Goal: Task Accomplishment & Management: Use online tool/utility

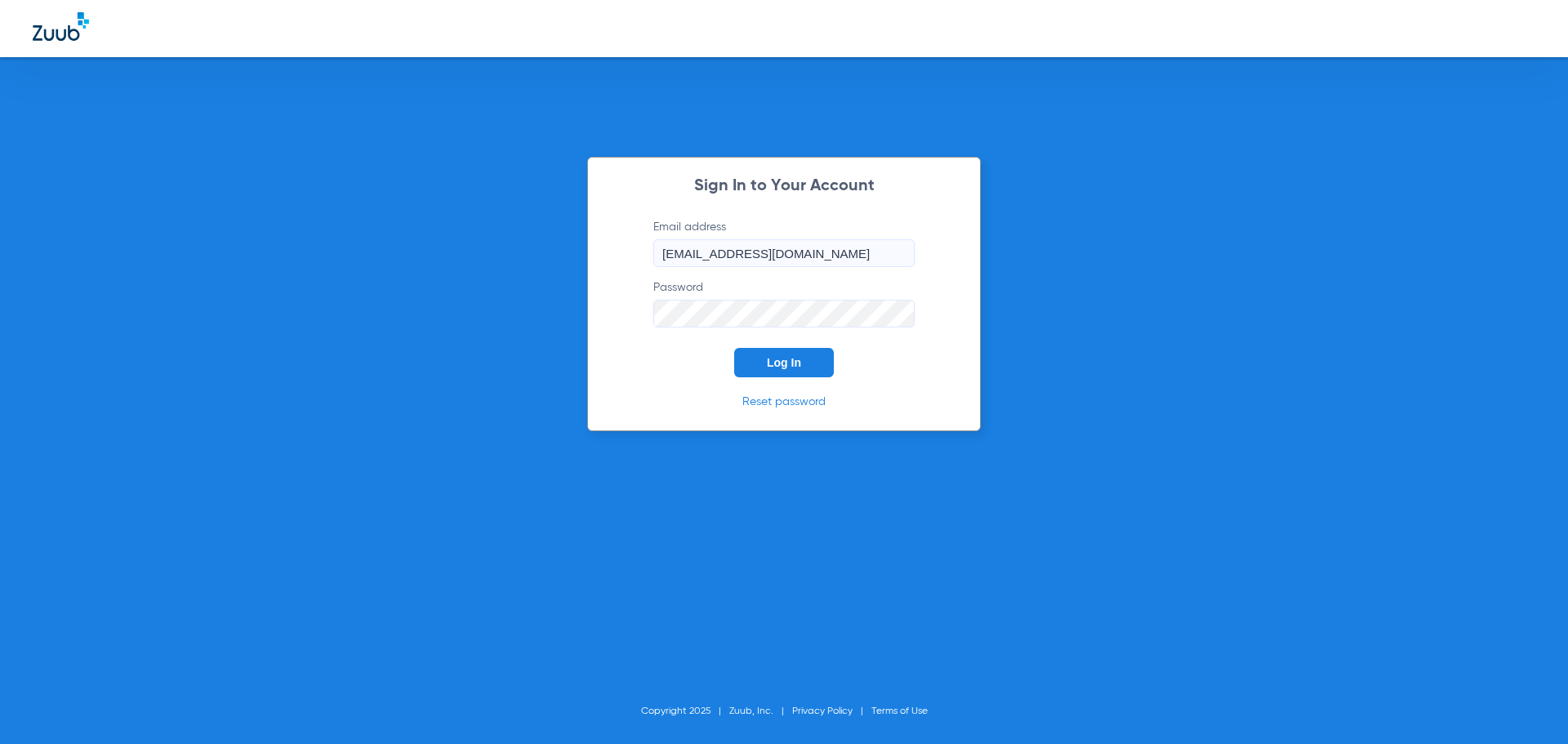
click at [797, 357] on span "Log In" at bounding box center [784, 363] width 34 height 13
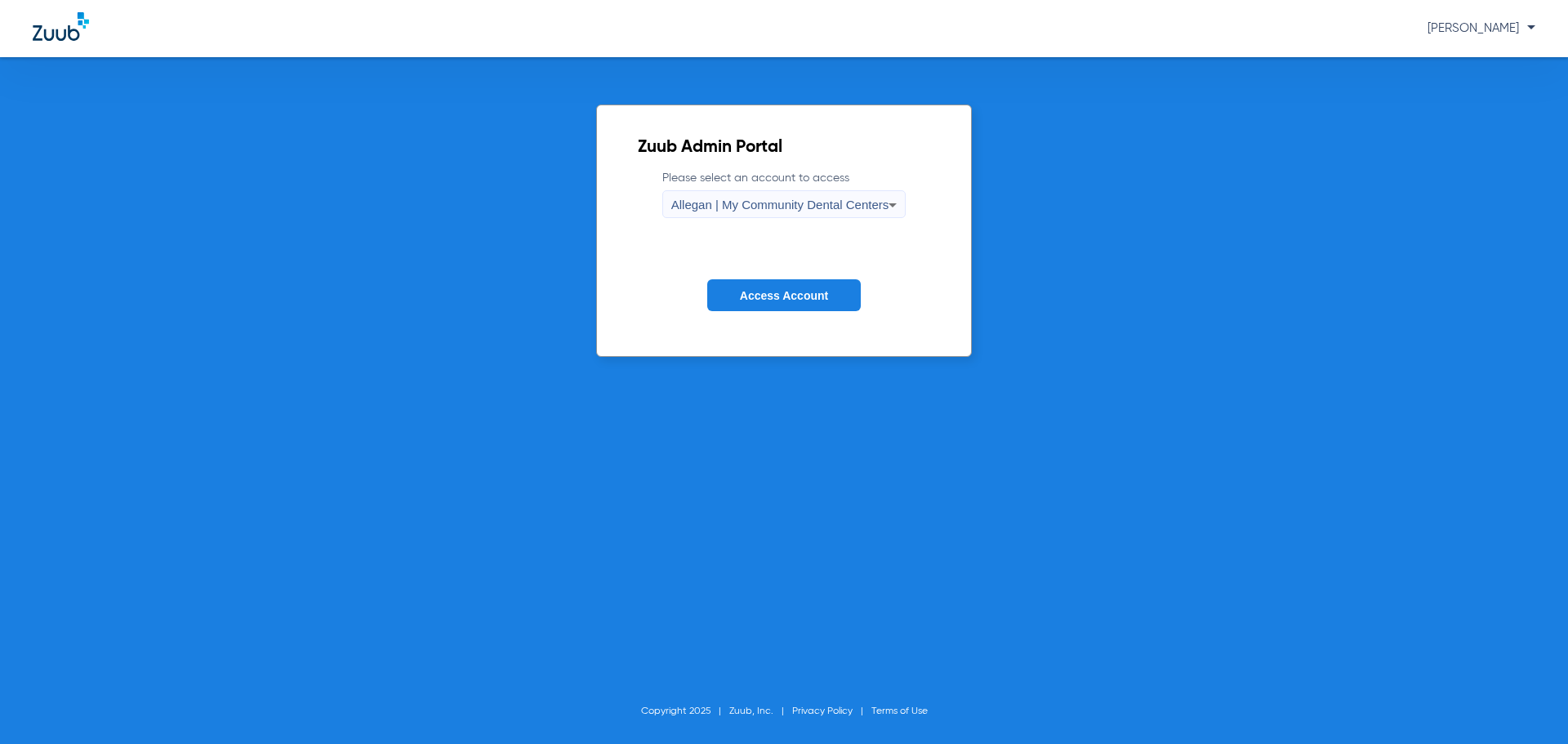
click at [718, 214] on div "Allegan | My Community Dental Centers" at bounding box center [780, 205] width 218 height 27
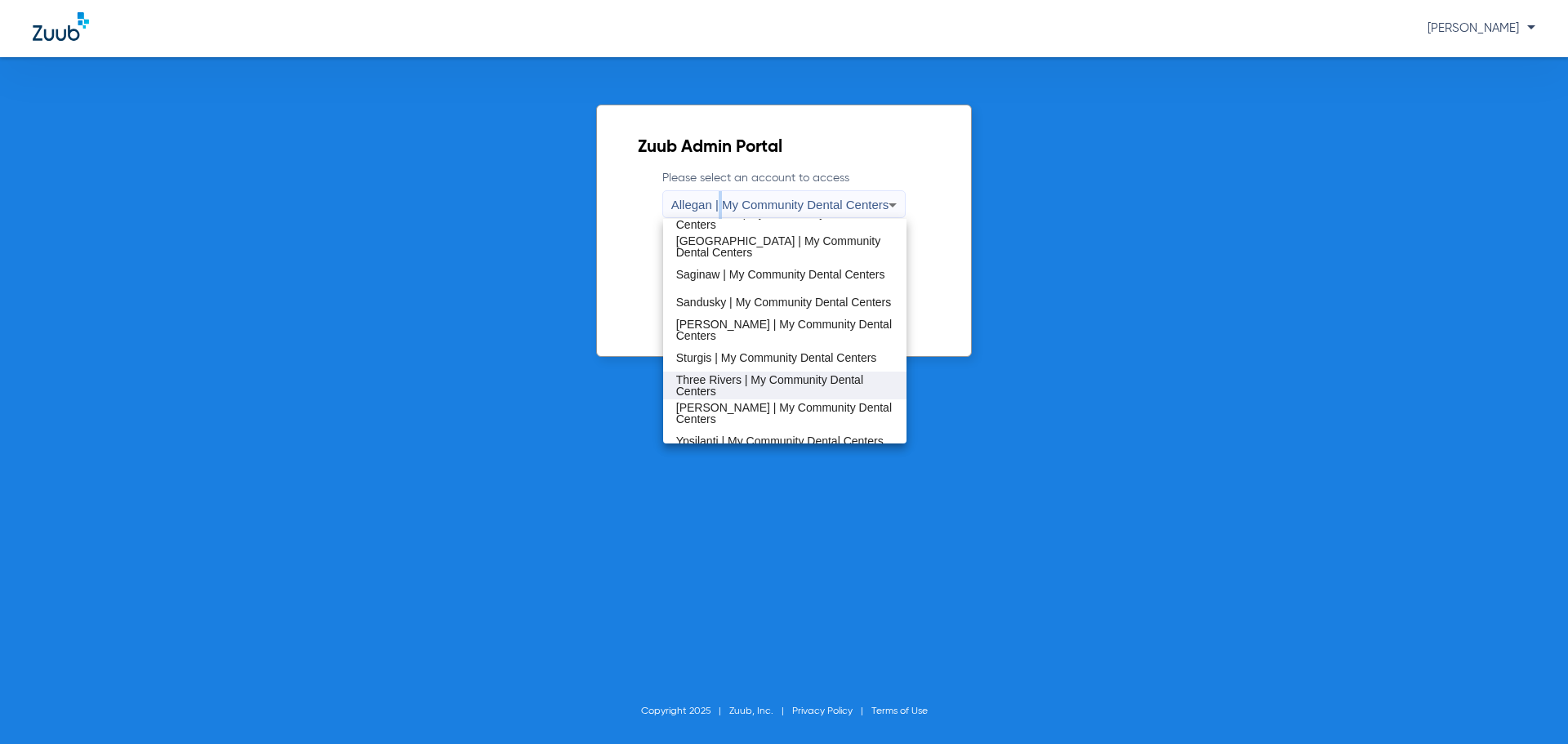
scroll to position [525, 0]
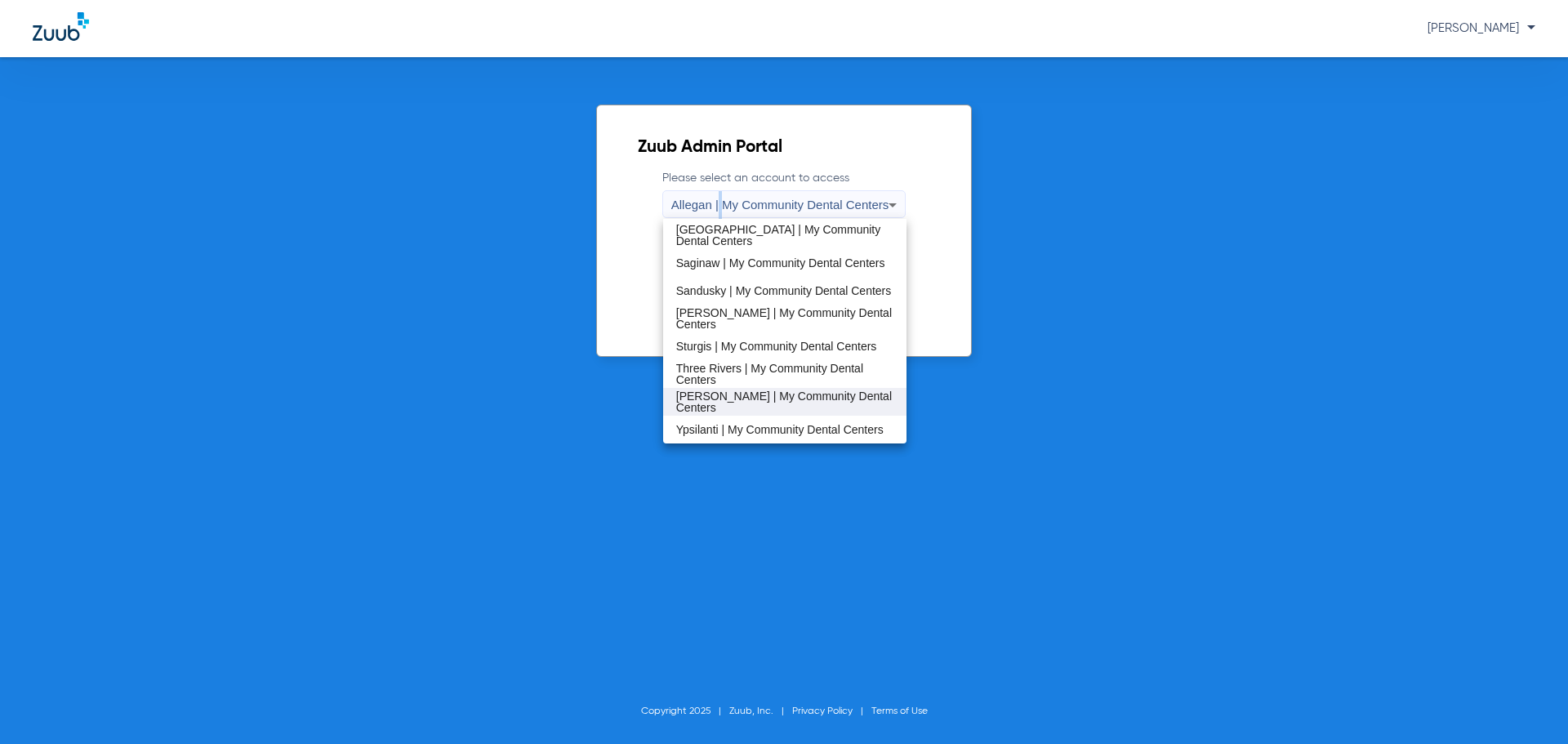
click at [727, 406] on span "[PERSON_NAME] | My Community Dental Centers" at bounding box center [785, 402] width 218 height 23
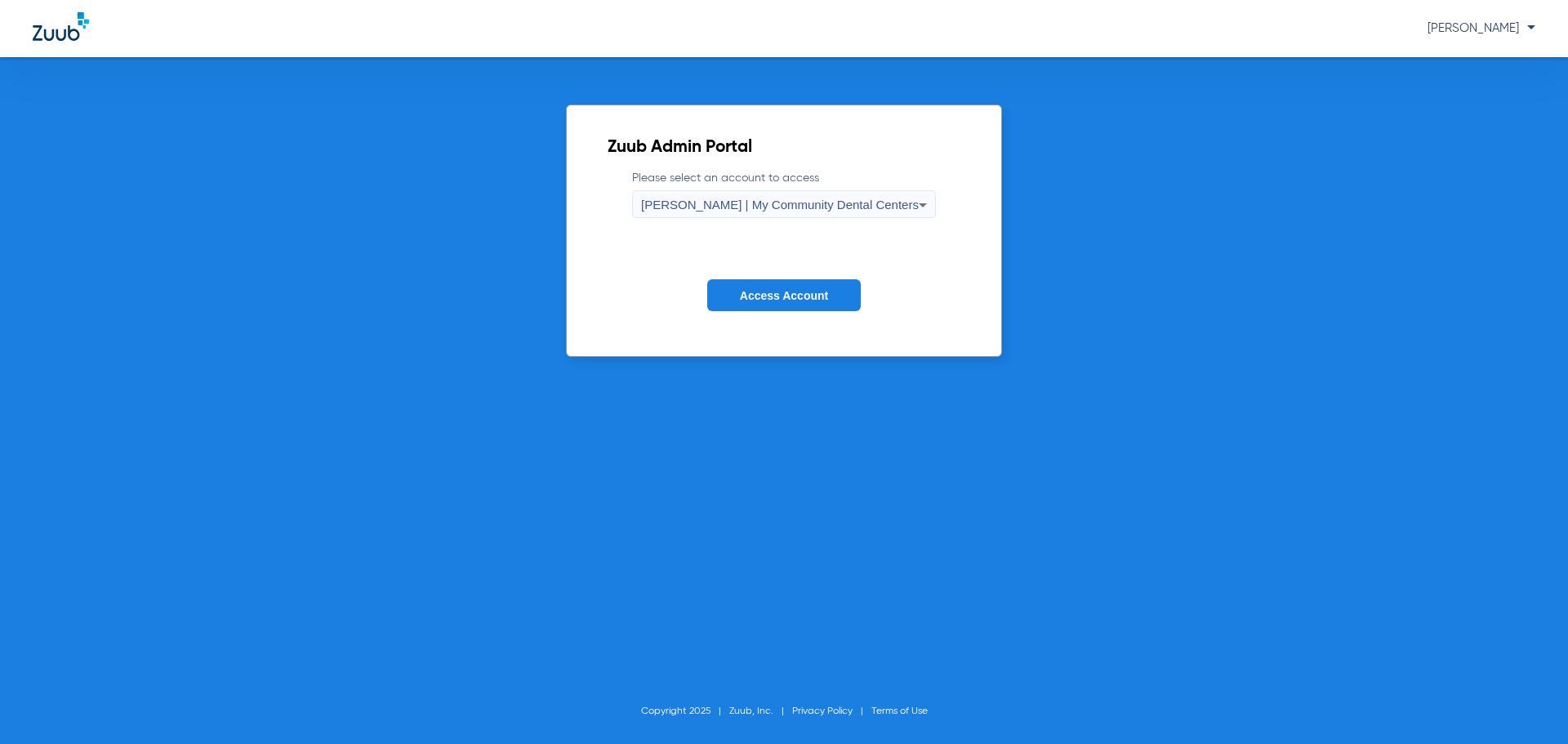
click at [761, 295] on span "Access Account" at bounding box center [783, 295] width 88 height 13
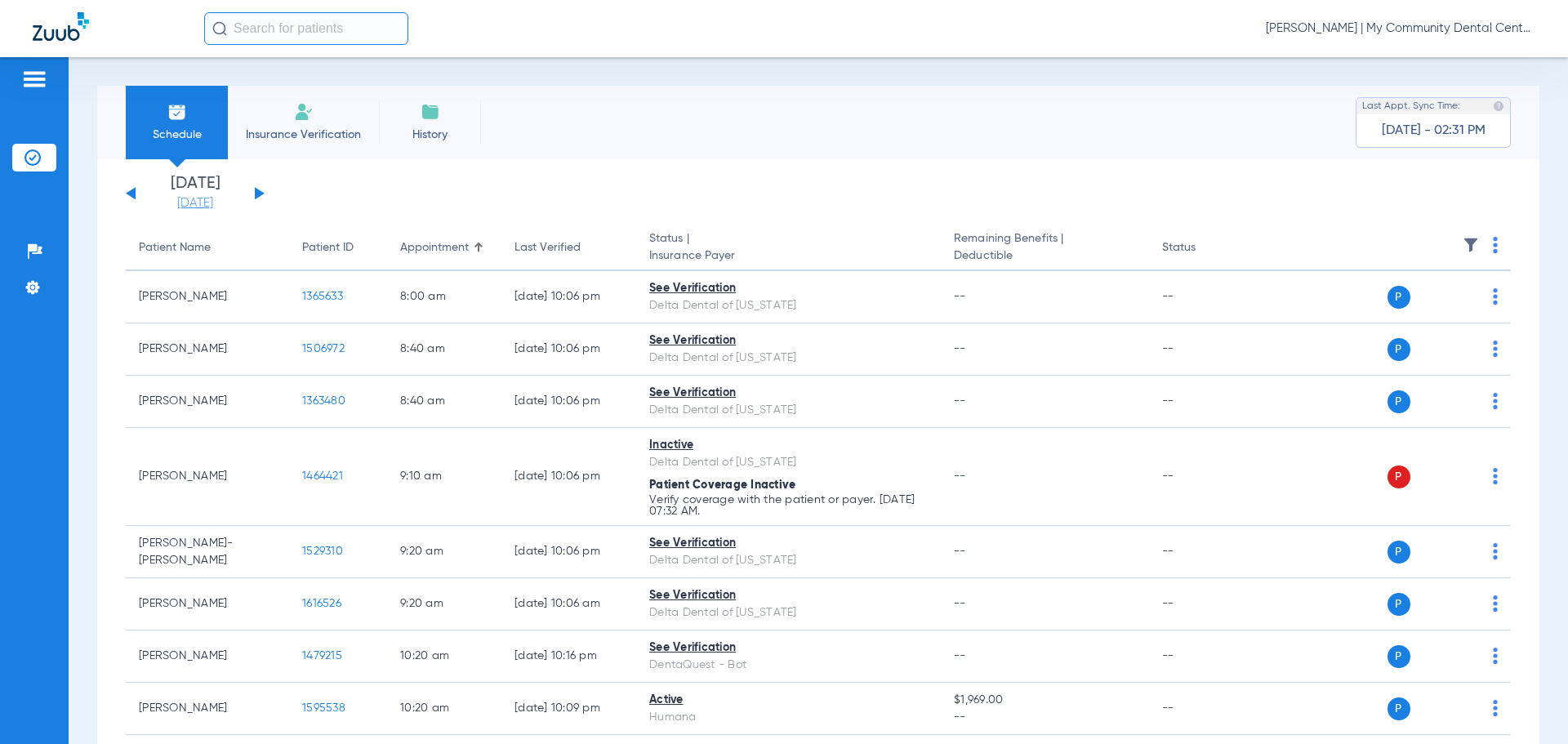
click at [199, 203] on link "[DATE]" at bounding box center [195, 203] width 98 height 16
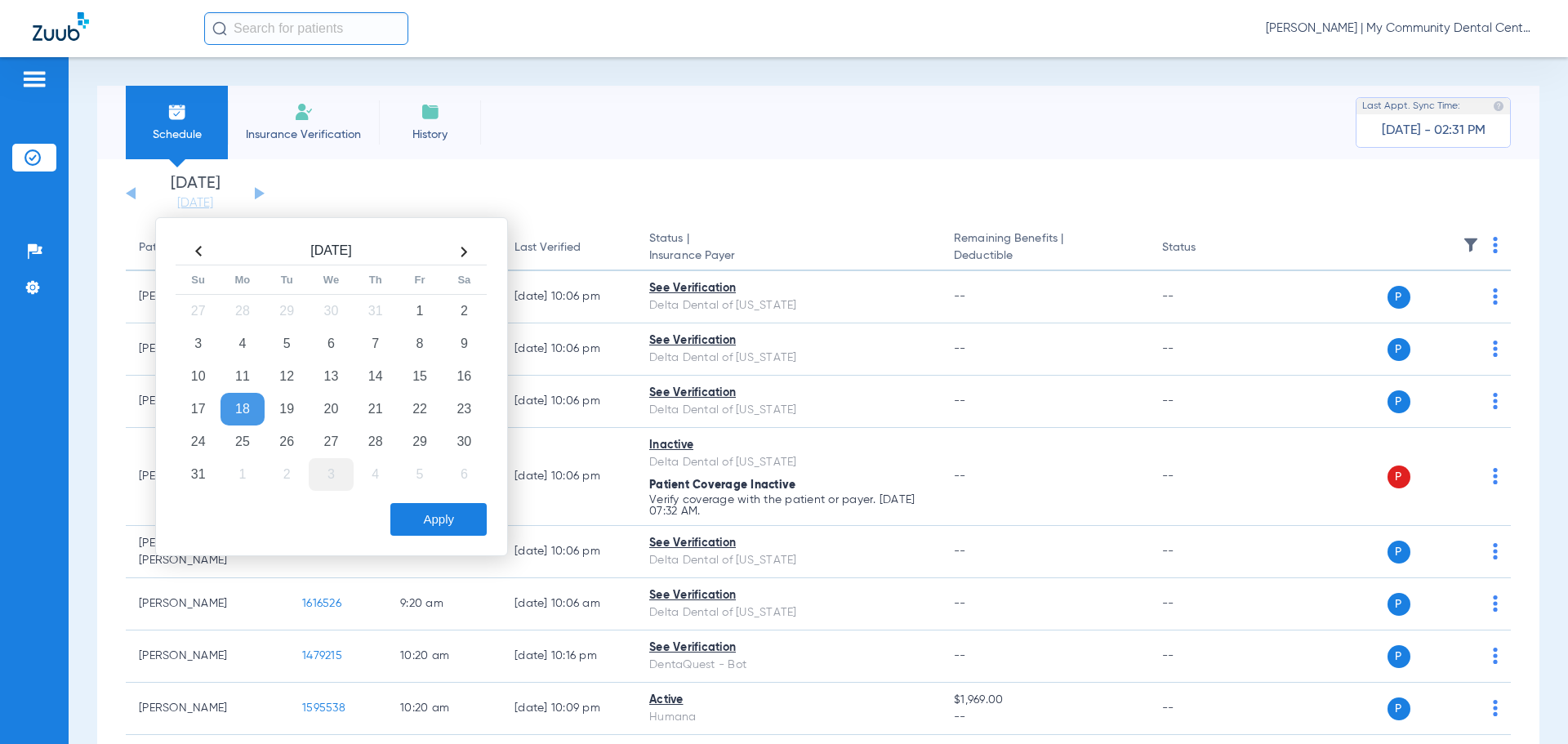
drag, startPoint x: 298, startPoint y: 439, endPoint x: 340, endPoint y: 461, distance: 47.4
click at [298, 439] on td "26" at bounding box center [286, 442] width 44 height 33
click at [458, 523] on button "Apply" at bounding box center [439, 519] width 96 height 33
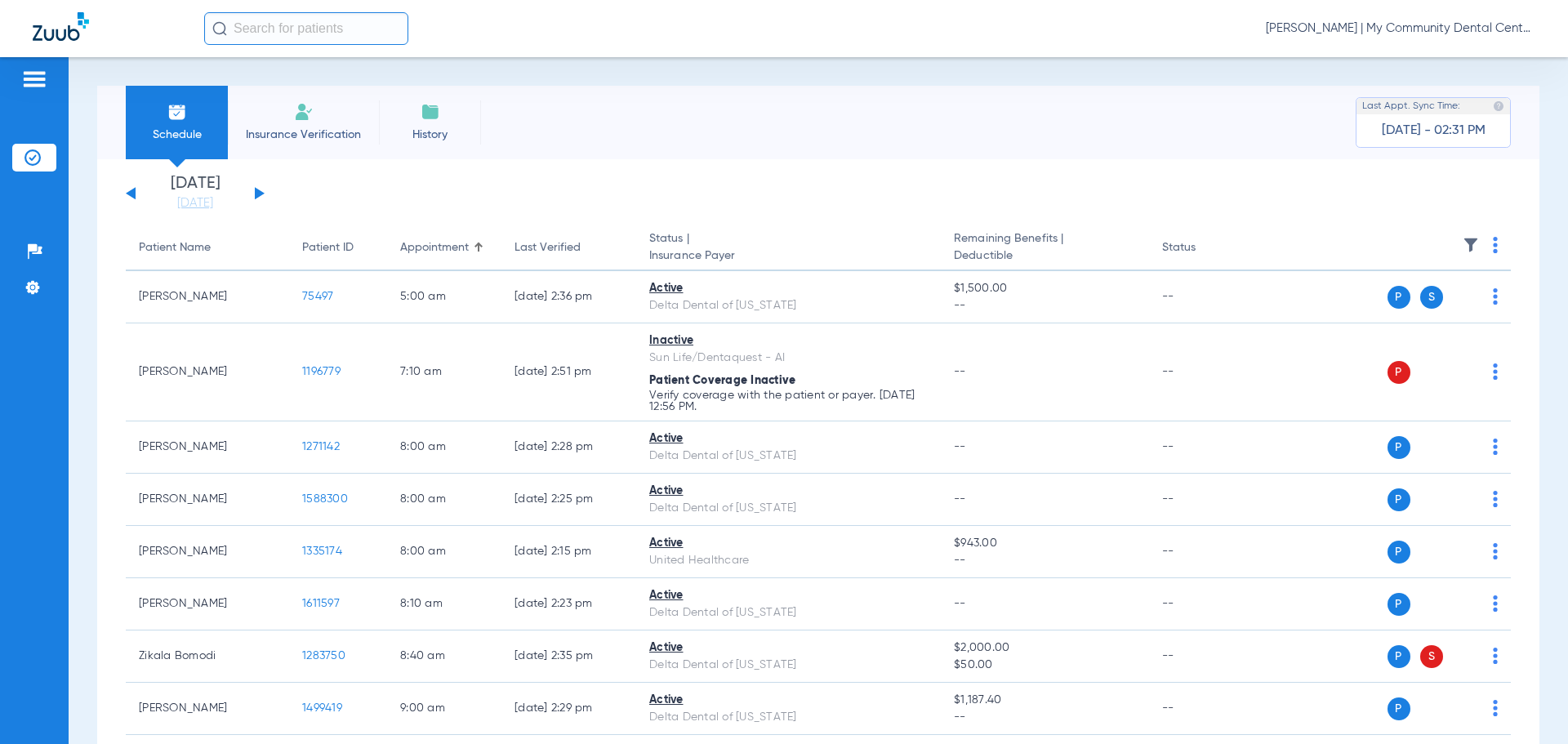
click at [258, 194] on button at bounding box center [259, 193] width 9 height 12
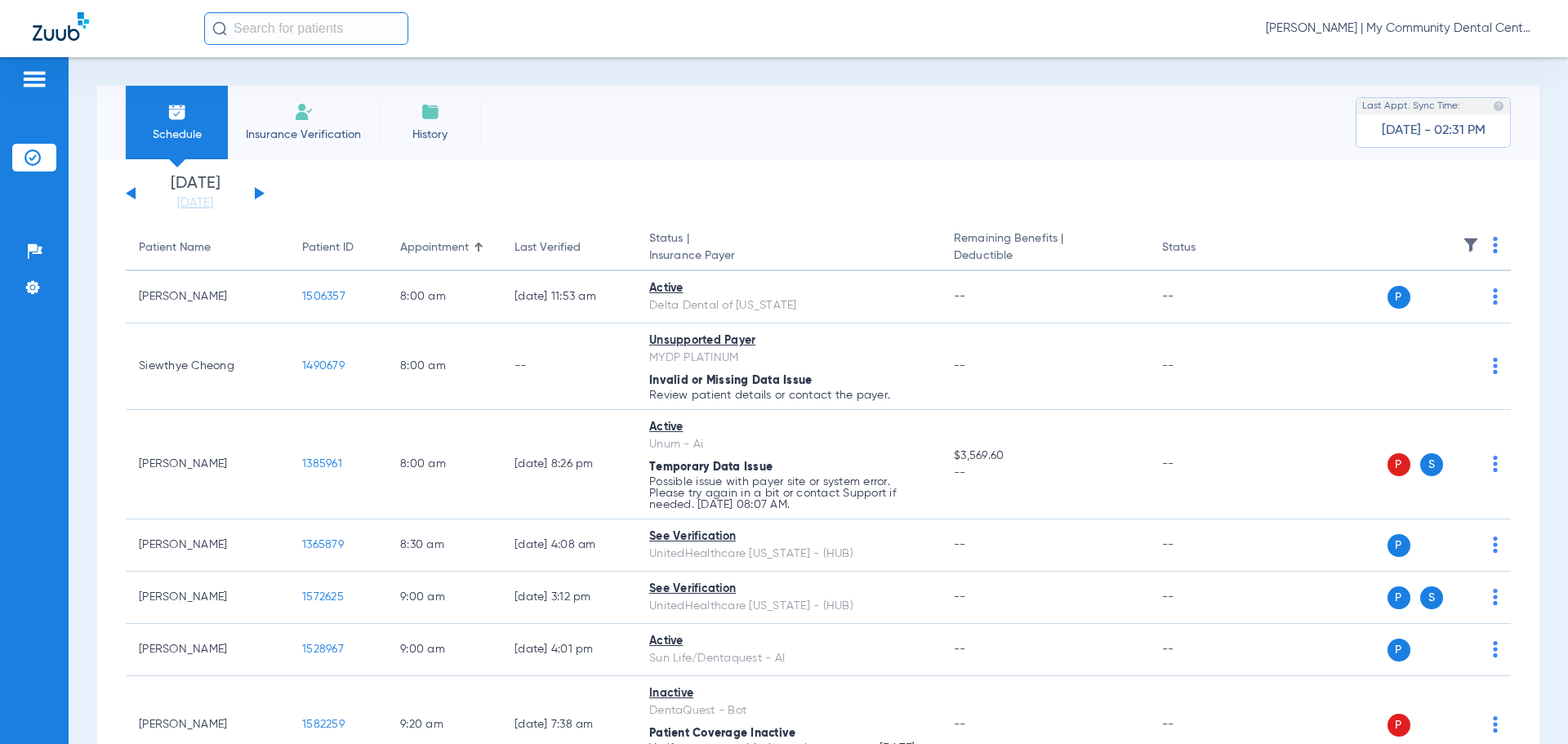
click at [1493, 245] on img at bounding box center [1495, 244] width 5 height 16
click at [1433, 319] on button "Verify All" at bounding box center [1421, 309] width 129 height 33
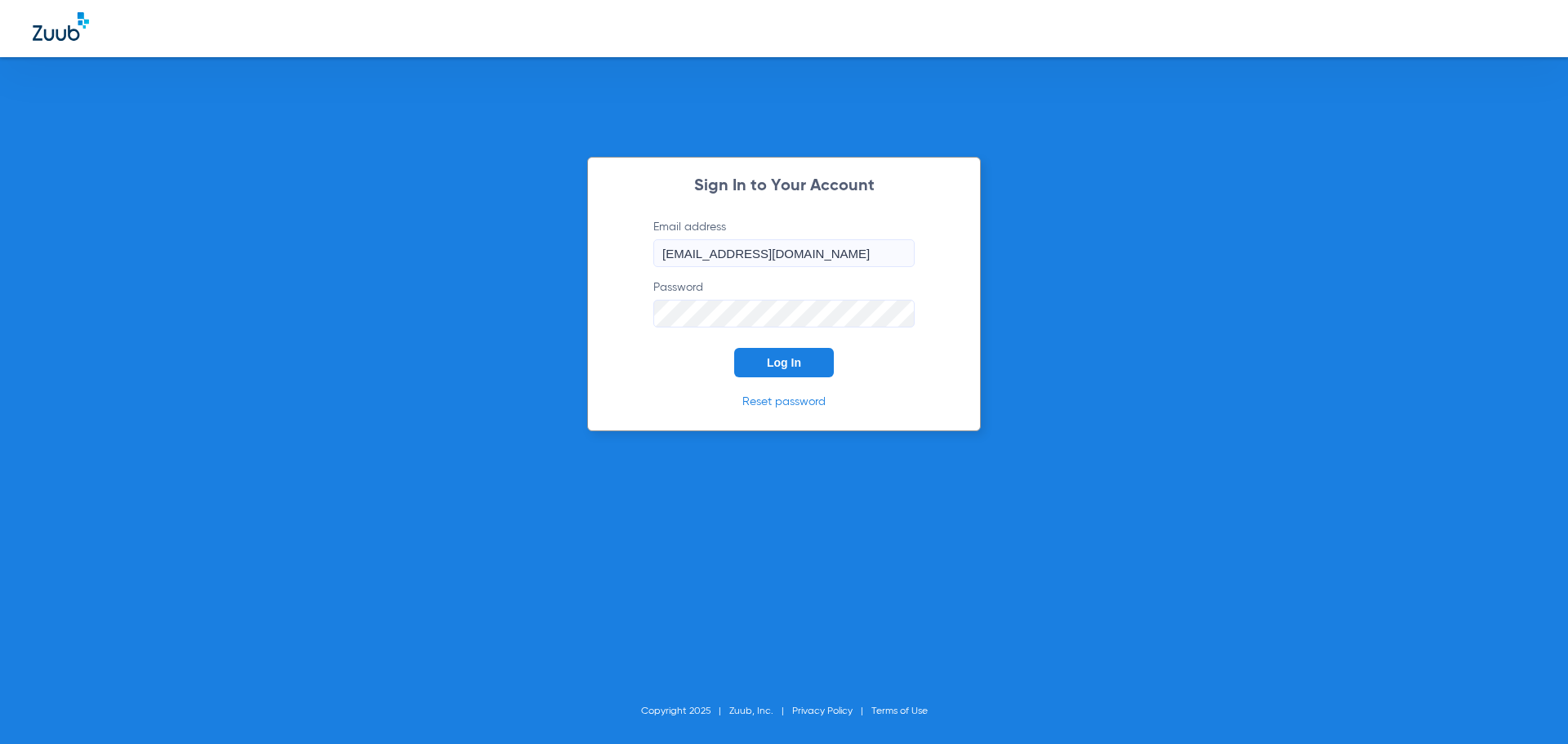
click at [788, 358] on span "Log In" at bounding box center [784, 363] width 34 height 13
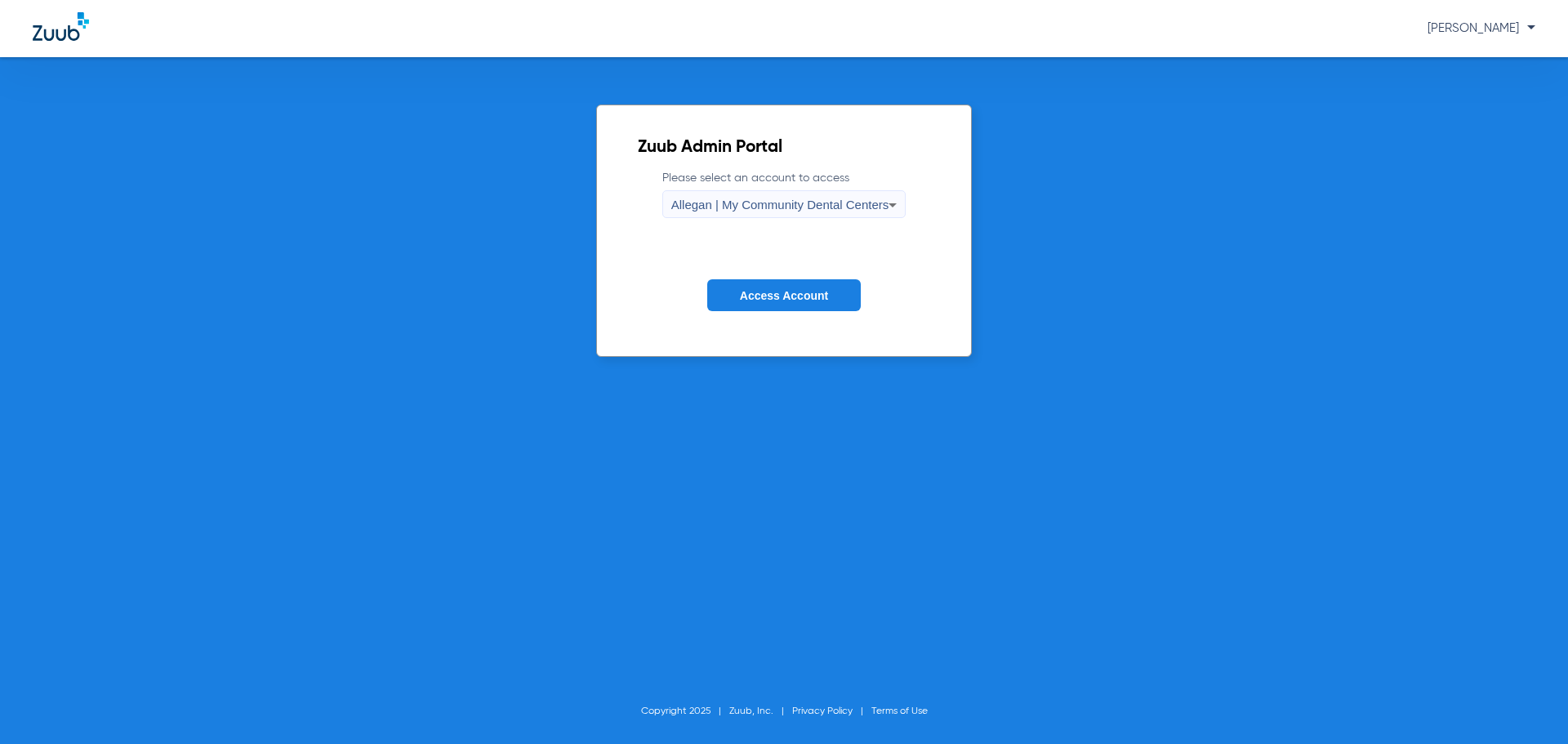
click at [721, 208] on span "Allegan | My Community Dental Centers" at bounding box center [780, 205] width 218 height 14
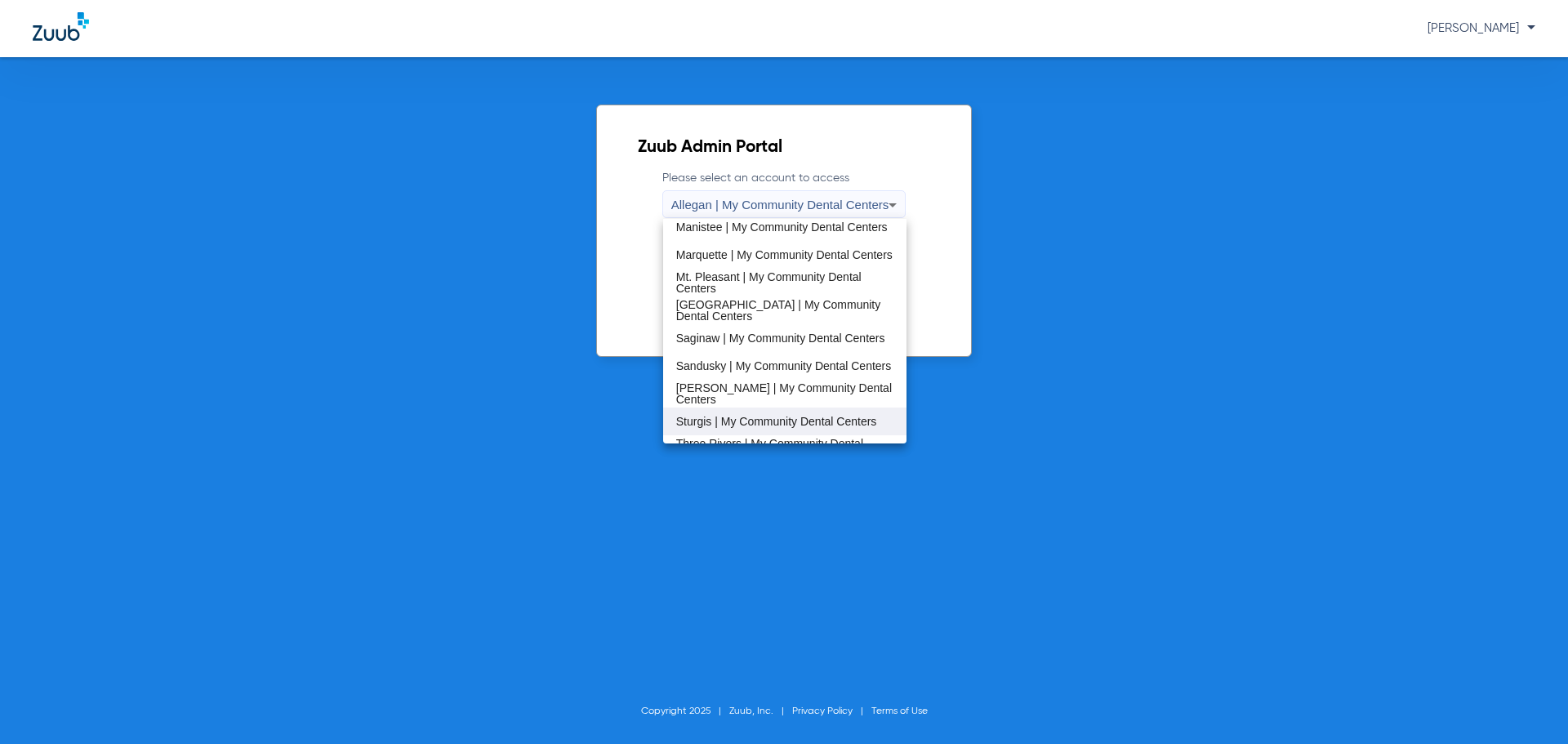
scroll to position [490, 0]
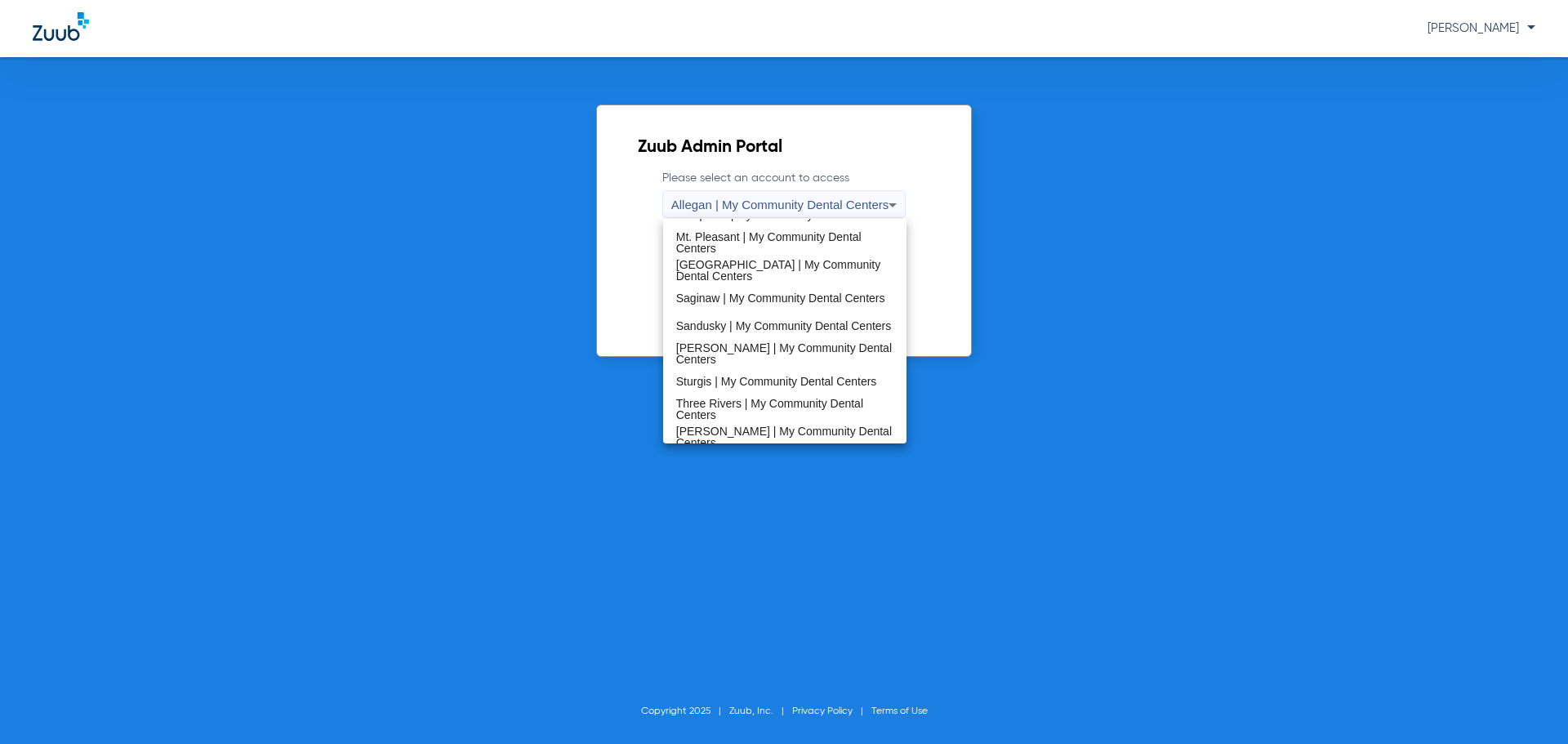
click at [731, 379] on span "Sturgis | My Community Dental Centers" at bounding box center [776, 381] width 200 height 11
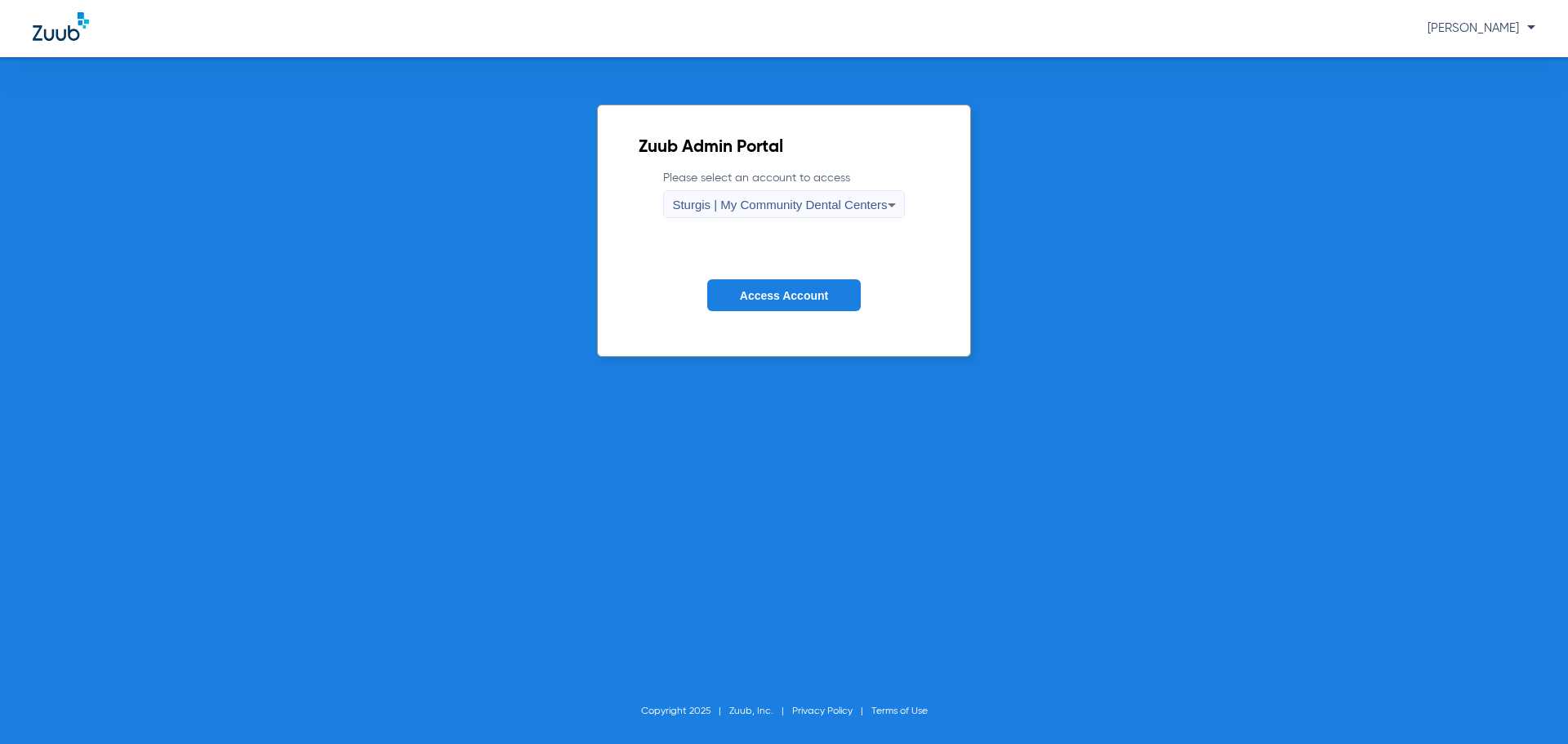
click at [785, 299] on span "Access Account" at bounding box center [783, 295] width 88 height 13
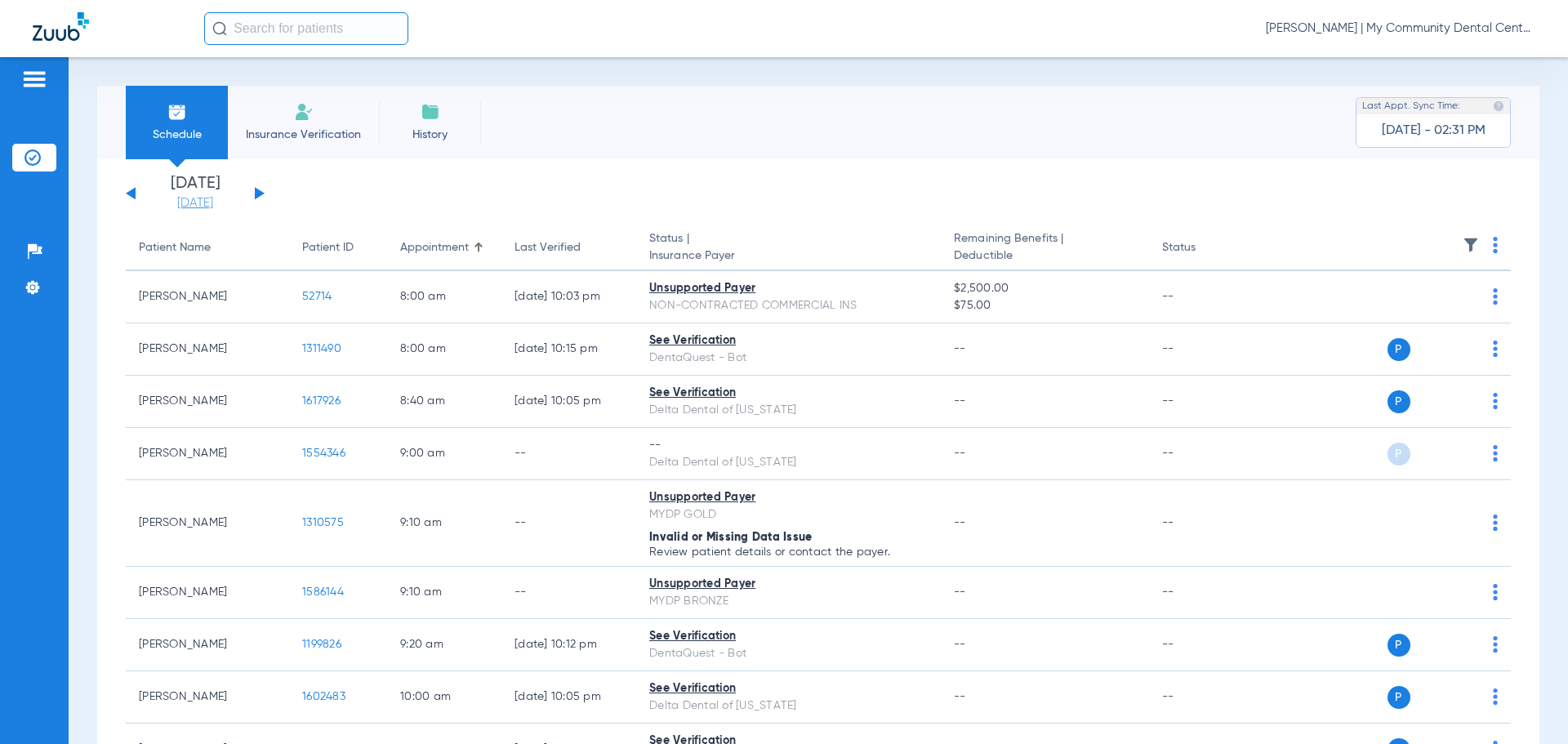
drag, startPoint x: 178, startPoint y: 208, endPoint x: 168, endPoint y: 200, distance: 12.8
click at [178, 209] on link "[DATE]" at bounding box center [195, 203] width 98 height 16
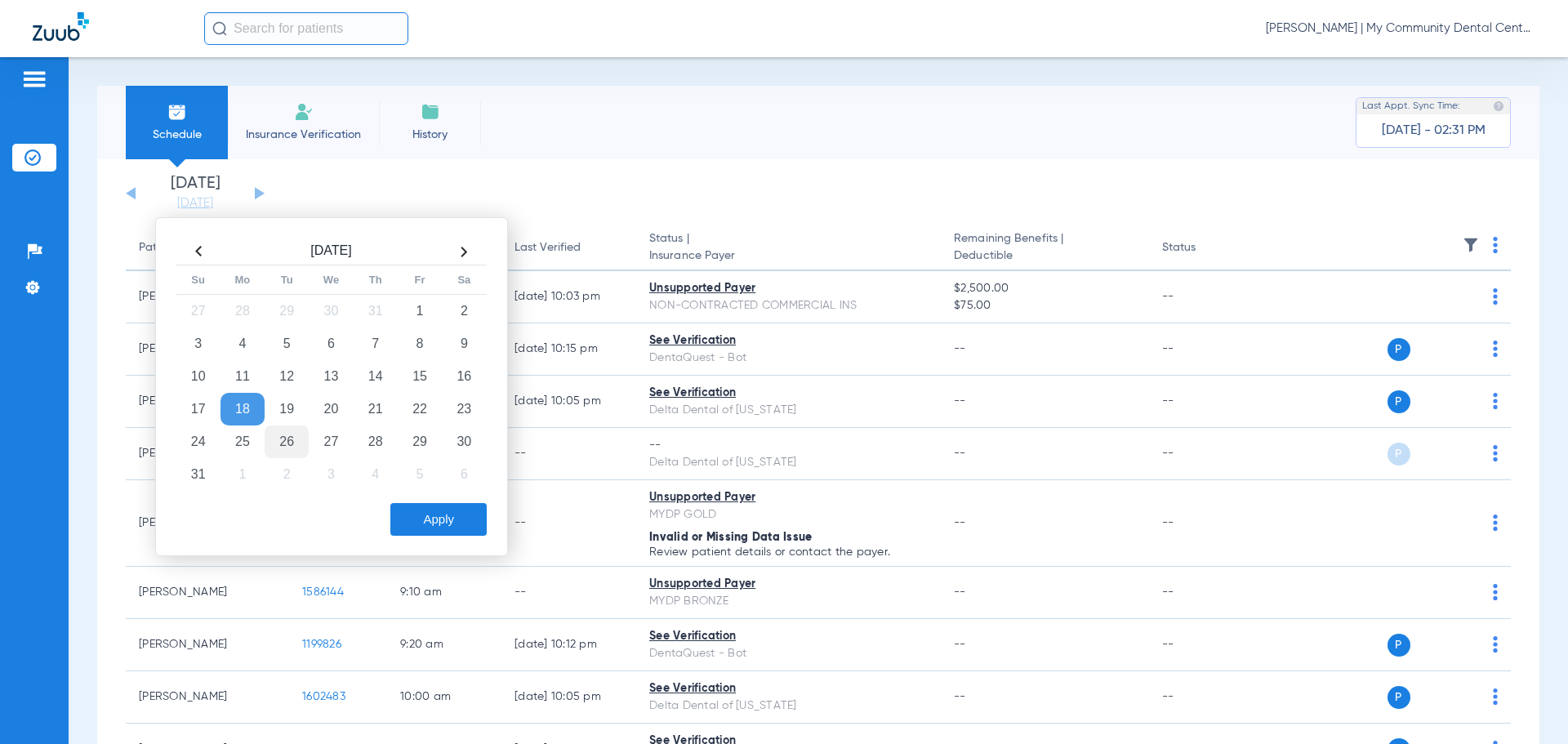
click at [298, 443] on td "26" at bounding box center [286, 442] width 44 height 33
click at [411, 525] on button "Apply" at bounding box center [439, 519] width 96 height 33
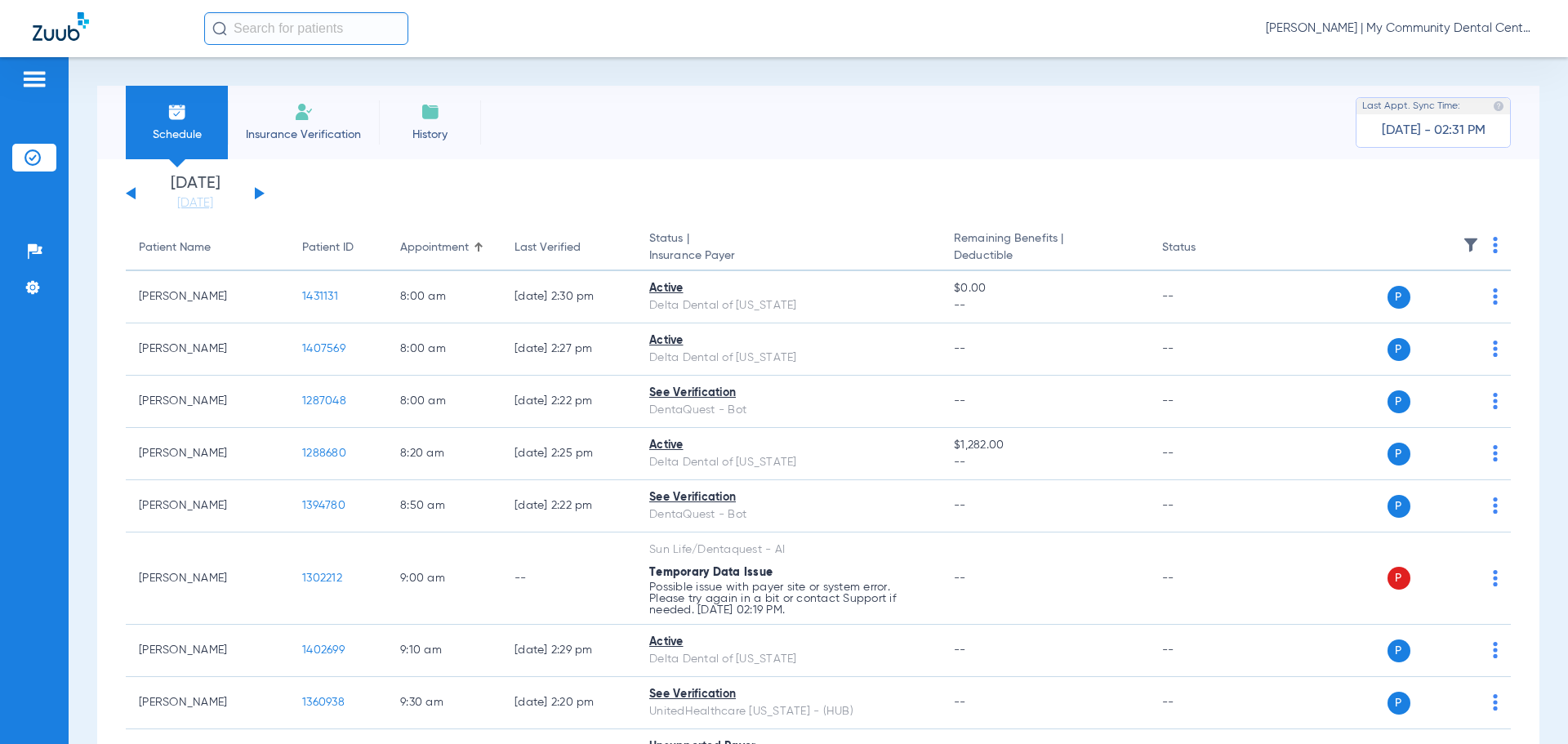
click at [256, 195] on button at bounding box center [259, 193] width 9 height 12
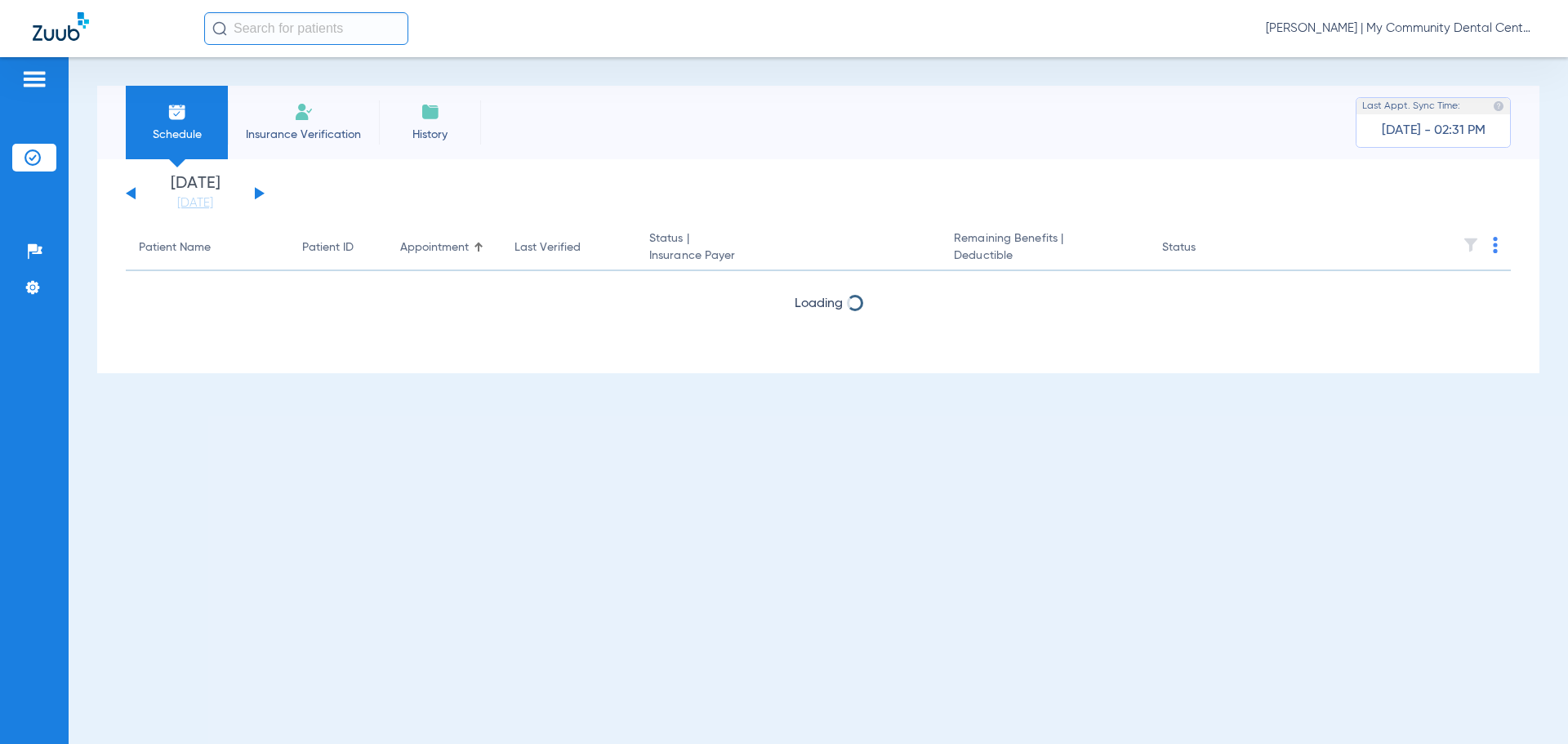
click at [1492, 251] on th at bounding box center [1385, 248] width 252 height 45
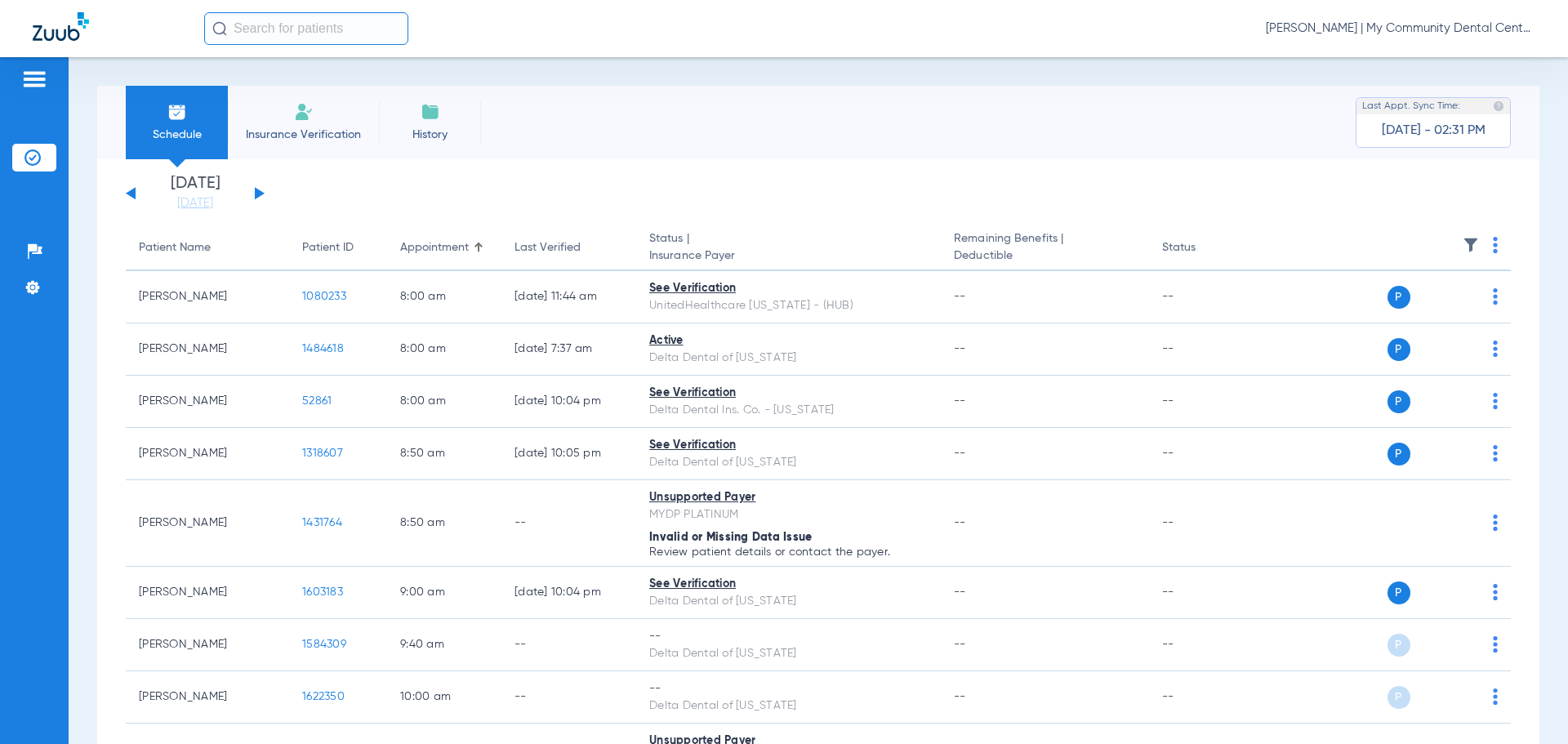
click at [1493, 251] on img at bounding box center [1495, 244] width 5 height 16
click at [1450, 309] on span "Verify All" at bounding box center [1420, 309] width 102 height 11
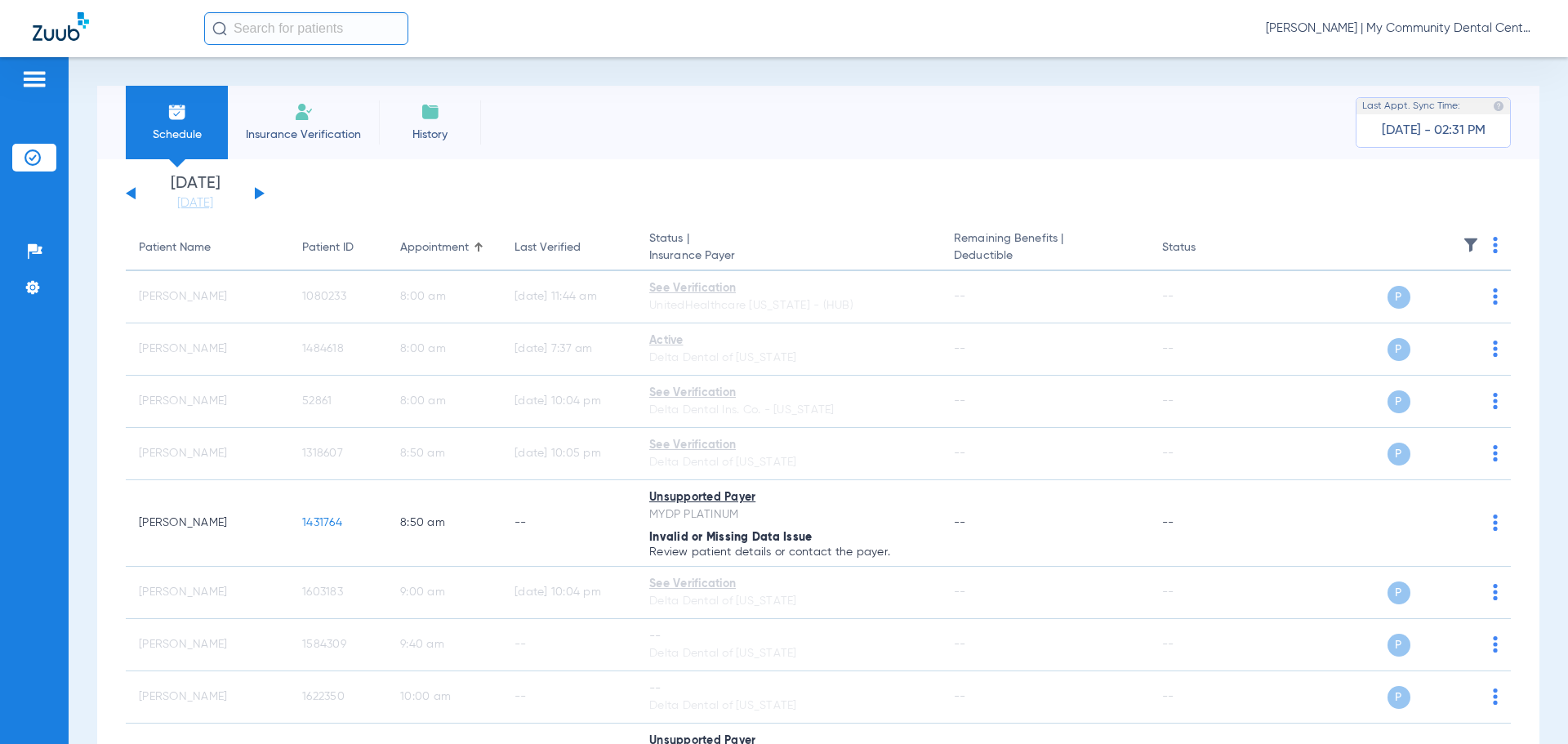
click at [131, 190] on button at bounding box center [130, 193] width 9 height 12
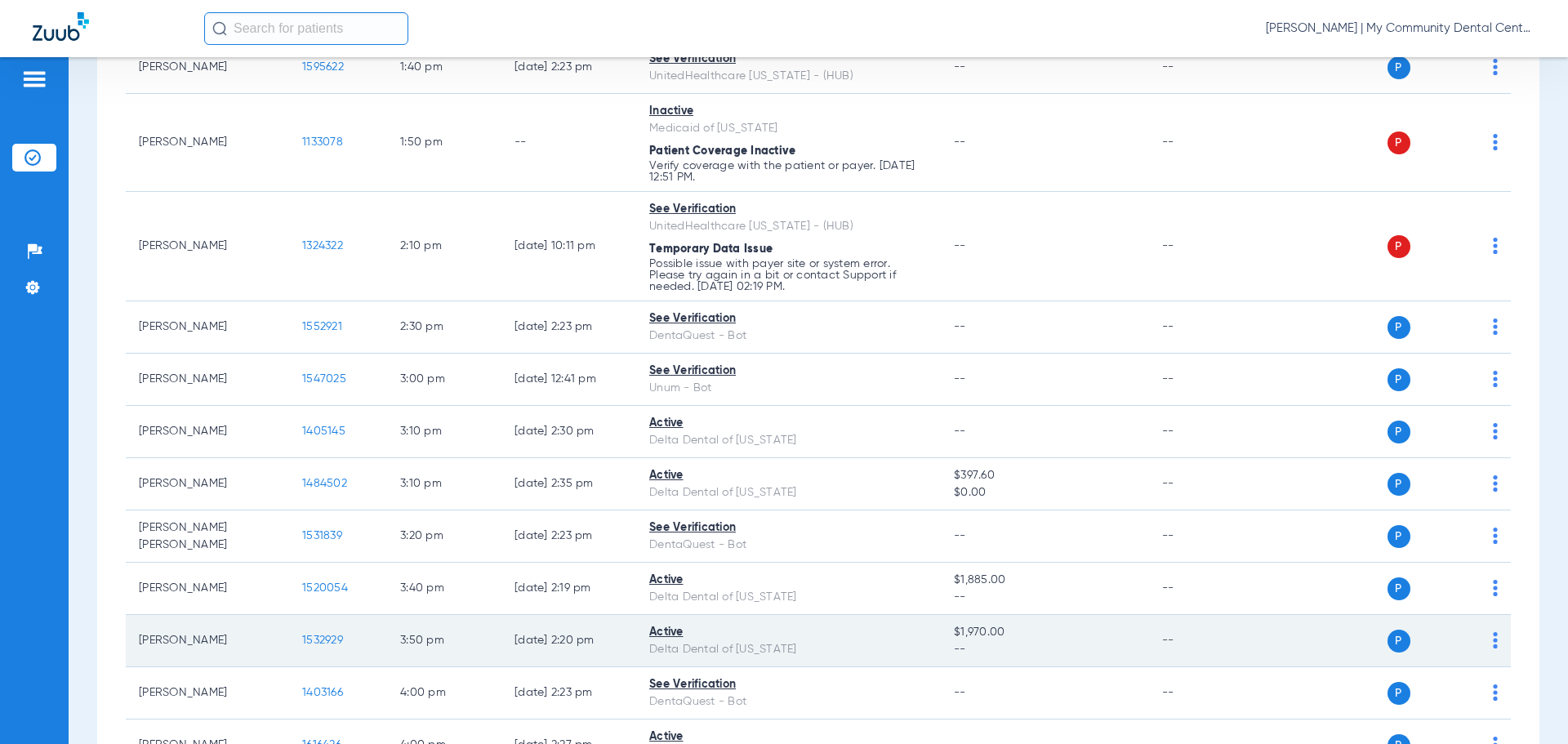
scroll to position [1625, 0]
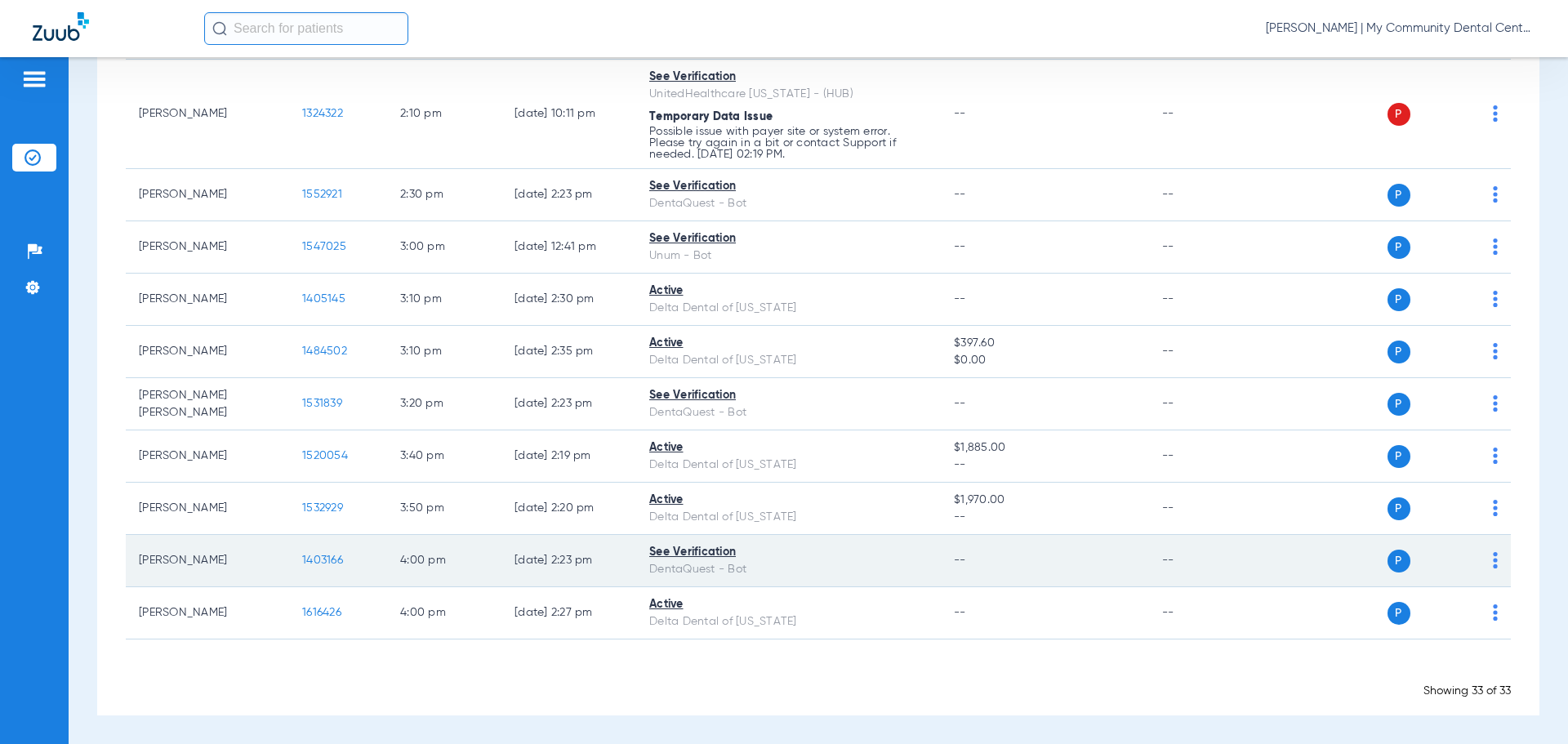
click at [325, 560] on span "1403166" at bounding box center [323, 560] width 41 height 11
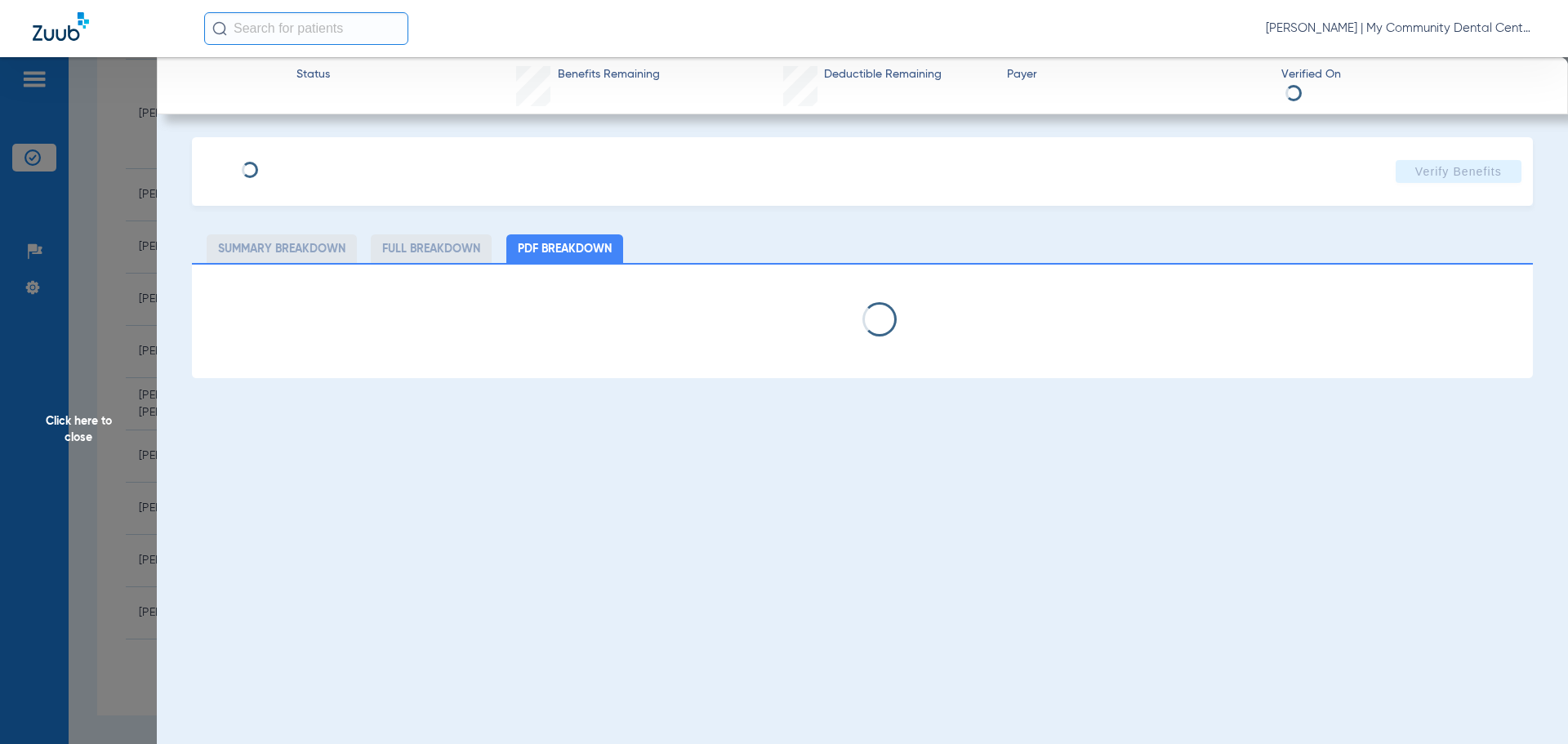
select select "page-width"
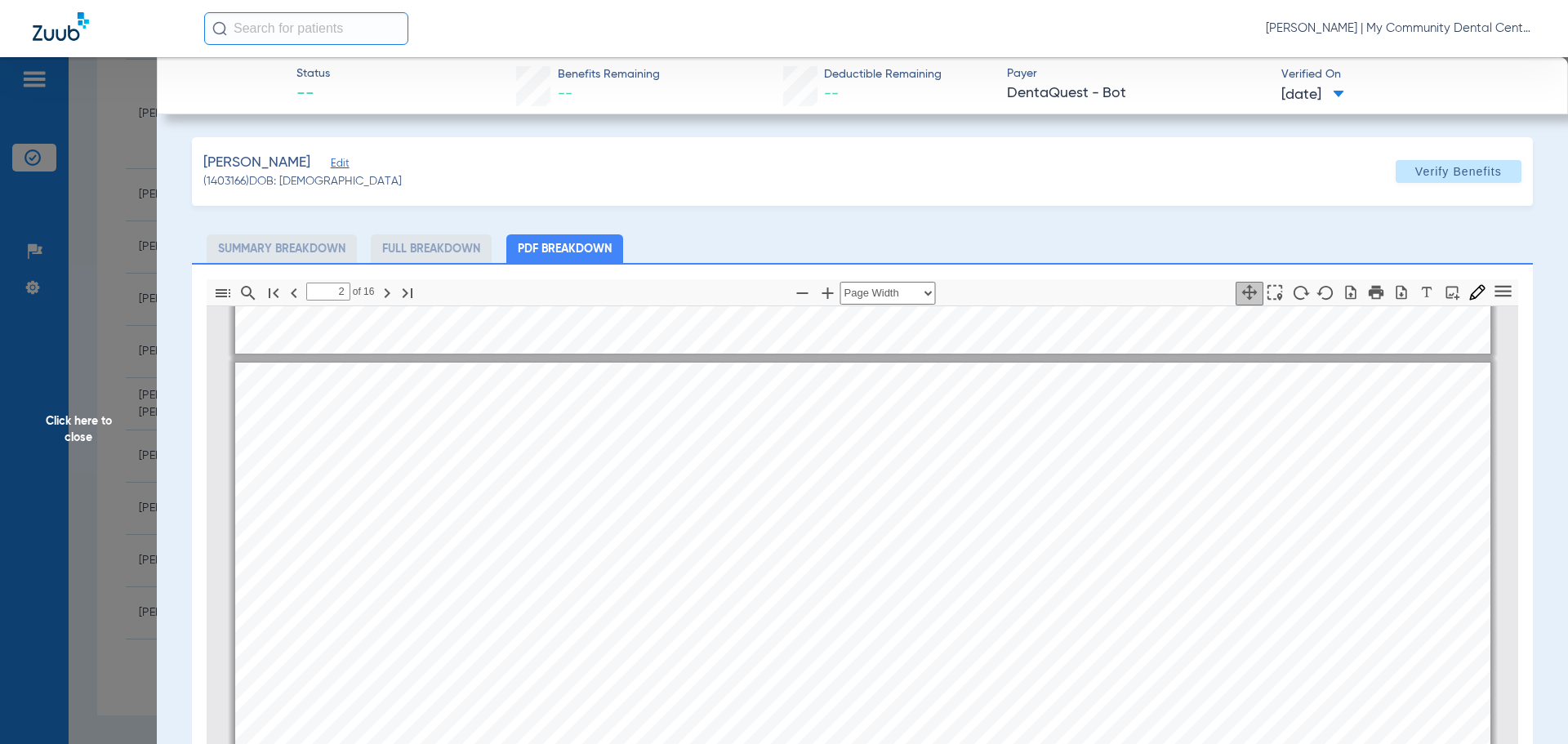
scroll to position [988, 0]
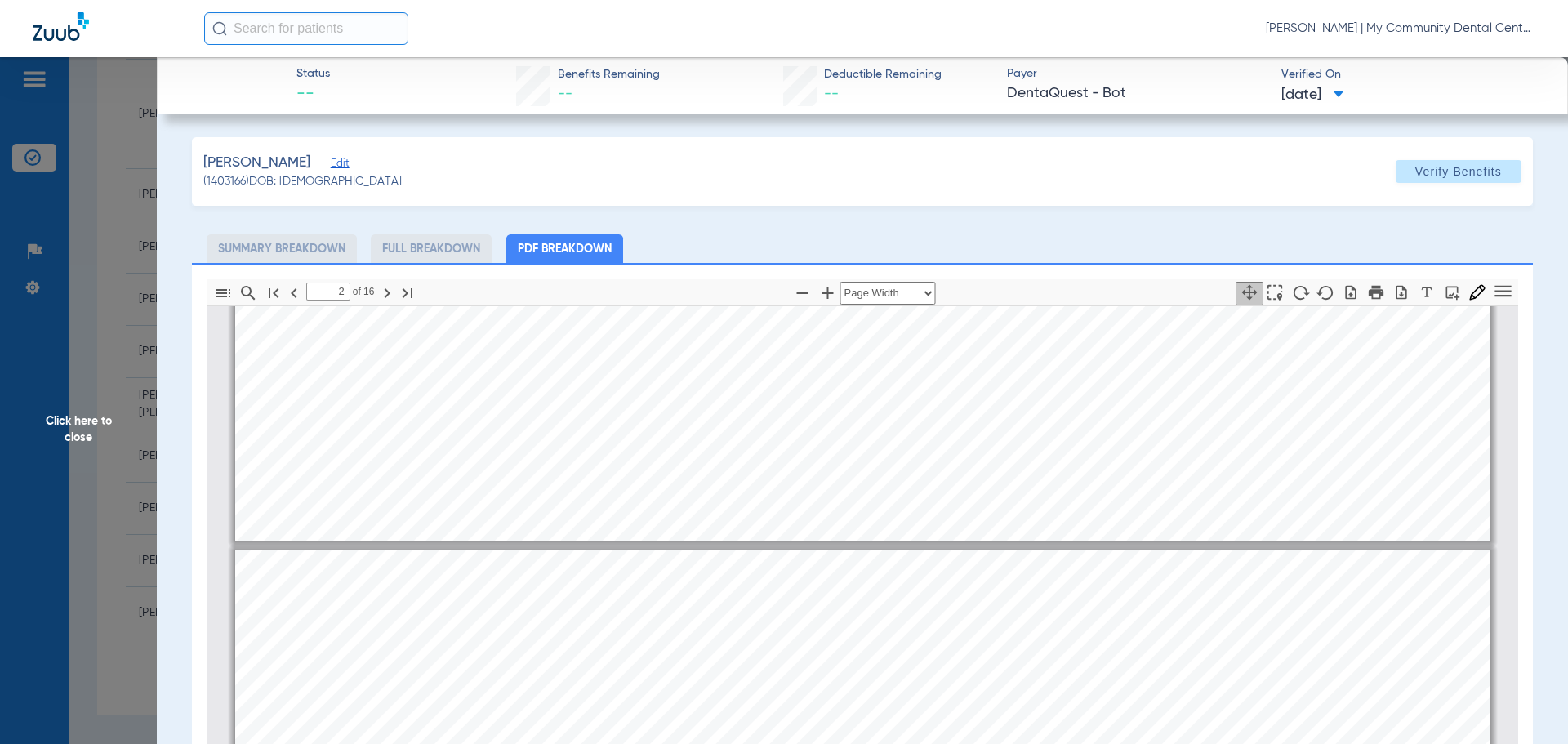
type input "1"
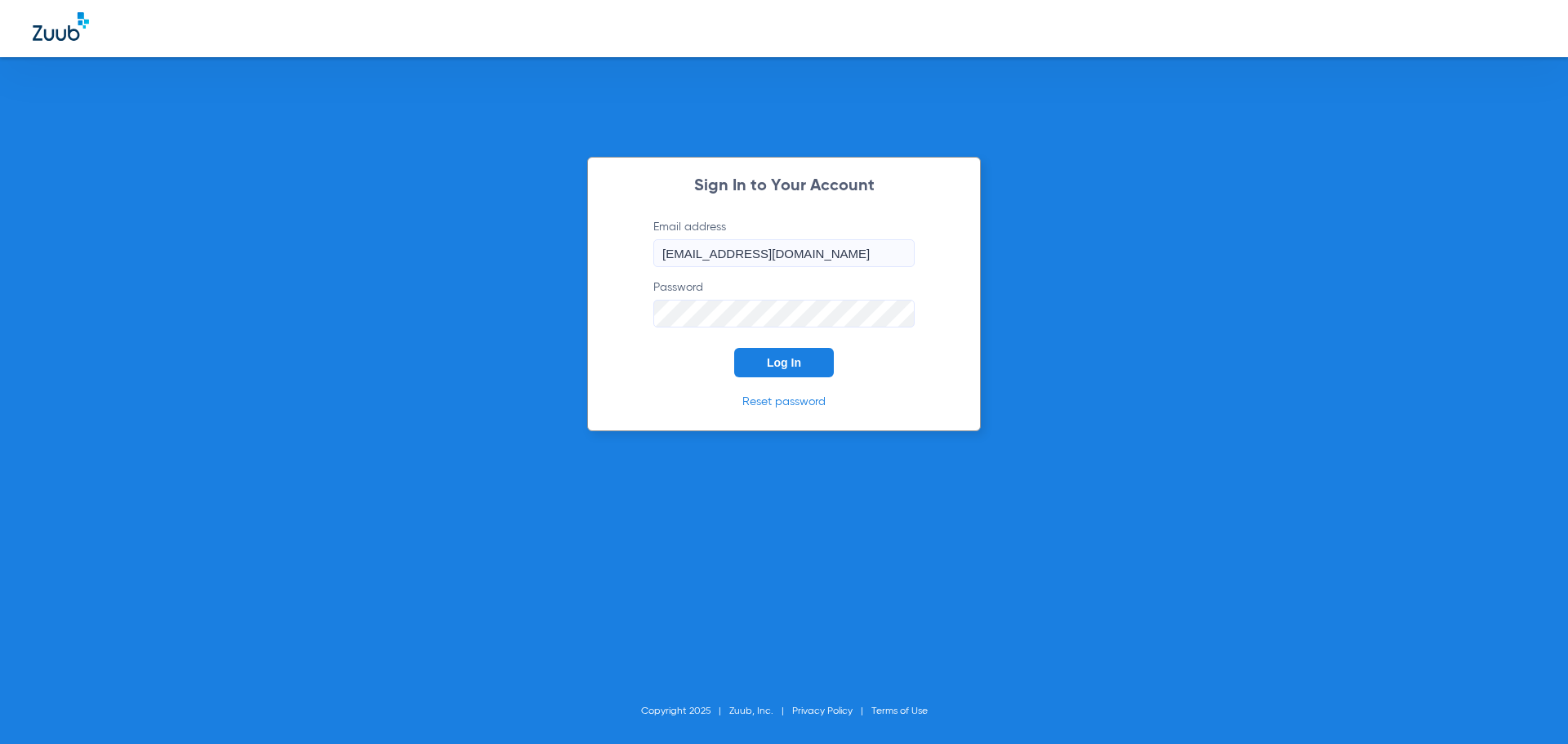
click at [790, 366] on span "Log In" at bounding box center [784, 363] width 34 height 13
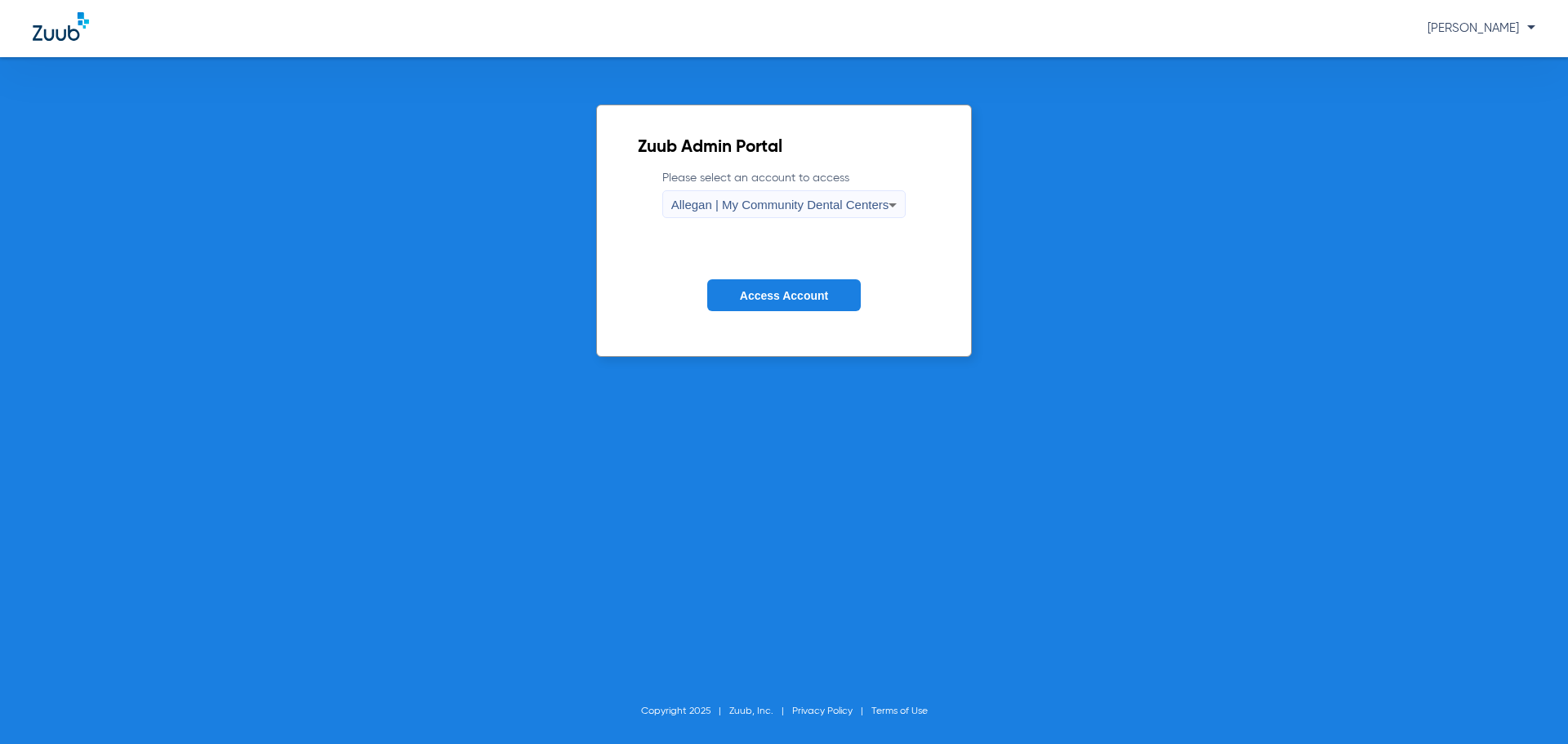
click at [727, 211] on span "Allegan | My Community Dental Centers" at bounding box center [780, 205] width 218 height 14
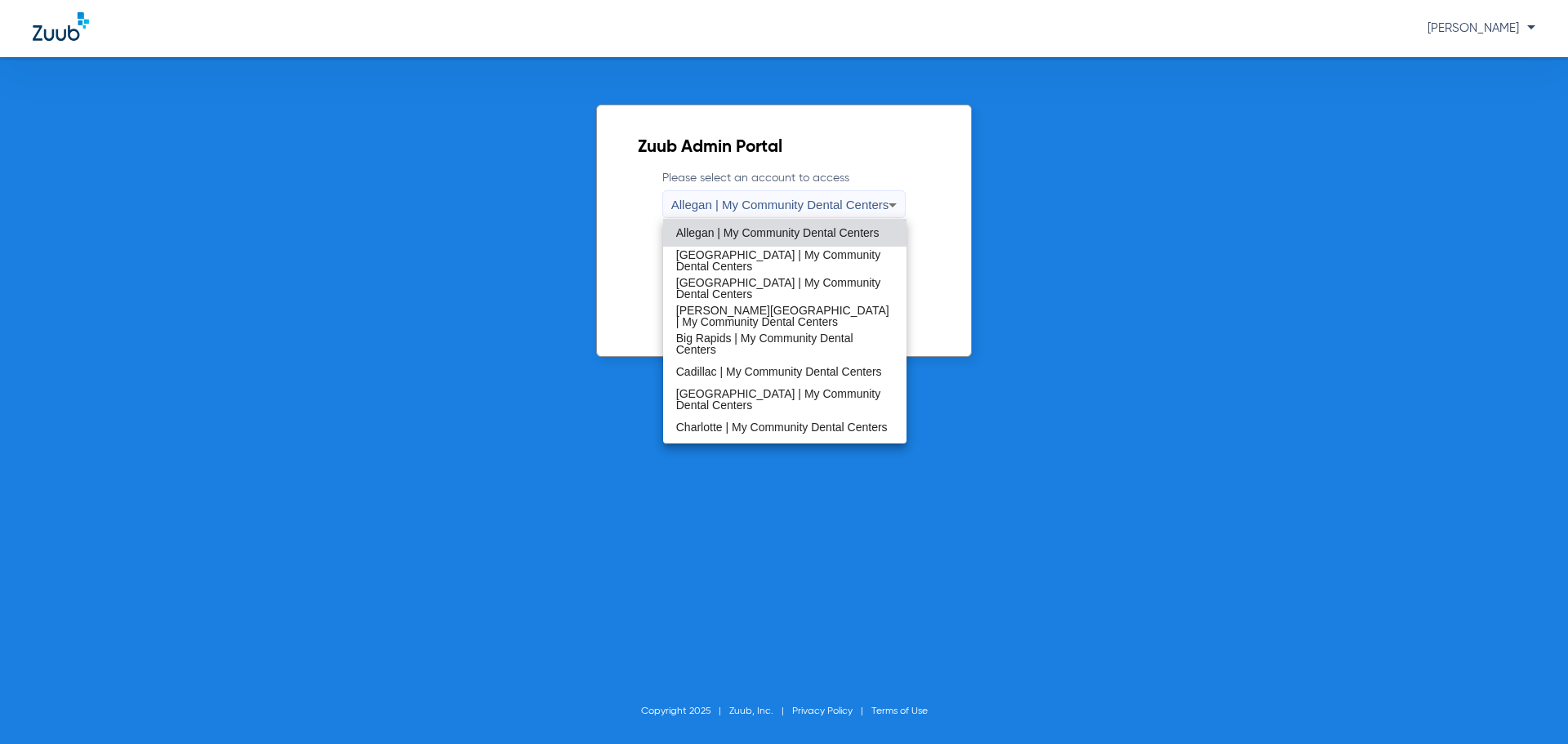
scroll to position [245, 0]
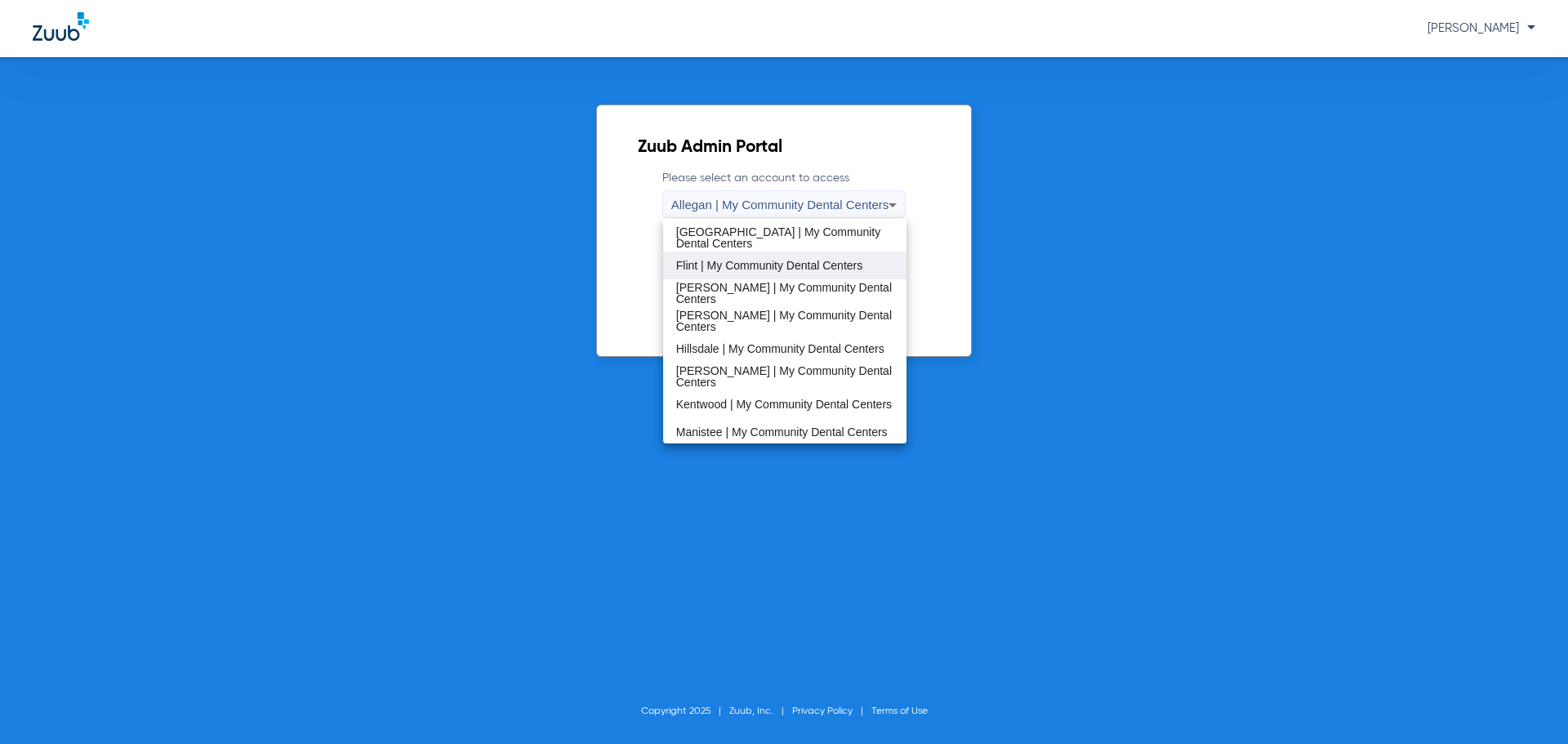
click at [711, 268] on span "Flint | My Community Dental Centers" at bounding box center [769, 265] width 186 height 11
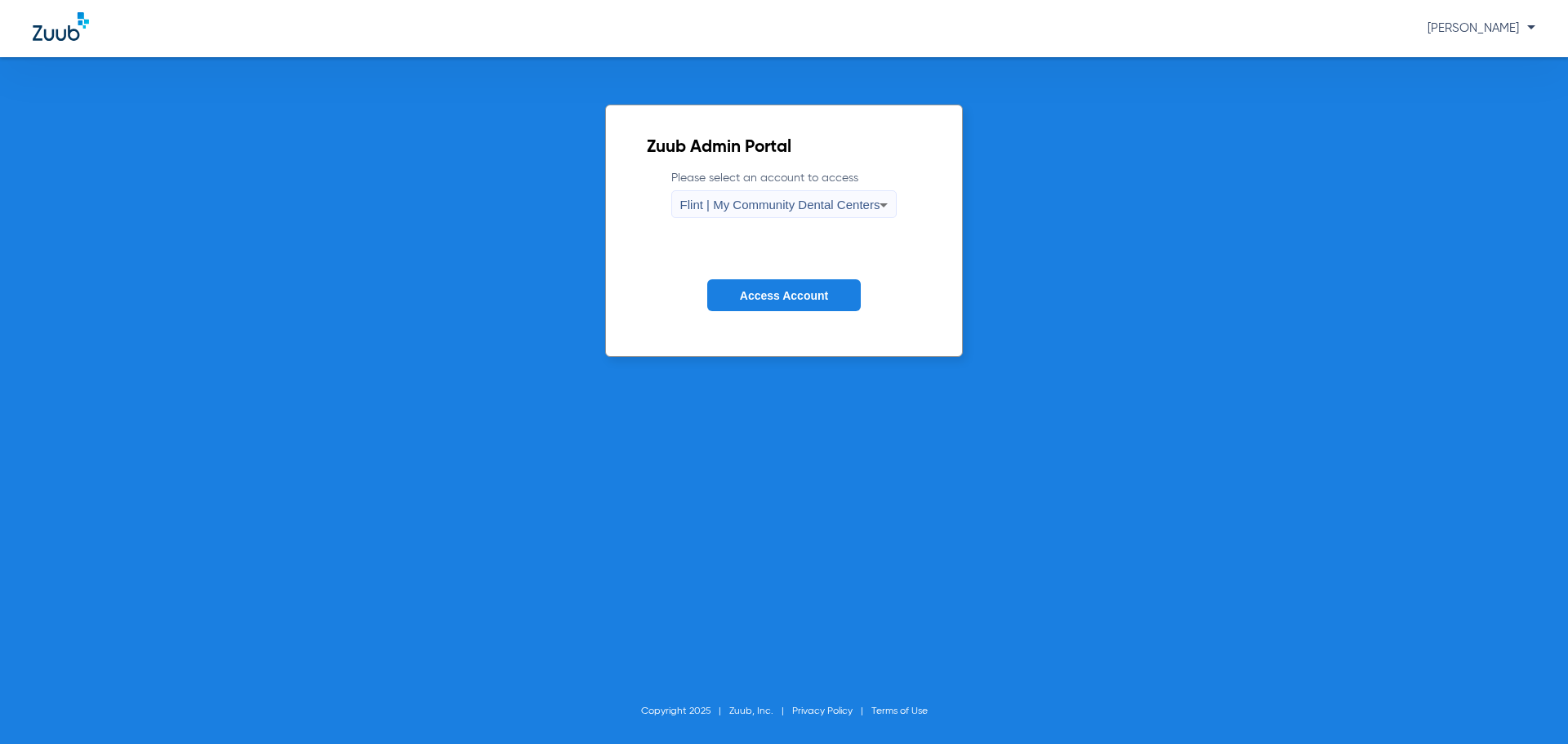
click at [746, 293] on span "Access Account" at bounding box center [783, 295] width 88 height 13
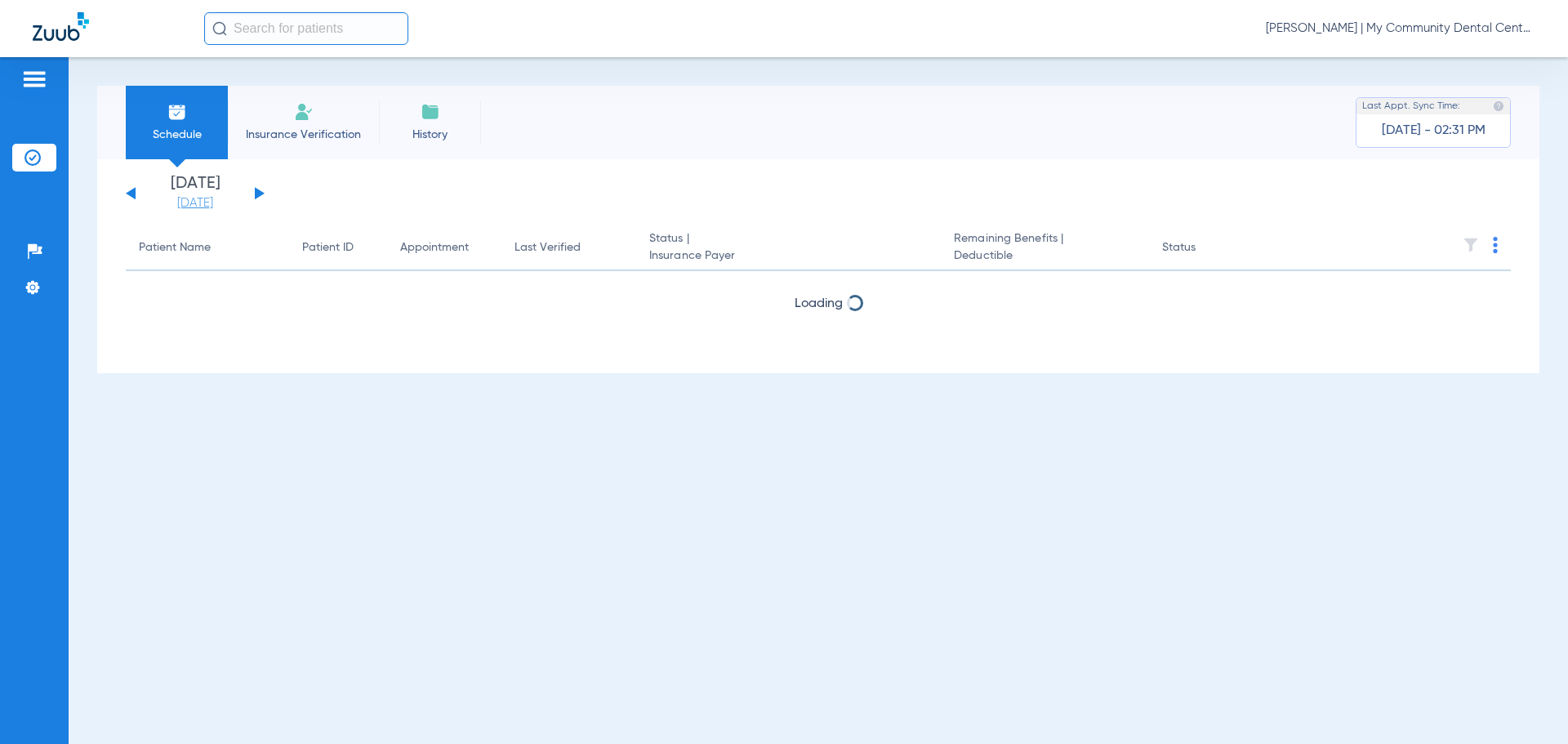
click at [195, 207] on link "[DATE]" at bounding box center [195, 203] width 98 height 16
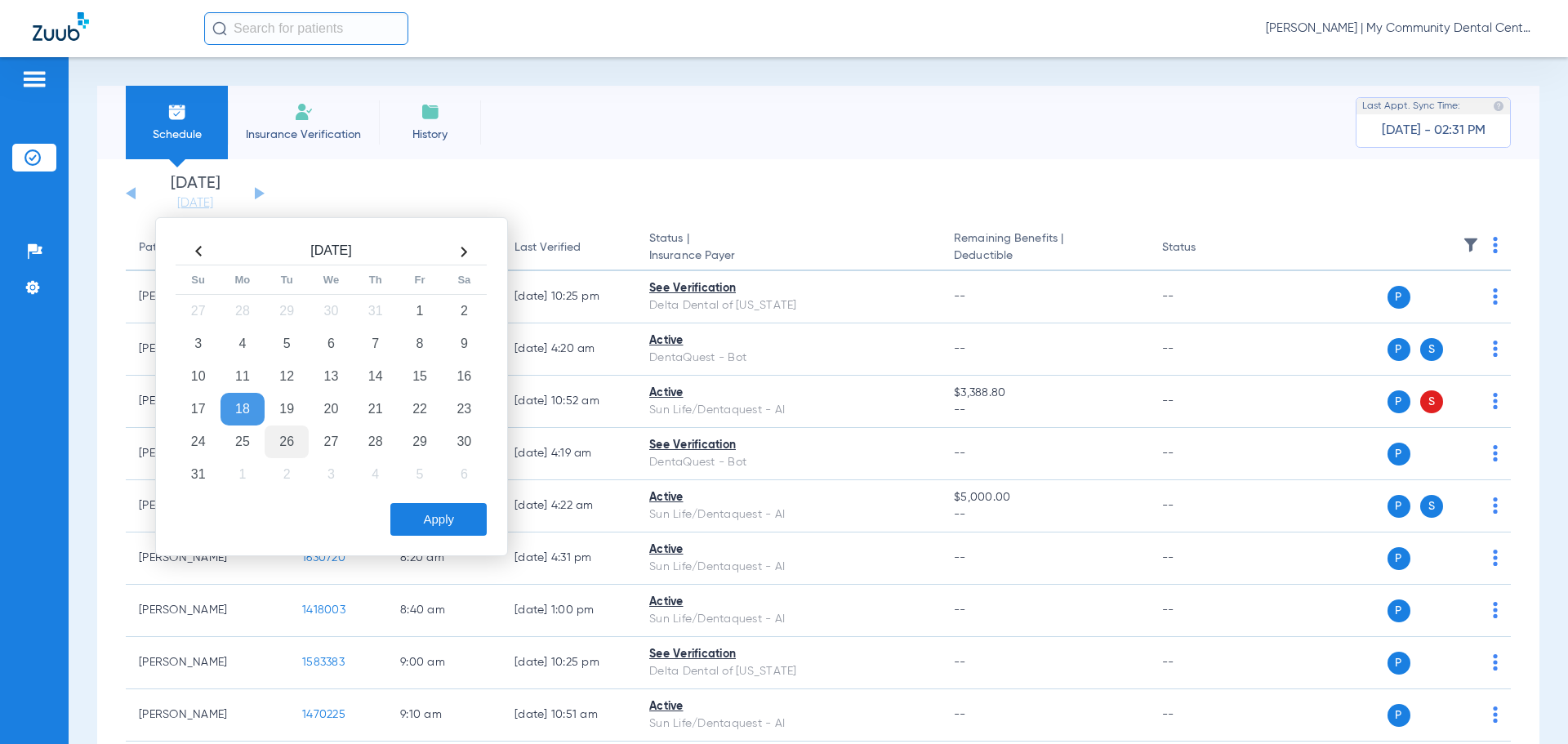
click at [295, 446] on td "26" at bounding box center [286, 442] width 44 height 33
click at [448, 503] on button "Apply" at bounding box center [439, 519] width 96 height 33
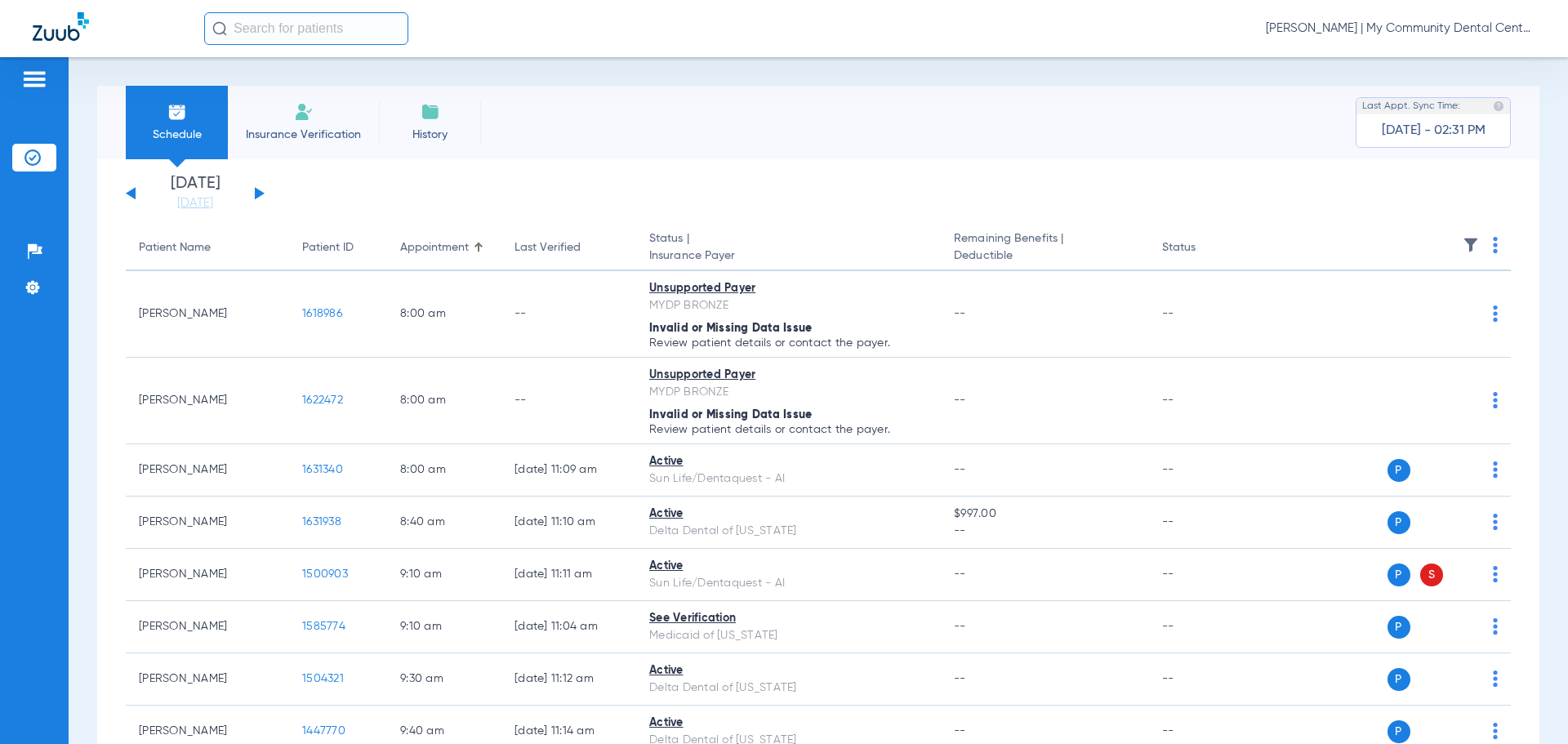
click at [263, 195] on div "Saturday 06-14-2025 Sunday 06-15-2025 Monday 06-16-2025 Tuesday 06-17-2025 Wedn…" at bounding box center [195, 194] width 139 height 36
click at [260, 195] on button at bounding box center [259, 193] width 9 height 12
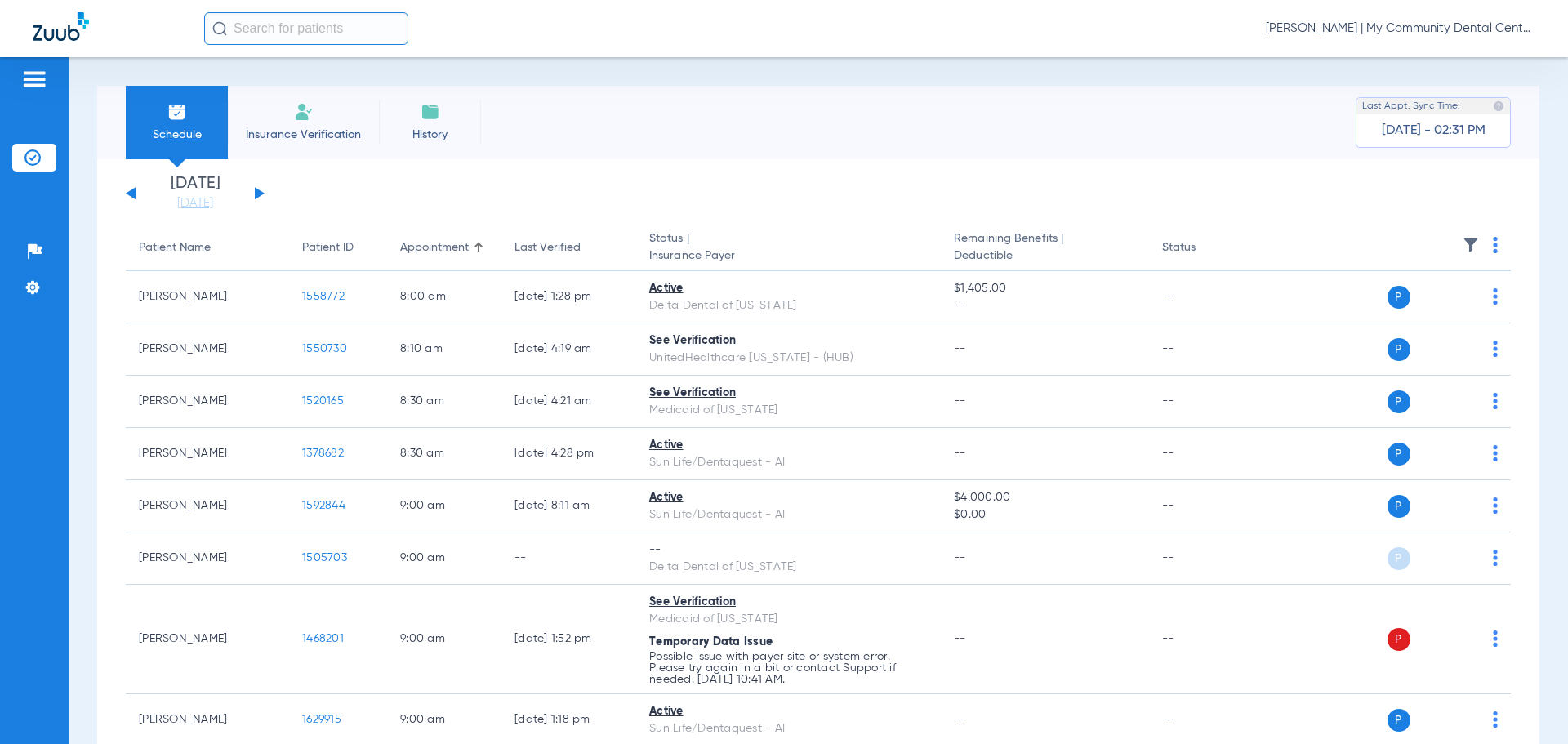
click at [1493, 249] on img at bounding box center [1495, 244] width 5 height 16
click at [1433, 303] on button "Verify All" at bounding box center [1421, 309] width 129 height 33
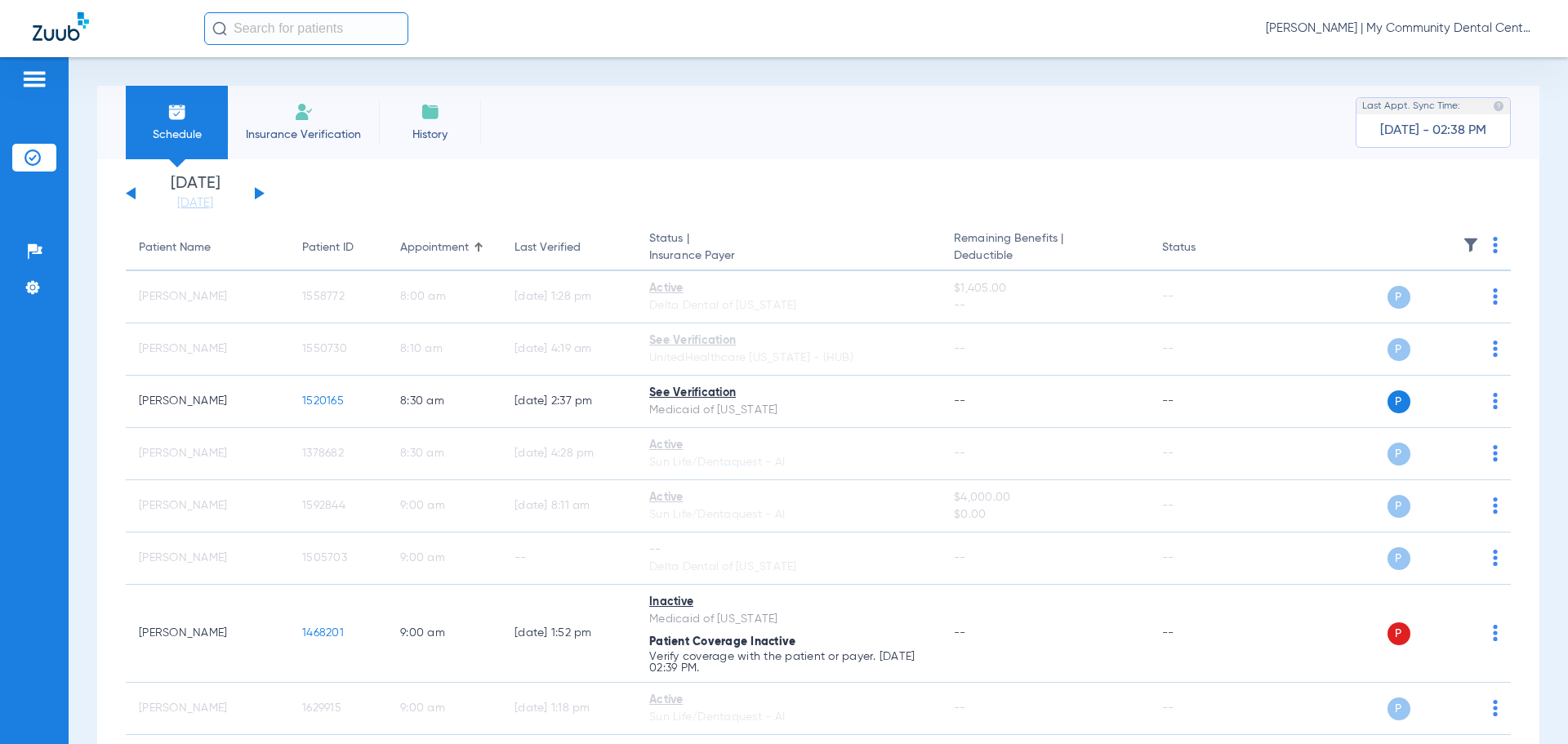
click at [130, 191] on button at bounding box center [130, 193] width 9 height 12
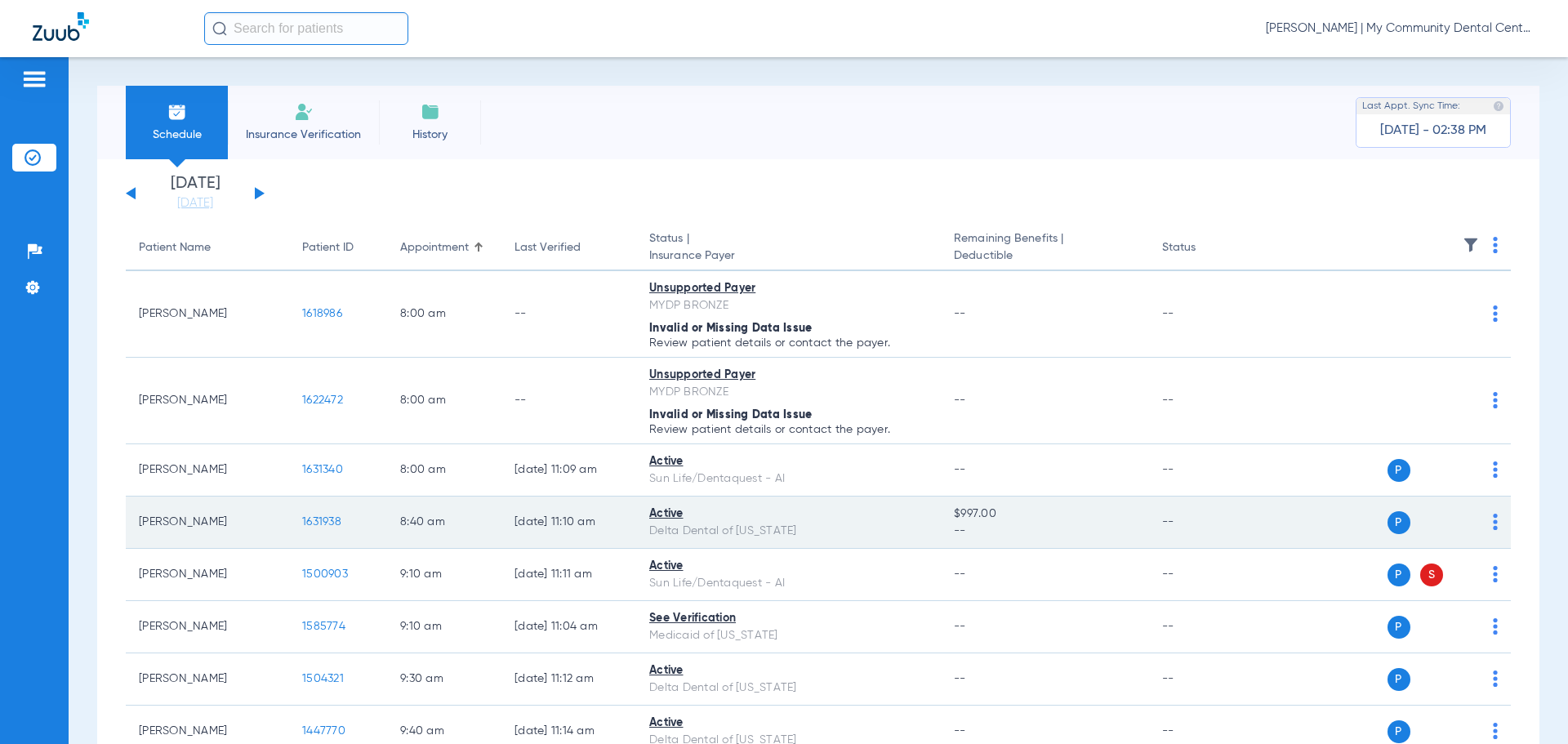
click at [322, 528] on span "1631938" at bounding box center [322, 521] width 39 height 11
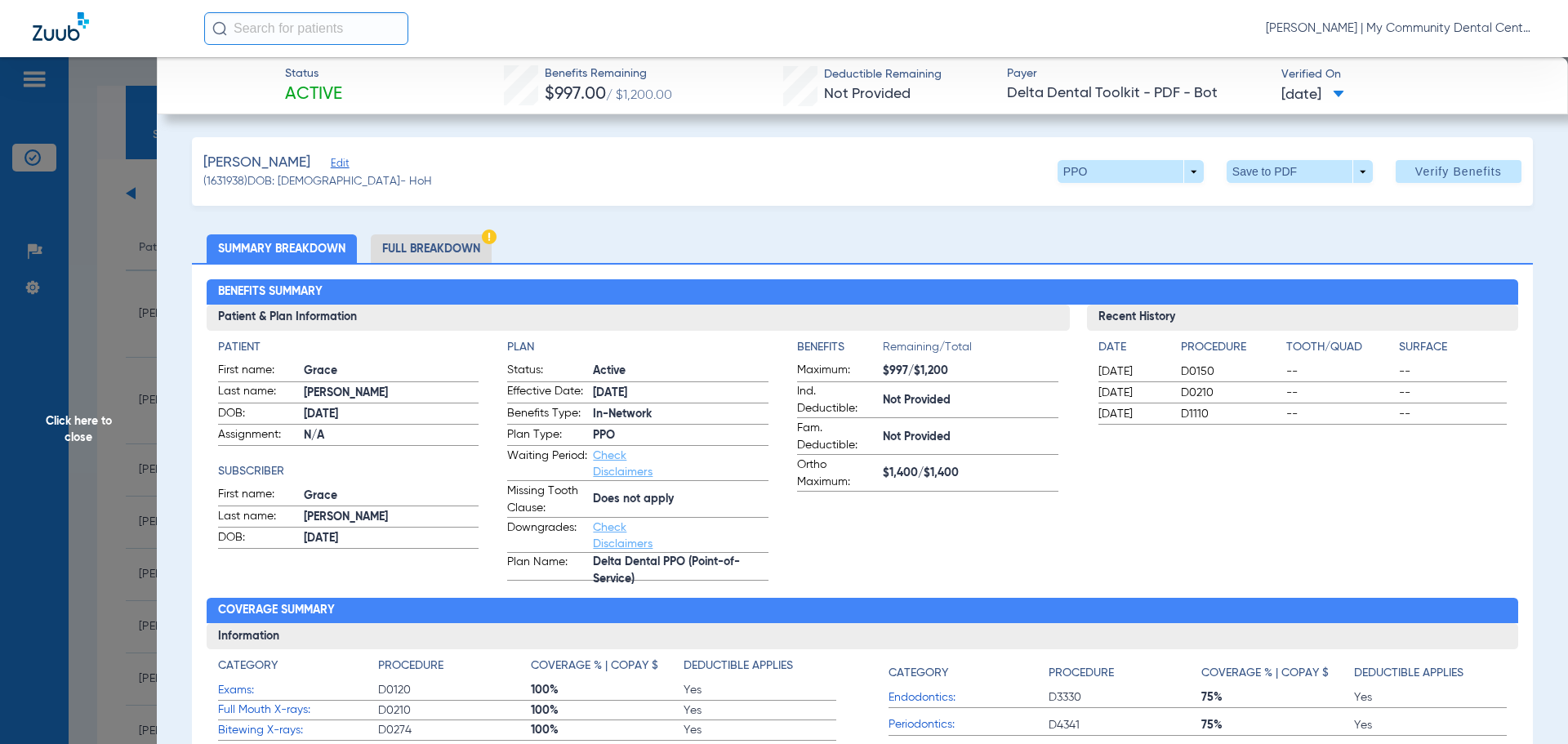
click at [400, 255] on li "Full Breakdown" at bounding box center [431, 249] width 121 height 28
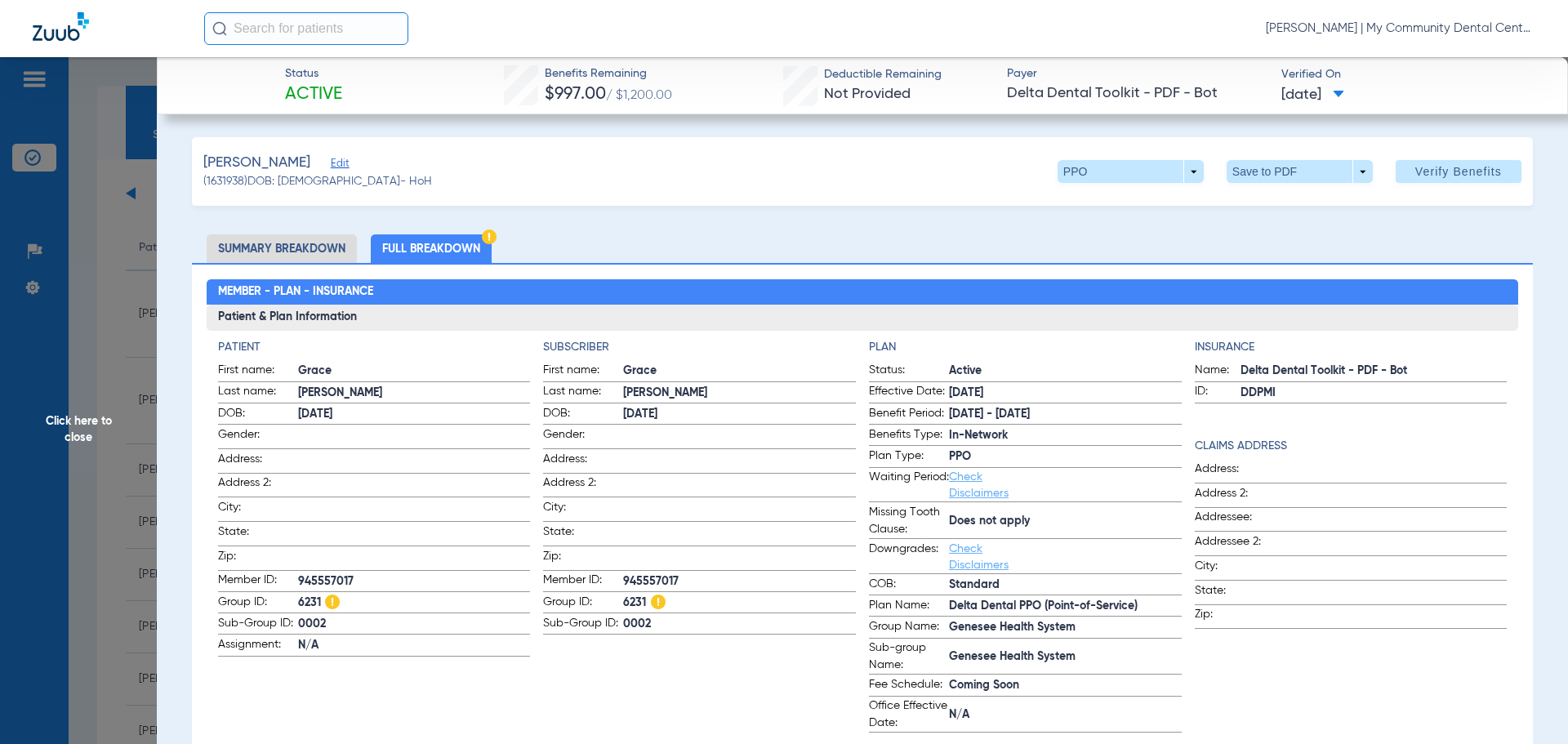
click at [68, 422] on span "Click here to close" at bounding box center [78, 429] width 157 height 744
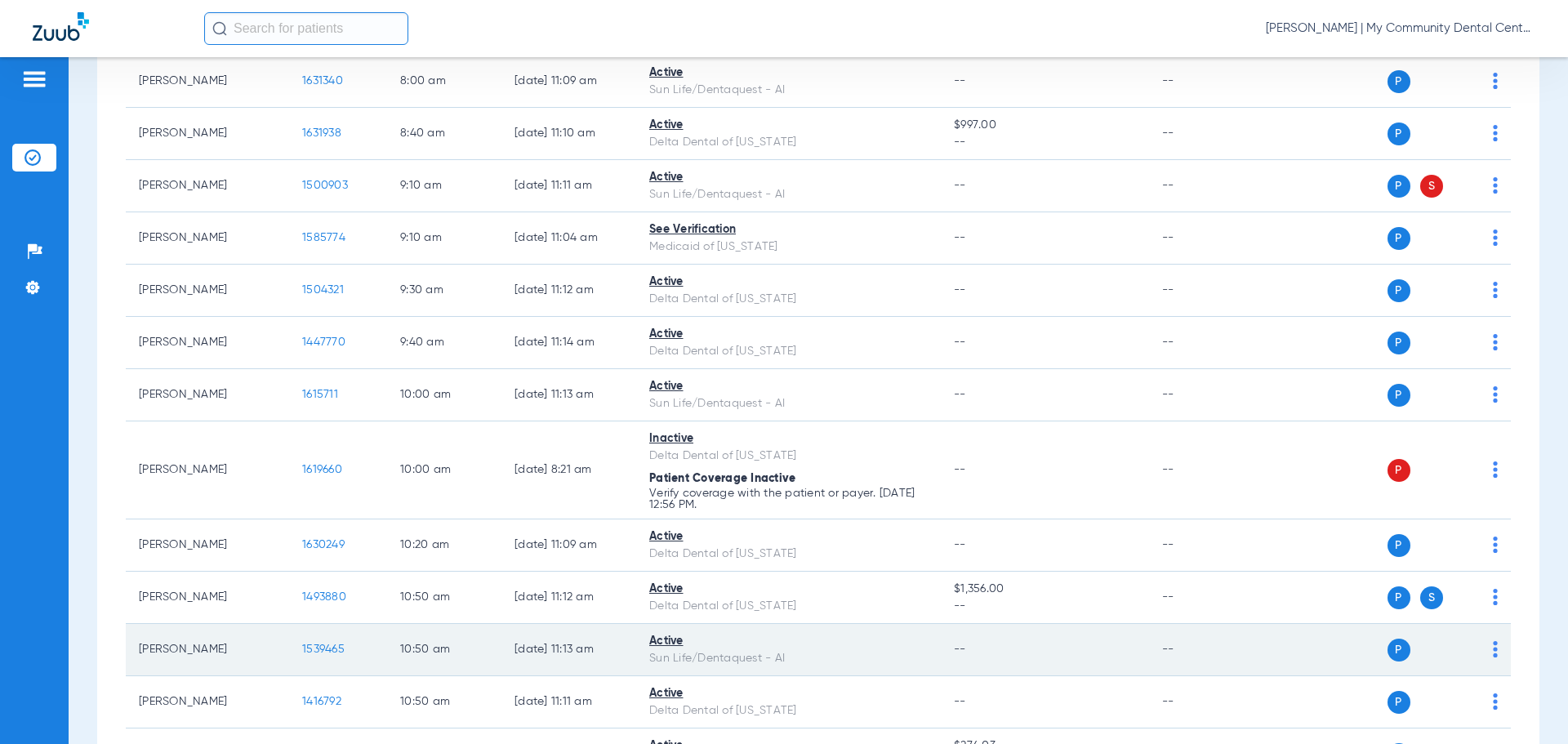
scroll to position [409, 0]
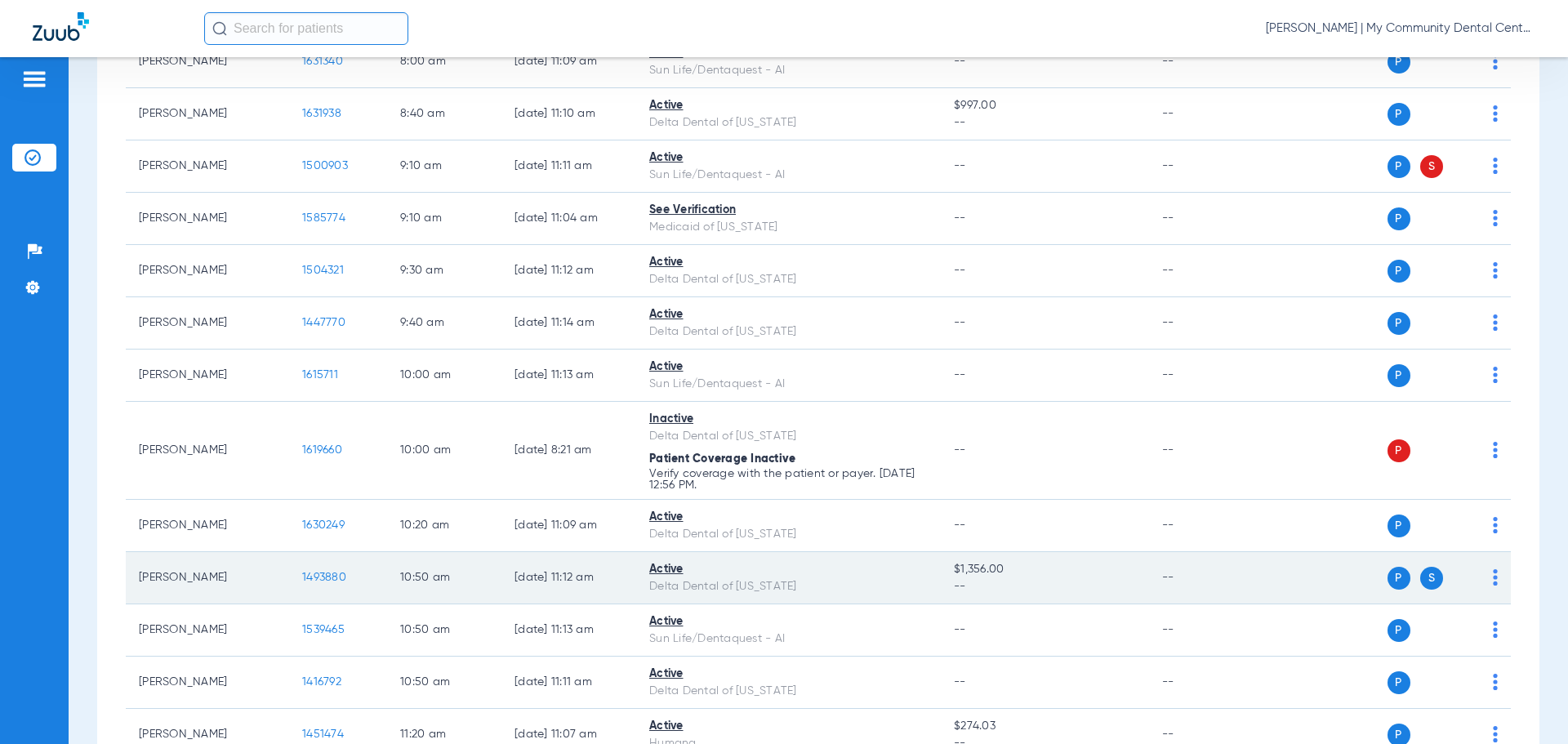
click at [317, 579] on span "1493880" at bounding box center [324, 577] width 44 height 11
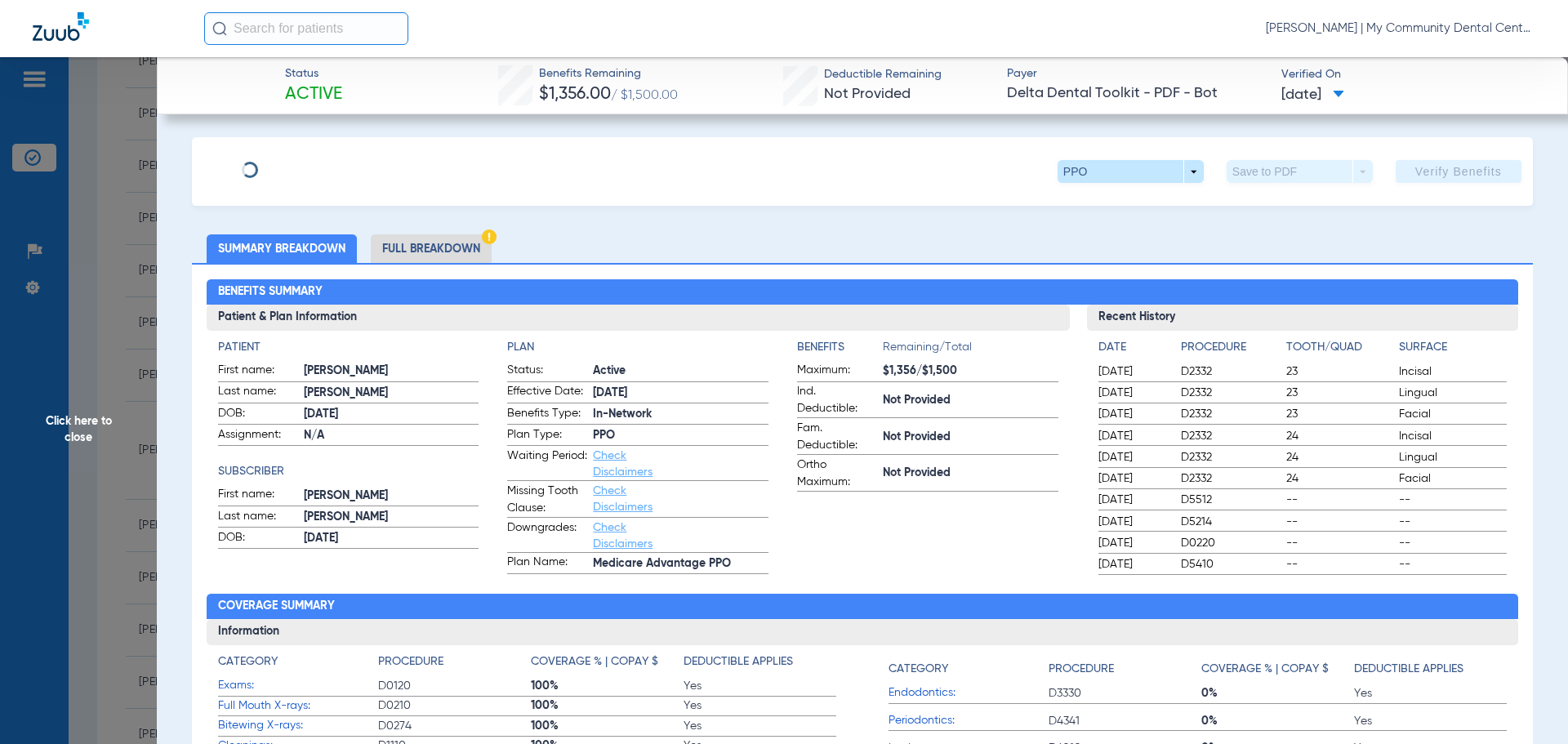
click at [407, 249] on li "Full Breakdown" at bounding box center [431, 249] width 121 height 28
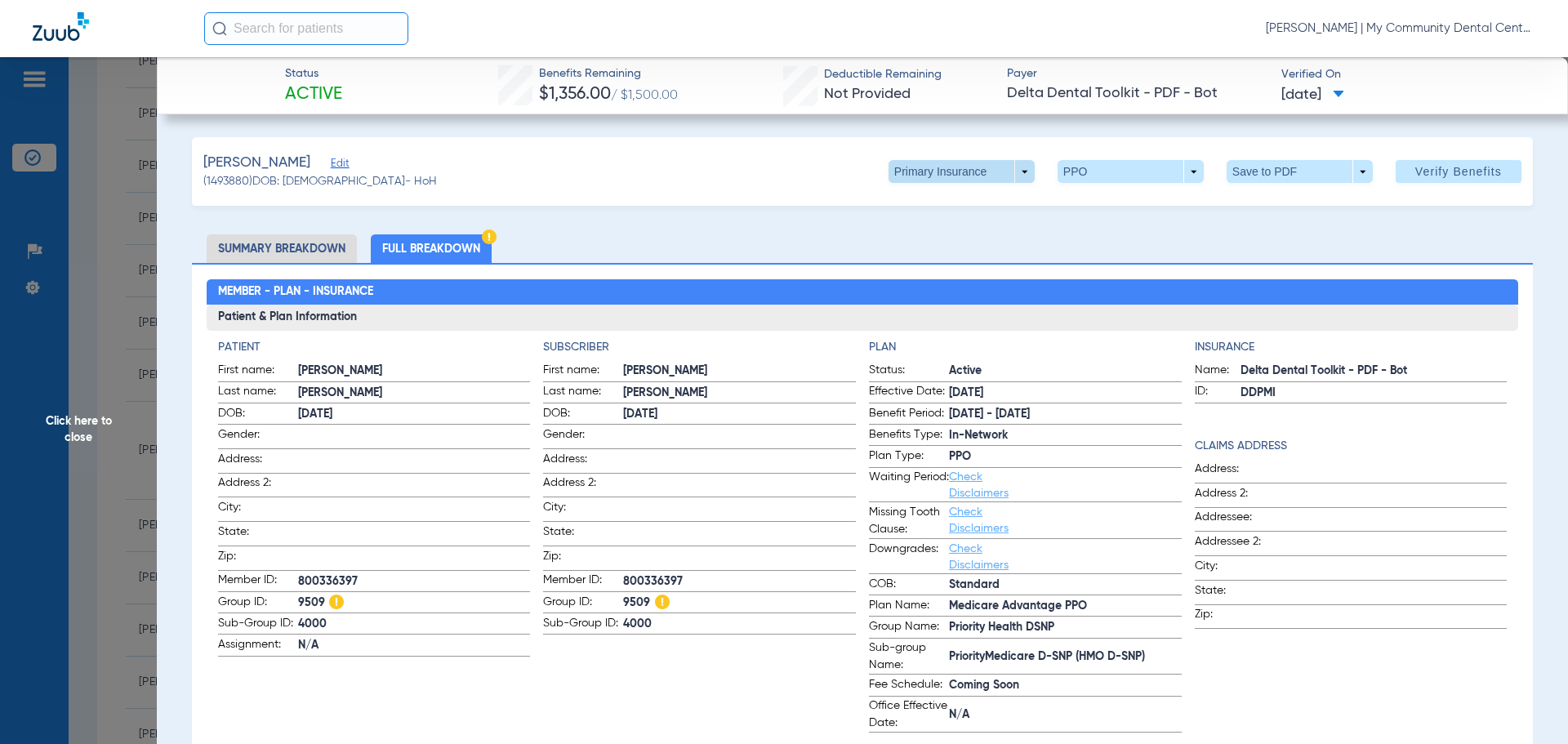
click at [960, 171] on span at bounding box center [961, 171] width 39 height 39
click at [957, 235] on span "Secondary Insurance" at bounding box center [944, 237] width 108 height 11
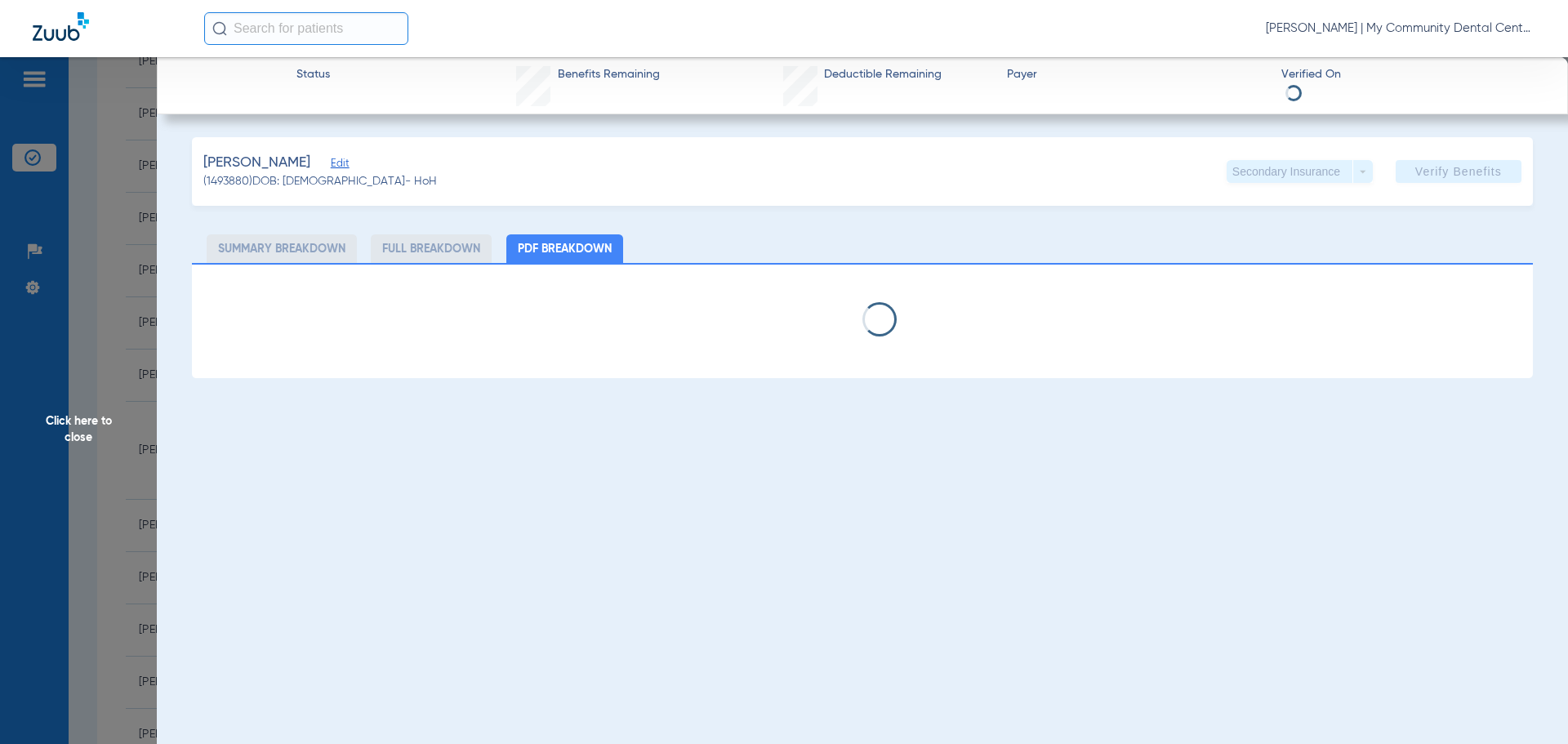
select select "page-width"
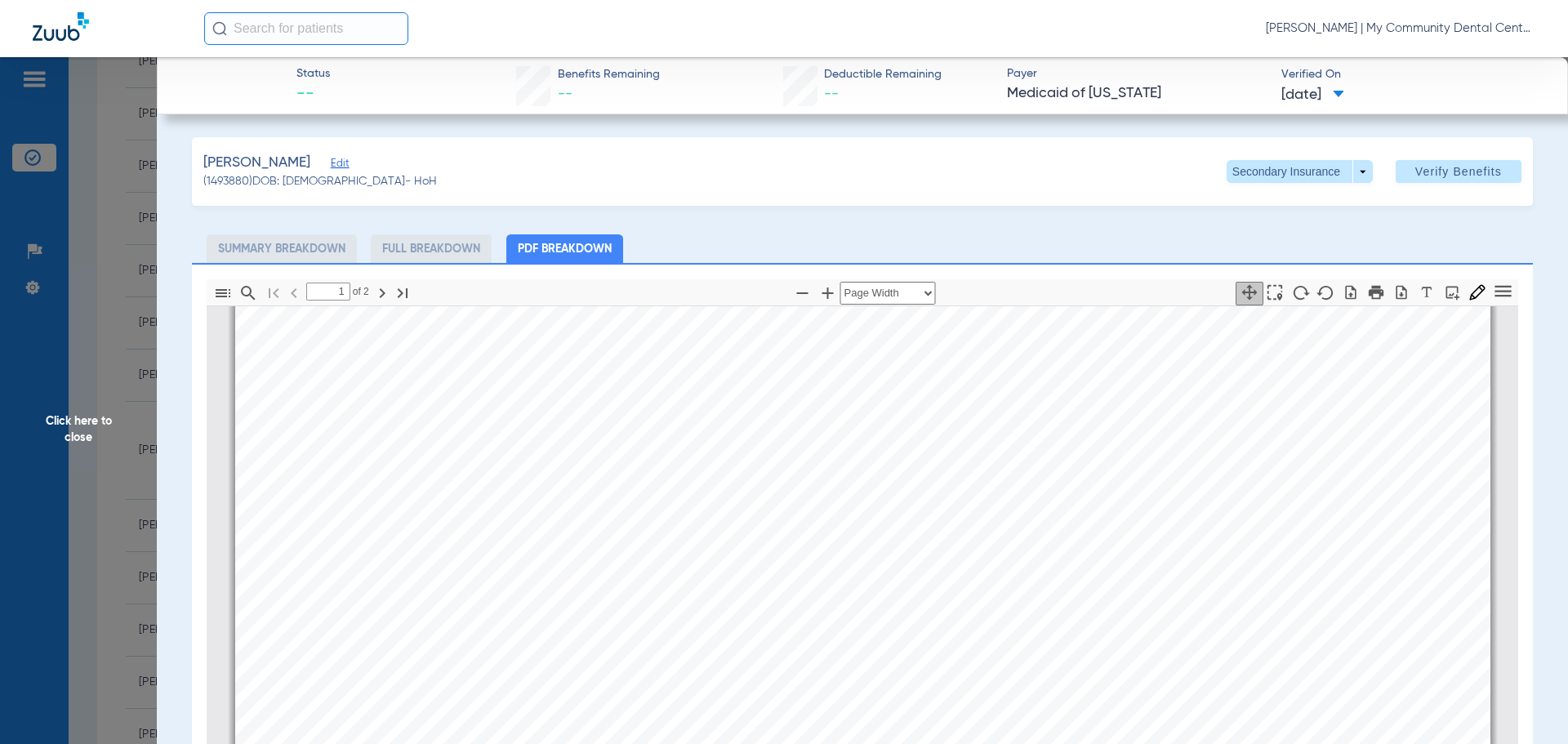
scroll to position [0, 0]
type input "2"
click at [79, 422] on span "Click here to close" at bounding box center [78, 429] width 157 height 744
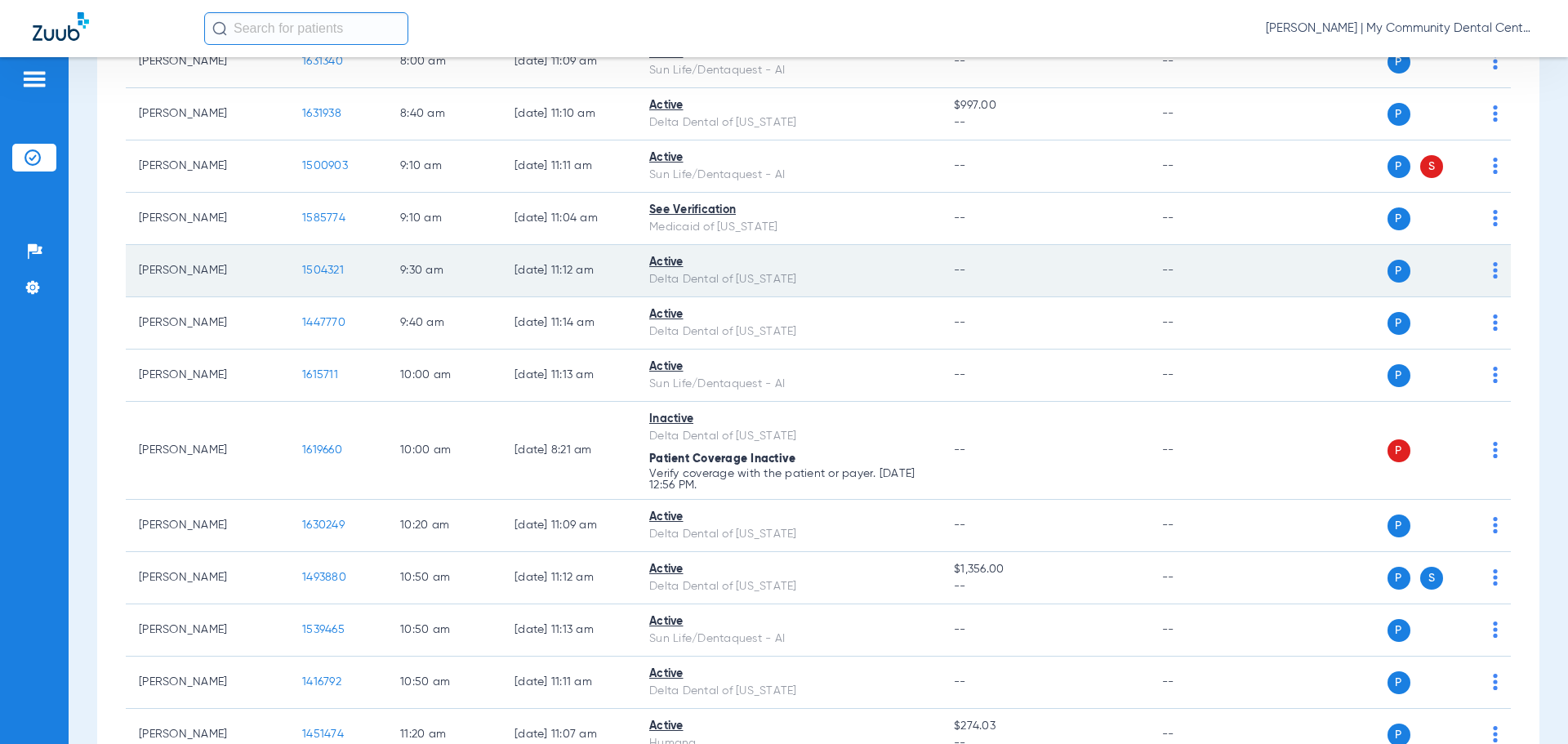
scroll to position [572, 0]
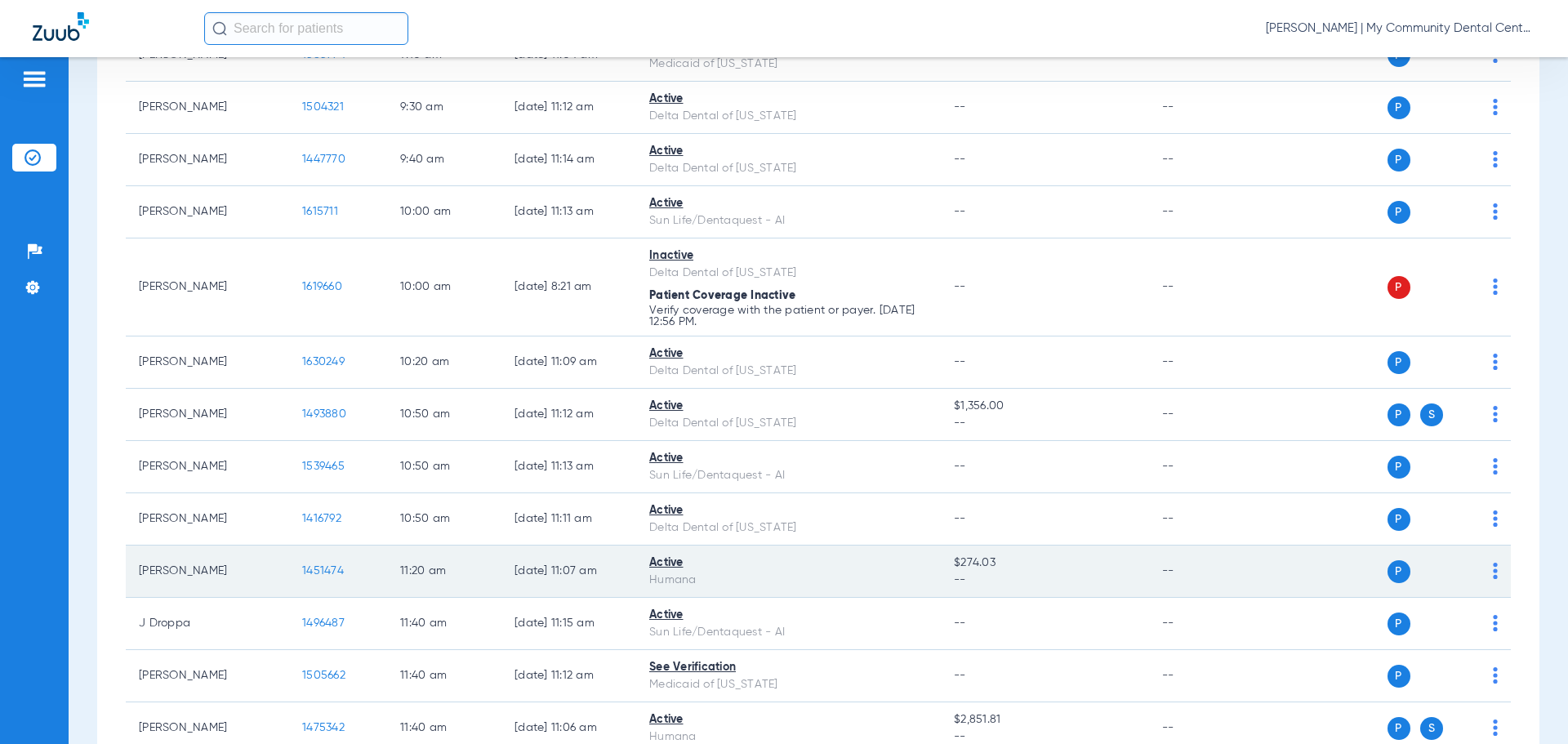
click at [316, 569] on span "1451474" at bounding box center [323, 570] width 42 height 11
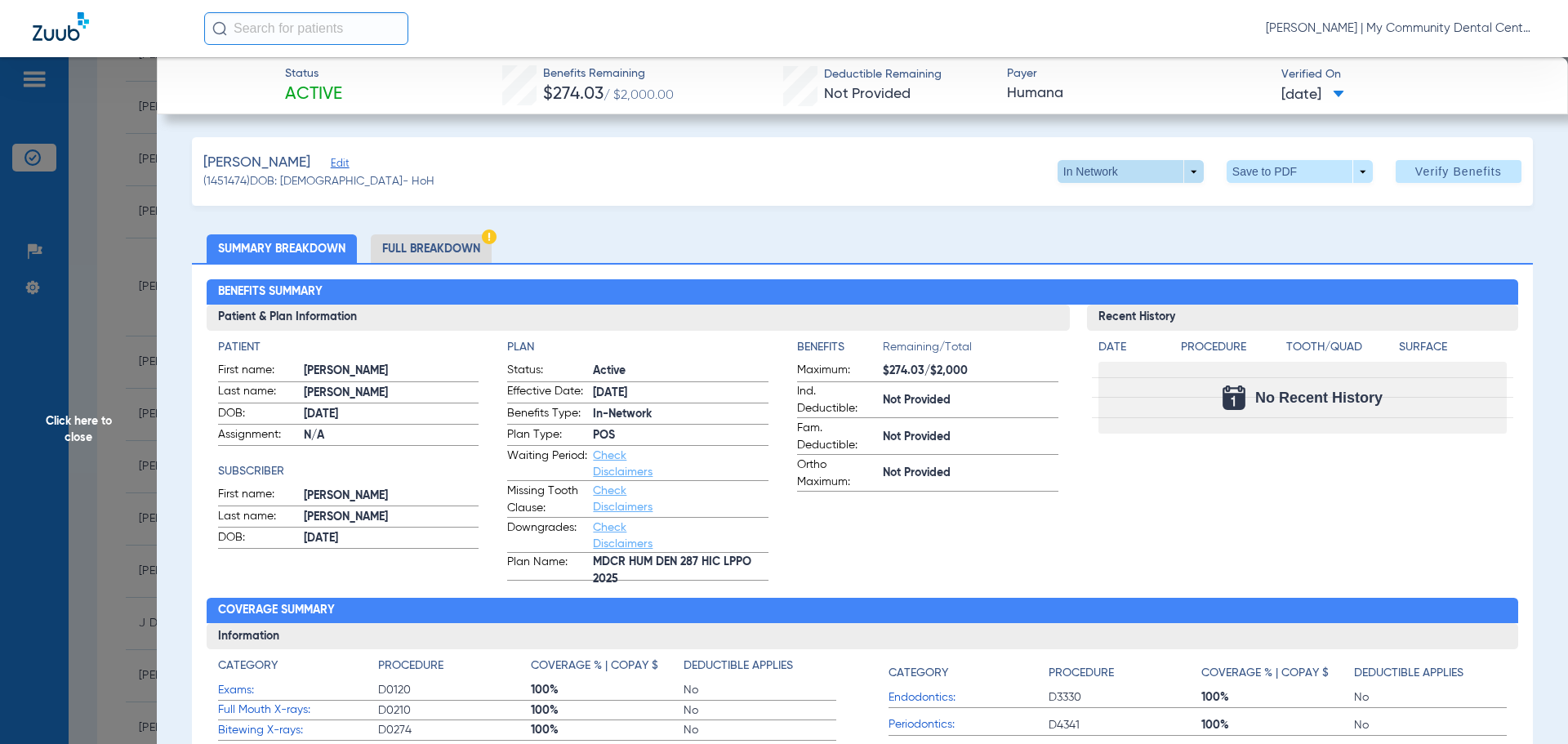
click at [1184, 171] on span at bounding box center [1130, 171] width 147 height 23
click at [1308, 214] on div "In Network Out of Network" at bounding box center [1182, 218] width 274 height 71
click at [71, 423] on div at bounding box center [784, 372] width 1568 height 744
click at [72, 423] on span "Click here to close" at bounding box center [78, 429] width 157 height 744
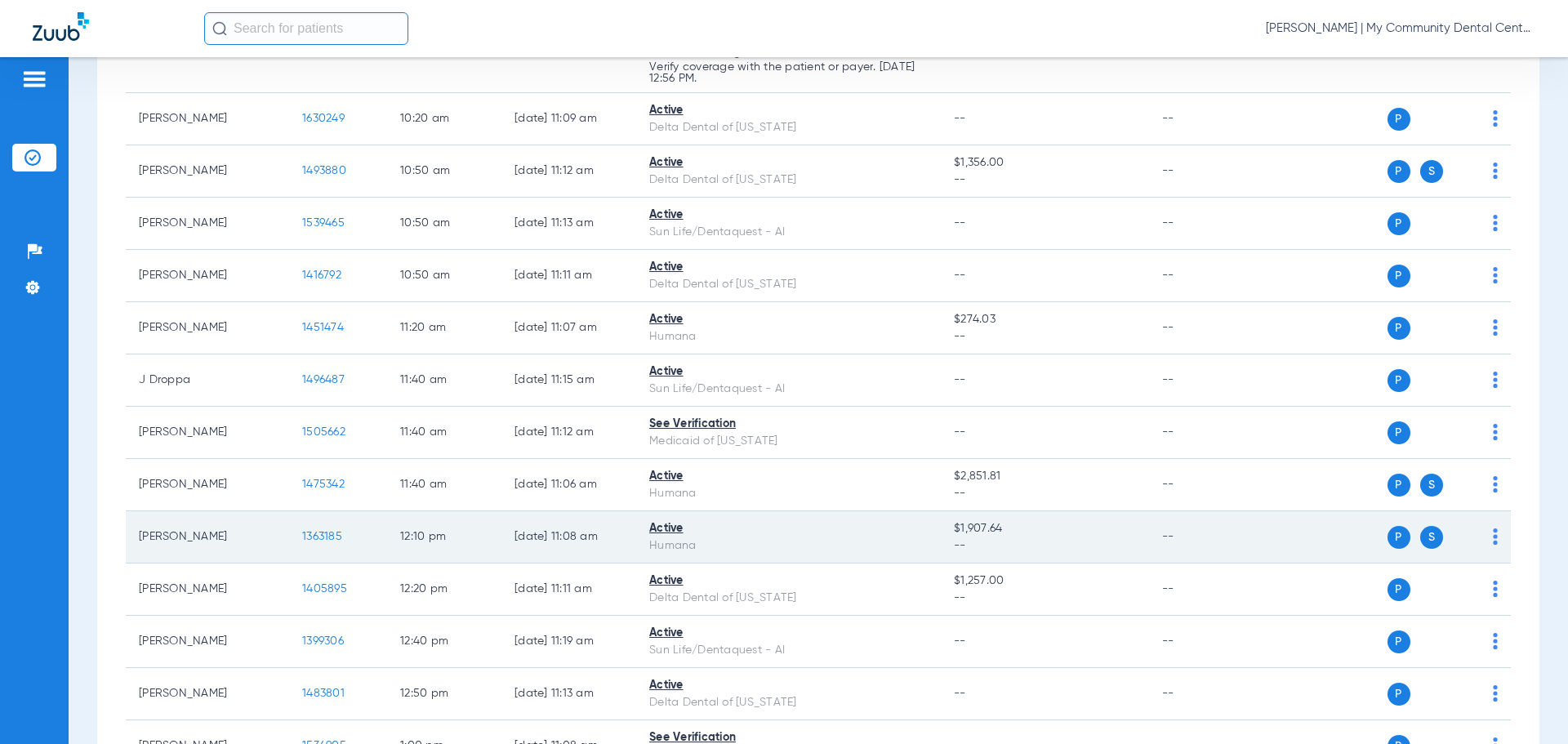
scroll to position [817, 0]
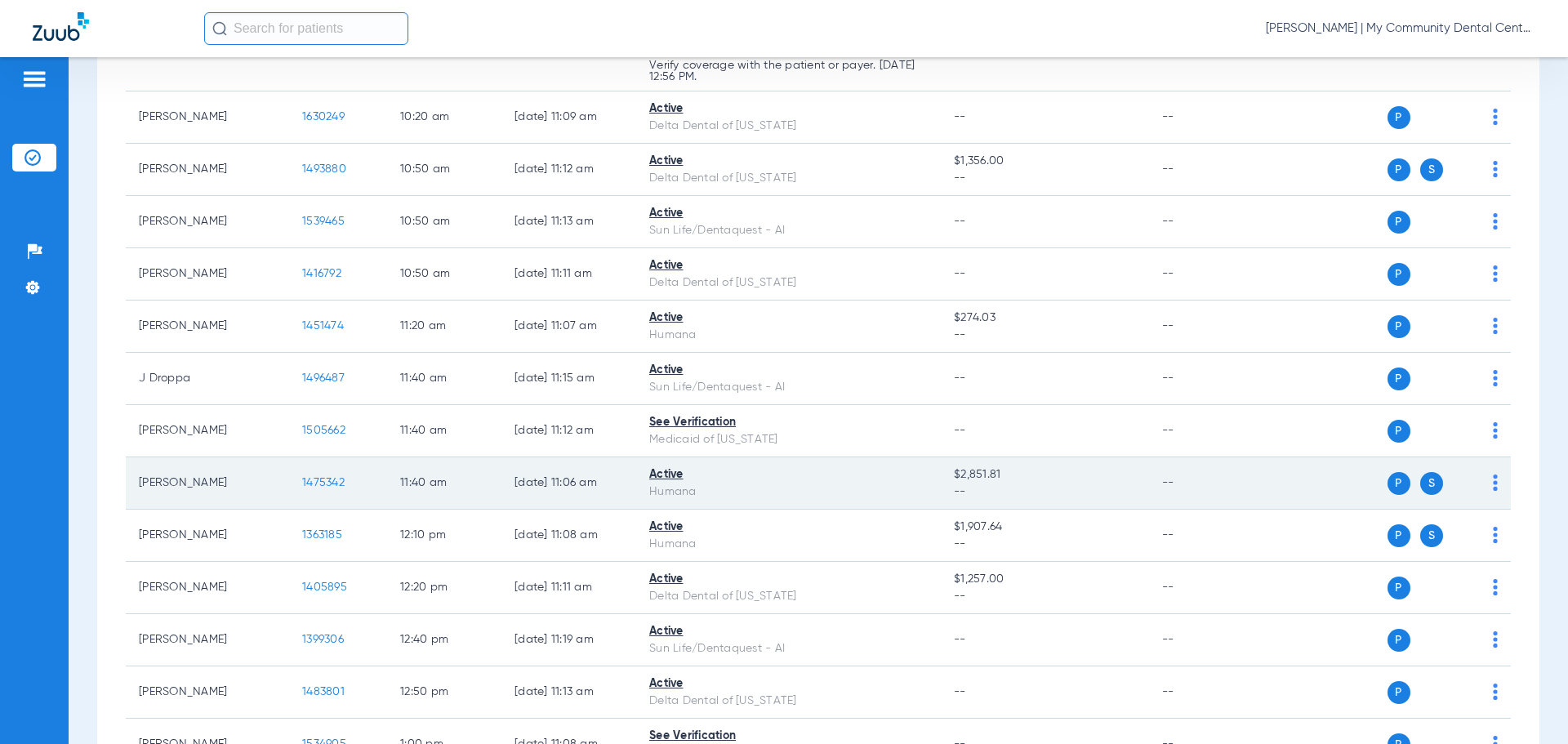
click at [326, 480] on span "1475342" at bounding box center [324, 483] width 43 height 11
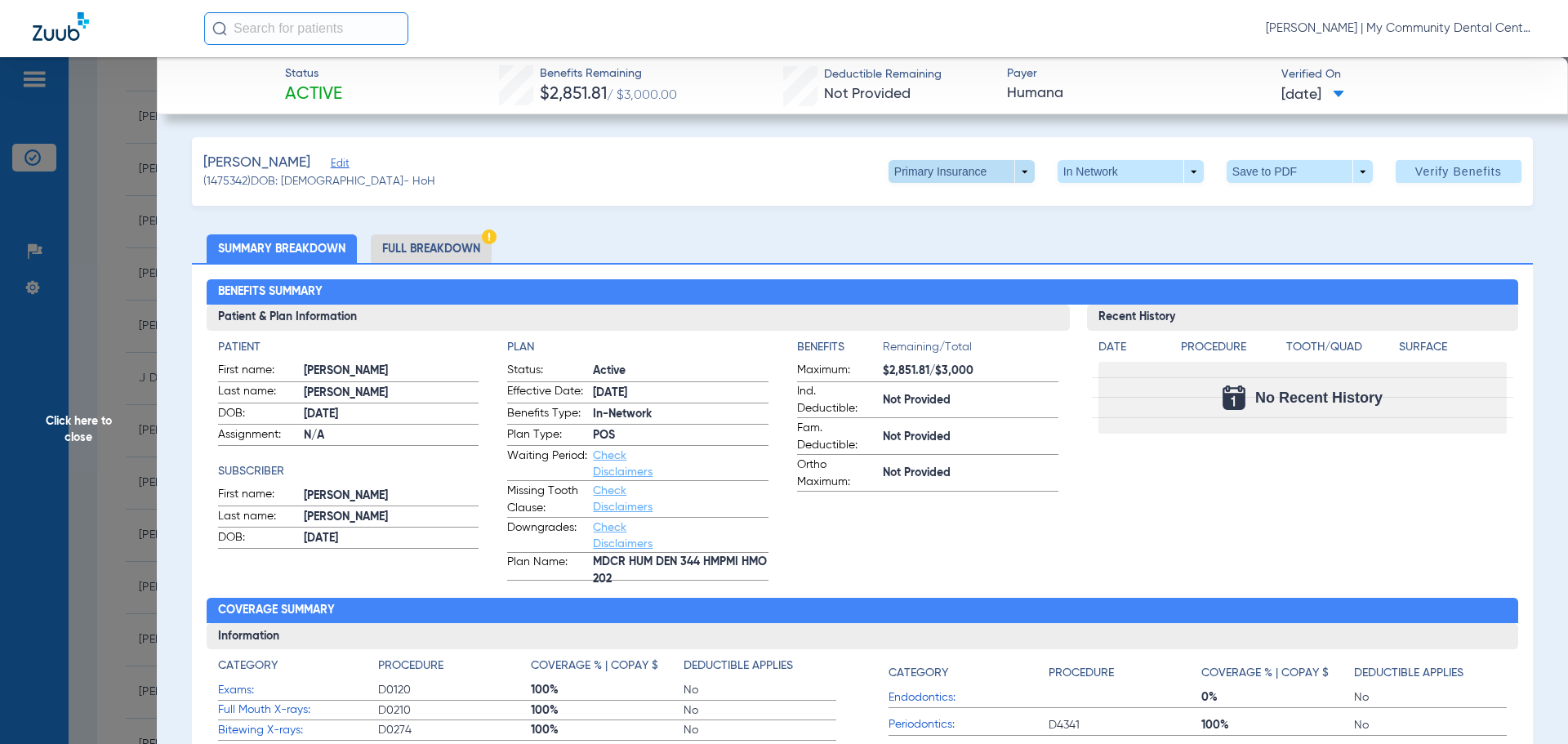
click at [986, 176] on span at bounding box center [961, 171] width 147 height 23
click at [985, 220] on button "Secondary Insurance" at bounding box center [944, 237] width 134 height 33
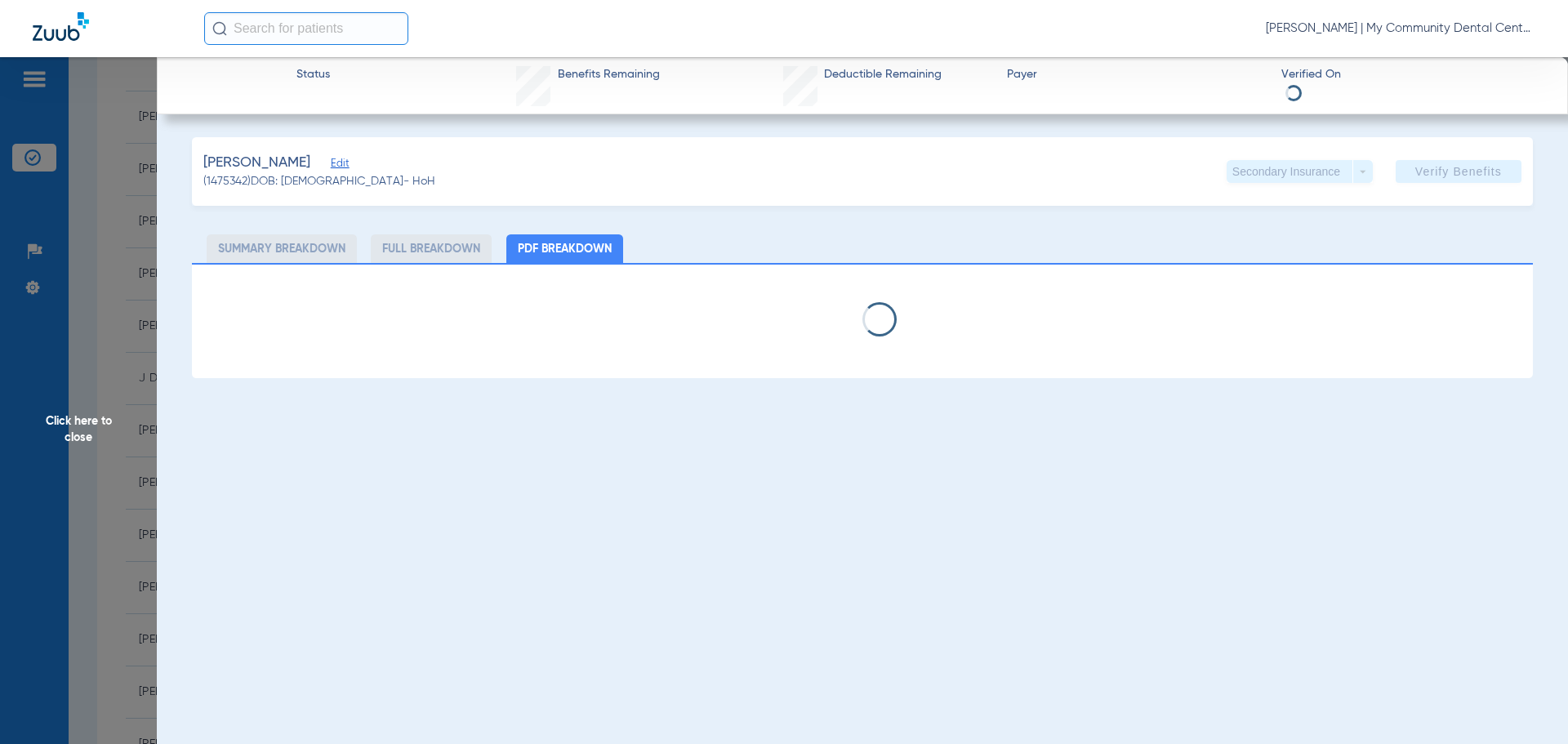
select select "page-width"
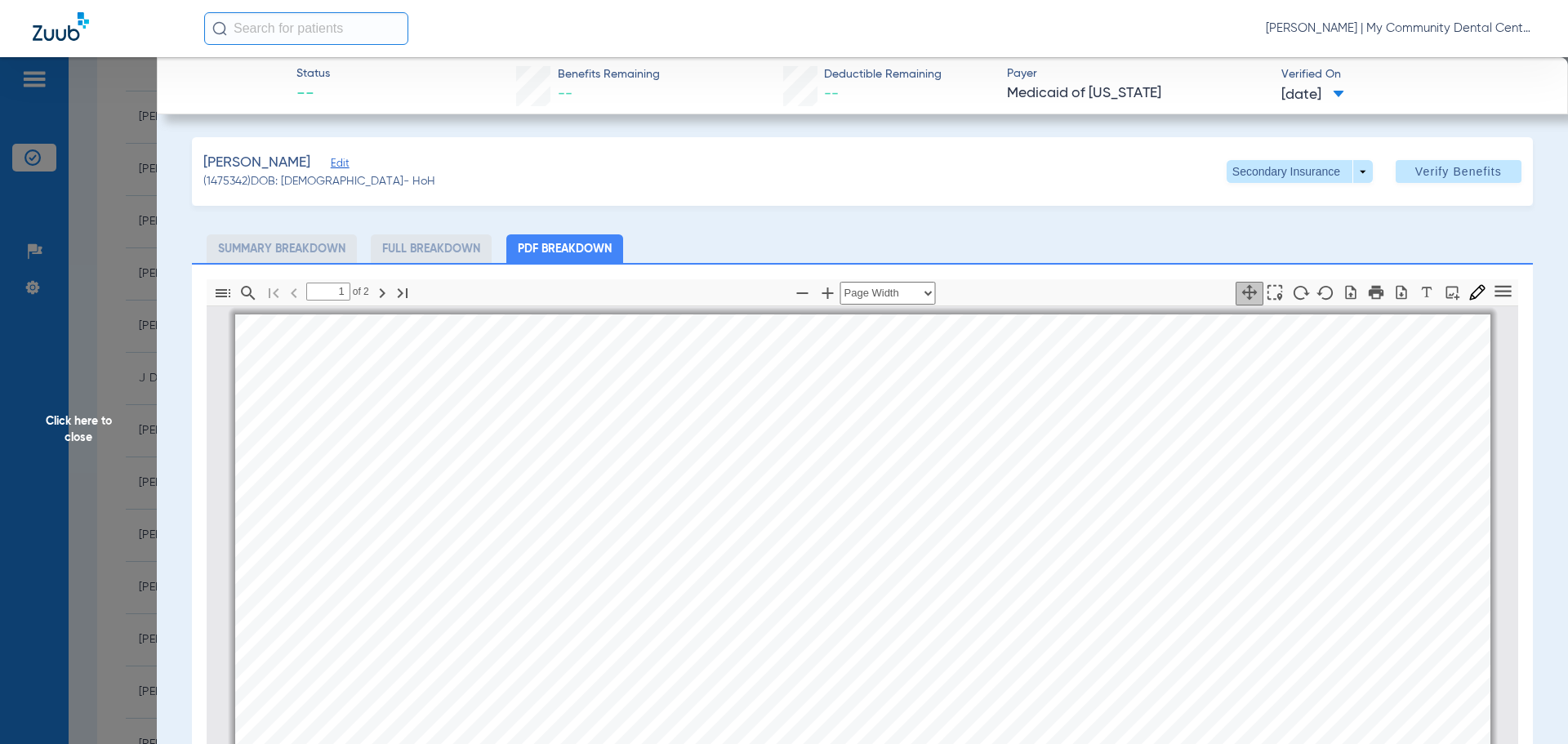
scroll to position [9, 0]
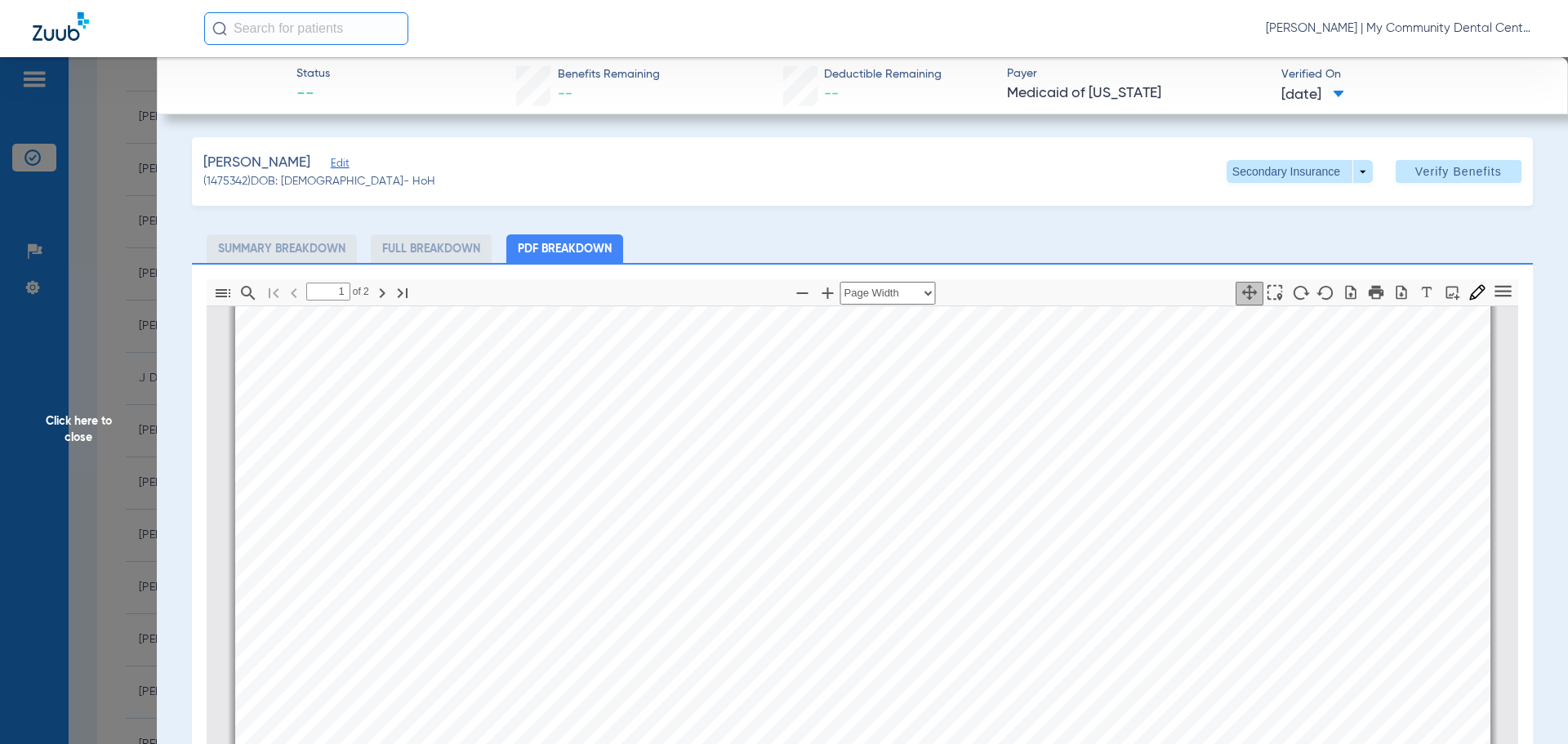
type input "2"
drag, startPoint x: 78, startPoint y: 430, endPoint x: 101, endPoint y: 423, distance: 24.0
click at [78, 430] on span "Click here to close" at bounding box center [78, 429] width 157 height 744
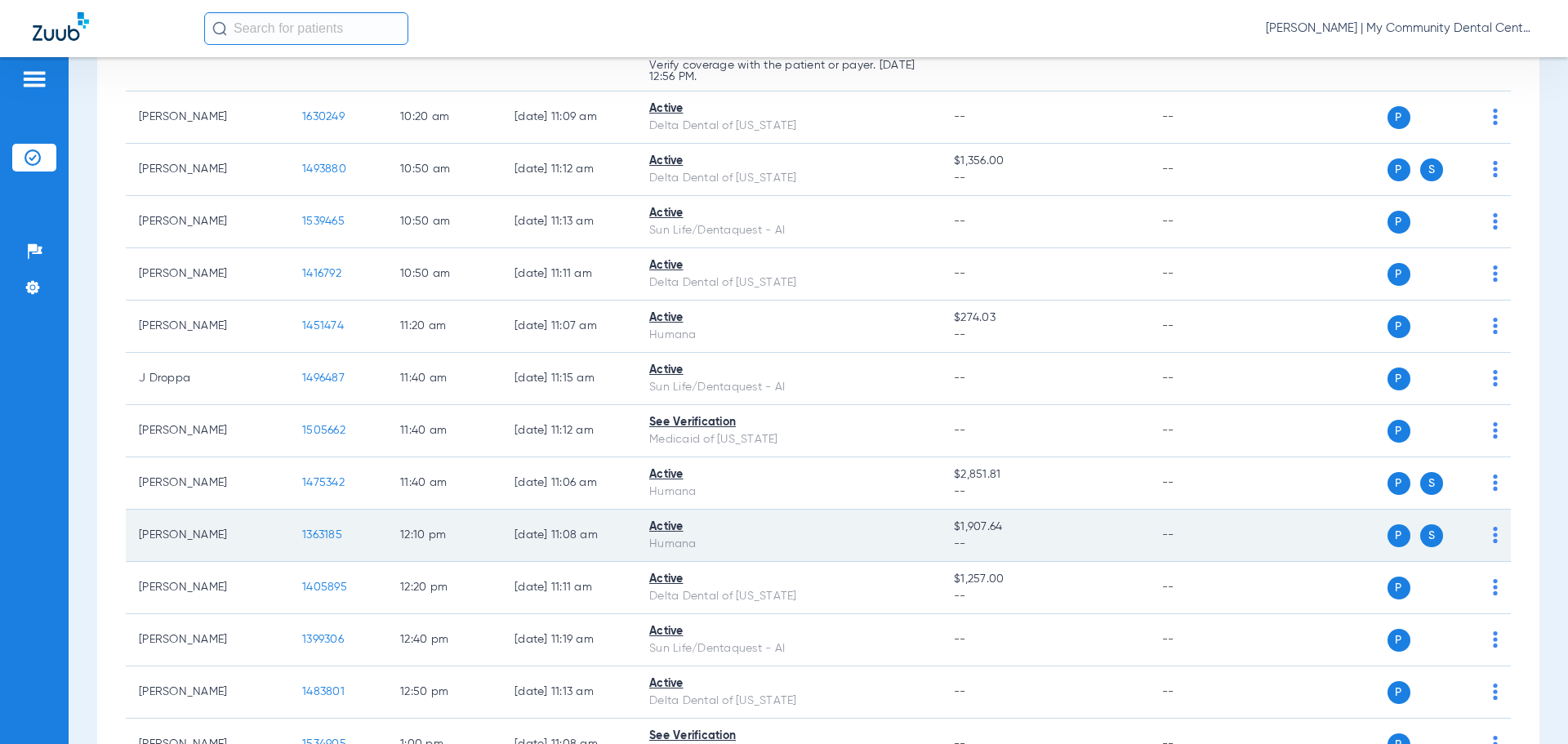
click at [323, 531] on span "1363185" at bounding box center [322, 535] width 40 height 11
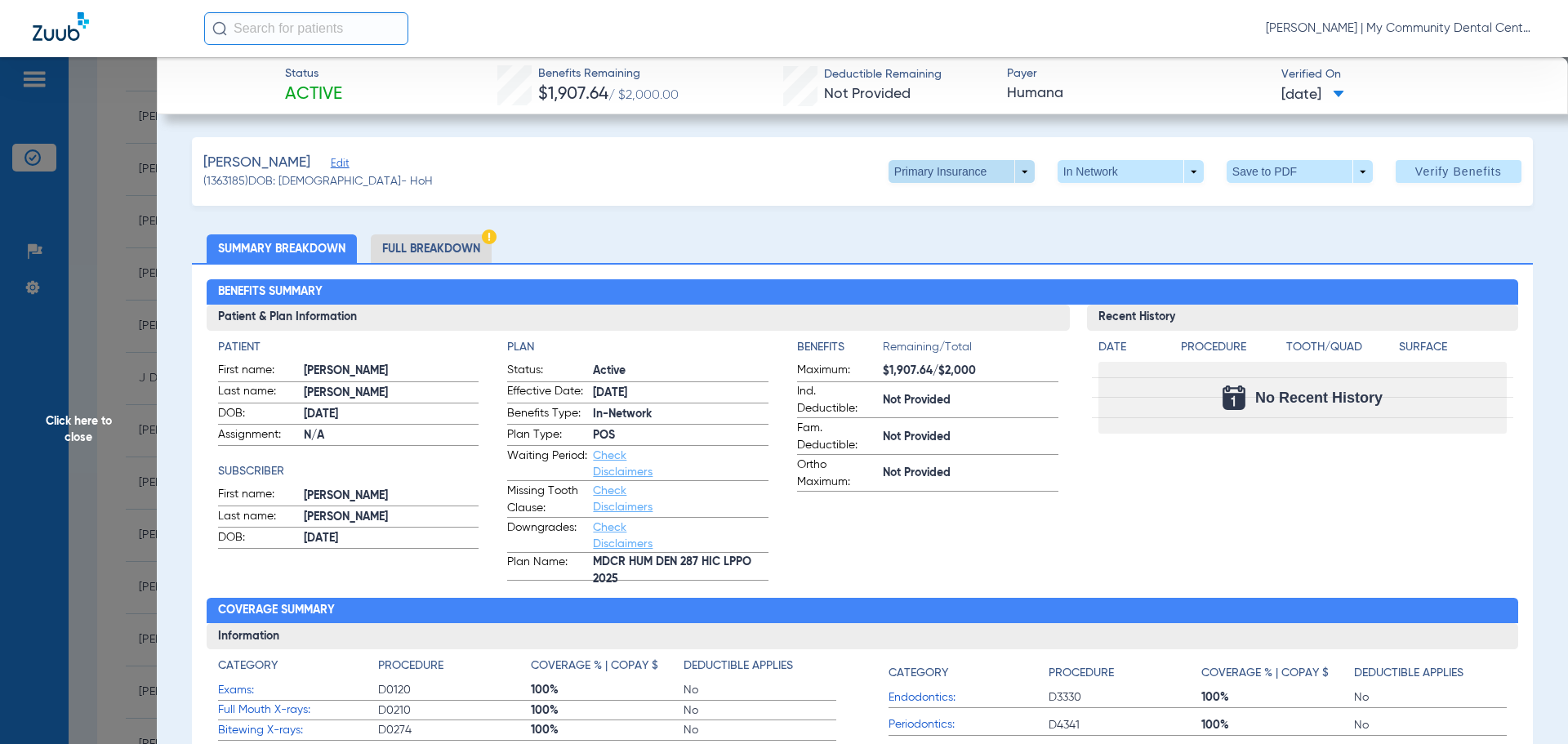
click at [907, 172] on span at bounding box center [961, 171] width 147 height 23
click at [912, 227] on button "Secondary Insurance" at bounding box center [944, 237] width 134 height 33
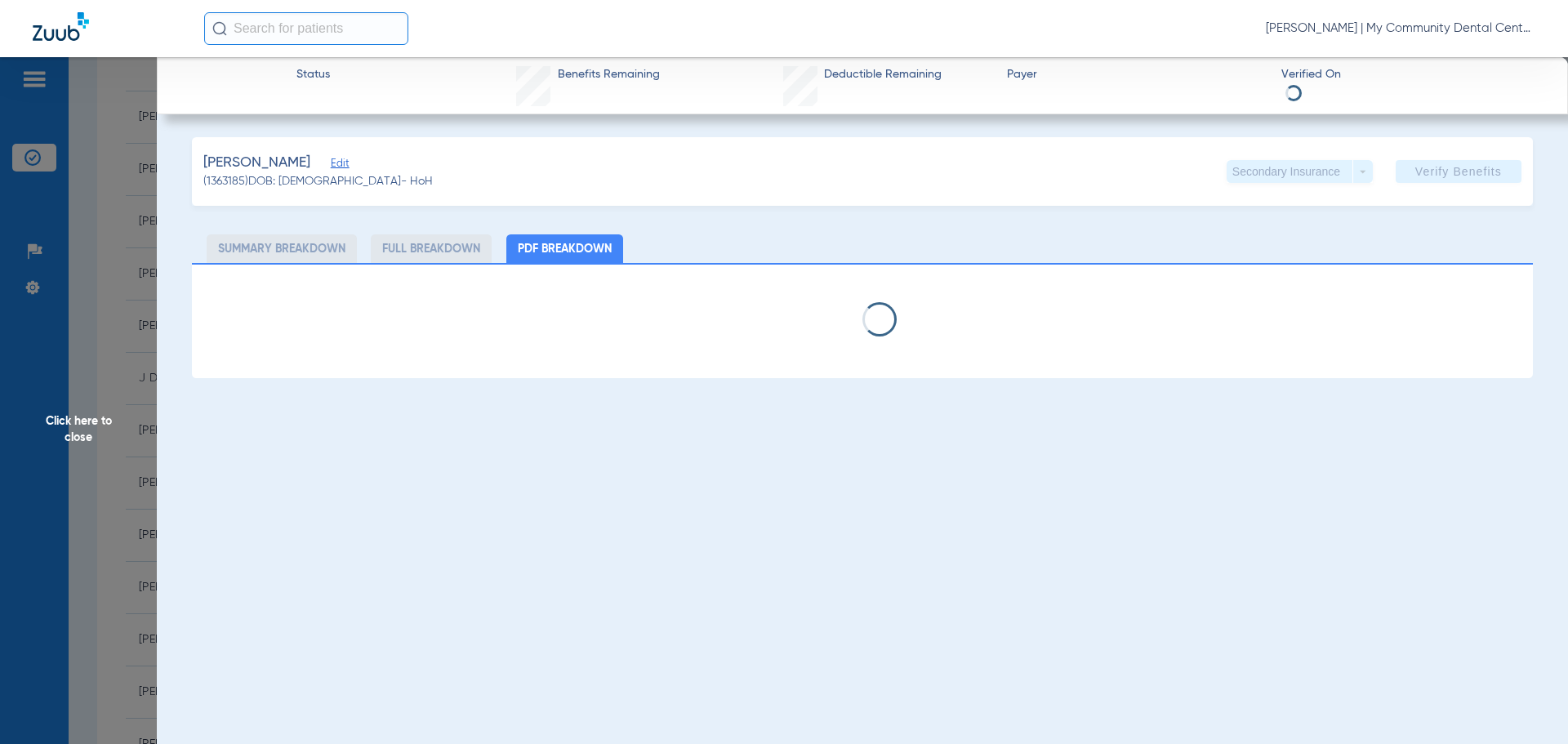
select select "page-width"
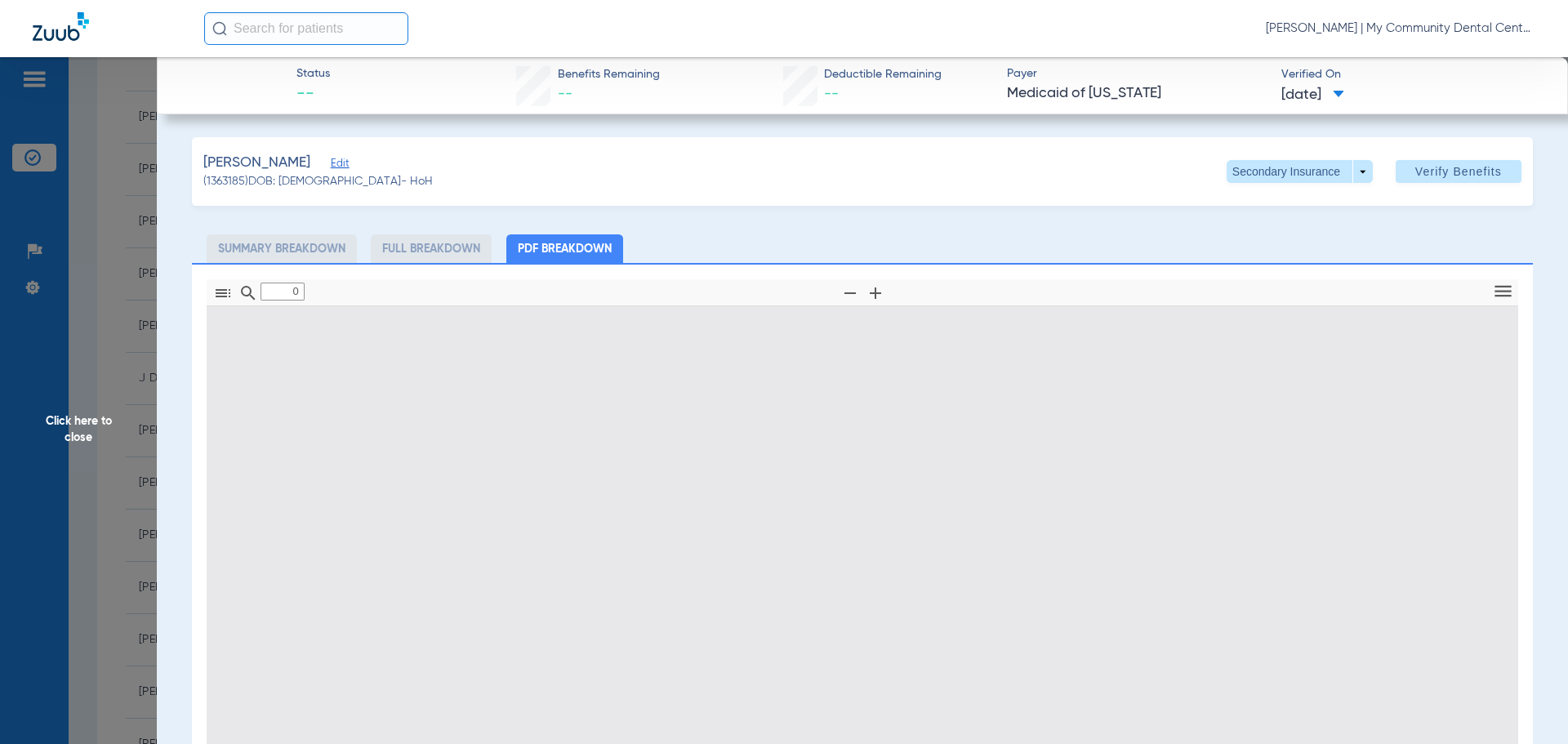
type input "1"
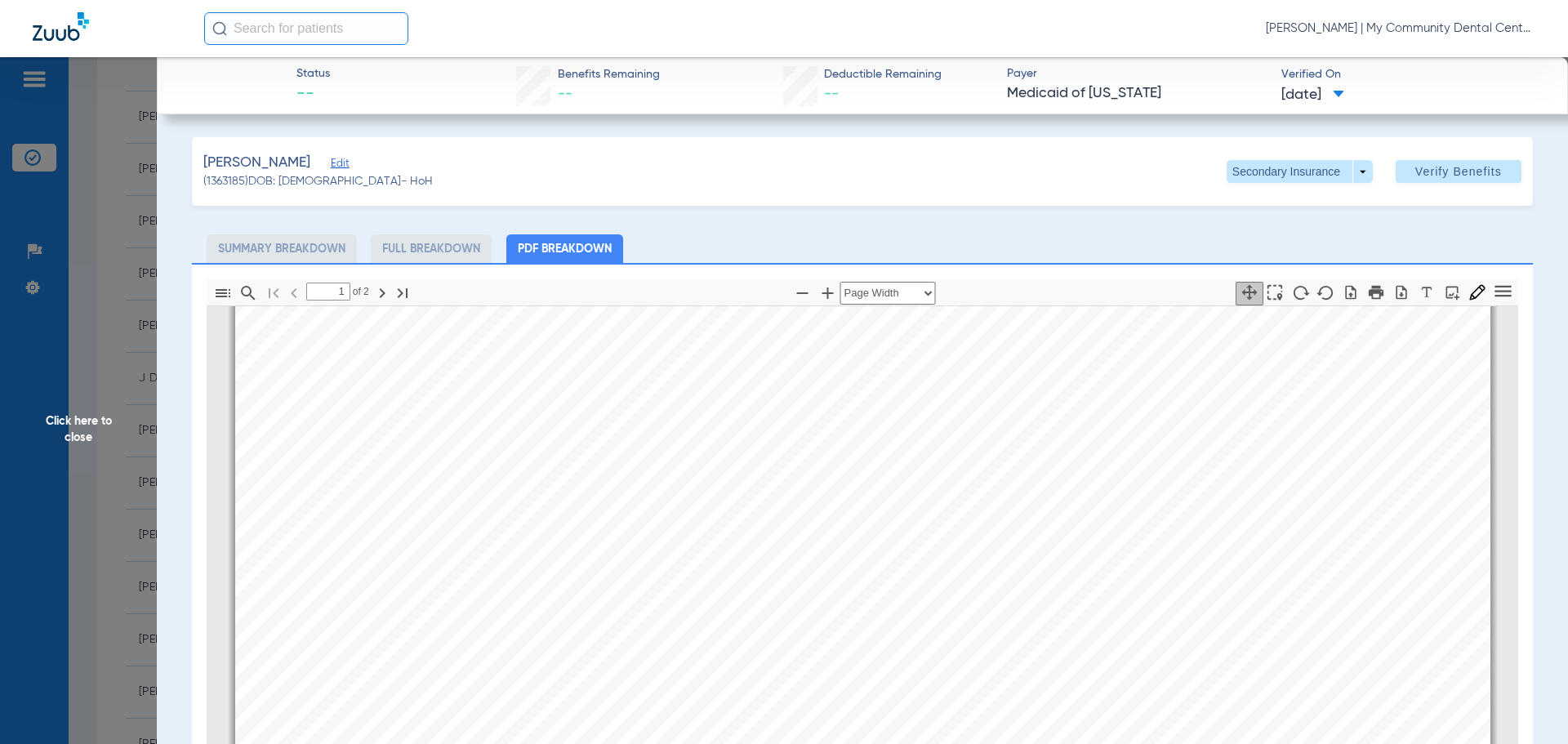
scroll to position [743, 0]
click at [82, 408] on span "Click here to close" at bounding box center [78, 429] width 157 height 744
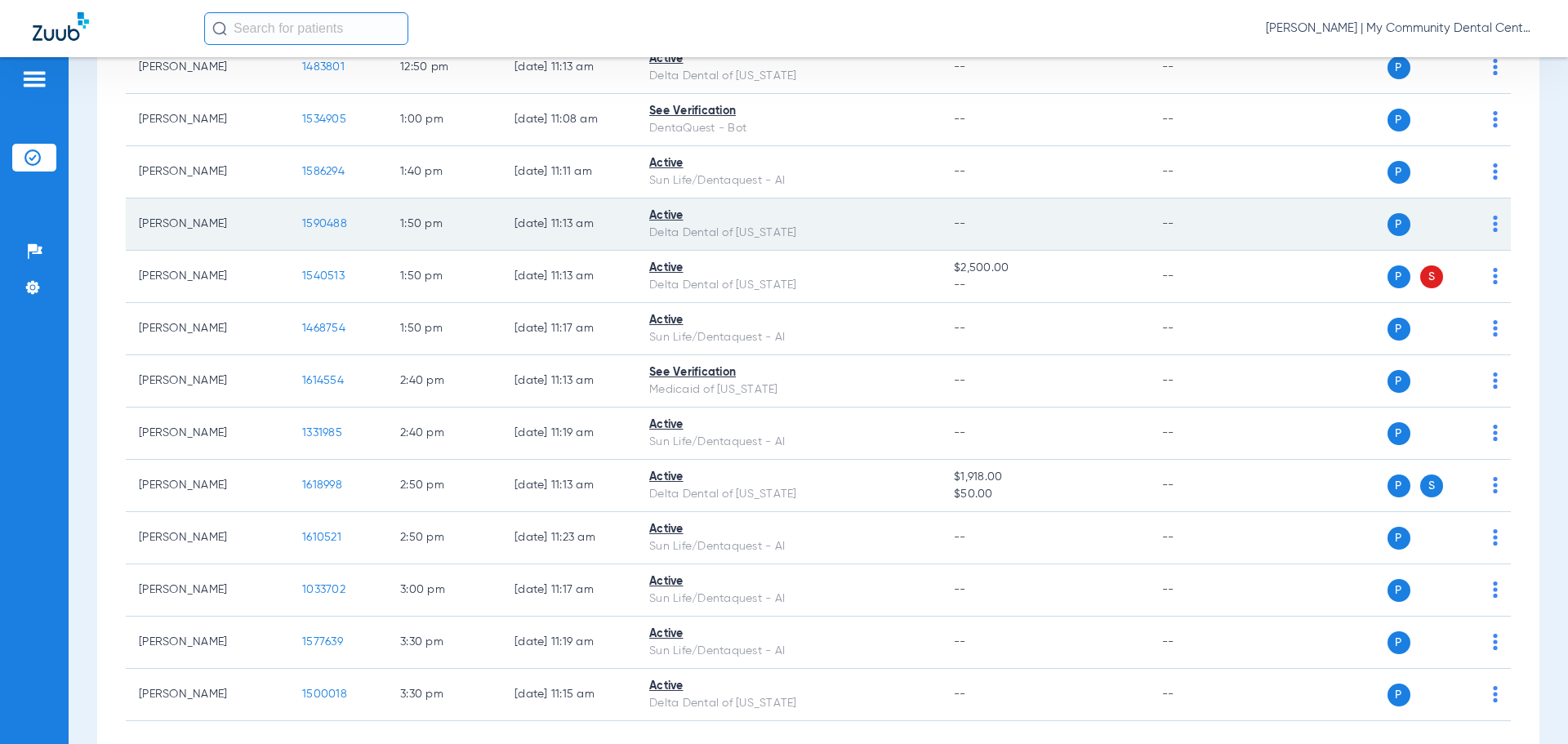
scroll to position [1278, 0]
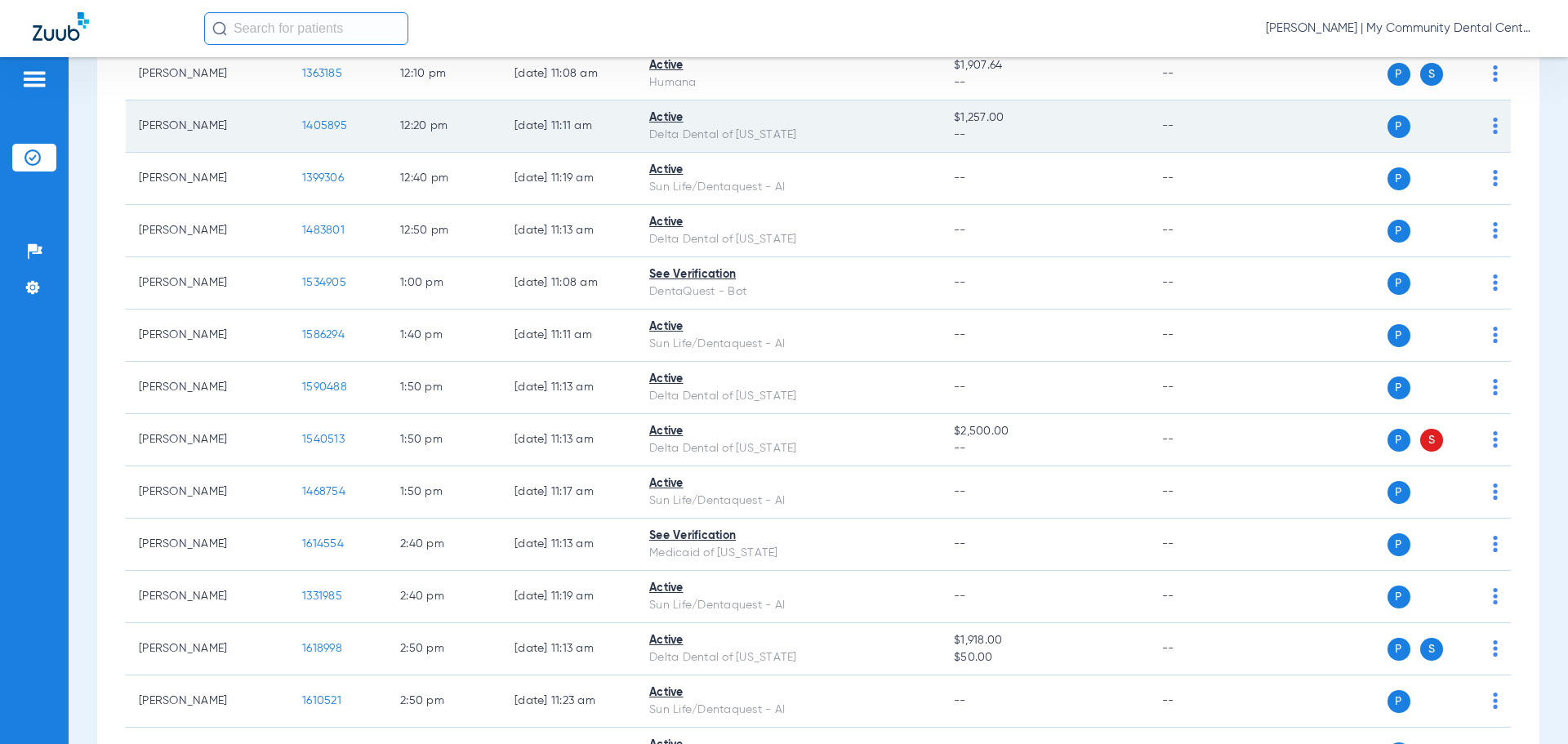
click at [323, 129] on span "1405895" at bounding box center [325, 125] width 45 height 11
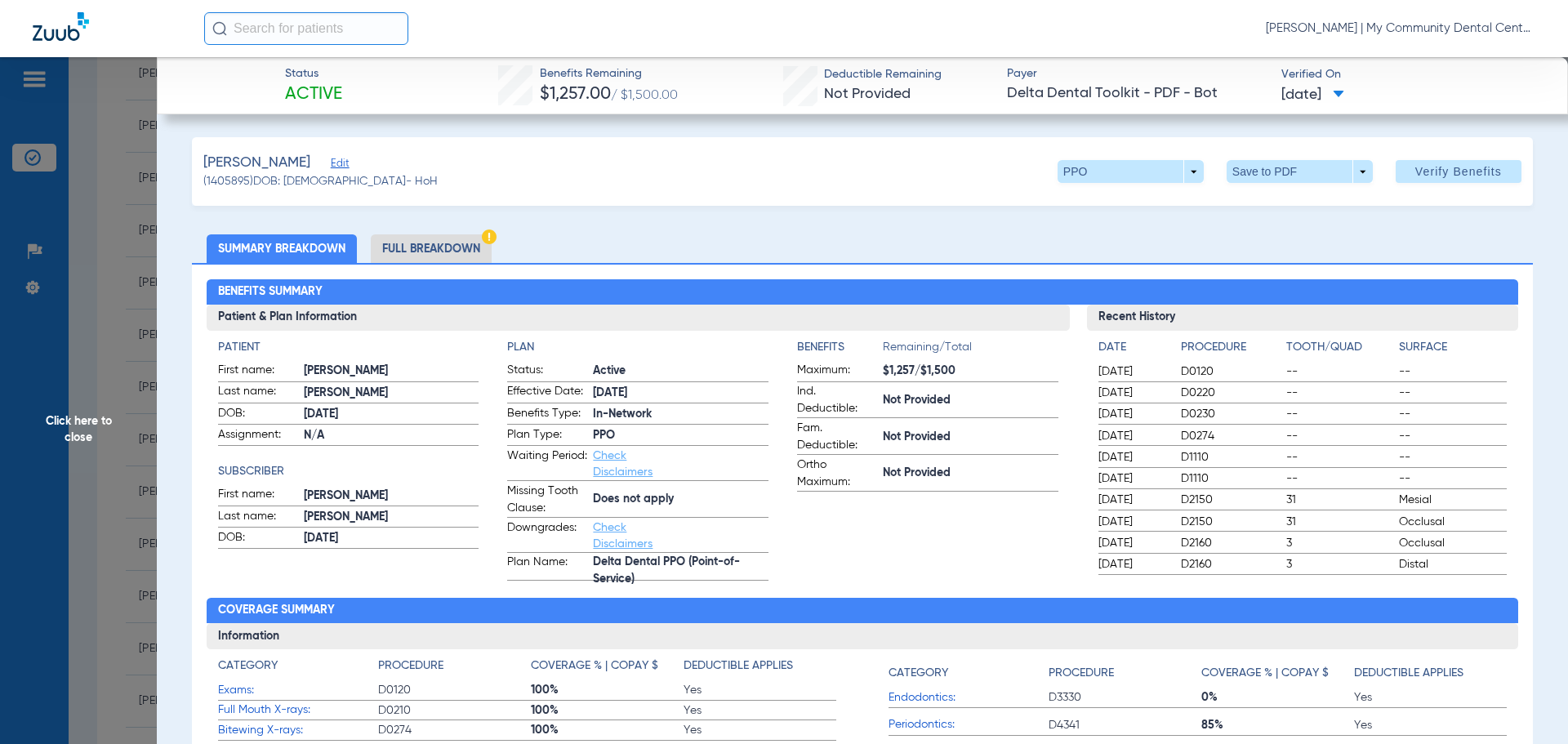
click at [429, 244] on li "Full Breakdown" at bounding box center [431, 249] width 121 height 28
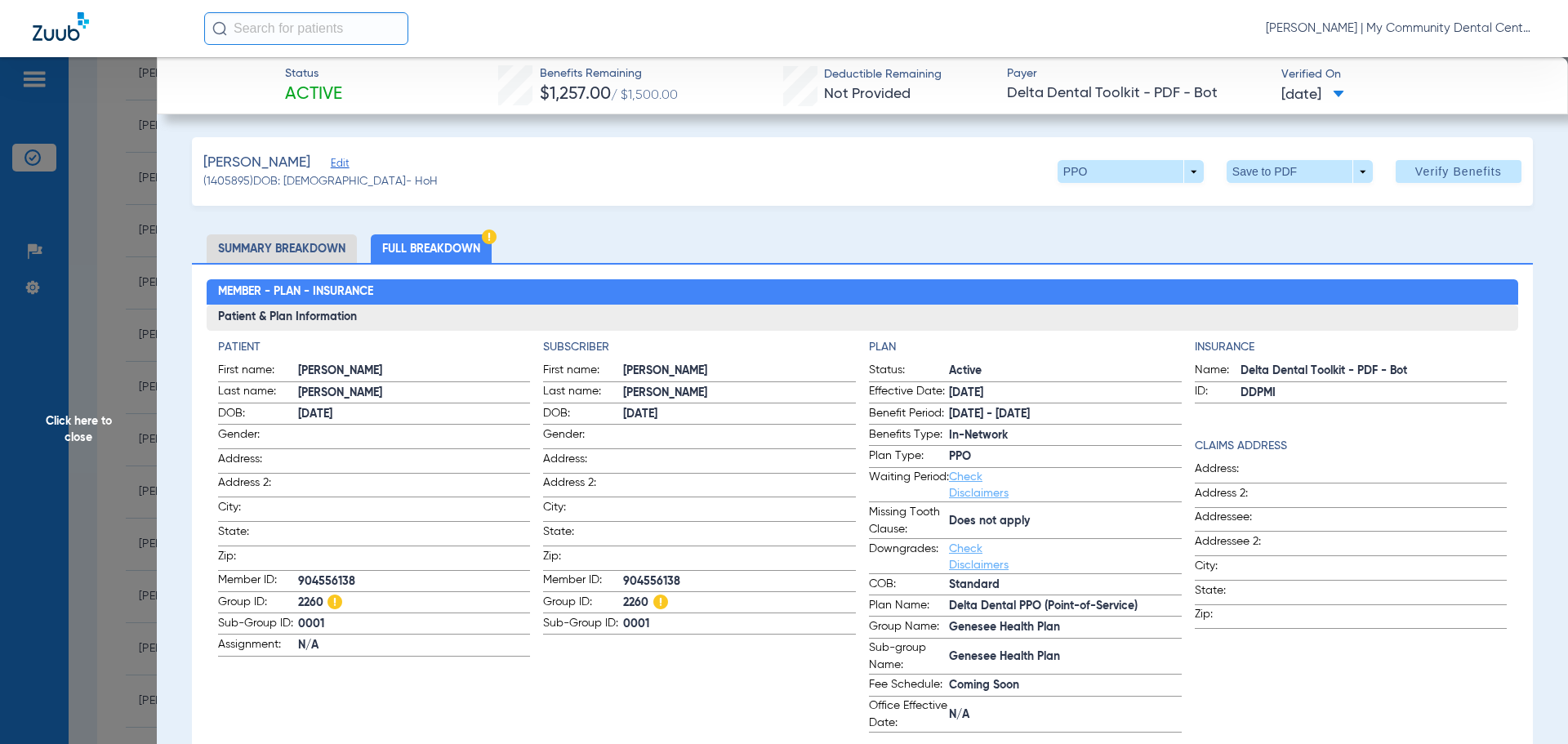
click at [63, 438] on span "Click here to close" at bounding box center [78, 429] width 157 height 744
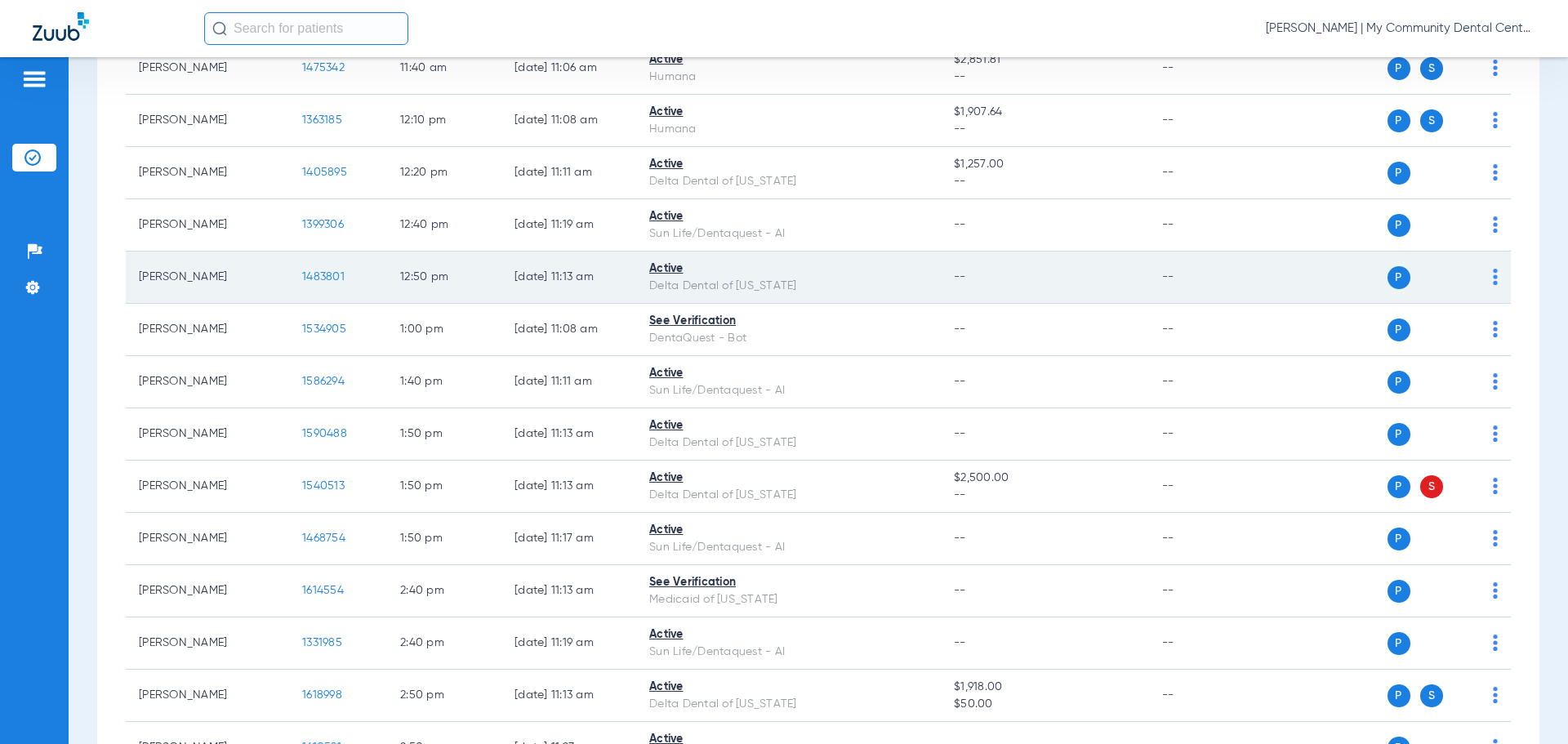
scroll to position [1197, 0]
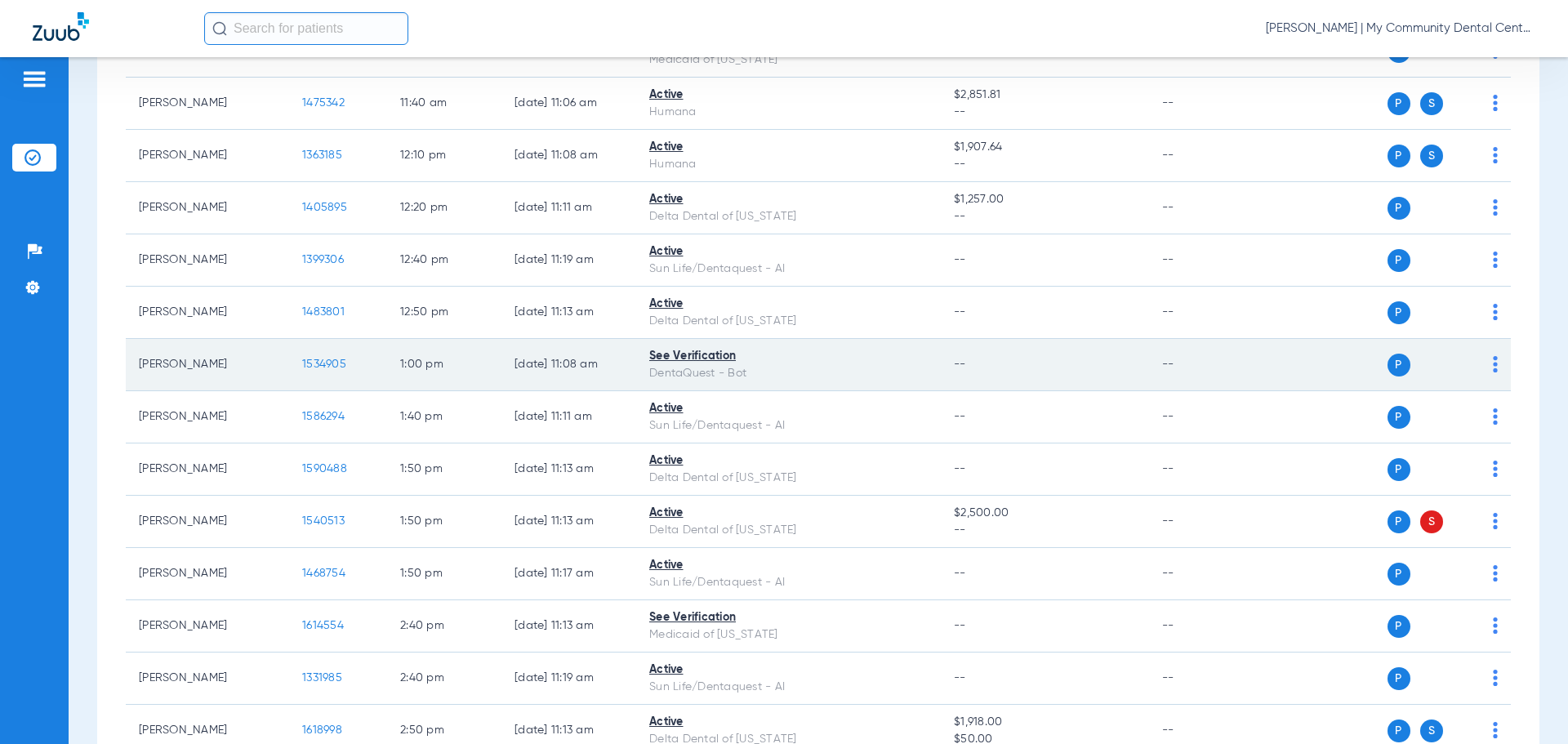
click at [317, 363] on span "1534905" at bounding box center [324, 363] width 44 height 11
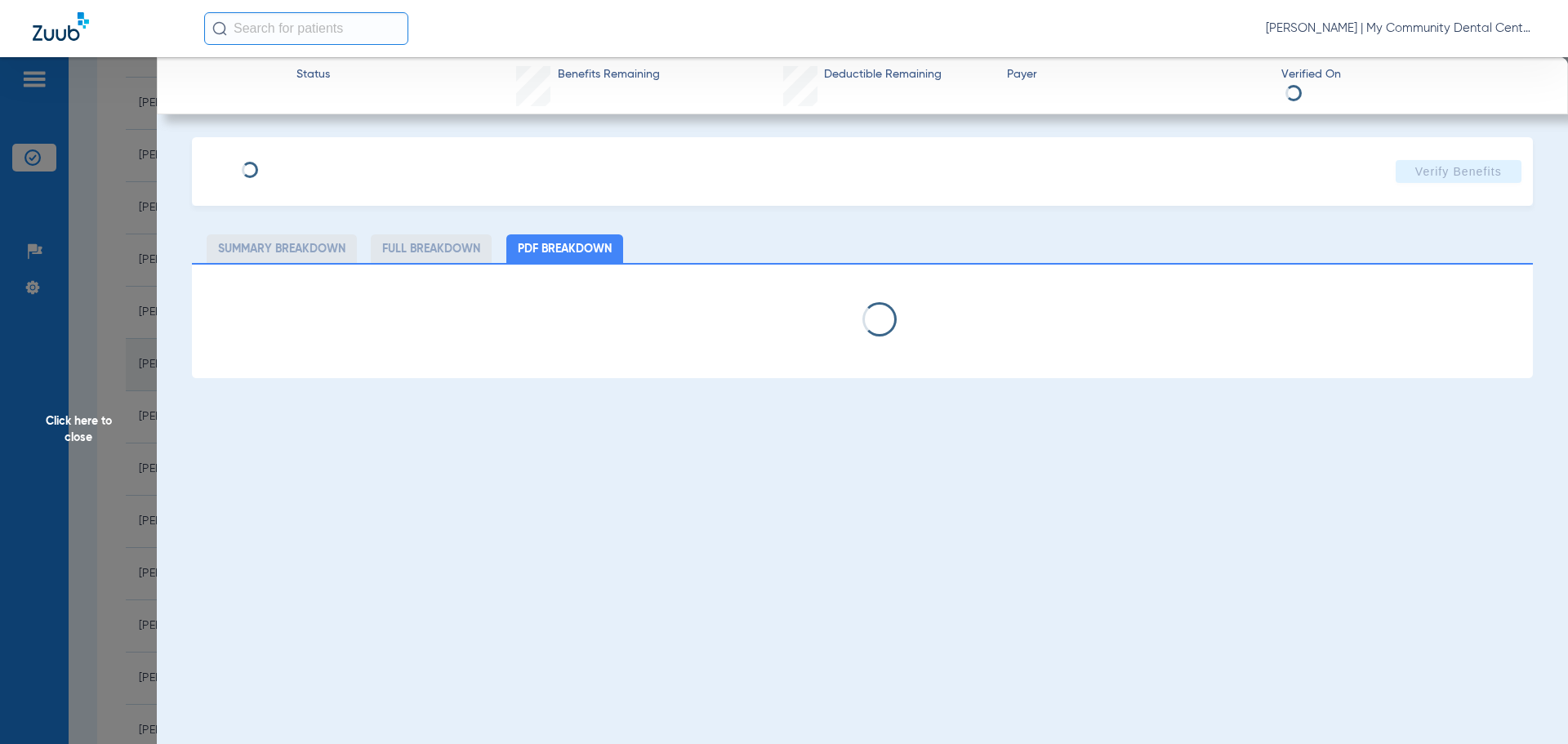
select select "page-width"
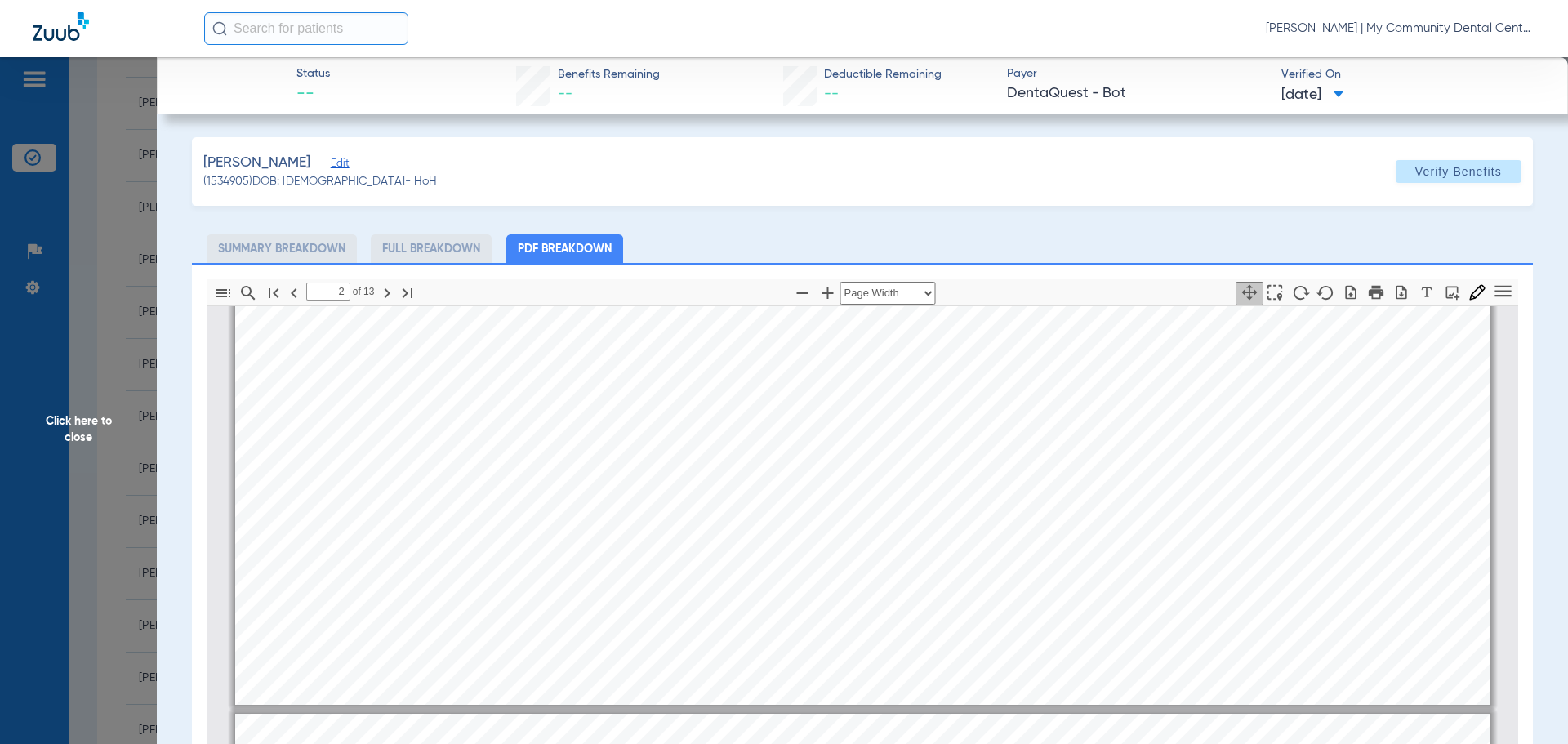
scroll to position [988, 0]
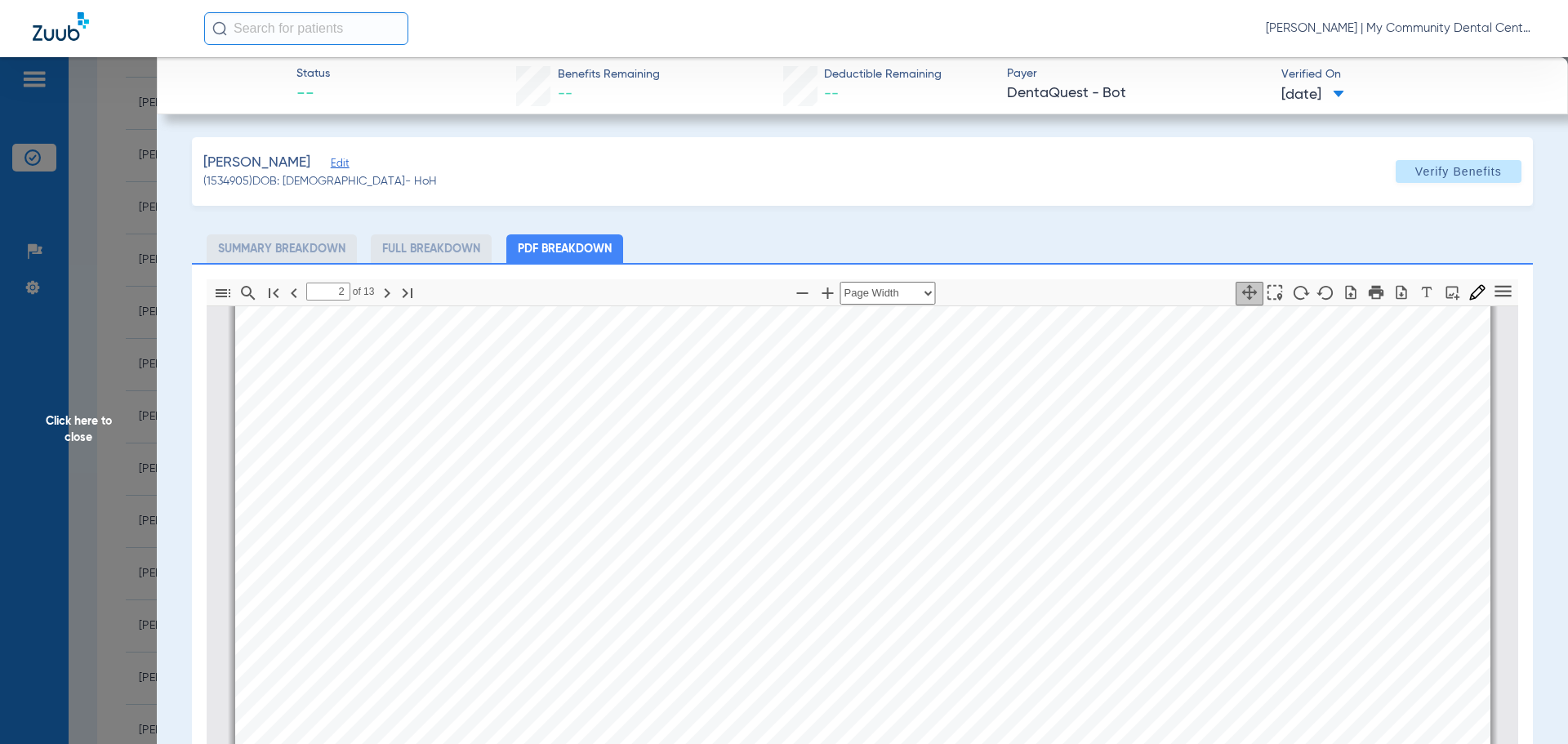
type input "3"
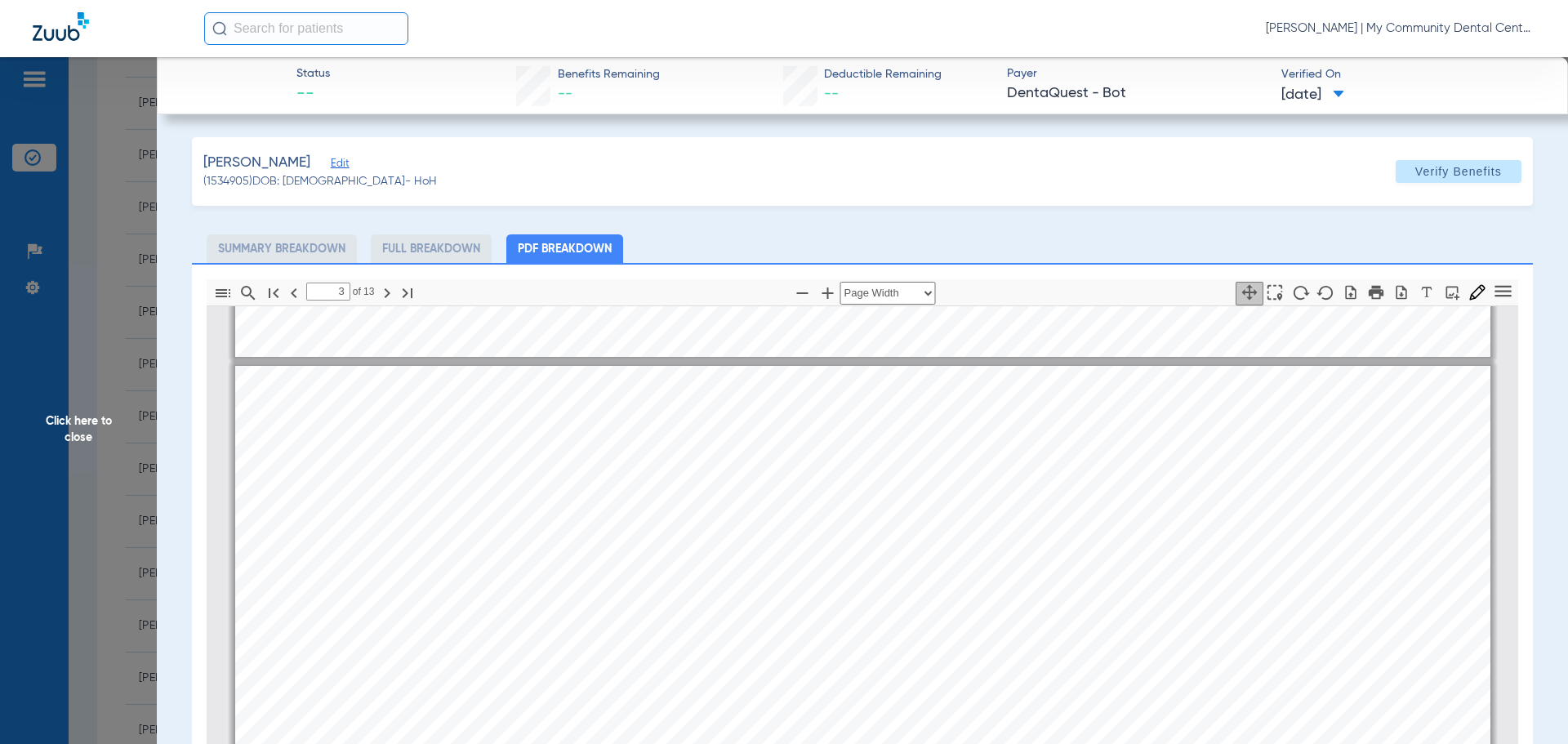
scroll to position [1887, 0]
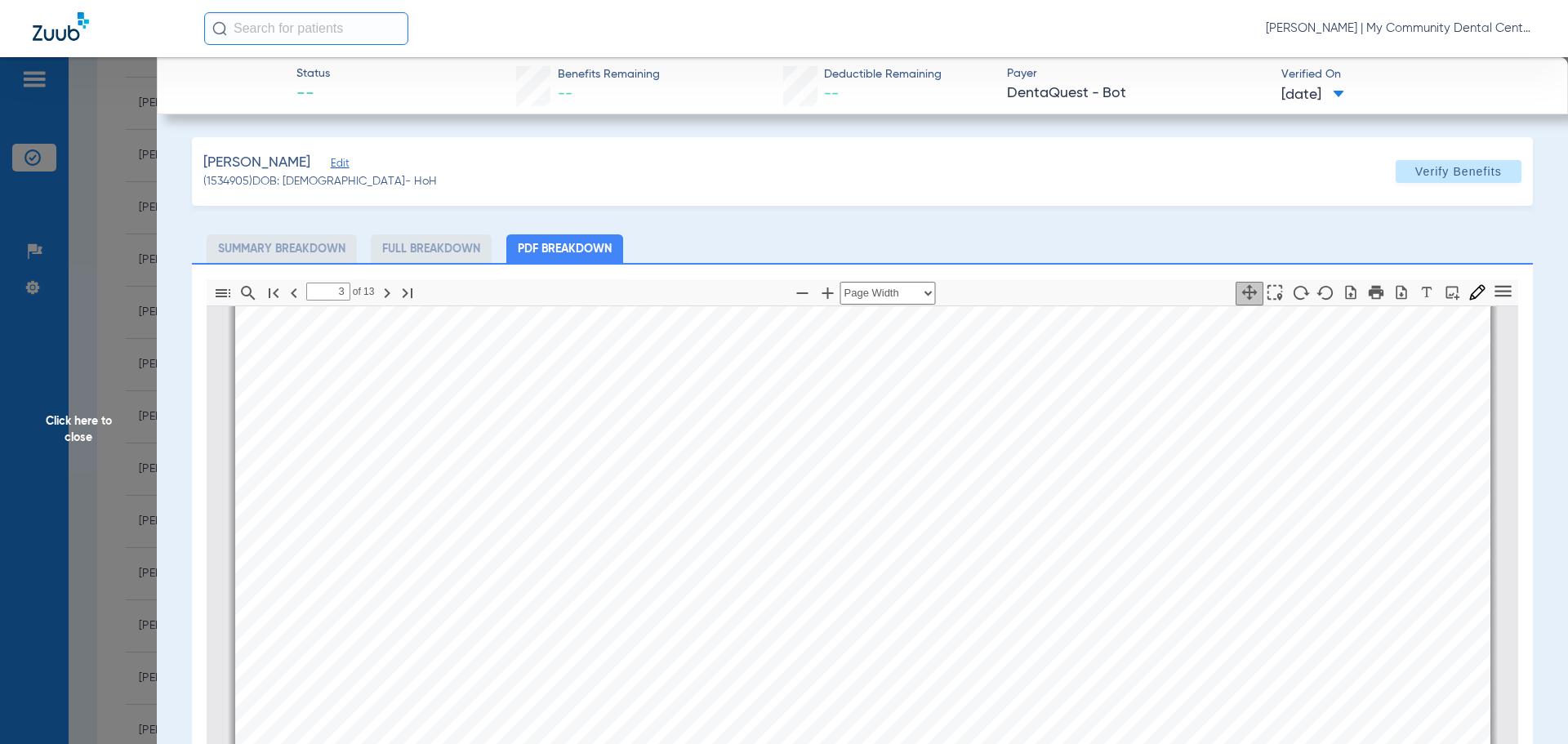
click at [72, 429] on span "Click here to close" at bounding box center [78, 429] width 157 height 744
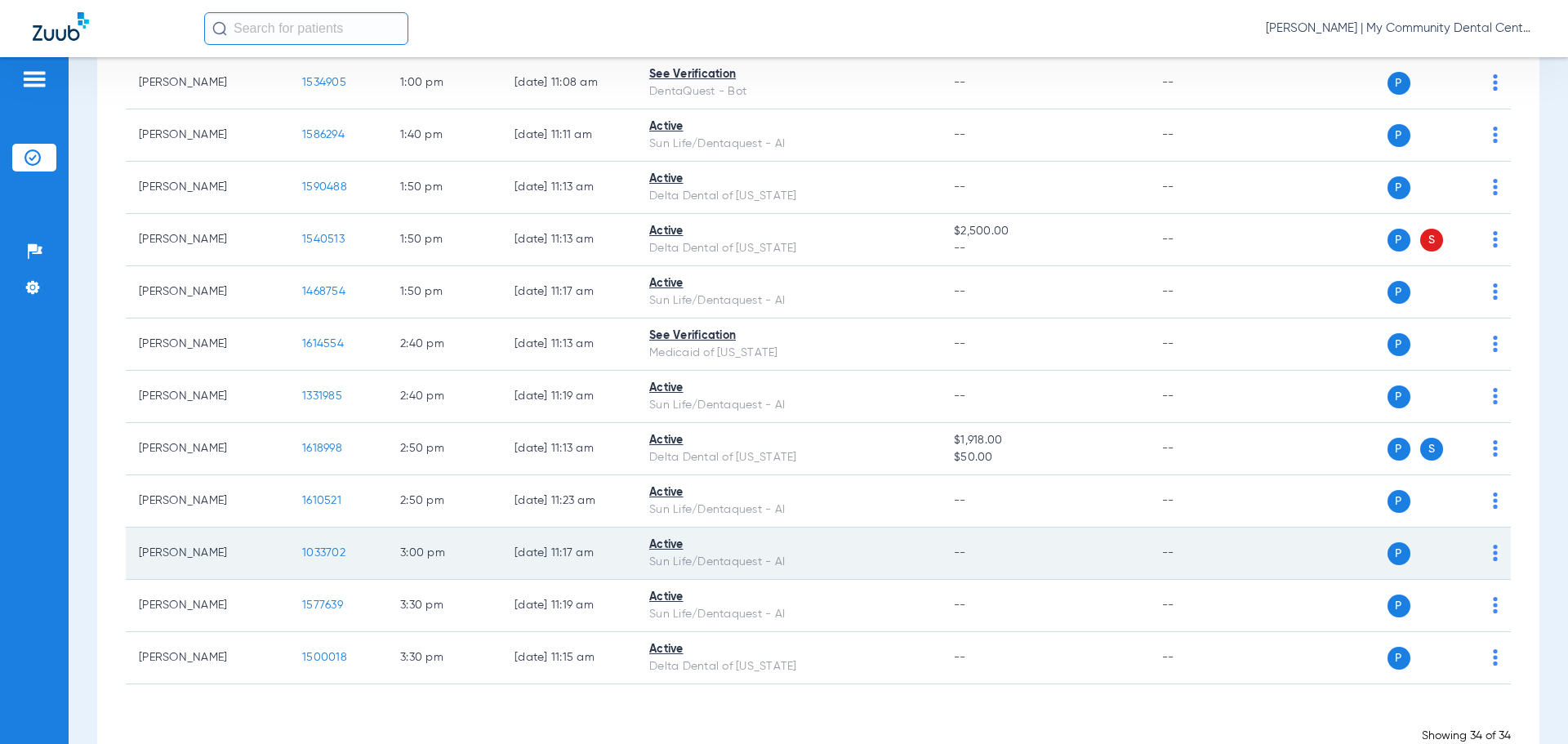
scroll to position [1523, 0]
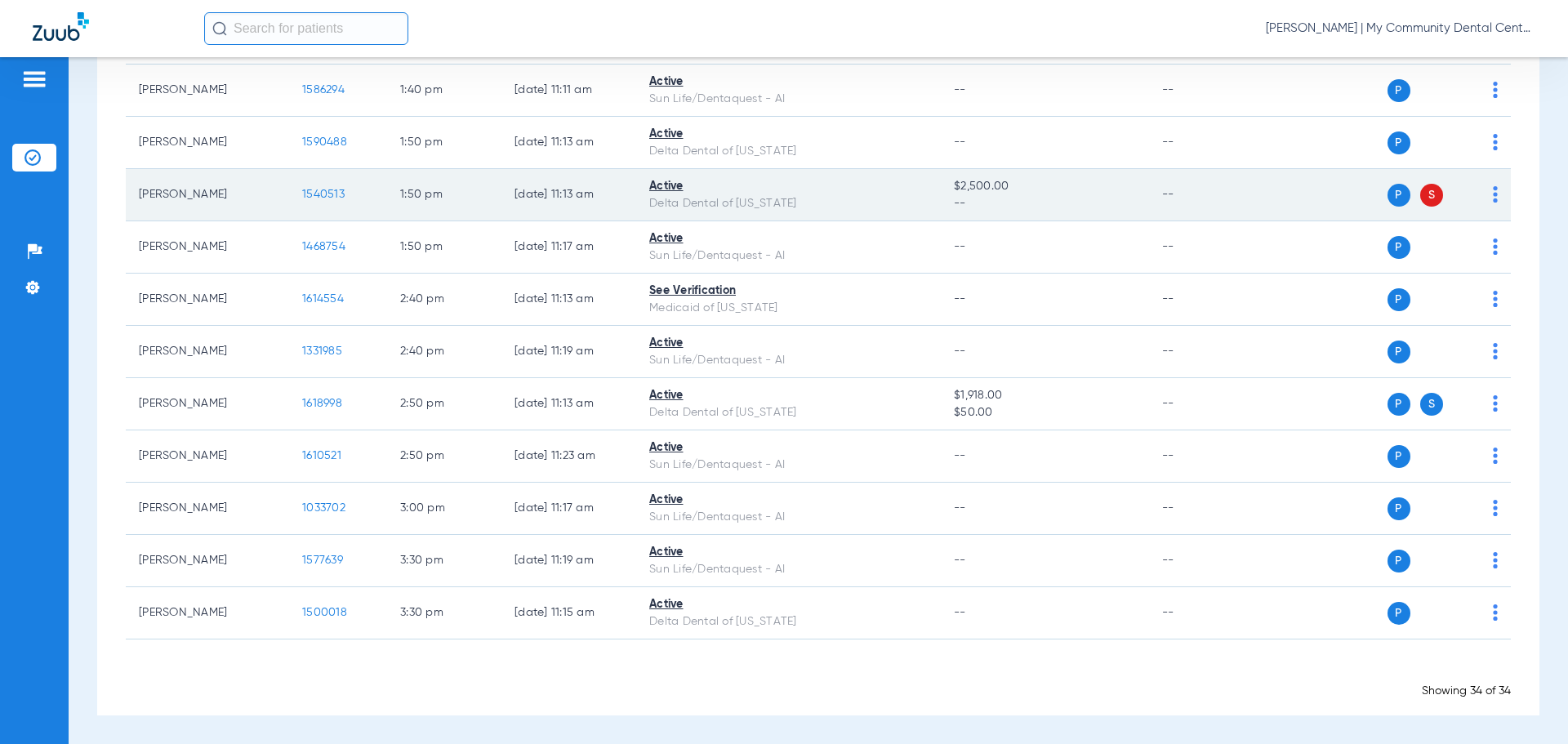
click at [314, 195] on span "1540513" at bounding box center [324, 194] width 43 height 11
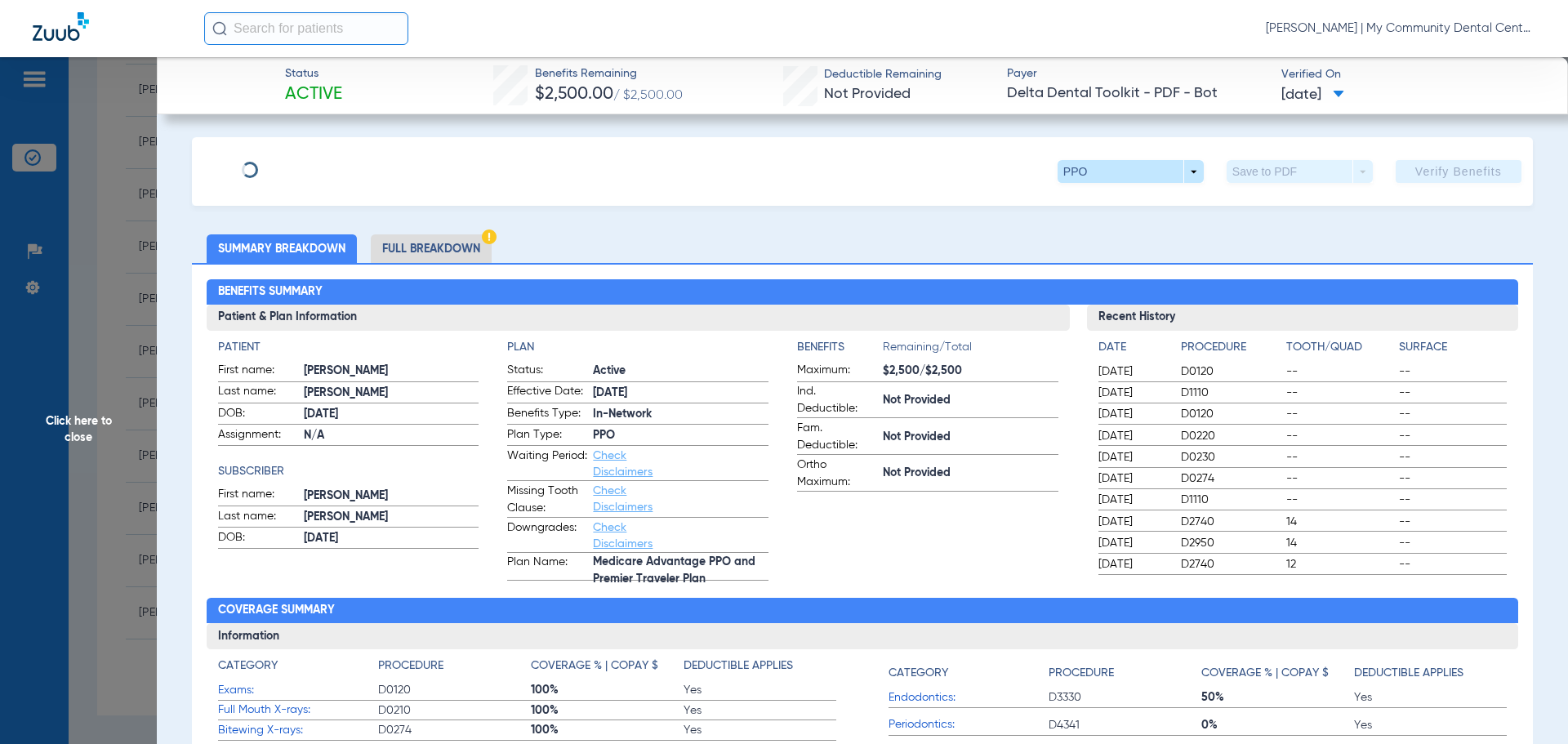
click at [431, 252] on li "Full Breakdown" at bounding box center [431, 249] width 121 height 28
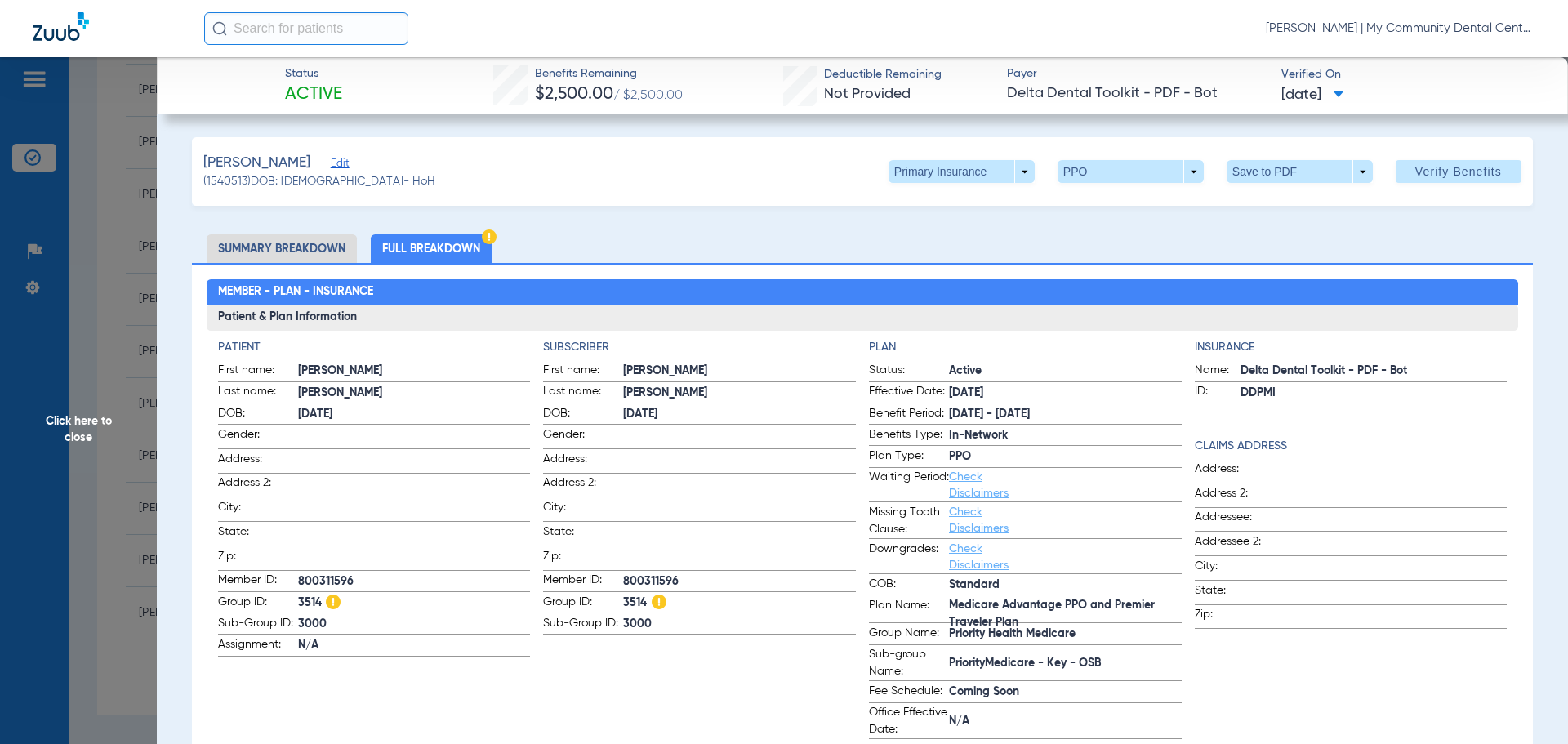
click at [1296, 675] on div "Insurance Name: Delta Dental Toolkit - PDF - Bot ID: DDPMI Claims Address Addre…" at bounding box center [1350, 538] width 313 height 400
click at [90, 477] on span "Click here to close" at bounding box center [78, 429] width 157 height 744
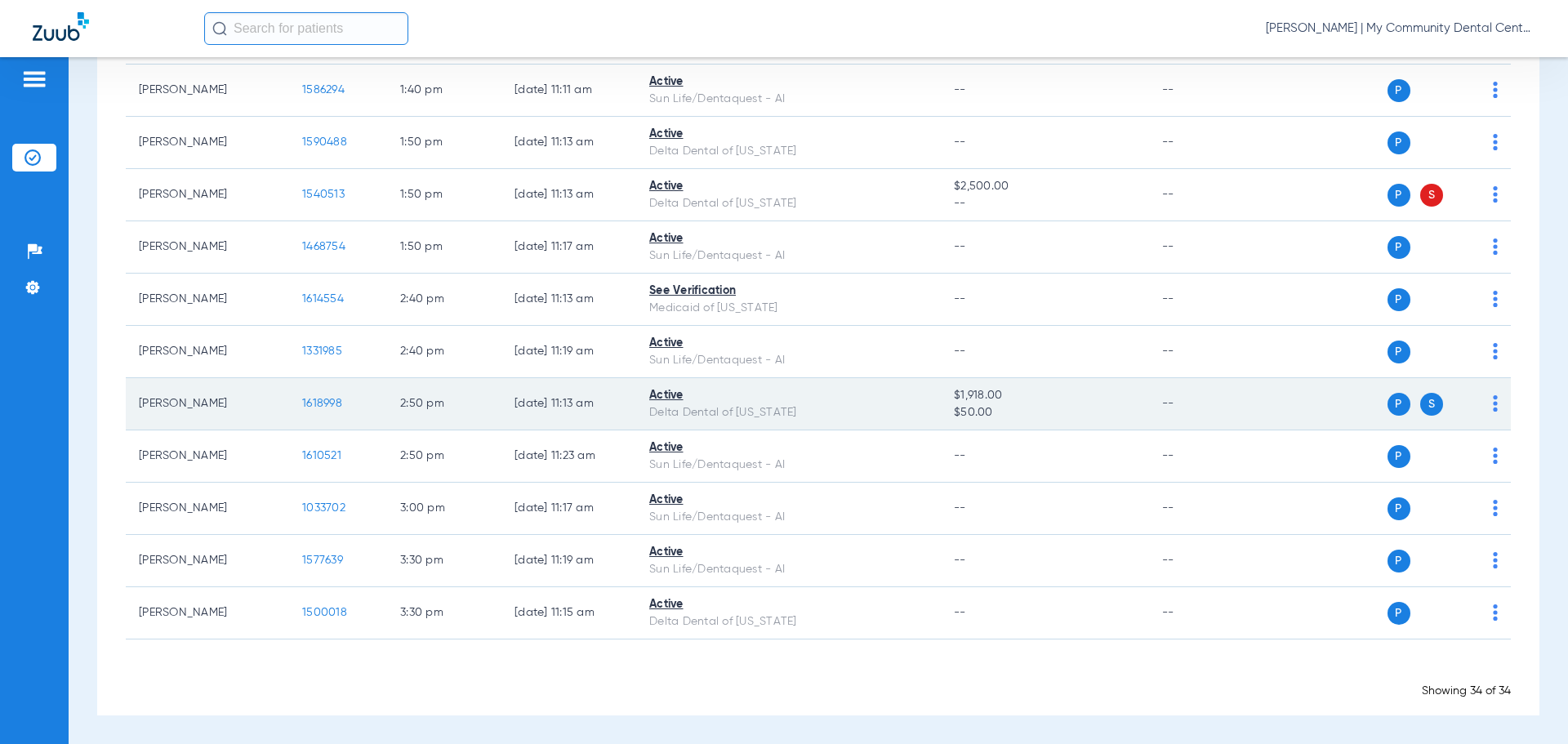
click at [326, 395] on td "1618998" at bounding box center [338, 404] width 98 height 52
click at [326, 394] on td "1618998" at bounding box center [338, 404] width 98 height 52
click at [326, 399] on span "1618998" at bounding box center [322, 403] width 40 height 11
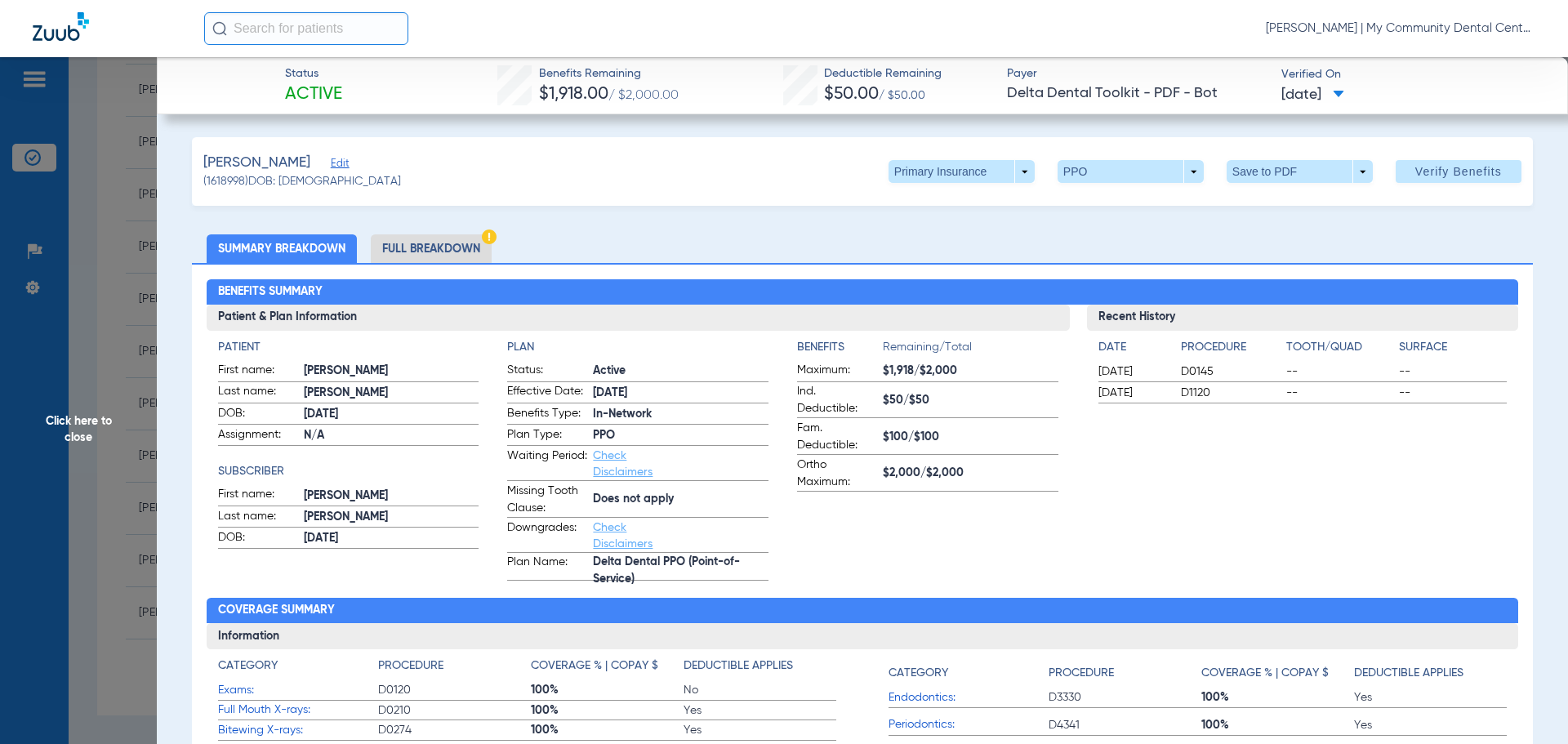
click at [444, 253] on li "Full Breakdown" at bounding box center [431, 249] width 121 height 28
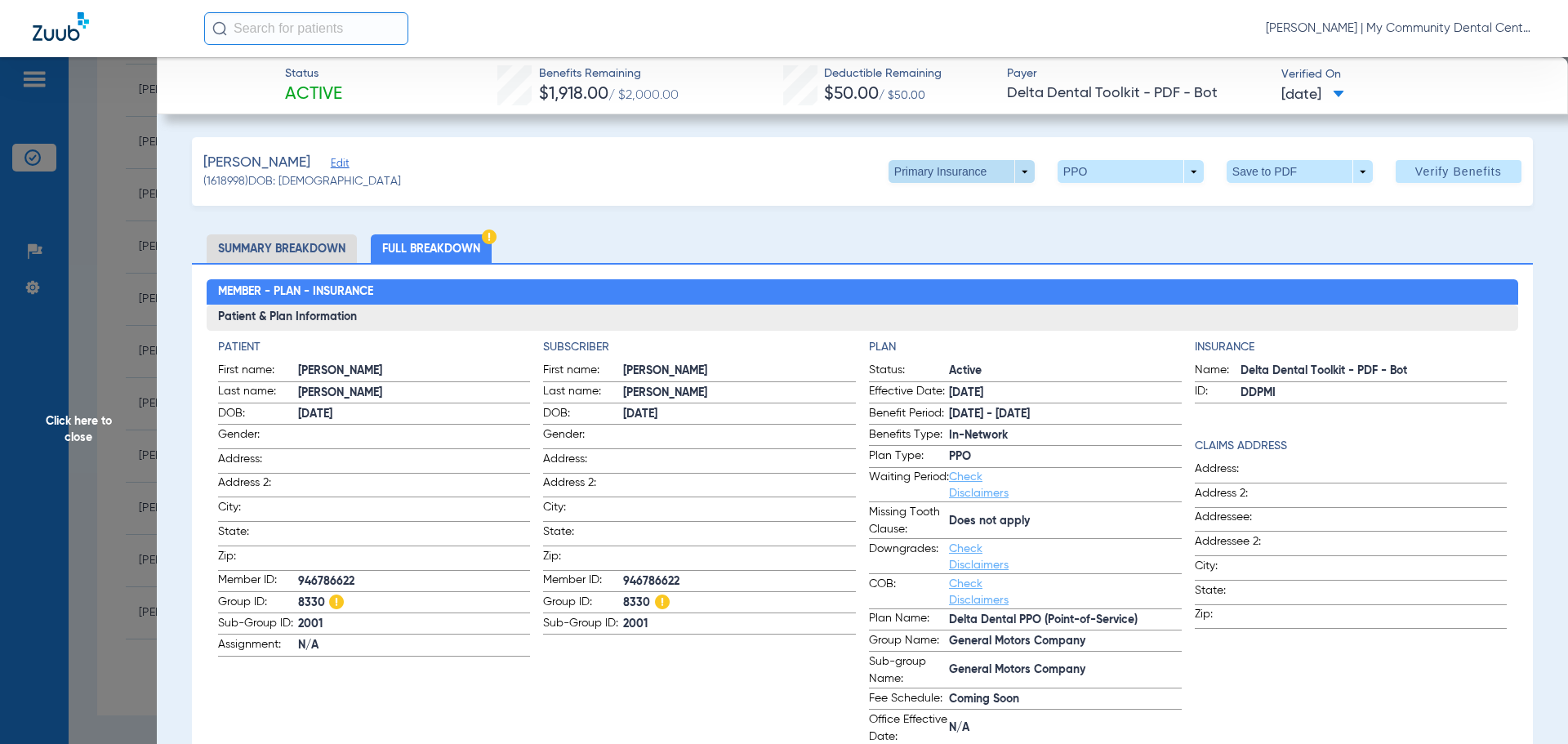
click at [961, 155] on span at bounding box center [961, 171] width 39 height 39
click at [957, 231] on span "Secondary Insurance" at bounding box center [944, 237] width 108 height 11
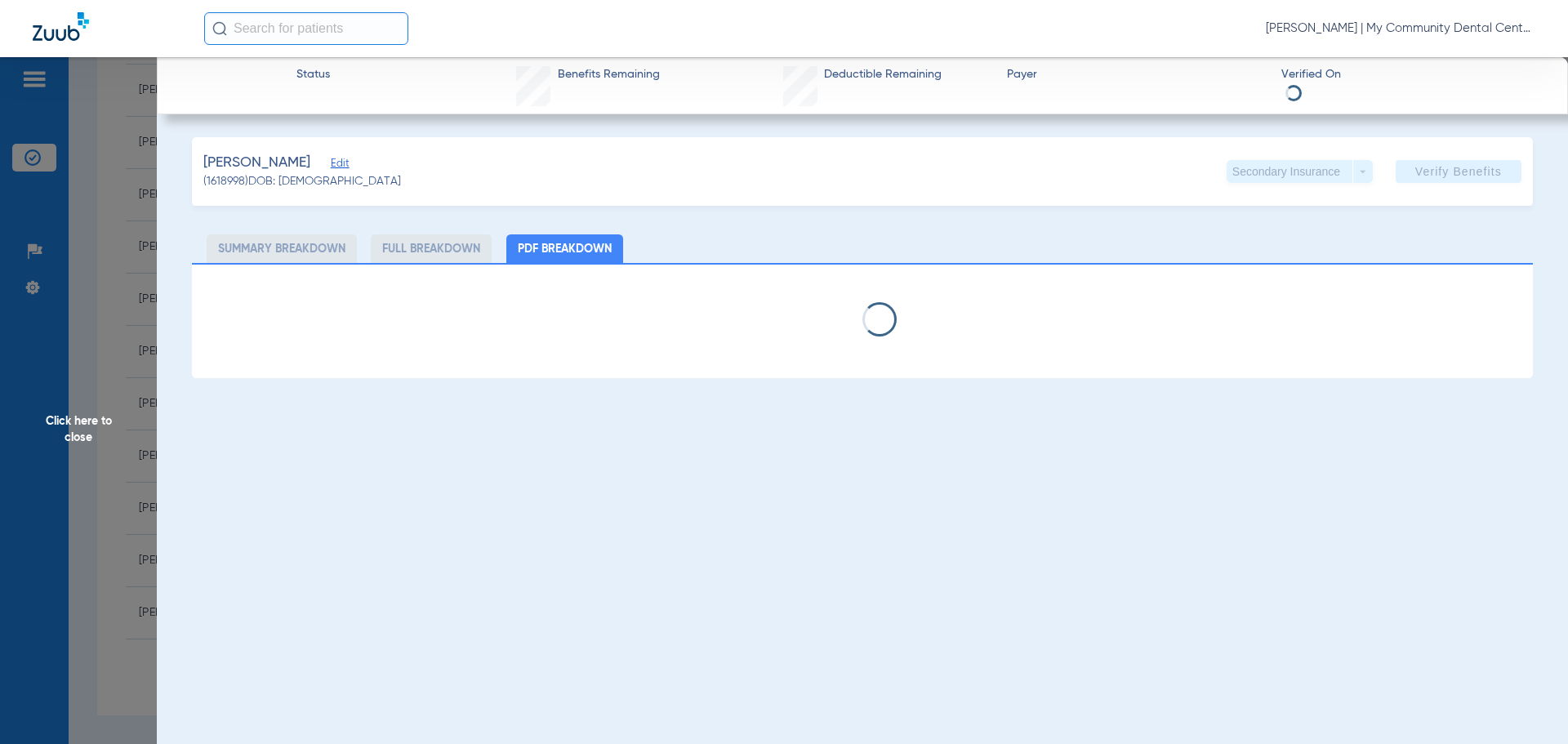
select select "page-width"
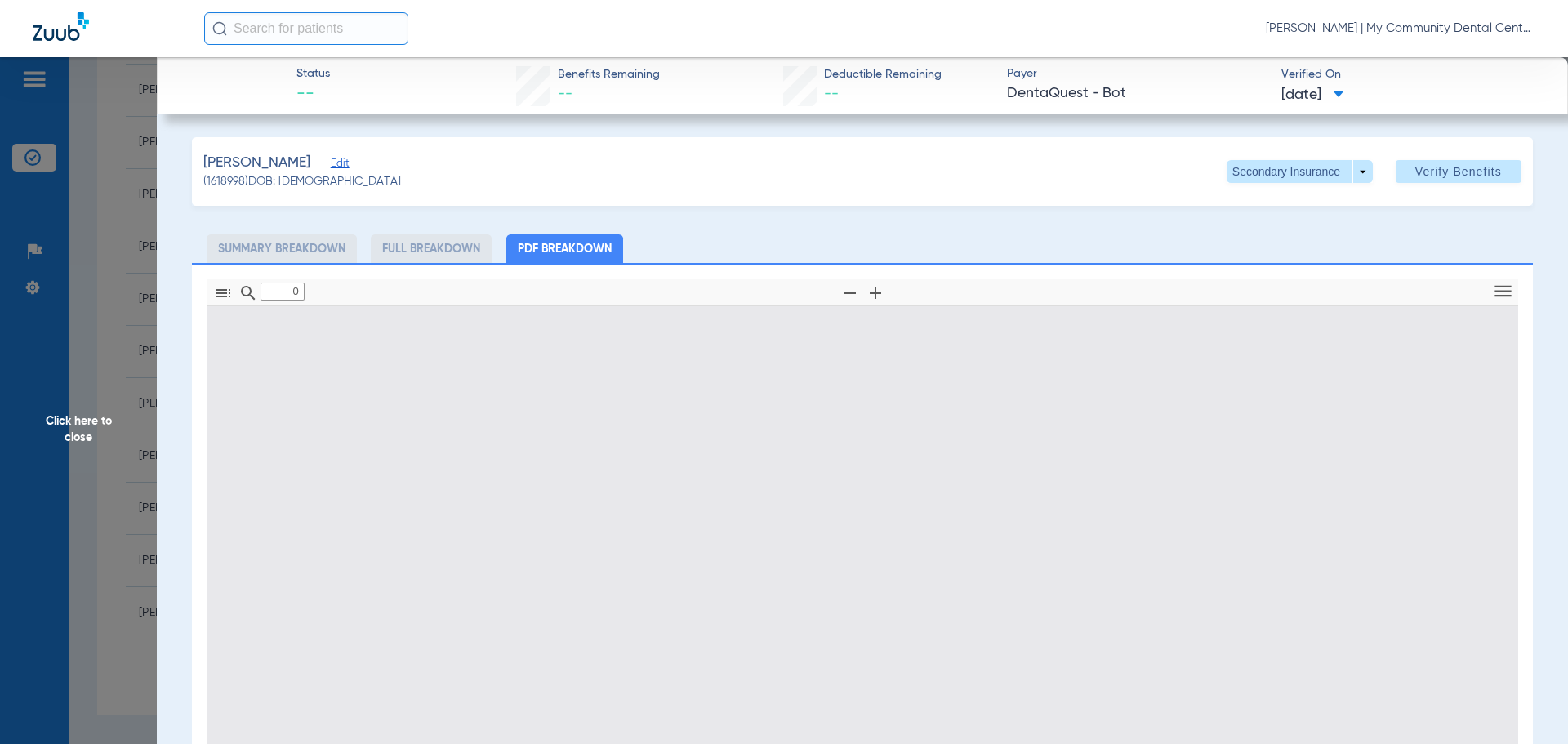
type input "1"
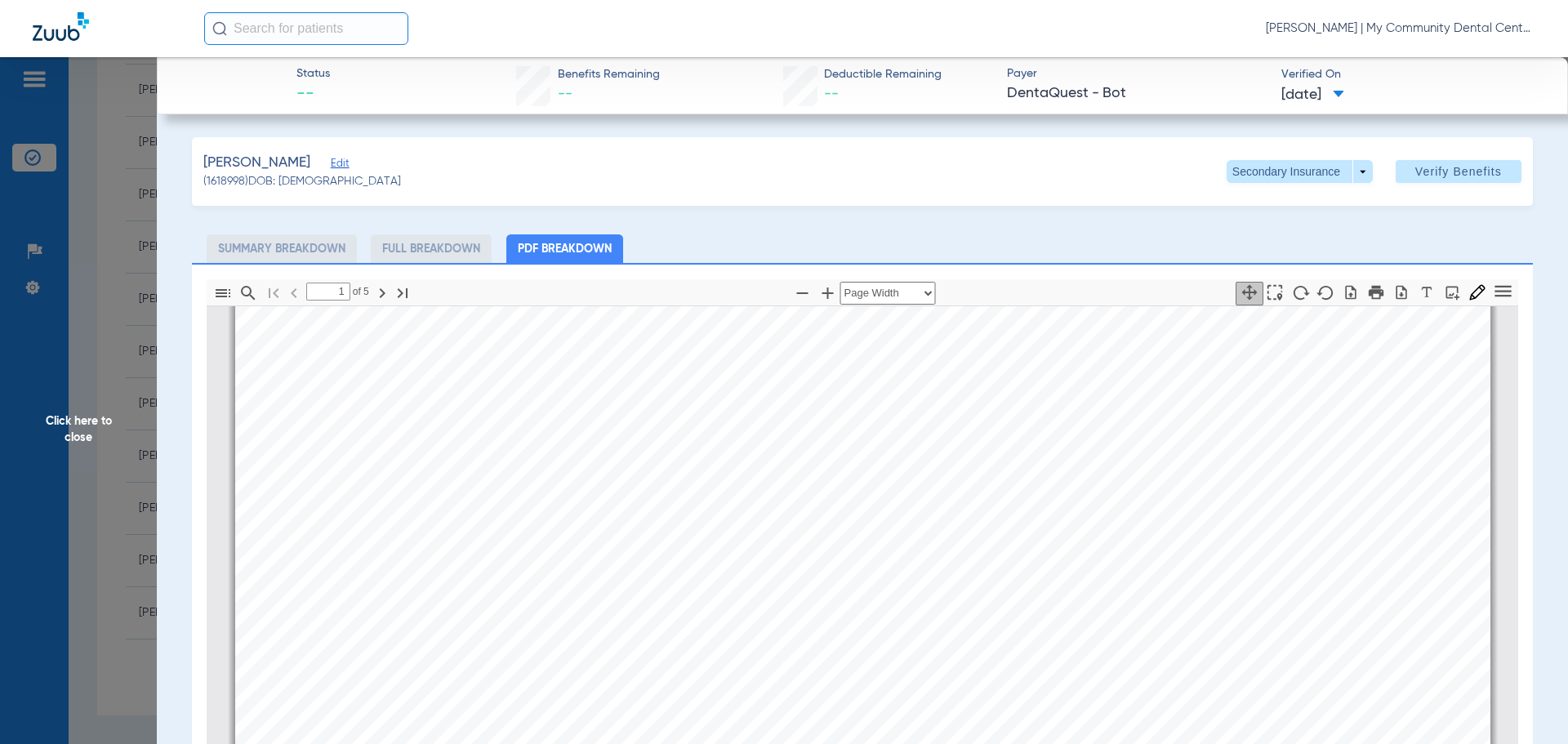
scroll to position [171, 0]
click at [85, 423] on span "Click here to close" at bounding box center [78, 429] width 157 height 744
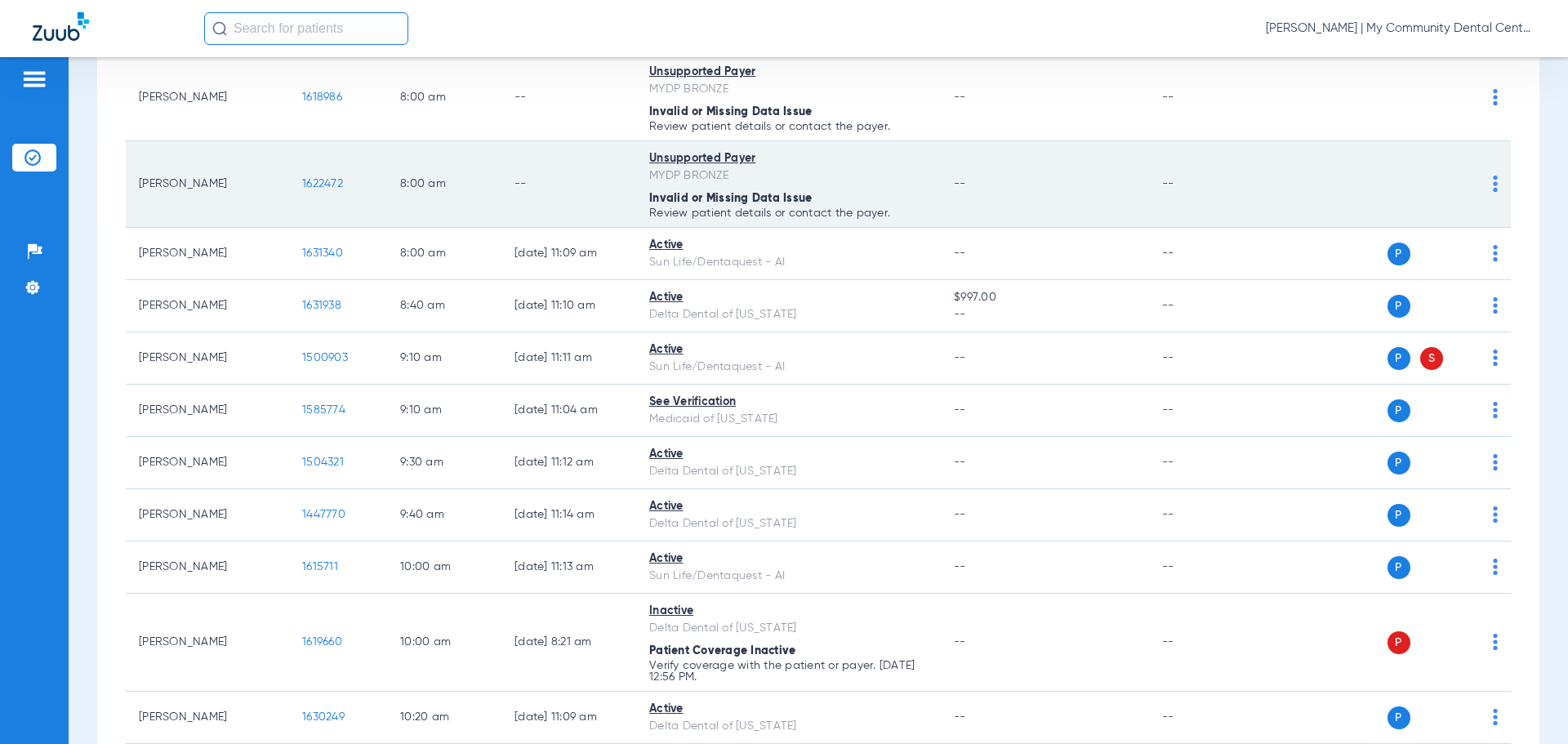
scroll to position [0, 0]
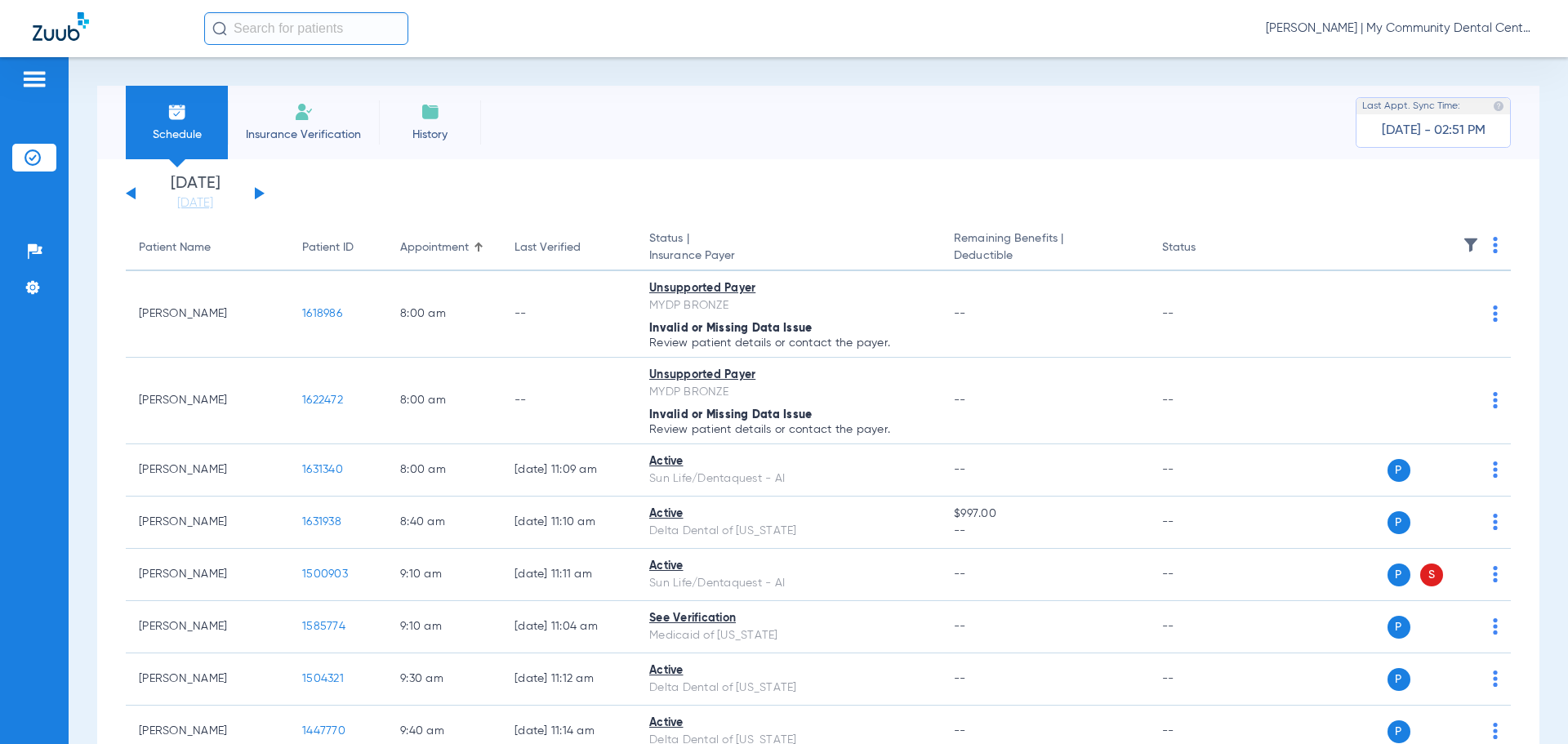
click at [257, 195] on button at bounding box center [259, 193] width 9 height 12
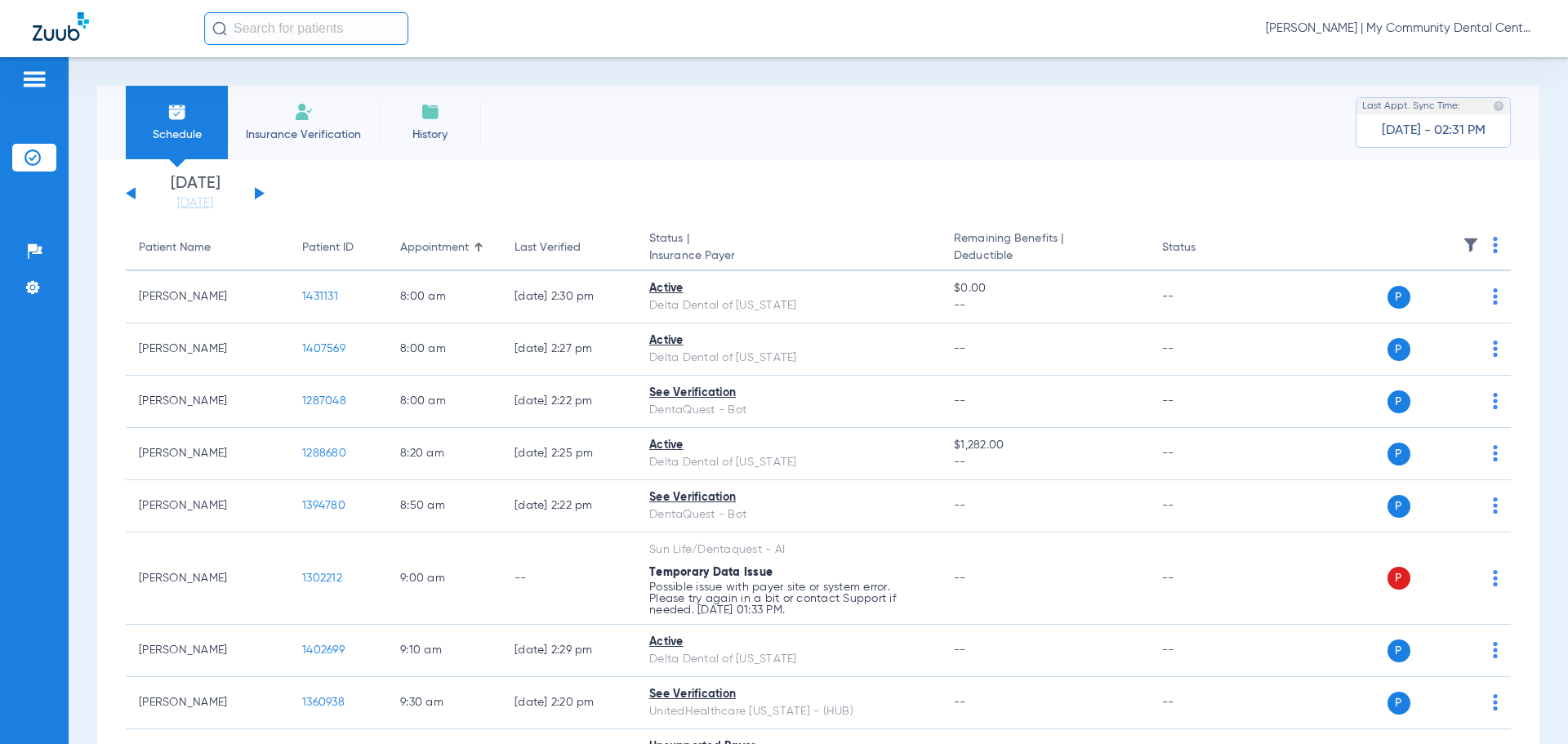
scroll to position [981, 0]
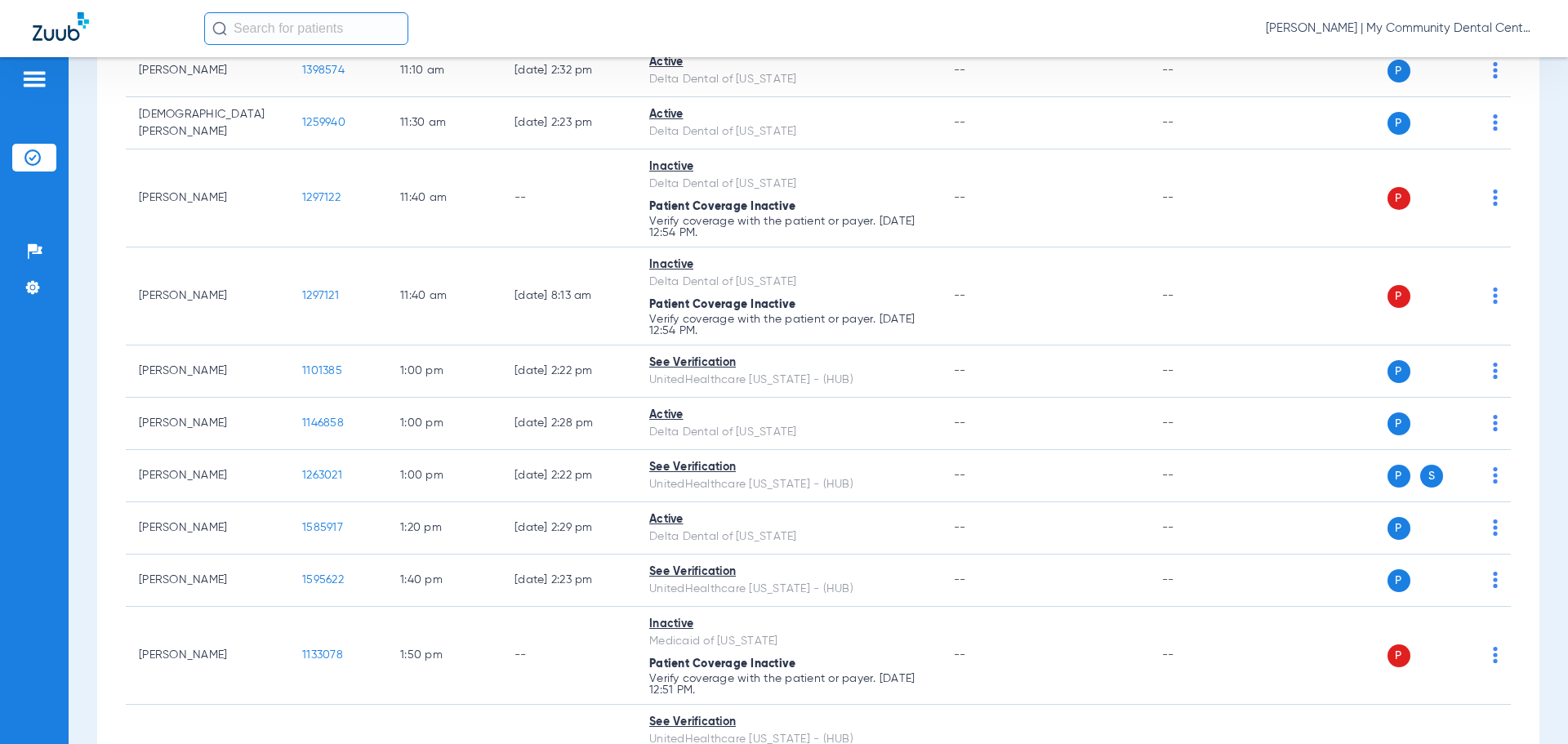
click at [1345, 29] on span "Carly Noble - Sturgis | My Community Dental Centers" at bounding box center [1400, 28] width 269 height 16
click at [1431, 69] on button "Account Selection" at bounding box center [1474, 58] width 117 height 33
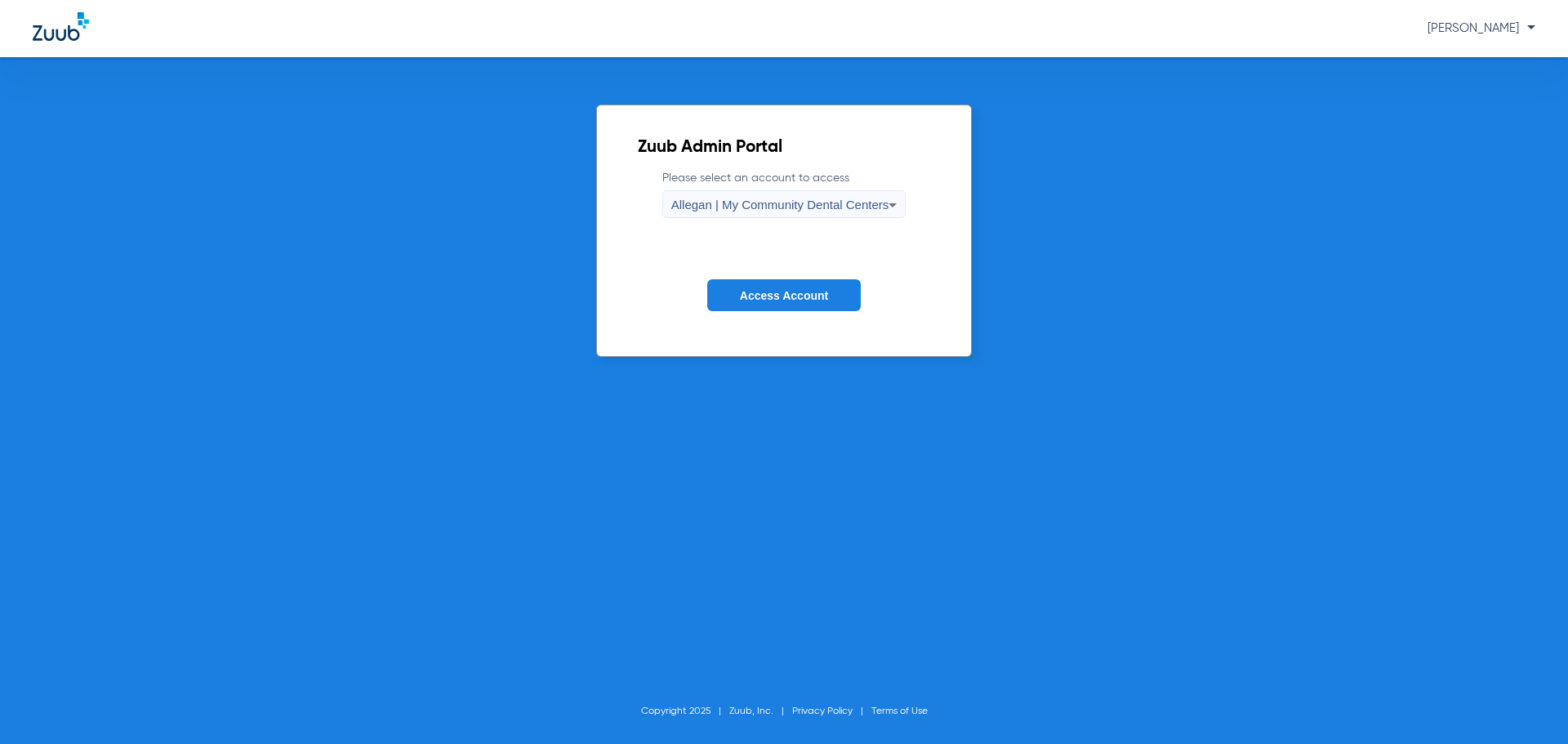
click at [835, 205] on span "Allegan | My Community Dental Centers" at bounding box center [780, 205] width 218 height 14
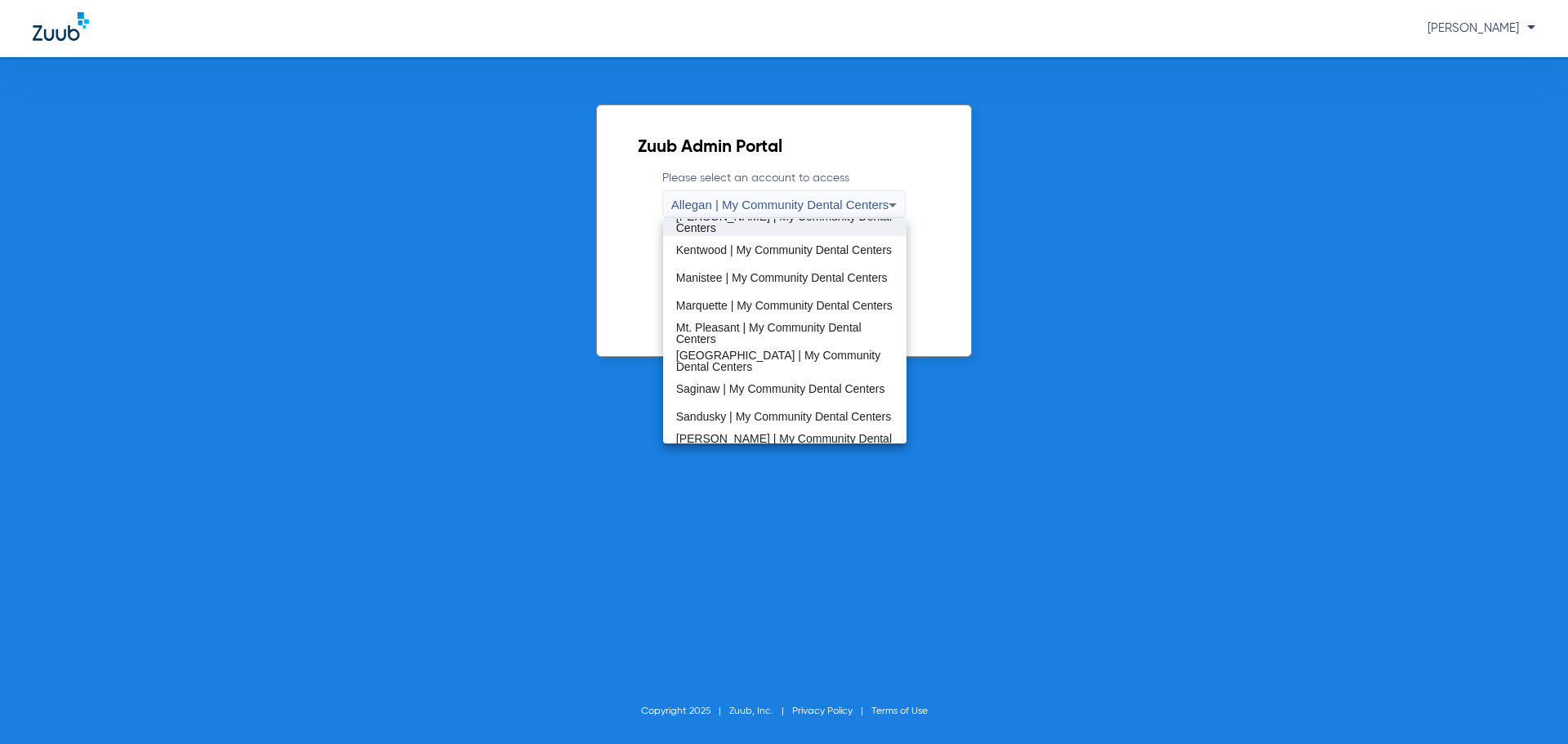
scroll to position [490, 0]
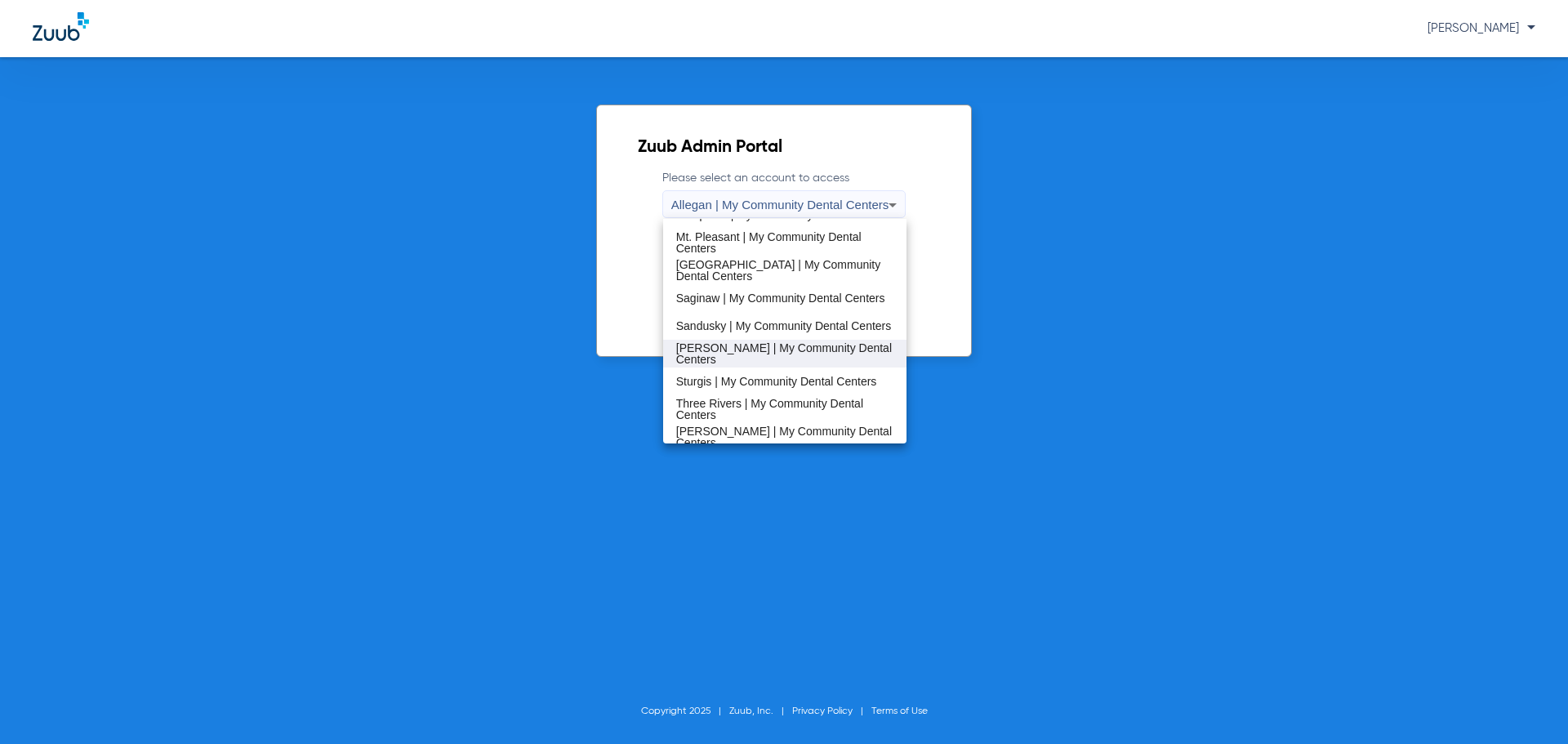
click at [719, 351] on span "[PERSON_NAME] | My Community Dental Centers" at bounding box center [785, 353] width 218 height 23
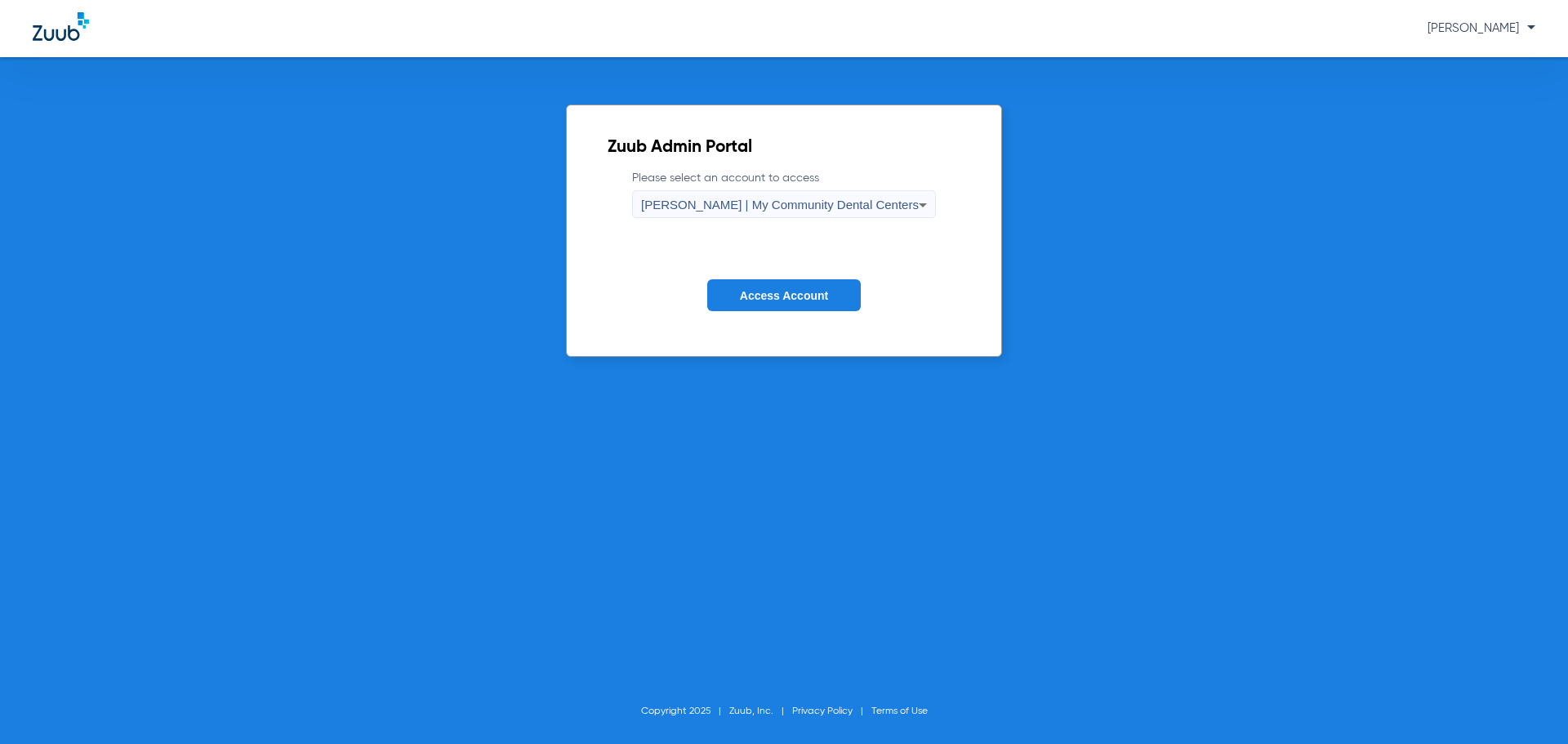
click at [750, 293] on span "Access Account" at bounding box center [783, 295] width 88 height 13
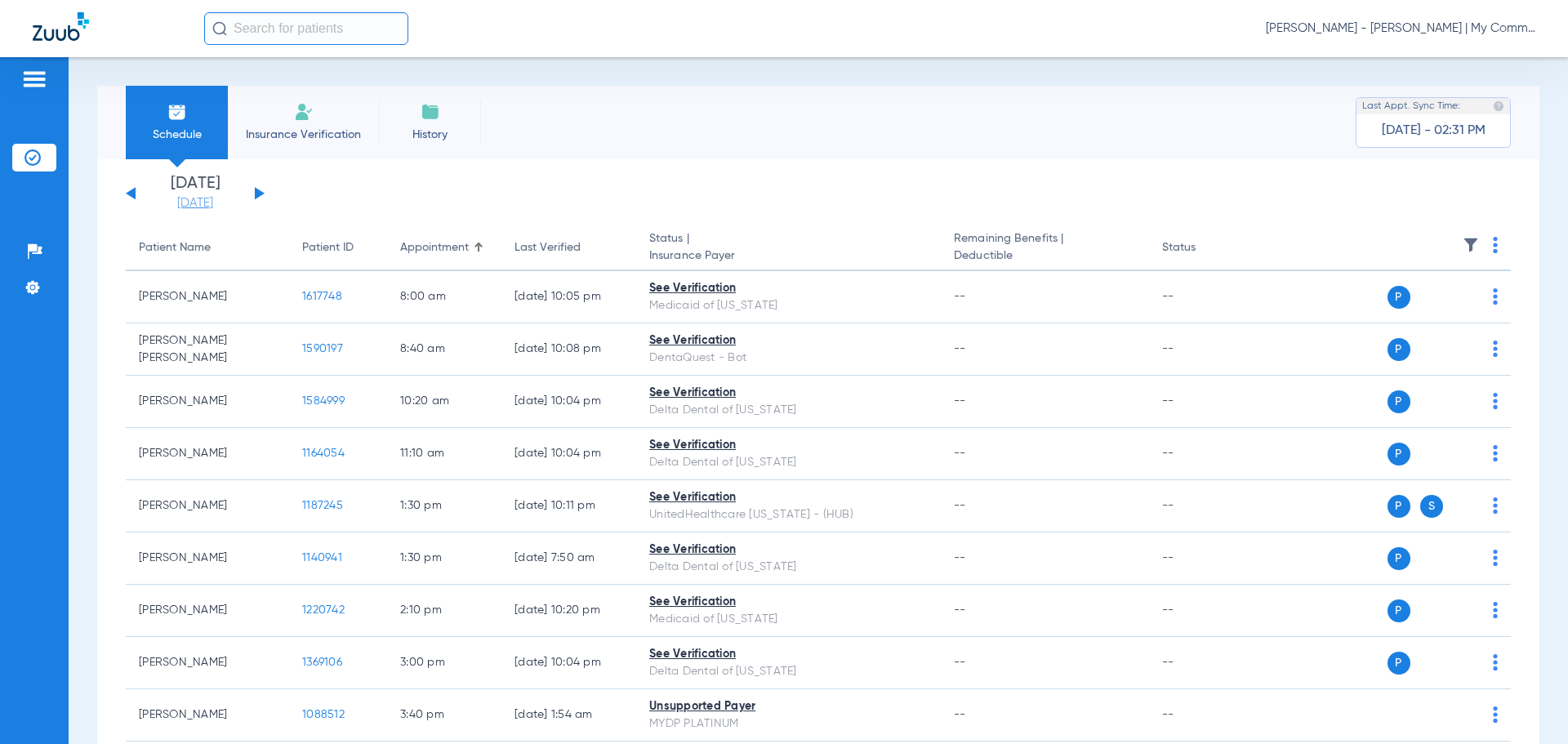
click at [178, 206] on link "[DATE]" at bounding box center [195, 203] width 98 height 16
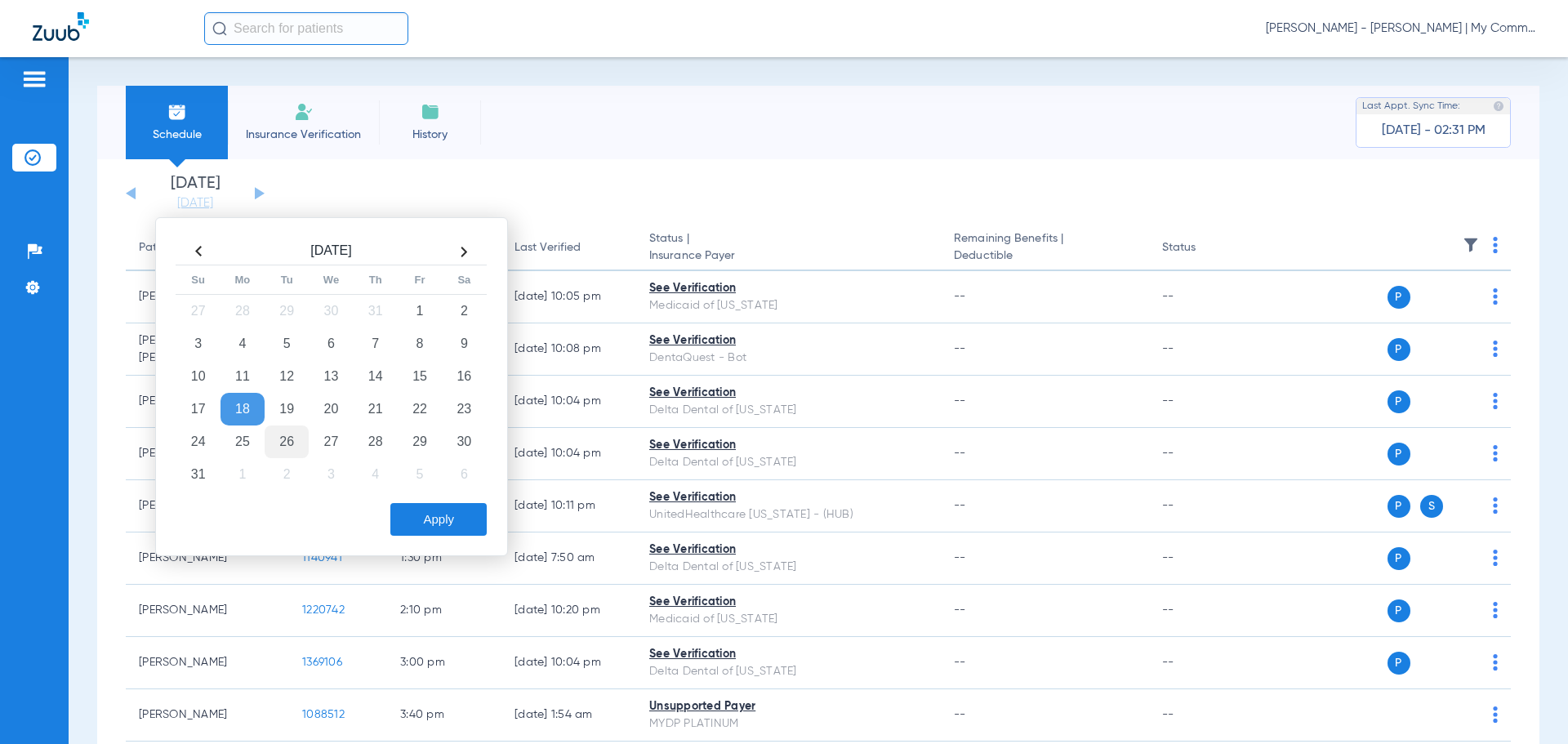
click at [270, 445] on td "26" at bounding box center [286, 442] width 44 height 33
click at [437, 509] on button "Apply" at bounding box center [439, 519] width 96 height 33
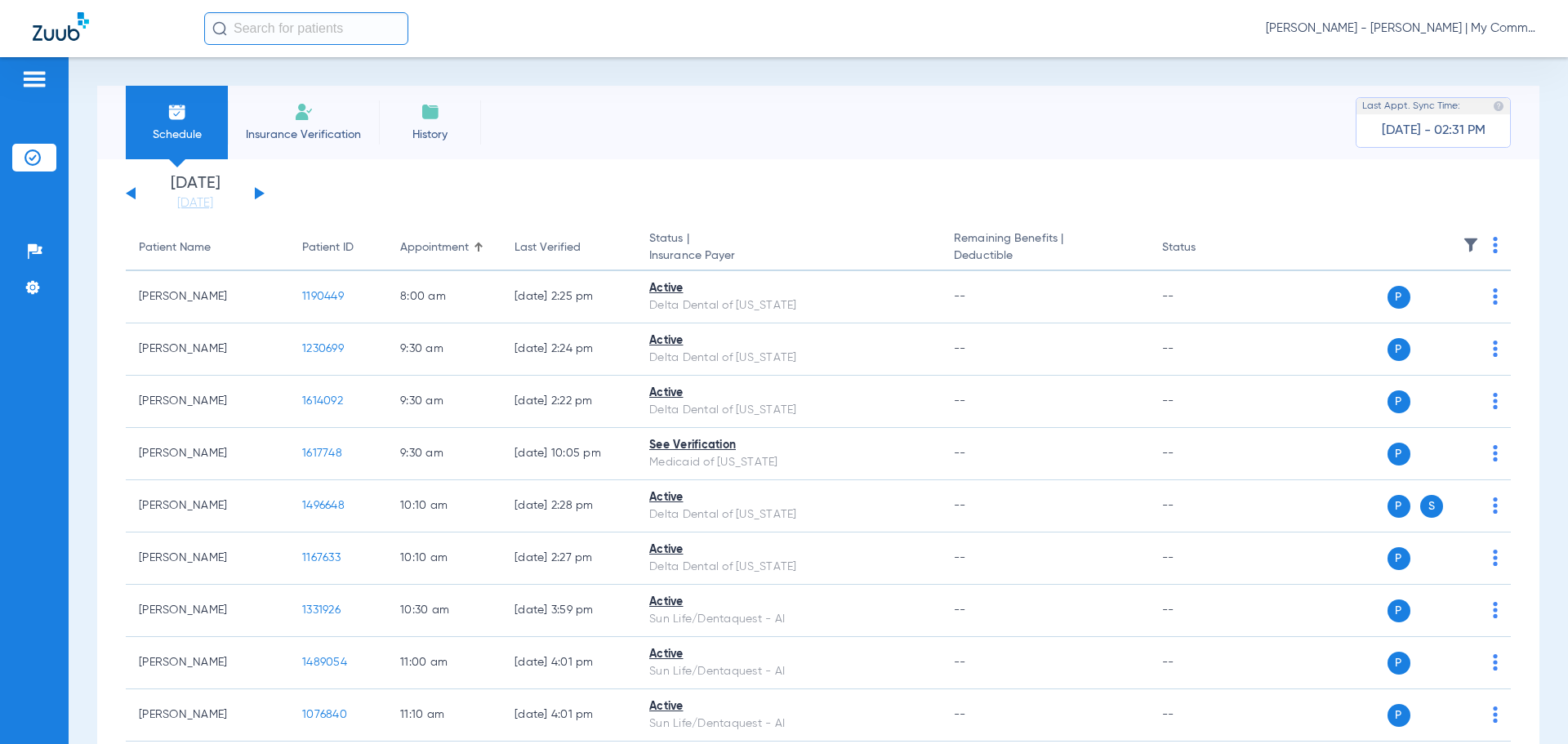
click at [260, 203] on div "[DATE] [DATE] [DATE] [DATE] [DATE] [DATE] [DATE] [DATE] [DATE] [DATE] [DATE] [D…" at bounding box center [195, 194] width 139 height 36
click at [255, 193] on button at bounding box center [259, 193] width 9 height 12
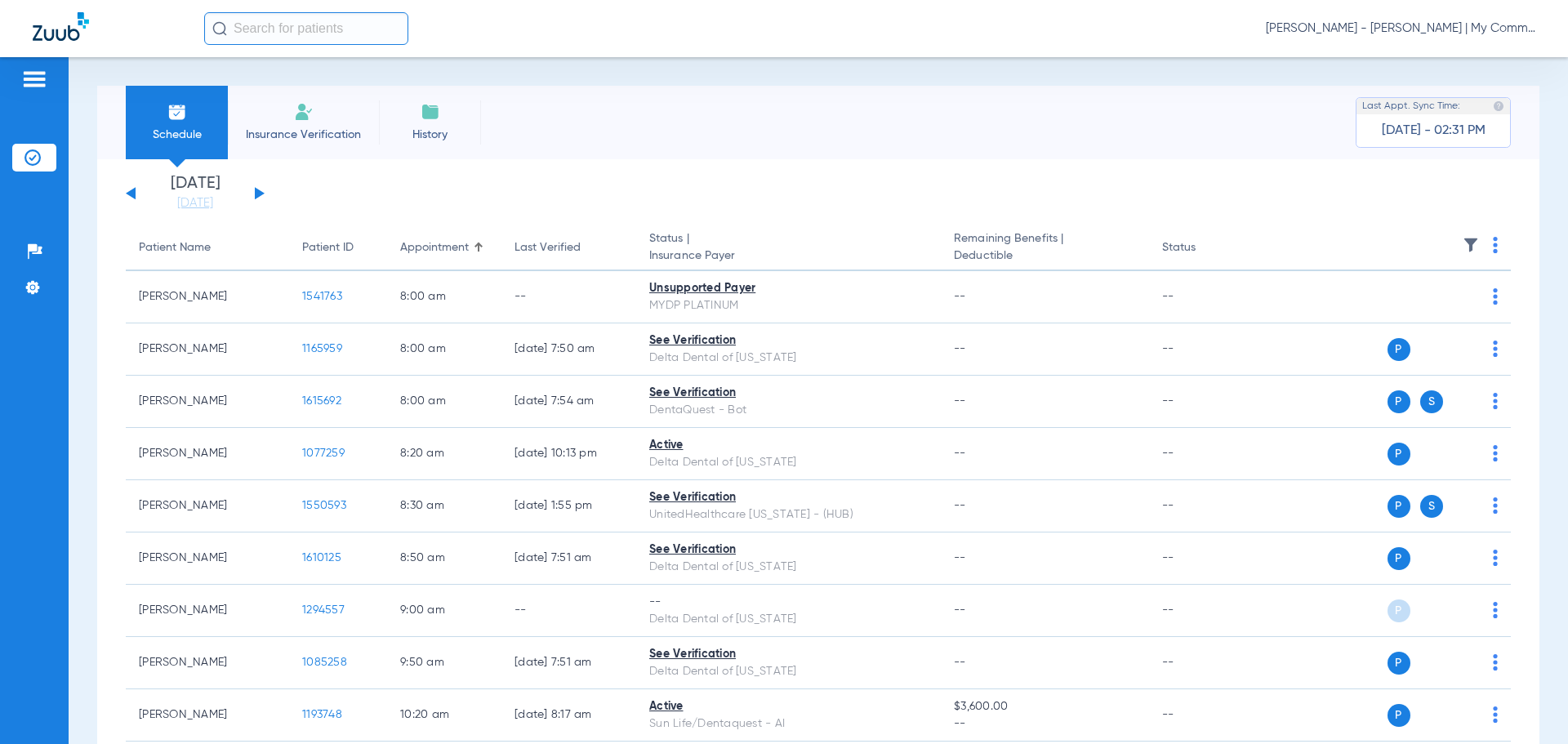
click at [1493, 245] on img at bounding box center [1495, 244] width 5 height 16
click at [1450, 298] on button "Verify All" at bounding box center [1421, 309] width 129 height 33
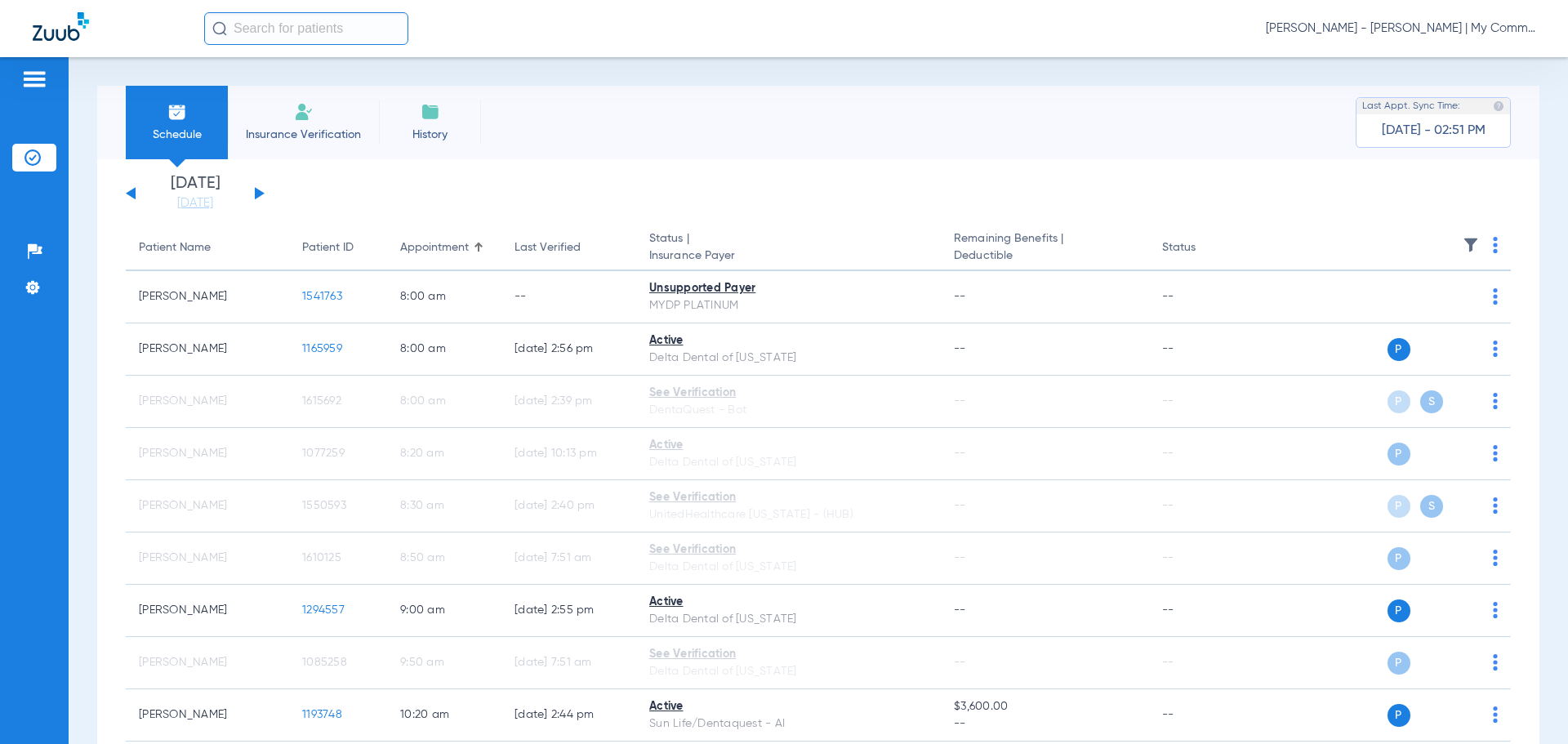
click at [129, 194] on button at bounding box center [130, 193] width 9 height 12
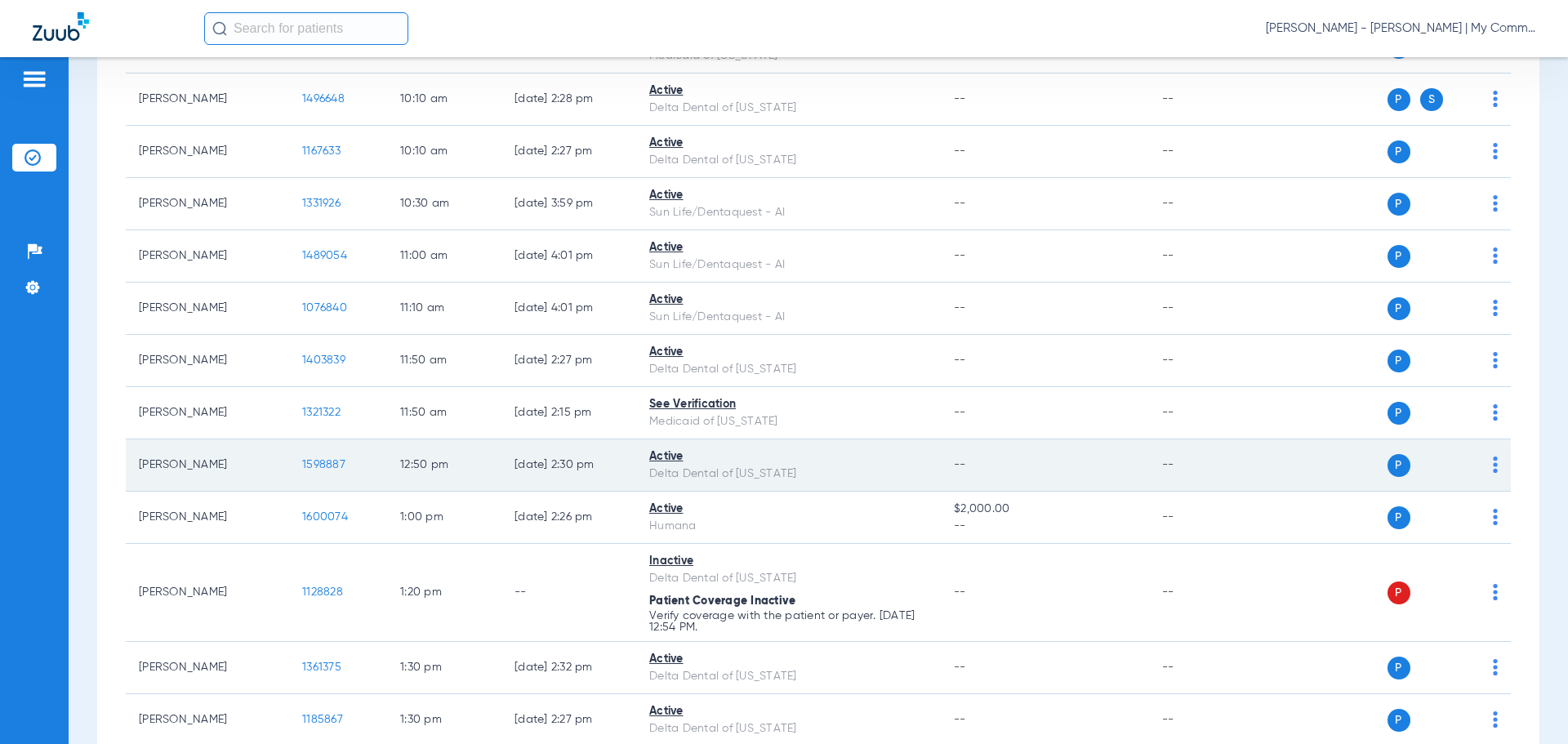
scroll to position [409, 0]
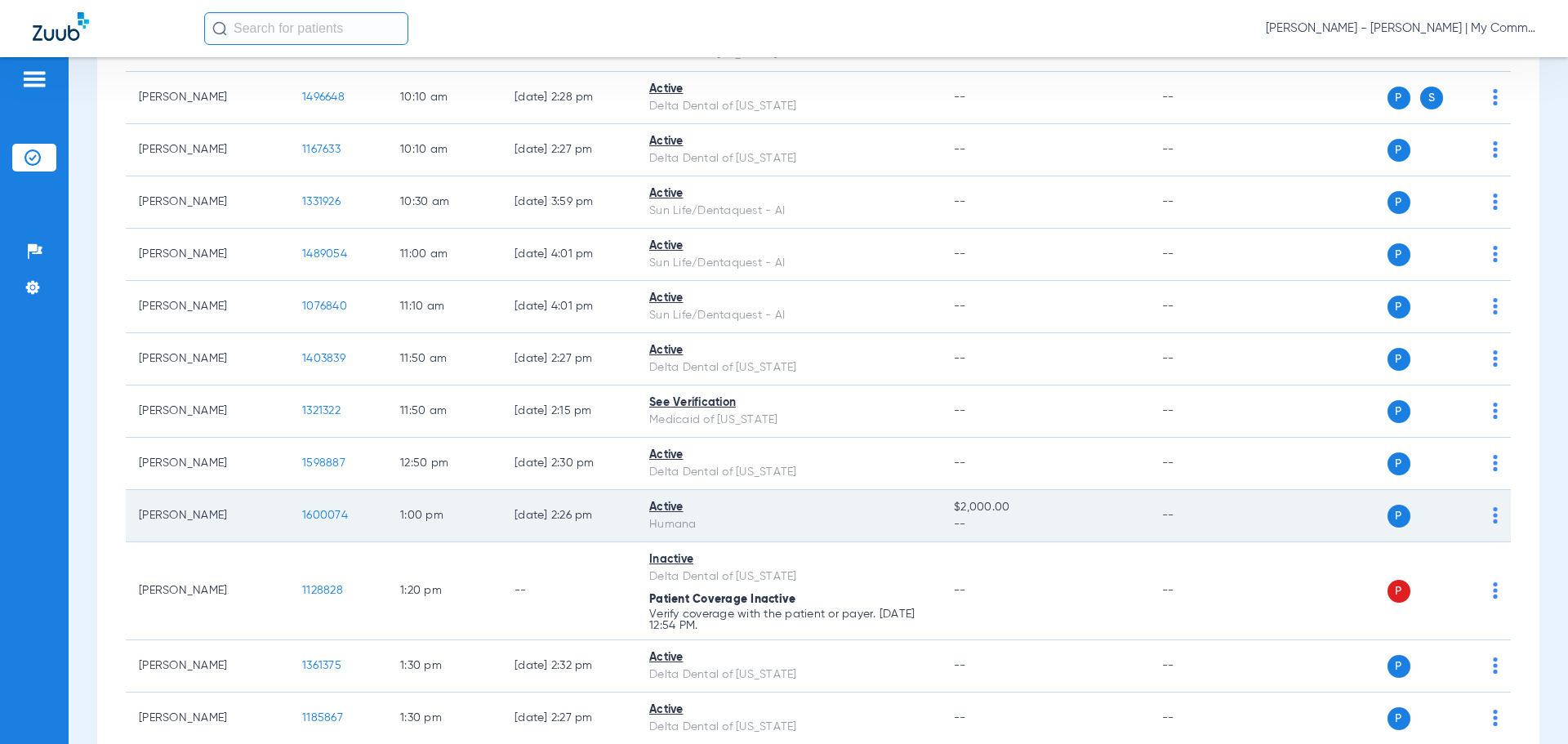
click at [313, 501] on td "1600074" at bounding box center [338, 516] width 98 height 52
click at [321, 521] on span "1600074" at bounding box center [325, 515] width 45 height 11
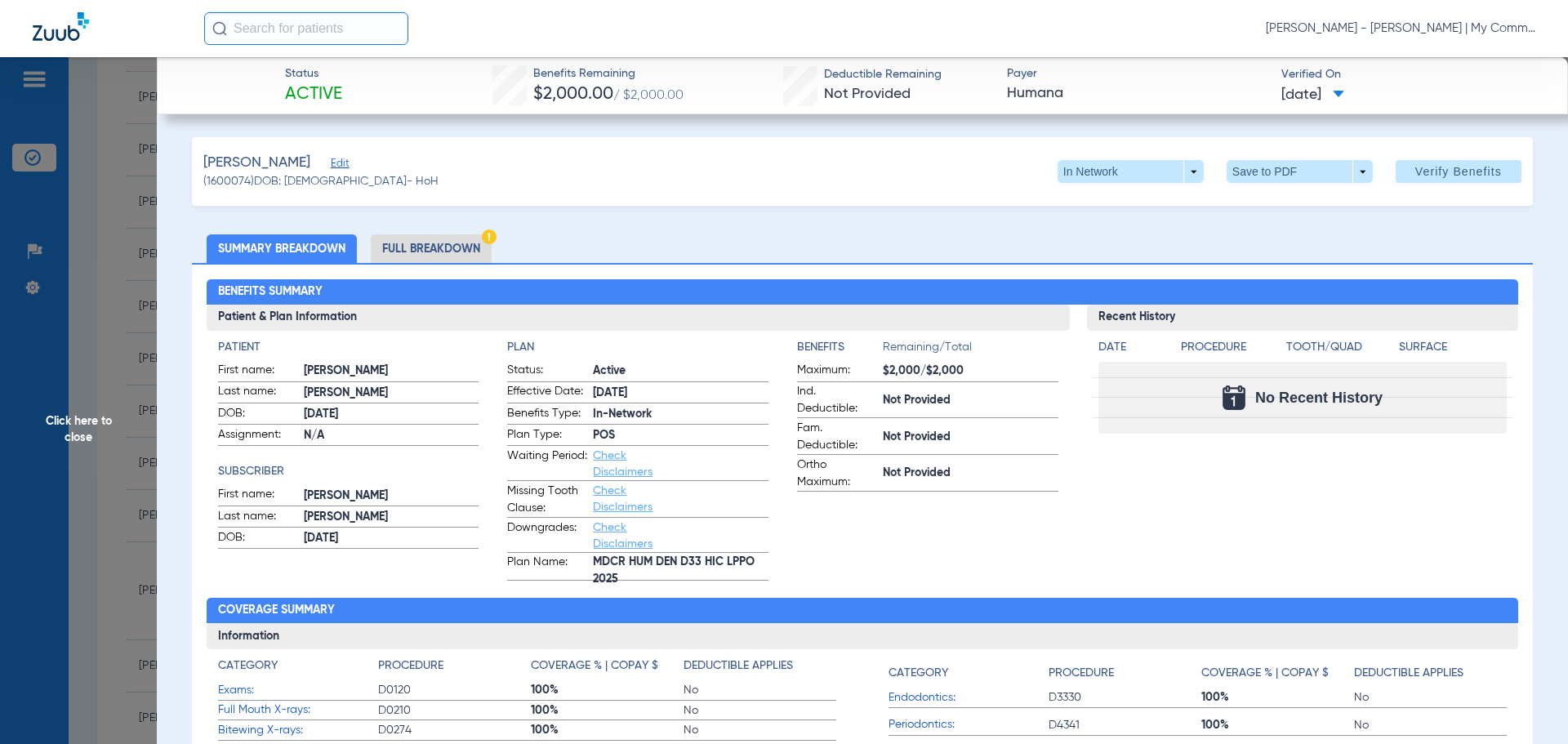
click at [101, 434] on span "Click here to close" at bounding box center [78, 429] width 157 height 744
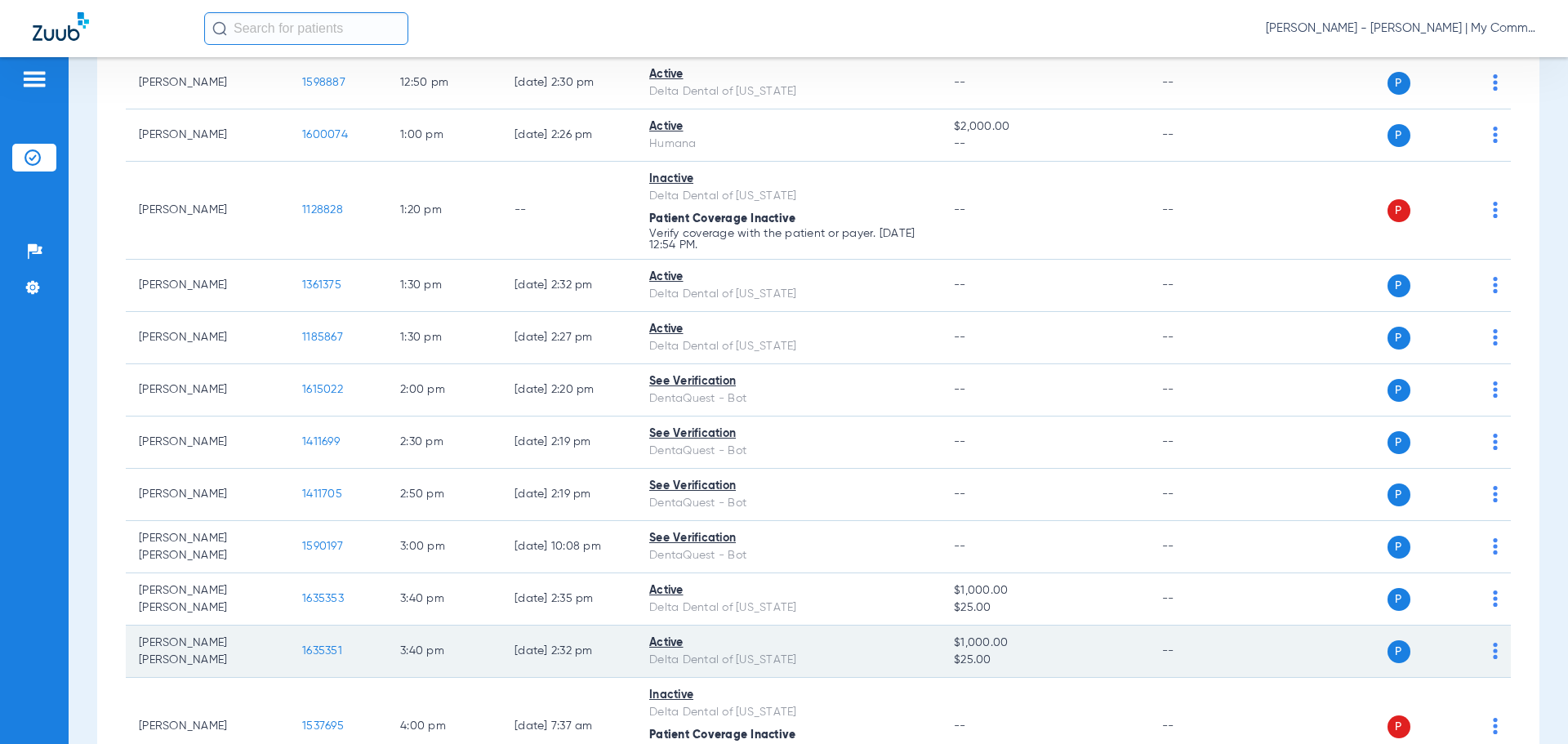
scroll to position [926, 0]
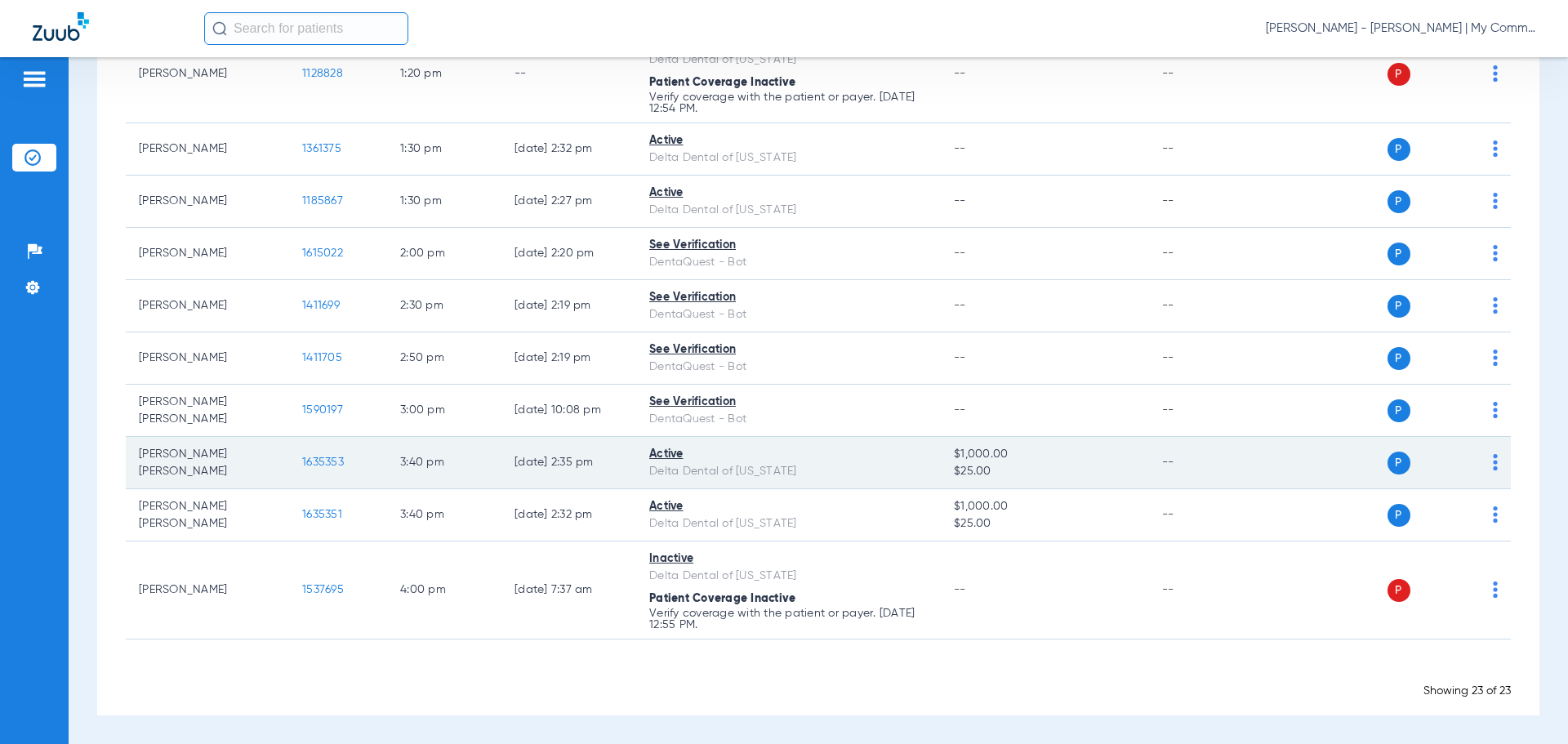
click at [312, 459] on span "1635353" at bounding box center [323, 462] width 42 height 11
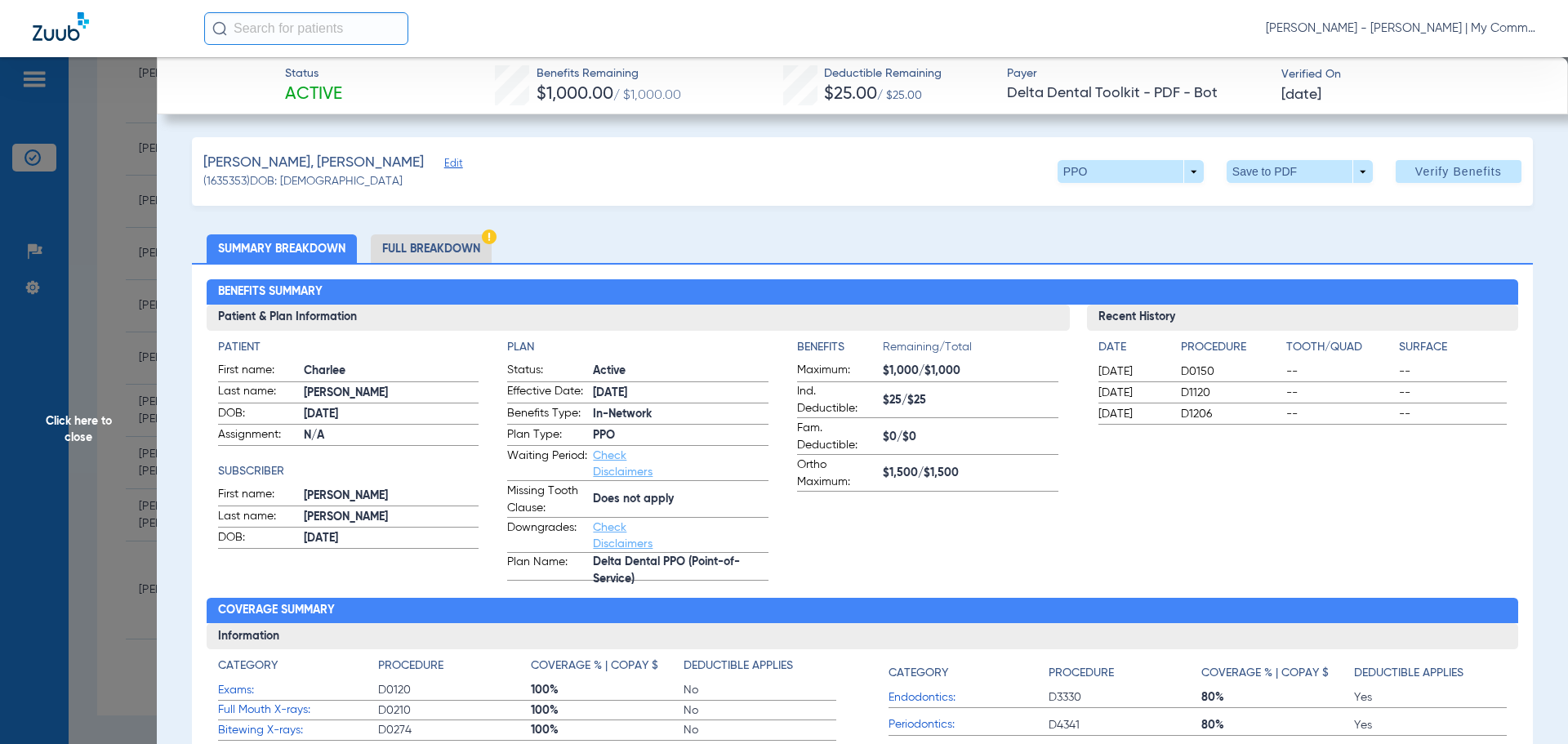
click at [446, 248] on li "Full Breakdown" at bounding box center [431, 249] width 121 height 28
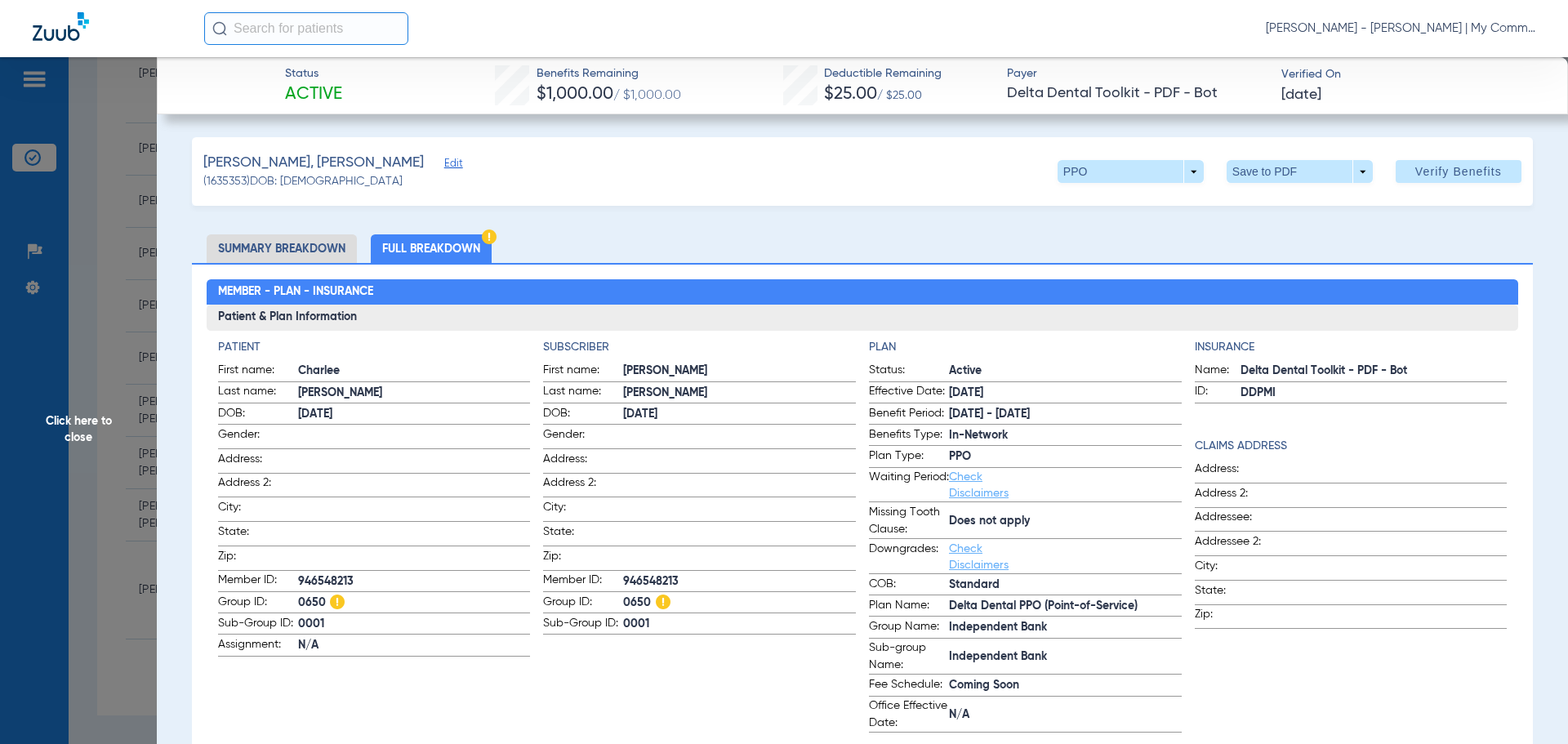
click at [99, 439] on span "Click here to close" at bounding box center [78, 429] width 157 height 744
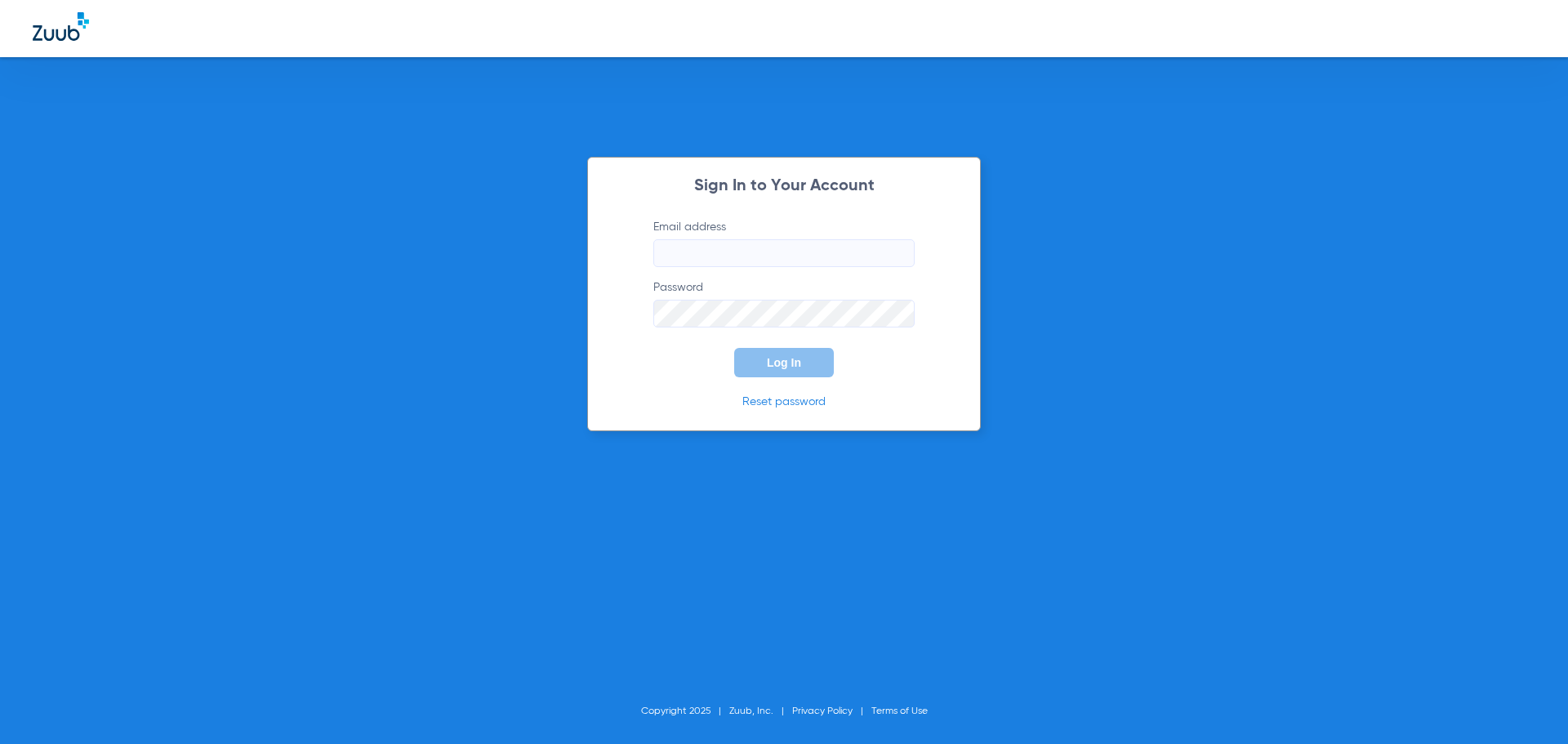
type input "[EMAIL_ADDRESS][DOMAIN_NAME]"
click at [785, 377] on div "Sign In to Your Account Email address [EMAIL_ADDRESS][DOMAIN_NAME] Password Log…" at bounding box center [783, 294] width 393 height 274
click at [778, 372] on button "Log In" at bounding box center [784, 363] width 99 height 29
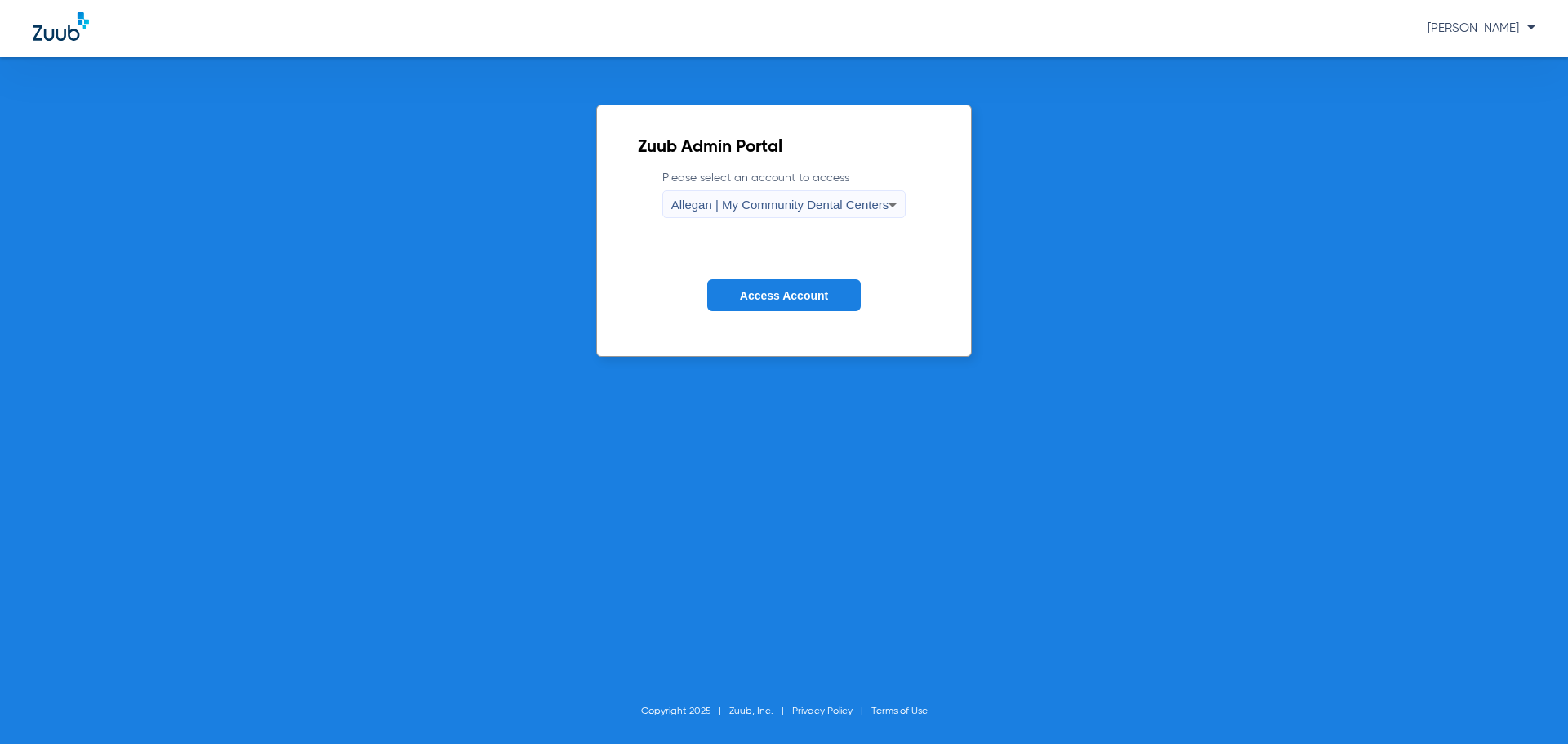
click at [732, 206] on span "Allegan | My Community Dental Centers" at bounding box center [780, 205] width 218 height 14
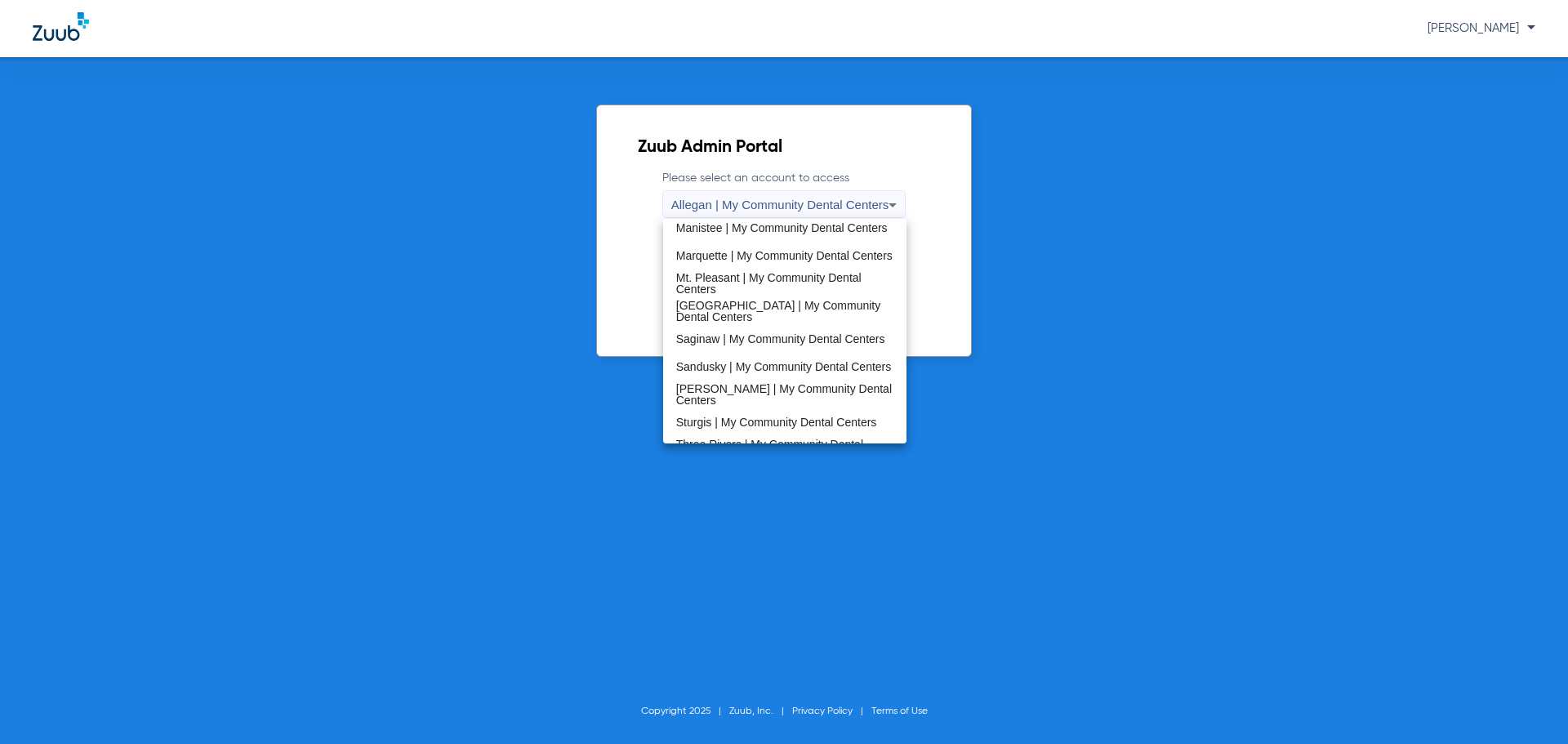
scroll to position [525, 0]
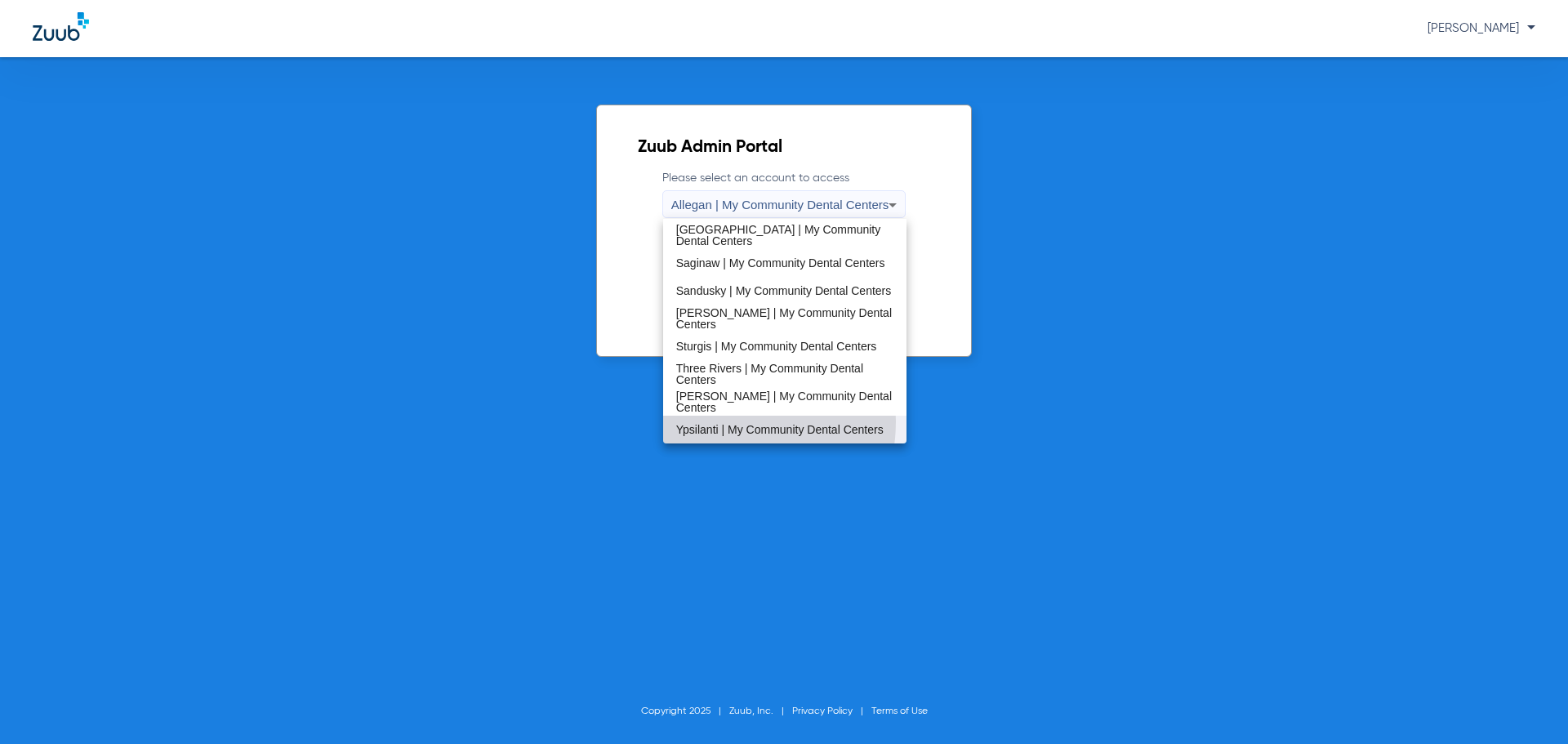
click at [721, 424] on span "Ypsilanti | My Community Dental Centers" at bounding box center [780, 429] width 207 height 11
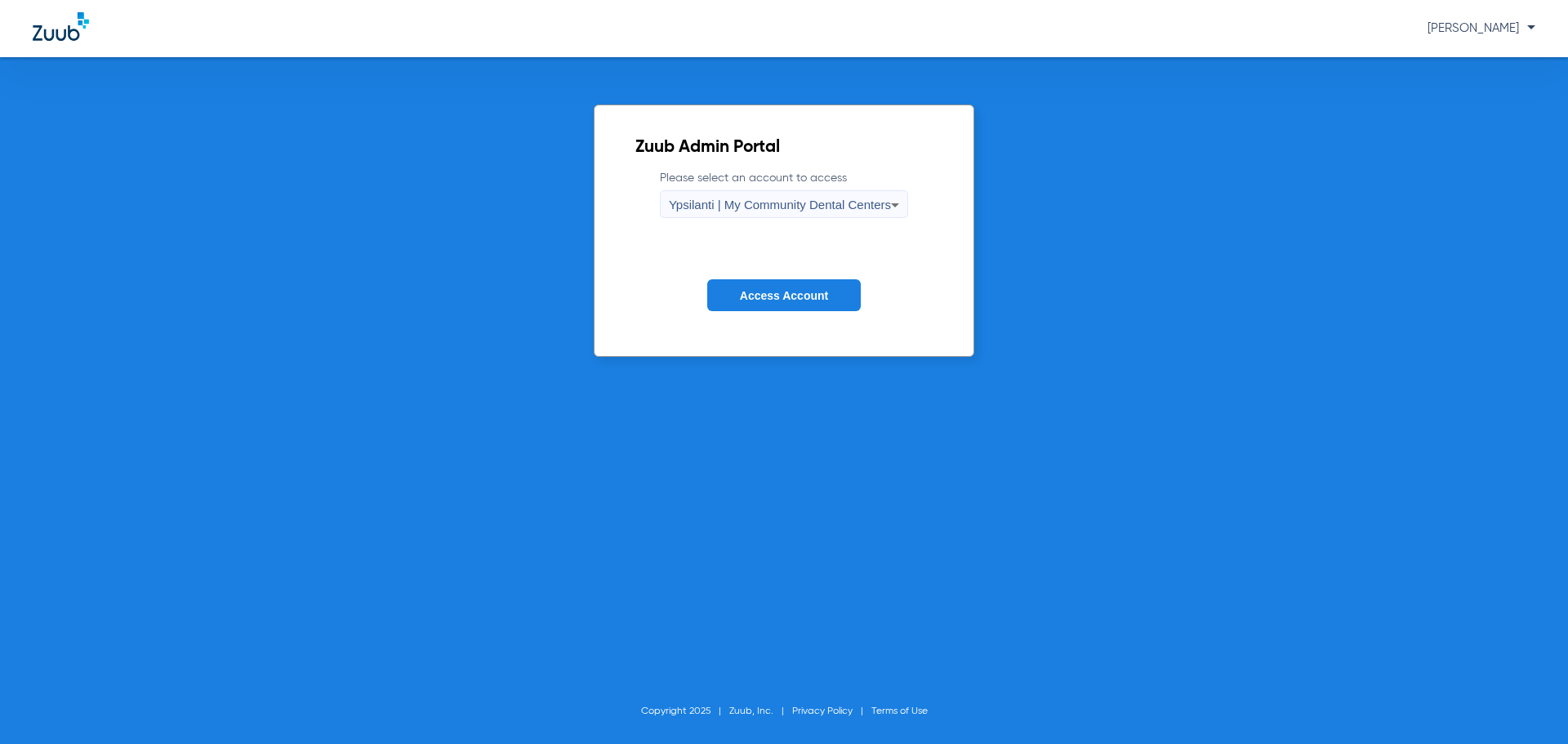
click at [735, 303] on button "Access Account" at bounding box center [783, 295] width 153 height 32
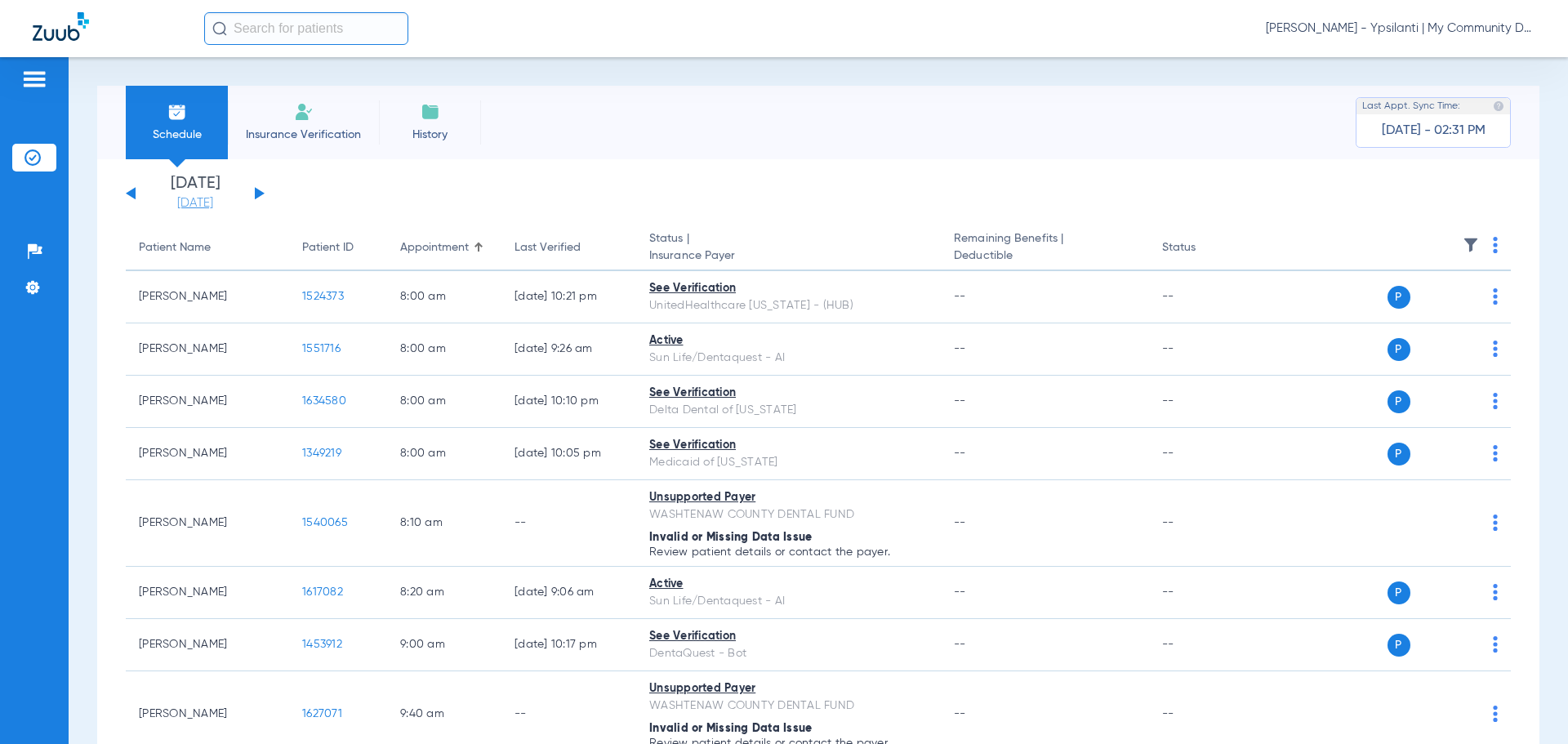
click at [195, 204] on link "[DATE]" at bounding box center [195, 203] width 98 height 16
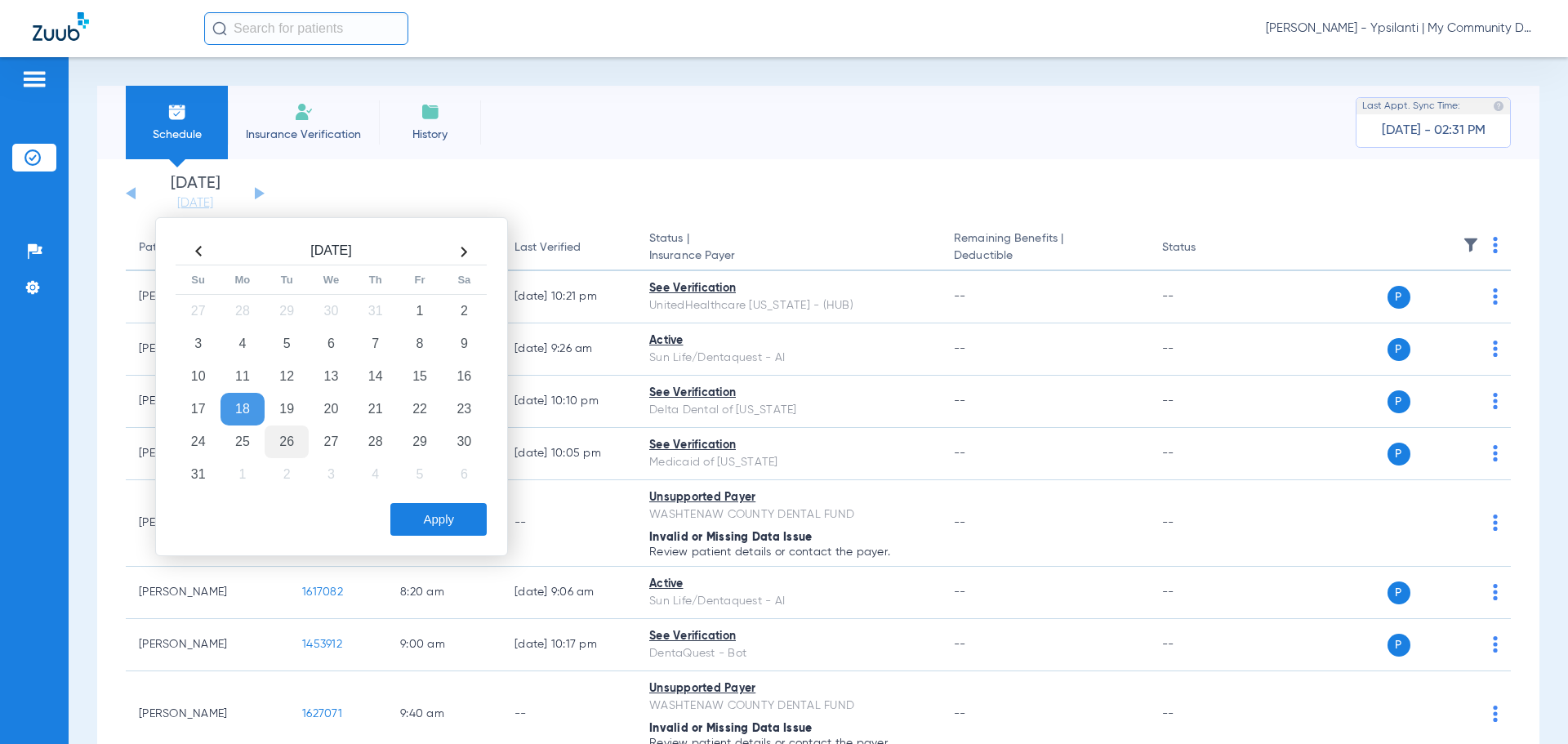
click at [292, 446] on td "26" at bounding box center [286, 442] width 44 height 33
click at [445, 531] on button "Apply" at bounding box center [439, 519] width 96 height 33
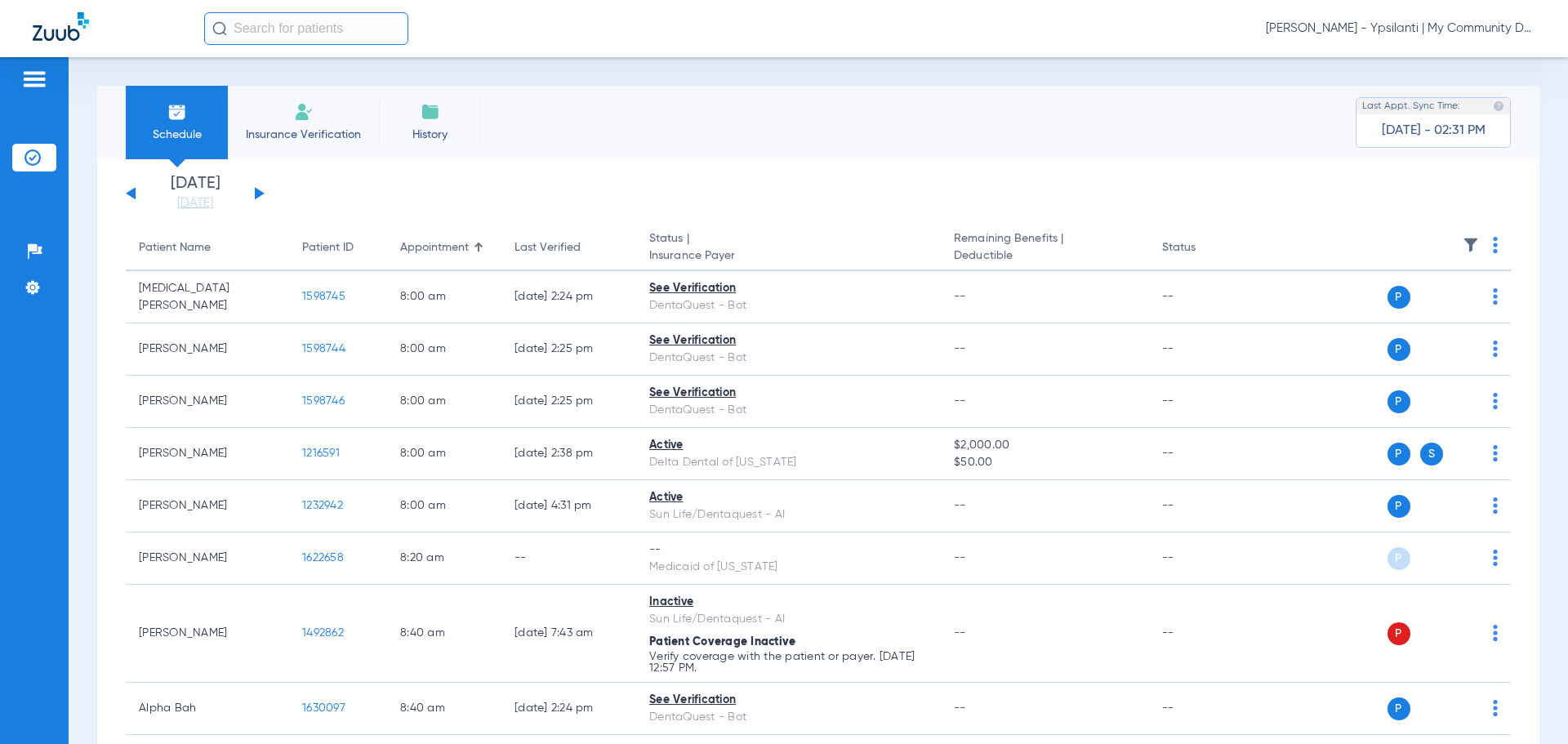
click at [258, 195] on button at bounding box center [259, 193] width 9 height 12
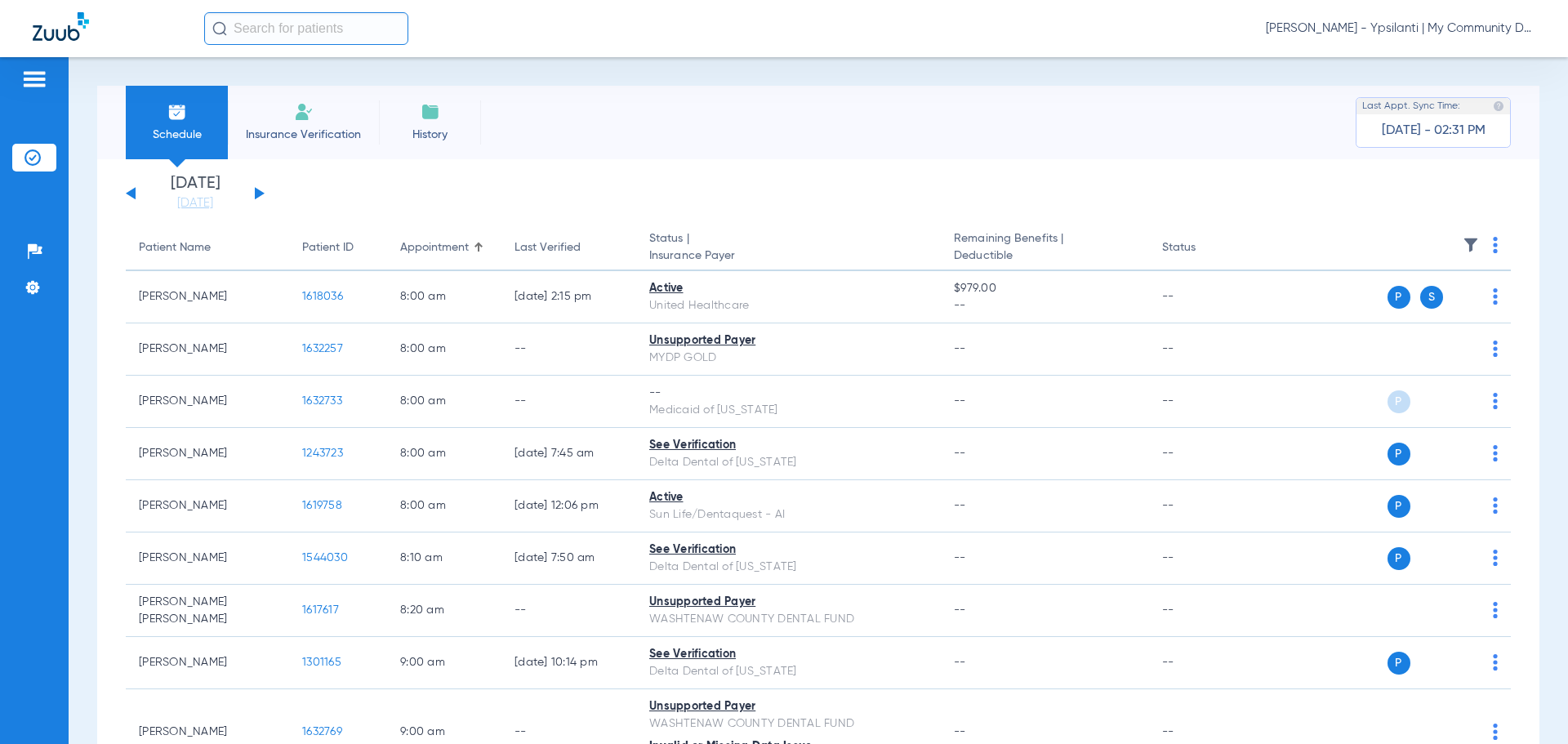
click at [1493, 247] on img at bounding box center [1495, 244] width 5 height 16
click at [1445, 314] on span "Verify All" at bounding box center [1420, 309] width 102 height 11
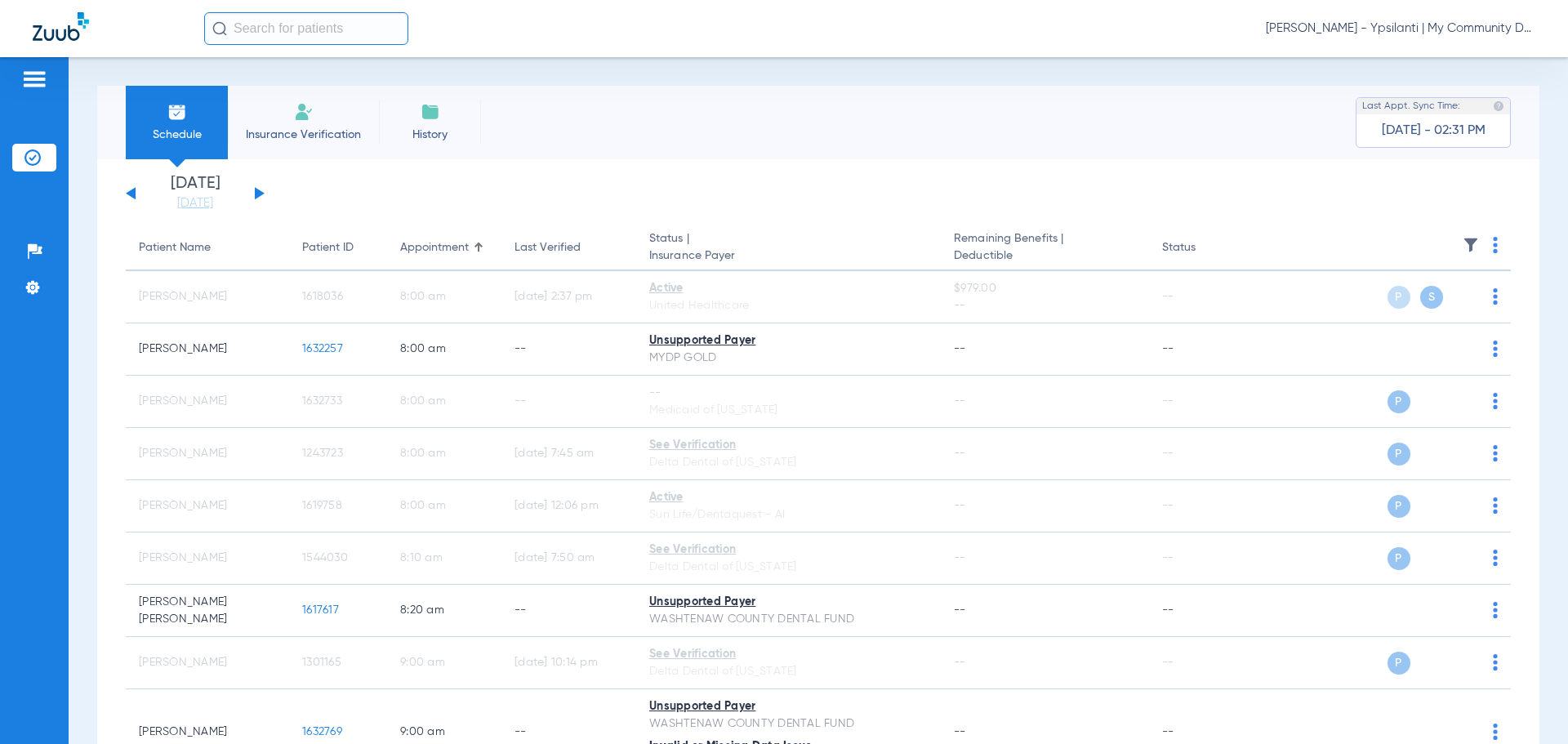
click at [130, 192] on button at bounding box center [130, 193] width 9 height 12
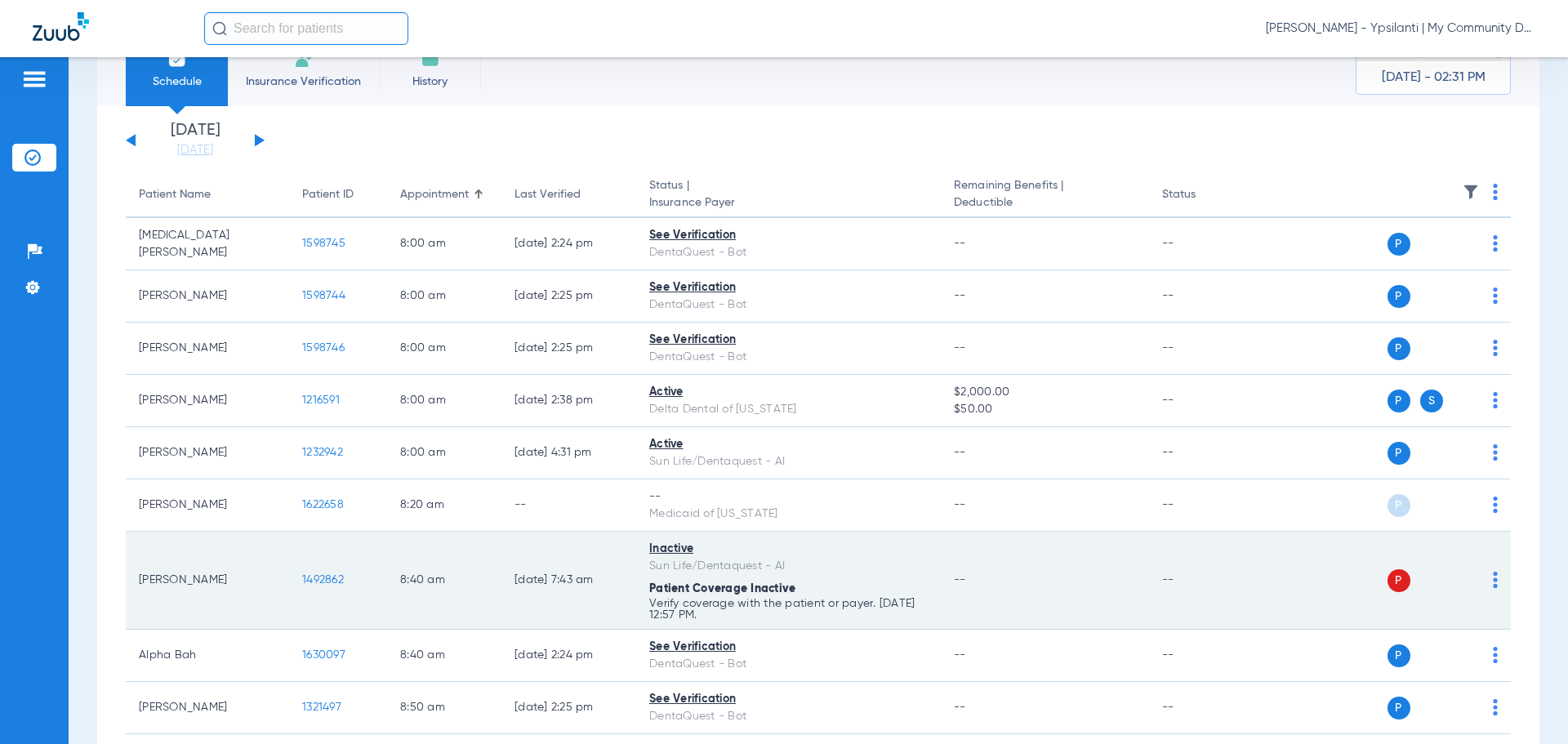
scroll to position [164, 0]
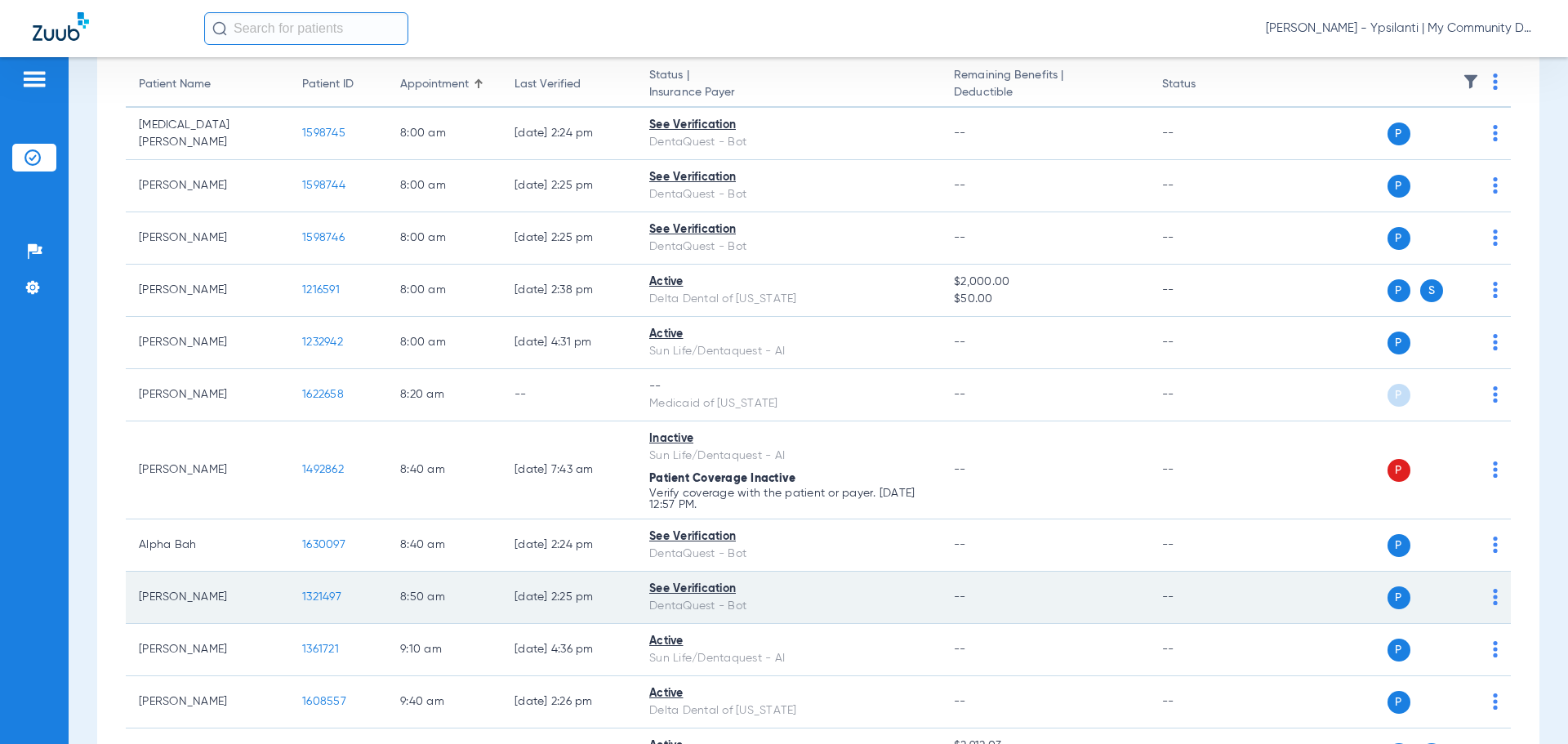
click at [316, 595] on span "1321497" at bounding box center [322, 597] width 39 height 11
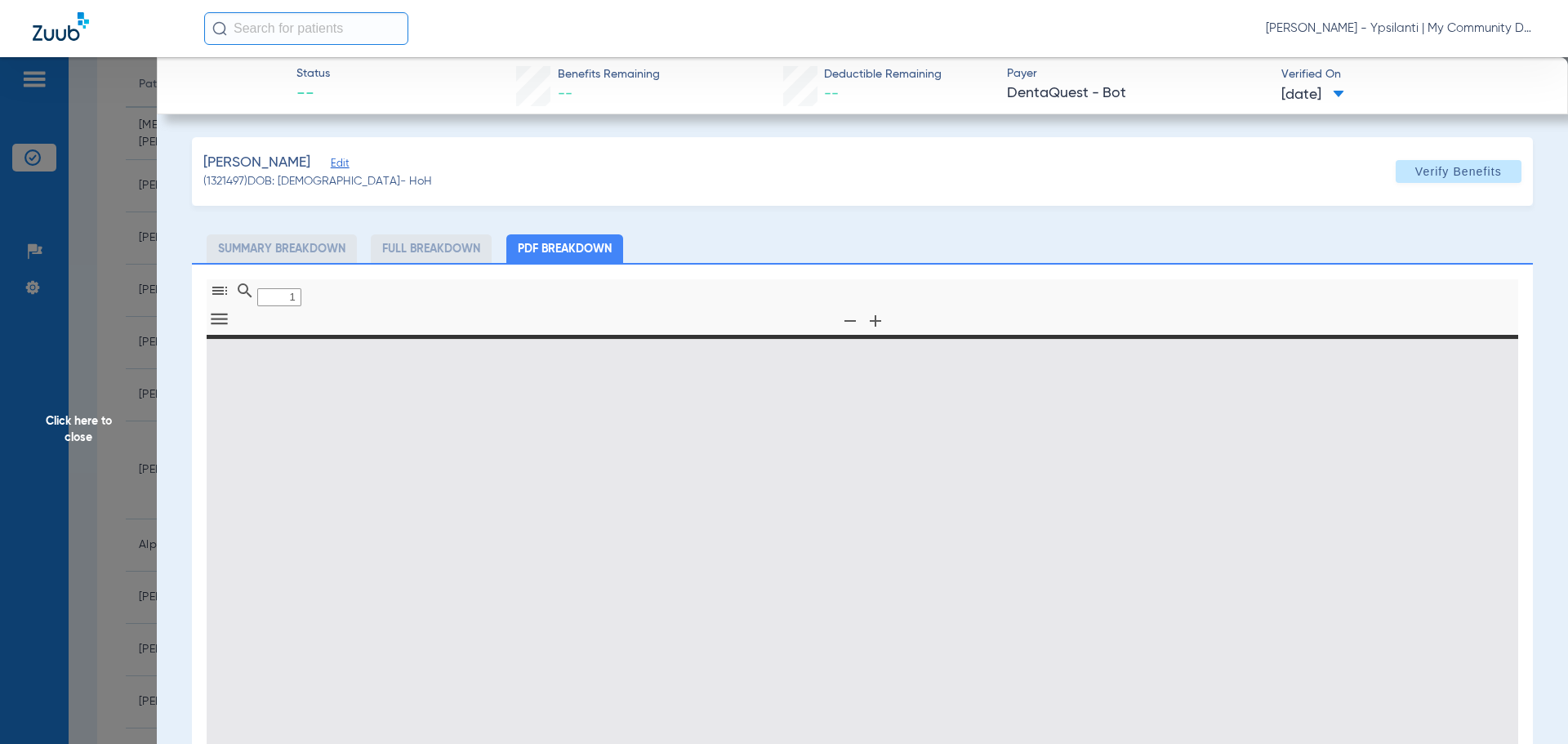
type input "0"
select select "page-width"
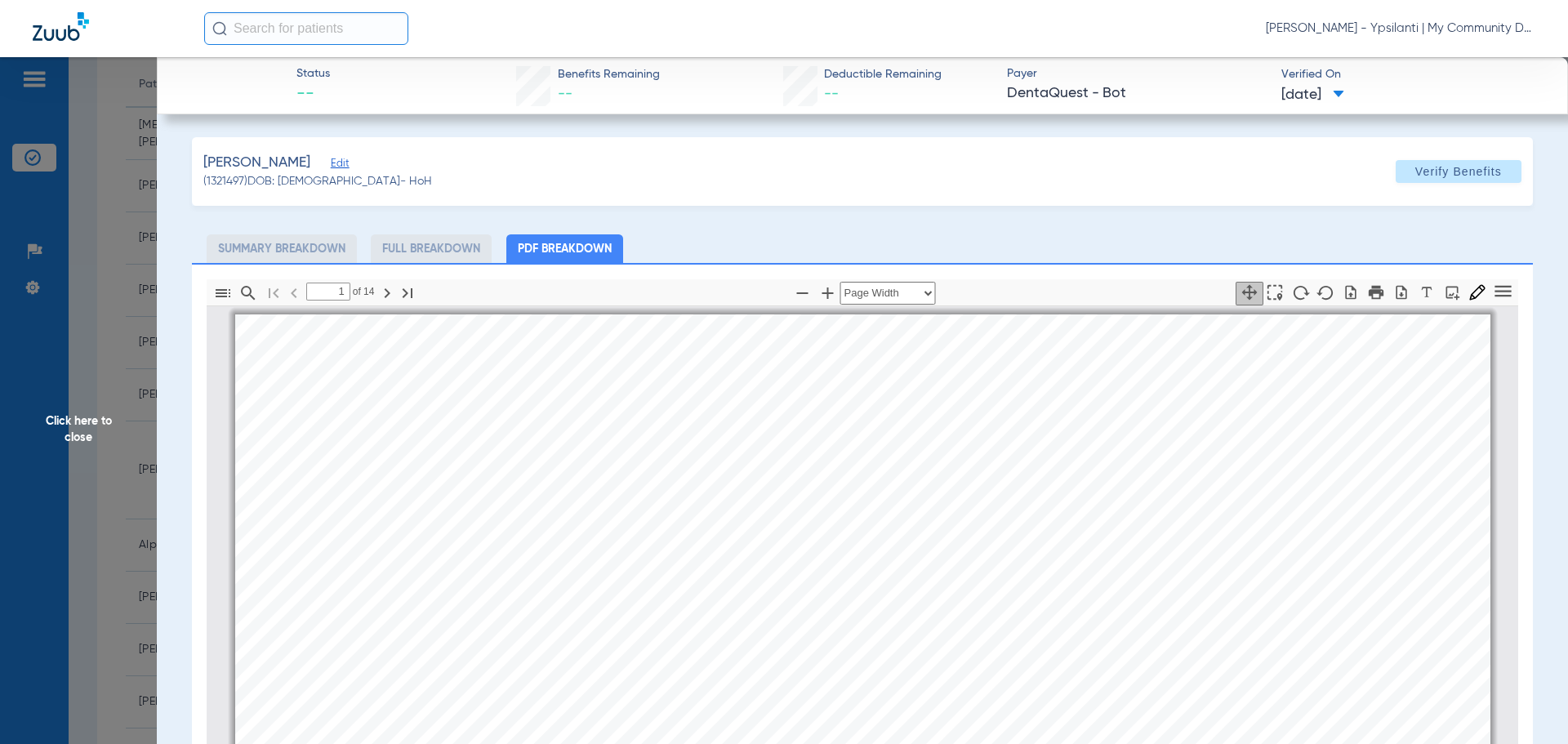
scroll to position [9, 0]
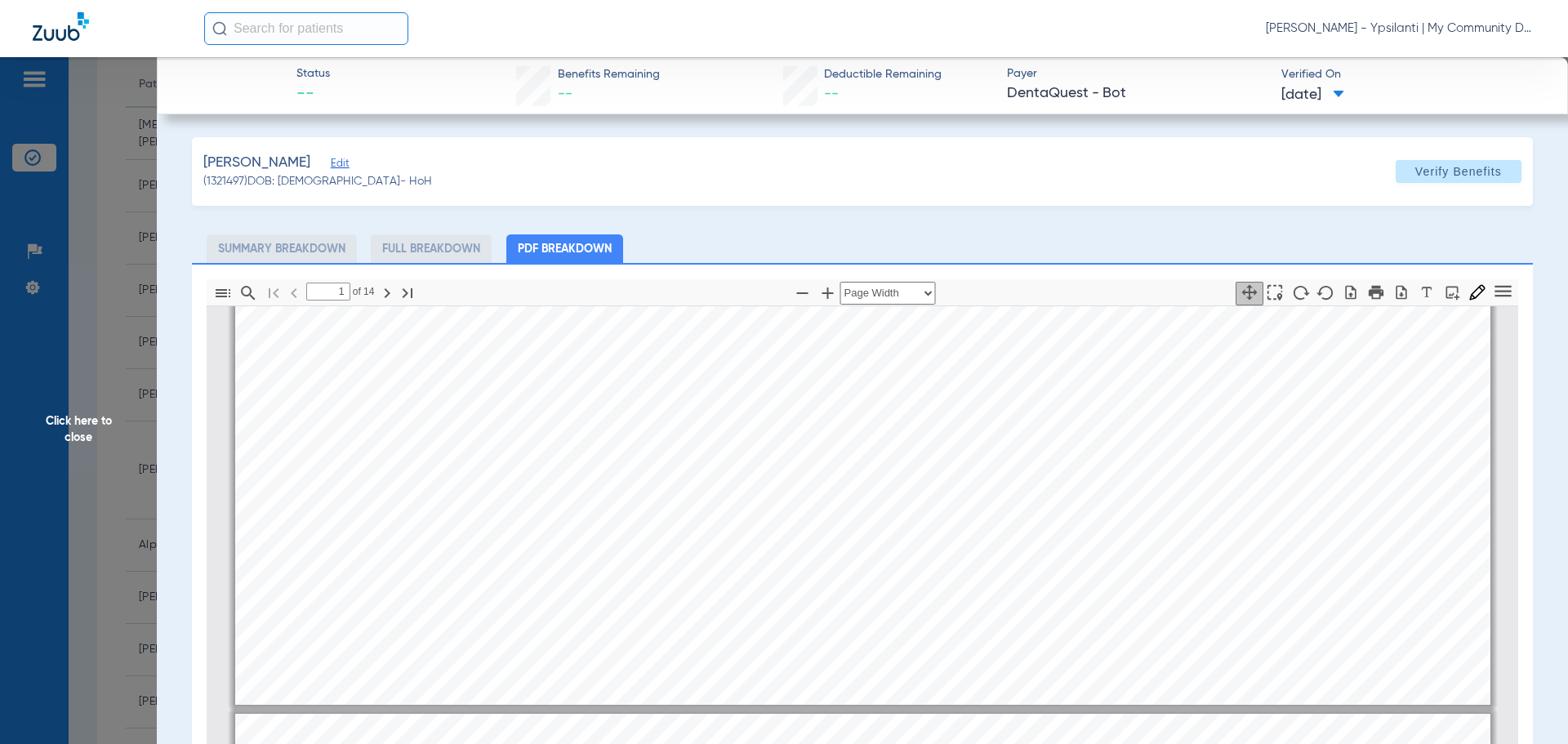
type input "2"
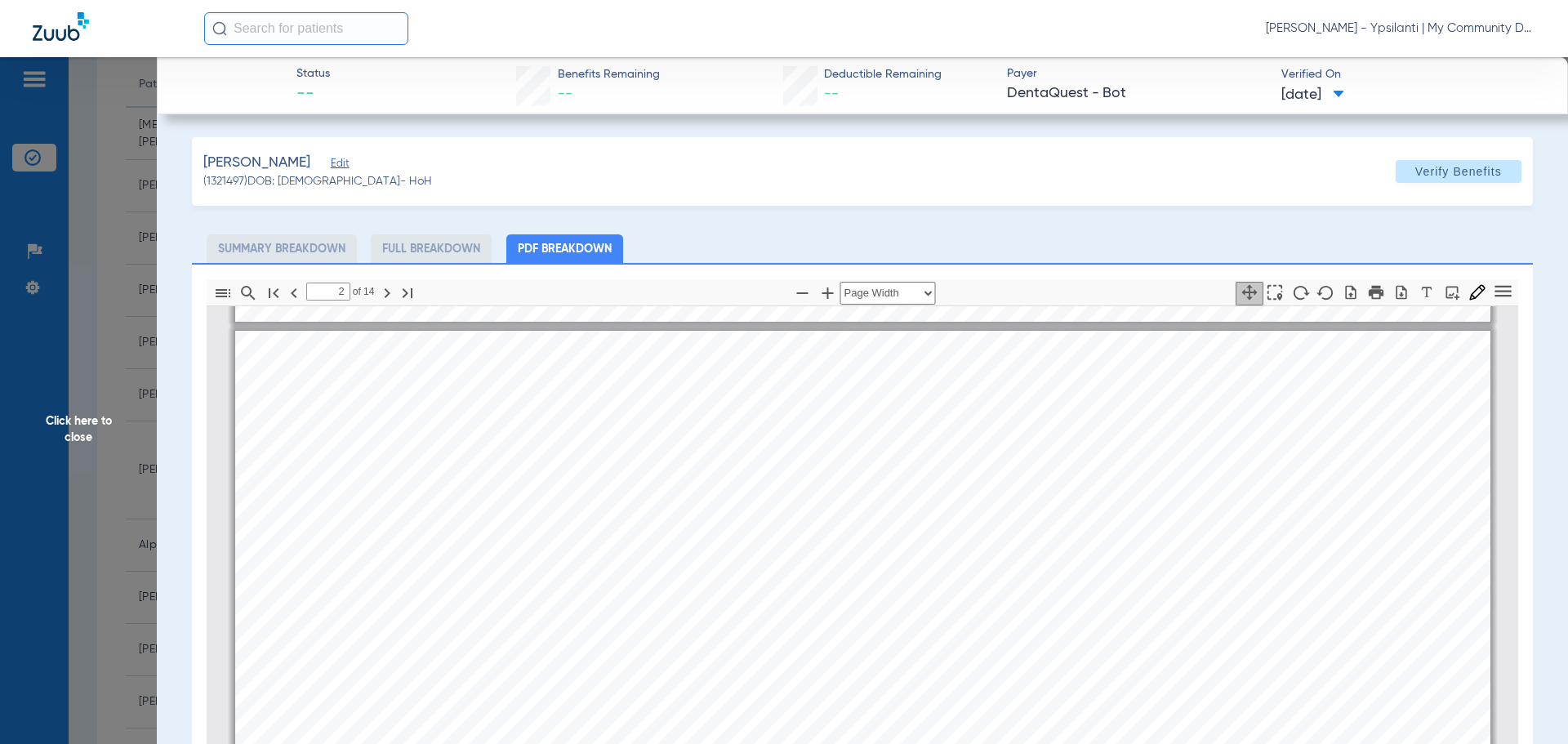
scroll to position [907, 0]
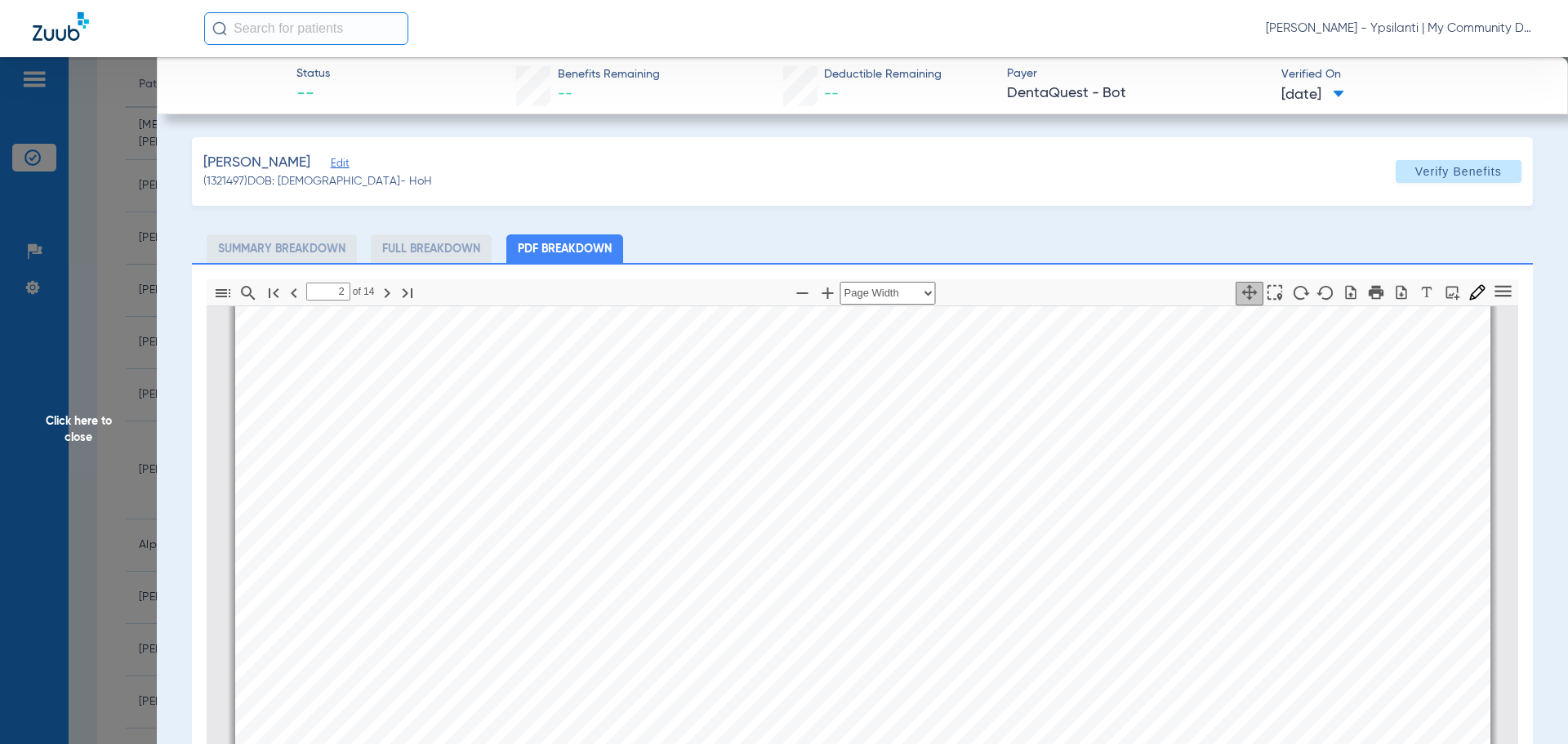
drag, startPoint x: 59, startPoint y: 409, endPoint x: 187, endPoint y: 423, distance: 128.8
click at [59, 409] on span "Click here to close" at bounding box center [78, 429] width 157 height 744
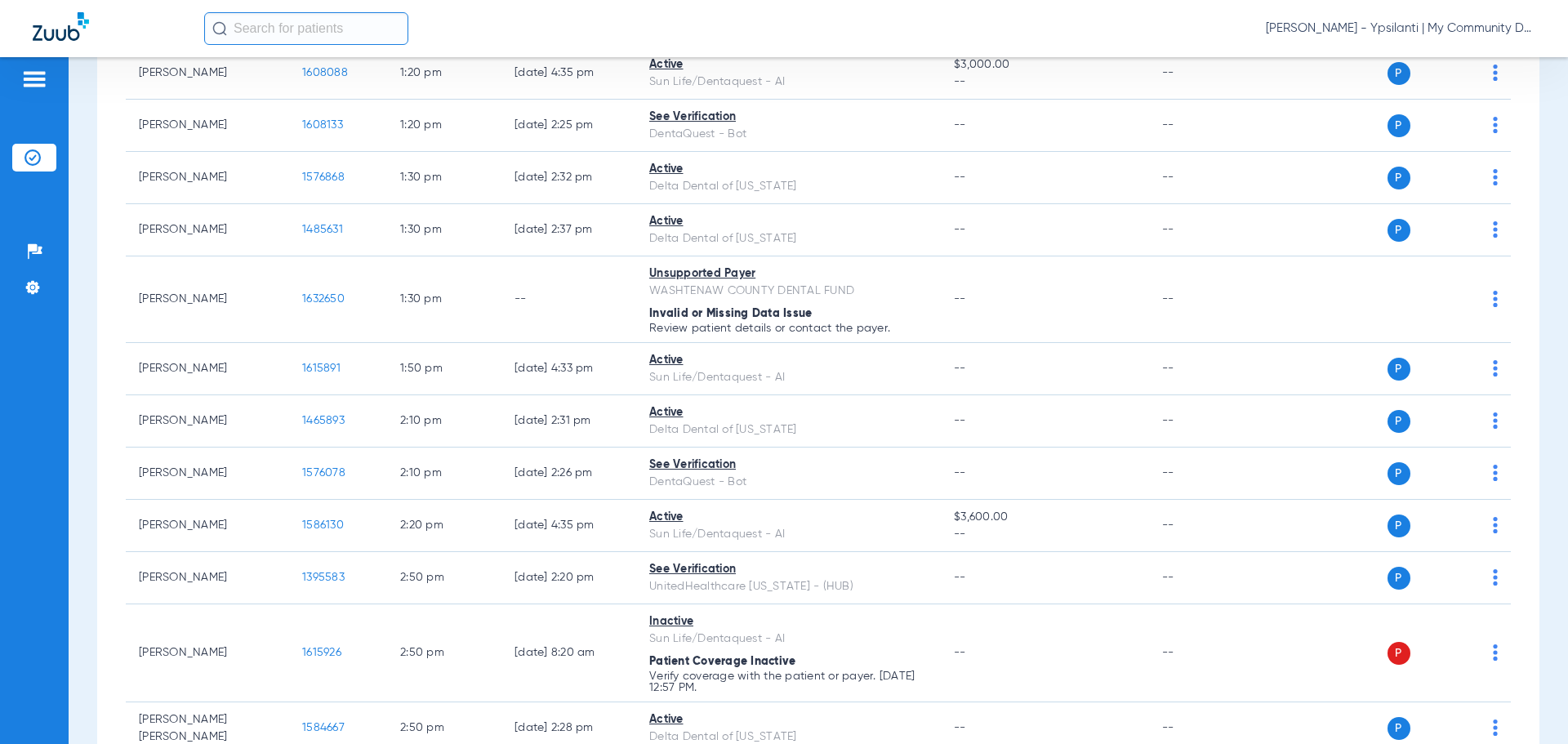
scroll to position [2124, 0]
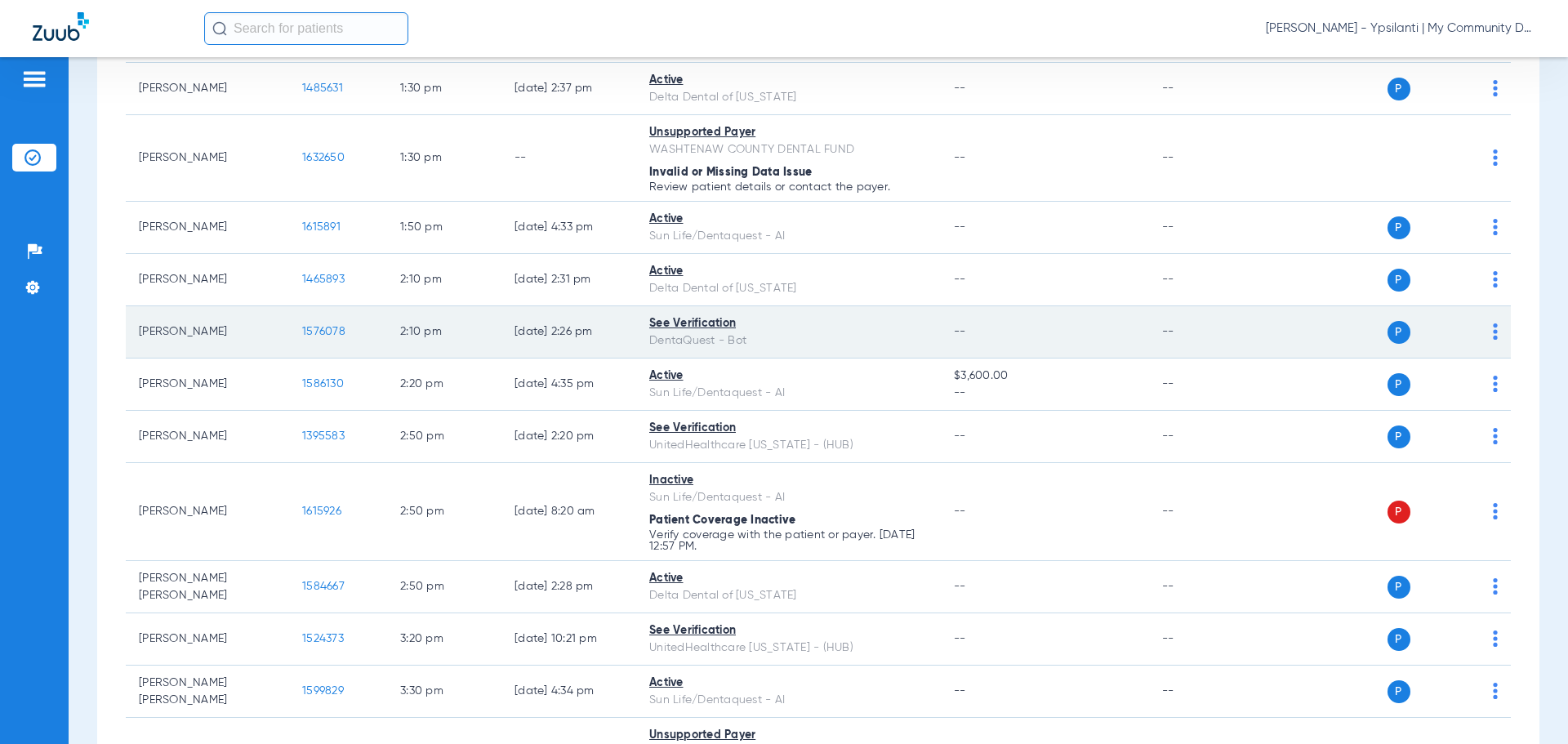
click at [336, 333] on span "1576078" at bounding box center [324, 331] width 44 height 11
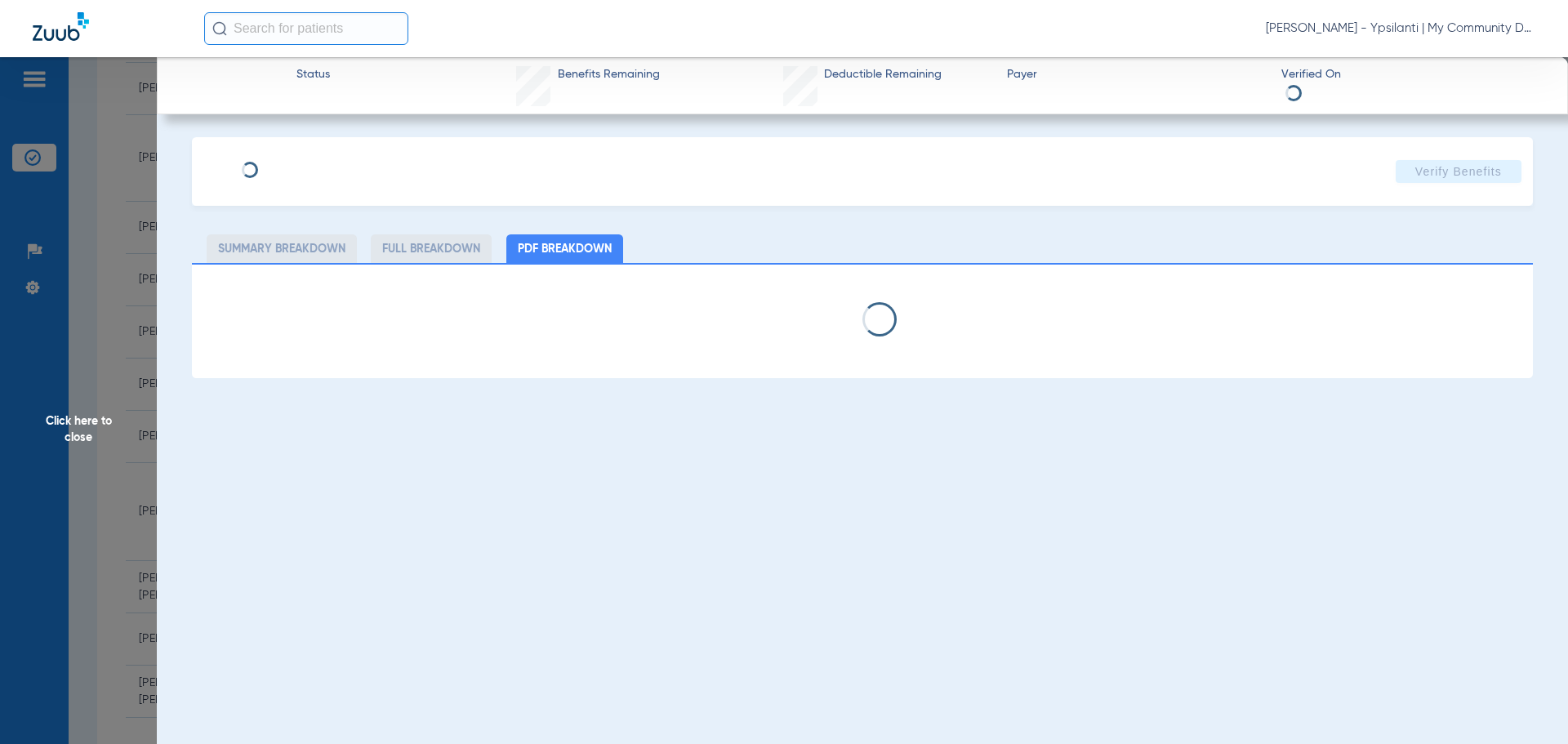
select select "page-width"
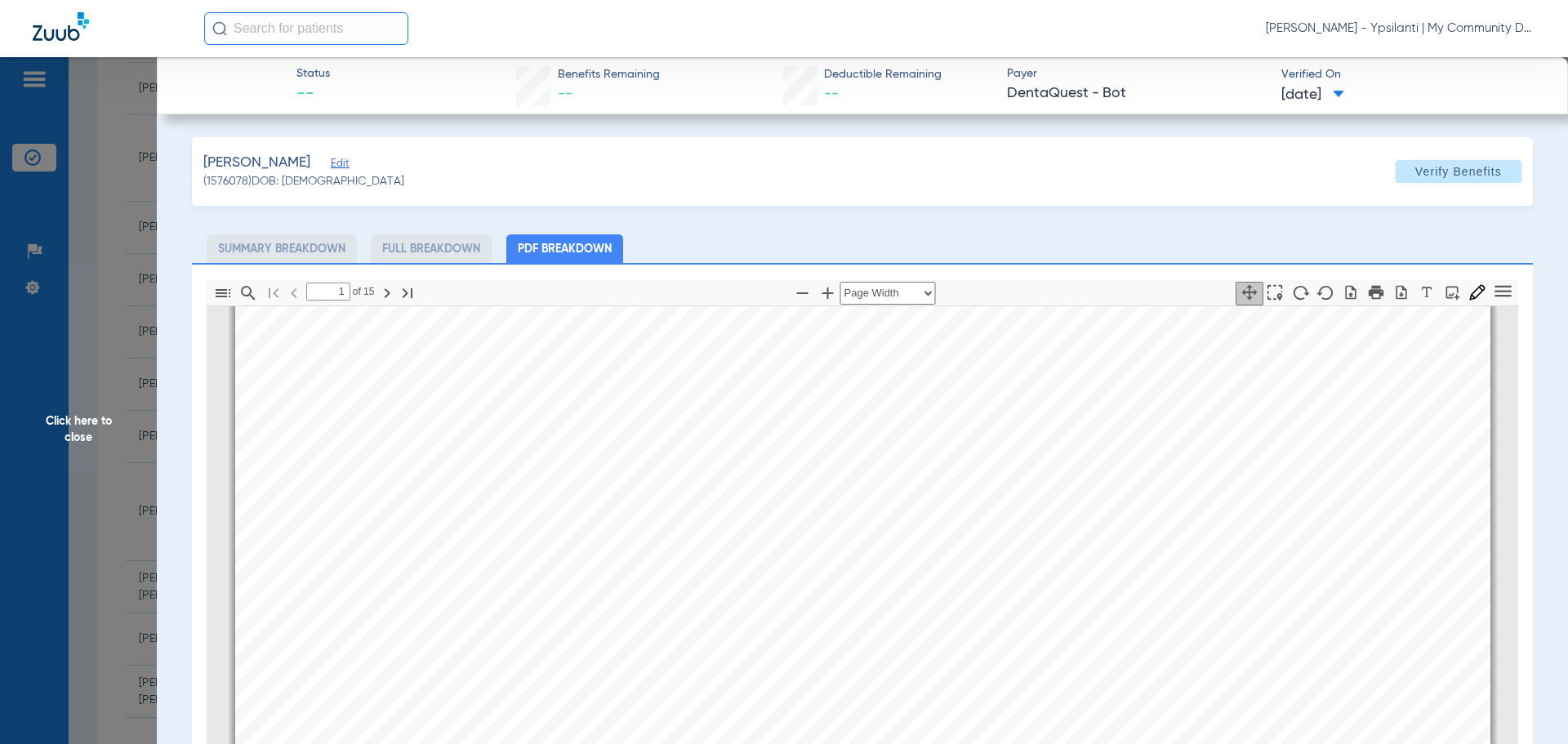
scroll to position [498, 0]
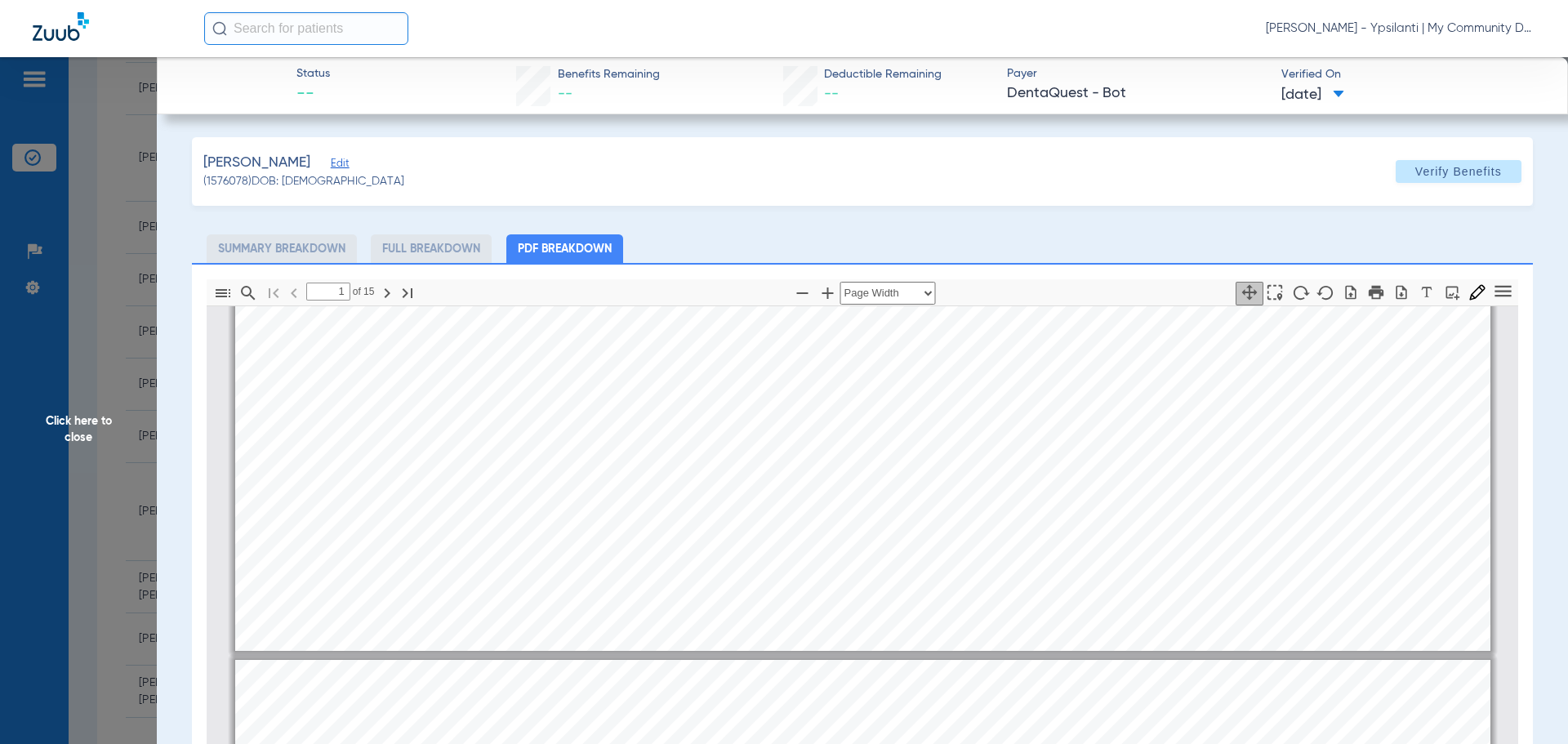
type input "2"
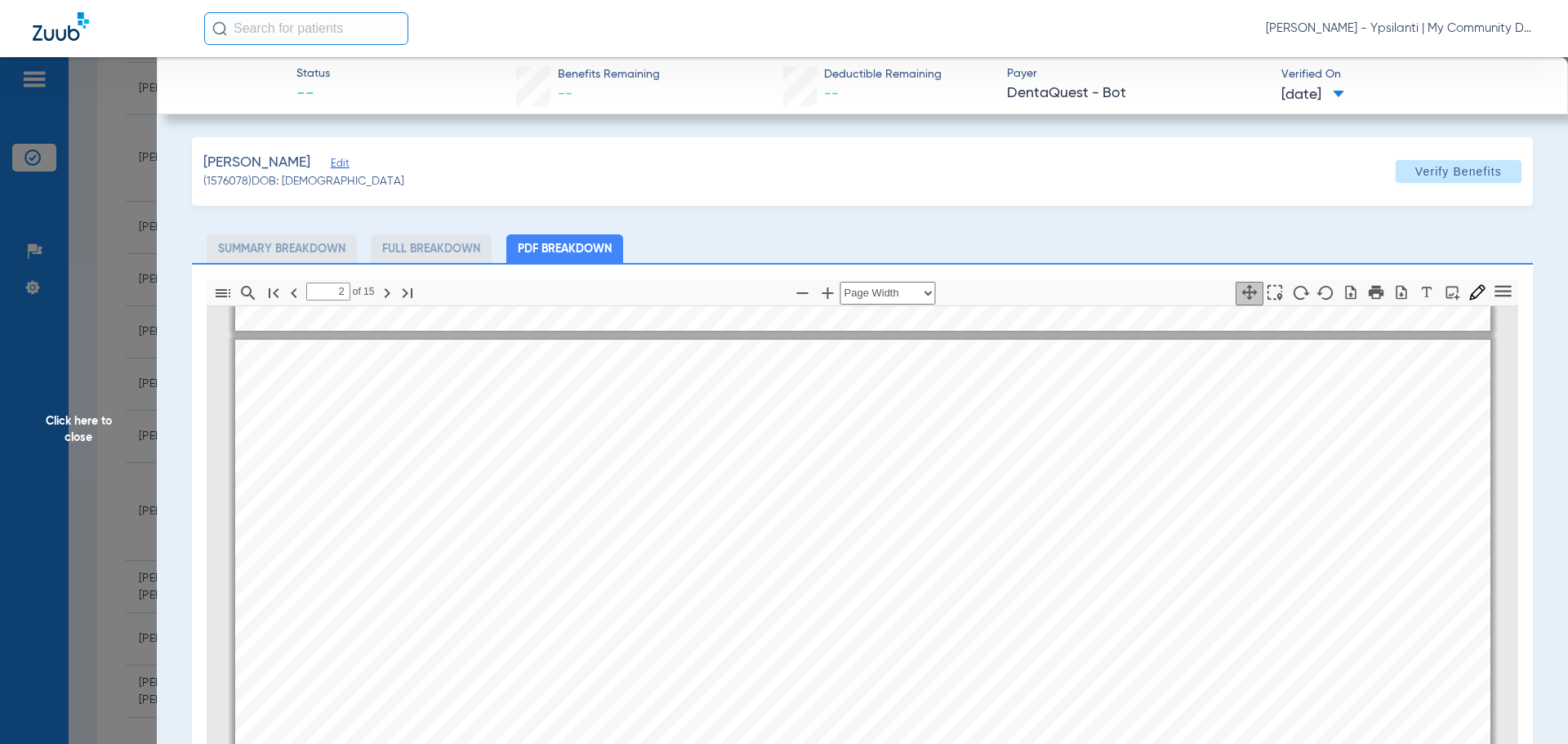
scroll to position [907, 0]
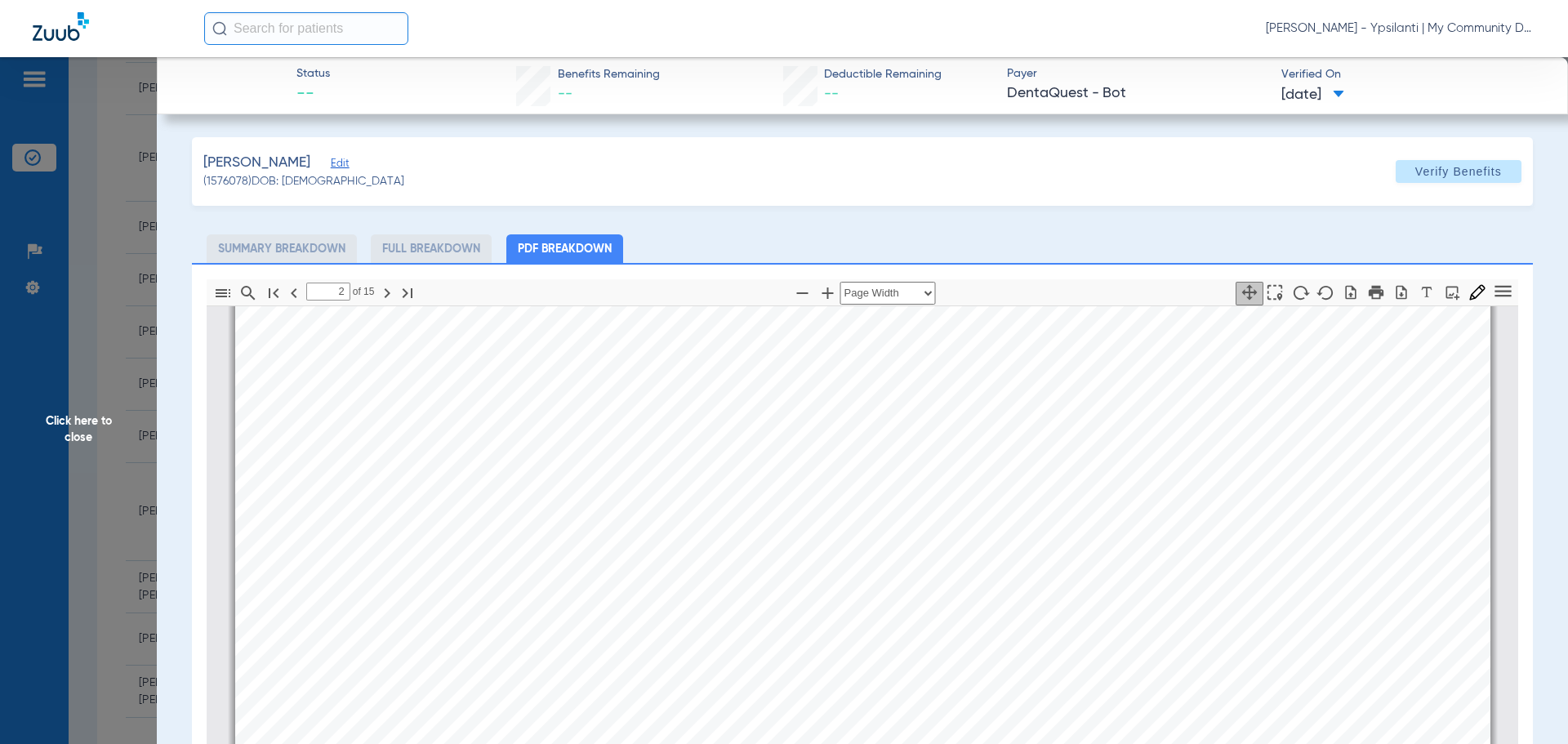
click at [80, 433] on span "Click here to close" at bounding box center [78, 429] width 157 height 744
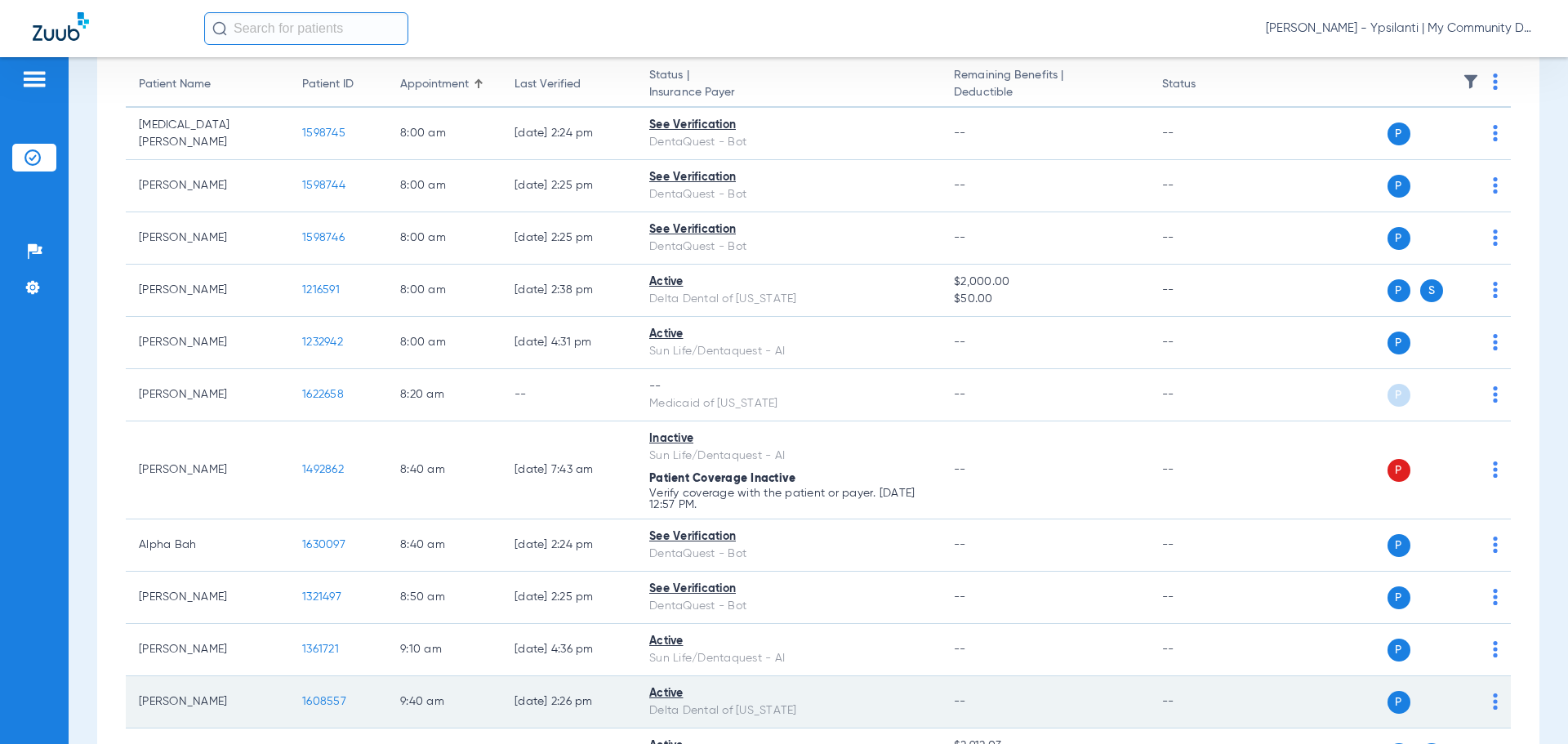
scroll to position [245, 0]
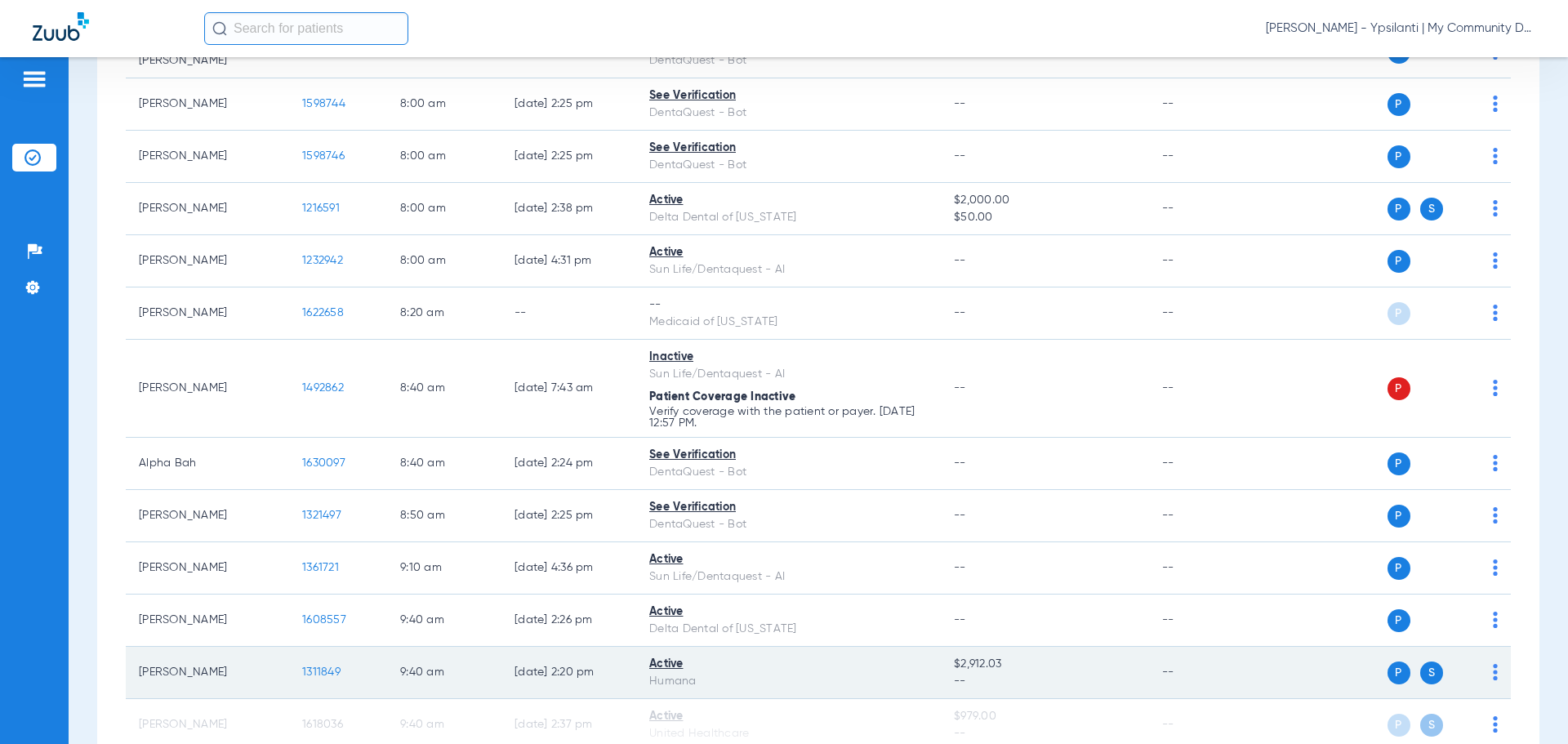
click at [303, 669] on span "1311849" at bounding box center [321, 672] width 39 height 11
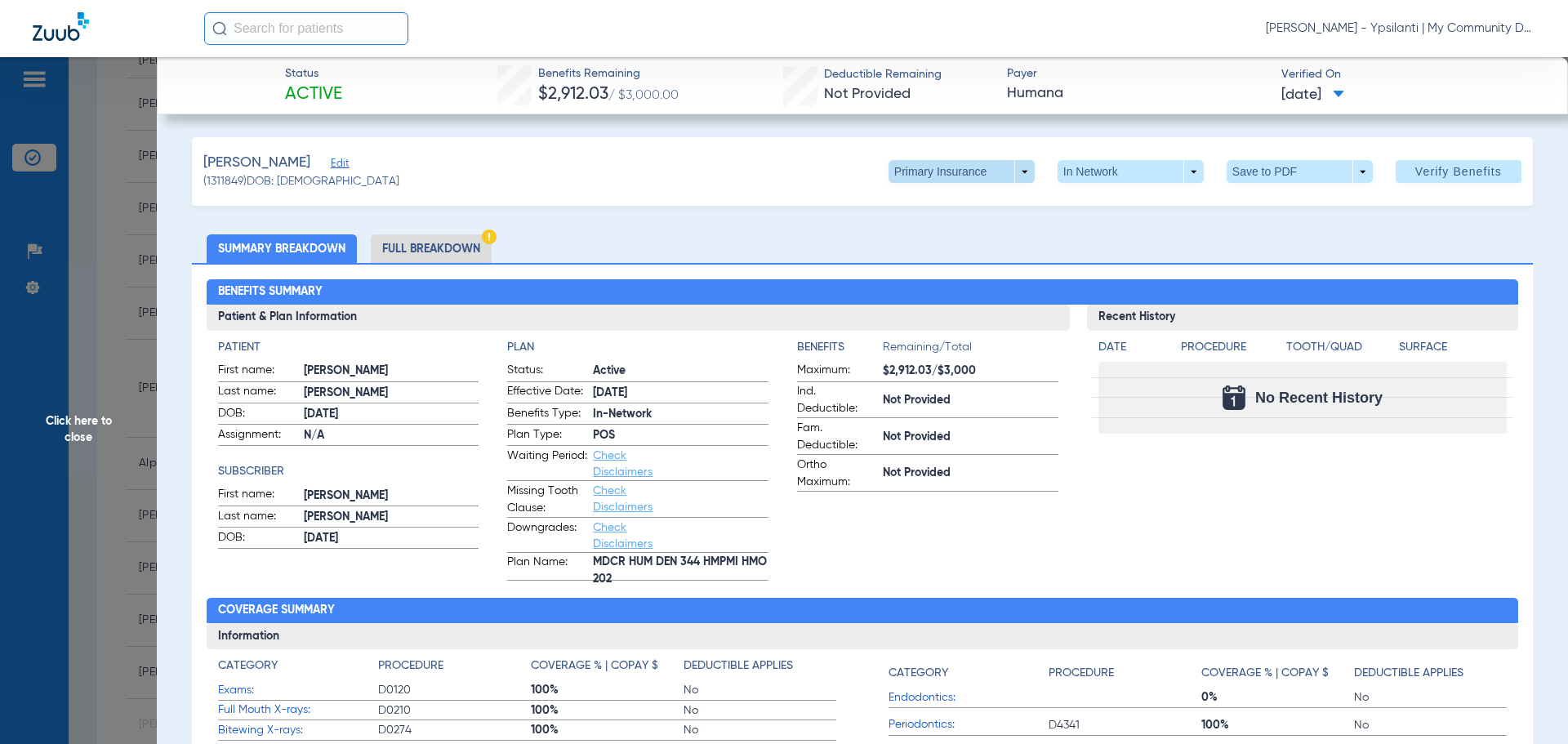
click at [1010, 173] on span at bounding box center [961, 171] width 147 height 23
click at [984, 231] on span "Secondary Insurance" at bounding box center [944, 237] width 108 height 11
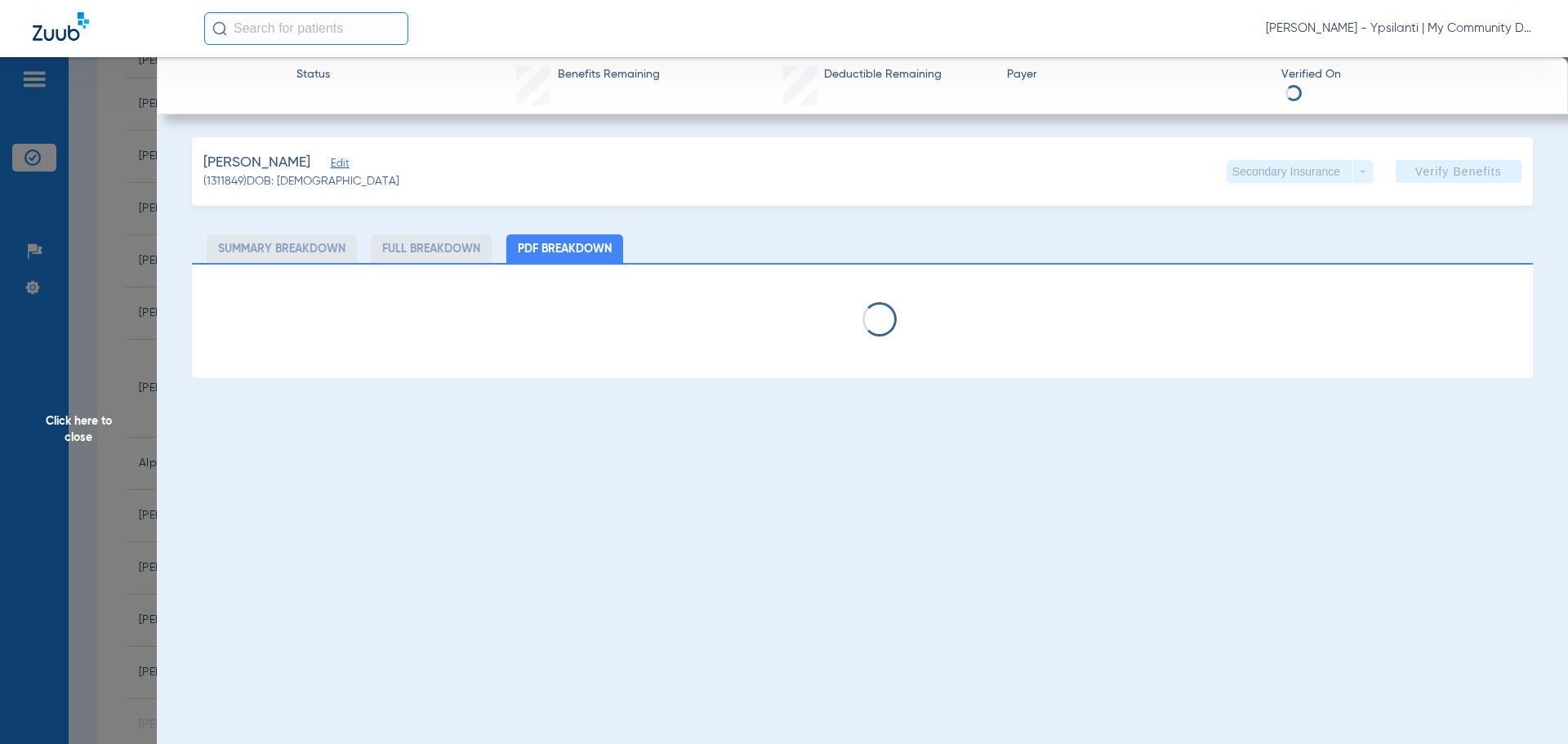
select select "page-width"
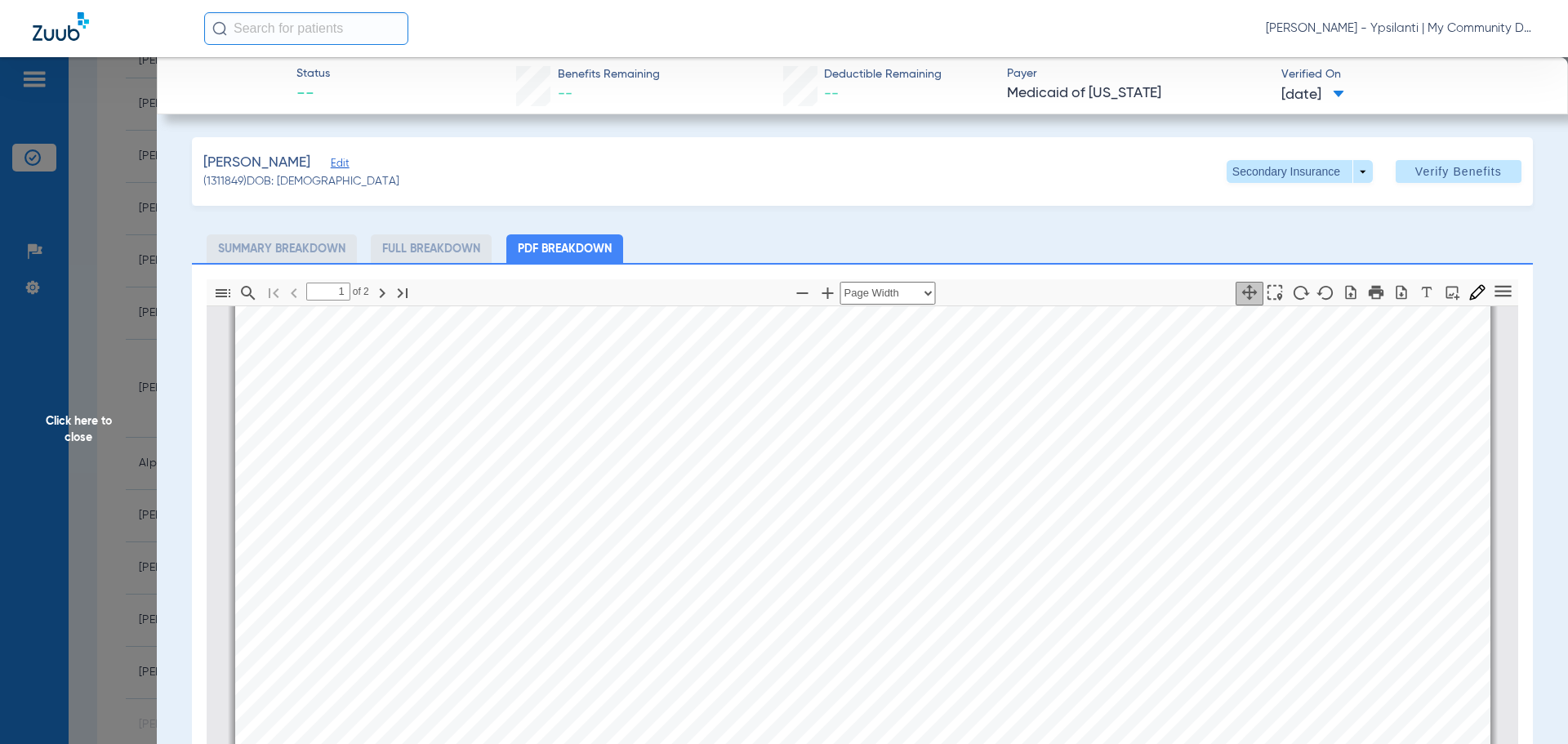
scroll to position [580, 0]
type input "2"
click at [77, 429] on span "Click here to close" at bounding box center [78, 429] width 157 height 744
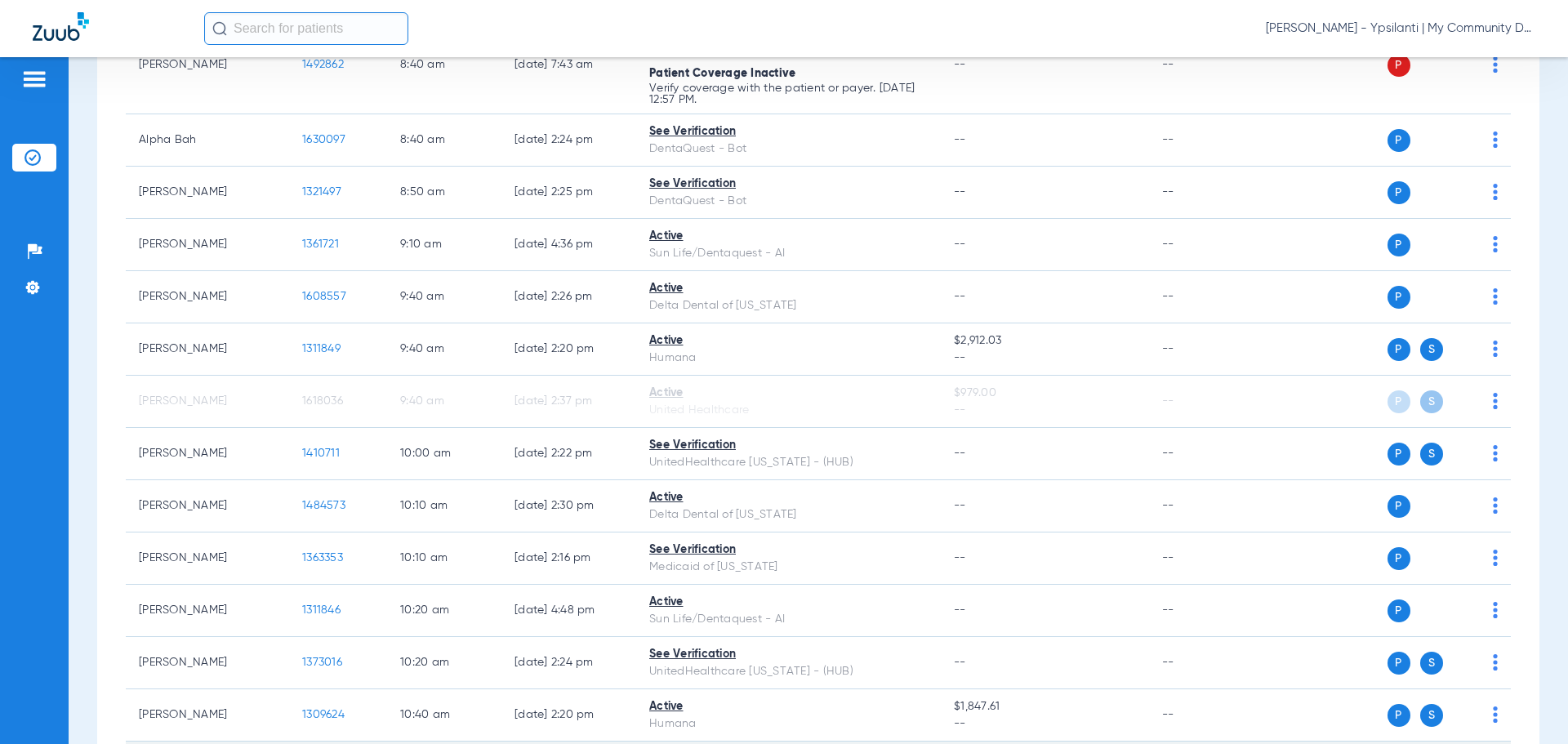
scroll to position [653, 0]
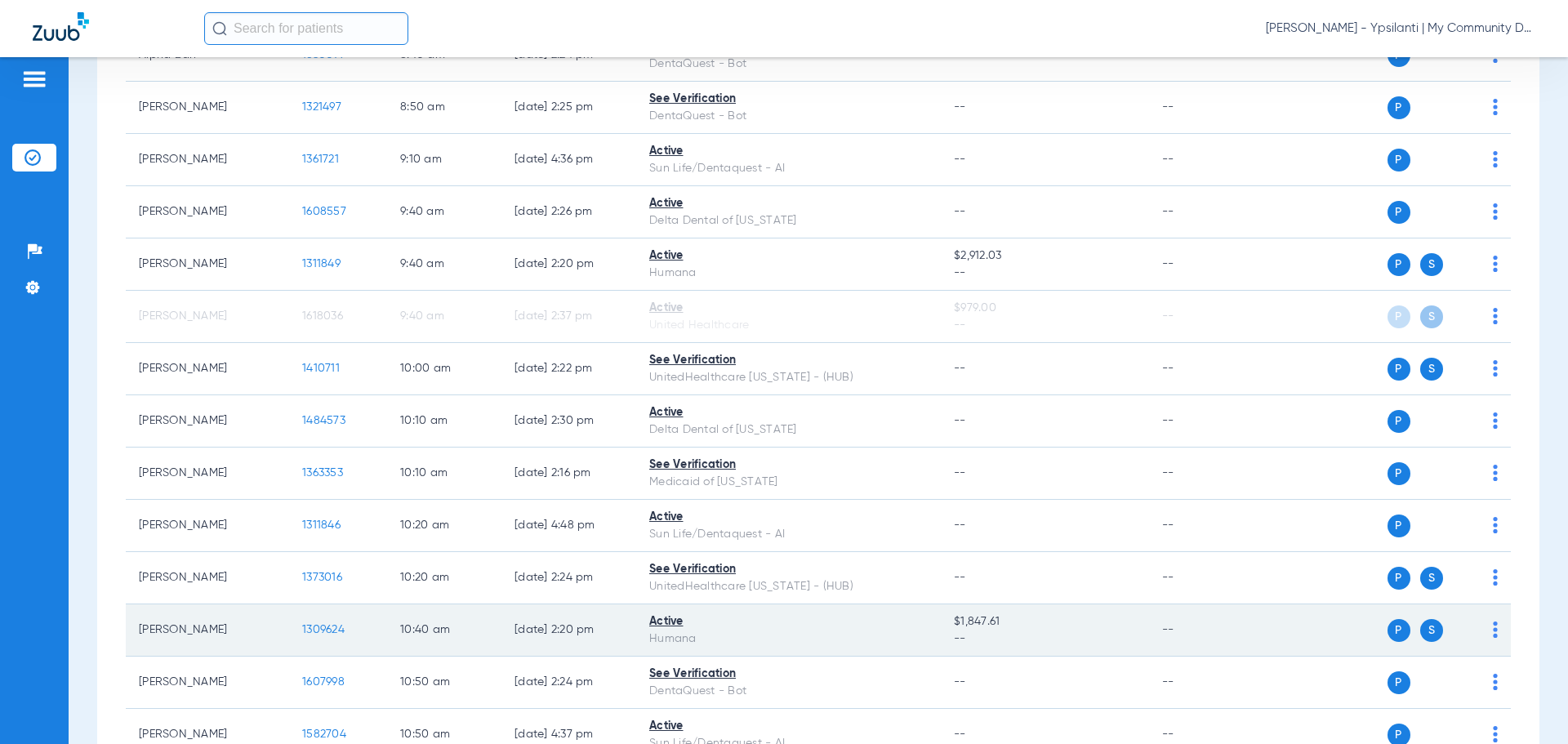
click at [320, 634] on span "1309624" at bounding box center [324, 629] width 43 height 11
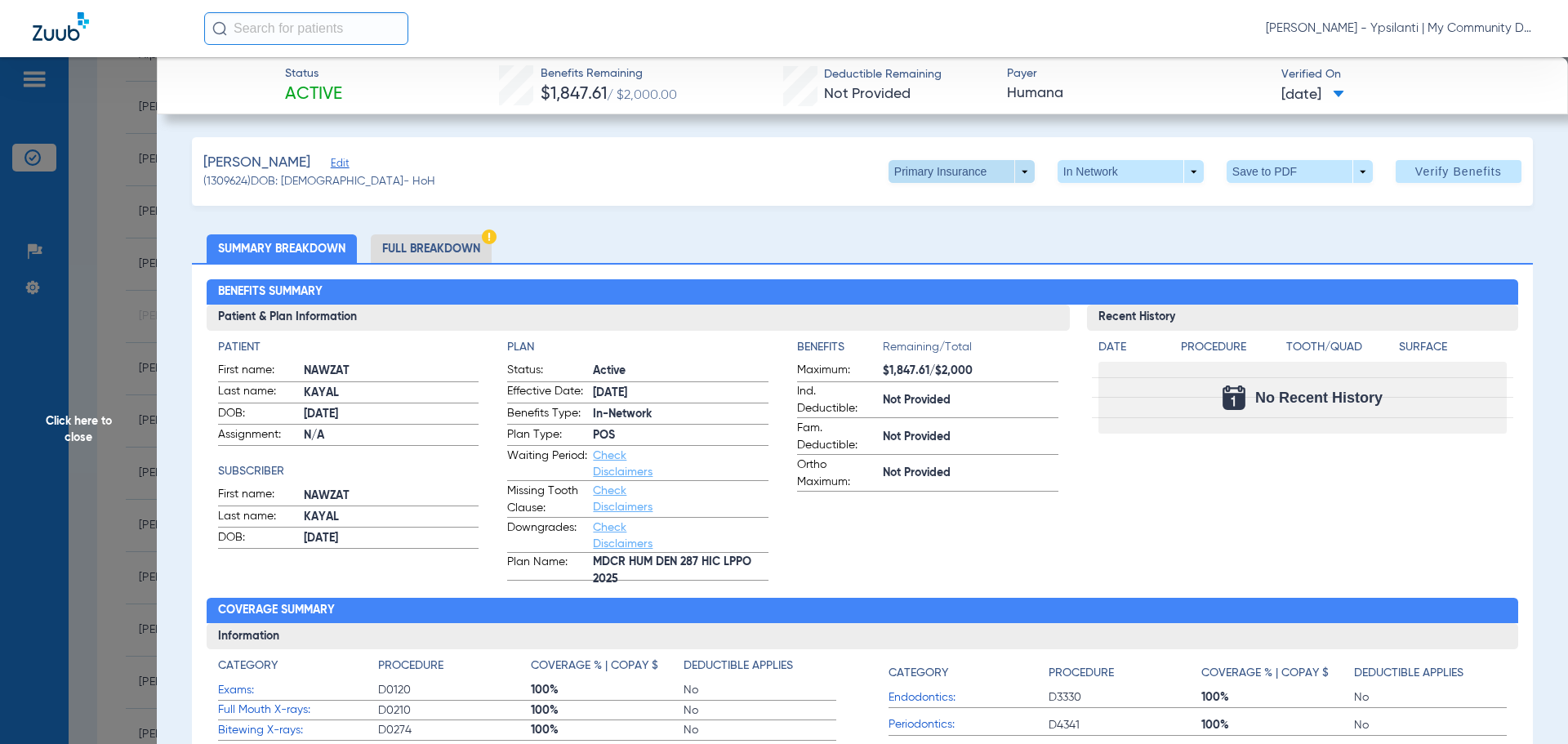
click at [998, 173] on span at bounding box center [961, 171] width 147 height 23
click at [968, 225] on button "Secondary Insurance" at bounding box center [944, 237] width 134 height 33
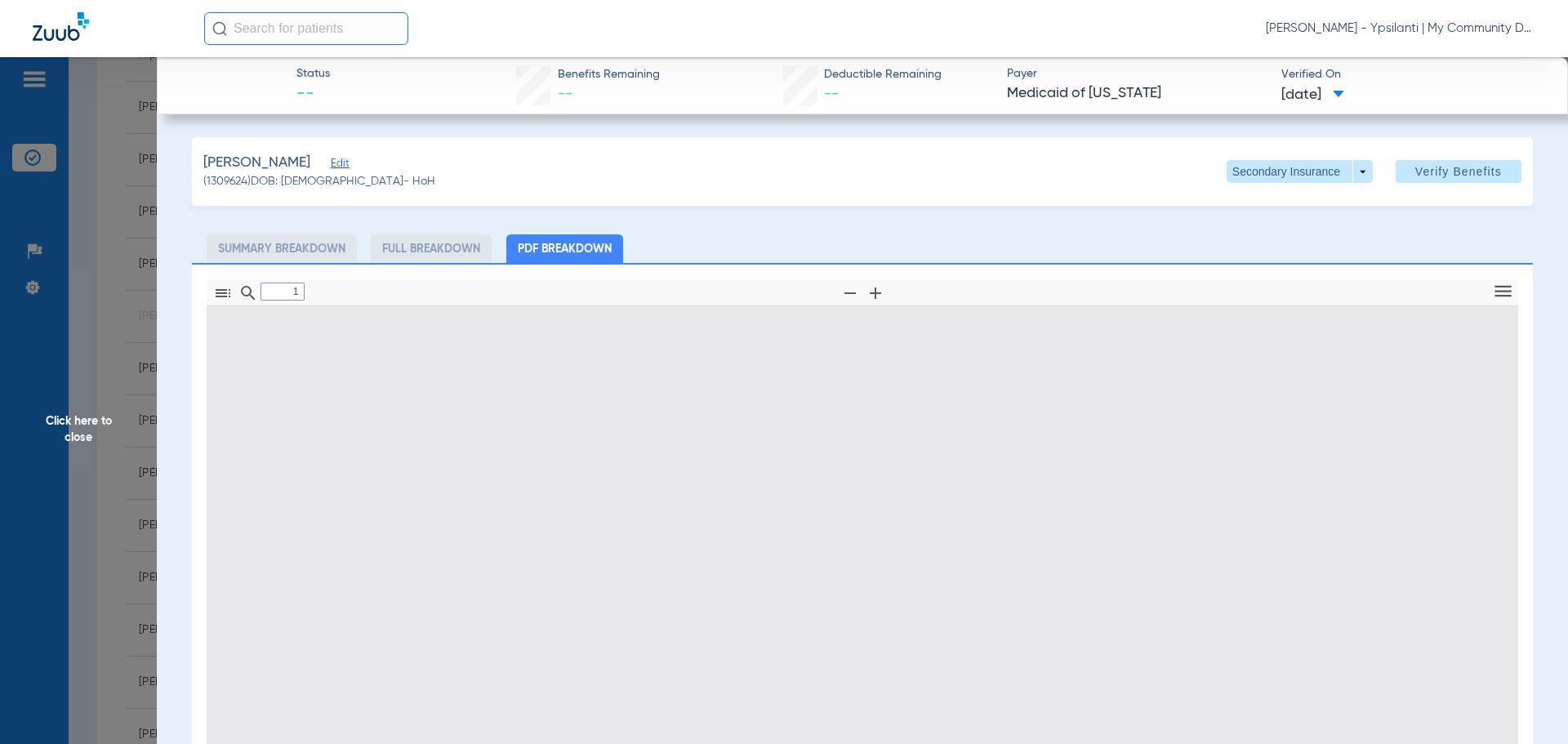
type input "0"
select select "page-width"
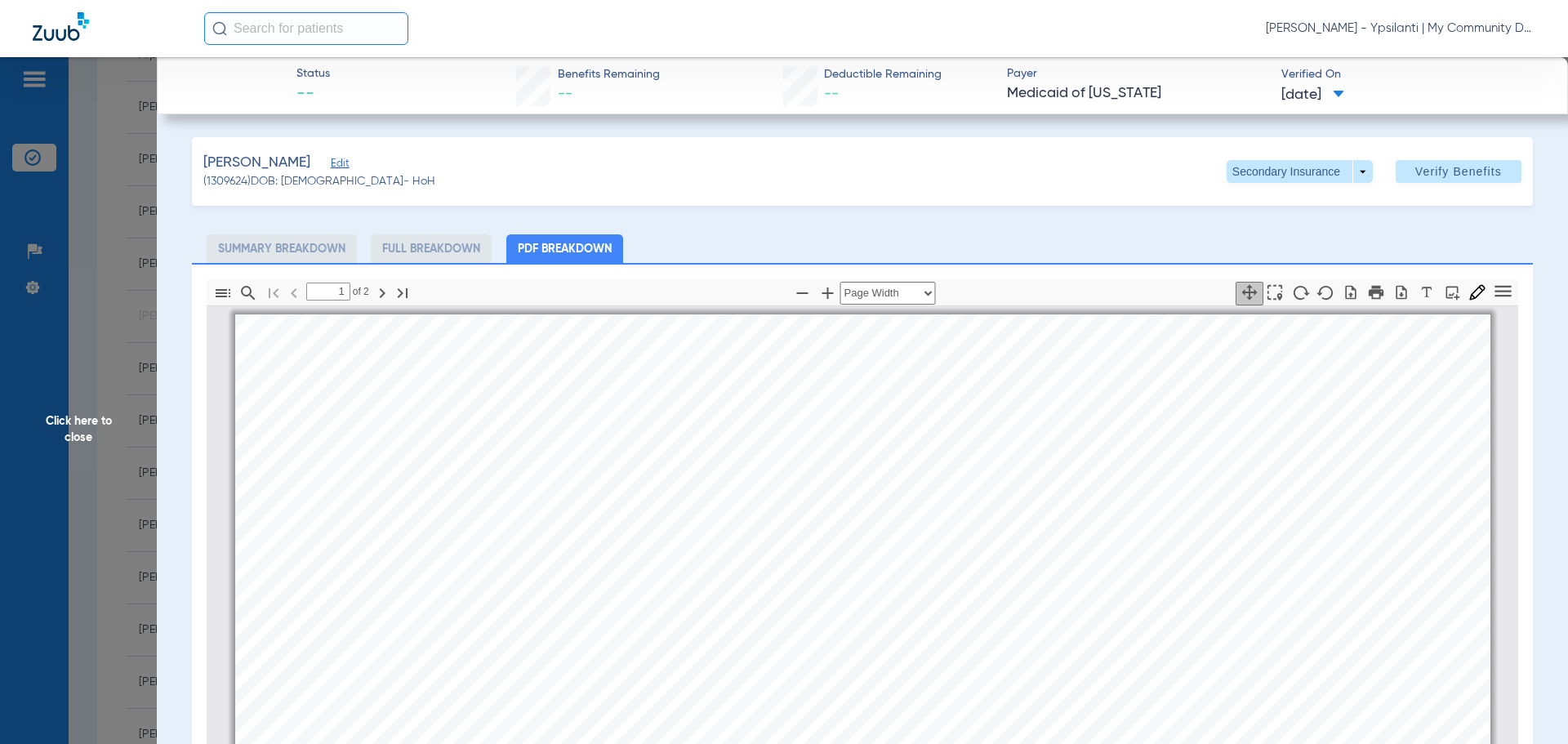
scroll to position [9, 0]
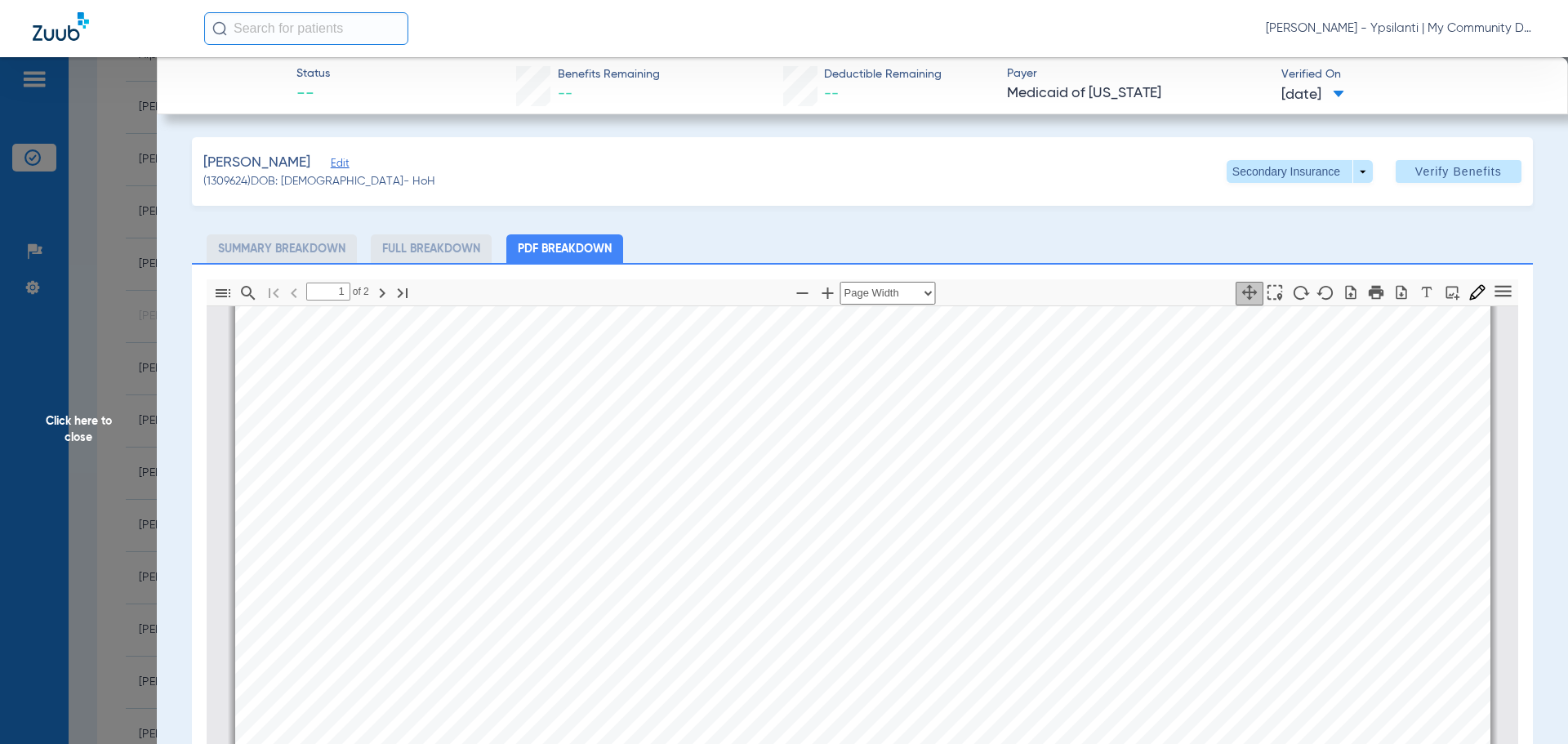
type input "2"
drag, startPoint x: 67, startPoint y: 440, endPoint x: 197, endPoint y: 523, distance: 154.2
click at [67, 440] on span "Click here to close" at bounding box center [78, 429] width 157 height 744
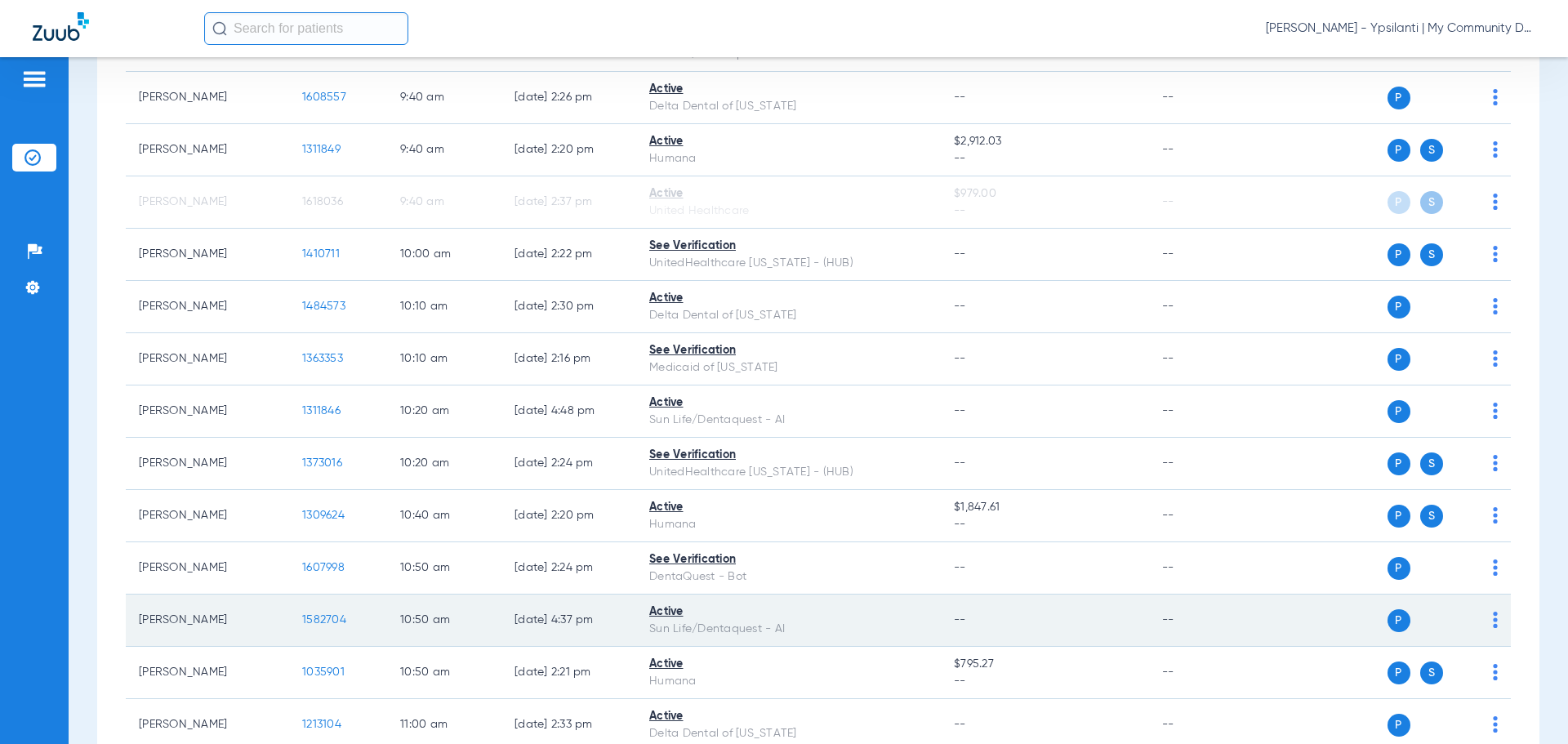
scroll to position [1062, 0]
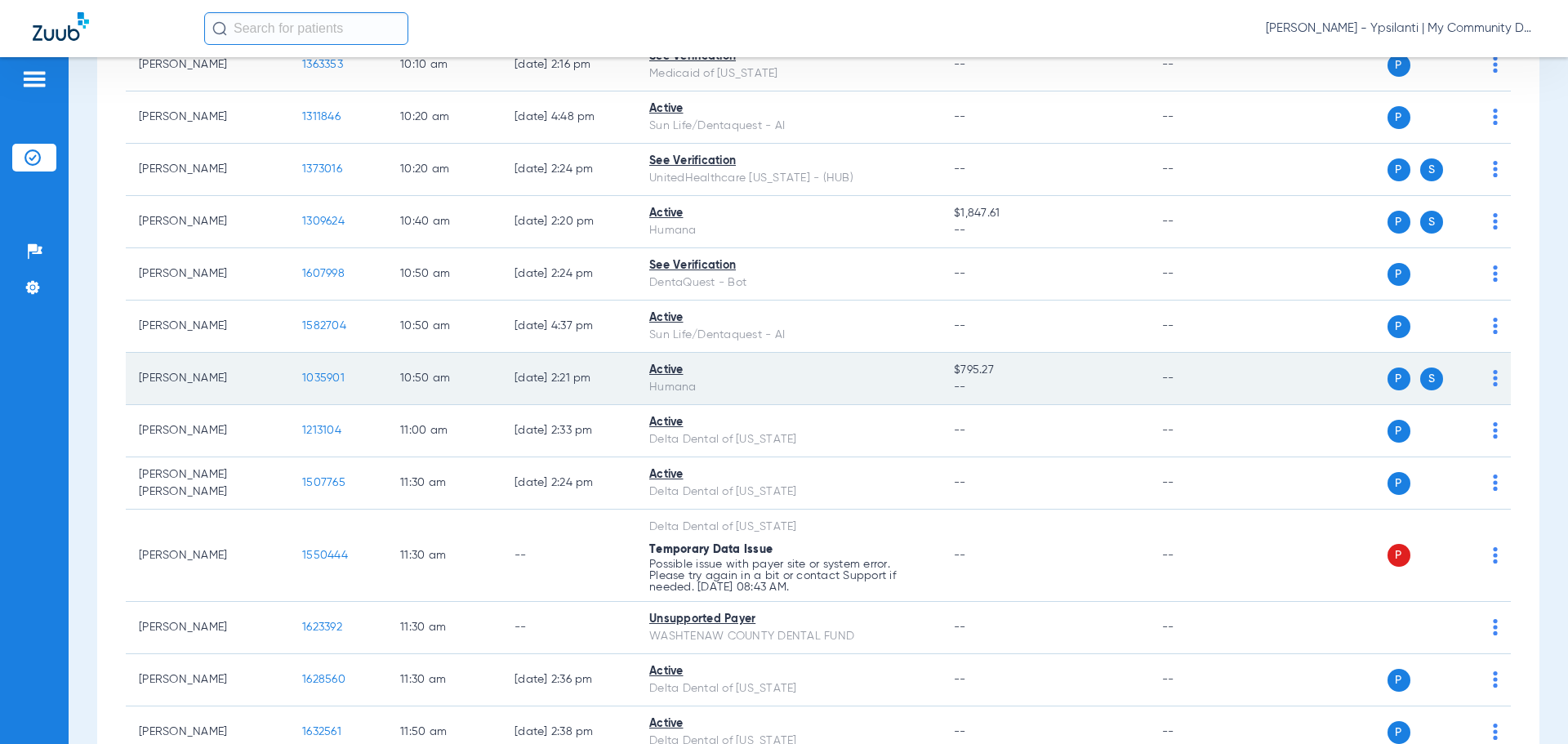
click at [326, 374] on span "1035901" at bounding box center [324, 378] width 43 height 11
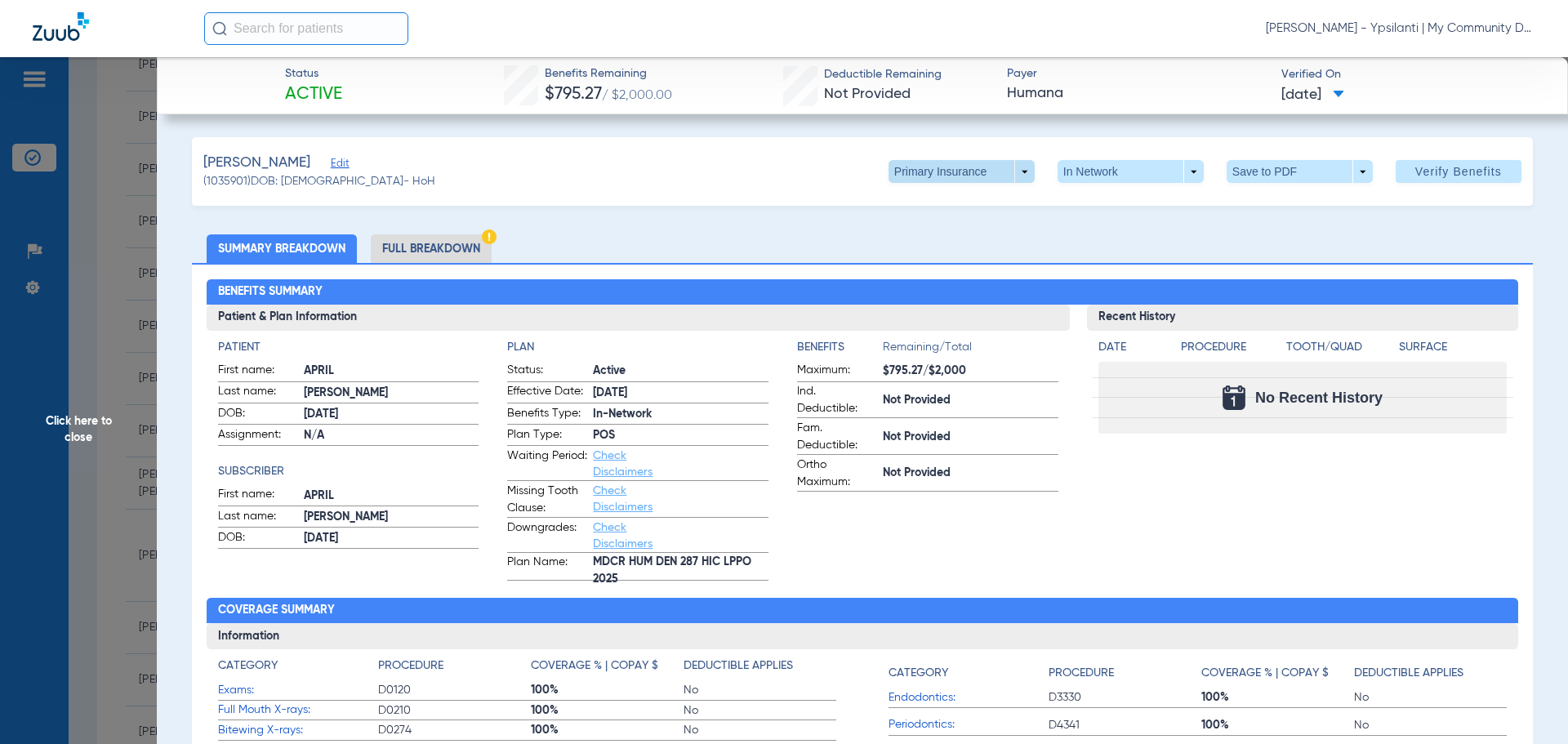
click at [1006, 177] on span at bounding box center [961, 171] width 147 height 23
click at [964, 232] on span "Secondary Insurance" at bounding box center [944, 237] width 108 height 11
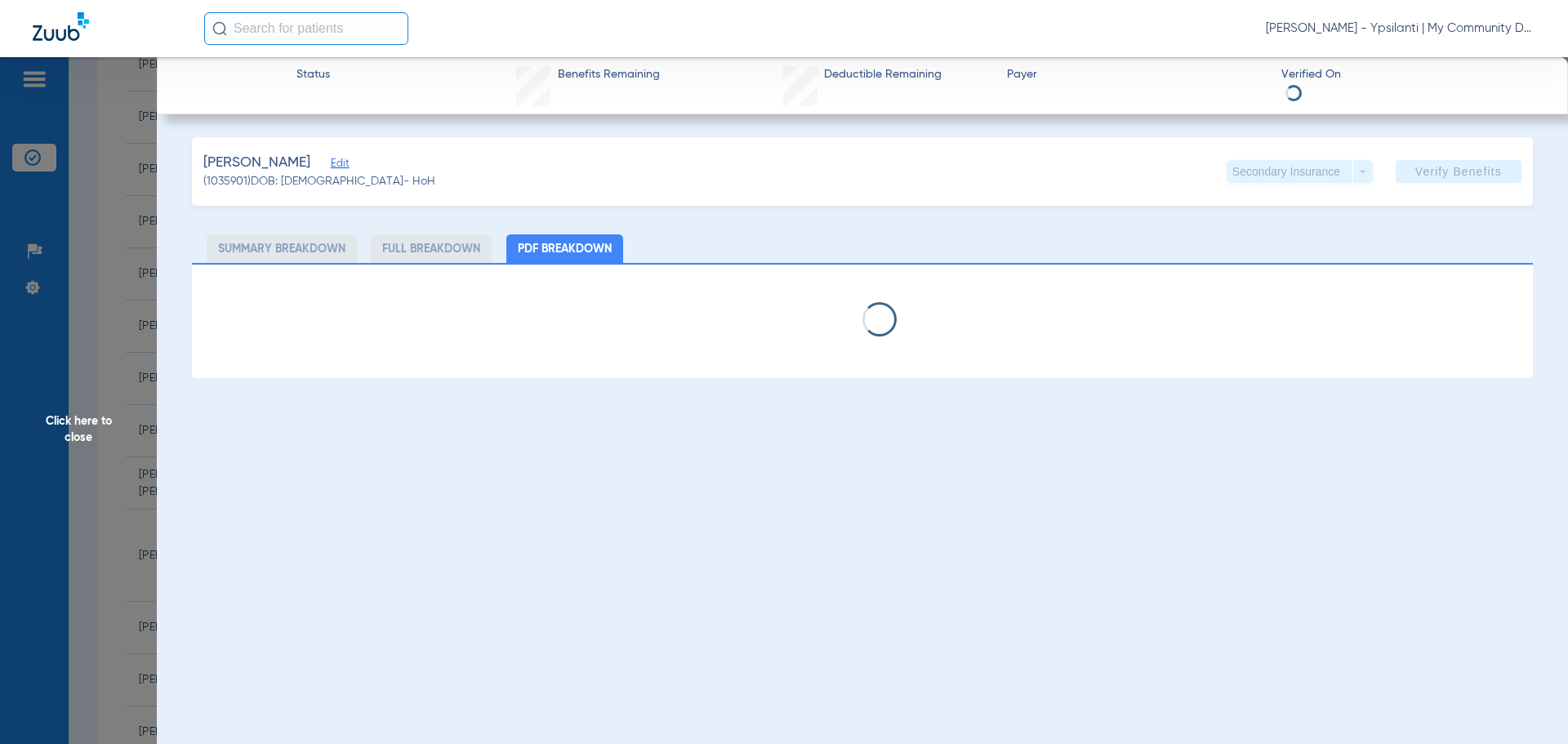
select select "page-width"
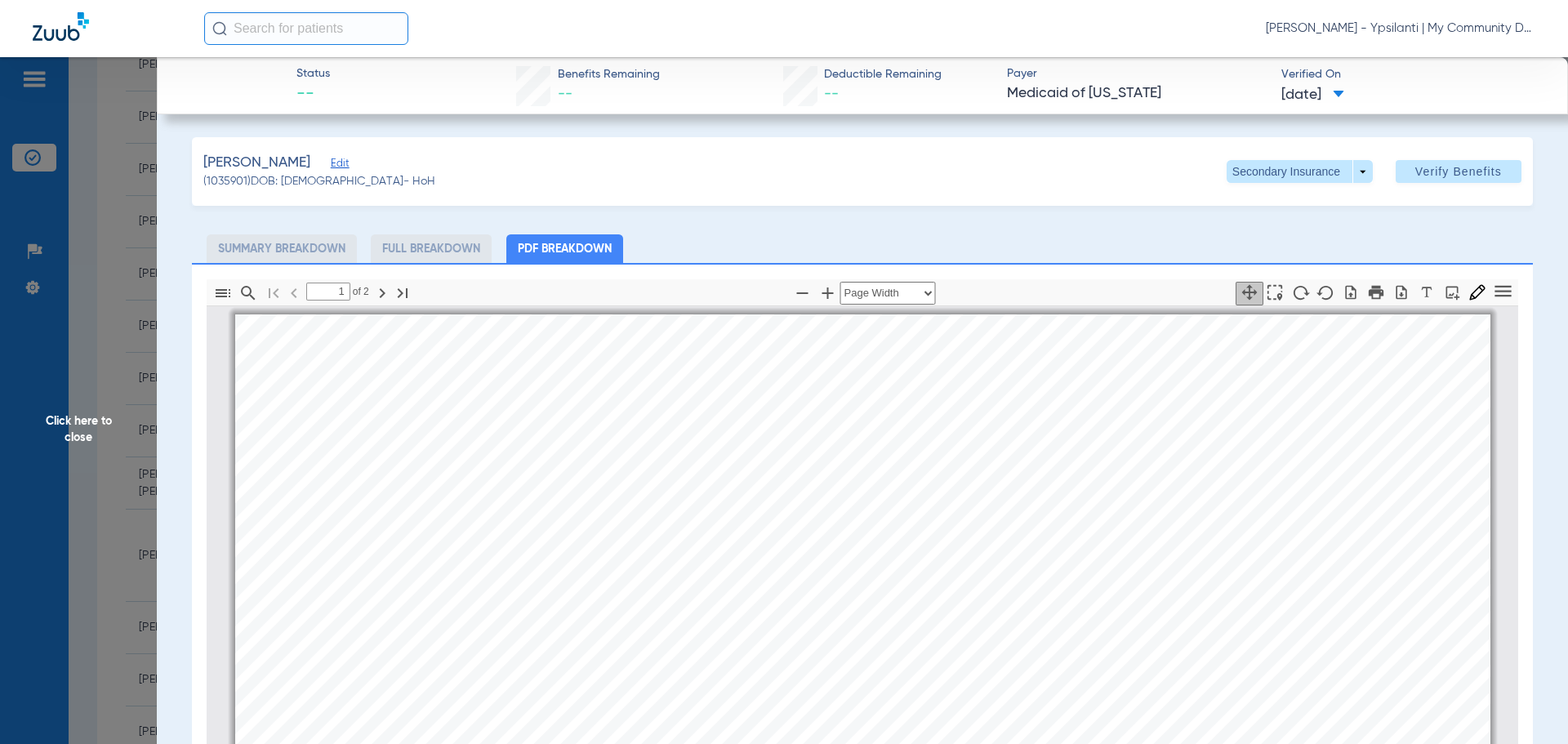
scroll to position [9, 0]
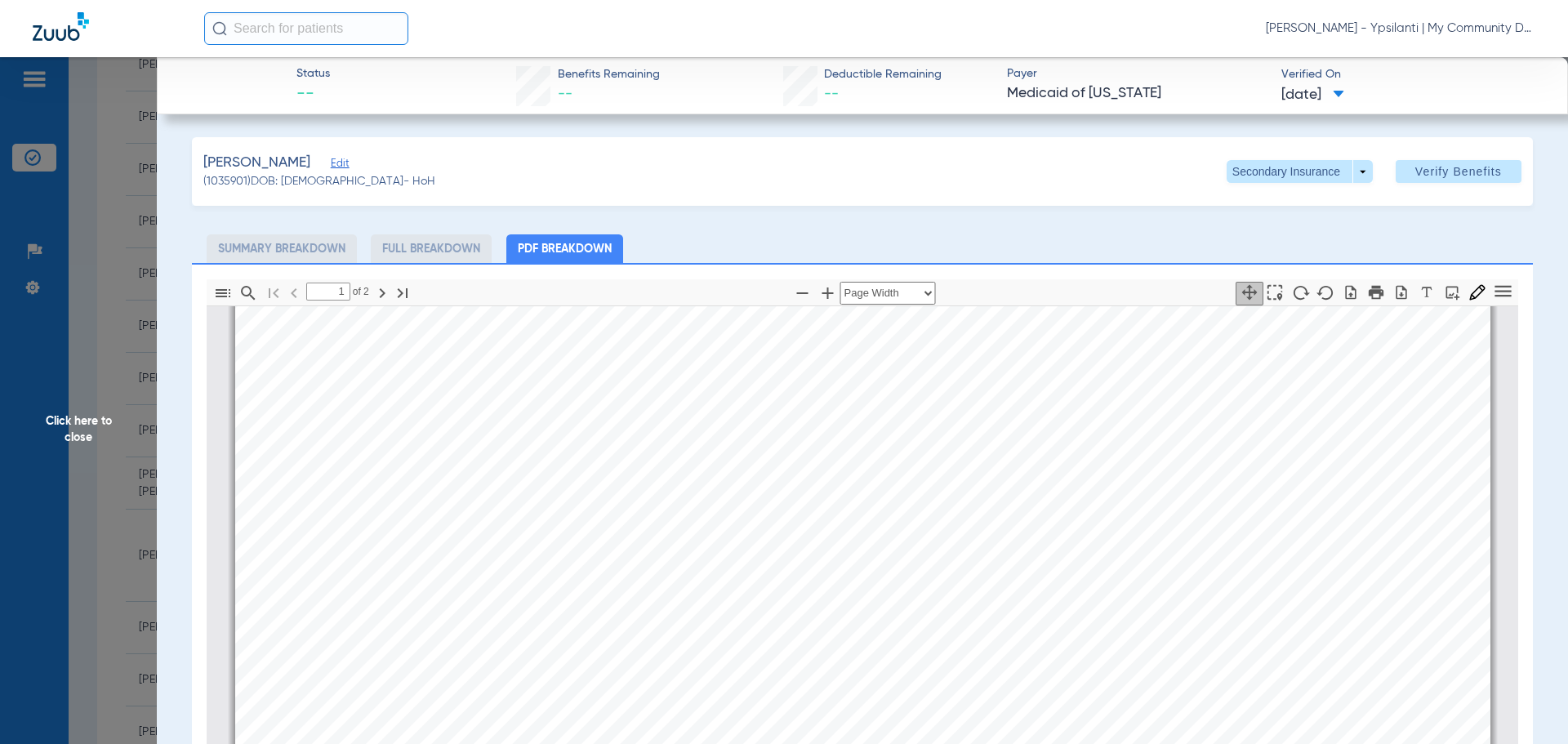
type input "2"
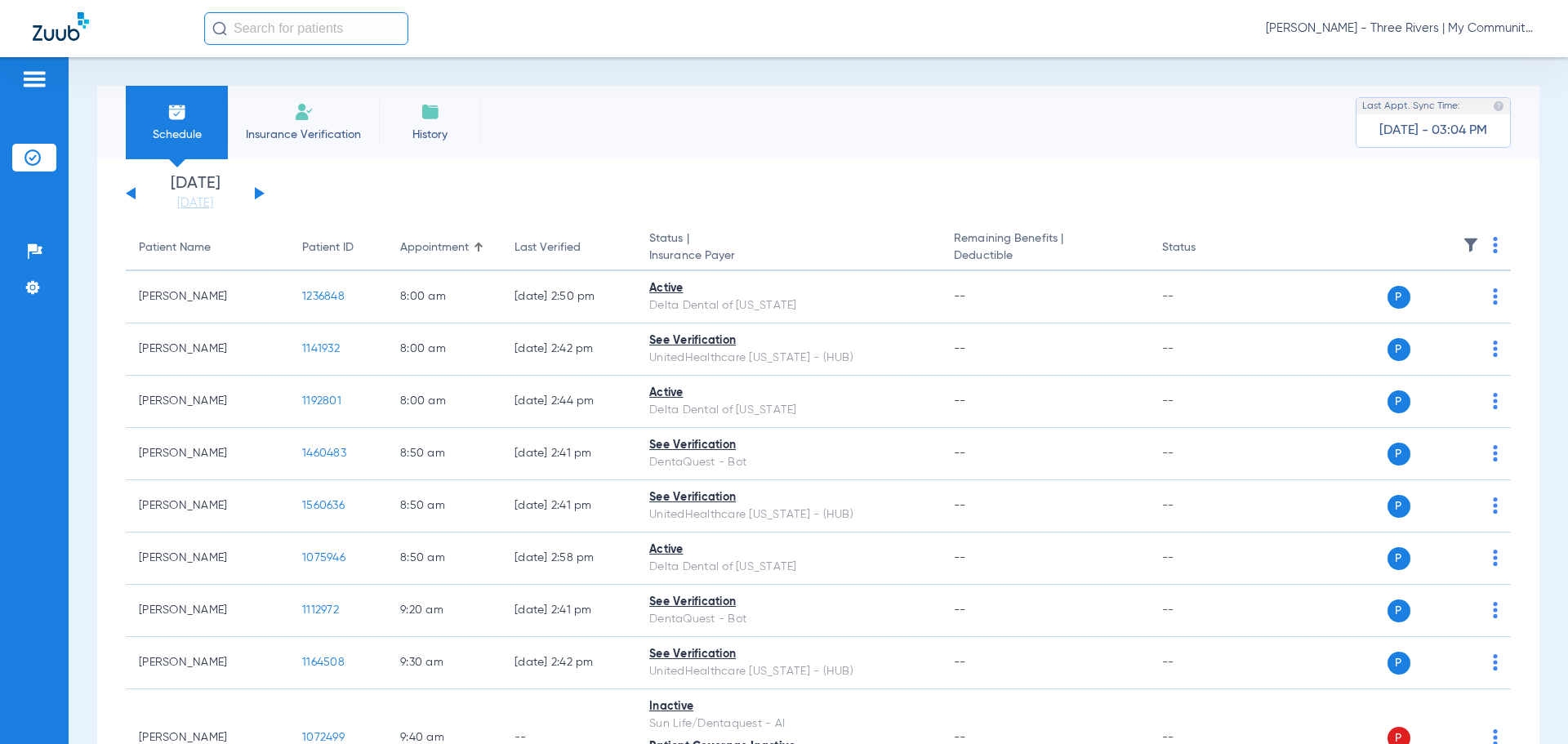
click at [132, 197] on button at bounding box center [130, 193] width 9 height 12
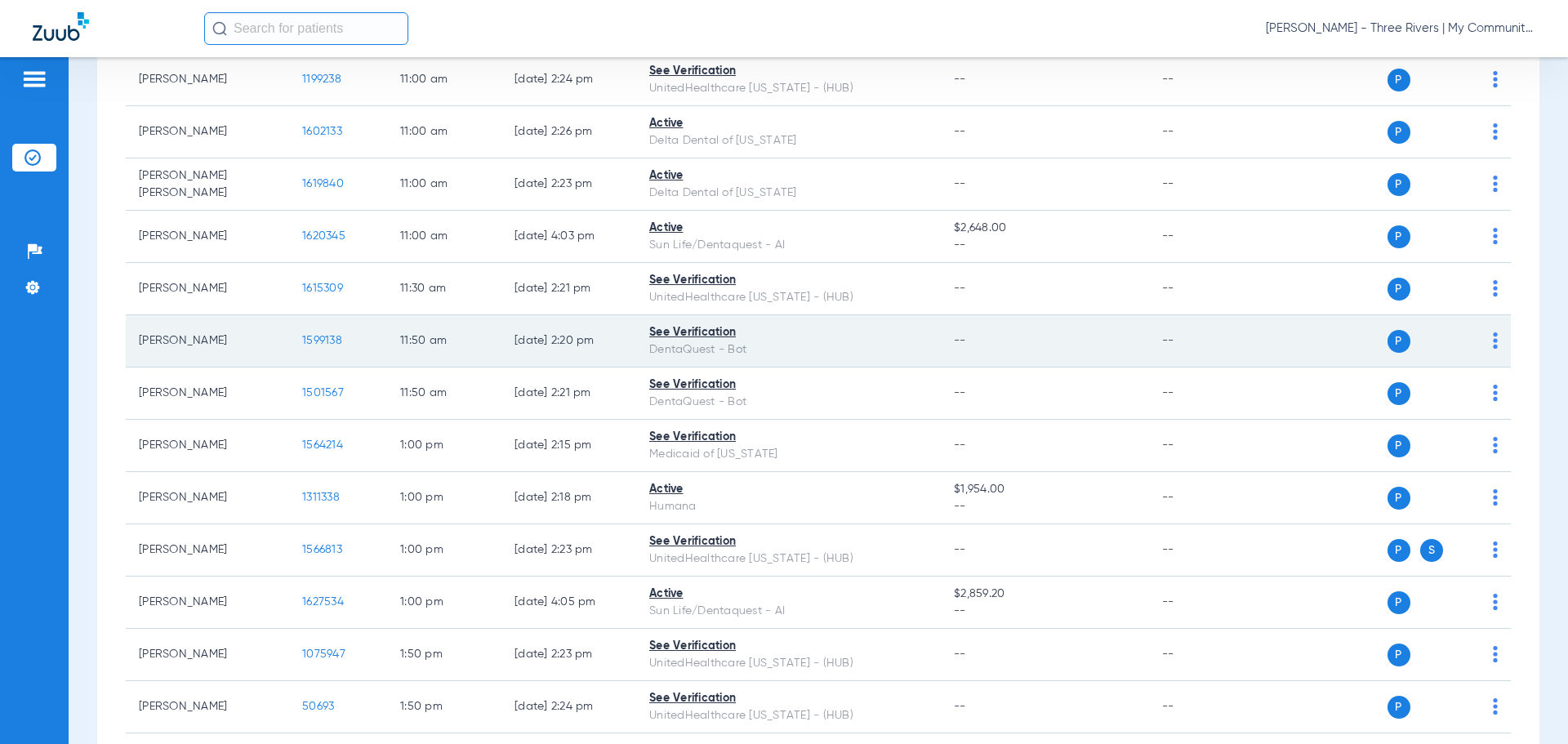
scroll to position [981, 0]
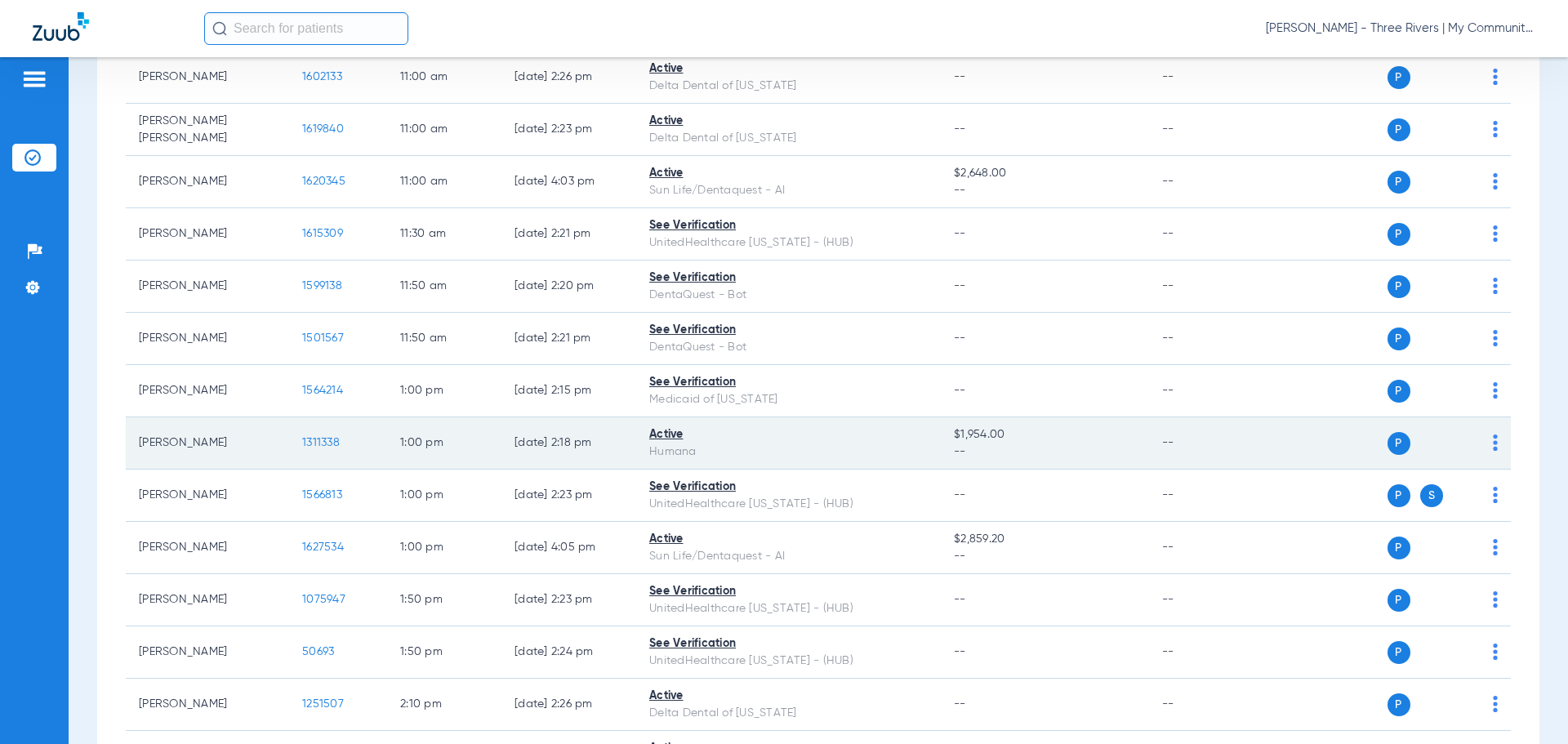
click at [307, 447] on span "1311338" at bounding box center [321, 442] width 38 height 11
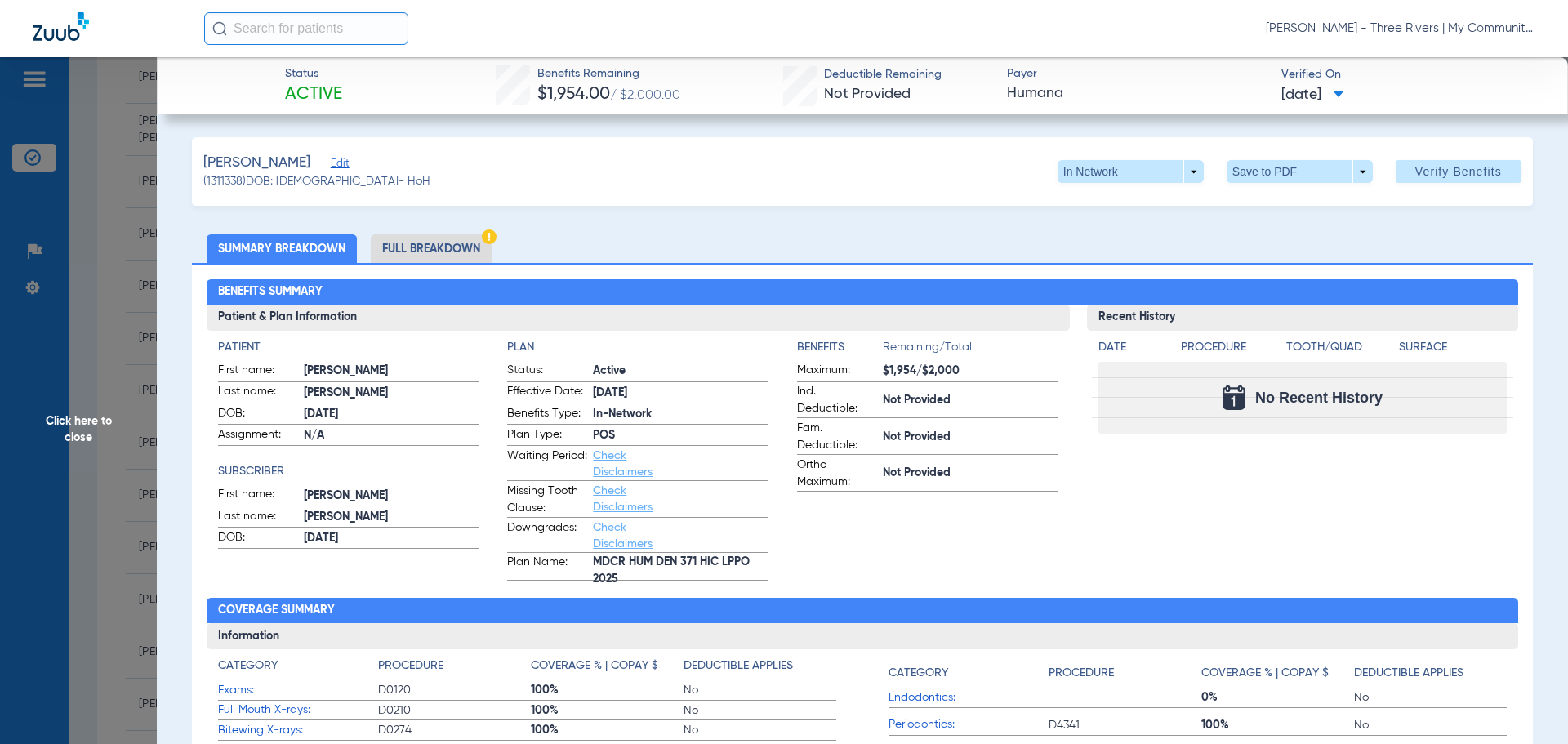
click at [60, 424] on span "Click here to close" at bounding box center [78, 429] width 157 height 744
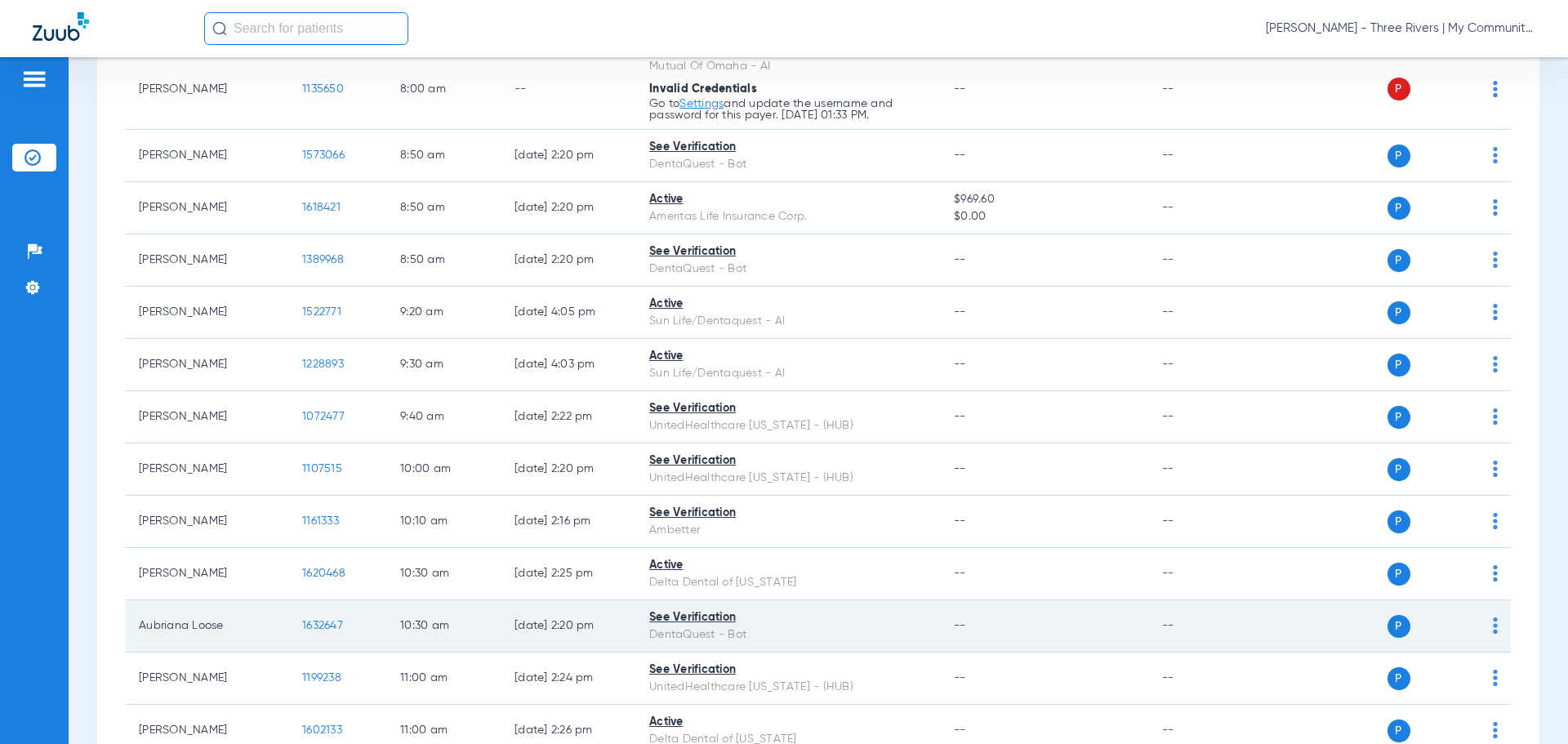
scroll to position [0, 0]
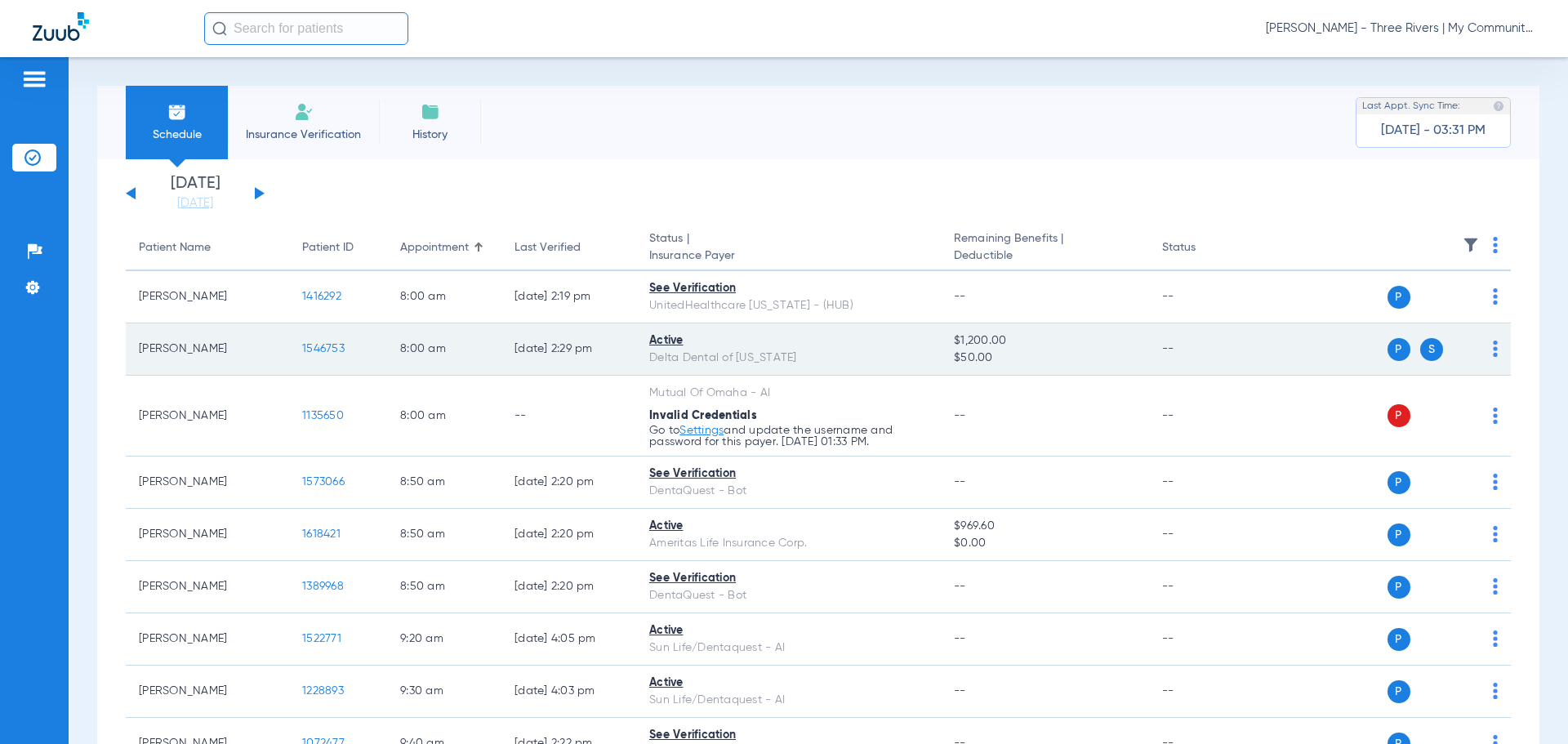
click at [320, 344] on span "1546753" at bounding box center [324, 348] width 43 height 11
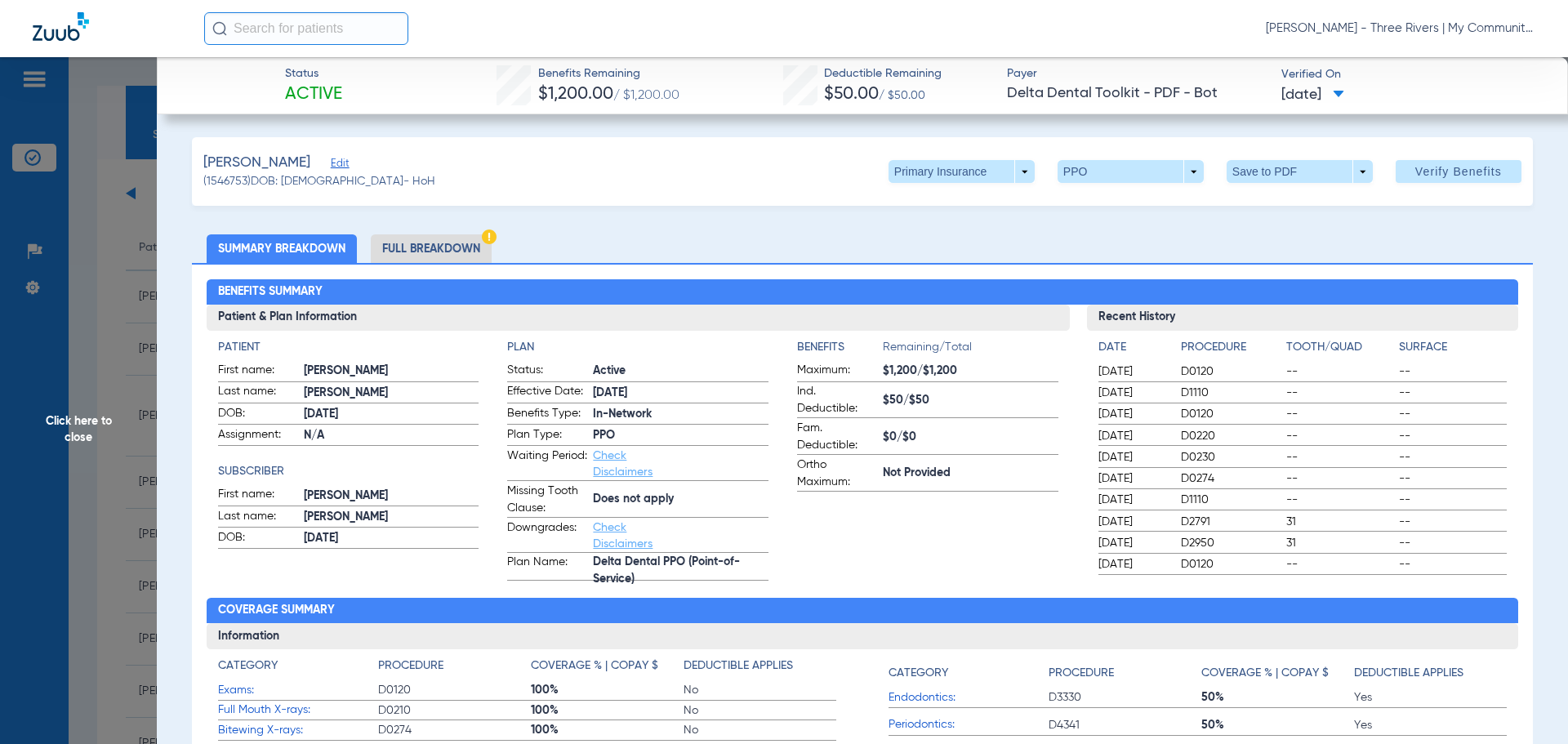
click at [470, 250] on li "Full Breakdown" at bounding box center [431, 249] width 121 height 28
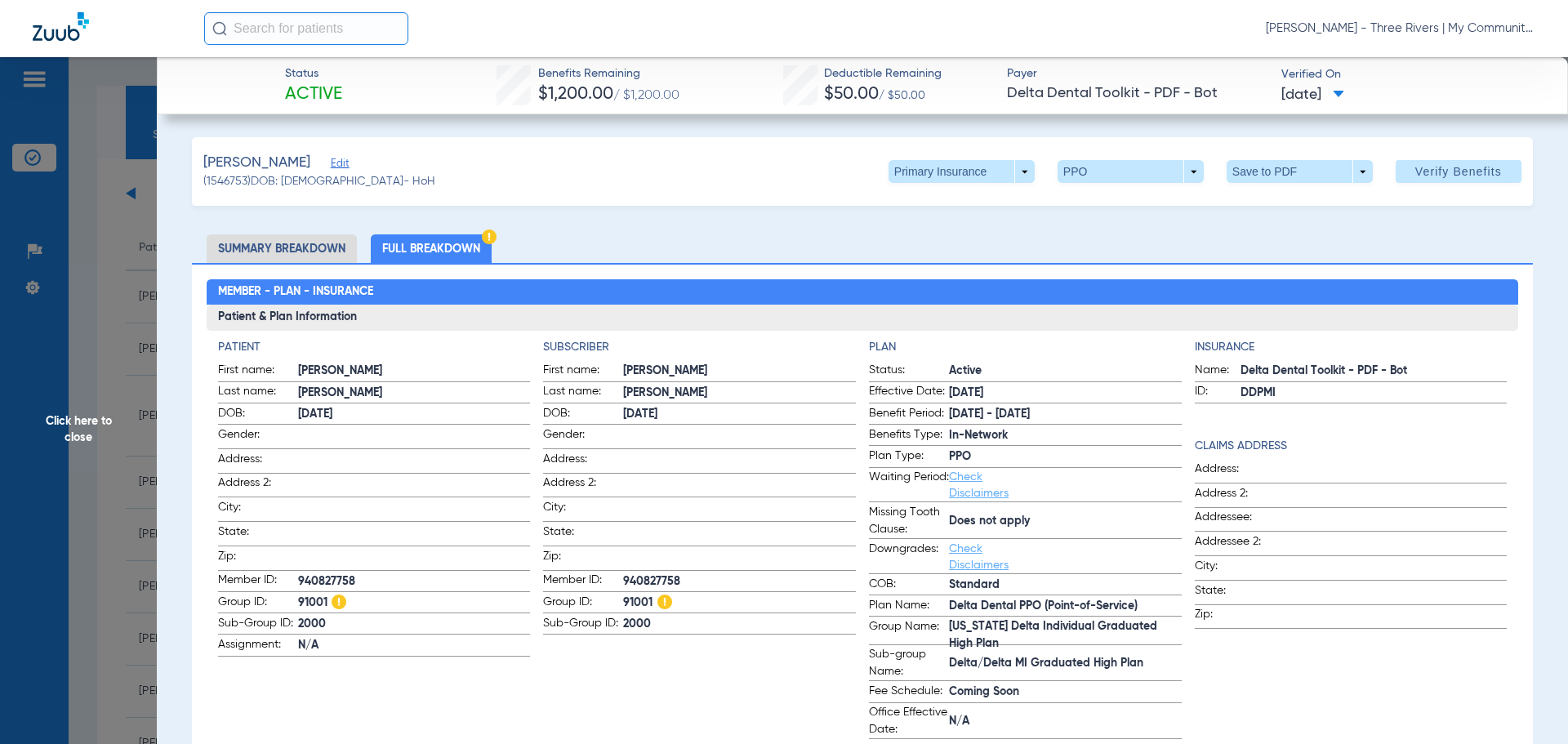
click at [81, 417] on span "Click here to close" at bounding box center [78, 429] width 157 height 744
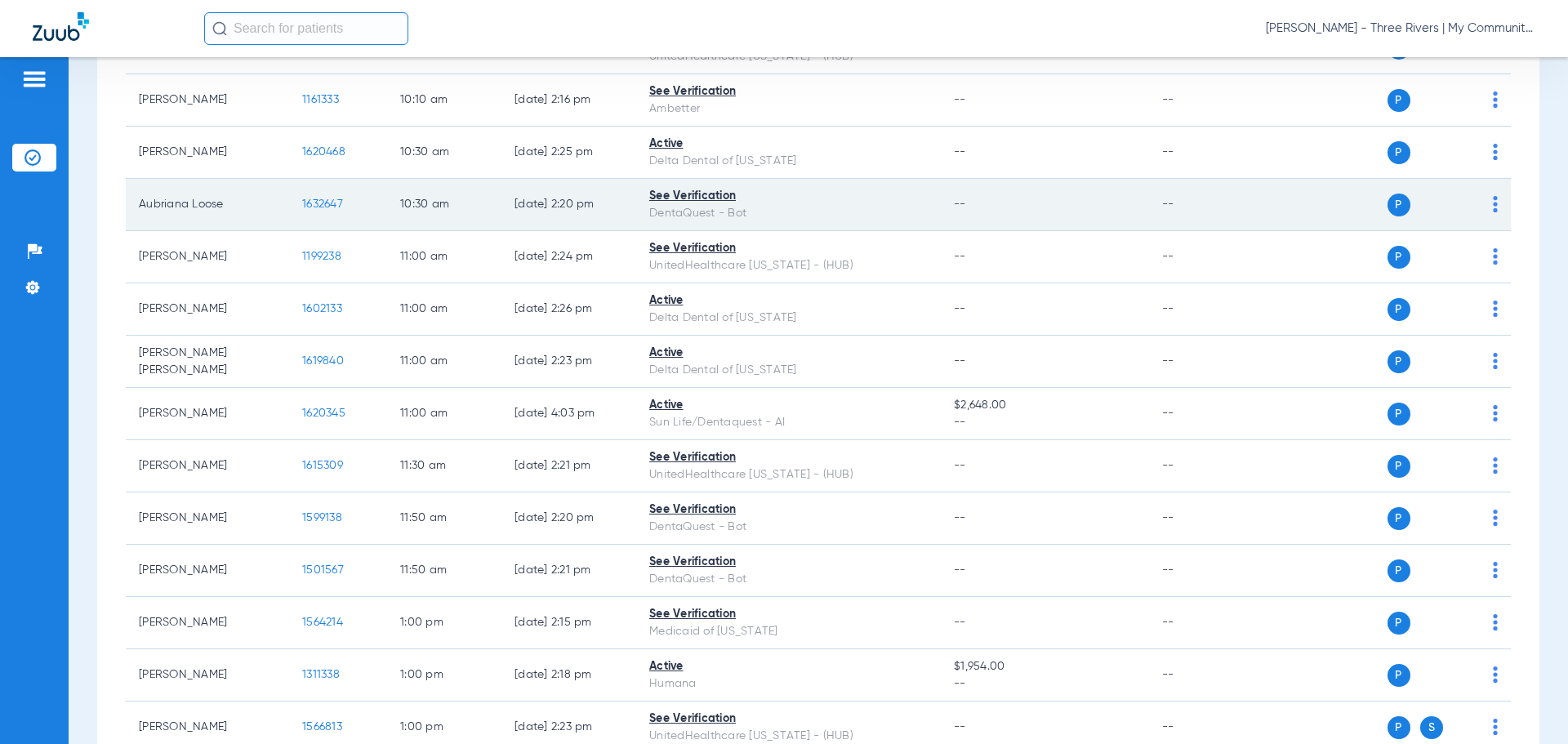
scroll to position [653, 0]
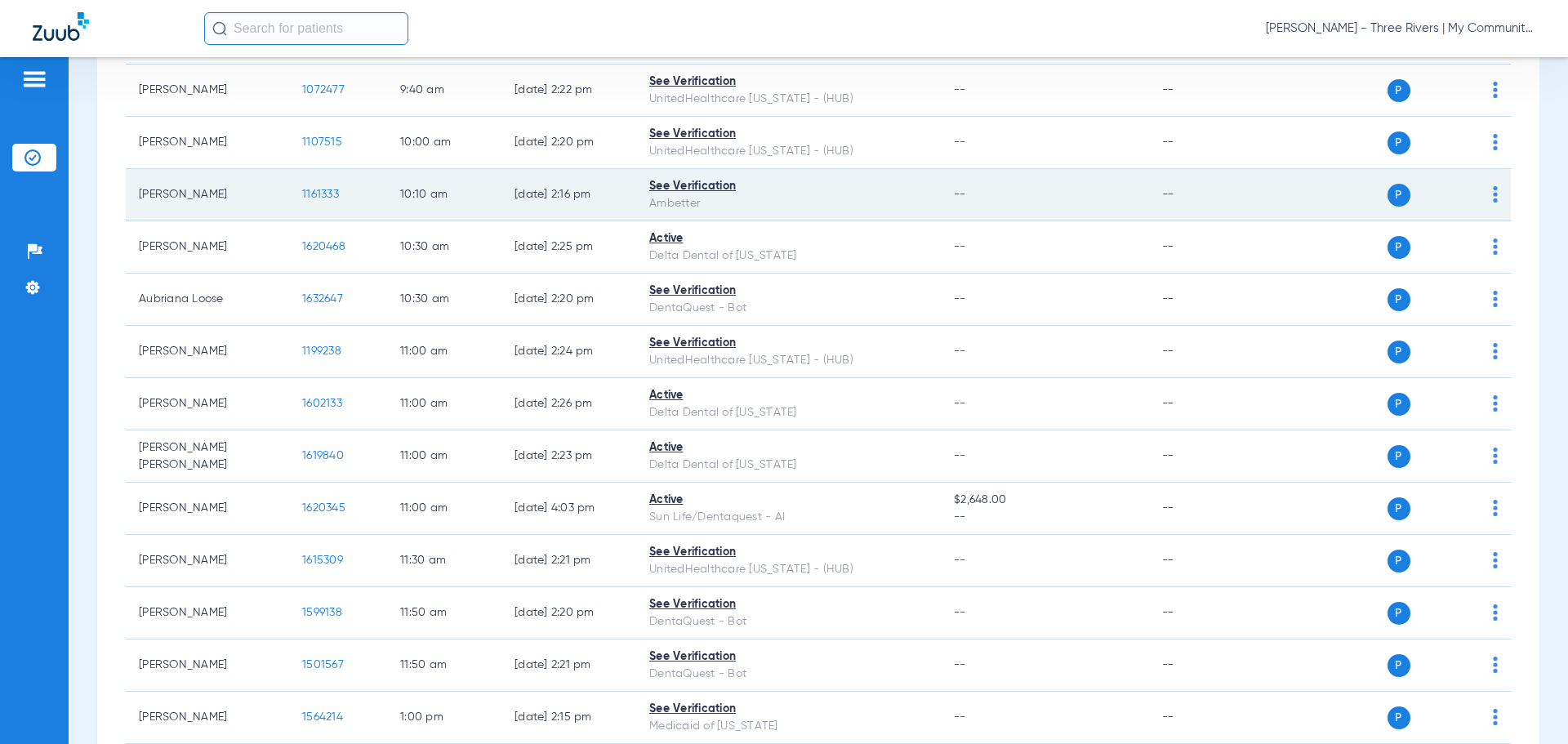
click at [323, 199] on span "1161333" at bounding box center [320, 194] width 37 height 11
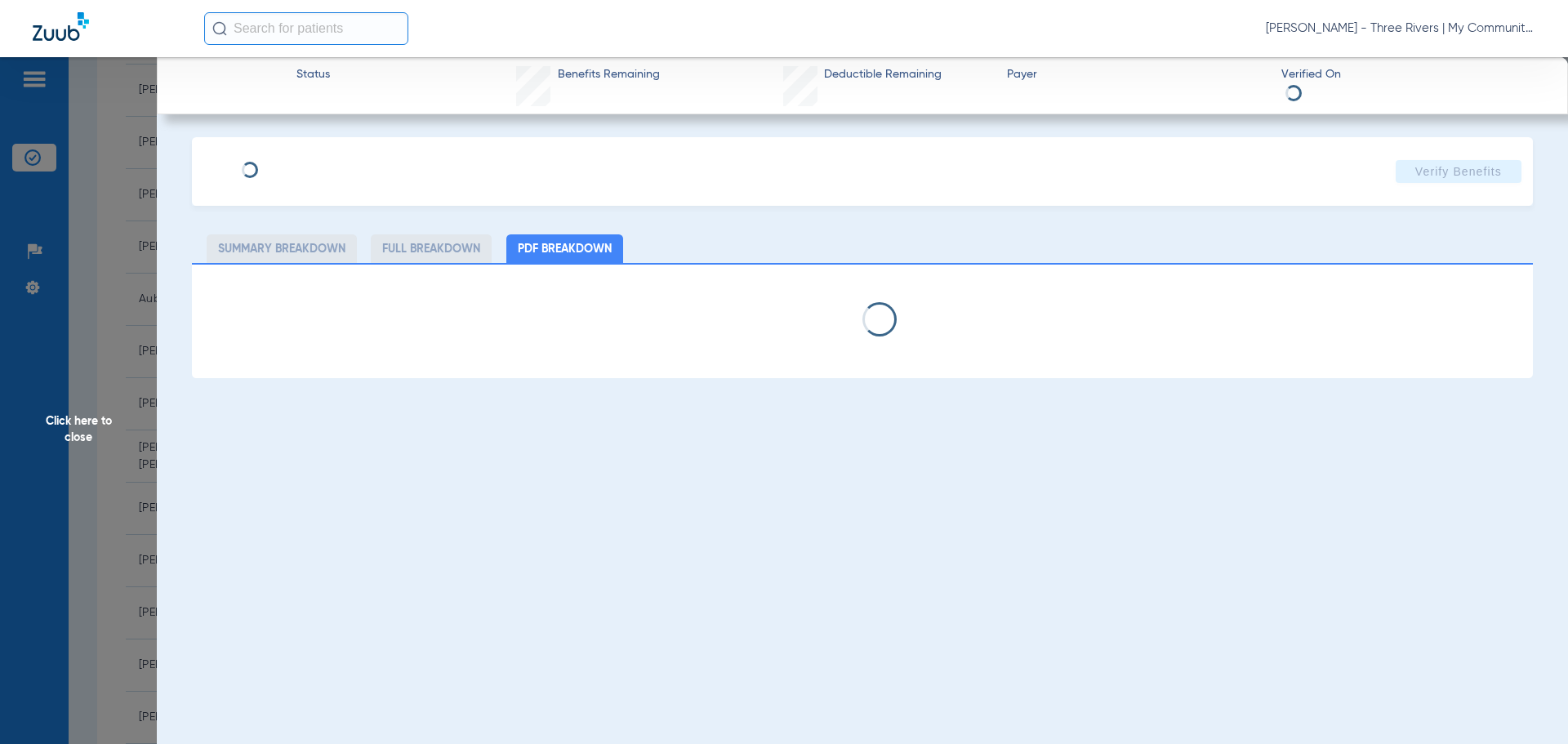
select select "page-width"
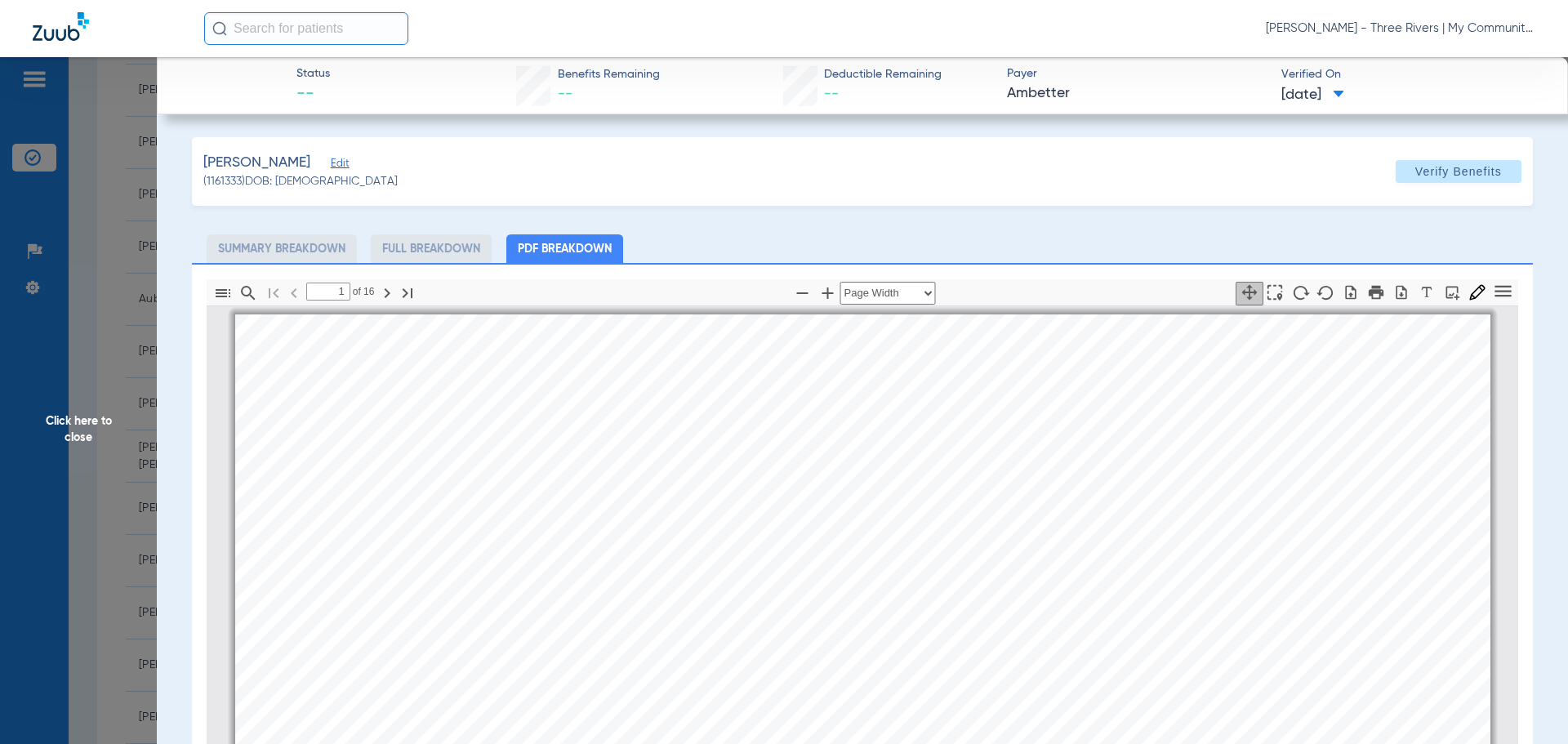
scroll to position [9, 0]
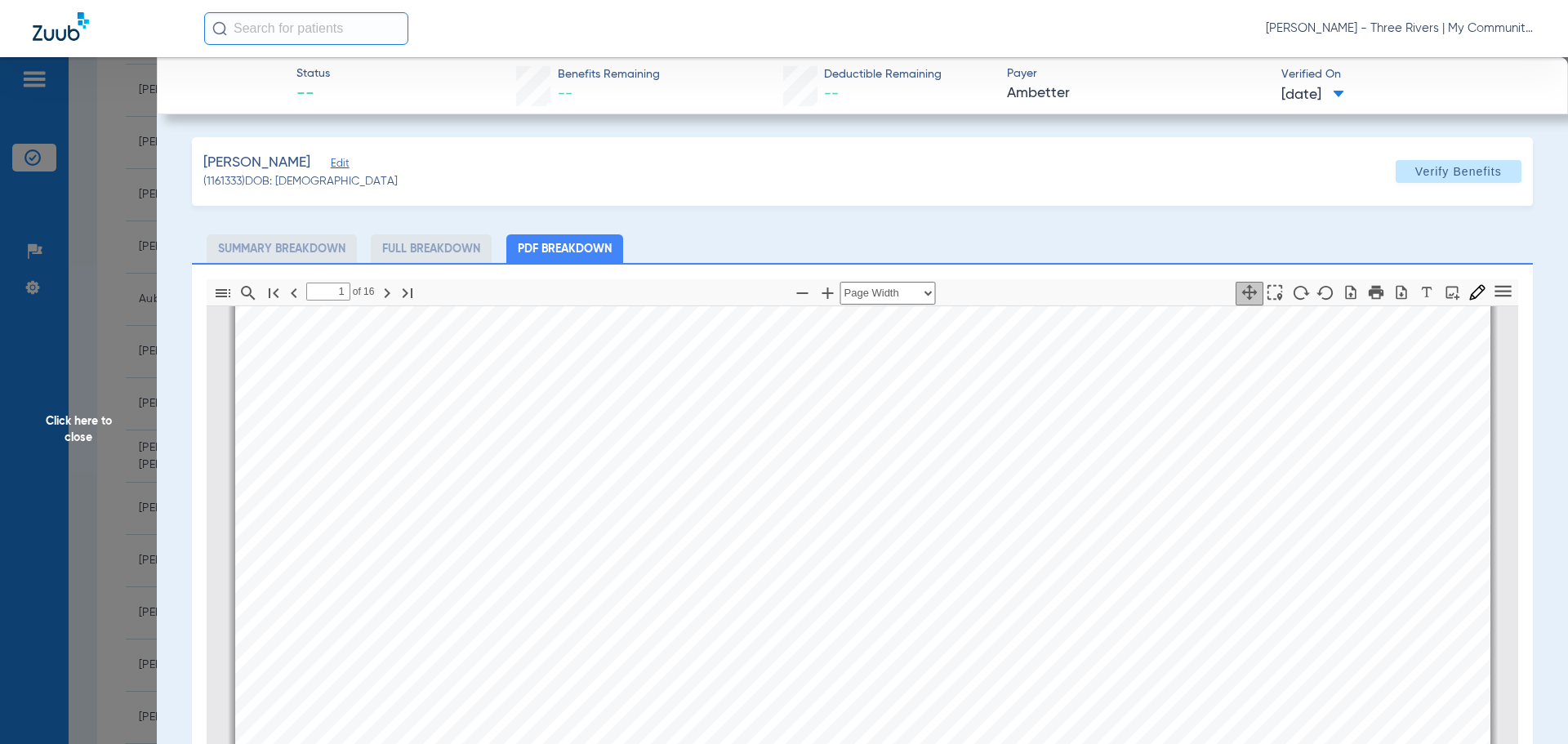
type input "2"
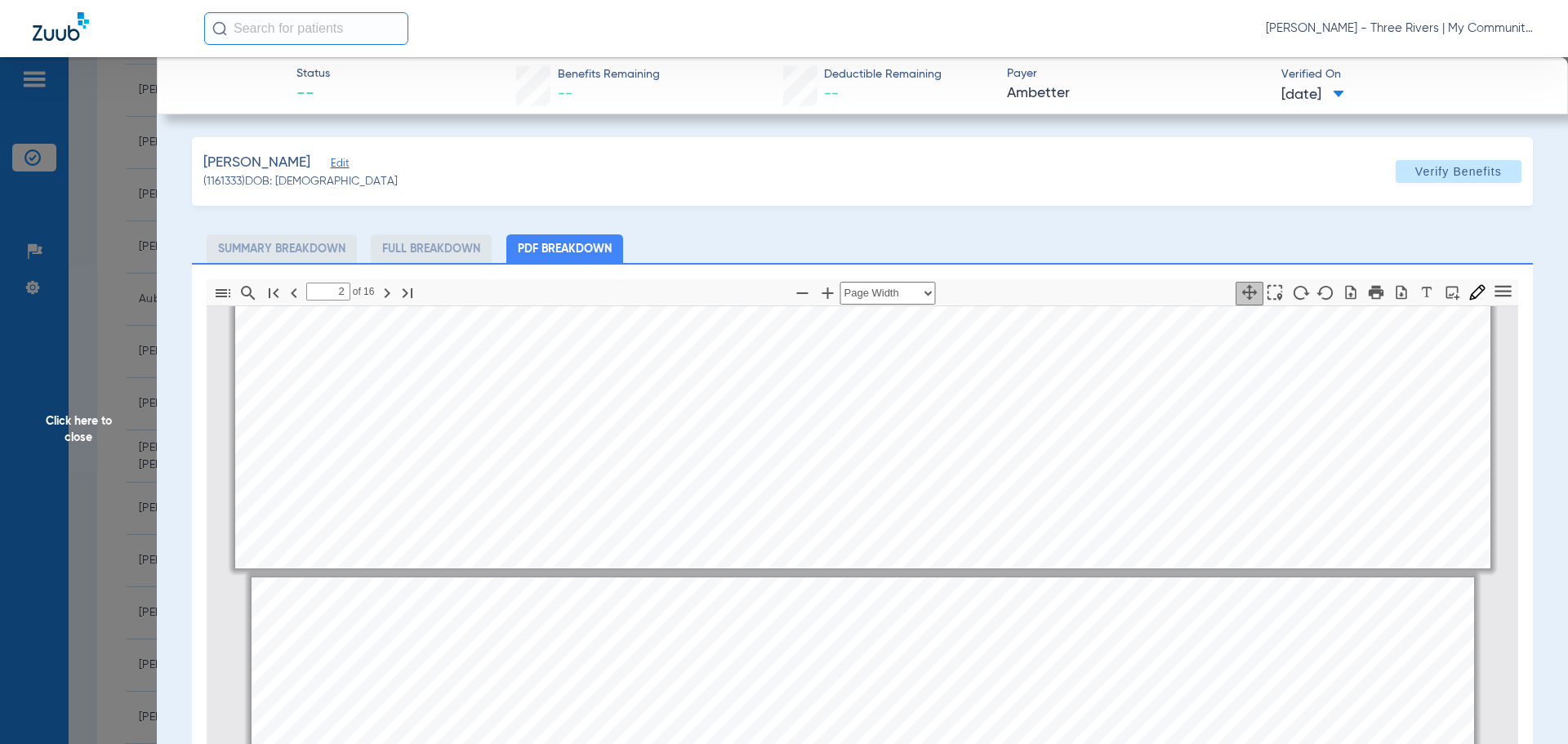
scroll to position [1560, 0]
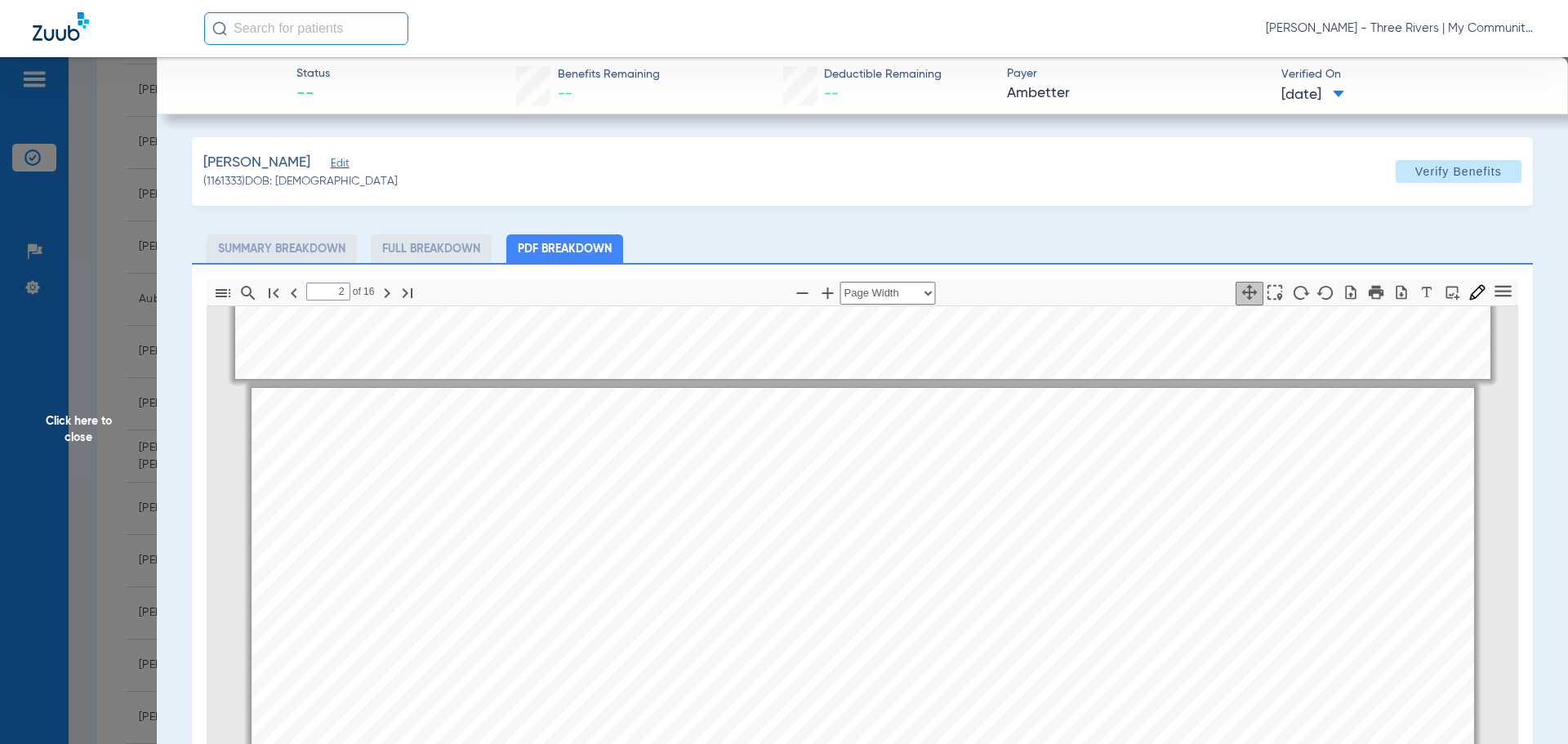
click at [55, 424] on span "Click here to close" at bounding box center [78, 429] width 157 height 744
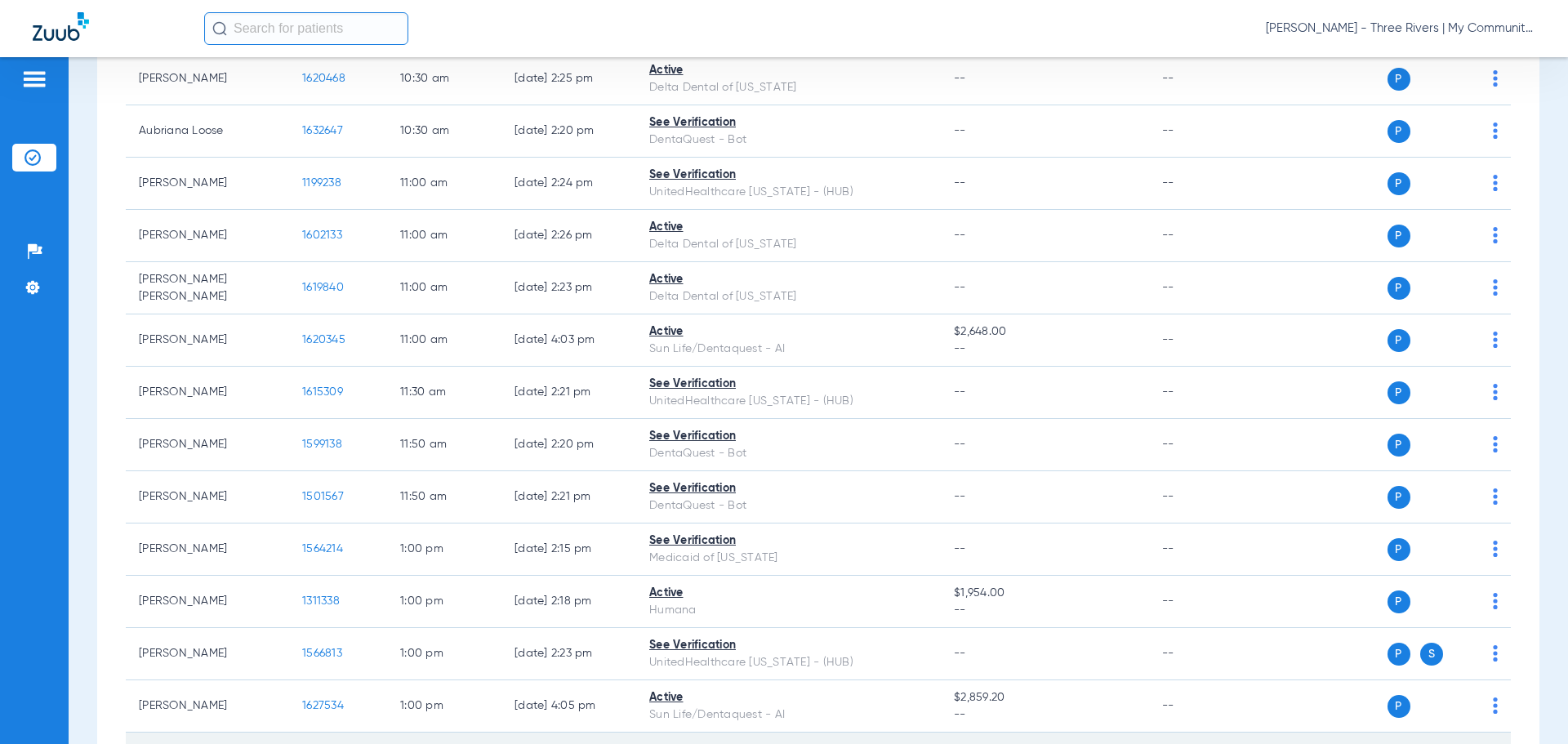
scroll to position [817, 0]
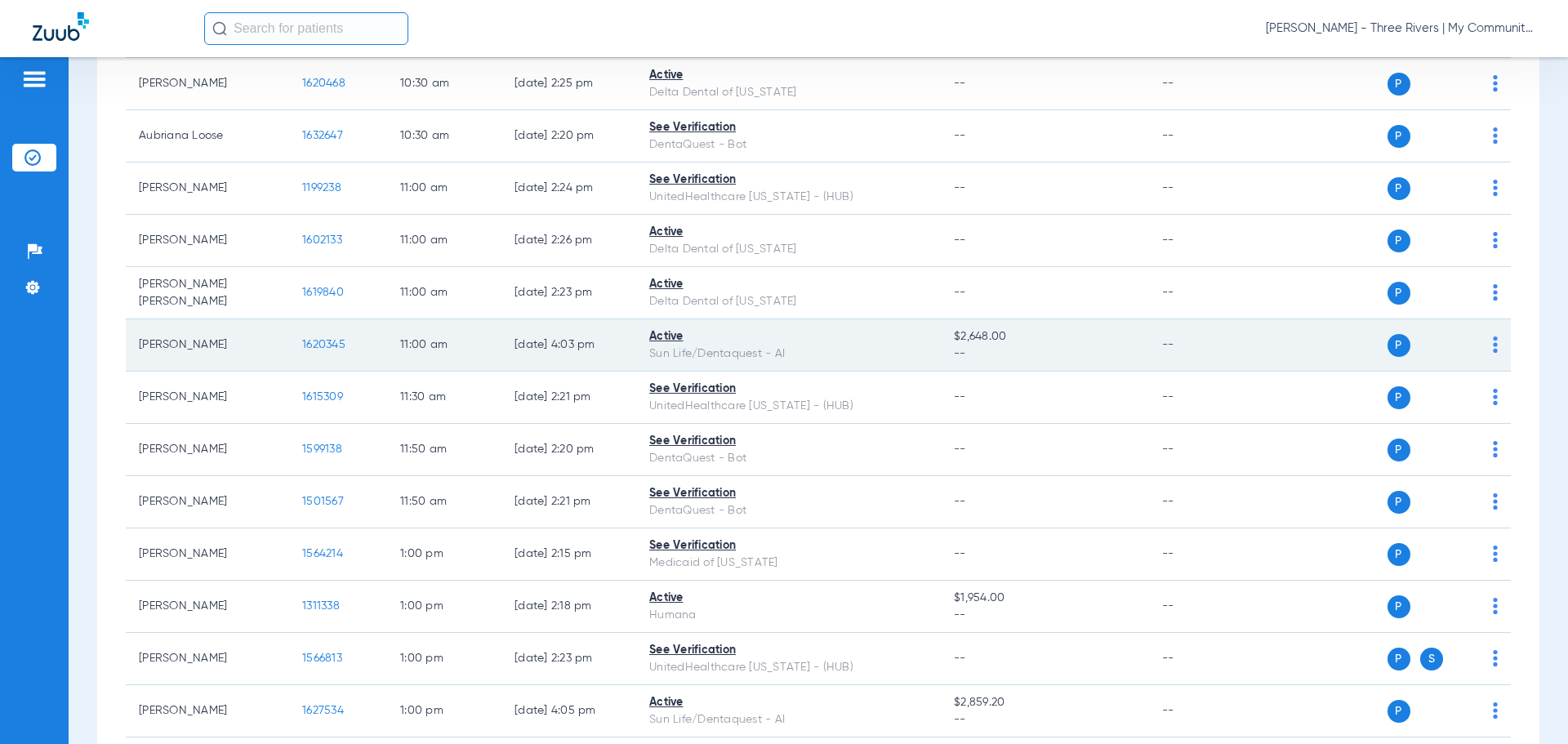
click at [339, 339] on span "1620345" at bounding box center [324, 344] width 44 height 11
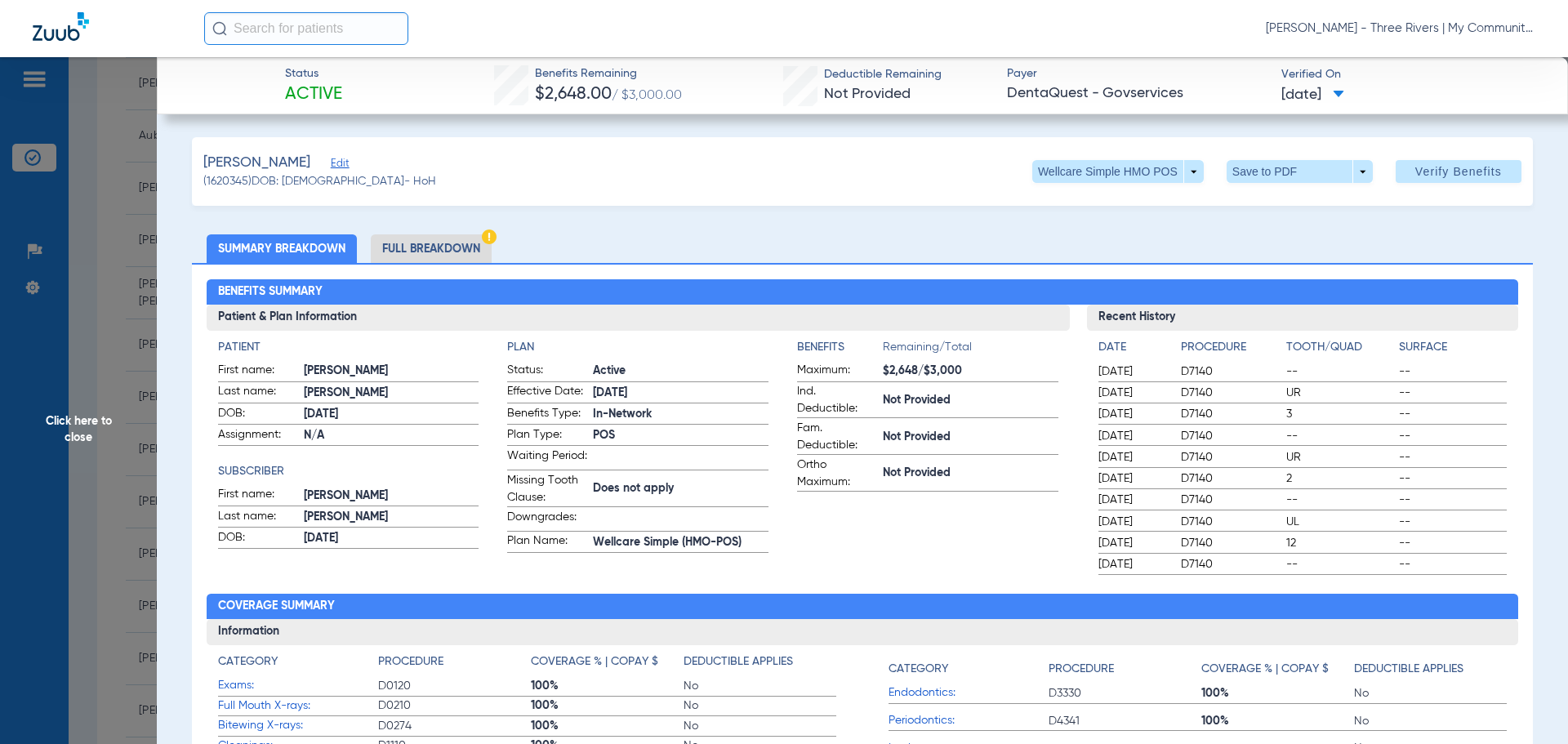
drag, startPoint x: 470, startPoint y: 250, endPoint x: 480, endPoint y: 262, distance: 15.6
click at [470, 250] on li "Full Breakdown" at bounding box center [431, 249] width 121 height 28
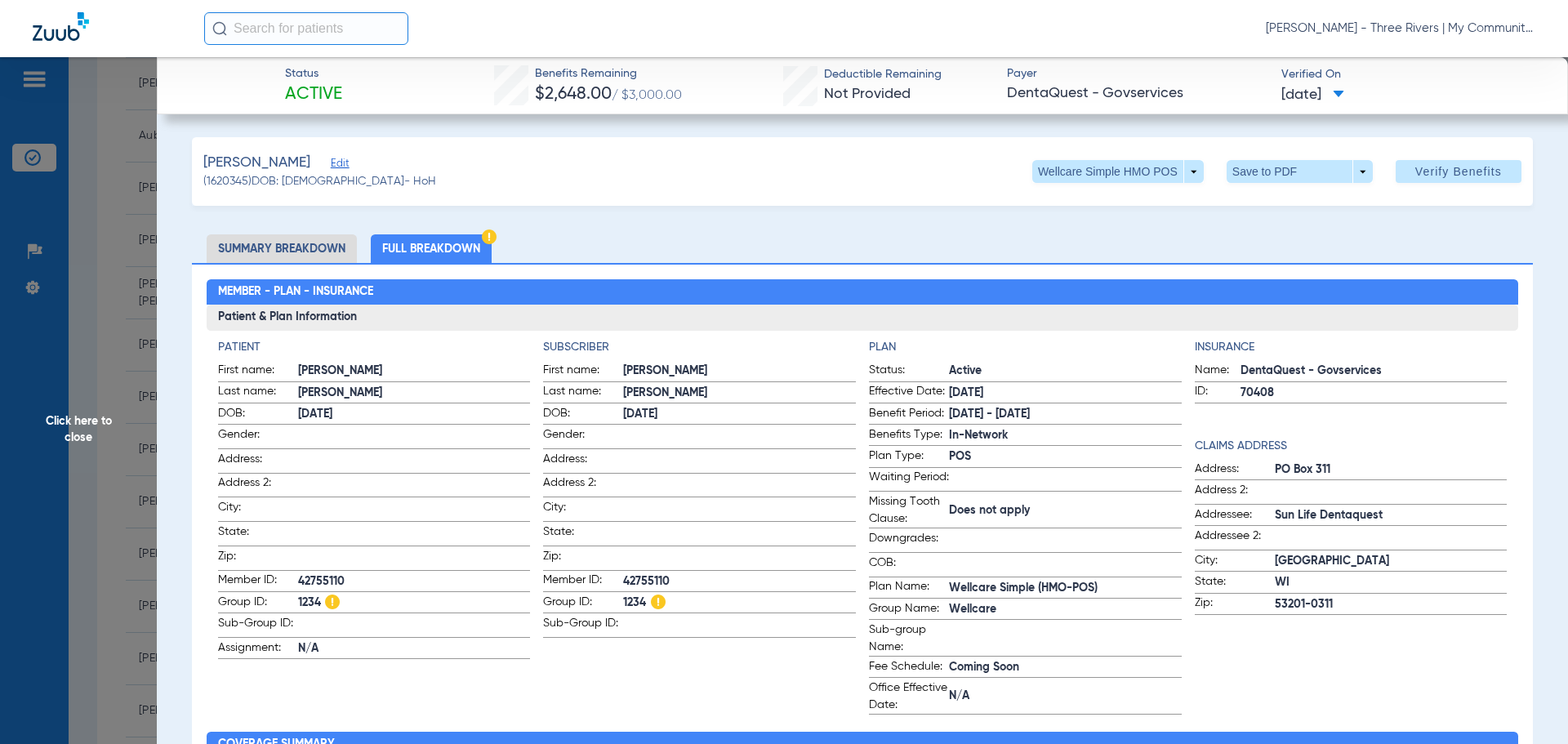
click at [93, 412] on span "Click here to close" at bounding box center [78, 429] width 157 height 744
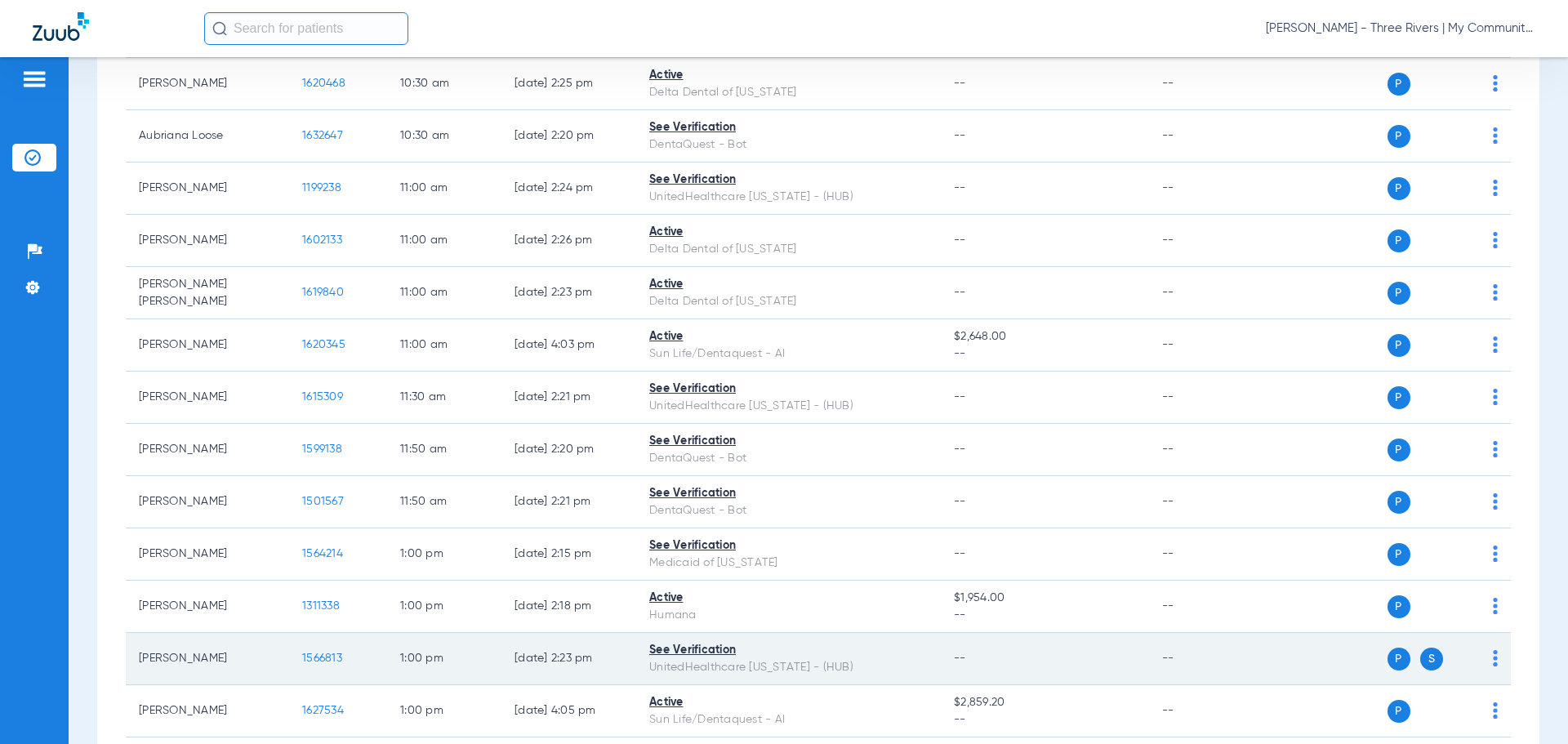
click at [312, 652] on span "1566813" at bounding box center [322, 657] width 40 height 11
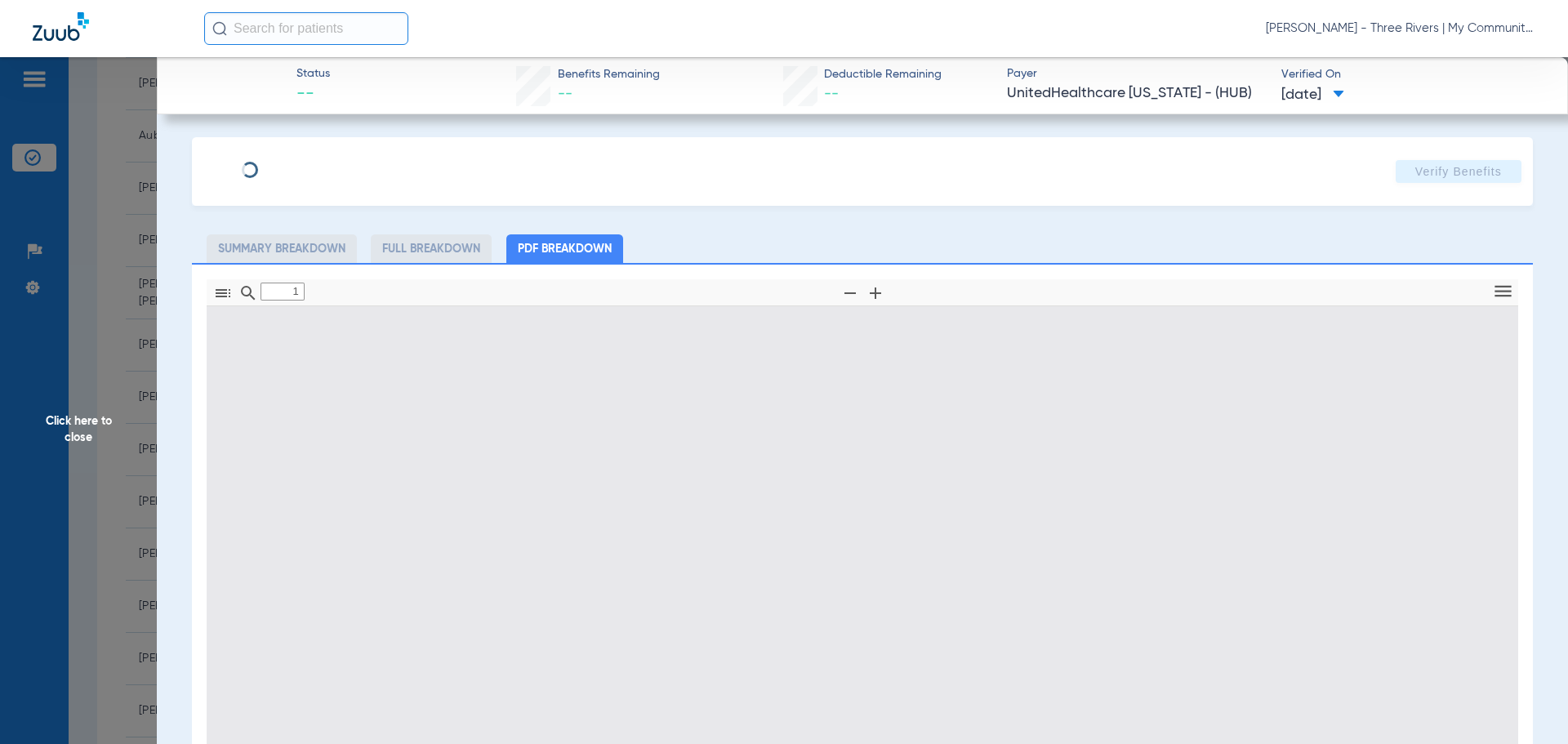
type input "0"
select select "page-width"
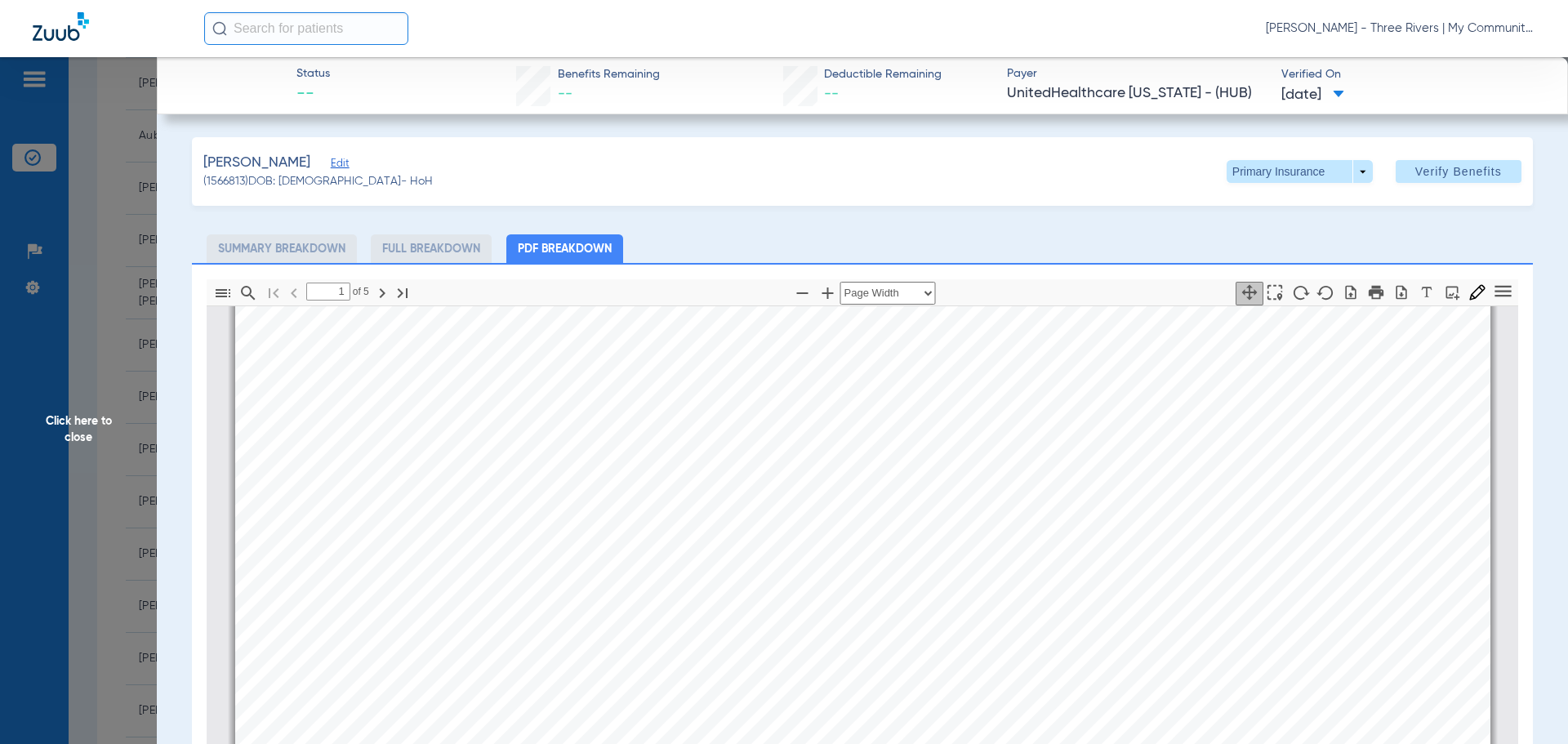
scroll to position [988, 0]
type input "2"
click at [1348, 168] on span at bounding box center [1299, 171] width 147 height 23
click at [1296, 231] on span "Secondary Insurance" at bounding box center [1282, 237] width 108 height 11
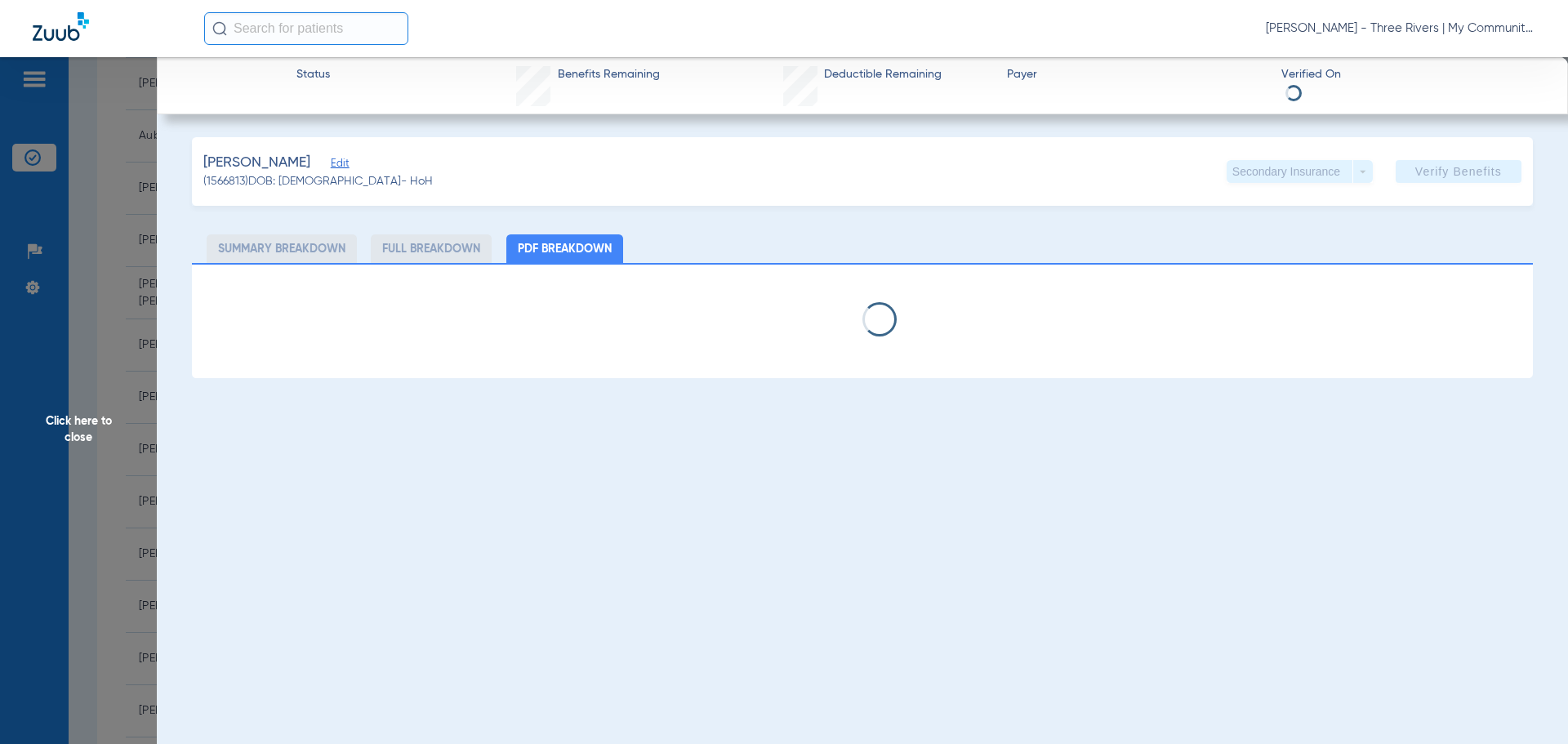
select select "page-width"
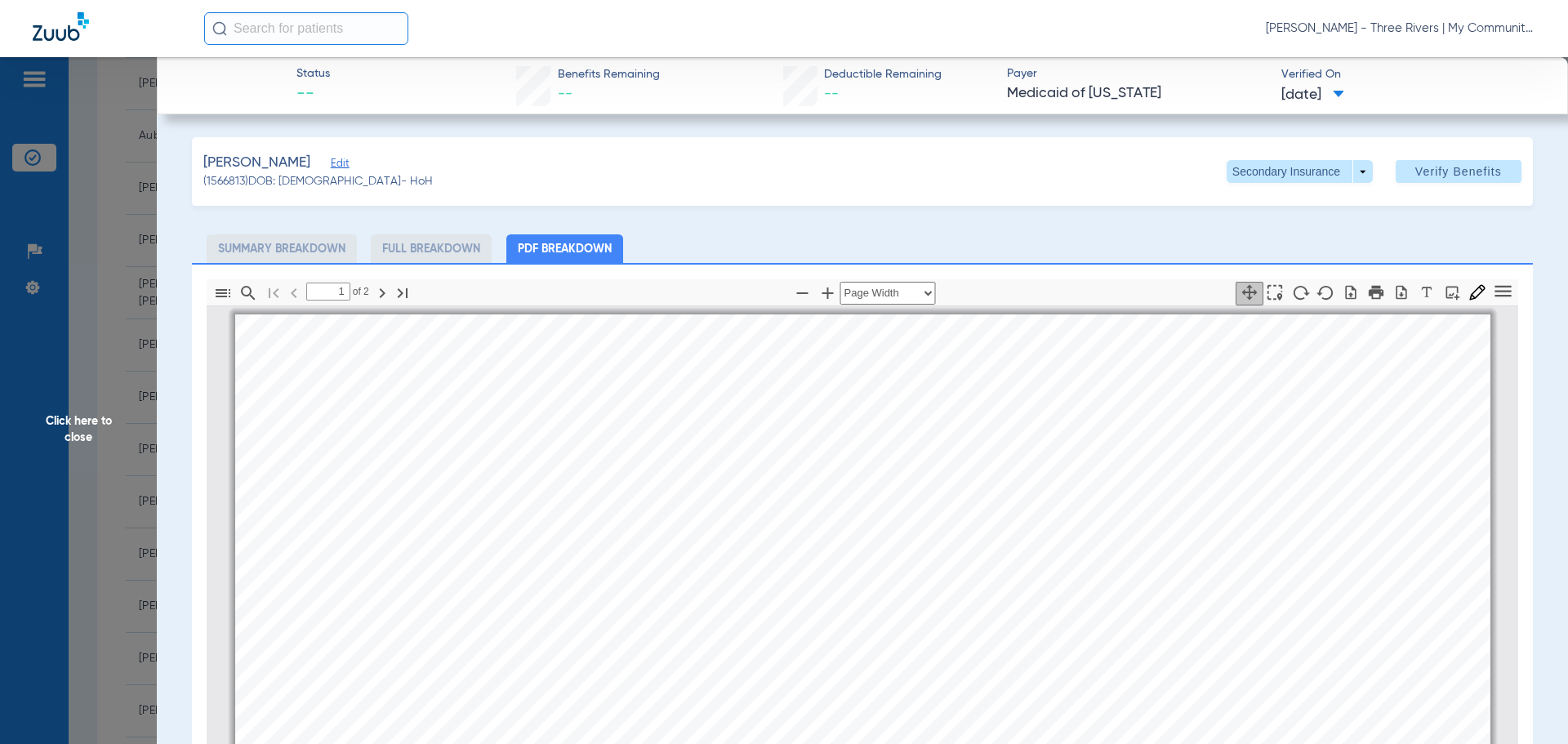
scroll to position [9, 0]
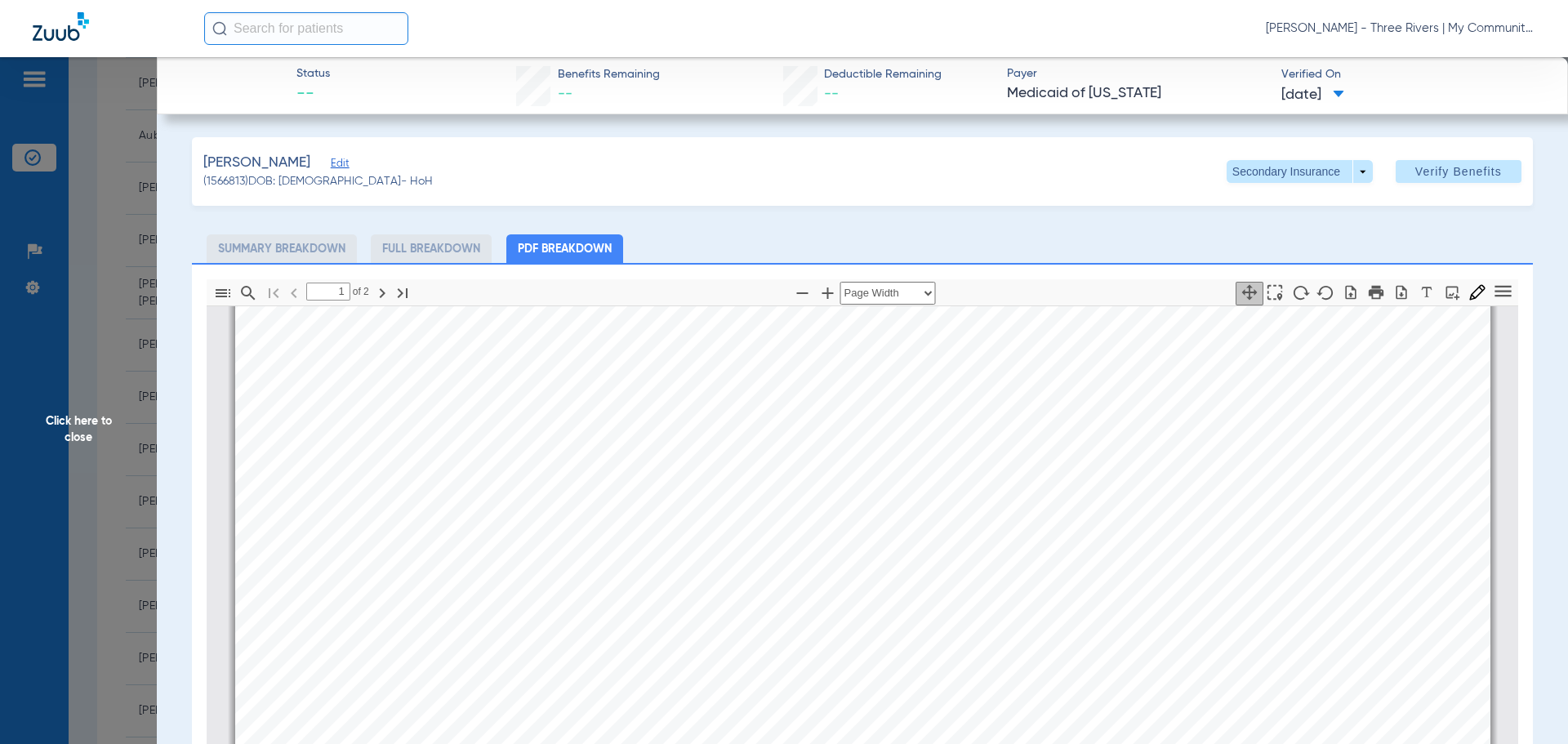
type input "2"
click at [63, 433] on span "Click here to close" at bounding box center [78, 429] width 157 height 744
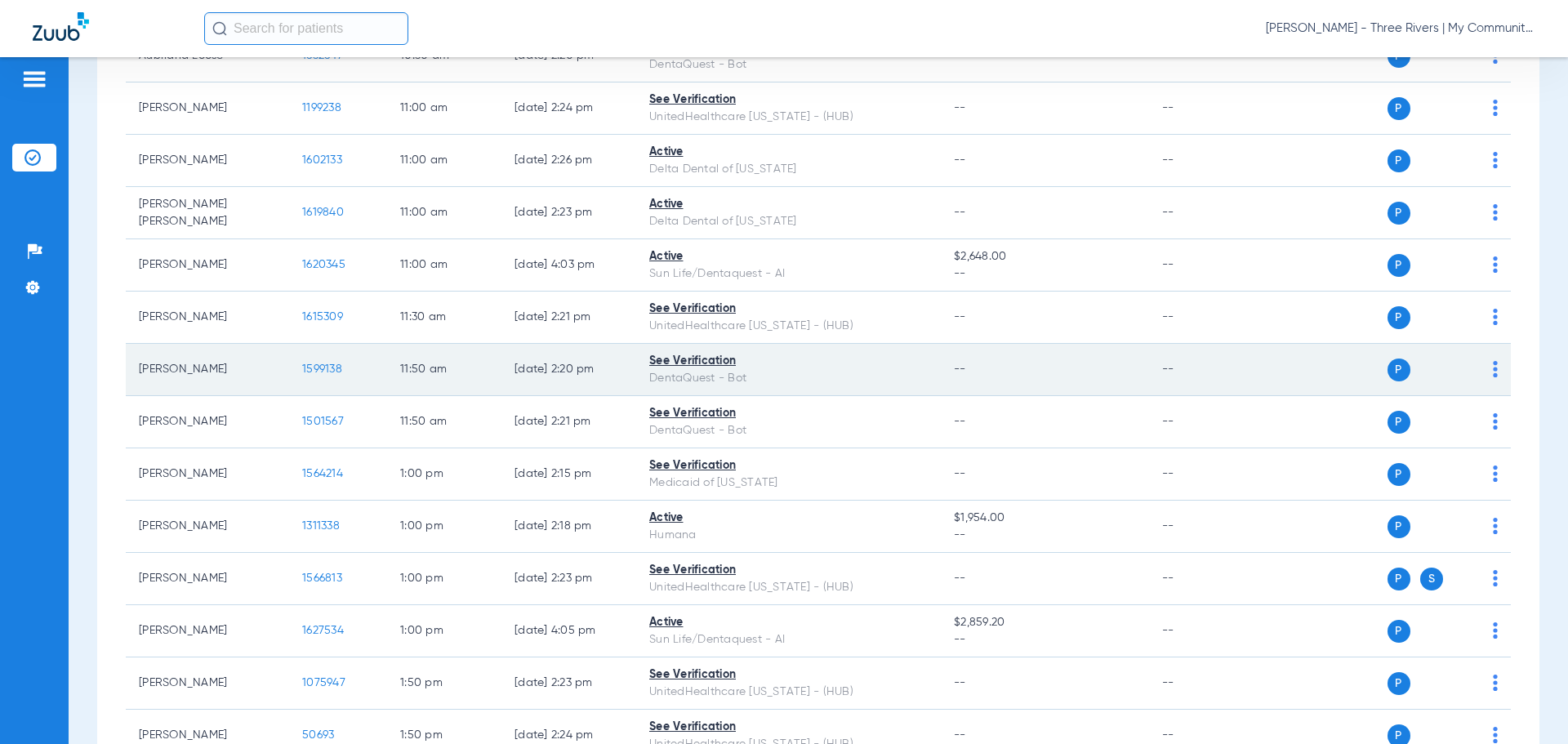
scroll to position [1062, 0]
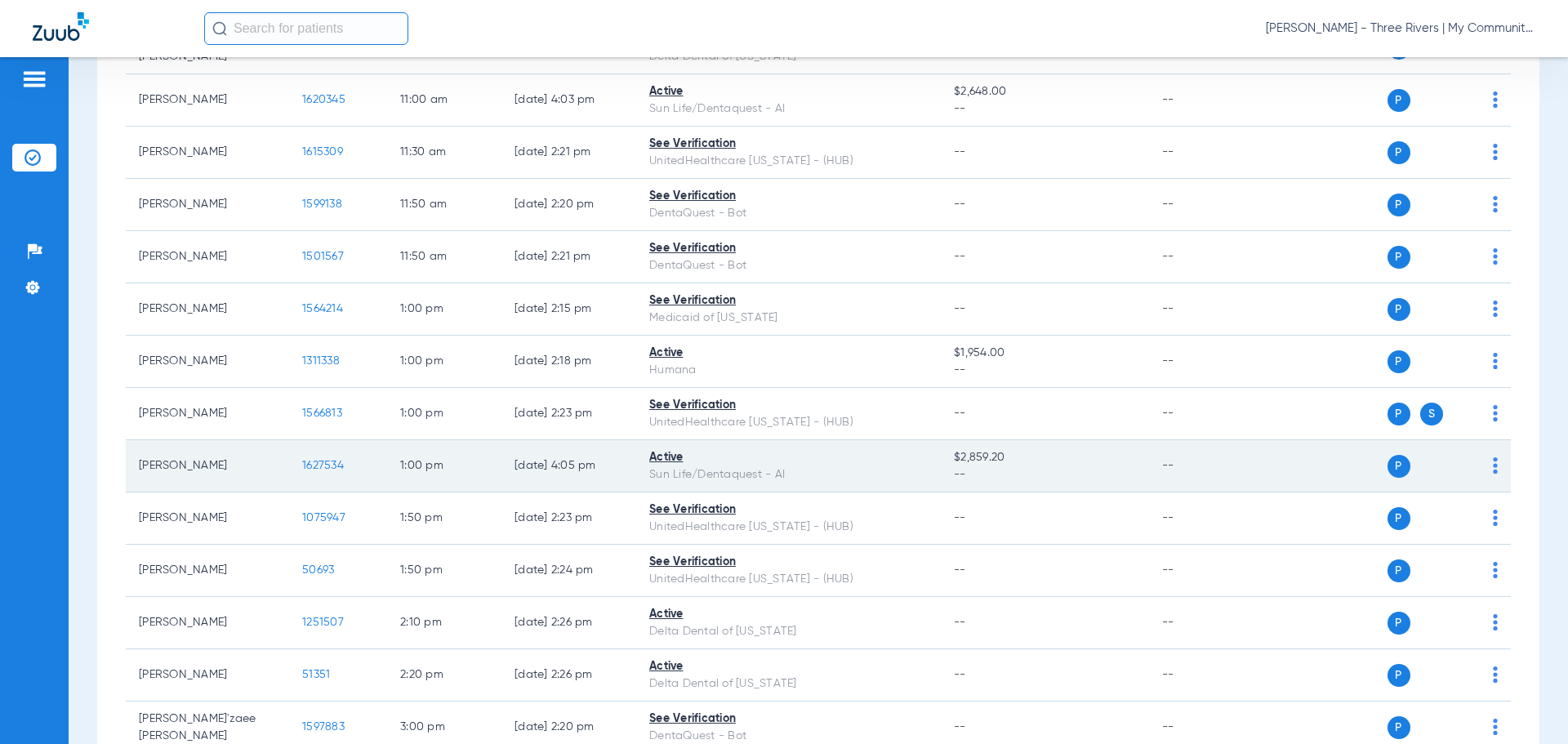
click at [324, 464] on span "1627534" at bounding box center [323, 465] width 42 height 11
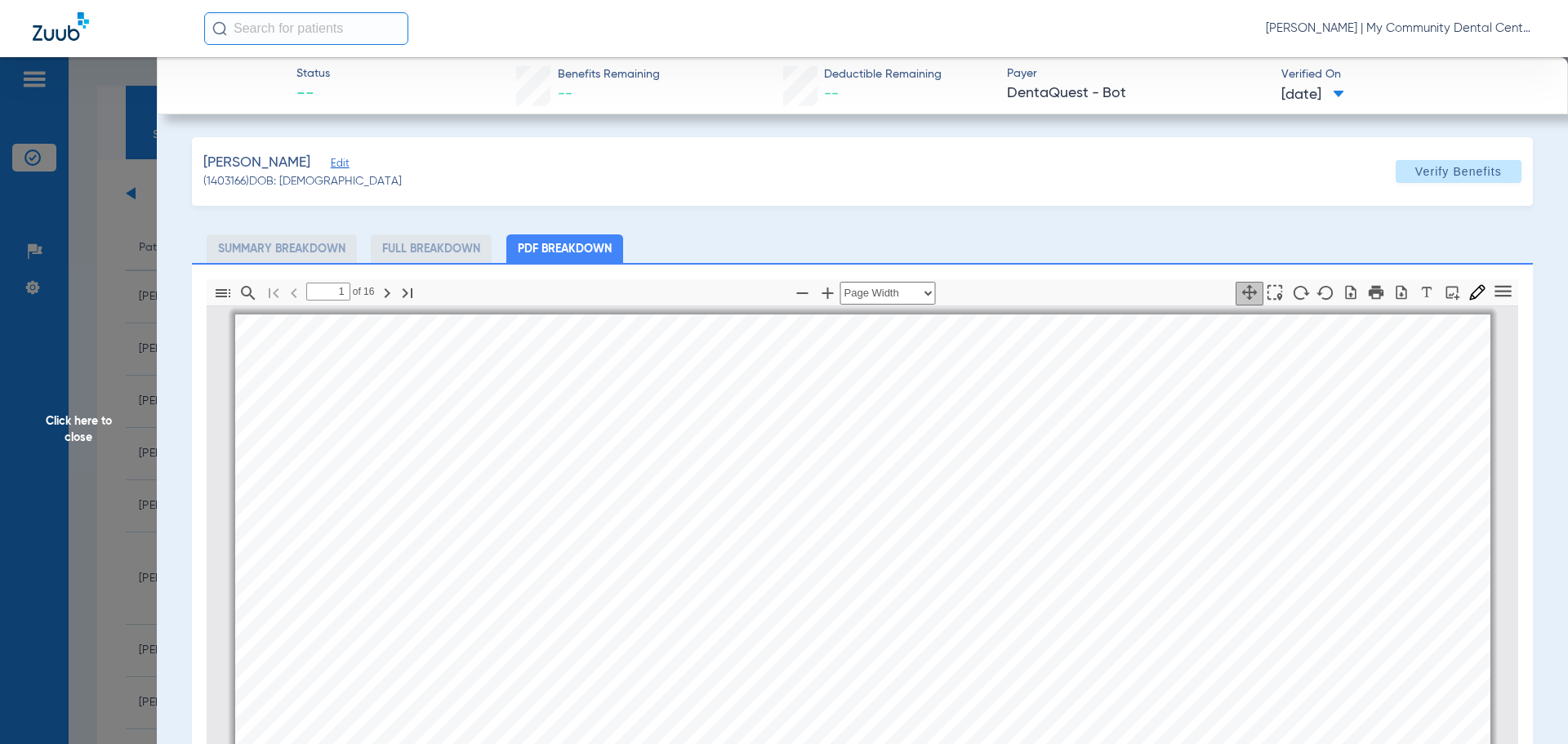
select select "page-width"
click at [93, 415] on span "Click here to close" at bounding box center [78, 429] width 157 height 744
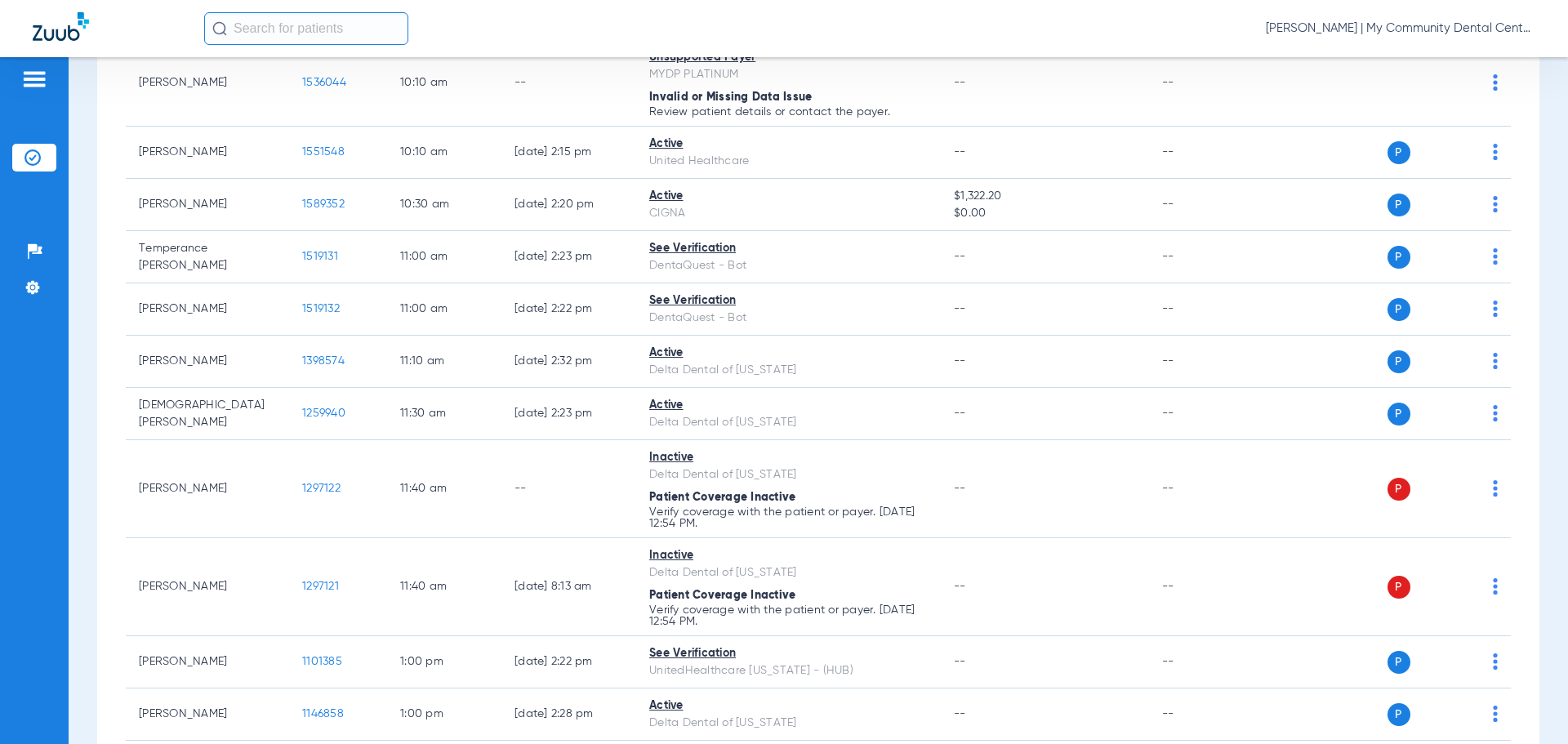
scroll to position [400, 0]
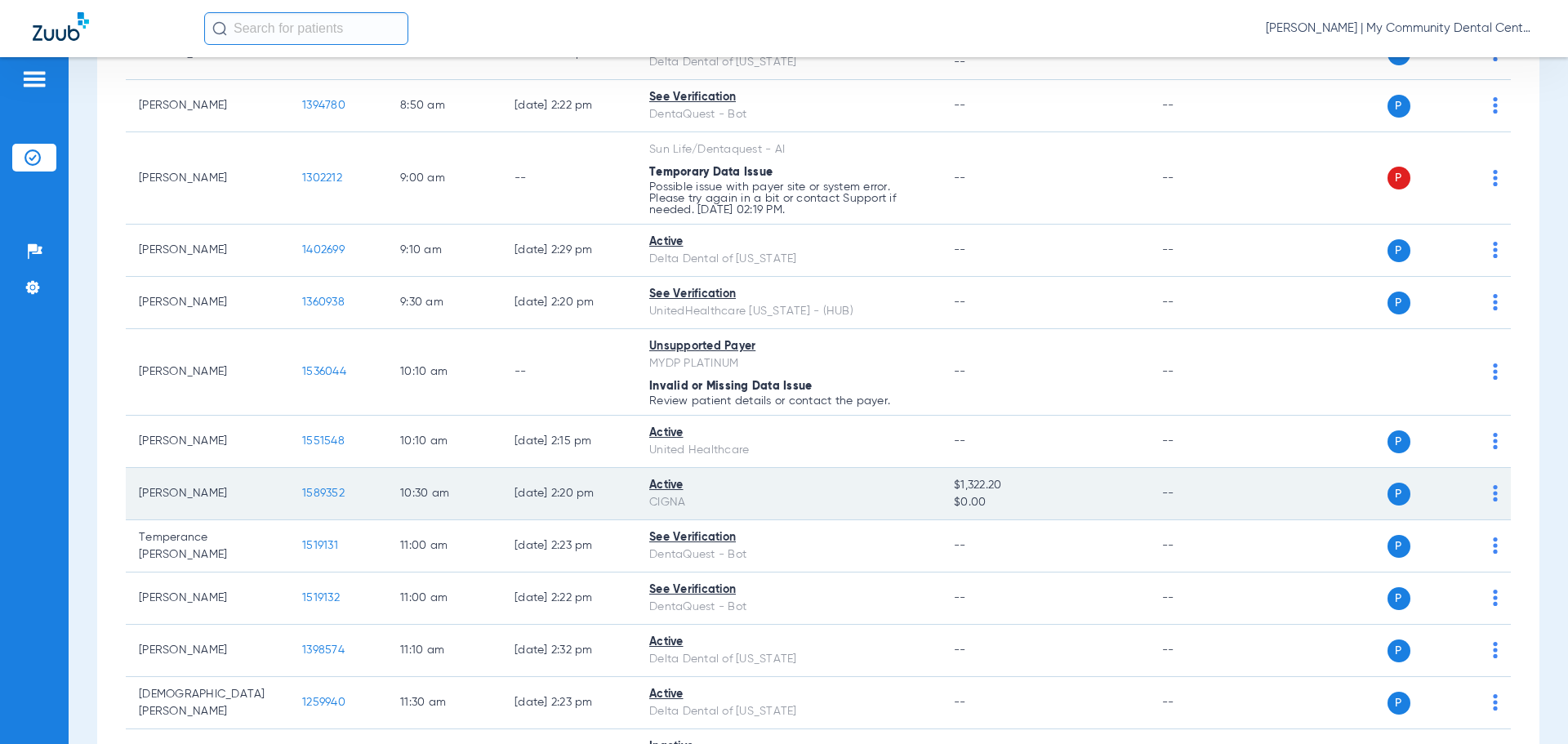
click at [307, 496] on span "1589352" at bounding box center [324, 493] width 43 height 11
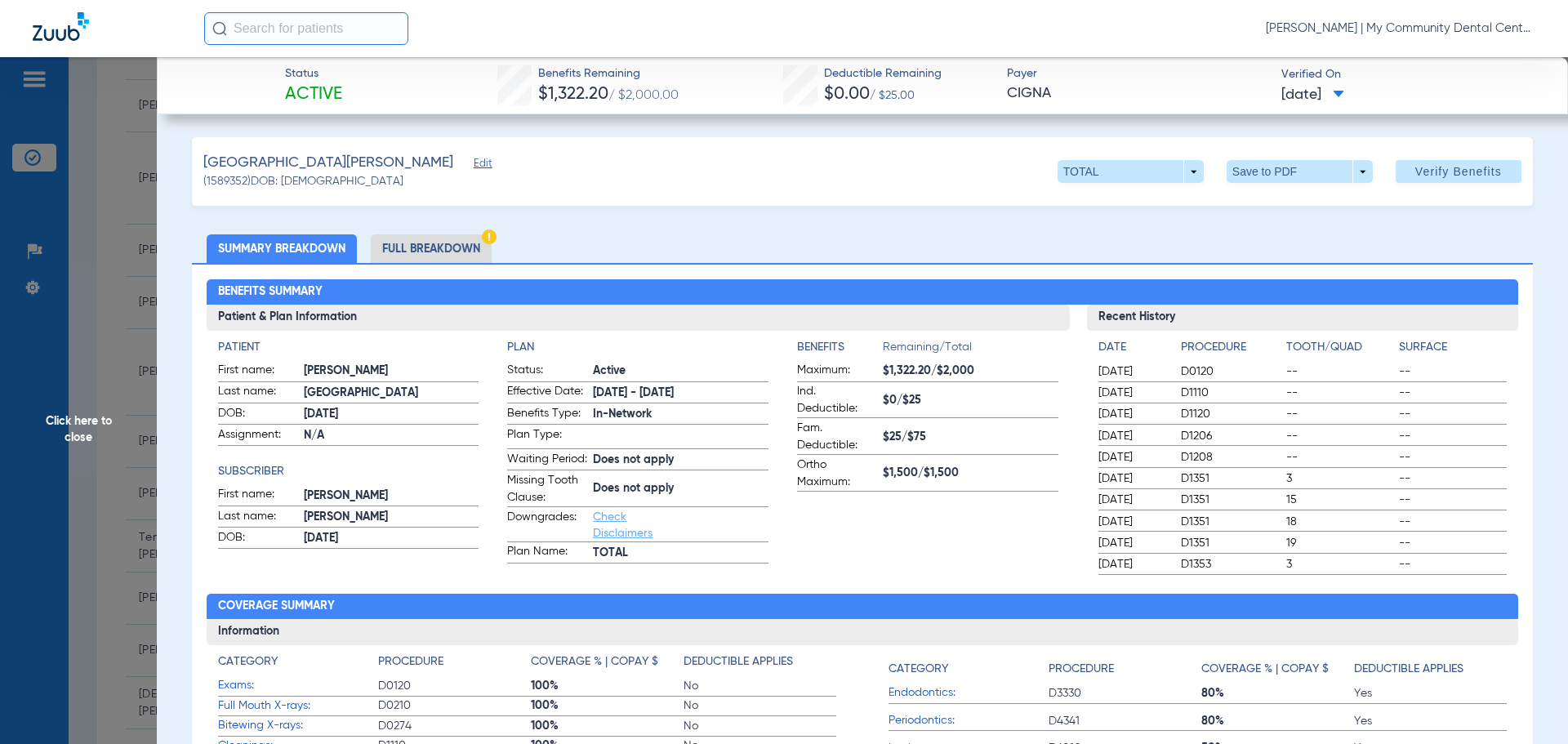
click at [452, 249] on li "Full Breakdown" at bounding box center [431, 249] width 121 height 28
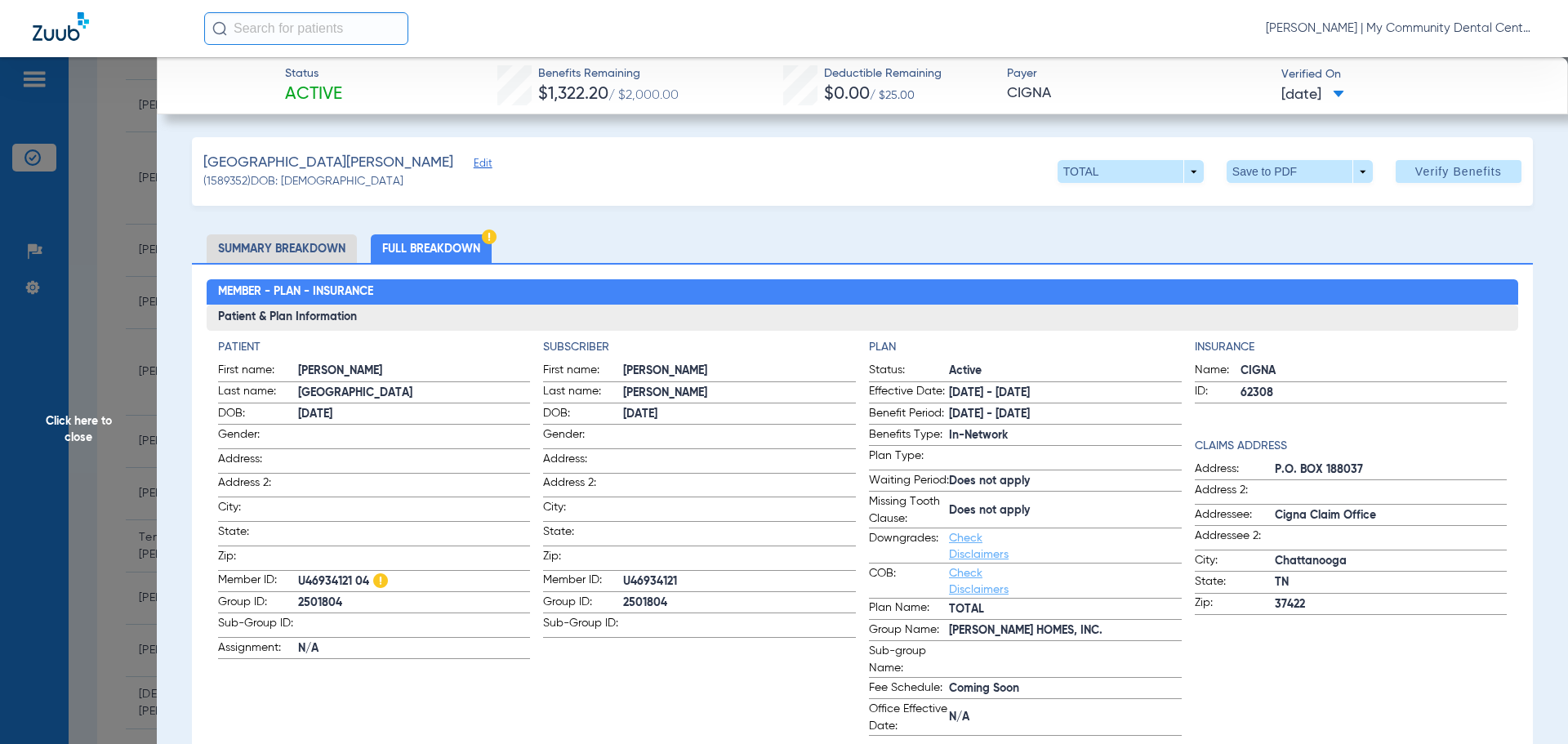
click at [60, 464] on span "Click here to close" at bounding box center [78, 429] width 157 height 744
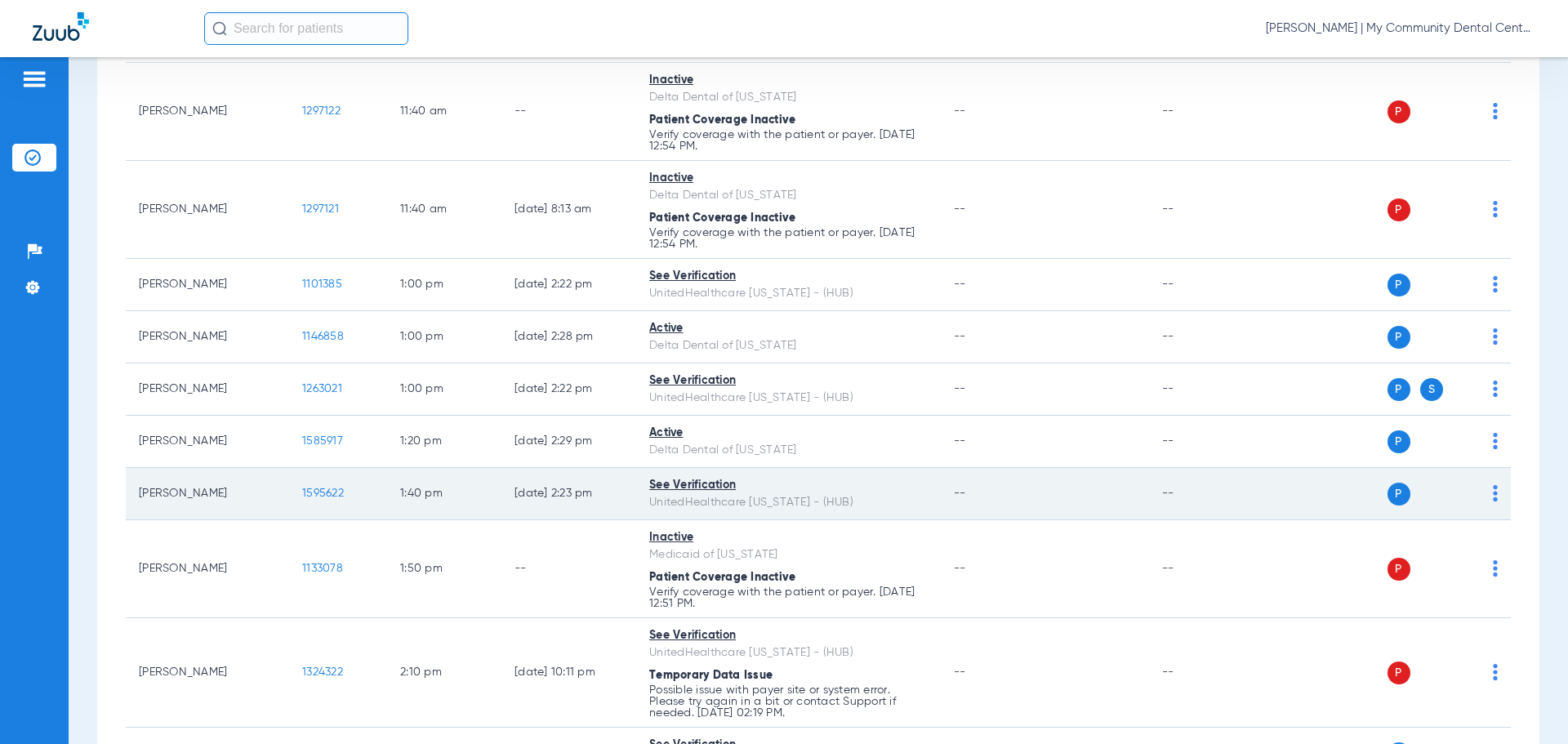
scroll to position [1544, 0]
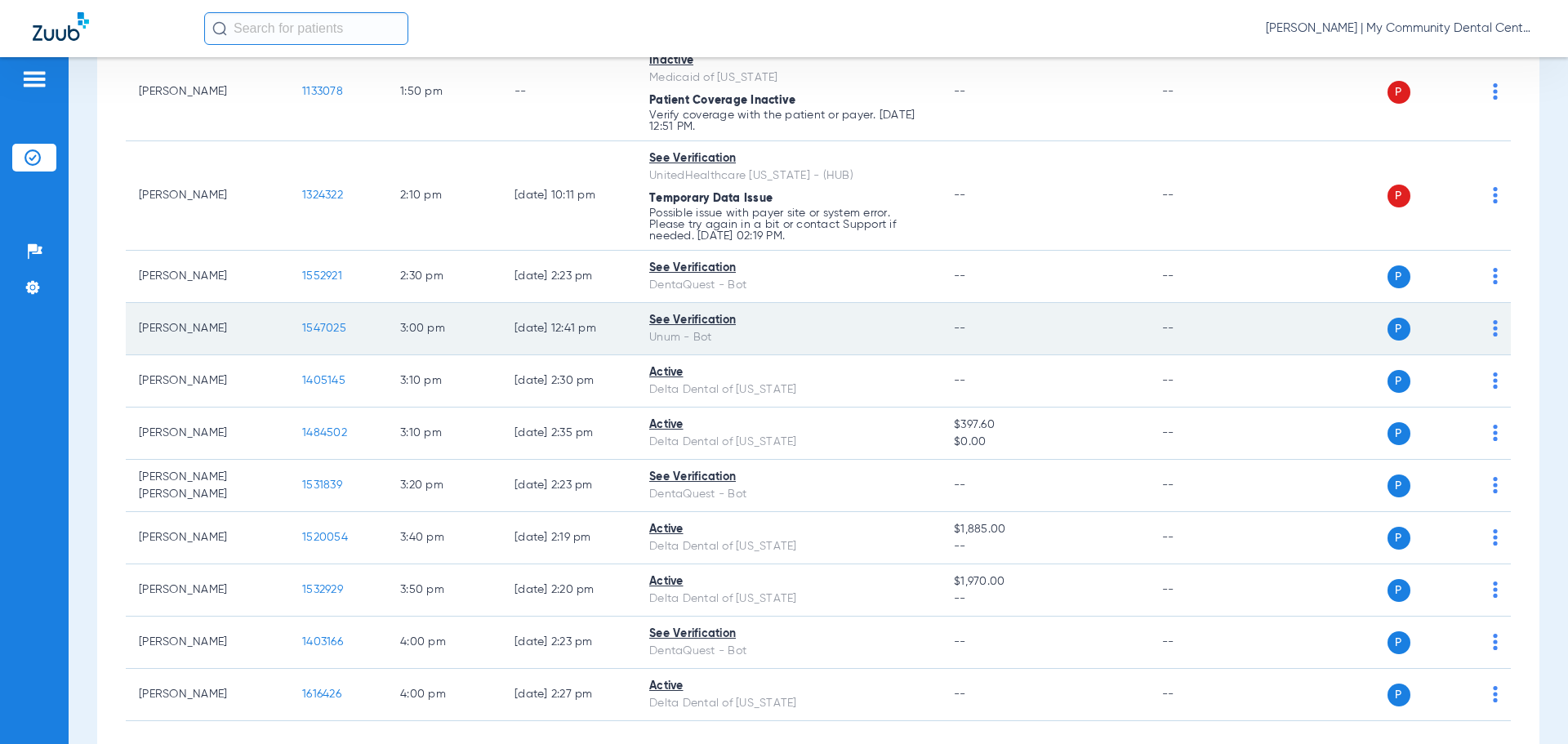
click at [317, 328] on span "1547025" at bounding box center [324, 327] width 44 height 11
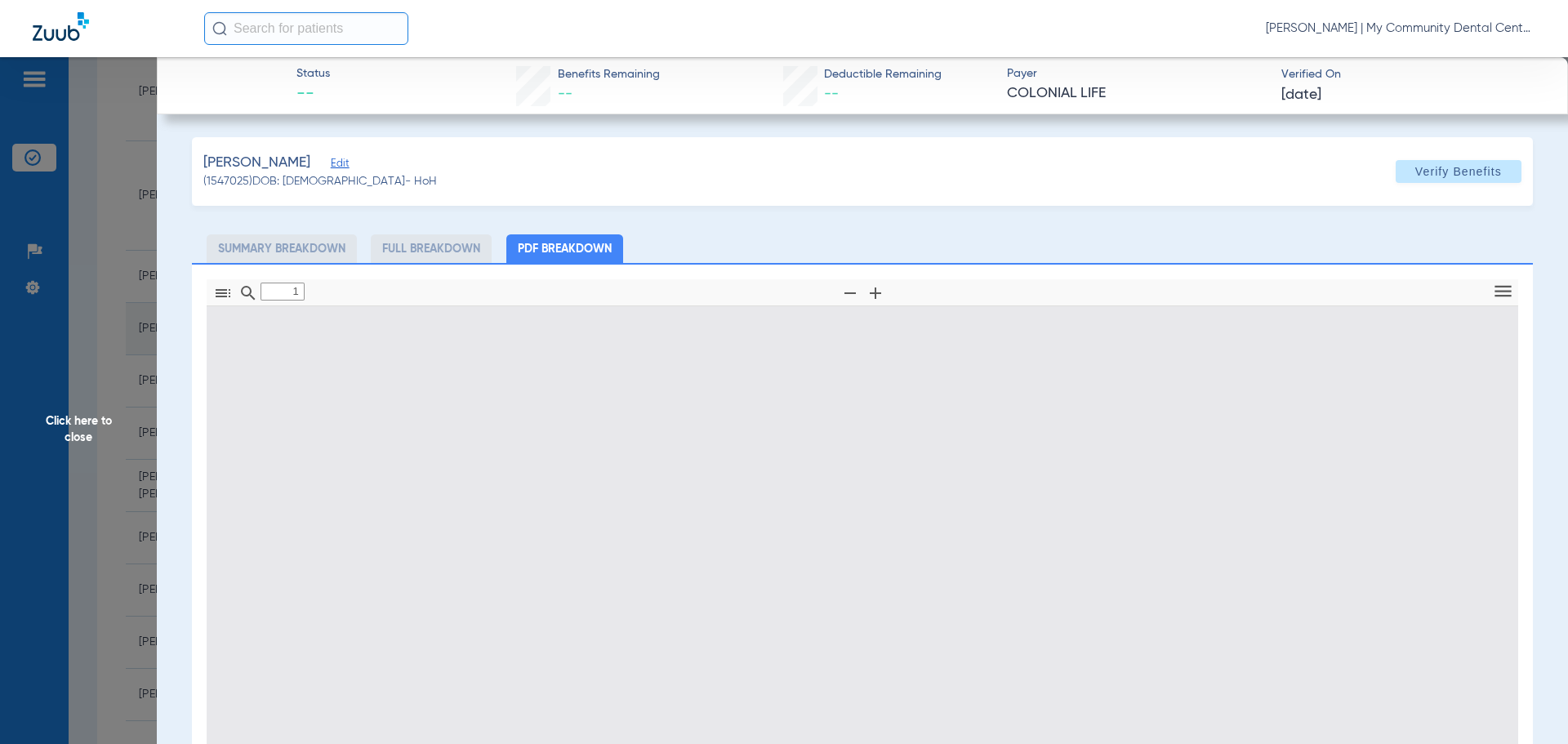
type input "0"
select select "page-width"
type input "1"
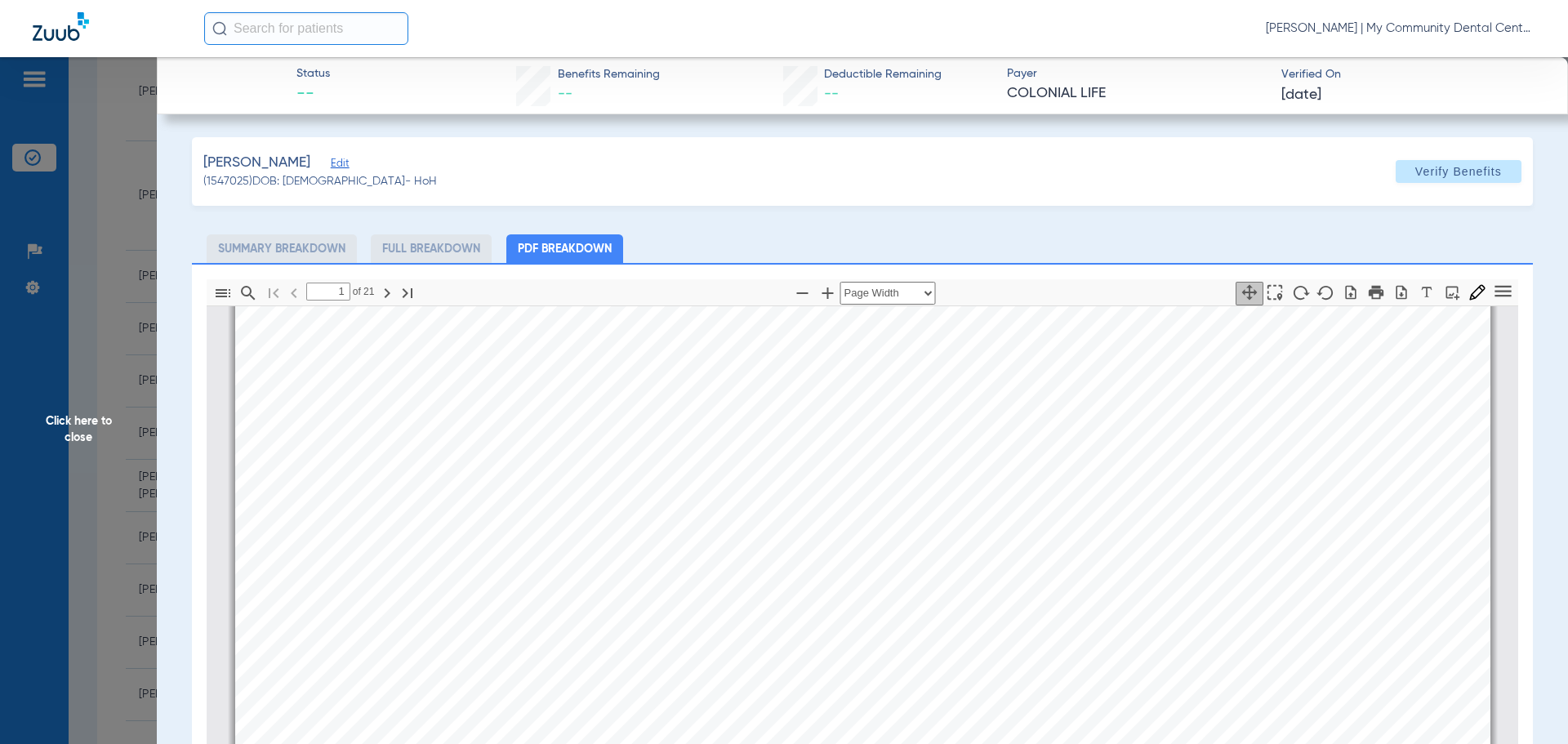
scroll to position [9, 0]
click at [75, 423] on span "Click here to close" at bounding box center [78, 429] width 157 height 744
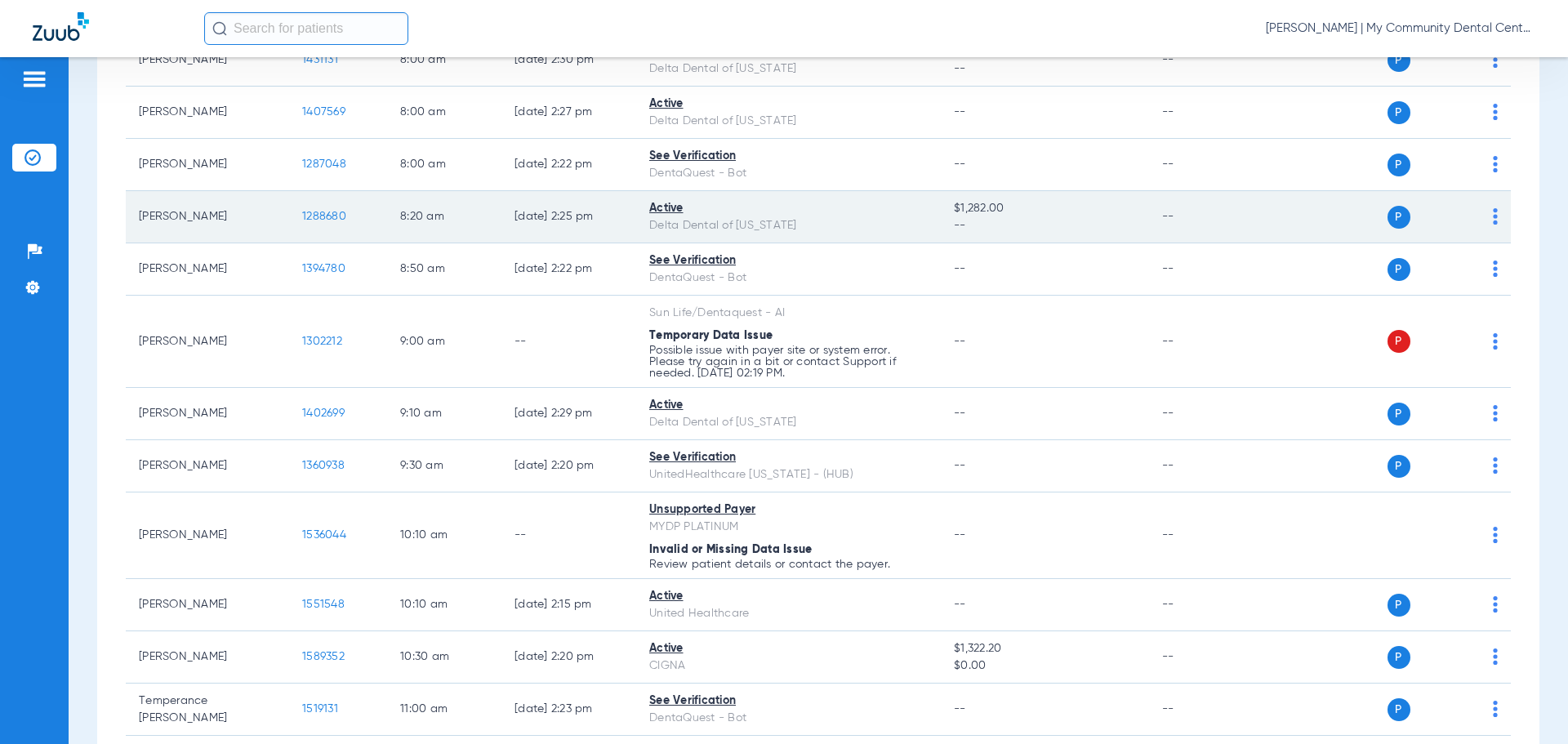
scroll to position [0, 0]
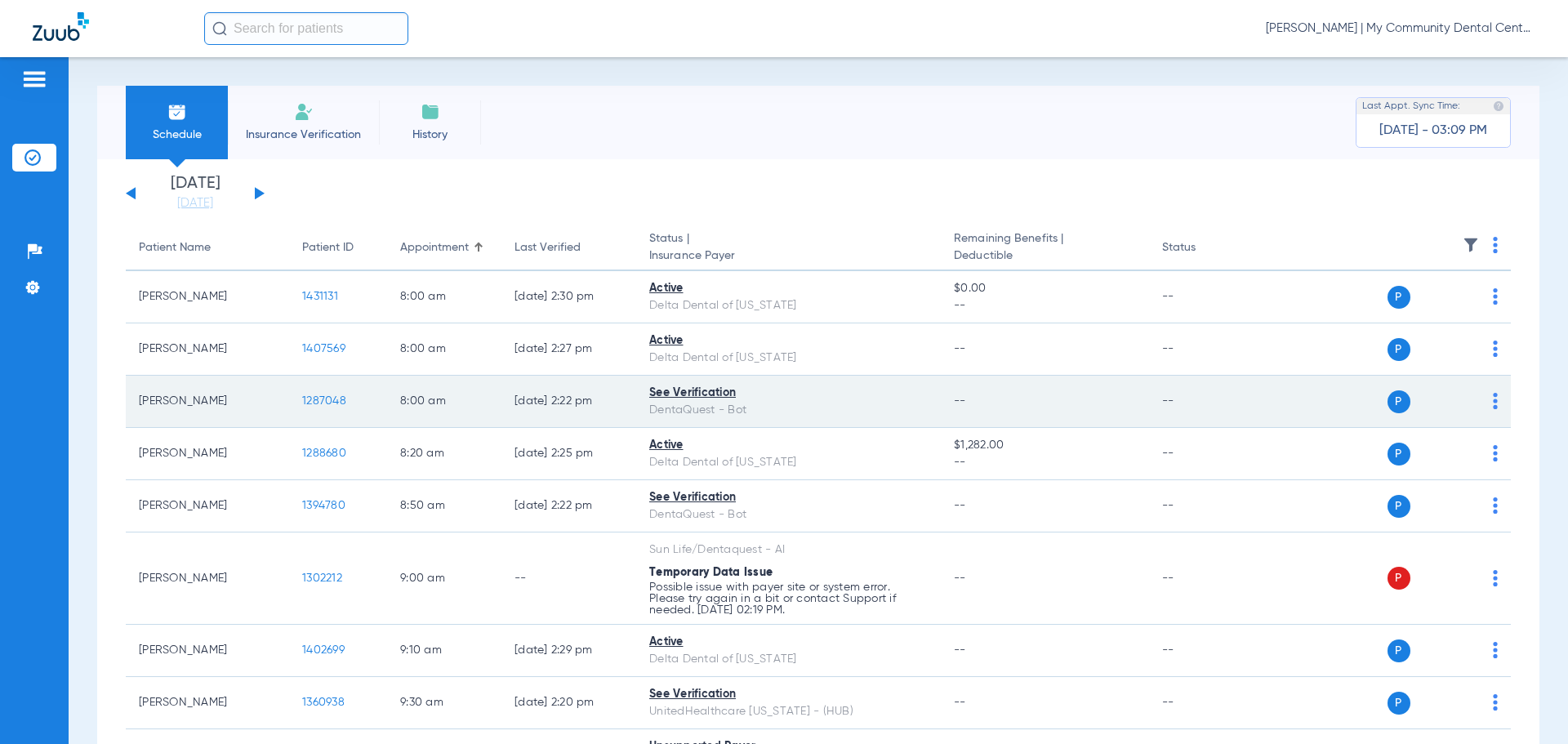
click at [308, 397] on span "1287048" at bounding box center [324, 400] width 44 height 11
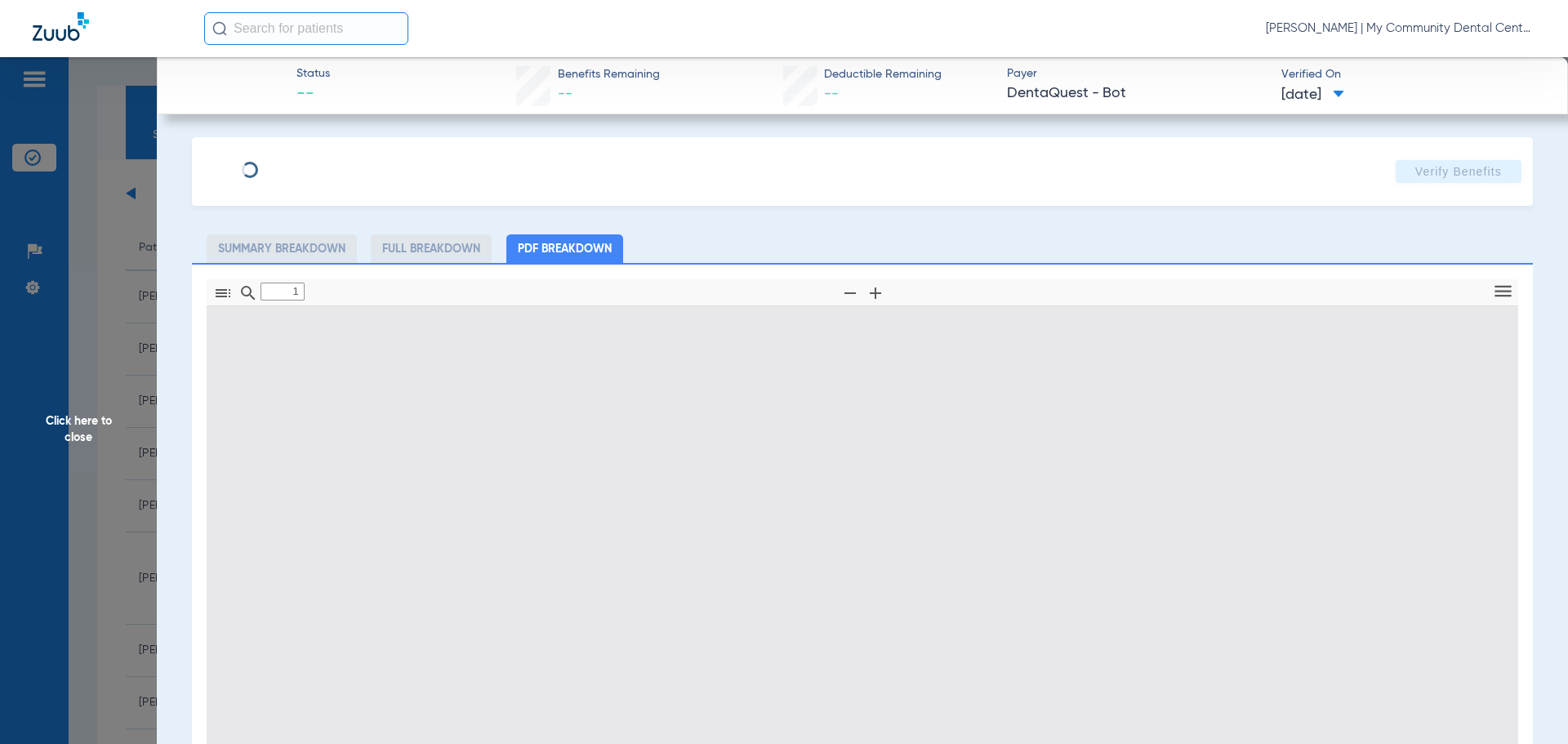
type input "0"
select select "page-width"
type input "1"
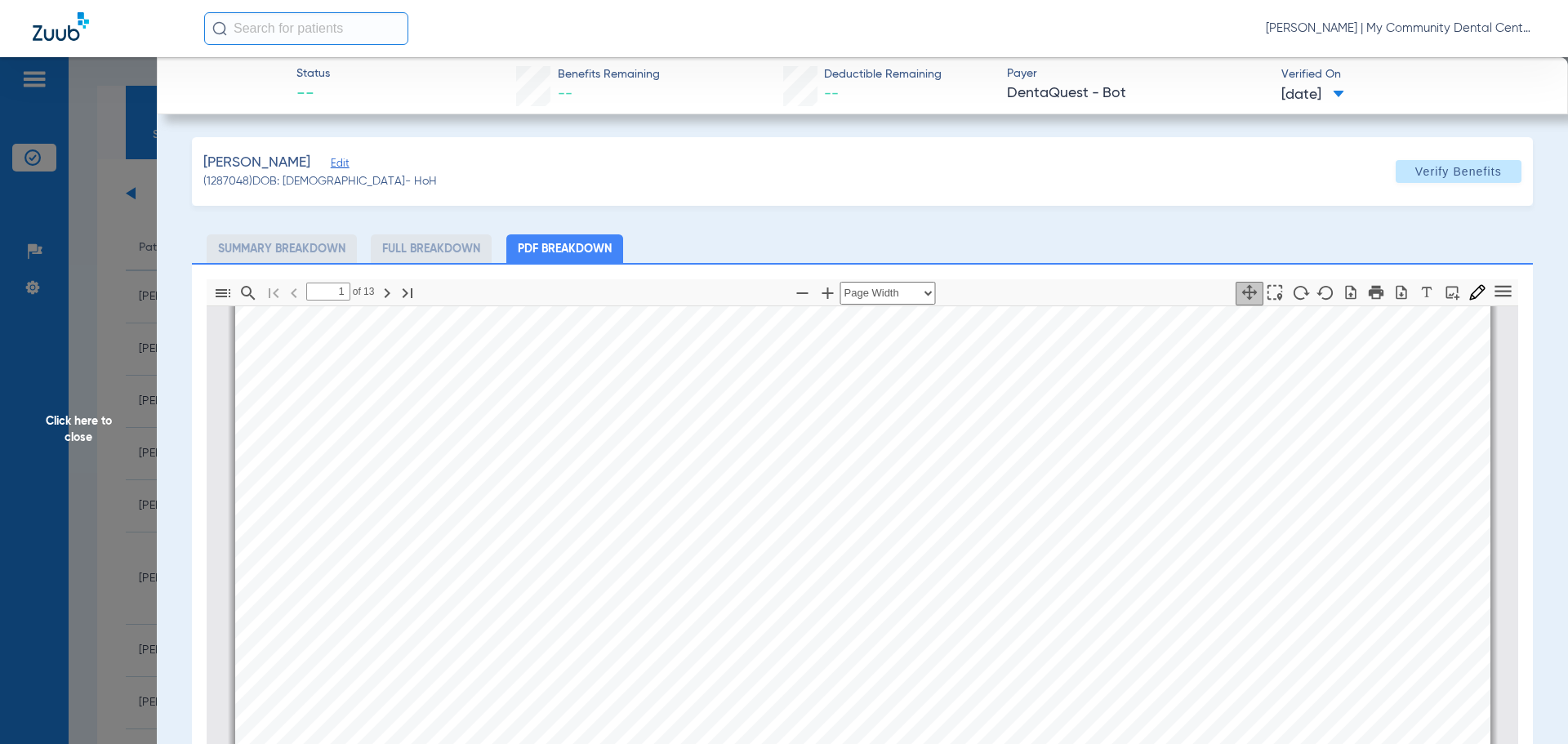
scroll to position [335, 0]
drag, startPoint x: 97, startPoint y: 427, endPoint x: 177, endPoint y: 443, distance: 81.6
click at [96, 427] on span "Click here to close" at bounding box center [78, 429] width 157 height 744
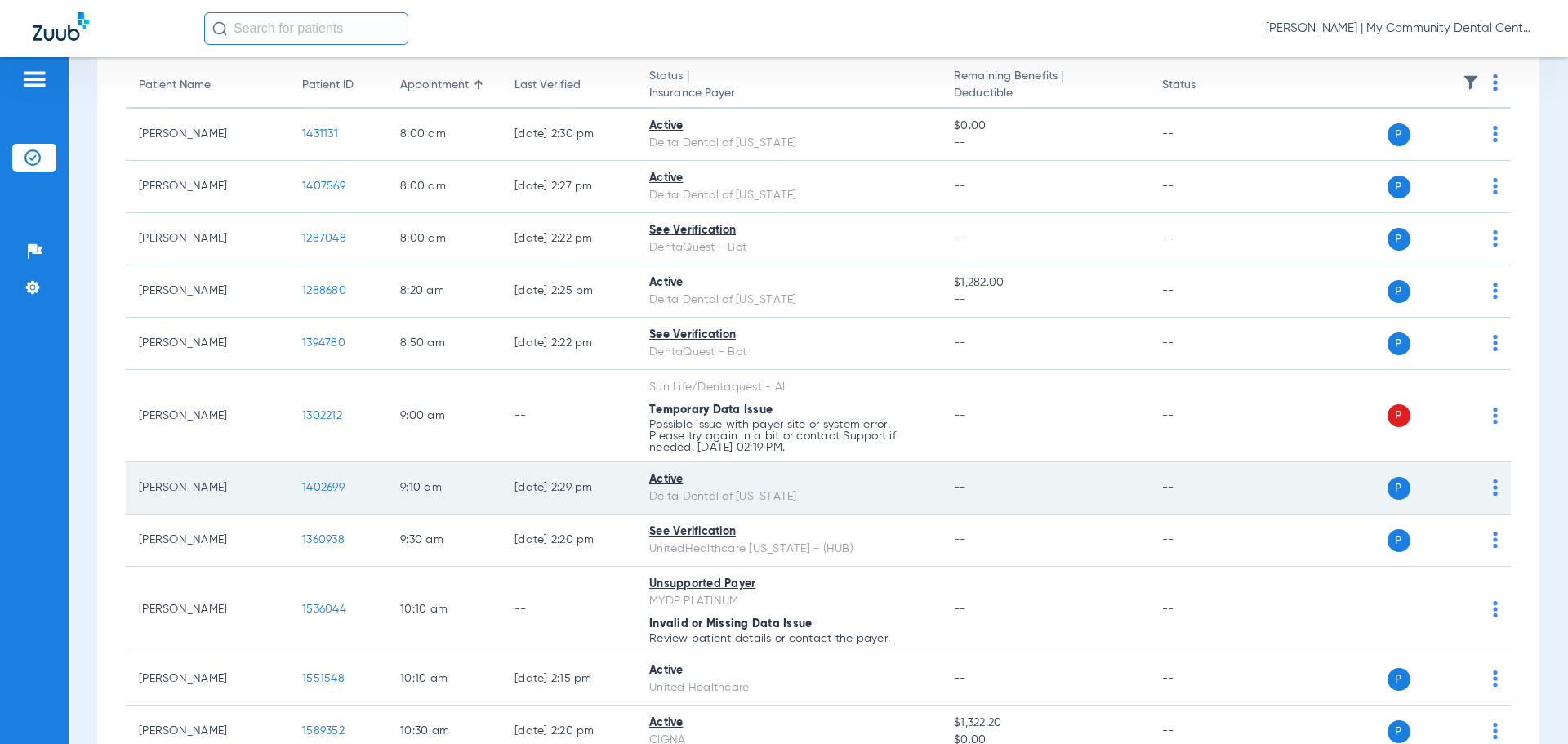
scroll to position [164, 0]
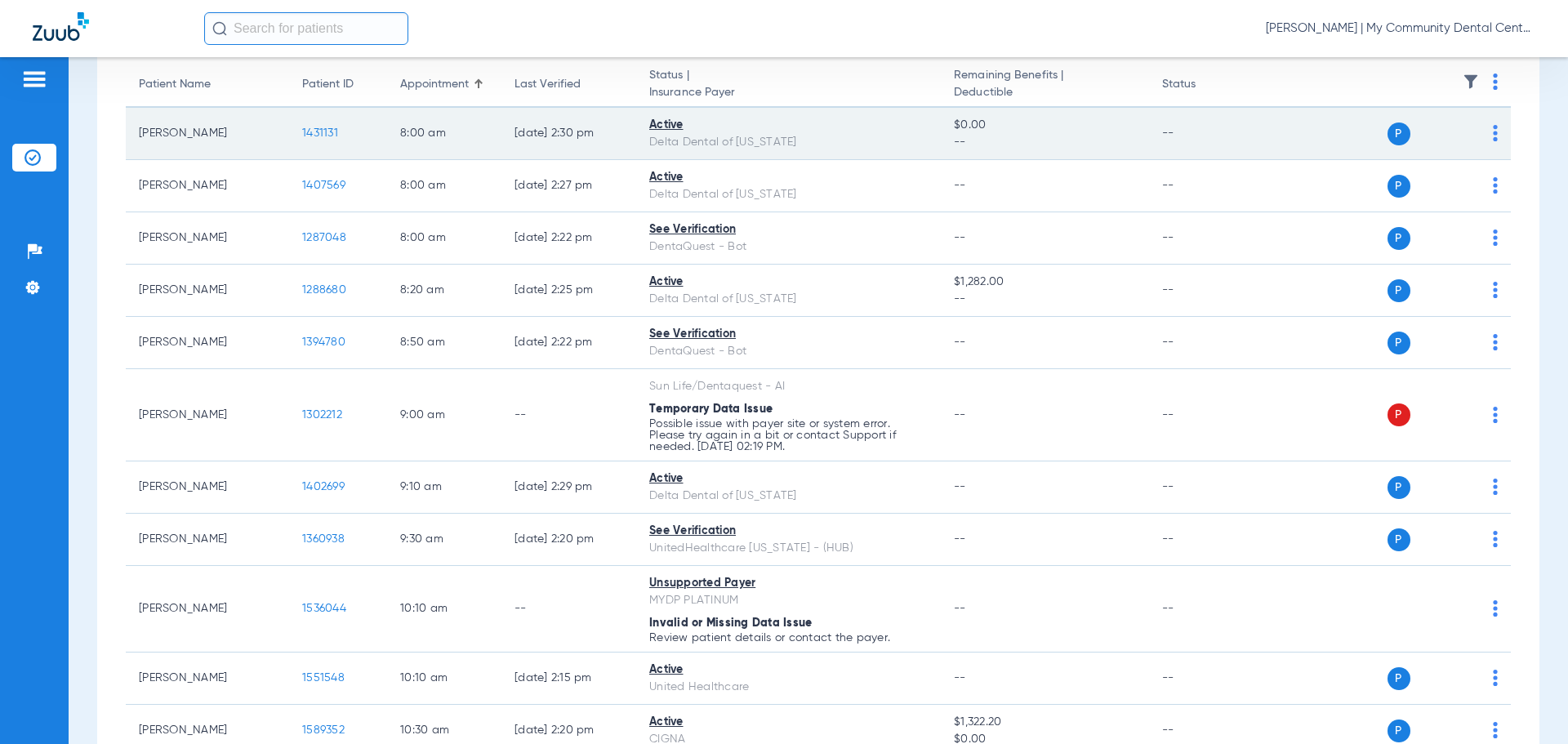
click at [314, 130] on span "1431131" at bounding box center [320, 133] width 36 height 11
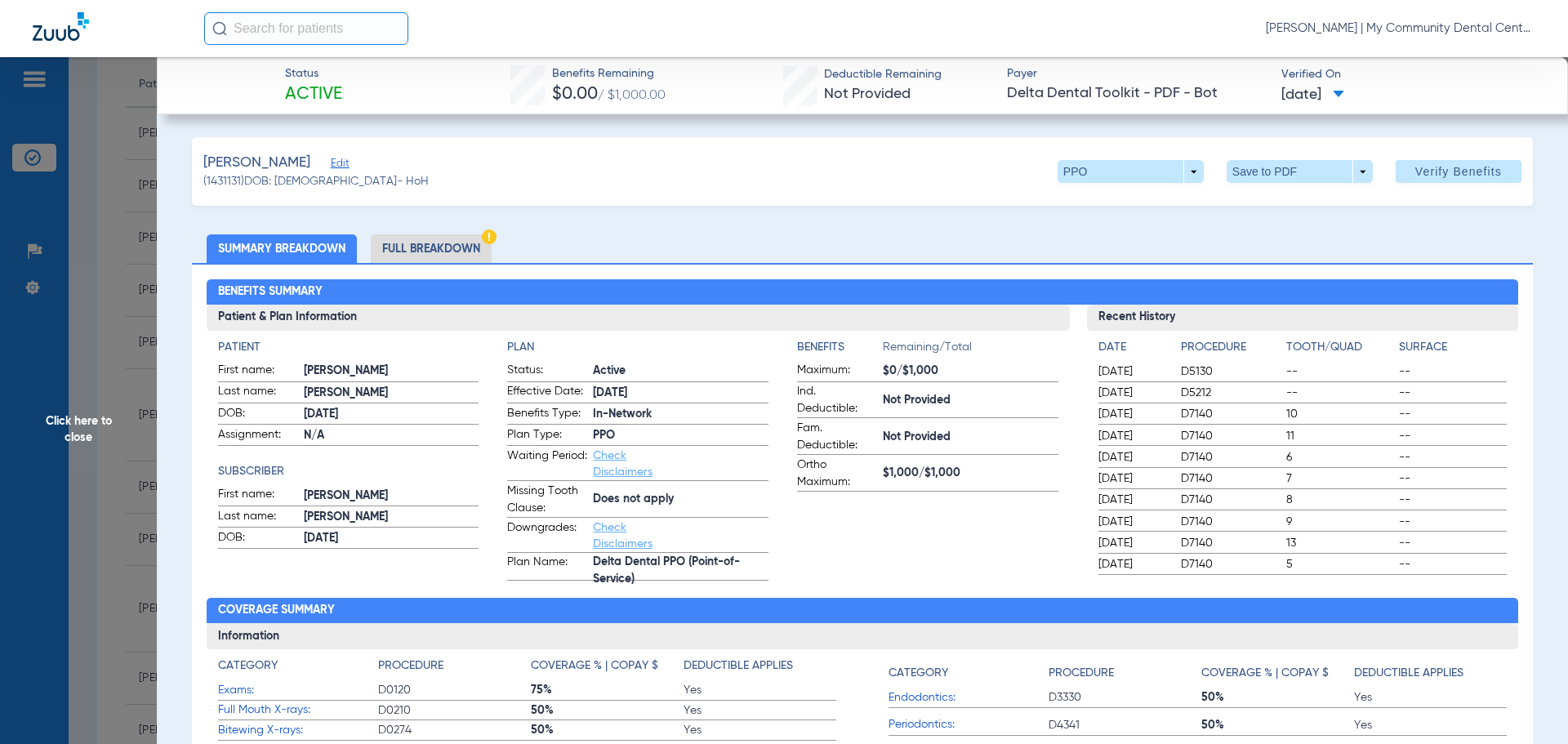
click at [464, 243] on li "Full Breakdown" at bounding box center [431, 249] width 121 height 28
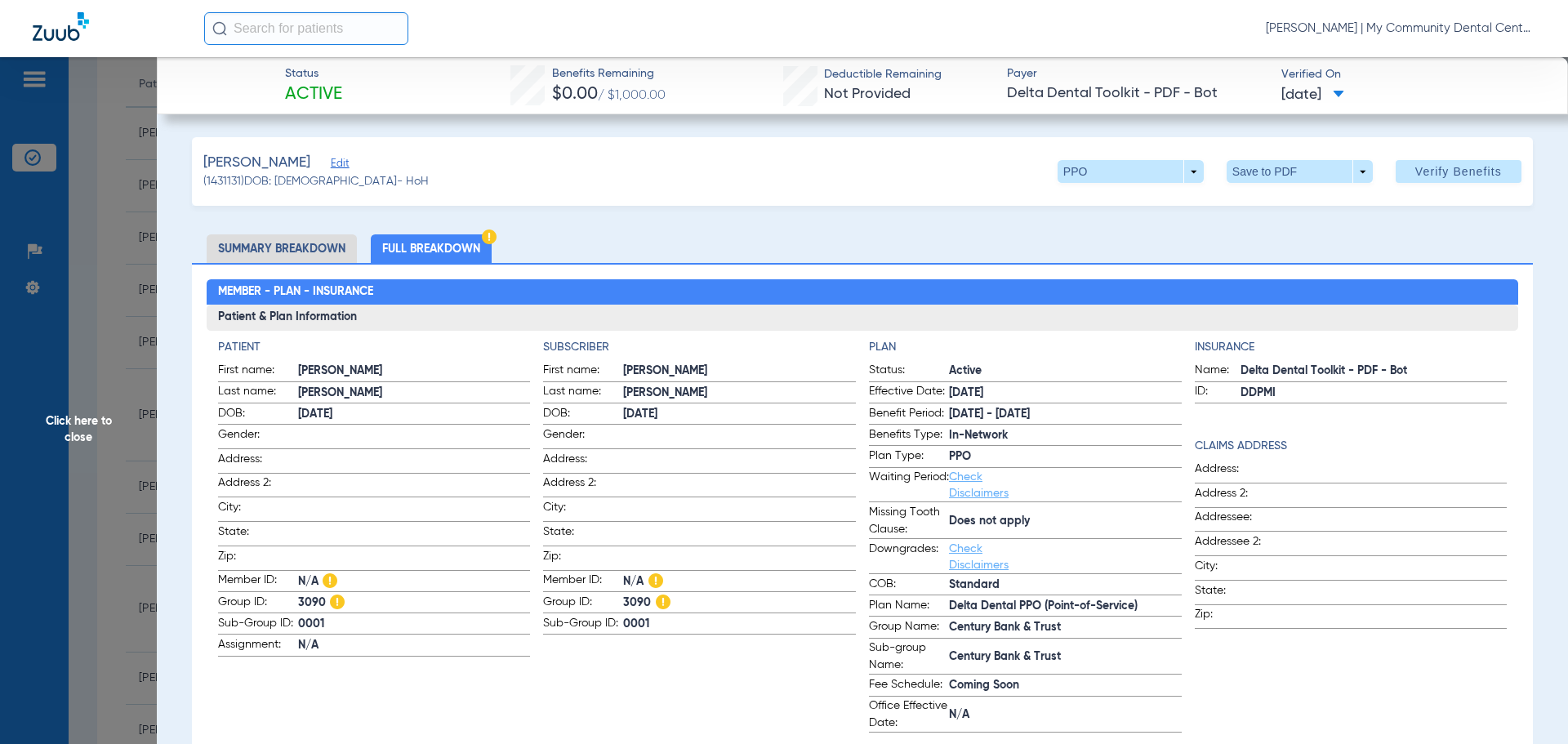
click at [54, 406] on span "Click here to close" at bounding box center [78, 429] width 157 height 744
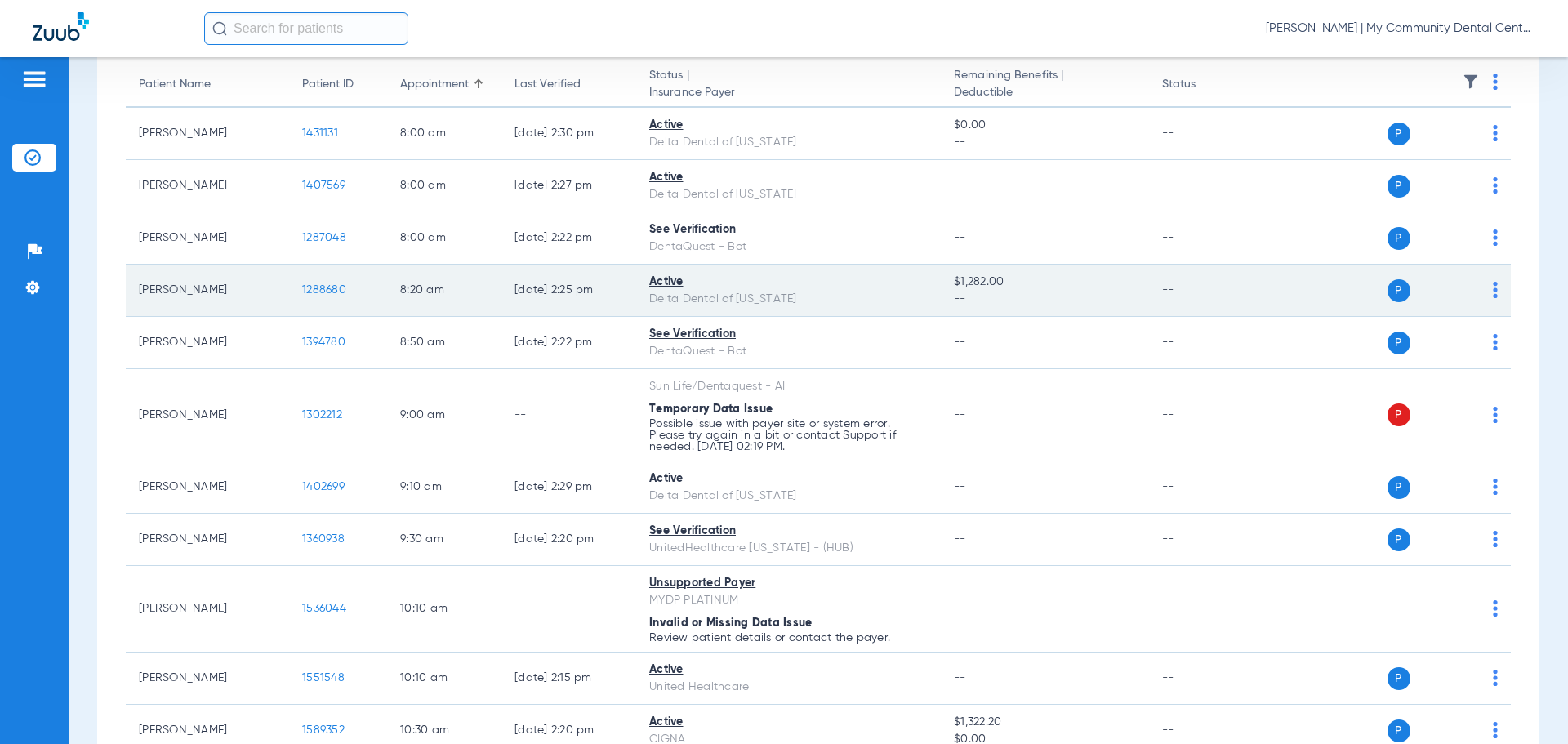
click at [319, 286] on span "1288680" at bounding box center [324, 290] width 44 height 11
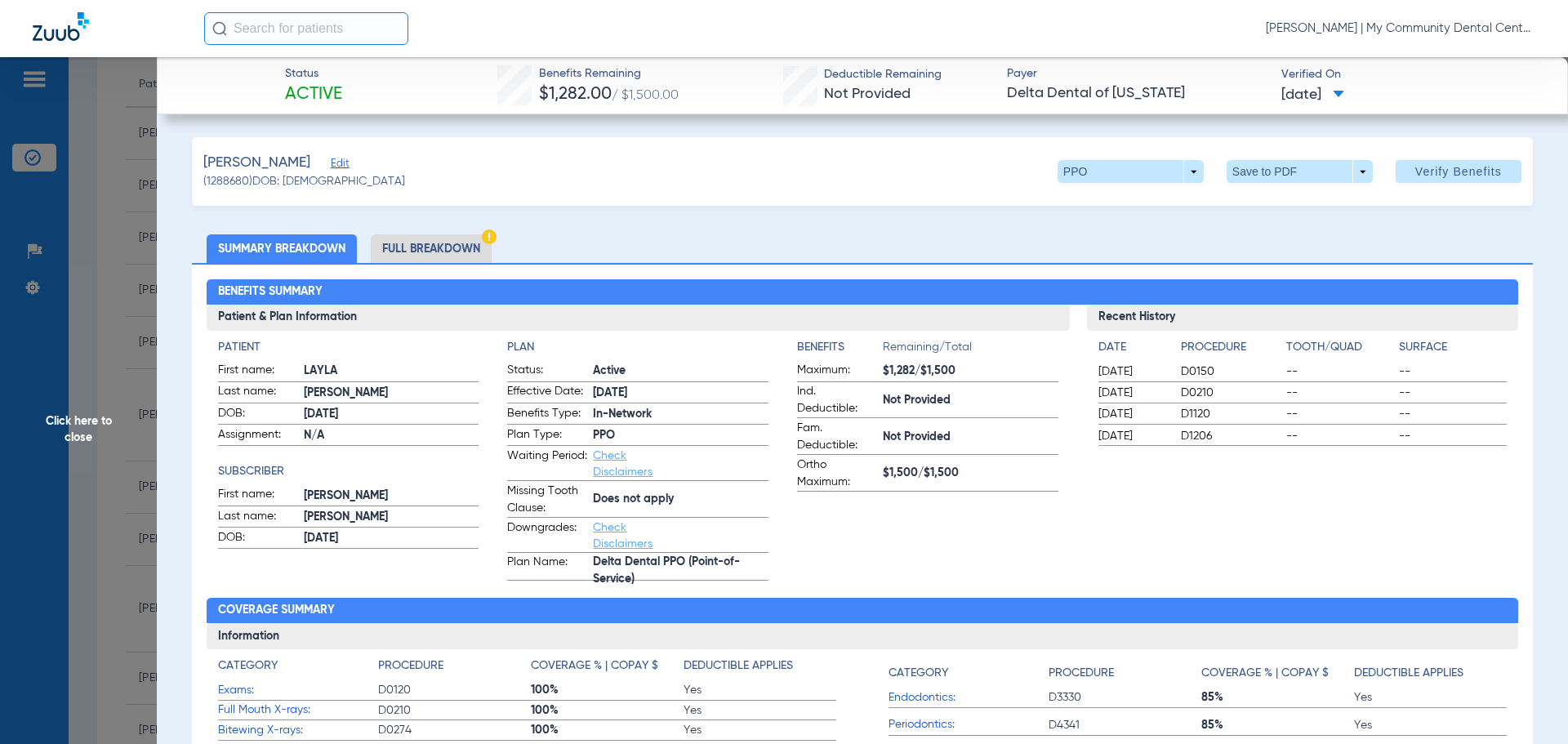
click at [429, 243] on li "Full Breakdown" at bounding box center [431, 249] width 121 height 28
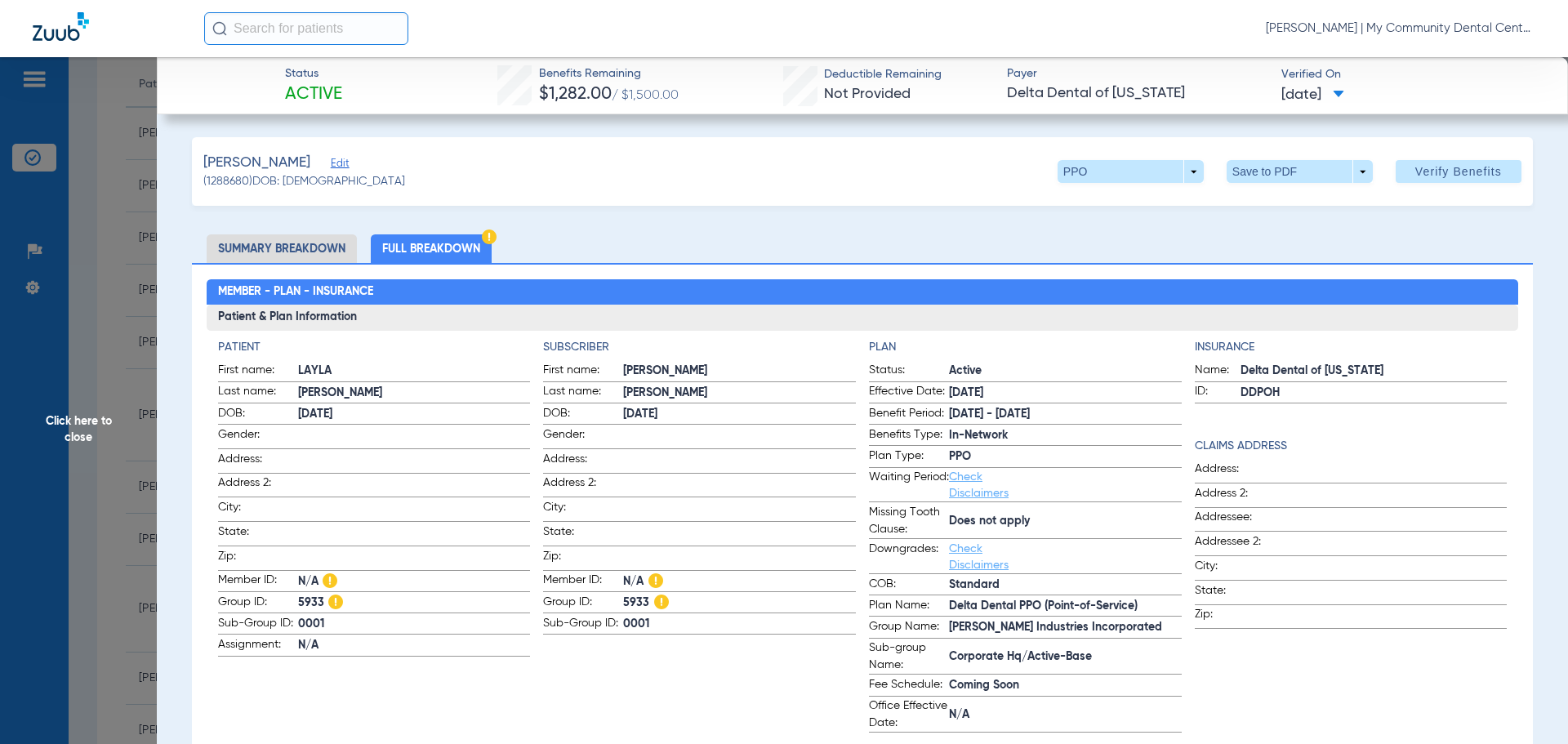
drag, startPoint x: 123, startPoint y: 440, endPoint x: 2654, endPoint y: 759, distance: 2551.0
click at [1567, 743] on html "Carly Noble - Sturgis | My Community Dental Centers Patients Insurance Verifica…" at bounding box center [784, 372] width 1568 height 744
click at [61, 429] on span "Click here to close" at bounding box center [78, 429] width 157 height 744
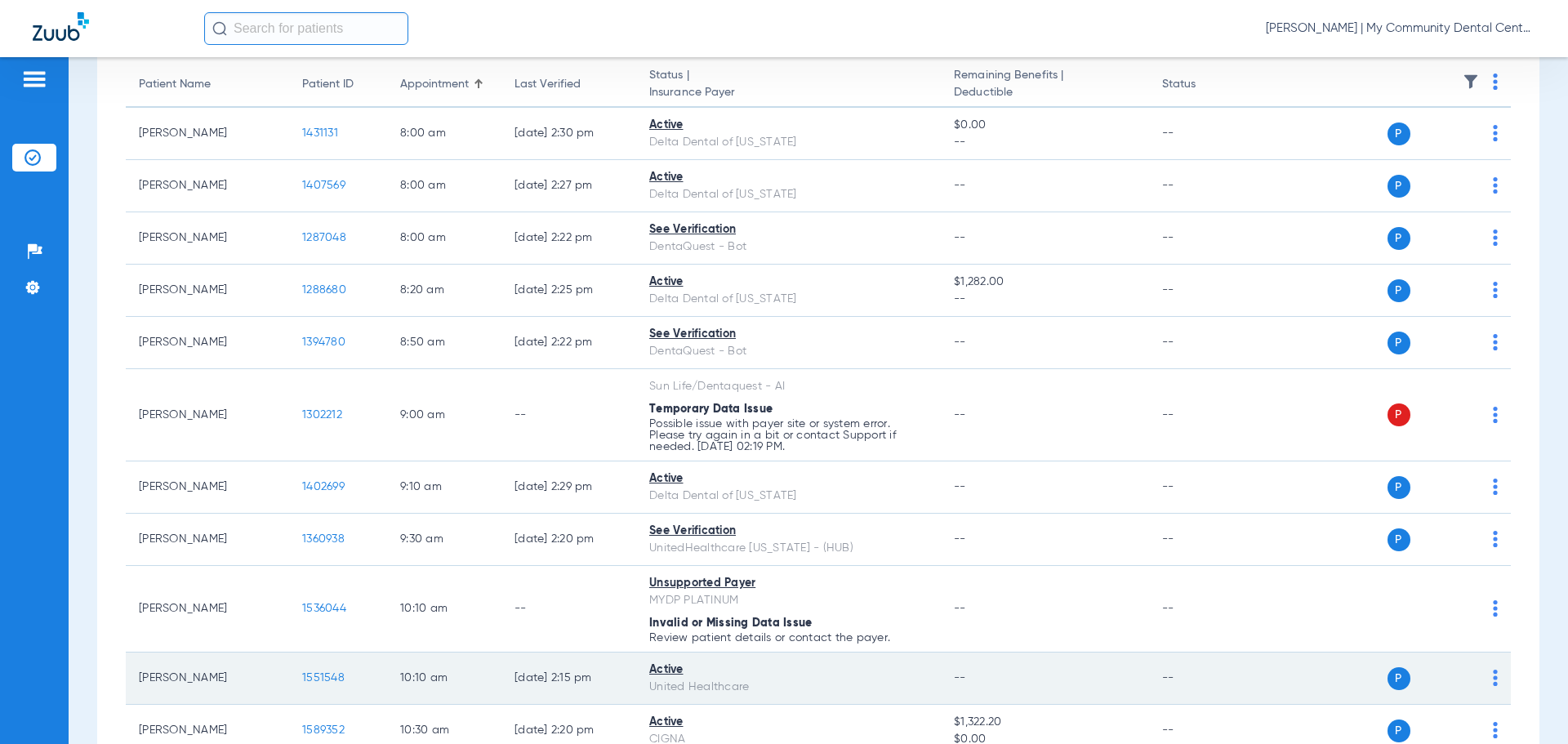
click at [321, 674] on span "1551548" at bounding box center [324, 677] width 43 height 11
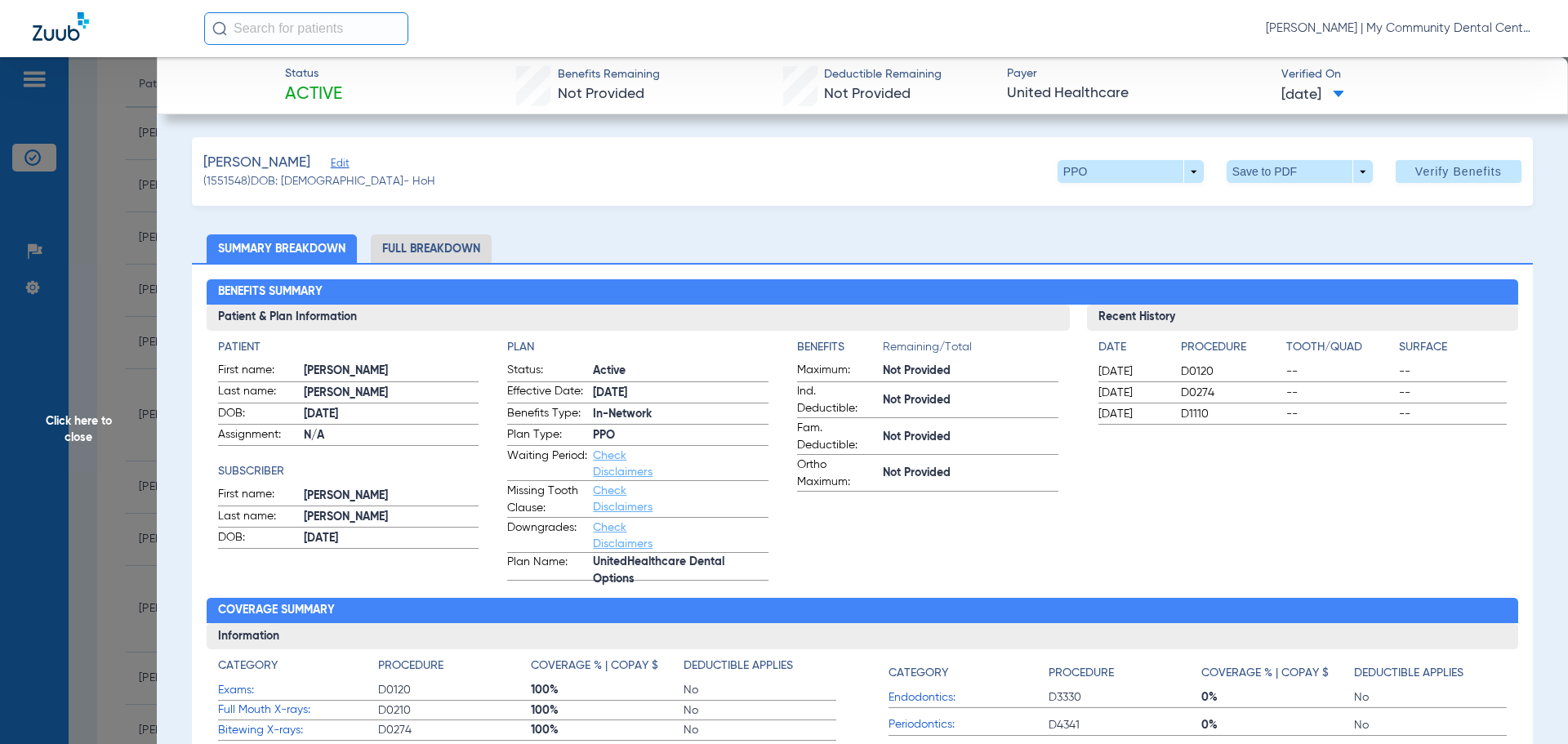
click at [395, 246] on li "Full Breakdown" at bounding box center [431, 249] width 121 height 28
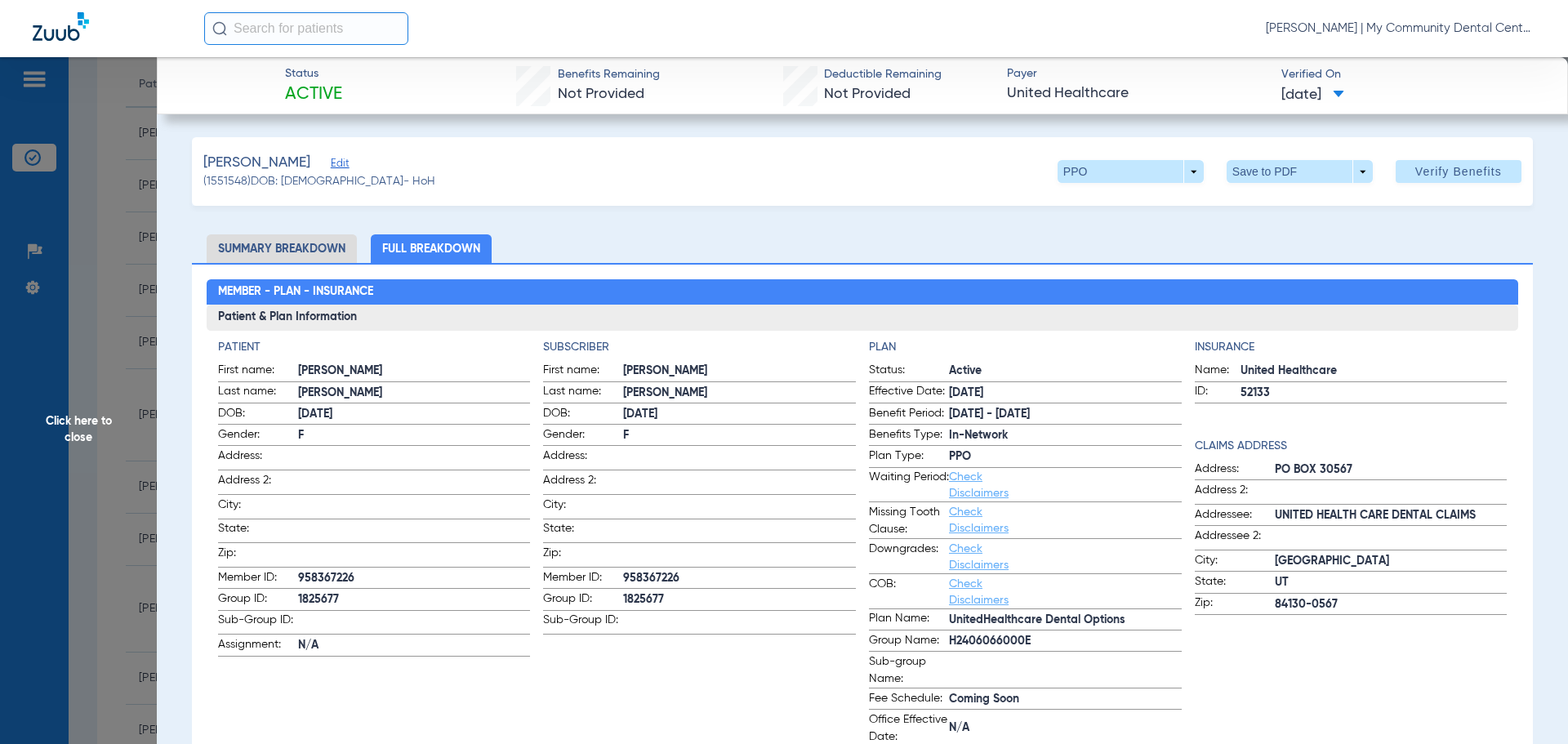
click at [118, 438] on span "Click here to close" at bounding box center [78, 429] width 157 height 744
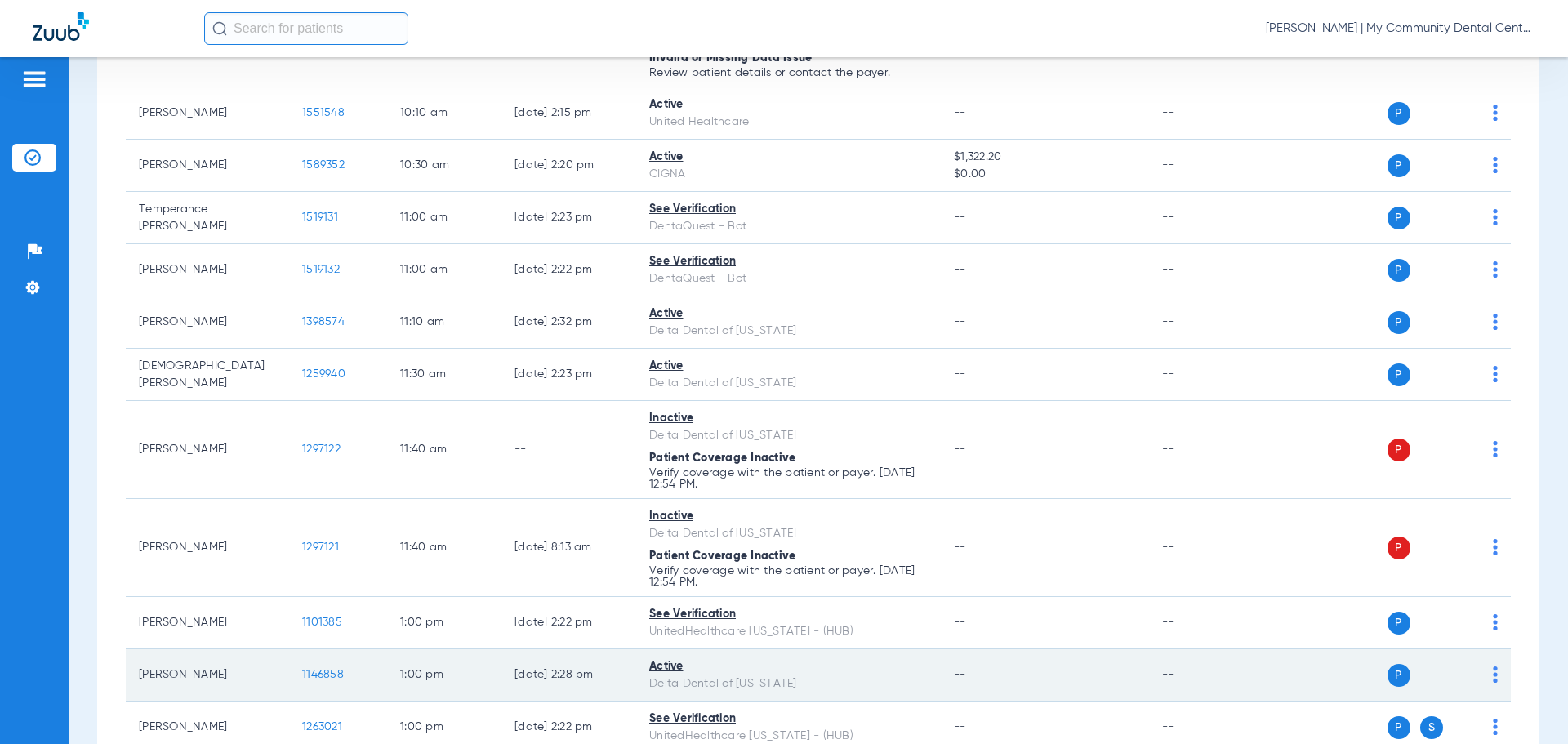
scroll to position [981, 0]
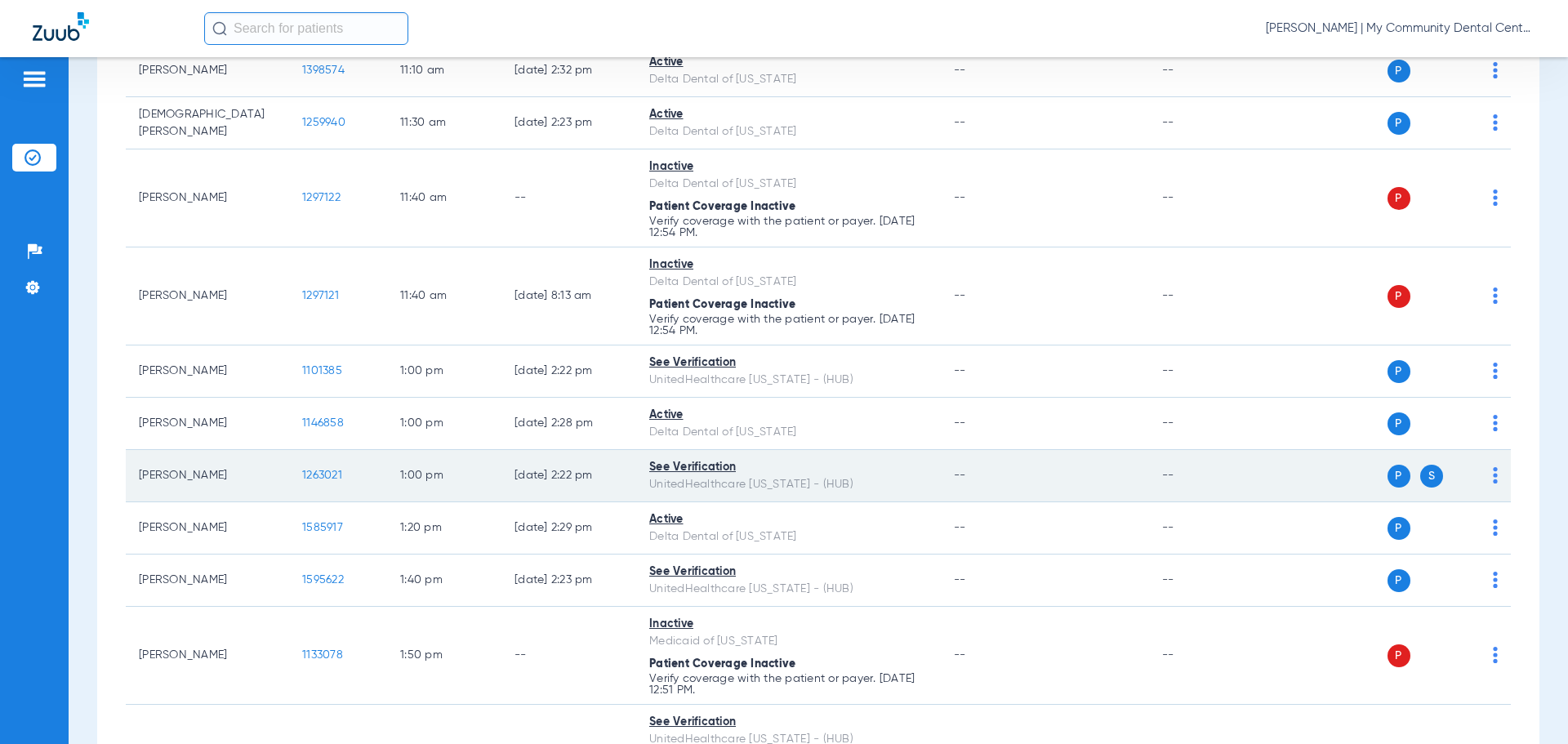
click at [314, 472] on span "1263021" at bounding box center [322, 475] width 40 height 11
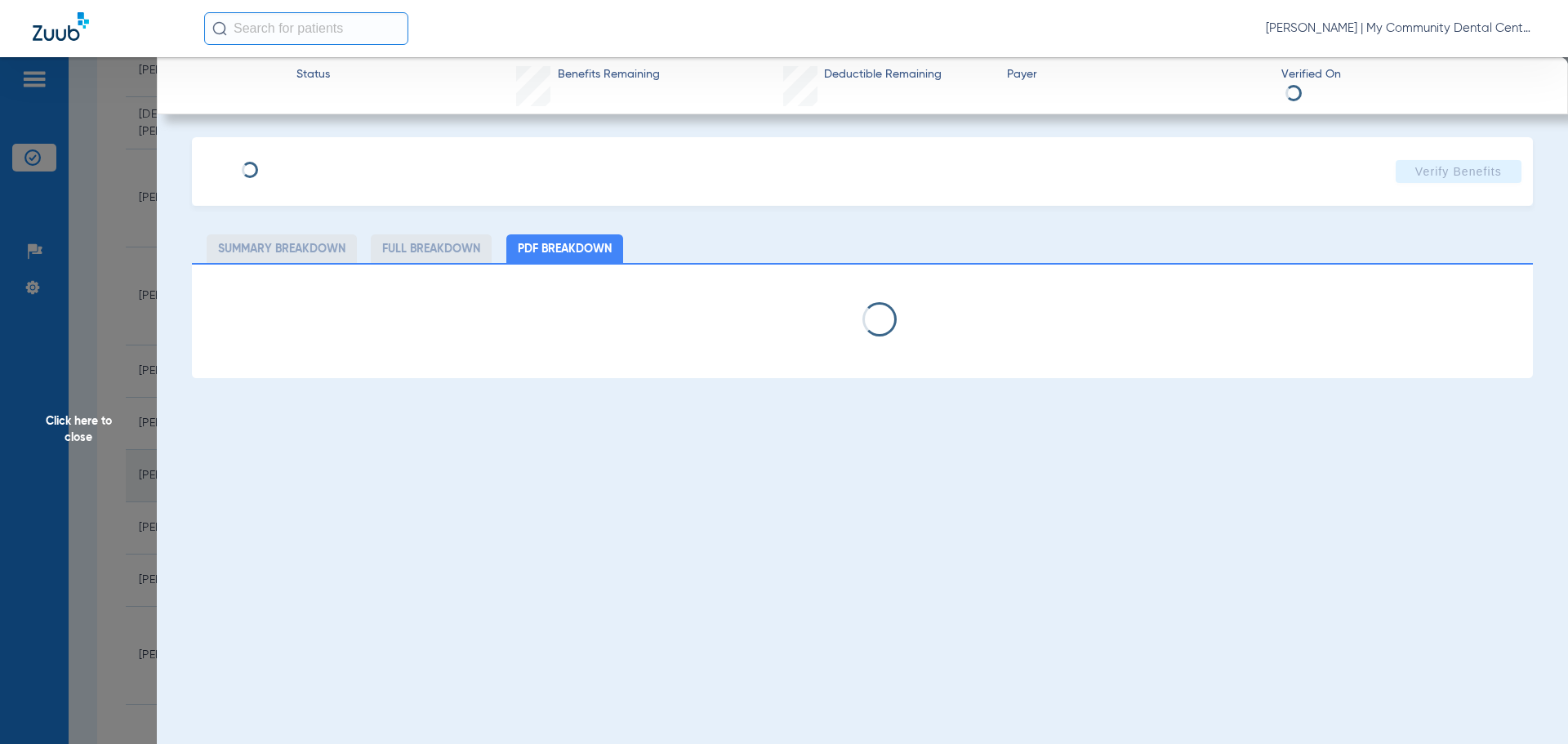
select select "page-width"
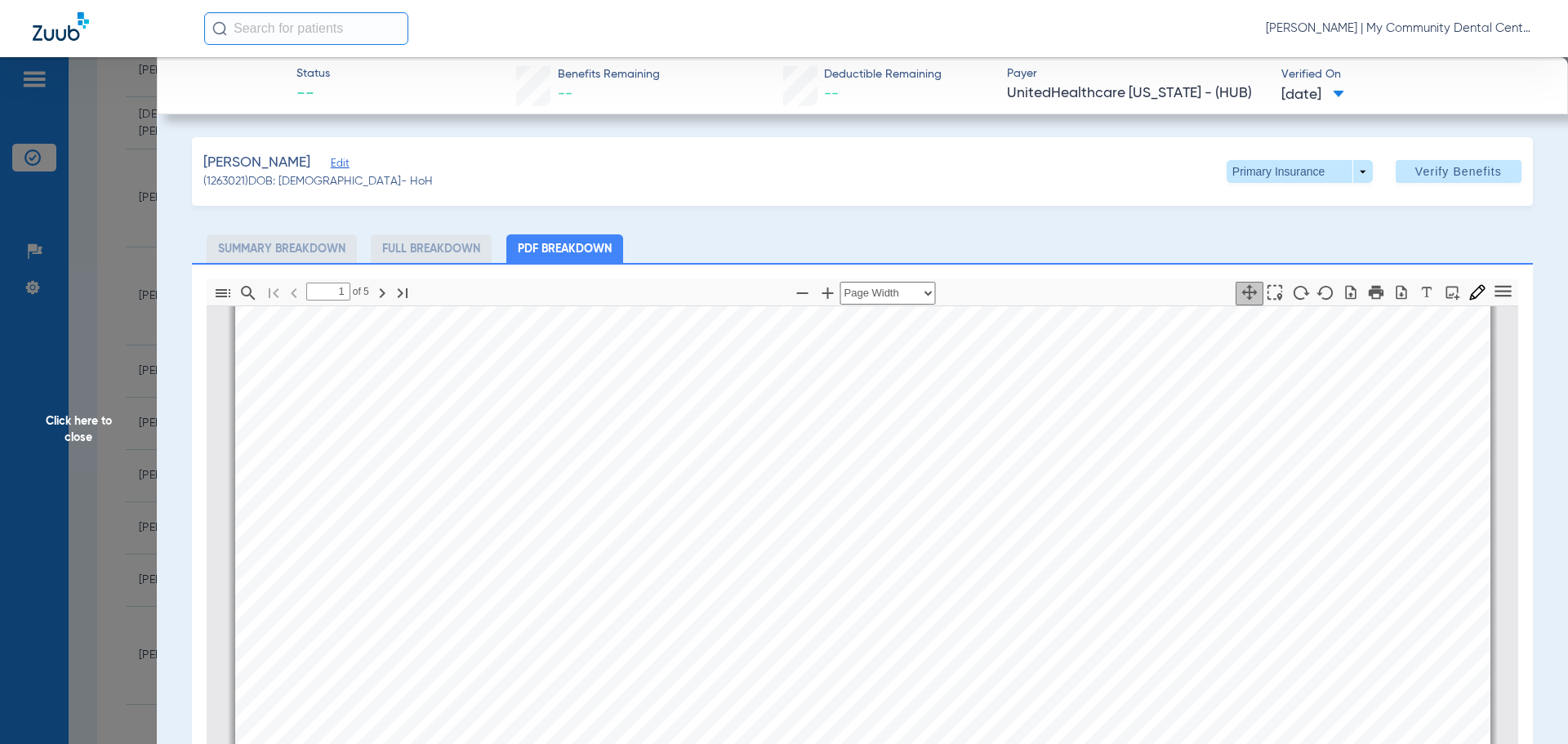
scroll to position [1233, 0]
type input "2"
click at [1279, 172] on span at bounding box center [1299, 171] width 39 height 39
click at [1275, 232] on span "Secondary Insurance" at bounding box center [1282, 237] width 108 height 11
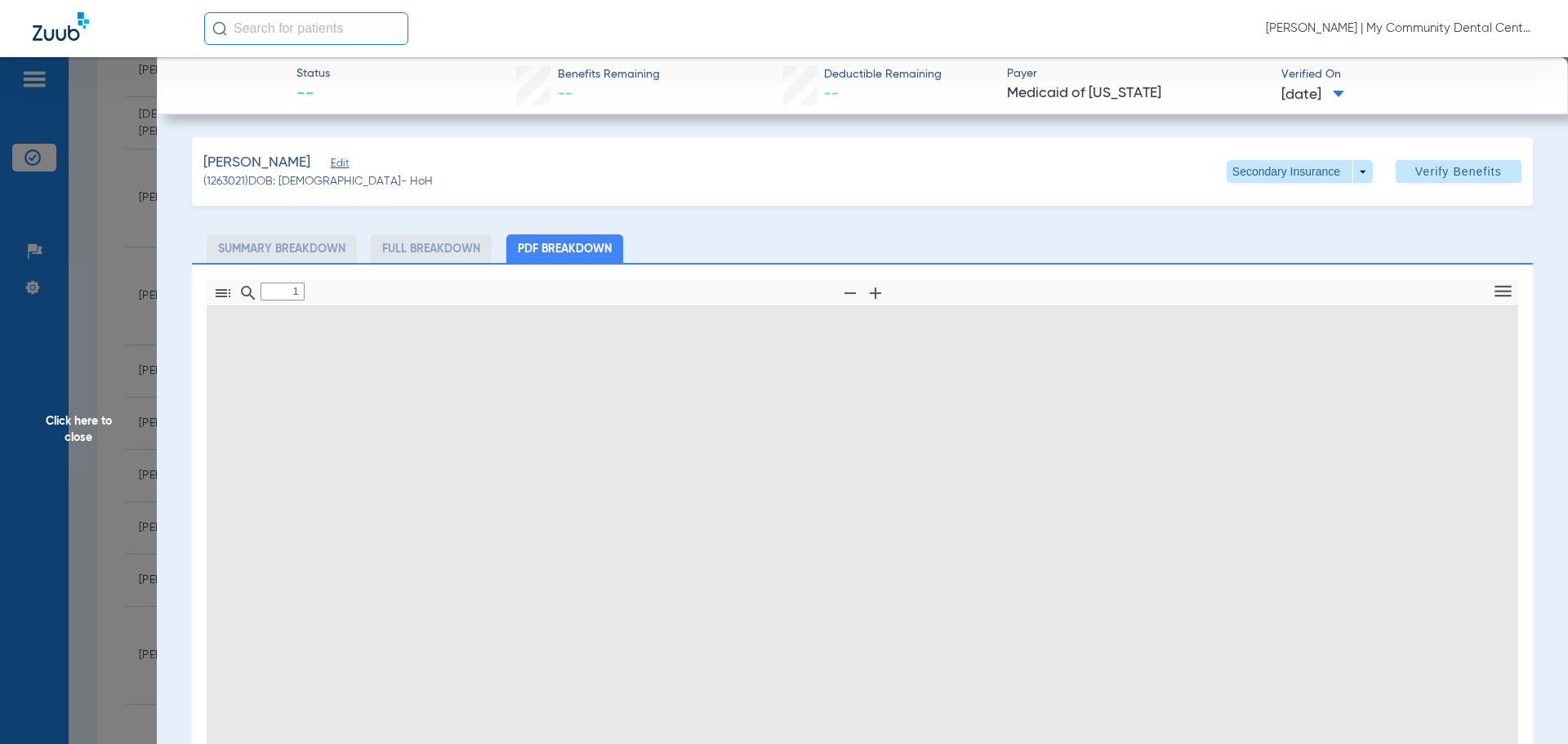
type input "0"
select select "page-width"
type input "1"
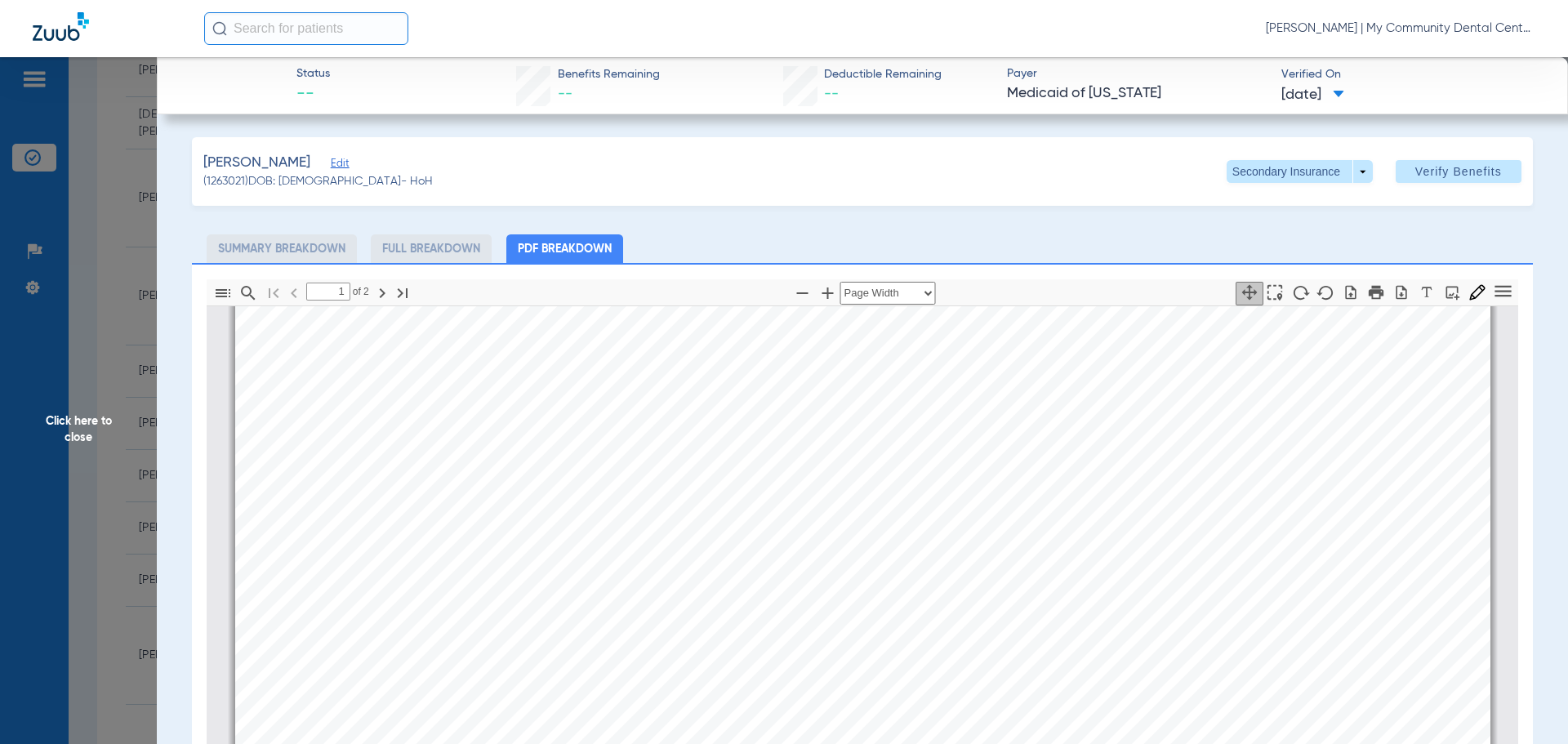
scroll to position [9, 0]
click at [113, 439] on span "Click here to close" at bounding box center [78, 429] width 157 height 744
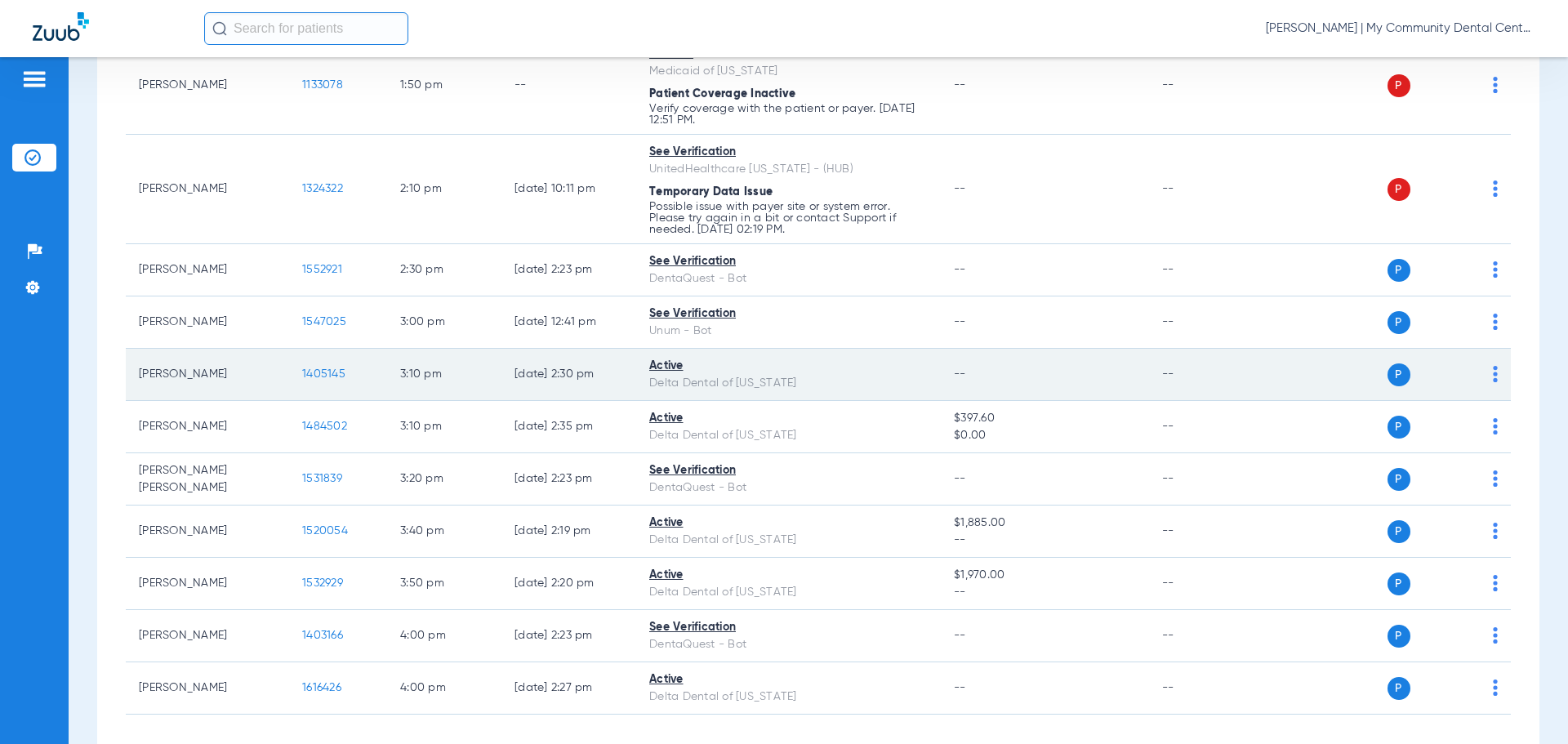
scroll to position [1552, 0]
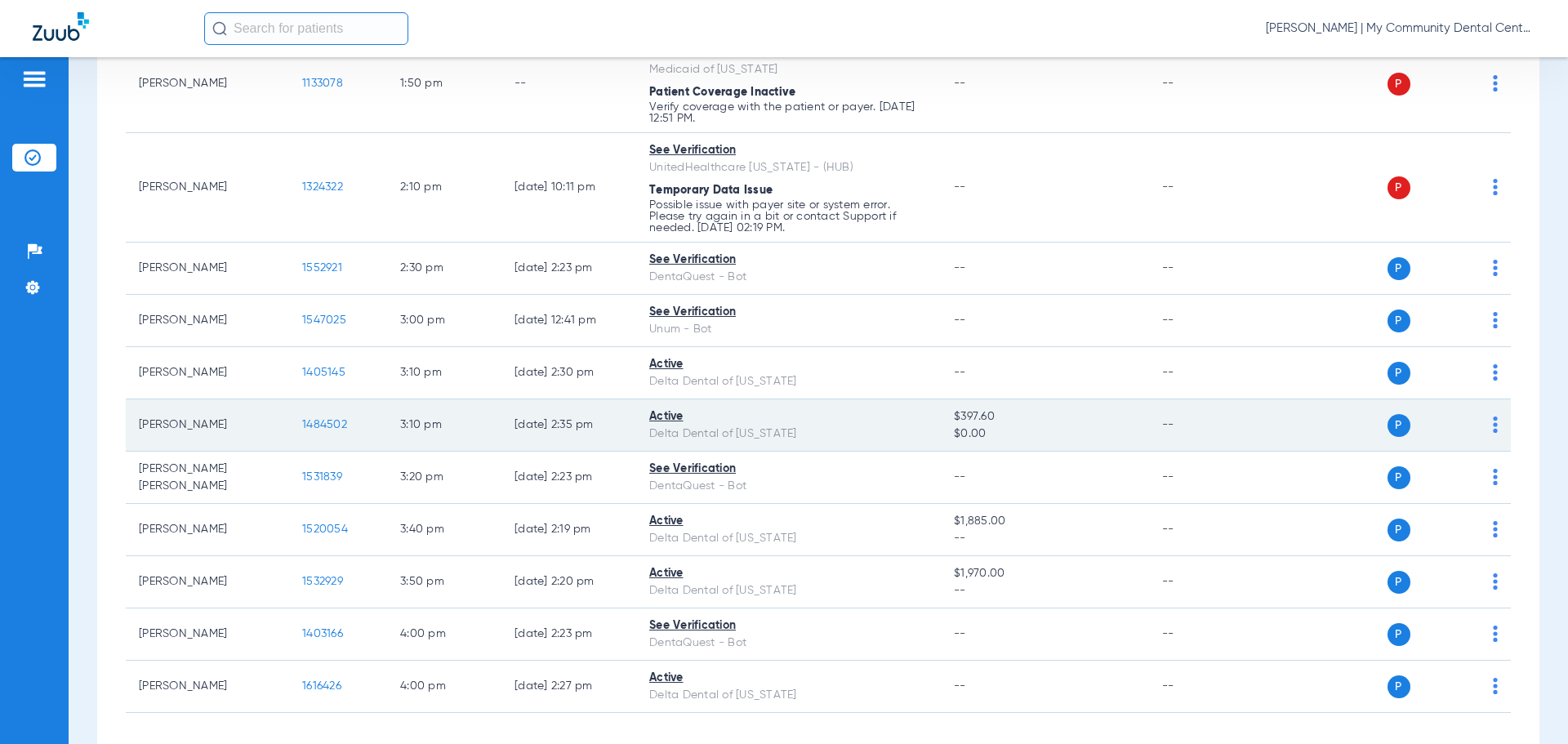
click at [320, 421] on span "1484502" at bounding box center [325, 424] width 45 height 11
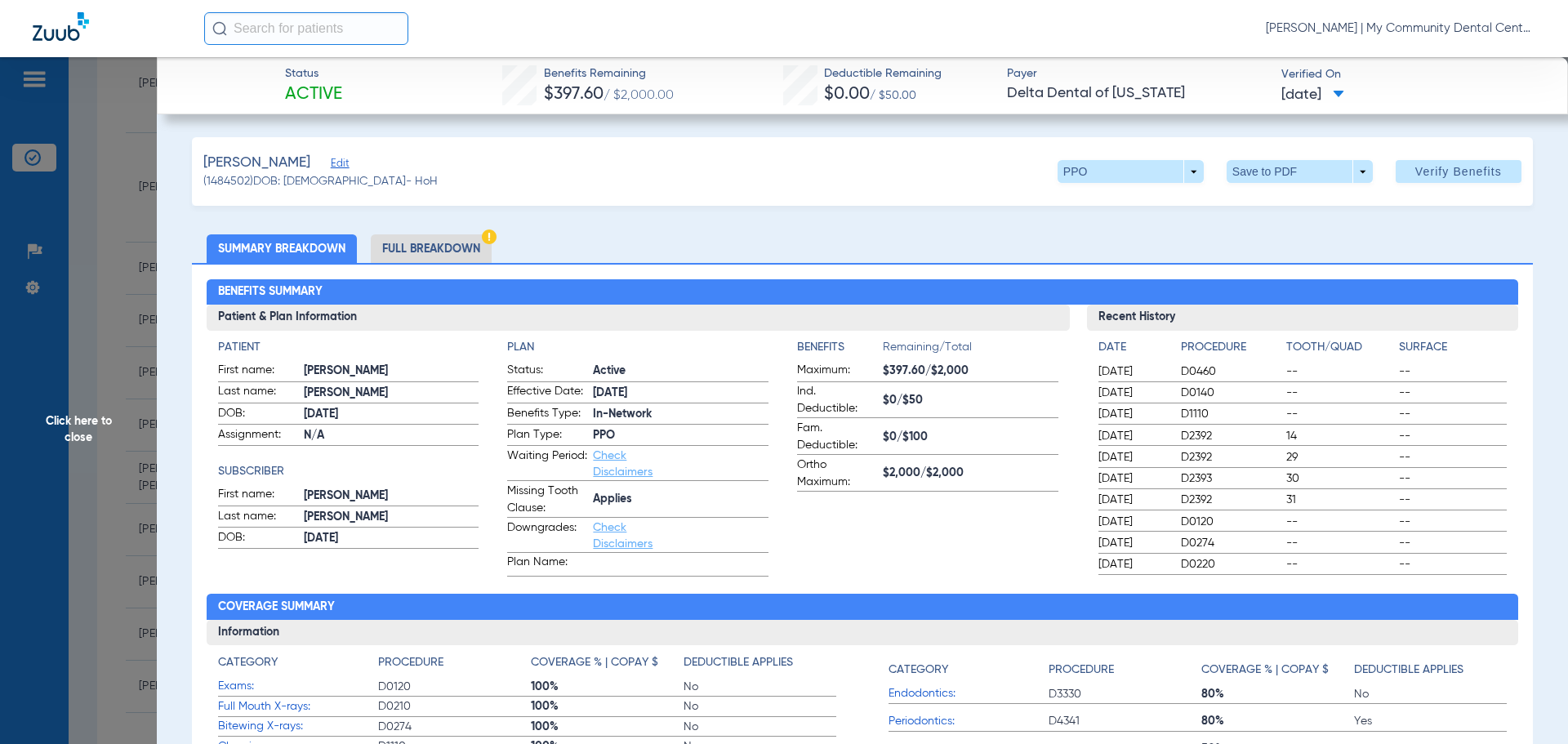
click at [441, 253] on li "Full Breakdown" at bounding box center [431, 249] width 121 height 28
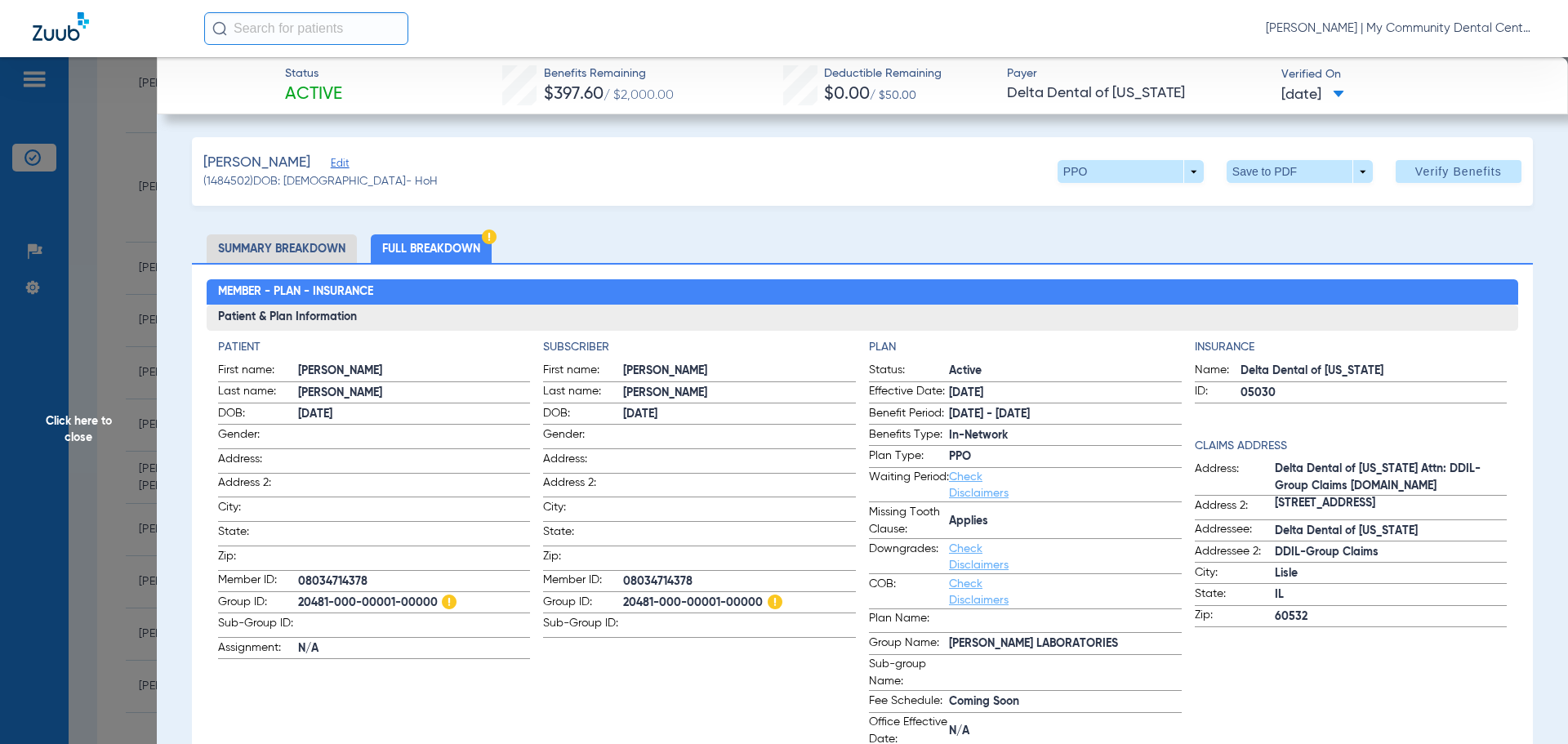
click at [46, 434] on span "Click here to close" at bounding box center [78, 429] width 157 height 744
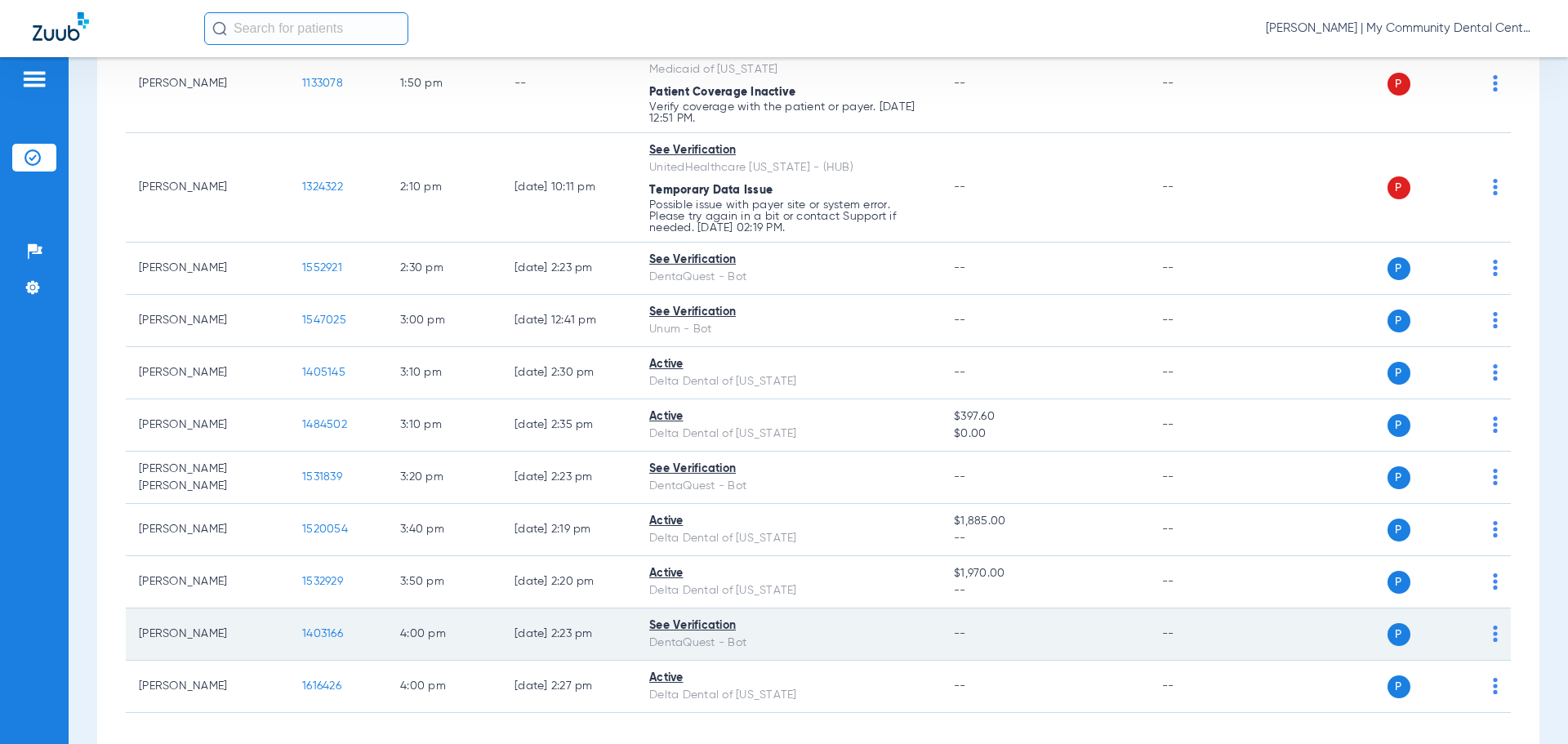
scroll to position [1625, 0]
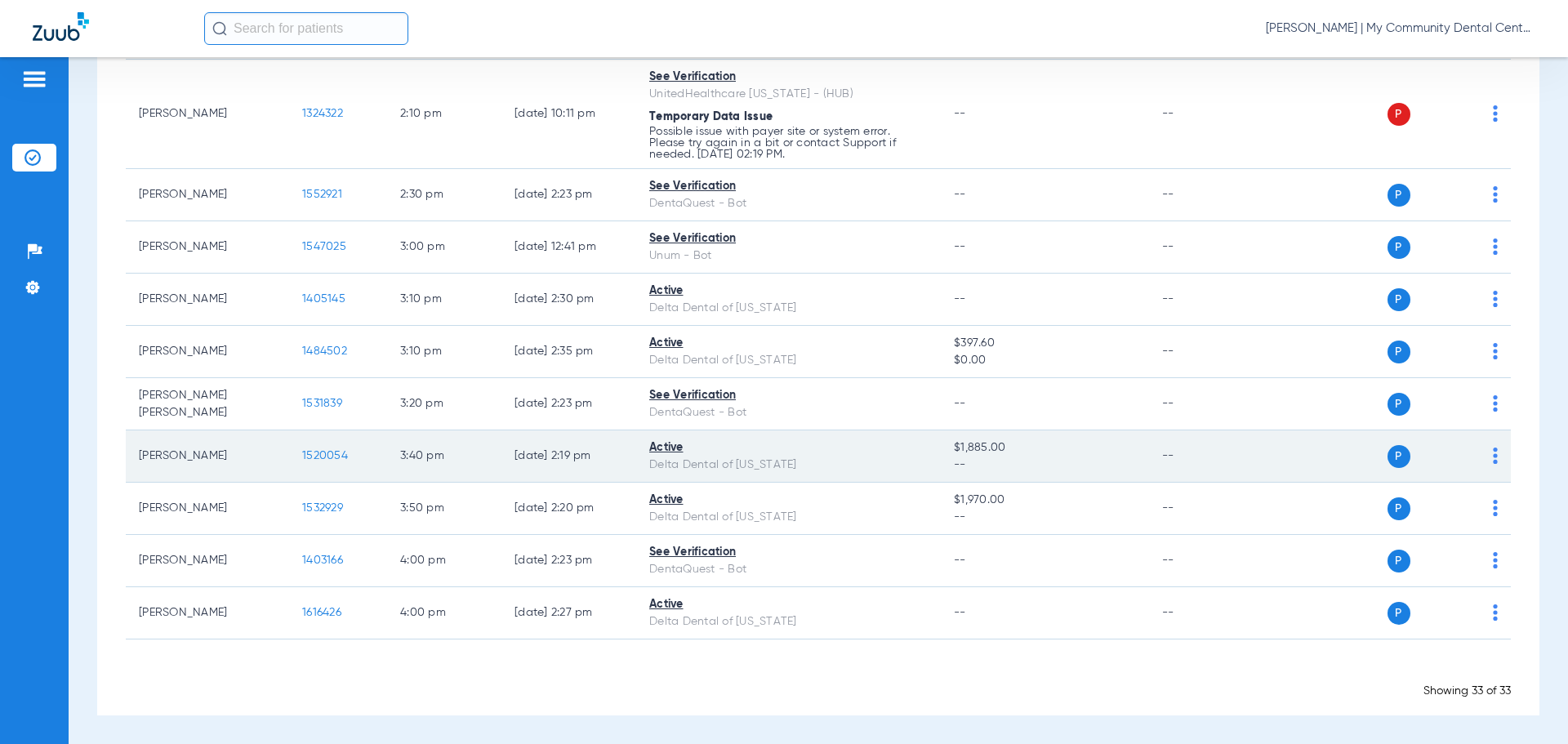
click at [325, 458] on span "1520054" at bounding box center [325, 455] width 45 height 11
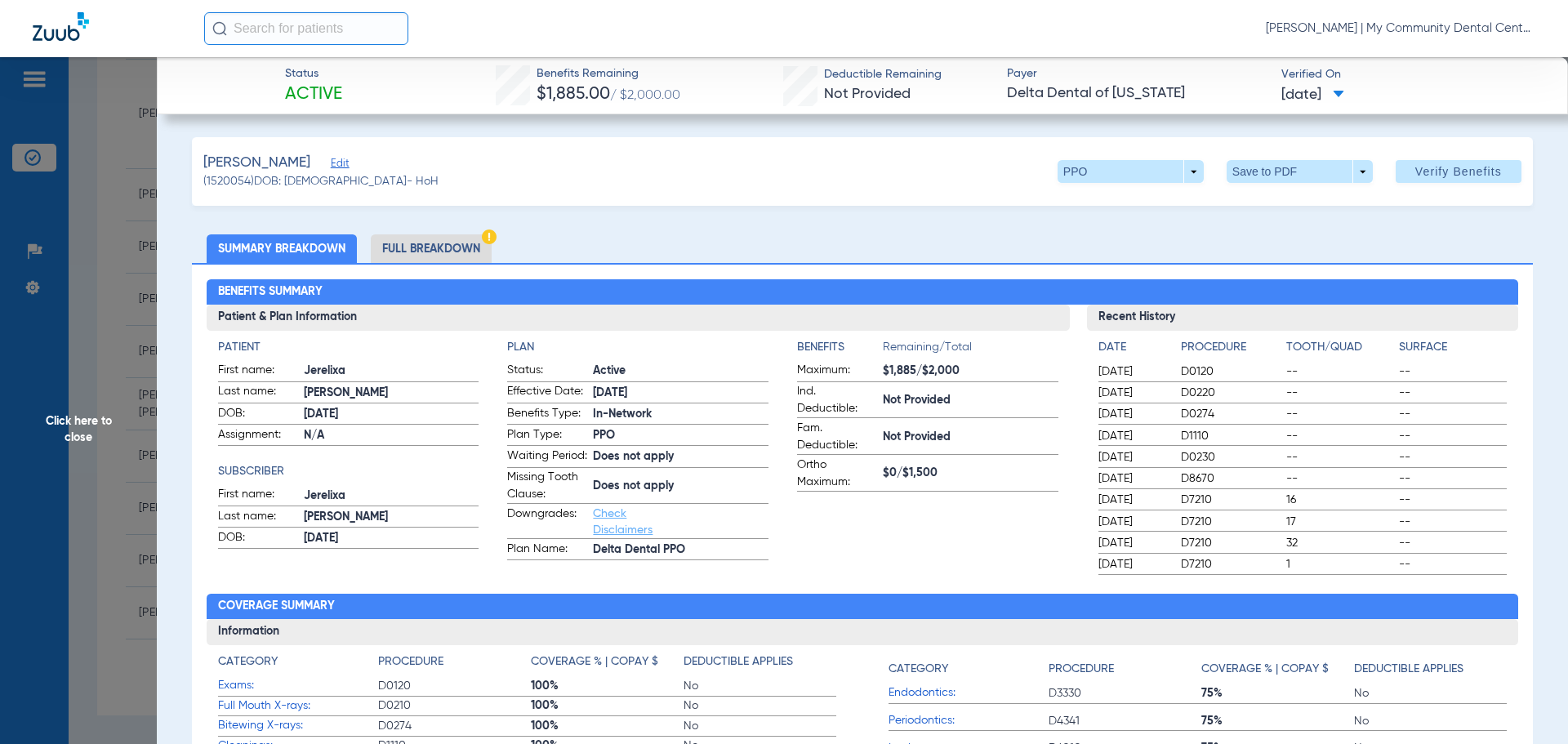
click at [407, 250] on li "Full Breakdown" at bounding box center [431, 249] width 121 height 28
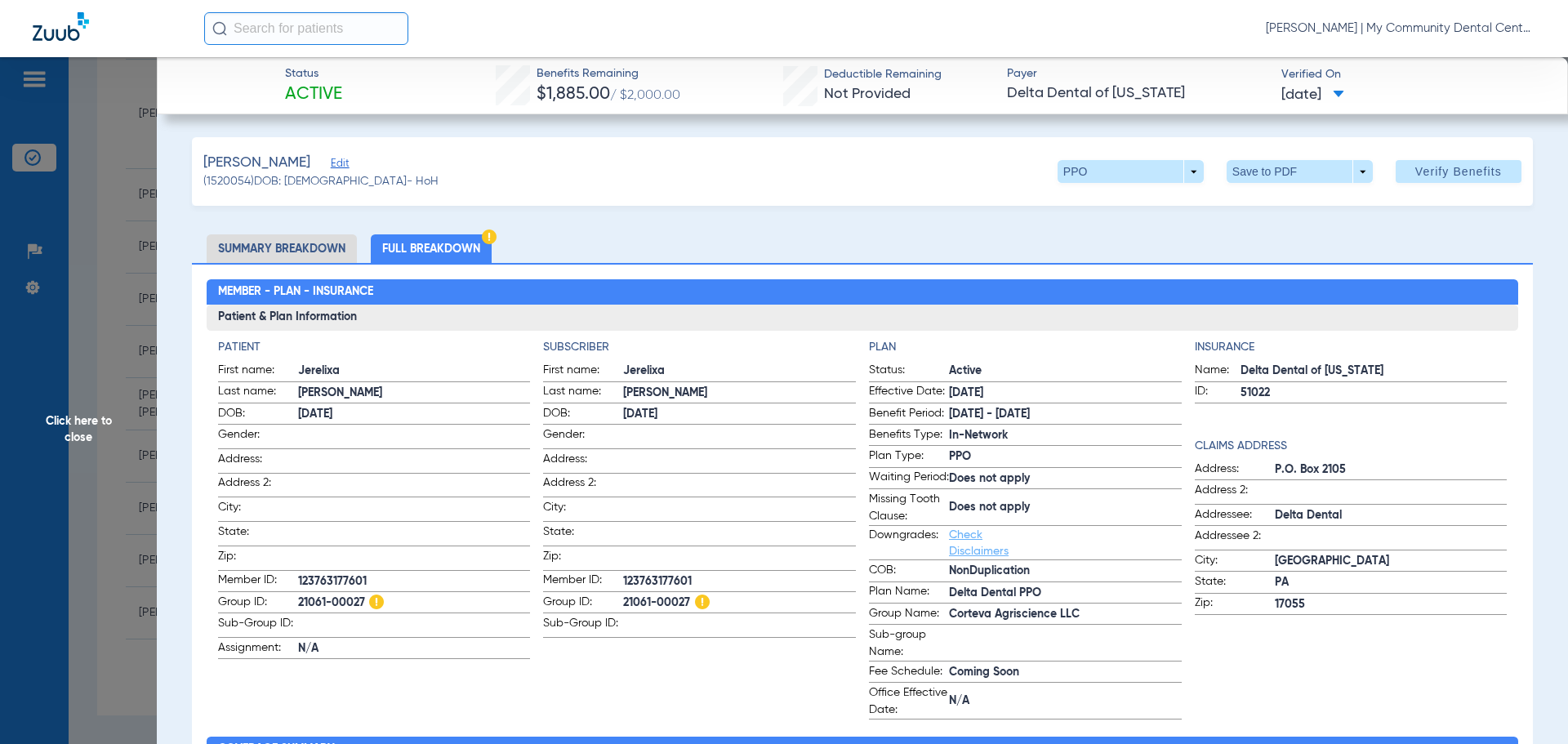
click at [76, 417] on span "Click here to close" at bounding box center [78, 429] width 157 height 744
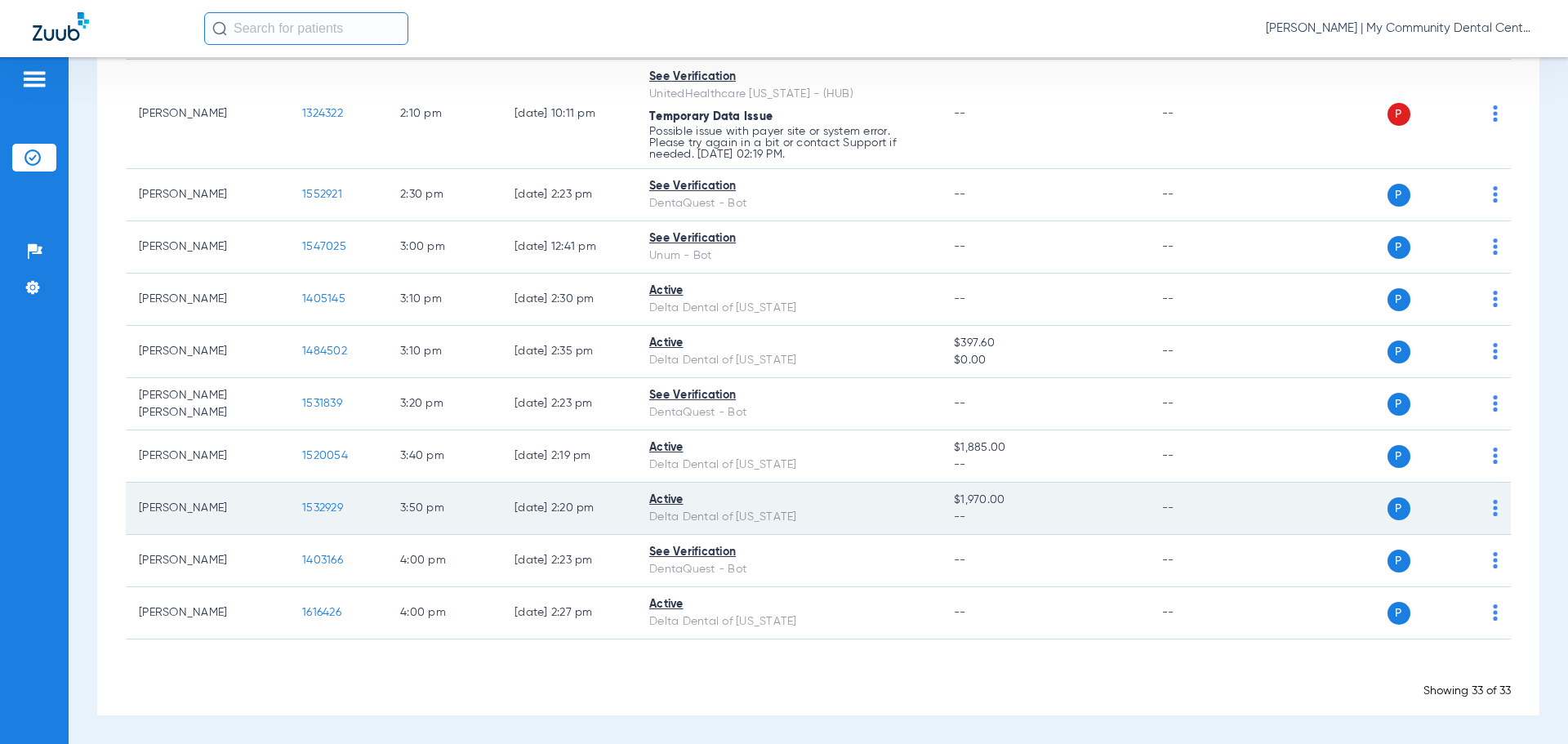
click at [315, 512] on span "1532929" at bounding box center [323, 507] width 41 height 11
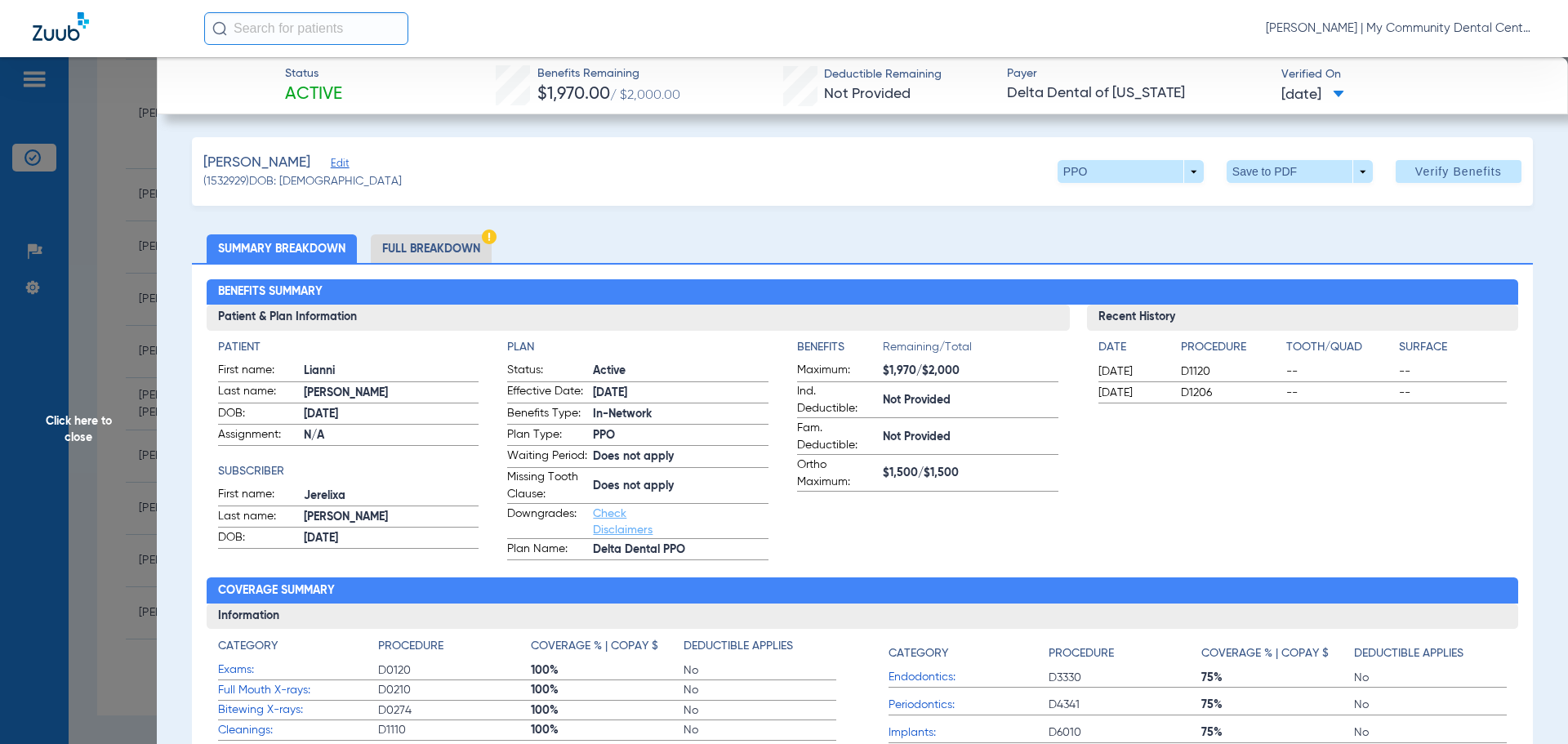
click at [84, 456] on span "Click here to close" at bounding box center [78, 429] width 157 height 744
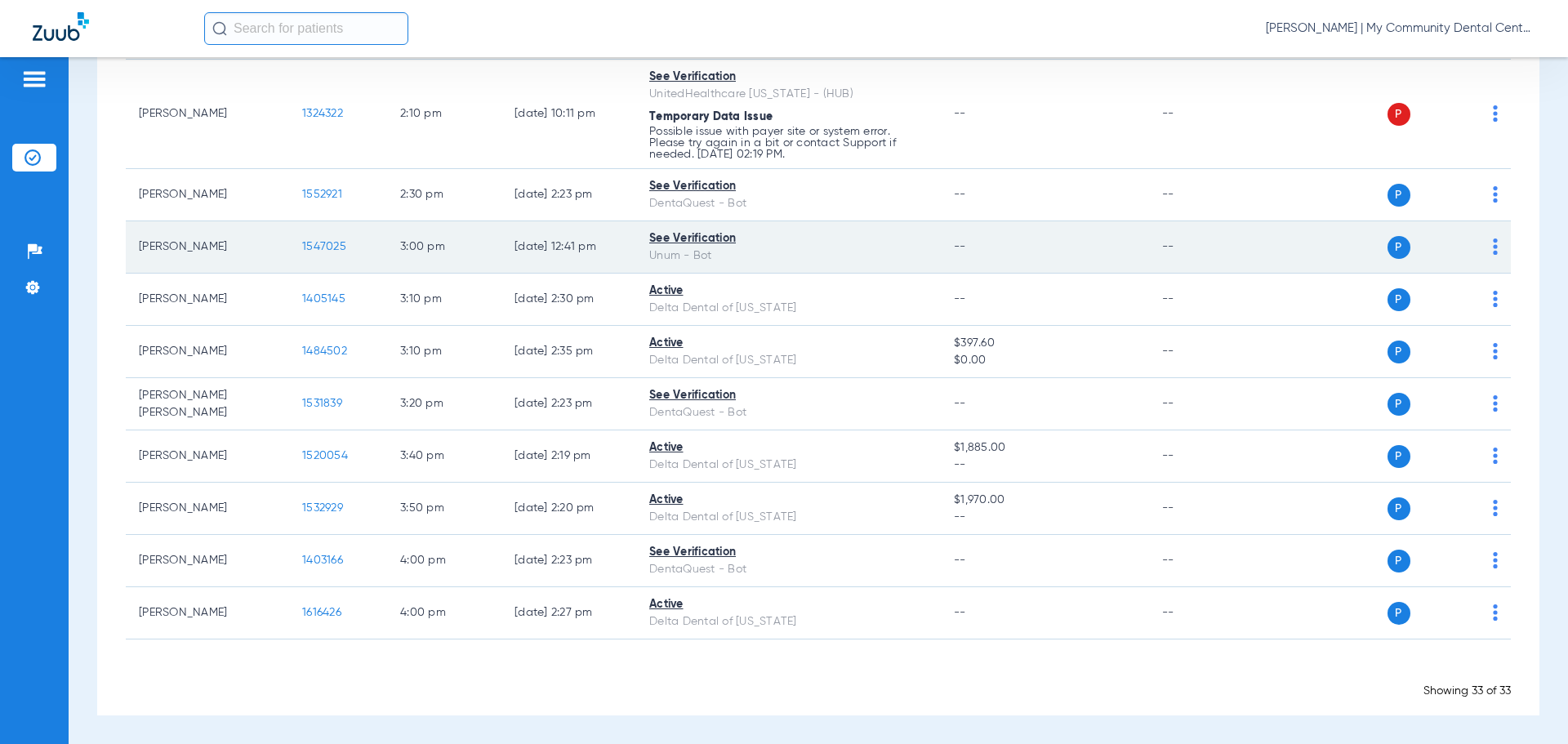
click at [338, 249] on span "1547025" at bounding box center [324, 246] width 44 height 11
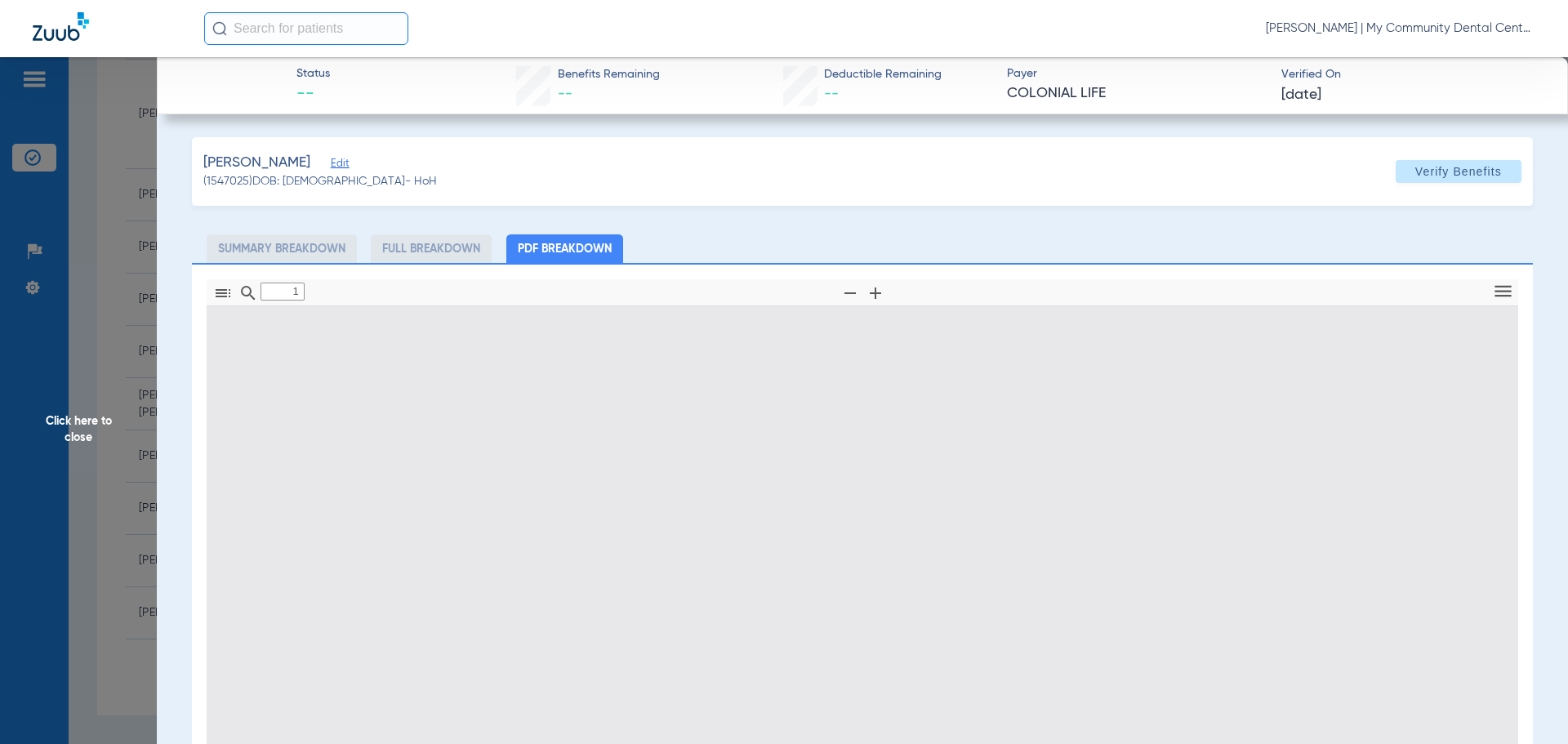
type input "0"
select select "page-width"
type input "1"
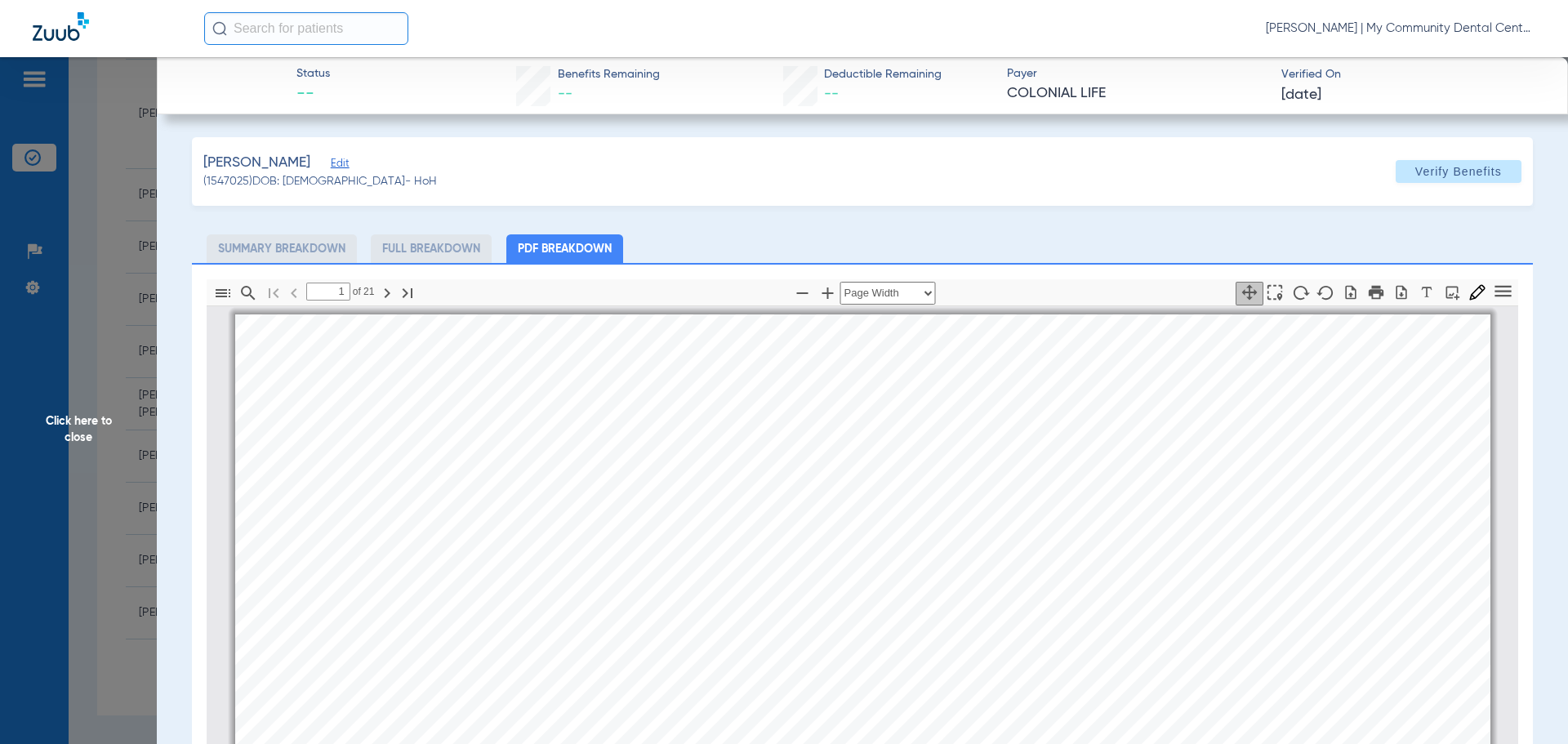
scroll to position [9, 0]
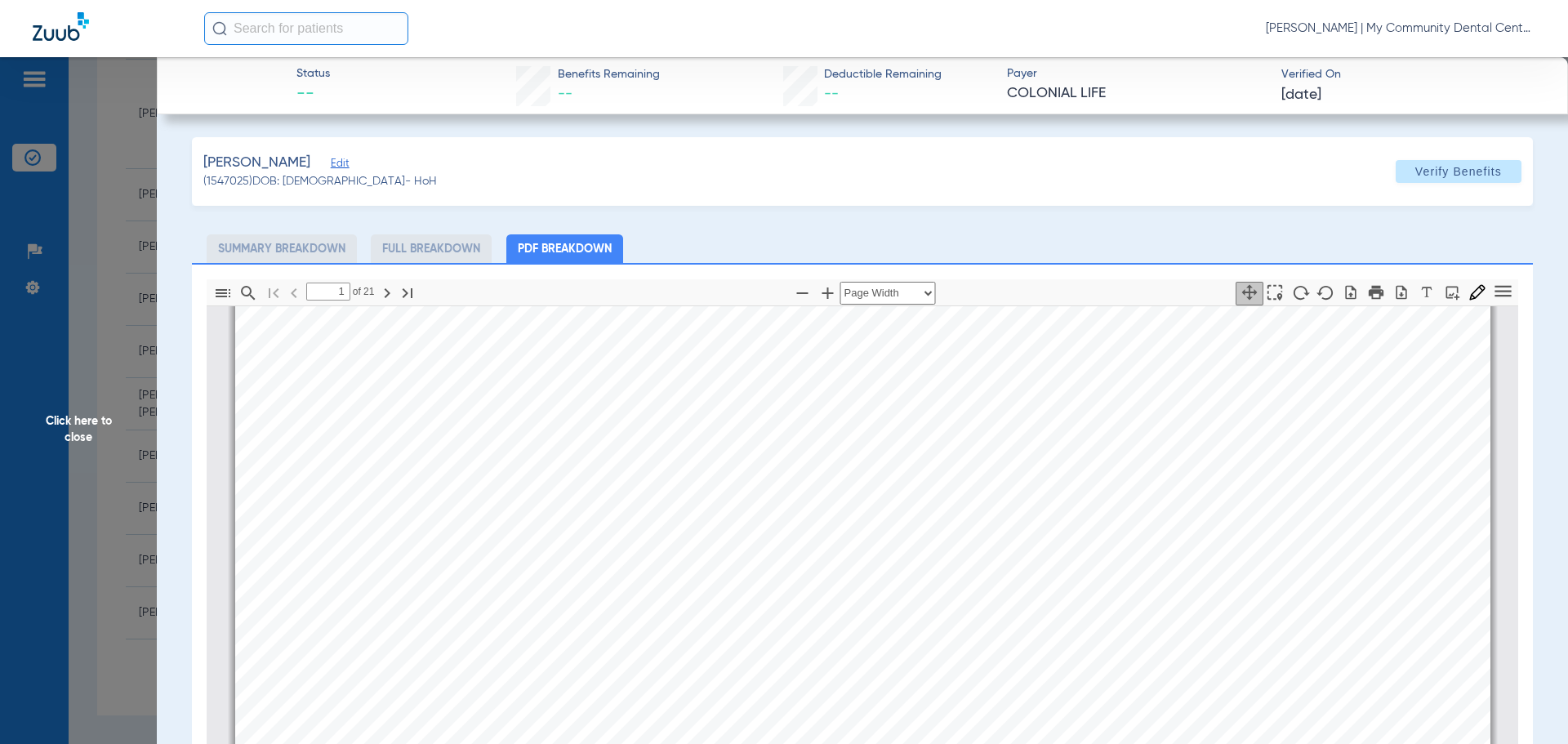
drag, startPoint x: 90, startPoint y: 426, endPoint x: 147, endPoint y: 475, distance: 75.2
click at [90, 426] on span "Click here to close" at bounding box center [78, 429] width 157 height 744
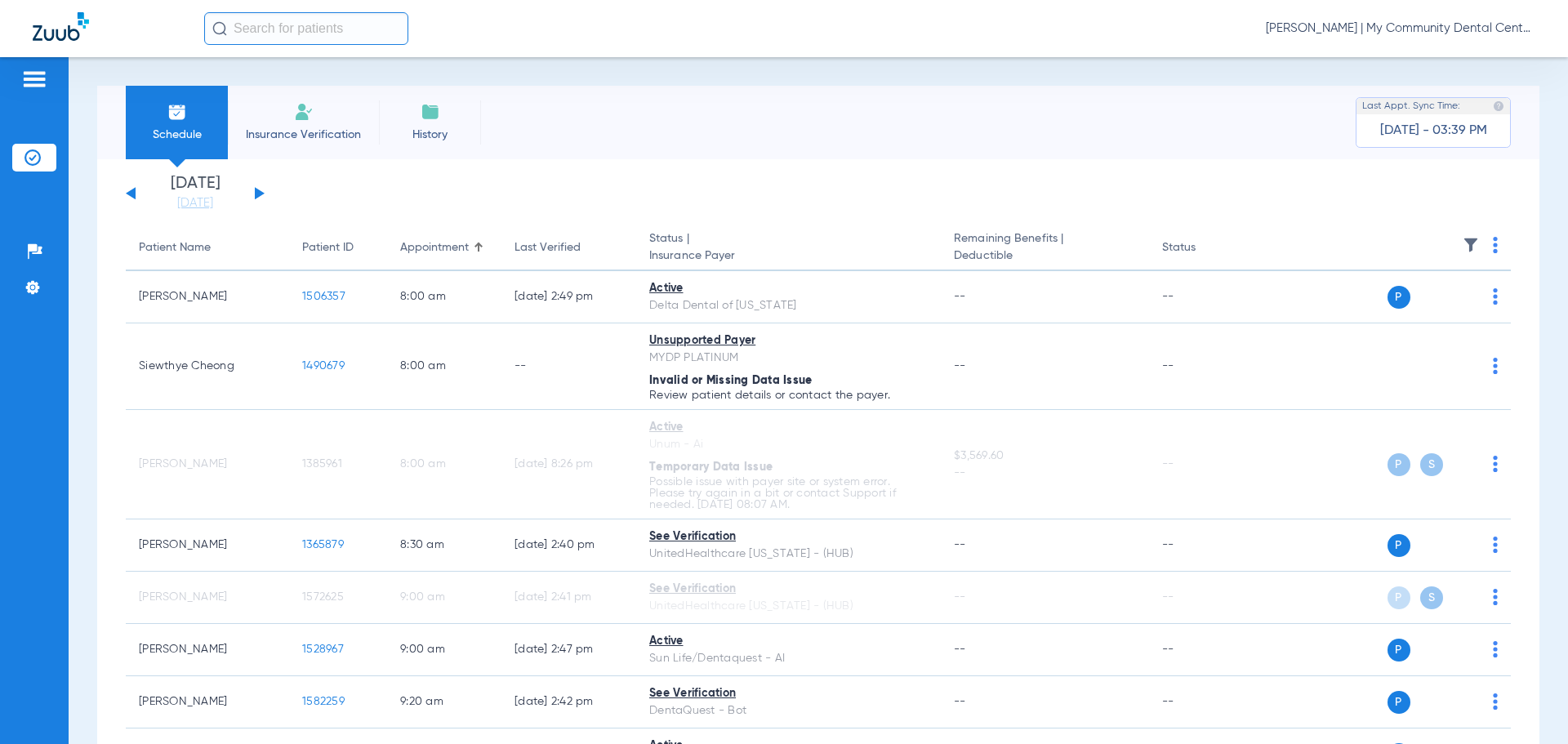
click at [129, 189] on div "[DATE] [DATE] [DATE] [DATE] [DATE] [DATE] [DATE] [DATE] [DATE] [DATE] [DATE] [D…" at bounding box center [195, 194] width 139 height 36
click at [130, 189] on div "[DATE] [DATE] [DATE] [DATE] [DATE] [DATE] [DATE] [DATE] [DATE] [DATE] [DATE] [D…" at bounding box center [195, 194] width 139 height 36
click at [133, 192] on button at bounding box center [130, 193] width 9 height 12
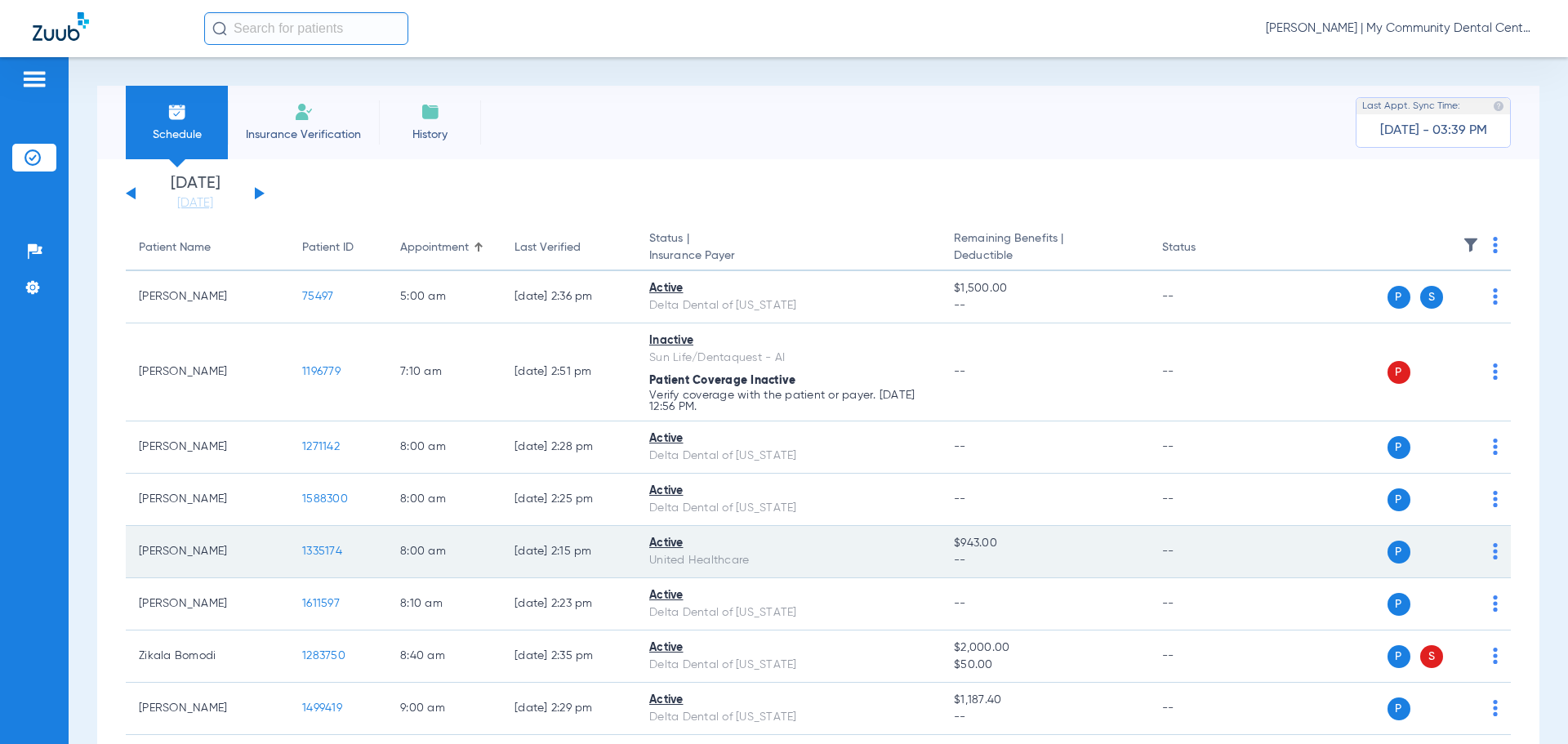
click at [304, 548] on span "1335174" at bounding box center [322, 551] width 40 height 11
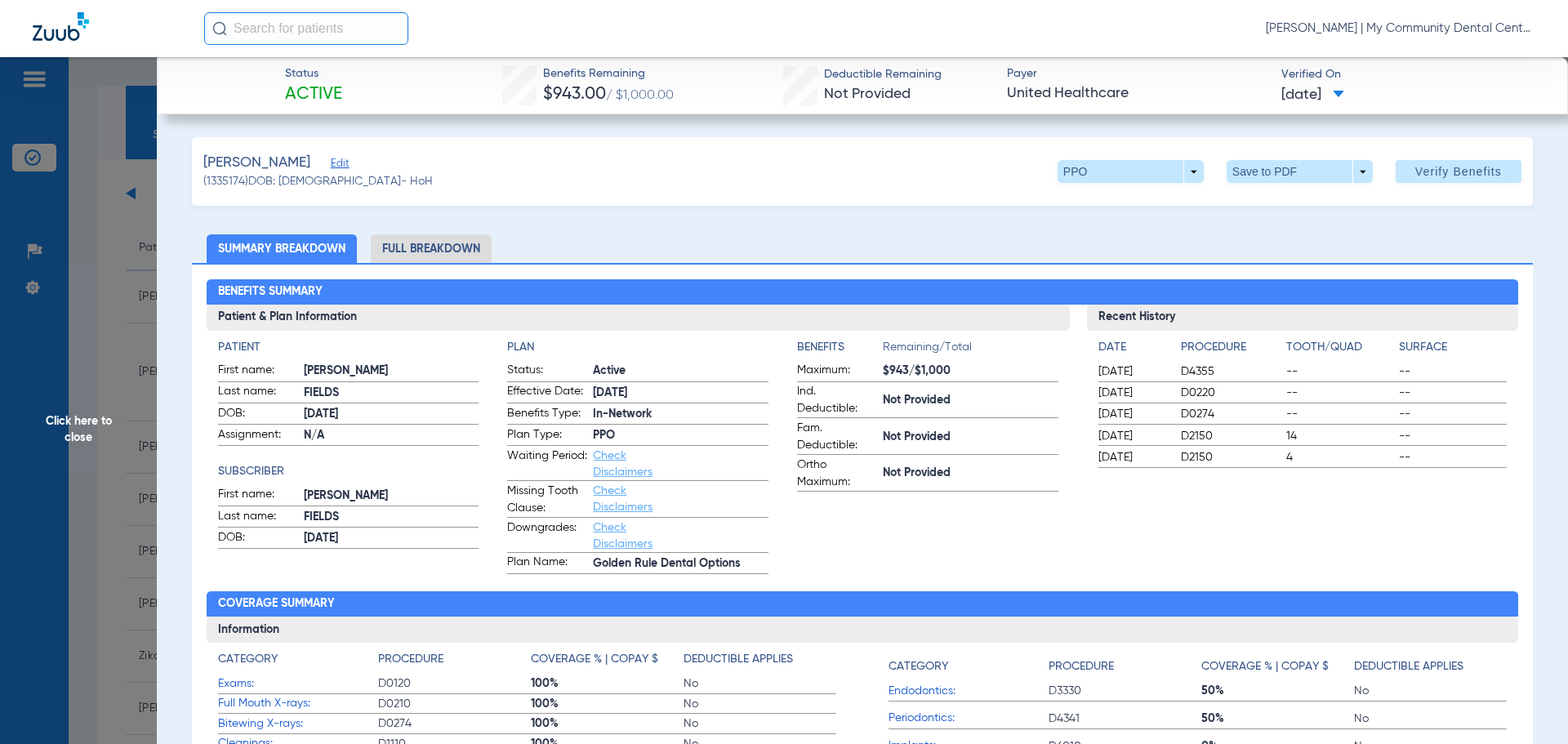
click at [434, 256] on li "Full Breakdown" at bounding box center [431, 249] width 121 height 28
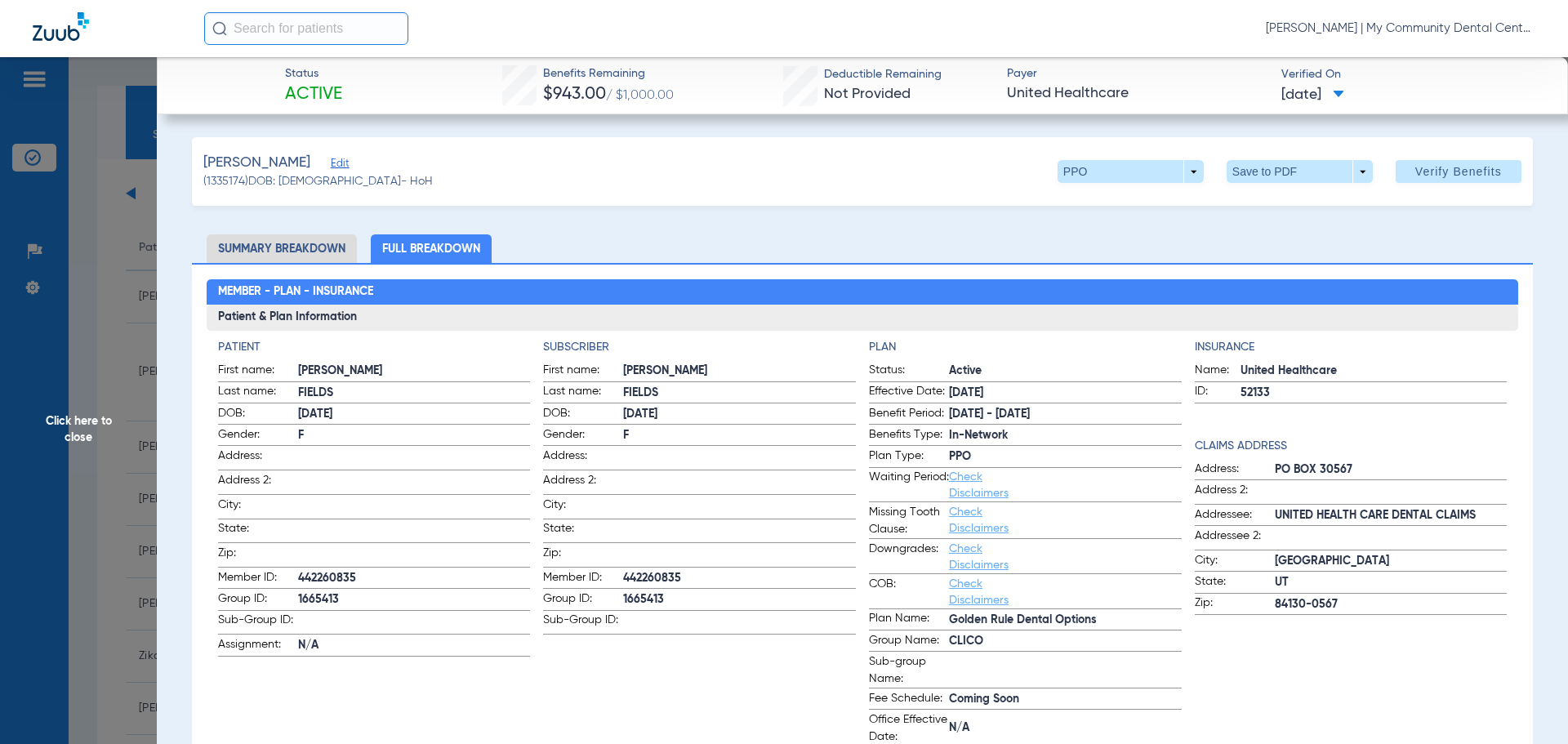
click at [64, 425] on span "Click here to close" at bounding box center [78, 429] width 157 height 744
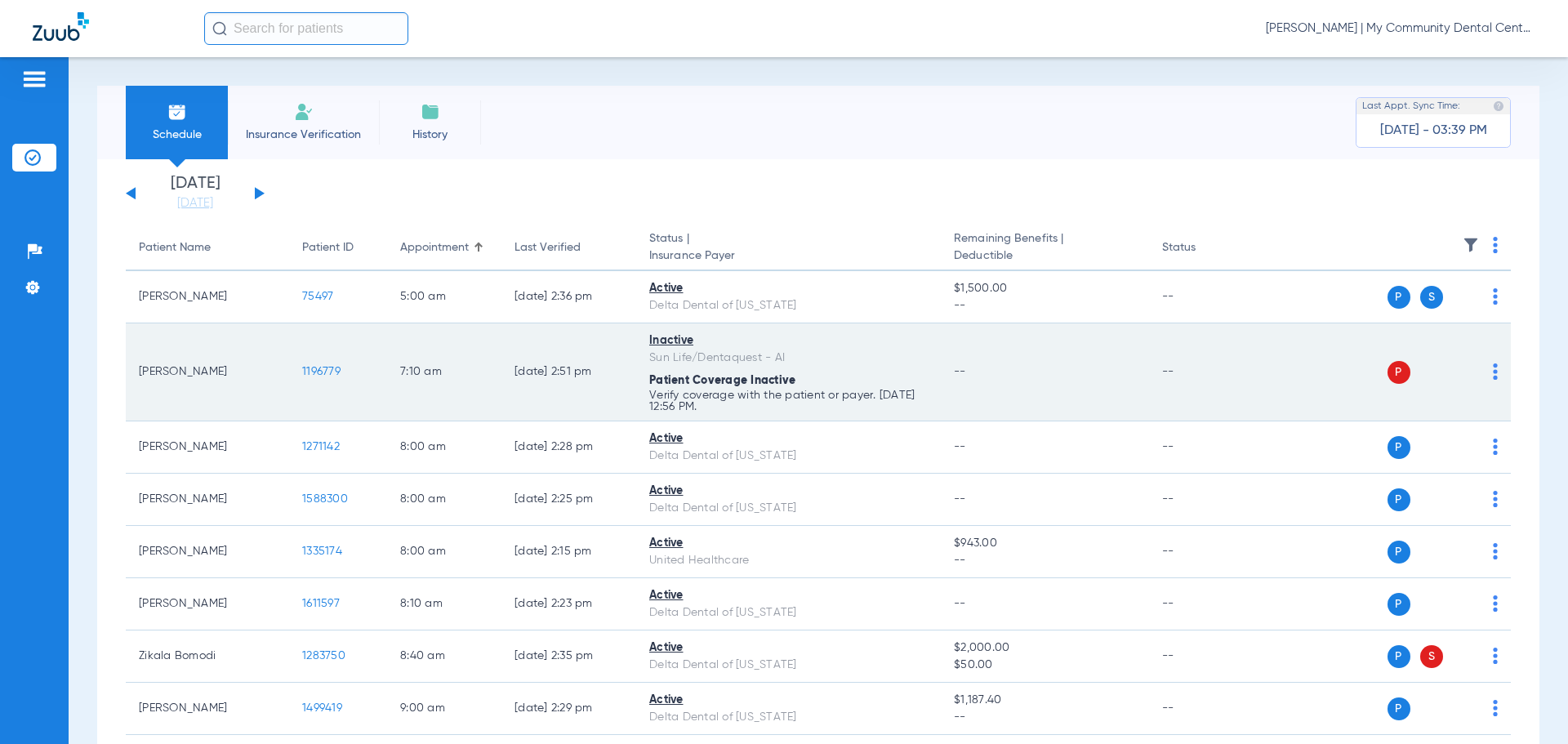
scroll to position [81, 0]
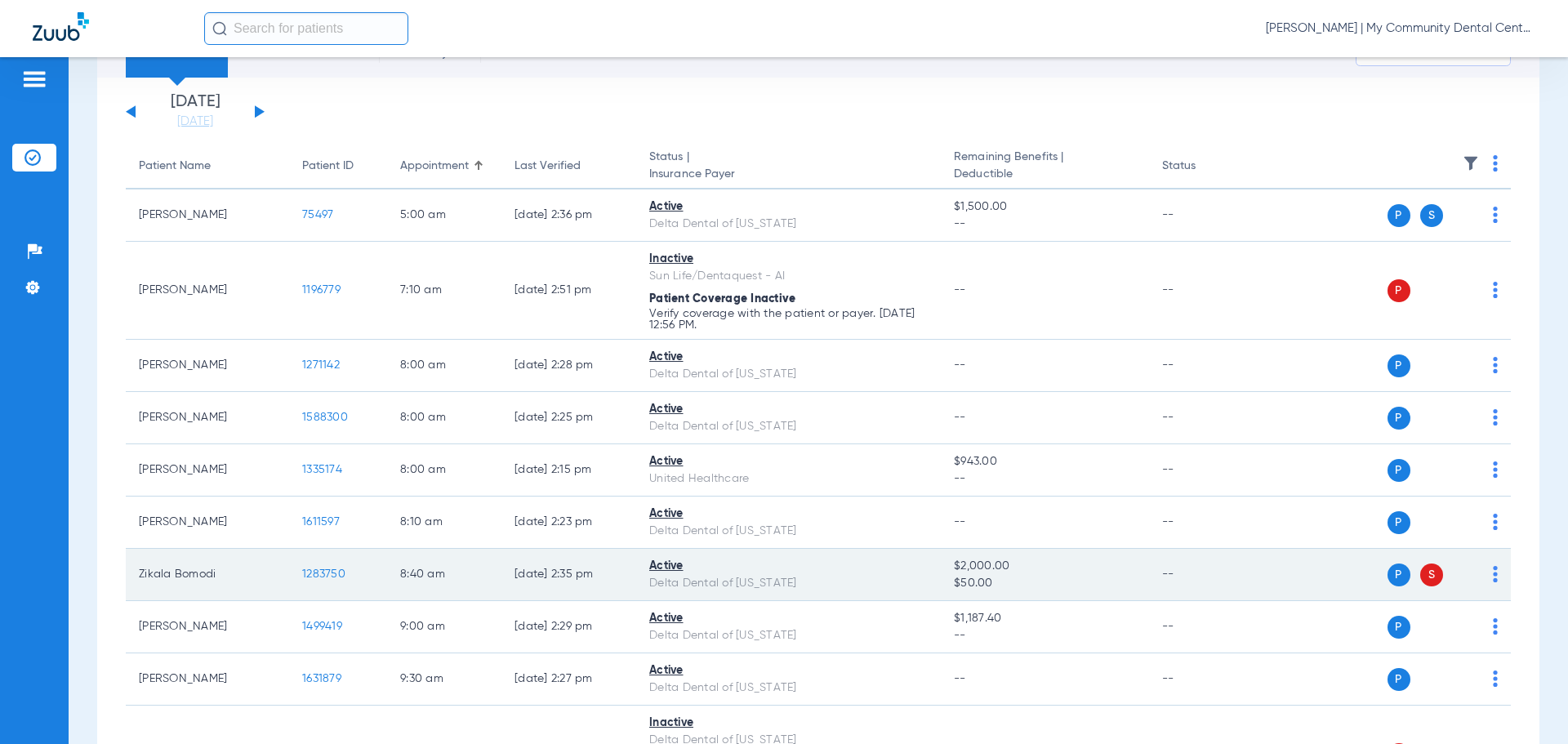
click at [332, 575] on span "1283750" at bounding box center [324, 573] width 44 height 11
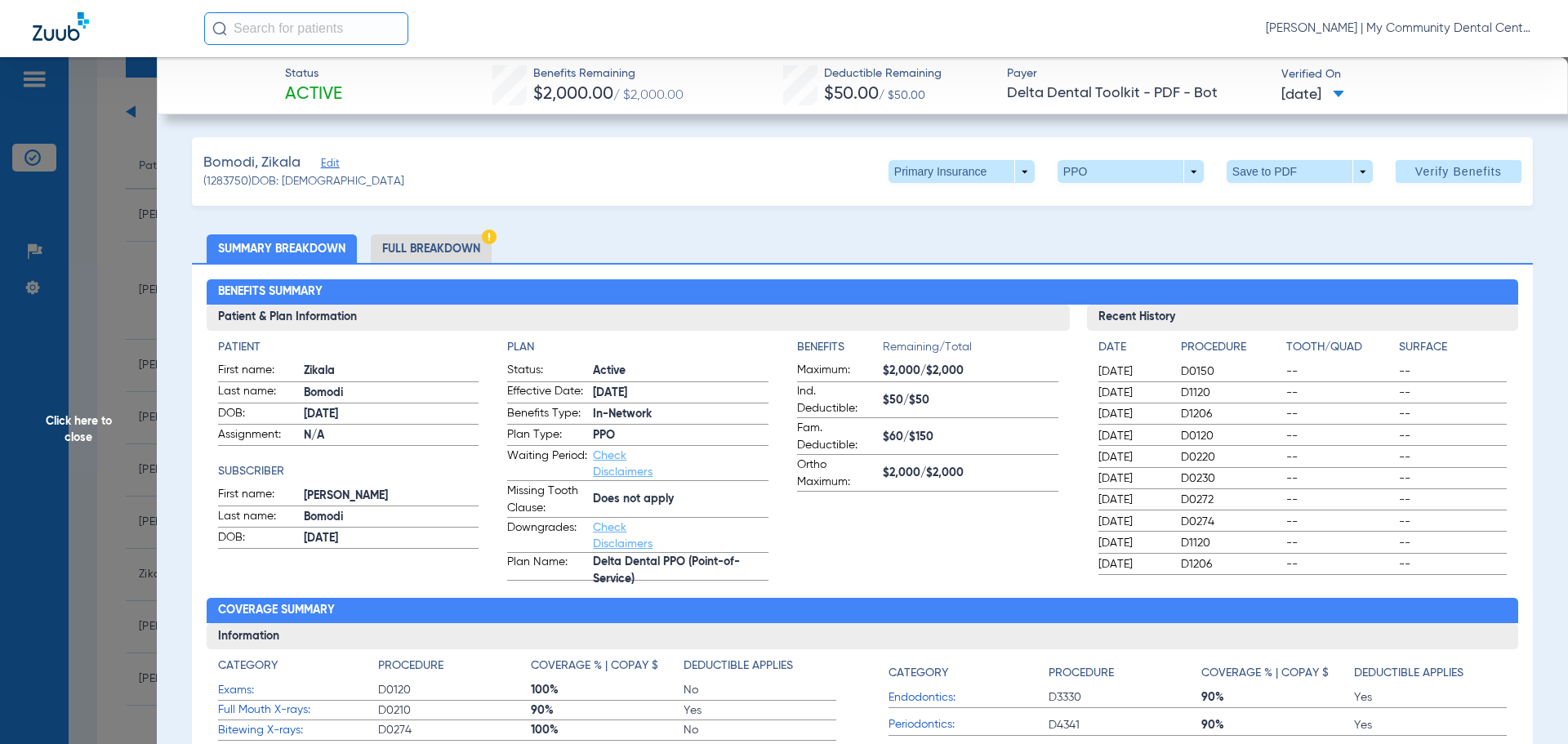
click at [403, 250] on li "Full Breakdown" at bounding box center [431, 249] width 121 height 28
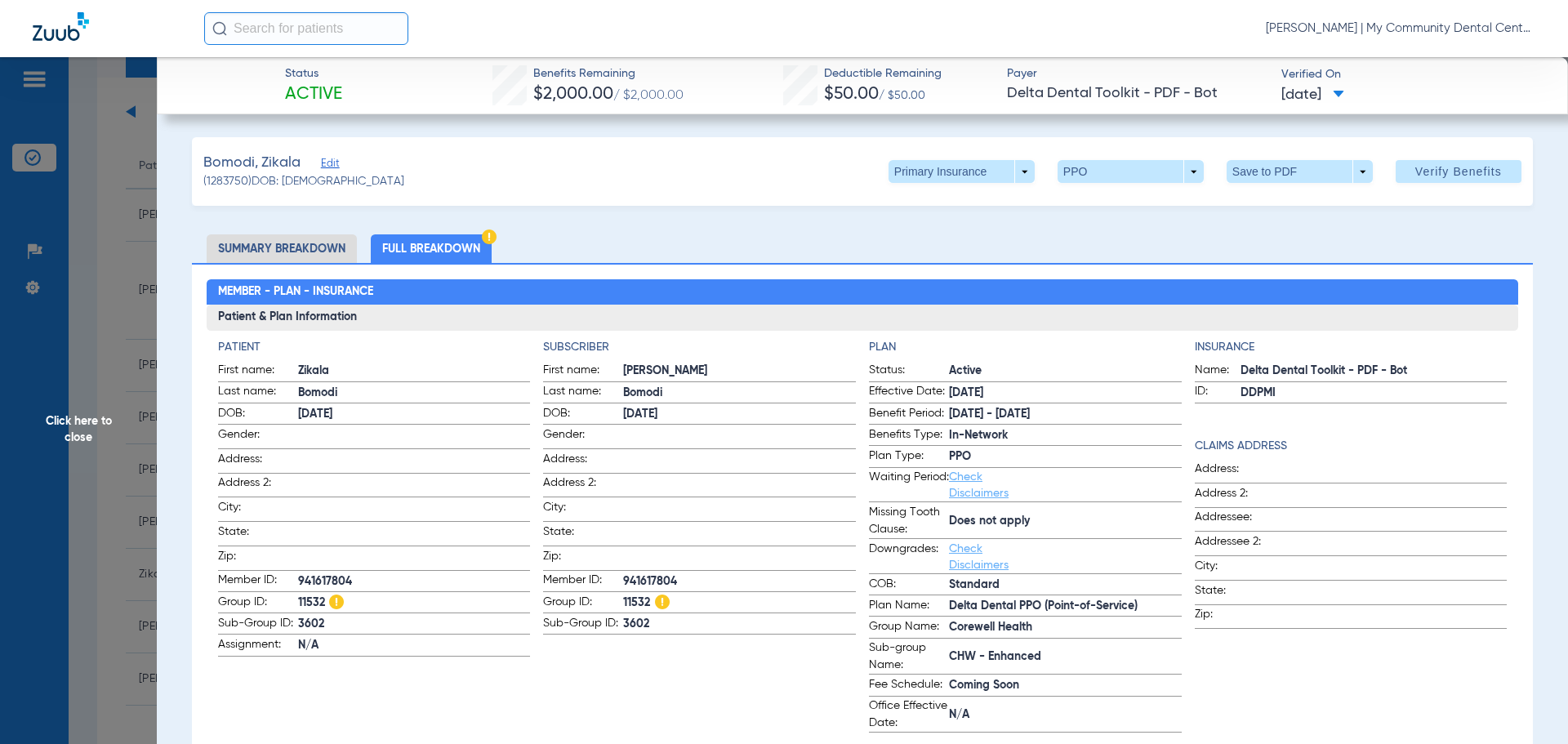
click at [62, 425] on span "Click here to close" at bounding box center [78, 429] width 157 height 744
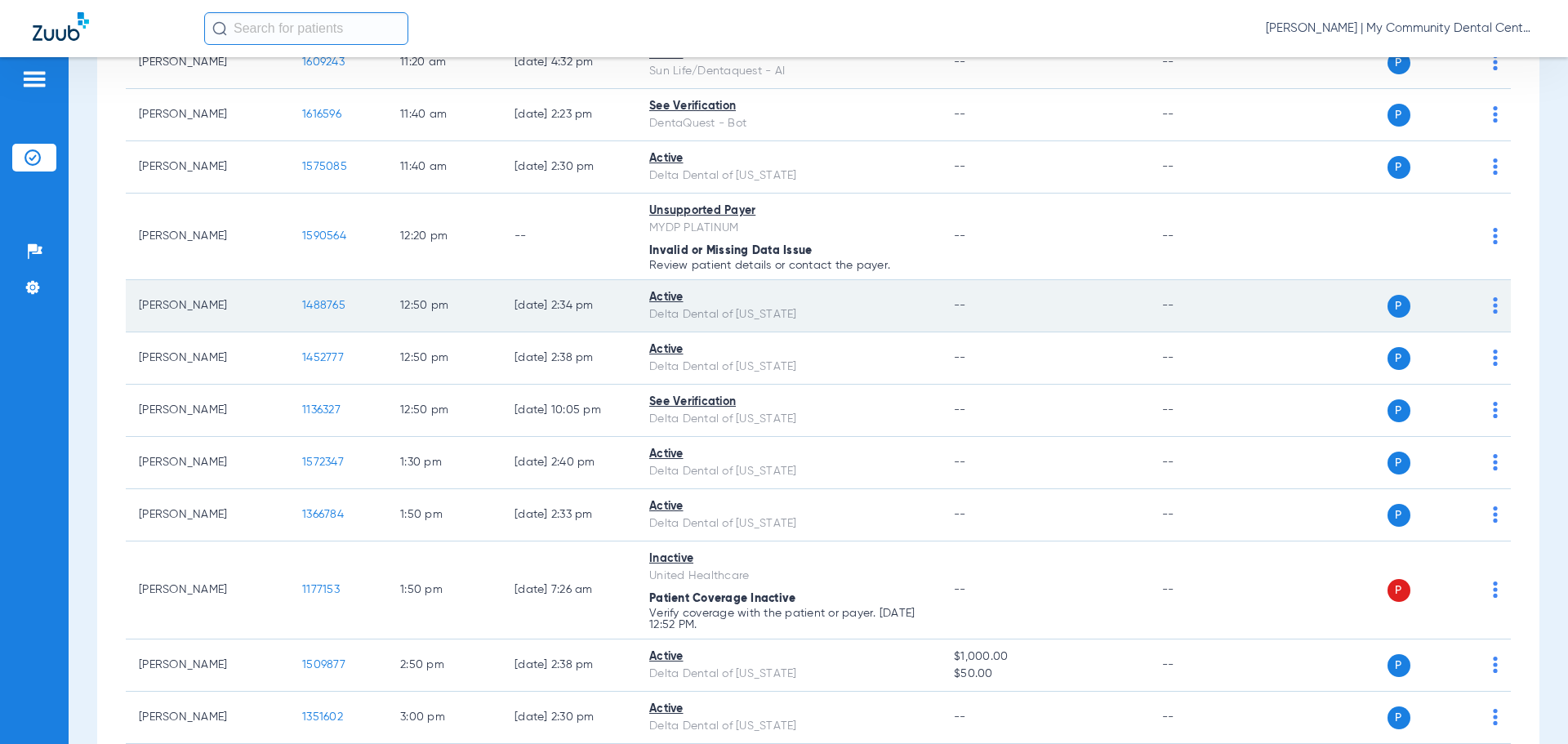
scroll to position [1143, 0]
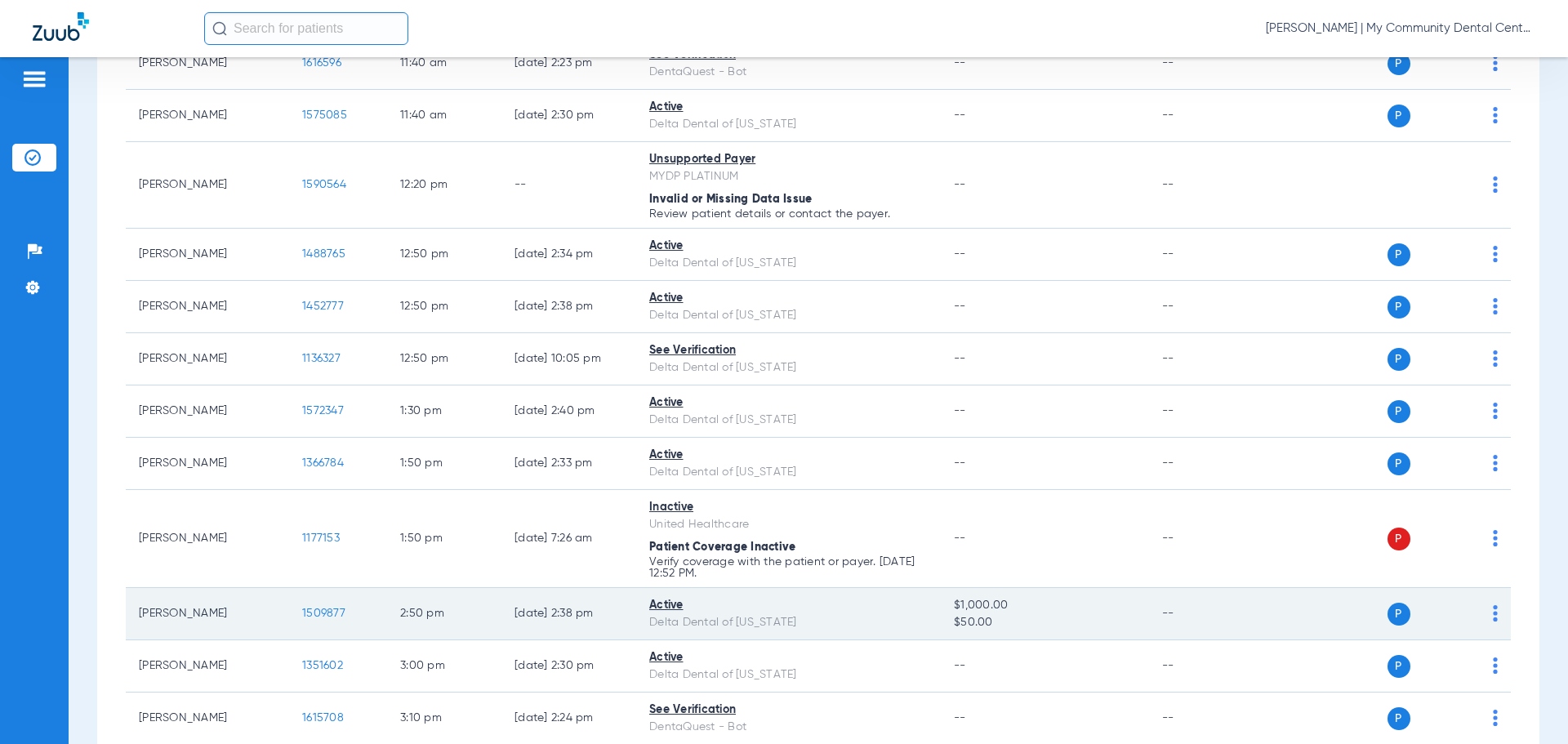
click at [320, 615] on span "1509877" at bounding box center [324, 613] width 44 height 11
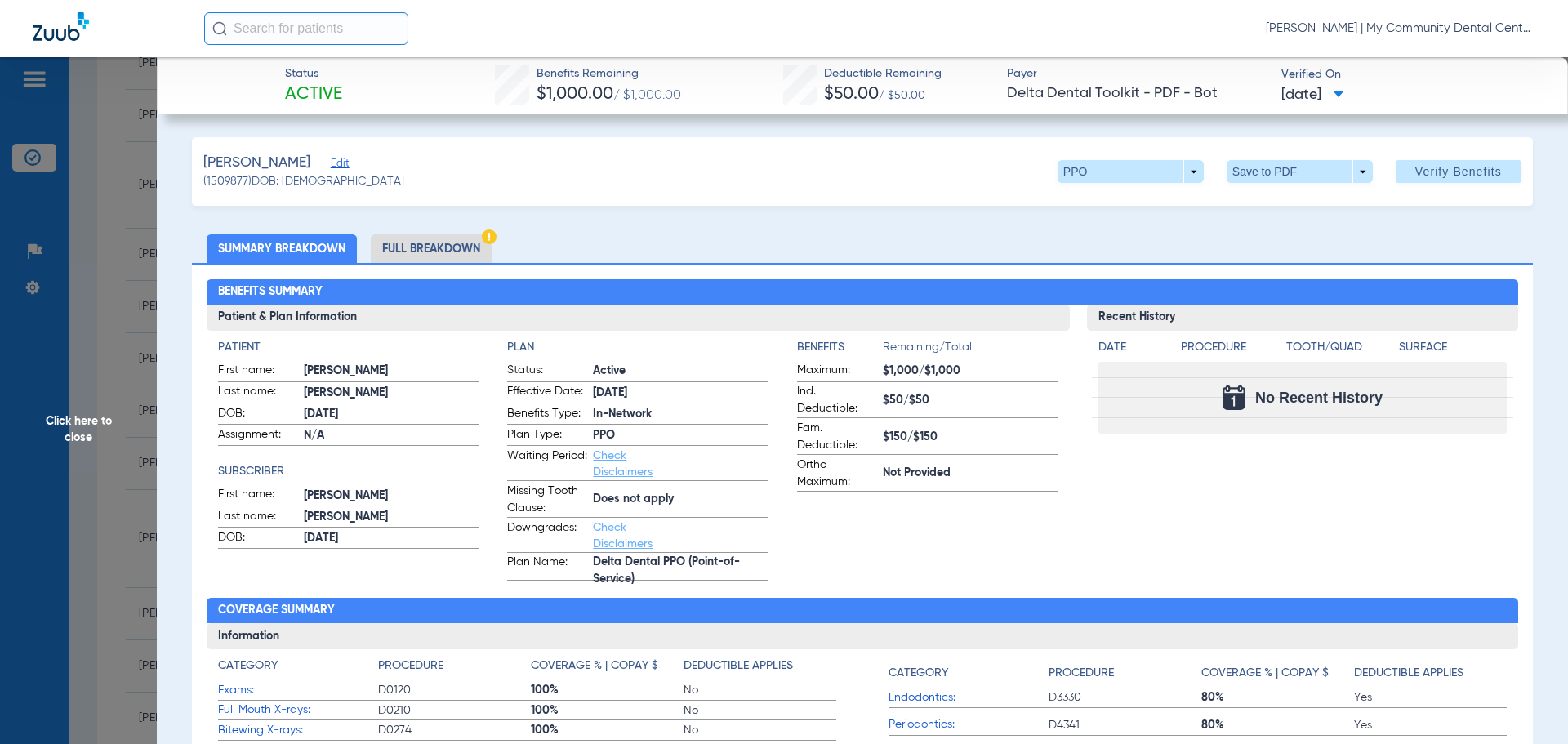
click at [437, 245] on li "Full Breakdown" at bounding box center [431, 249] width 121 height 28
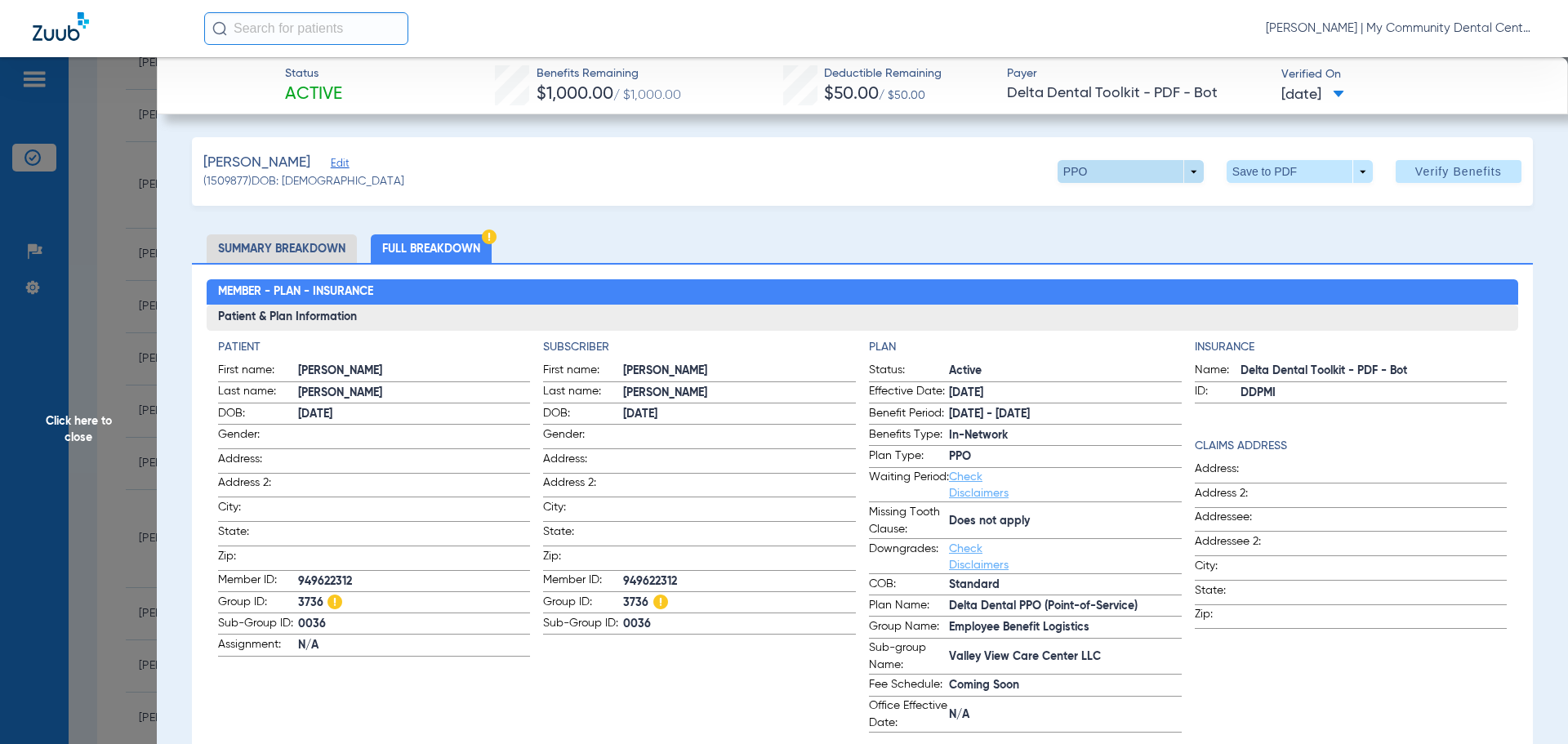
click at [1188, 176] on span at bounding box center [1130, 171] width 147 height 23
click at [1300, 240] on div "Out of Network PPO Premier" at bounding box center [1182, 234] width 274 height 104
click at [85, 436] on div at bounding box center [784, 372] width 1568 height 744
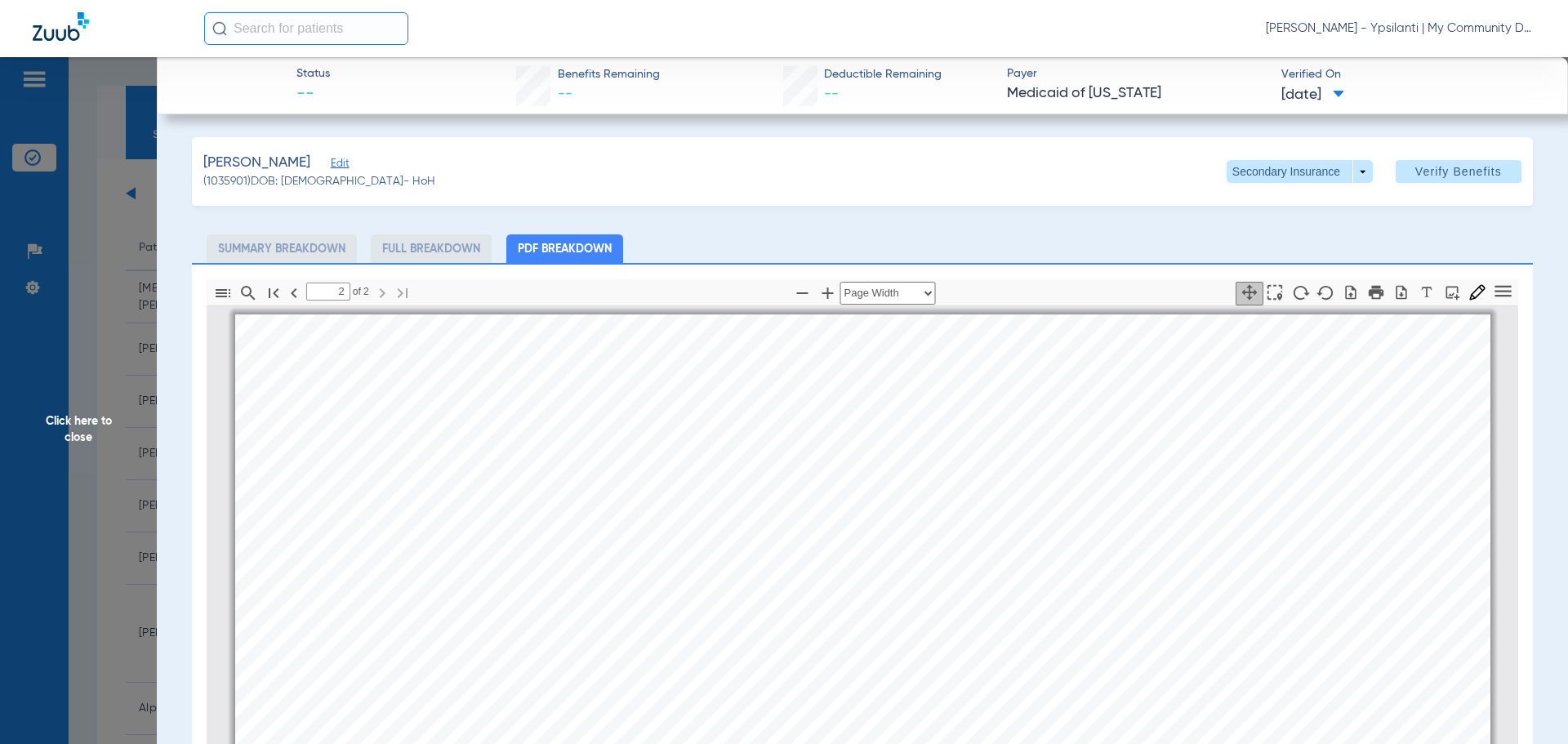
select select "page-width"
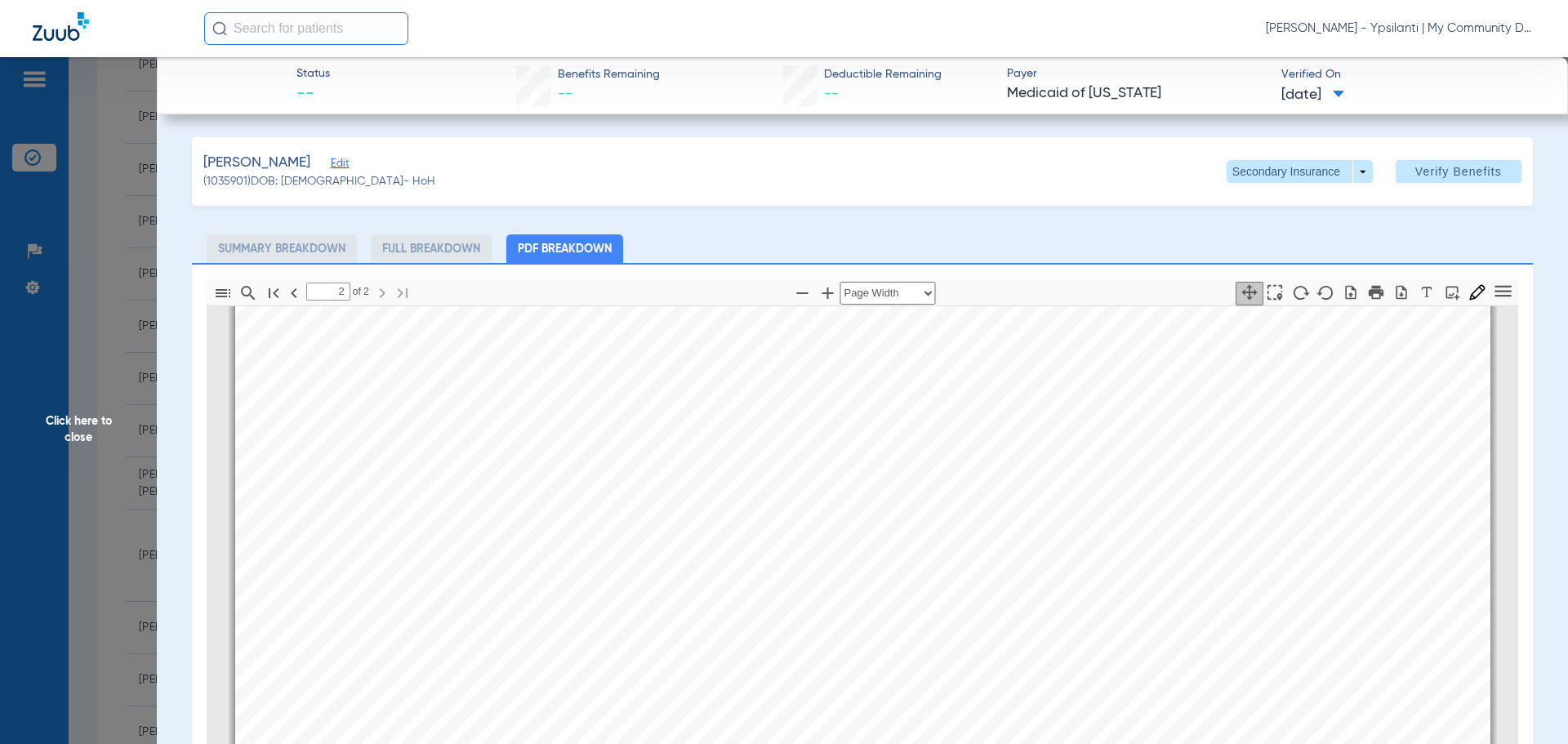
drag, startPoint x: 92, startPoint y: 409, endPoint x: 86, endPoint y: 443, distance: 34.5
click at [91, 410] on span "Click here to close" at bounding box center [78, 429] width 157 height 744
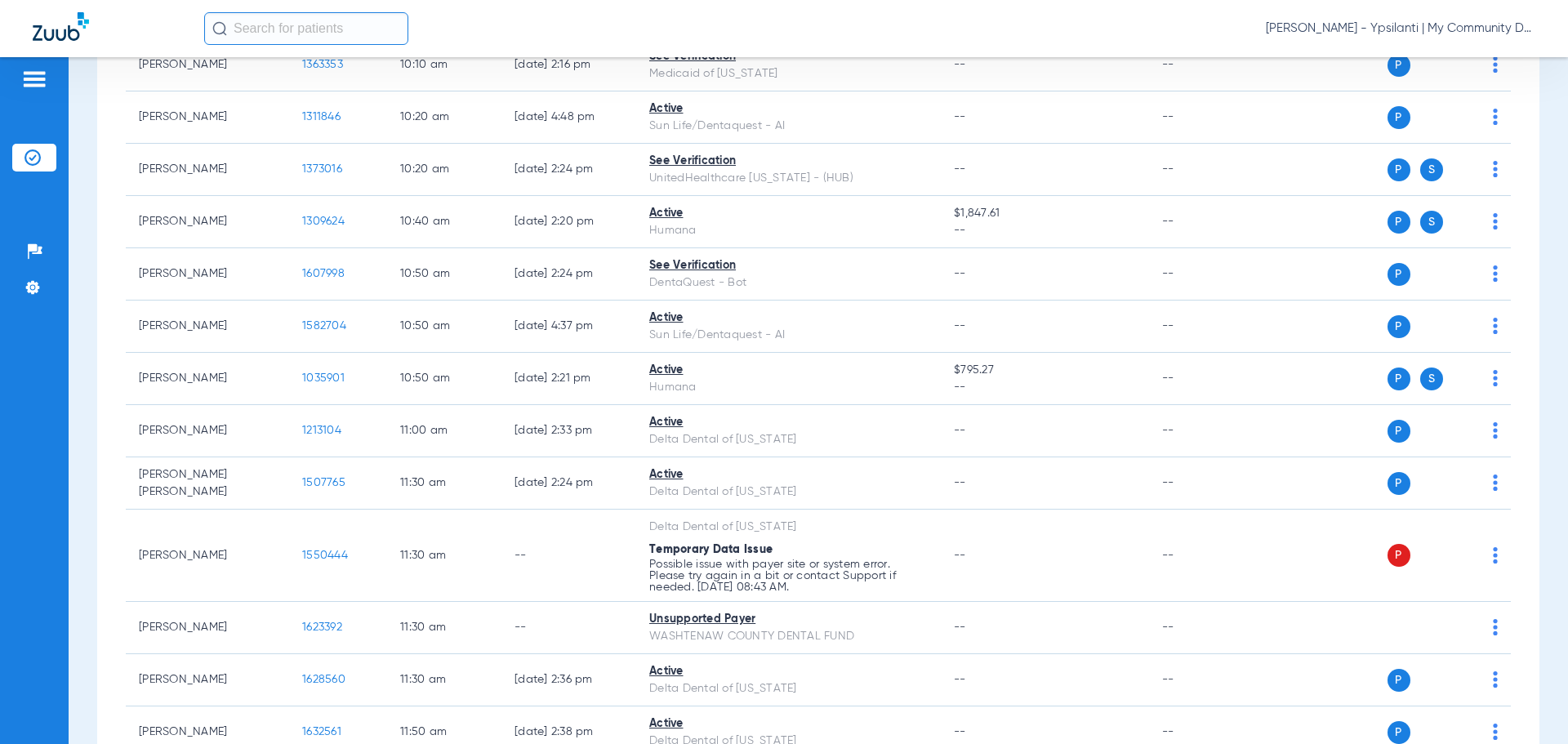
scroll to position [0, 0]
click at [86, 443] on span "Click here to close" at bounding box center [78, 429] width 157 height 744
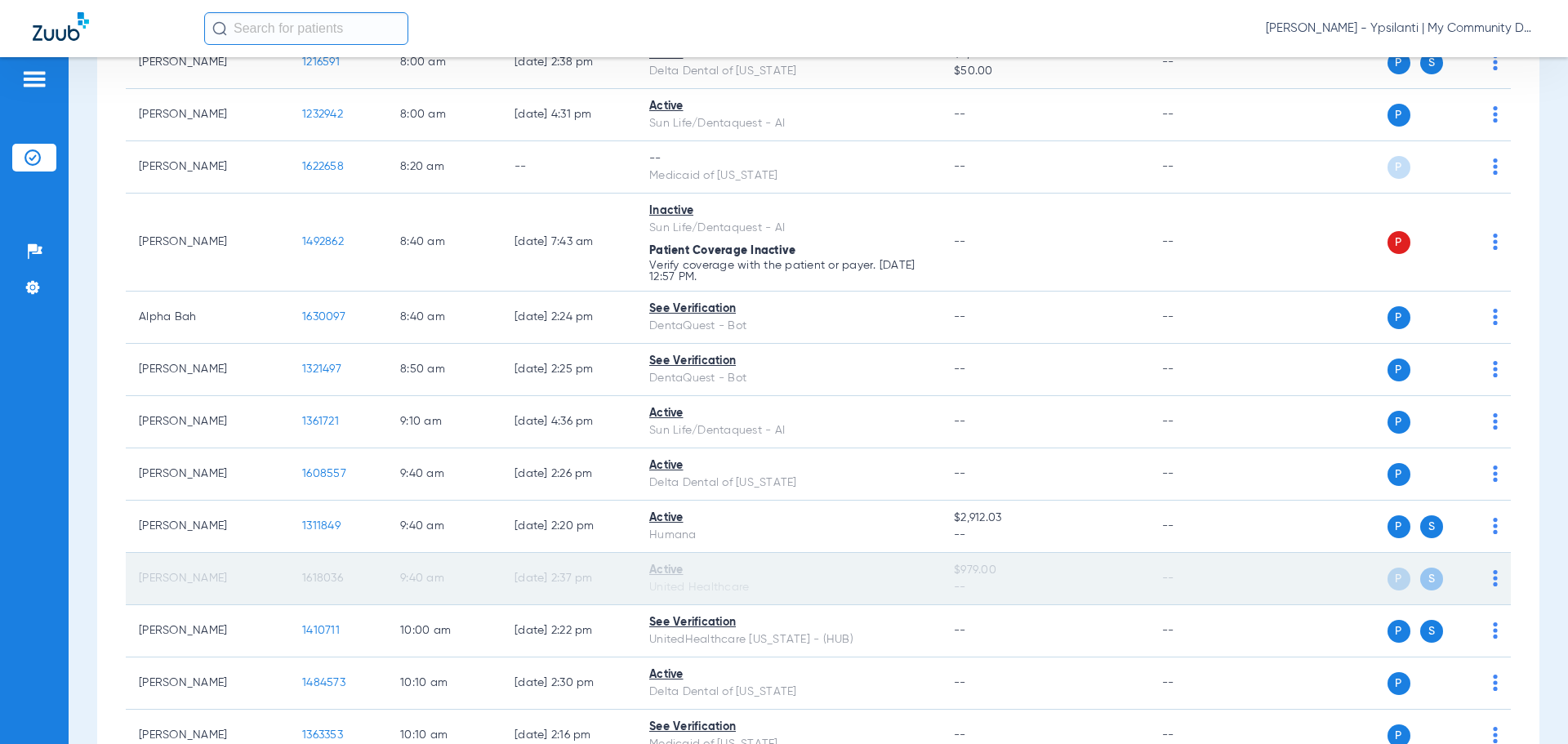
scroll to position [245, 0]
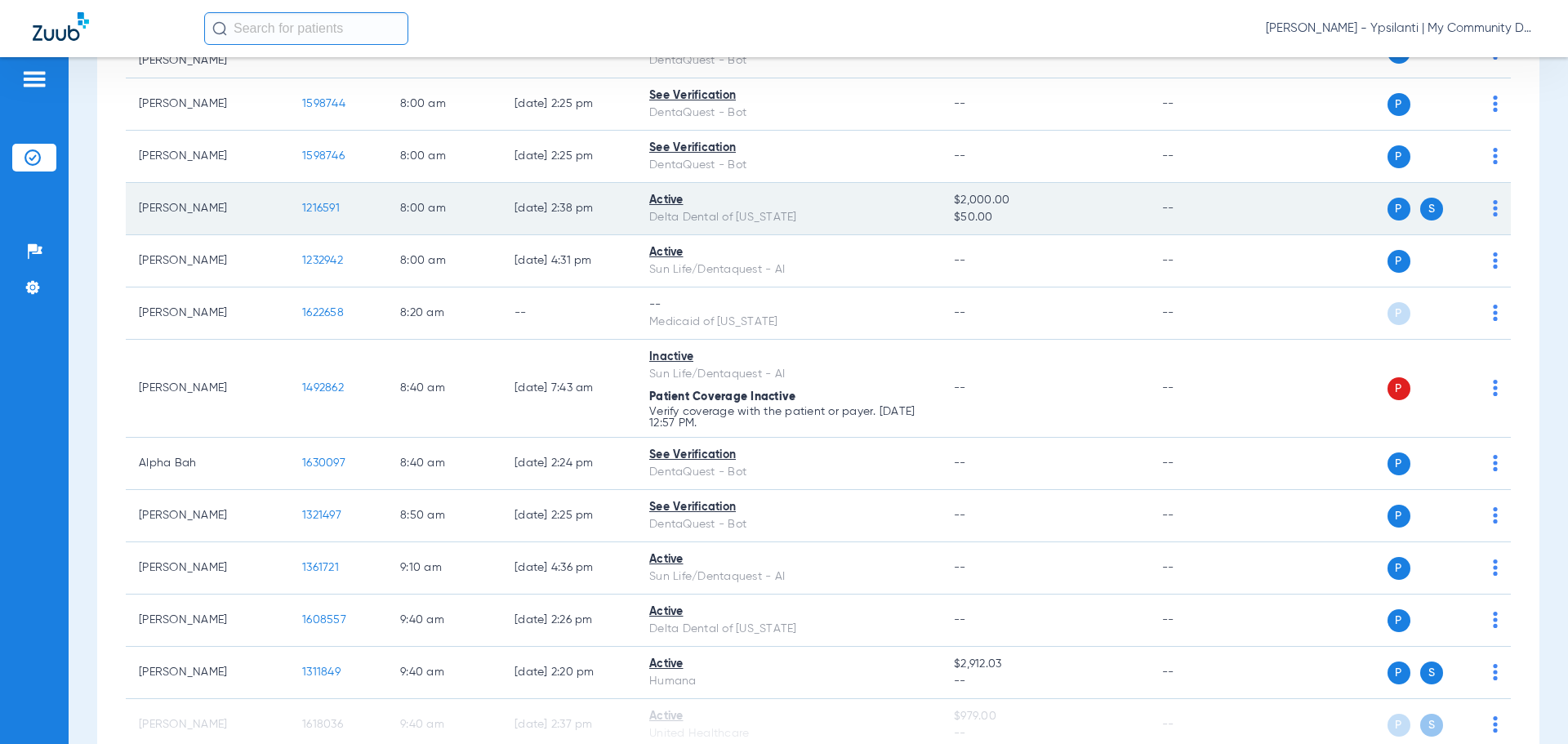
click at [315, 213] on span "1216591" at bounding box center [321, 207] width 38 height 11
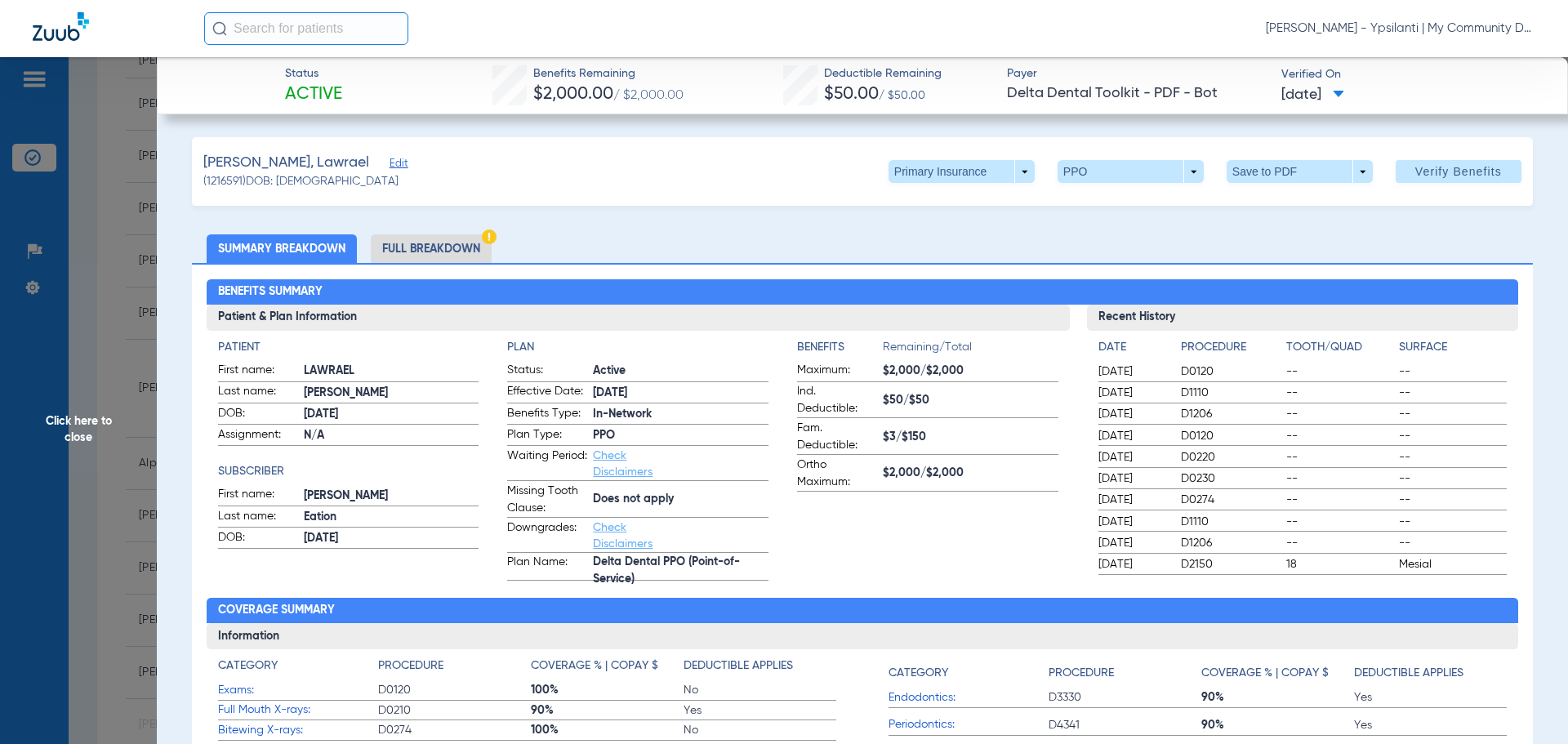
click at [418, 242] on li "Full Breakdown" at bounding box center [431, 249] width 121 height 28
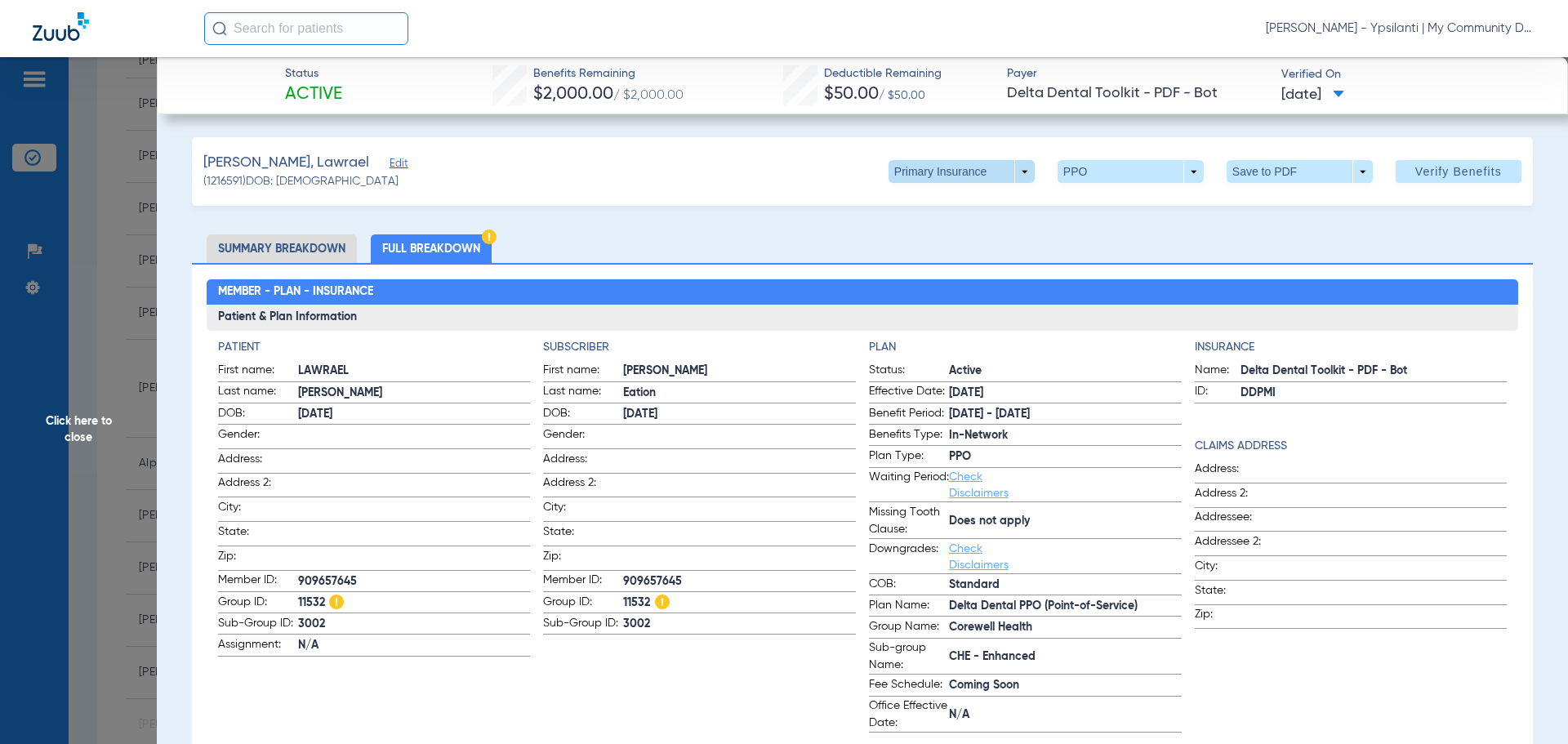
click at [1008, 178] on span at bounding box center [961, 171] width 147 height 23
click at [951, 237] on span "Secondary Insurance" at bounding box center [944, 237] width 108 height 11
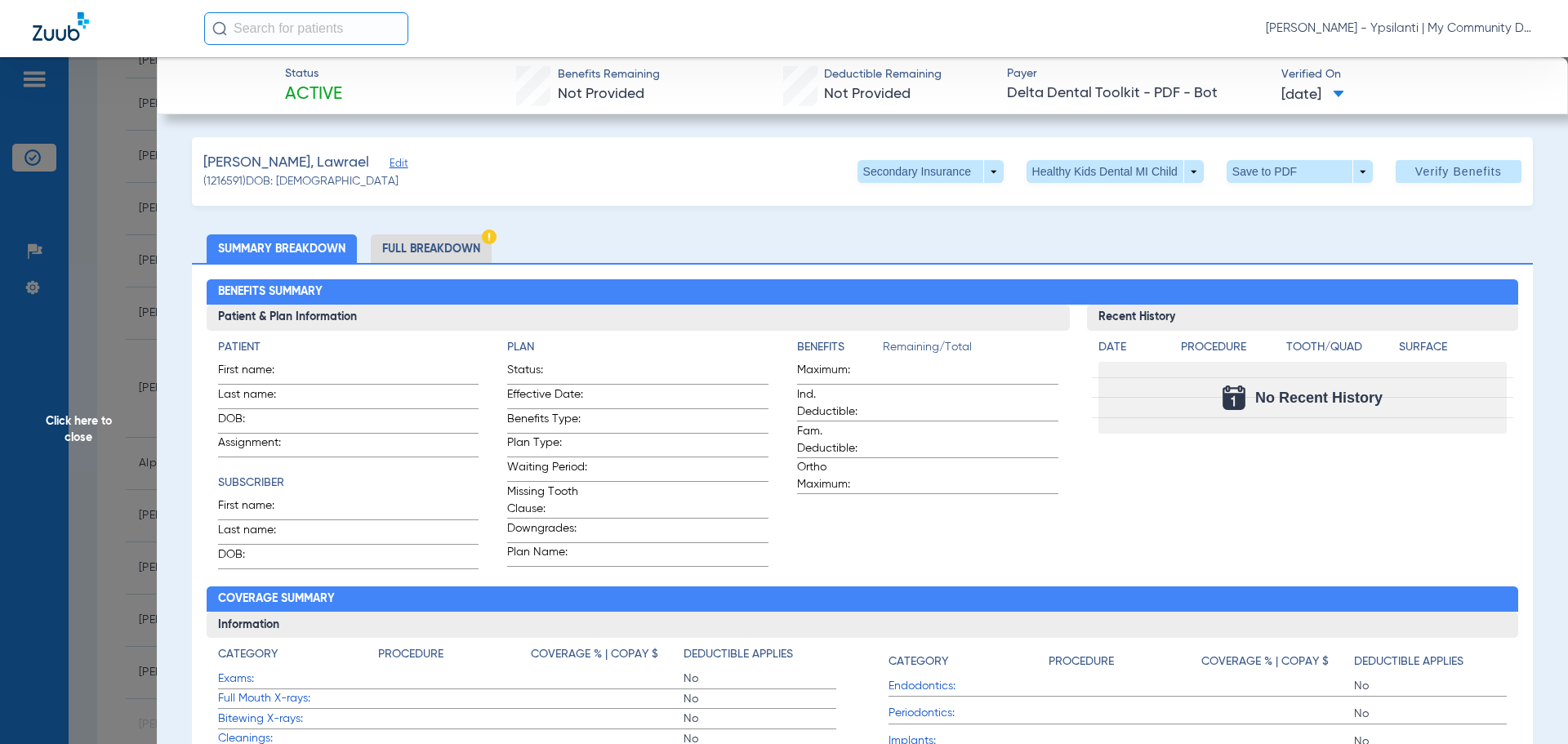
click at [22, 413] on span "Click here to close" at bounding box center [78, 429] width 157 height 744
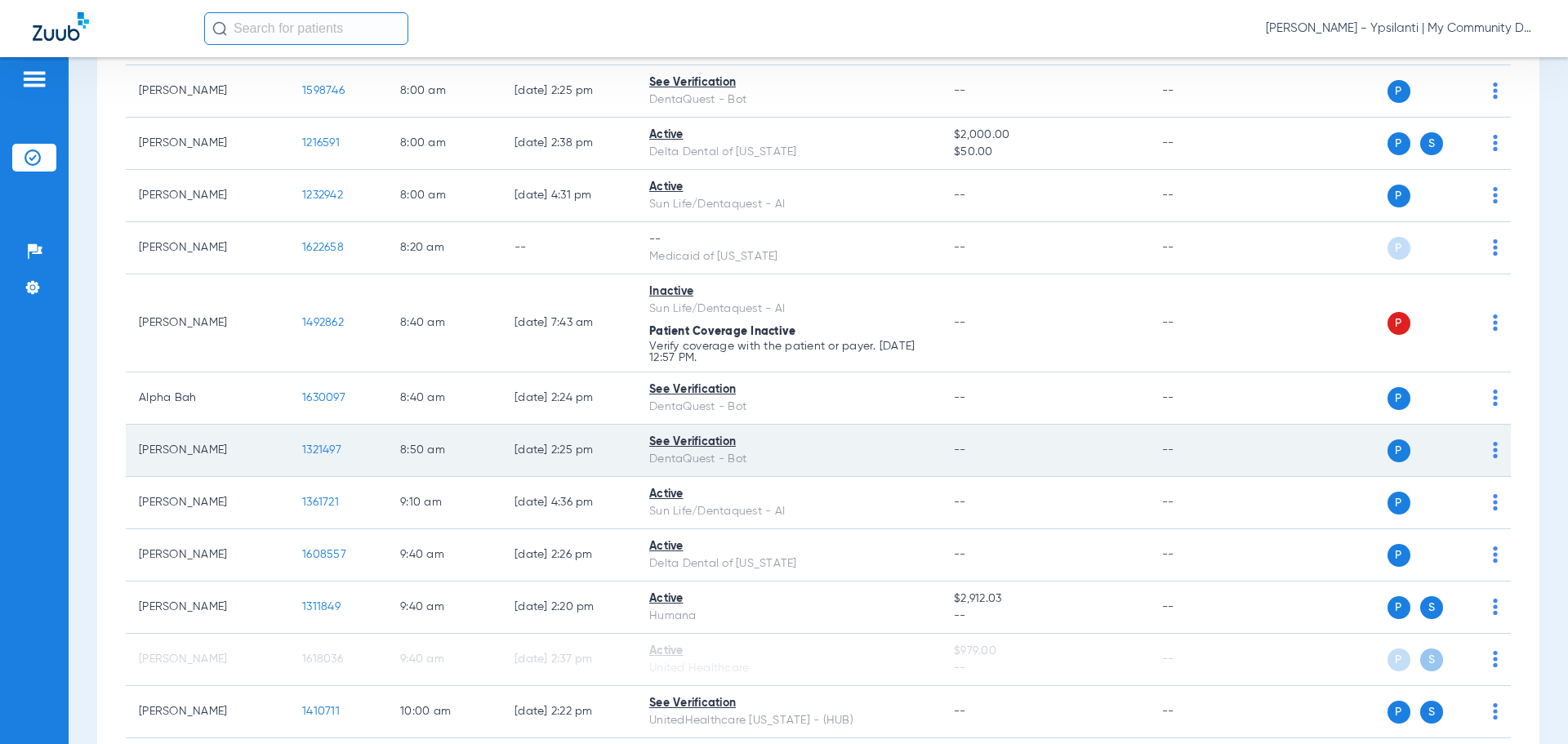
scroll to position [490, 0]
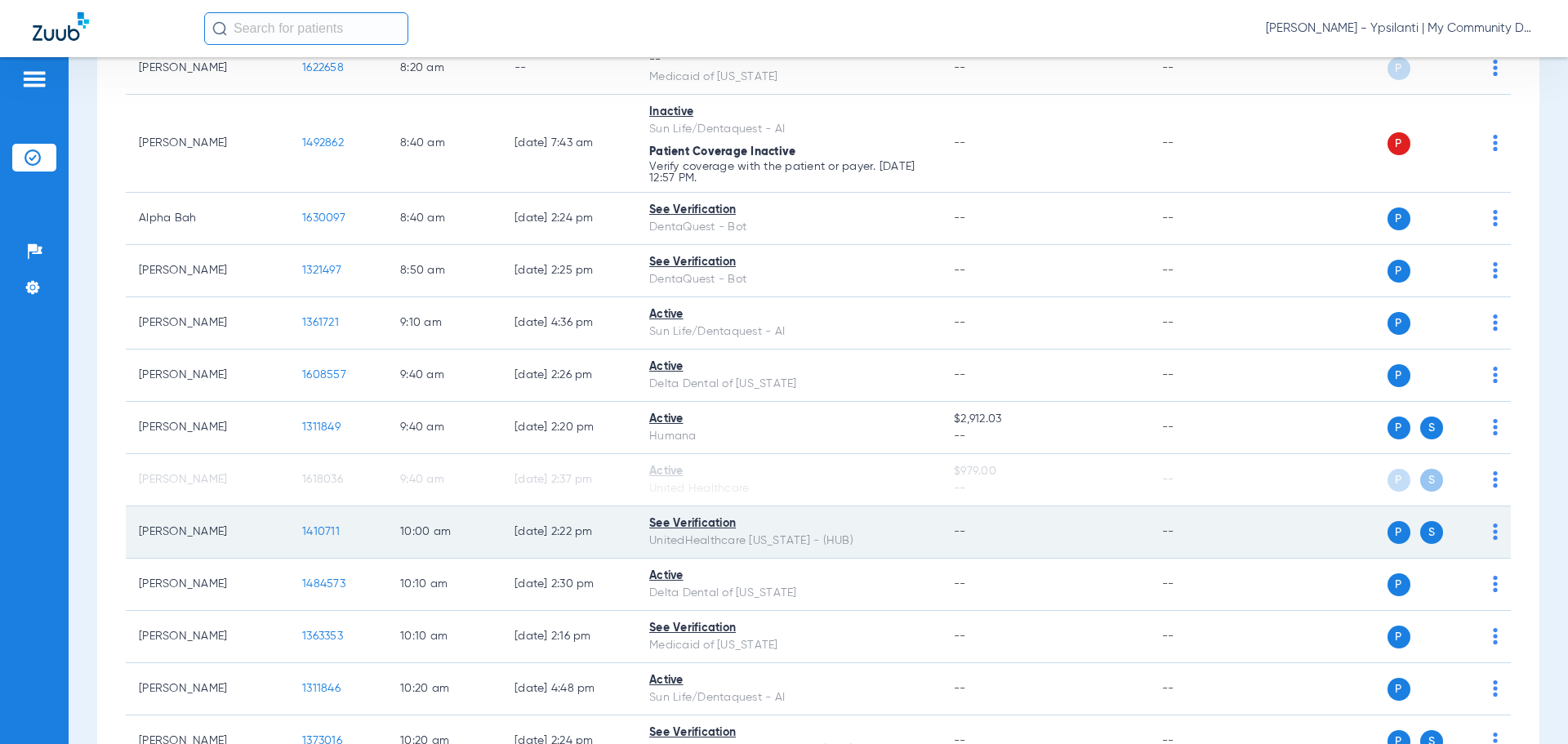
click at [326, 531] on span "1410711" at bounding box center [321, 531] width 38 height 11
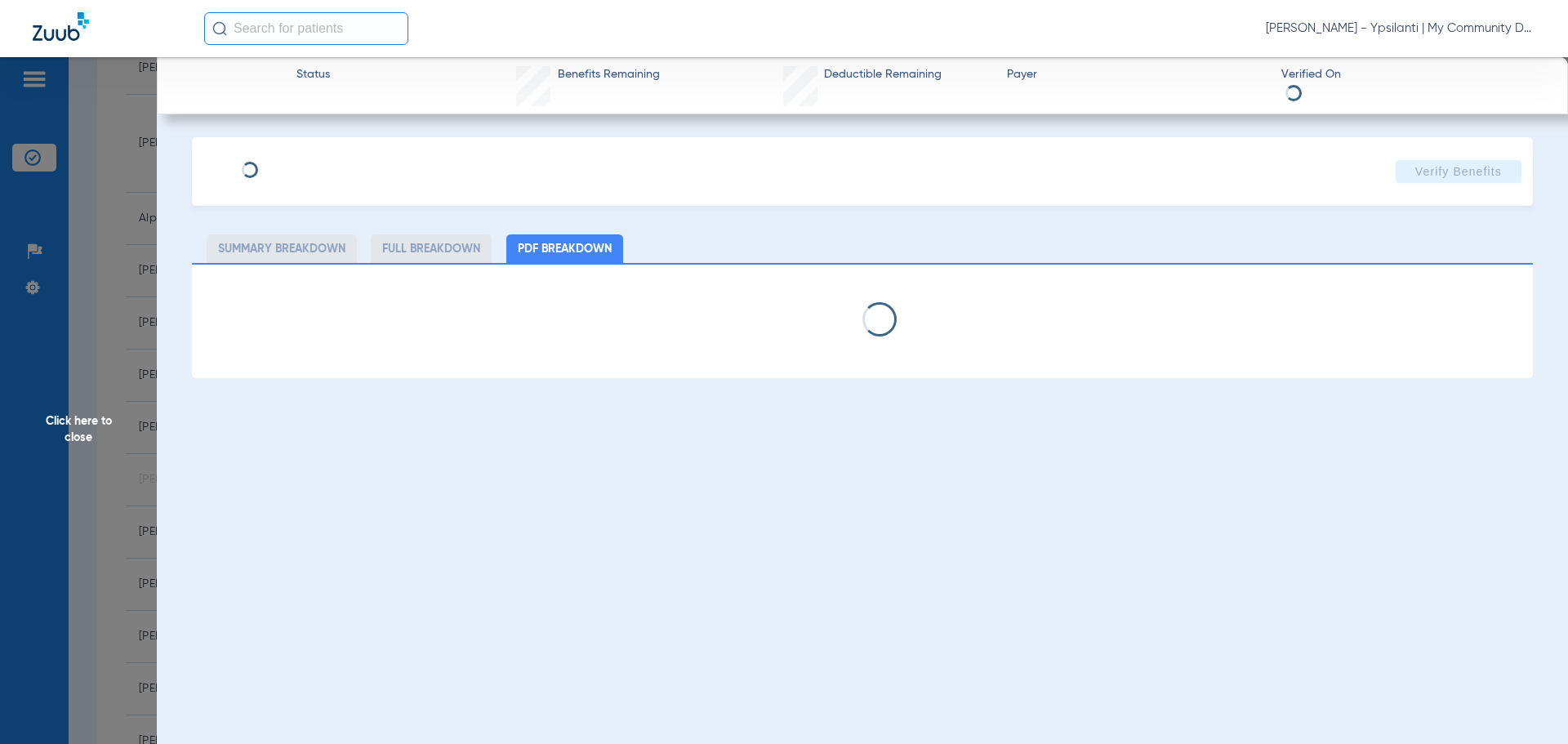
select select "page-width"
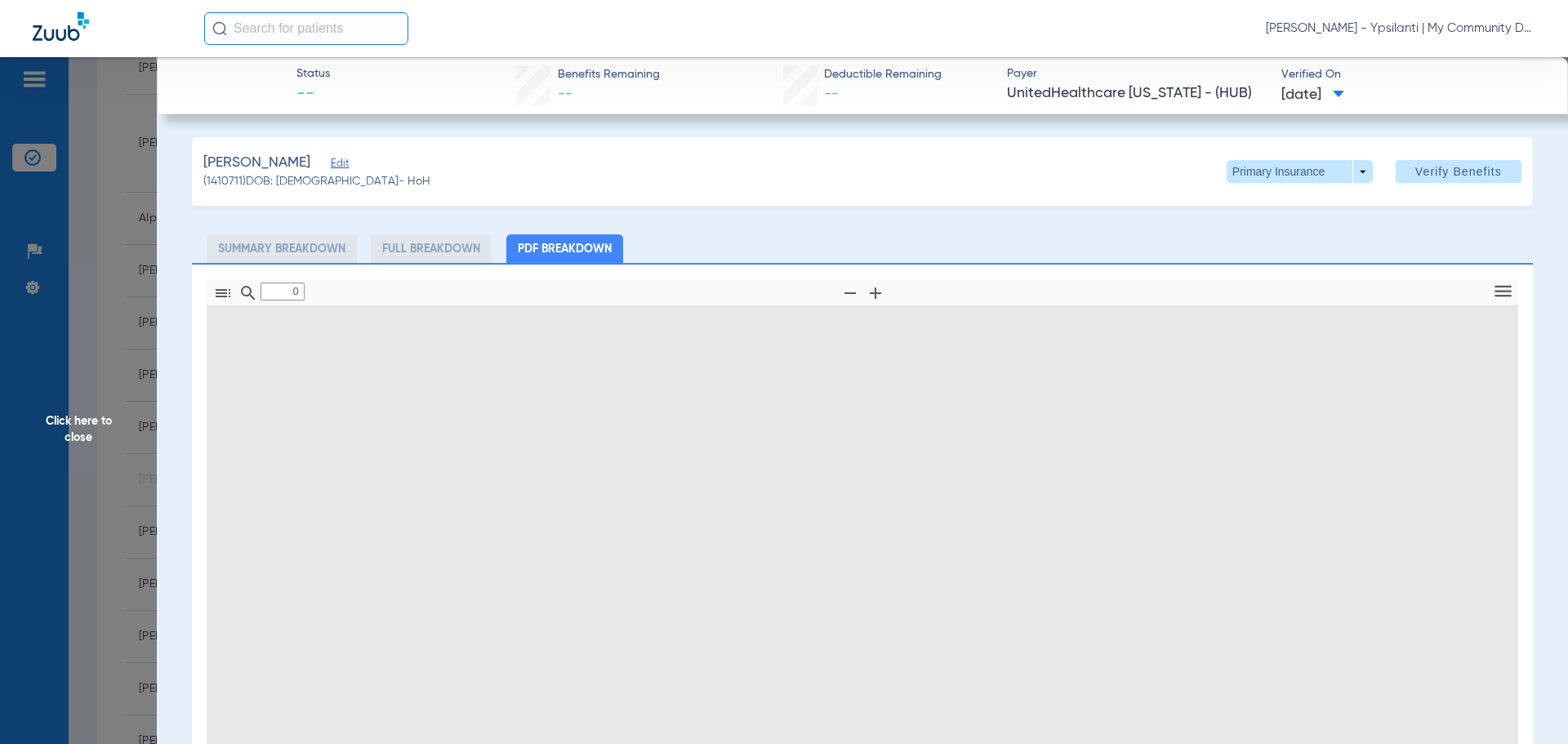
type input "1"
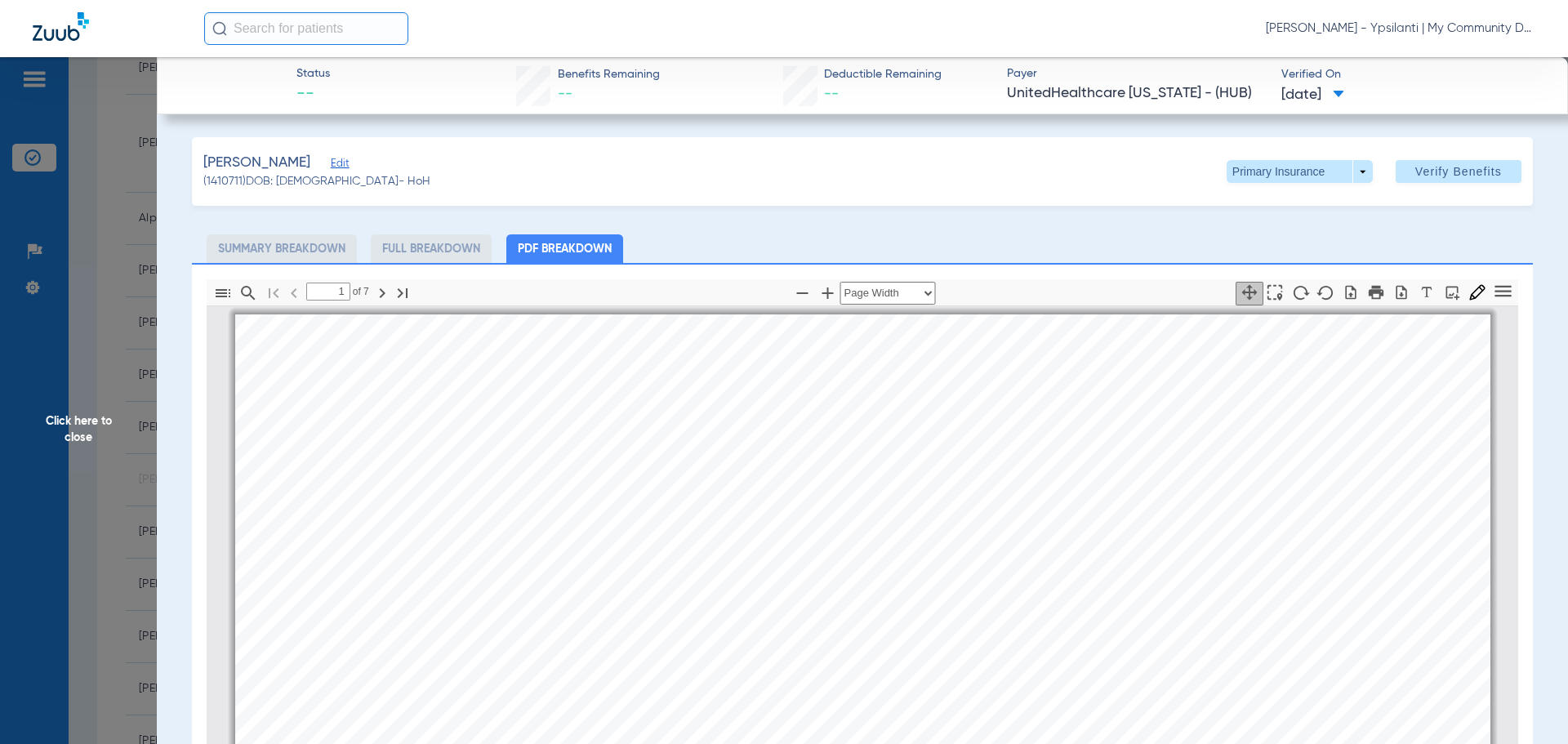
scroll to position [9, 0]
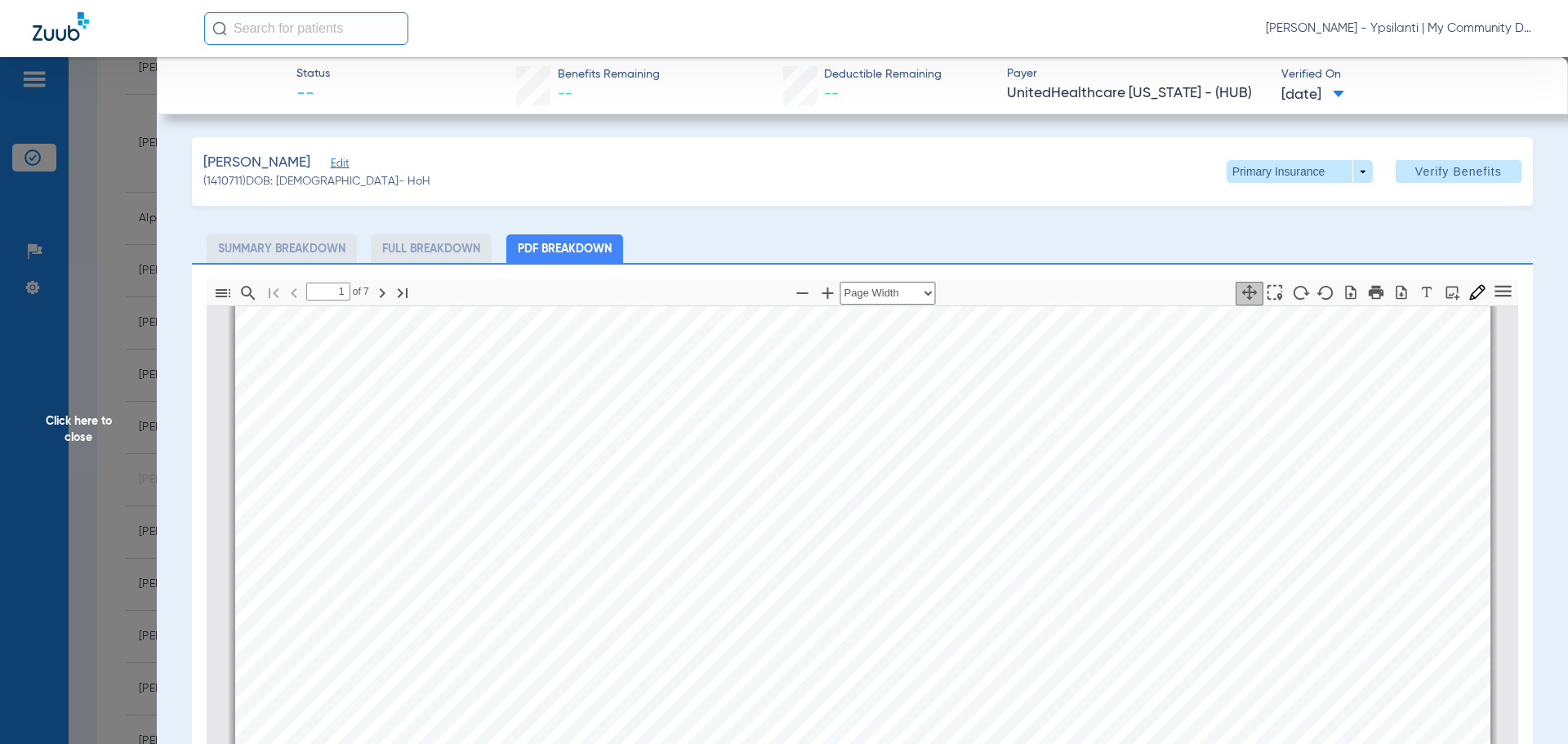
drag, startPoint x: 787, startPoint y: 411, endPoint x: 1558, endPoint y: 457, distance: 772.4
click at [85, 417] on span "Click here to close" at bounding box center [78, 429] width 157 height 744
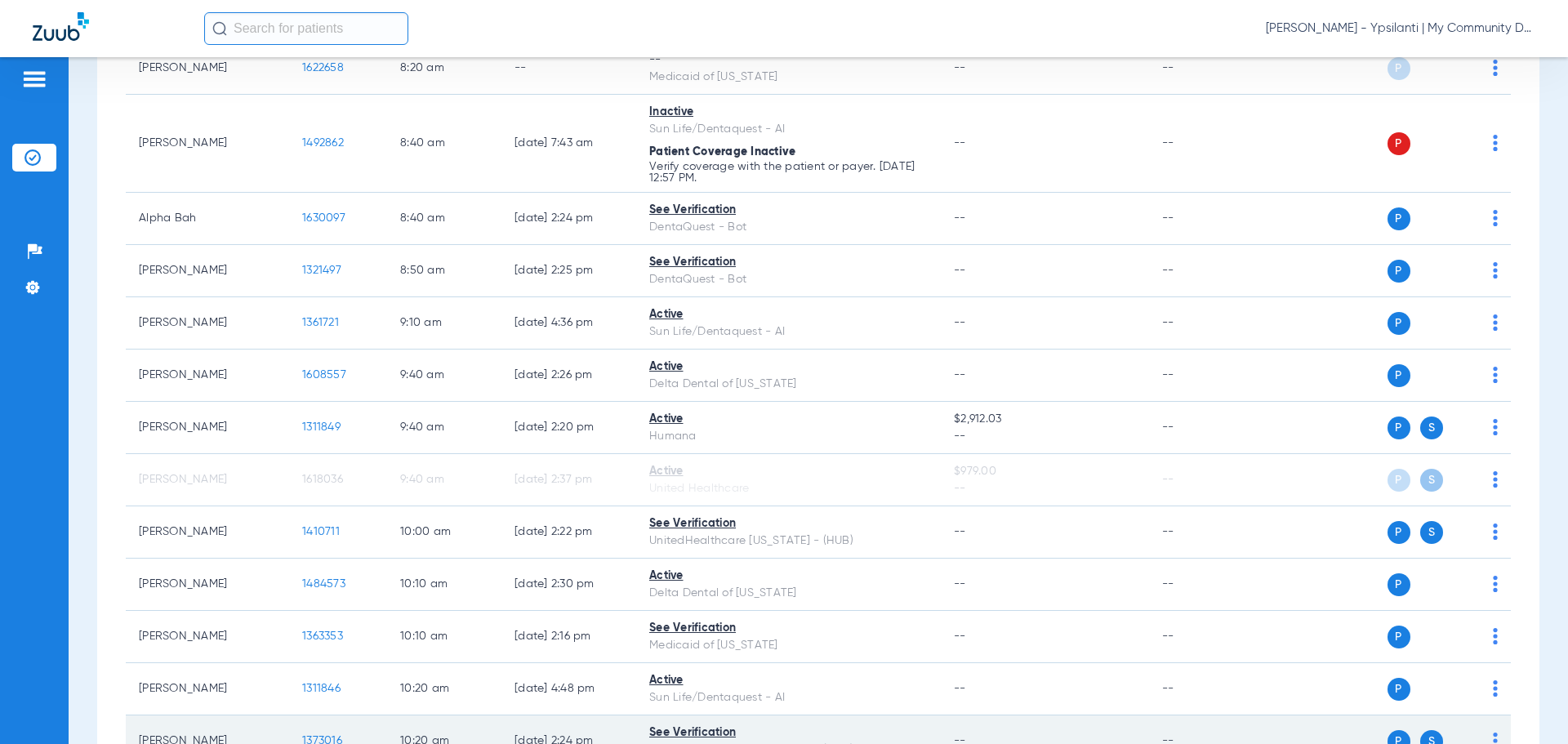
click at [317, 737] on span "1373016" at bounding box center [322, 741] width 40 height 11
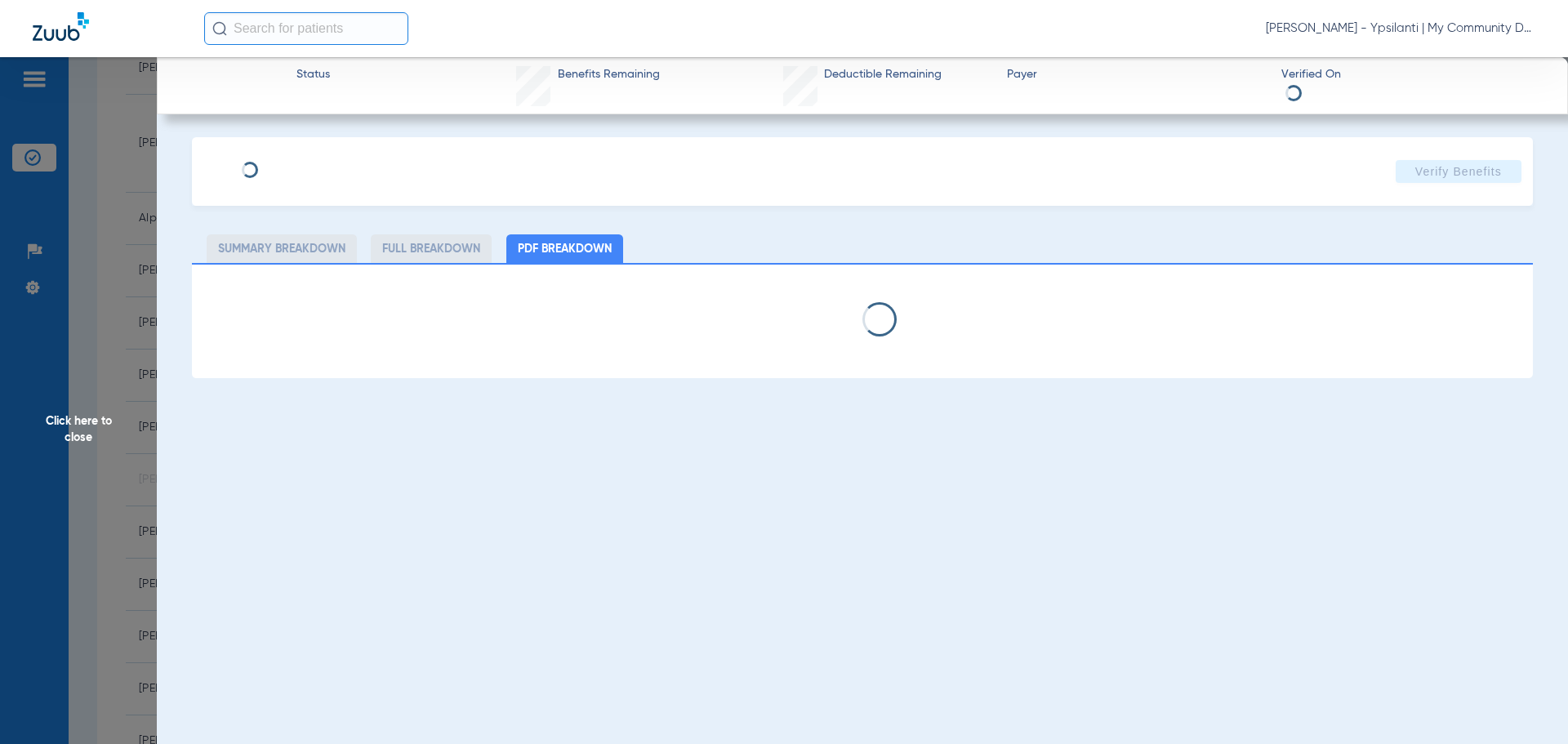
select select "page-width"
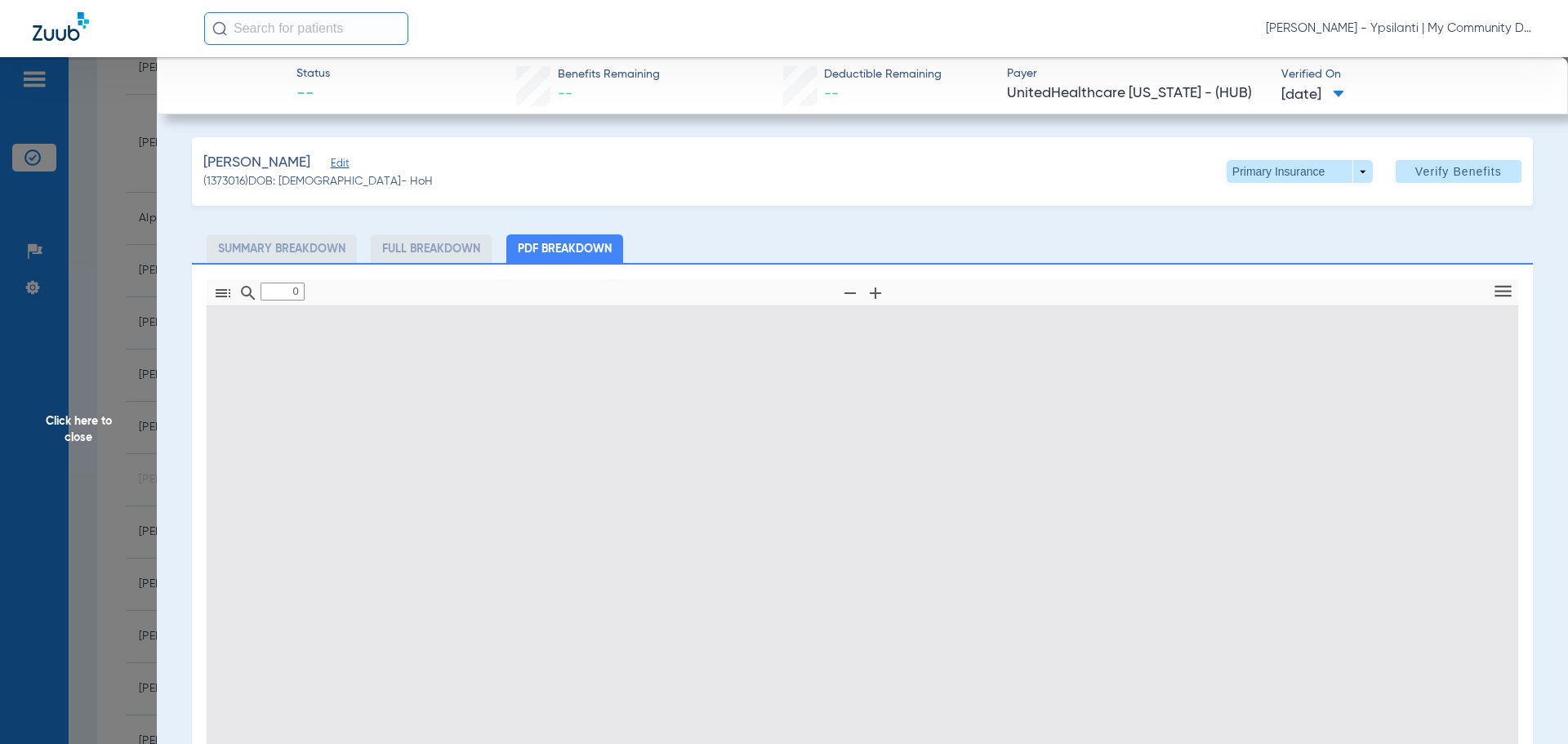
type input "1"
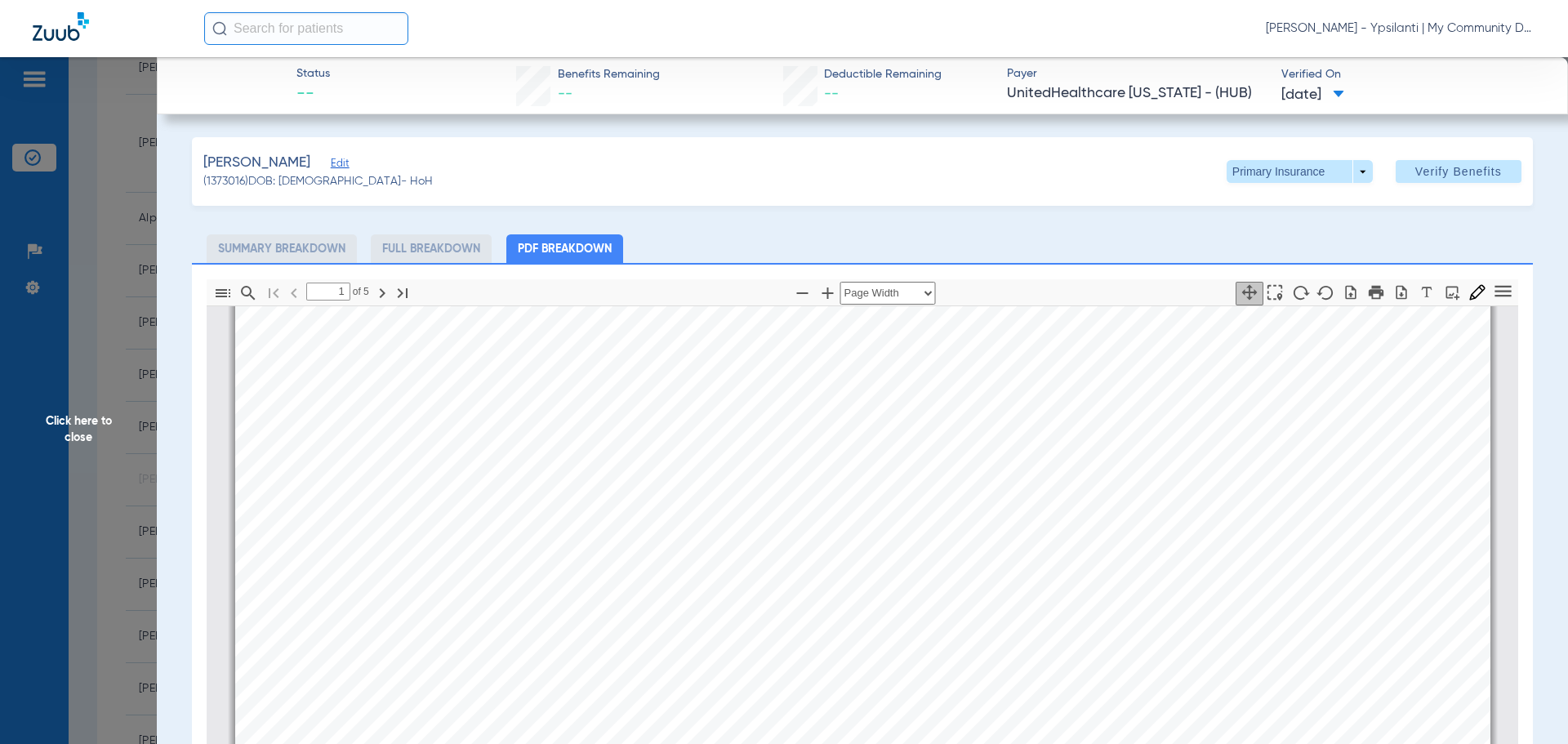
scroll to position [580, 0]
click at [70, 417] on span "Click here to close" at bounding box center [78, 429] width 157 height 744
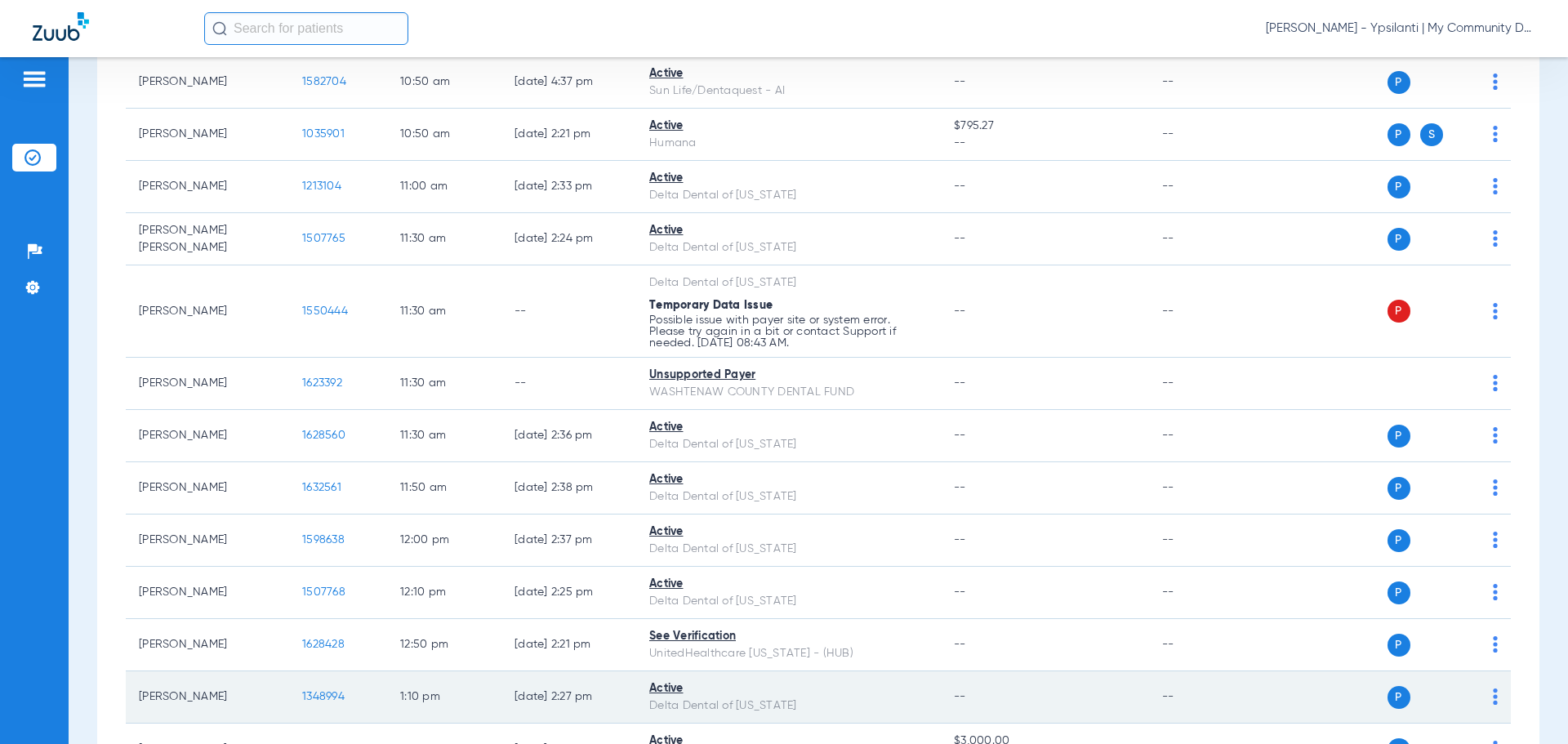
scroll to position [1307, 0]
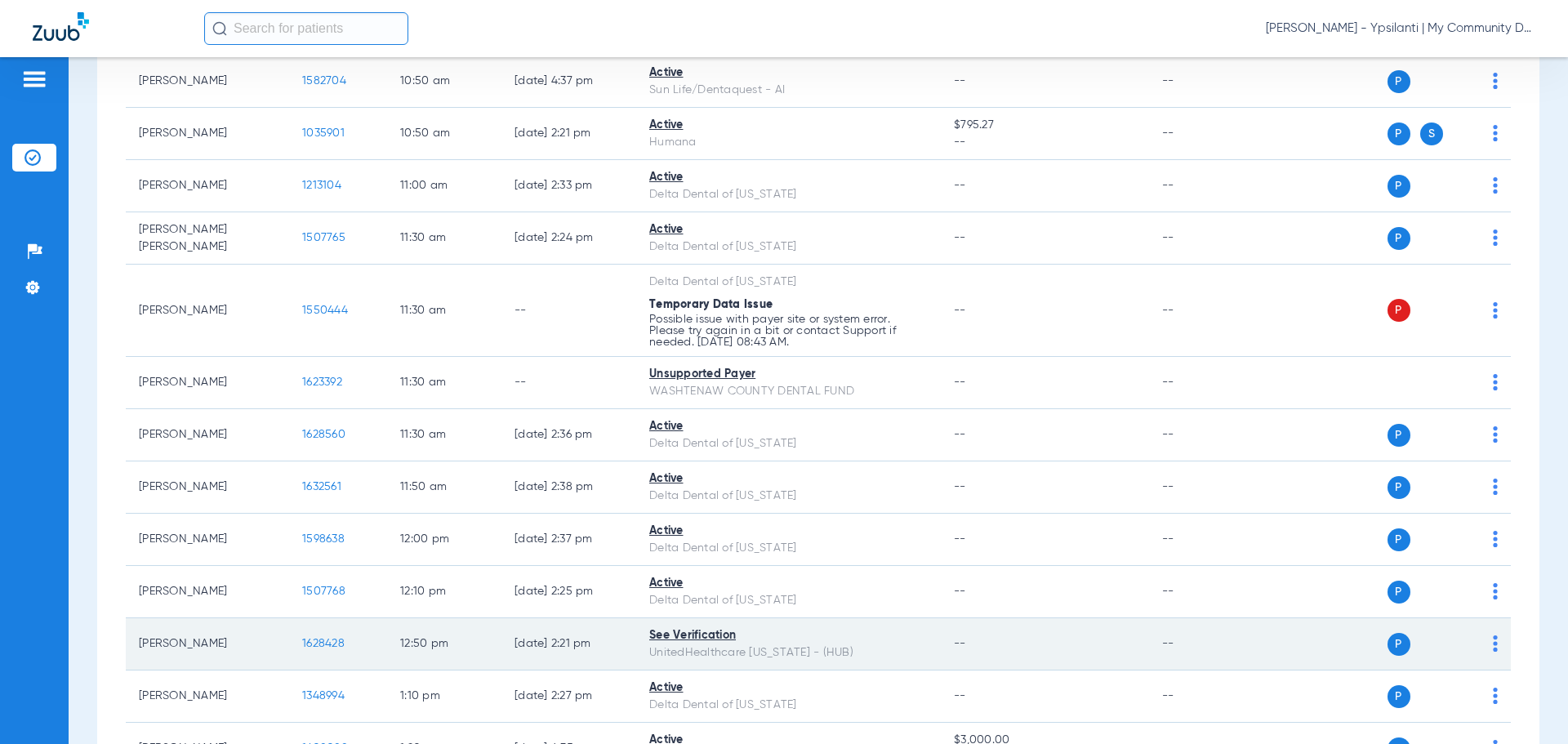
click at [321, 650] on span "1628428" at bounding box center [324, 643] width 43 height 11
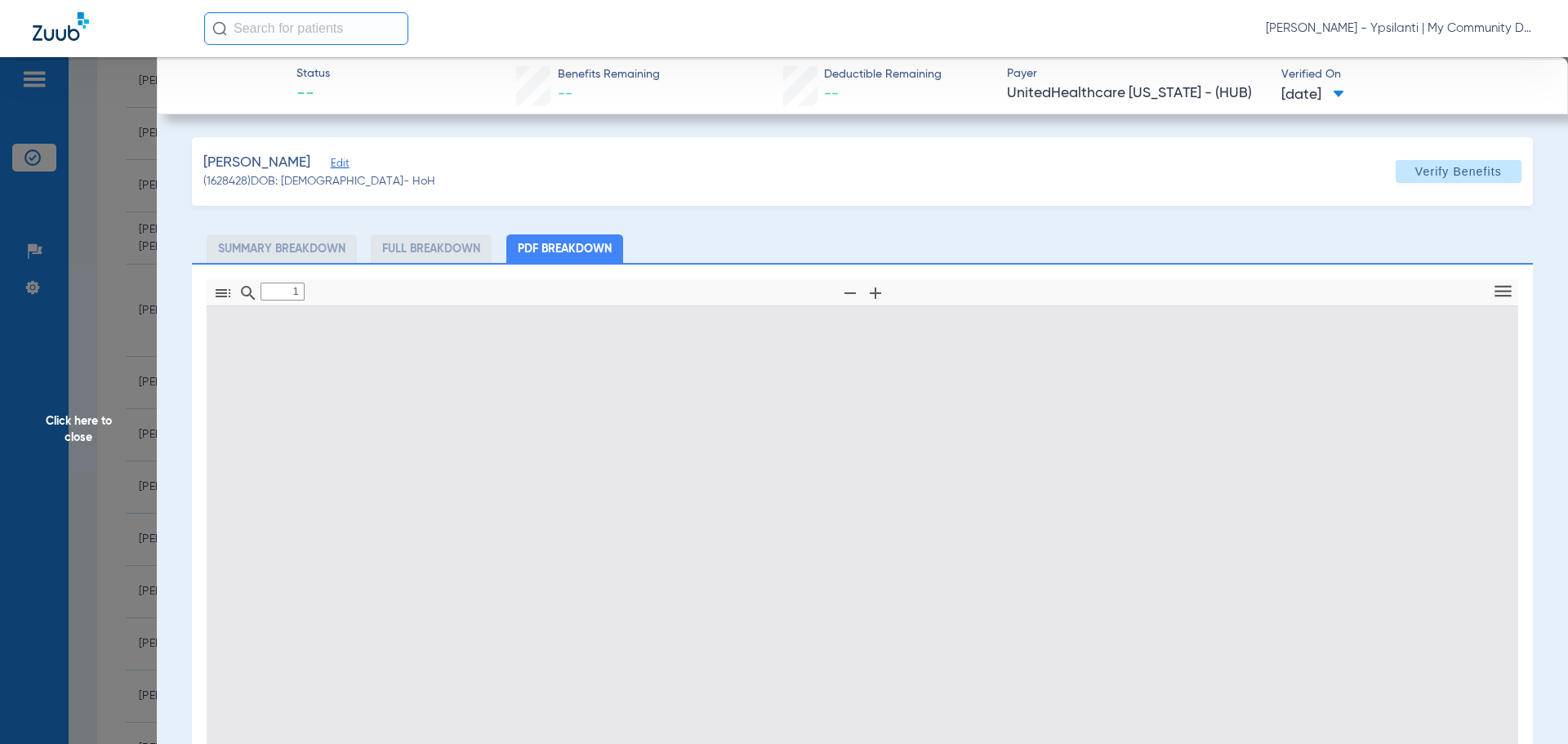
type input "0"
select select "page-width"
type input "1"
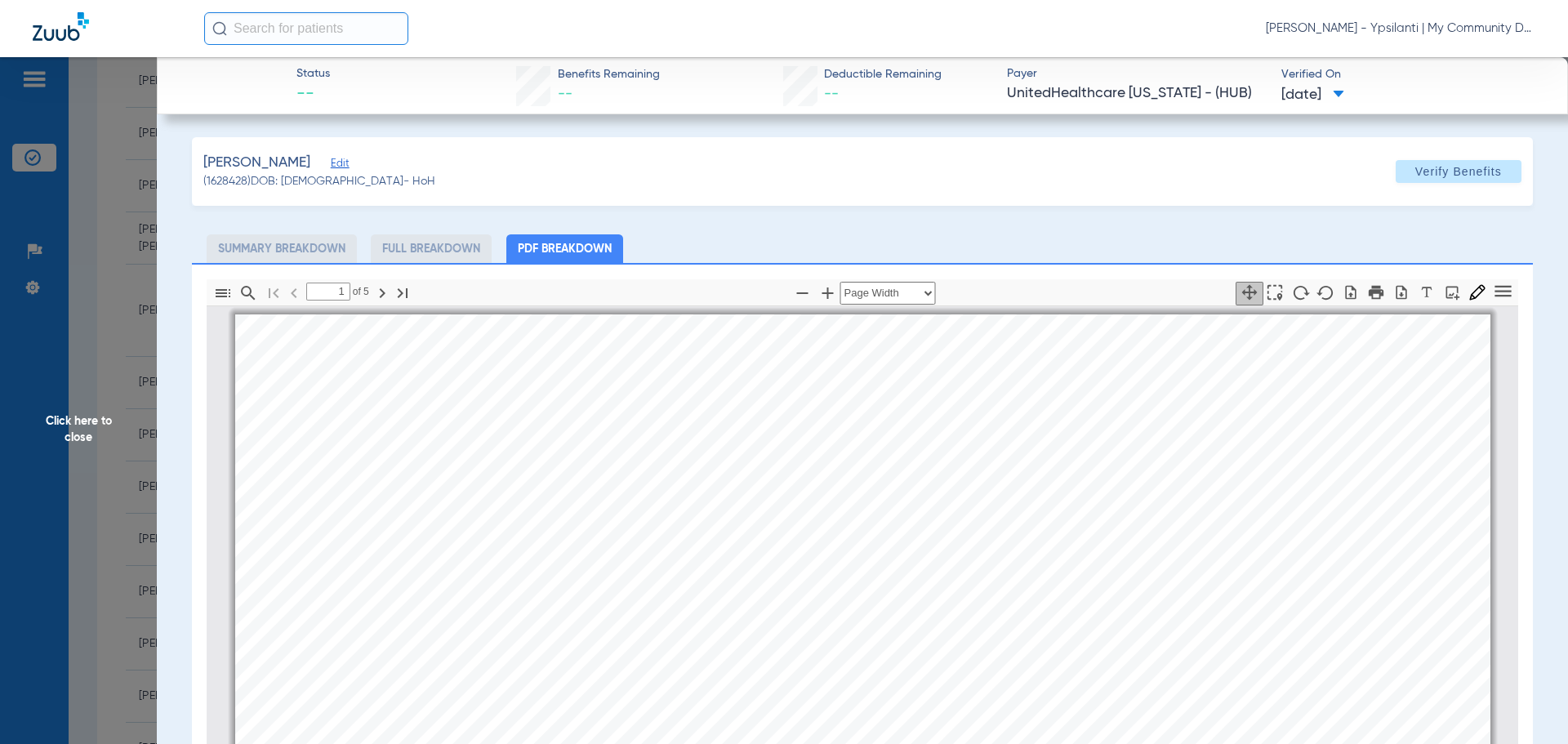
scroll to position [9, 0]
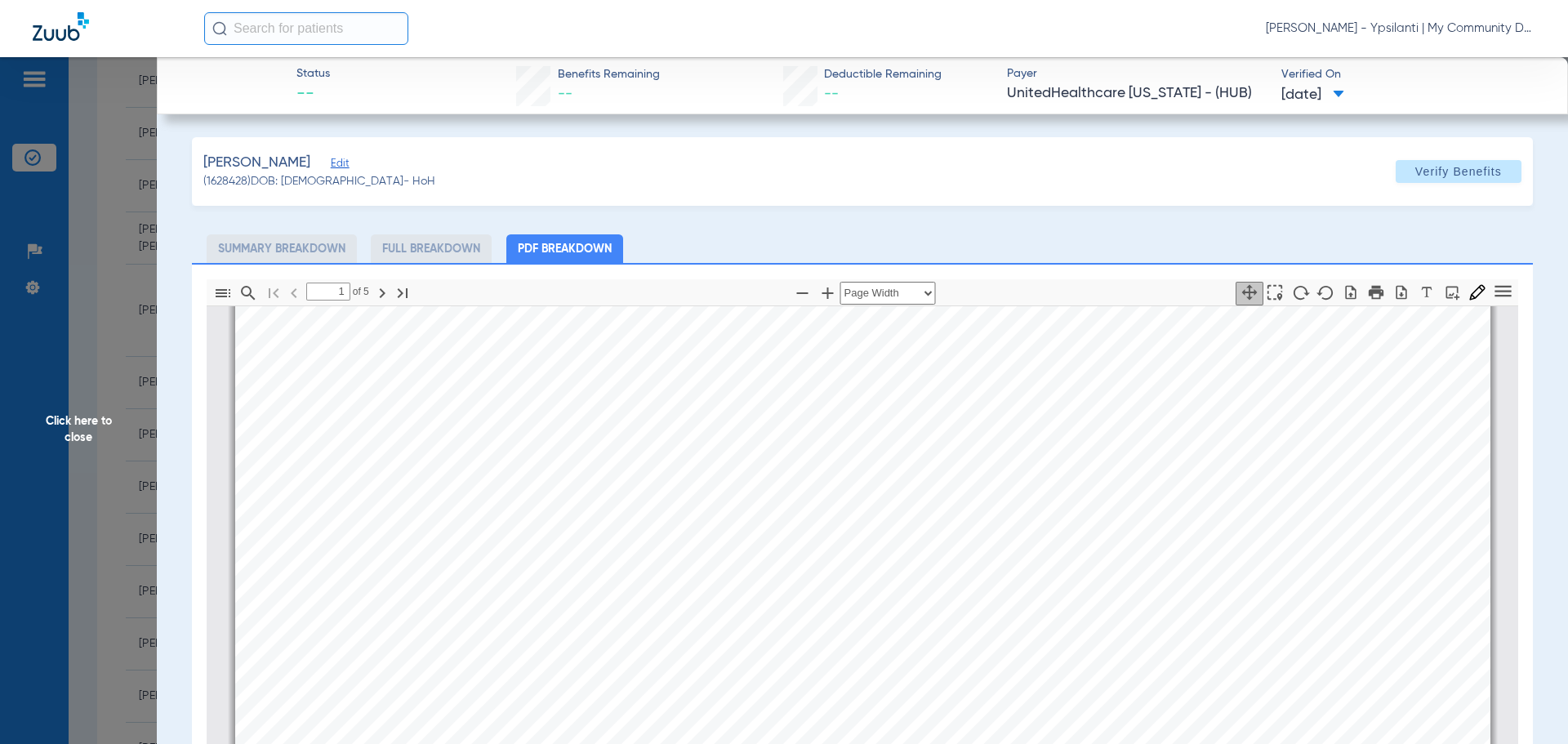
click at [78, 423] on span "Click here to close" at bounding box center [78, 429] width 157 height 744
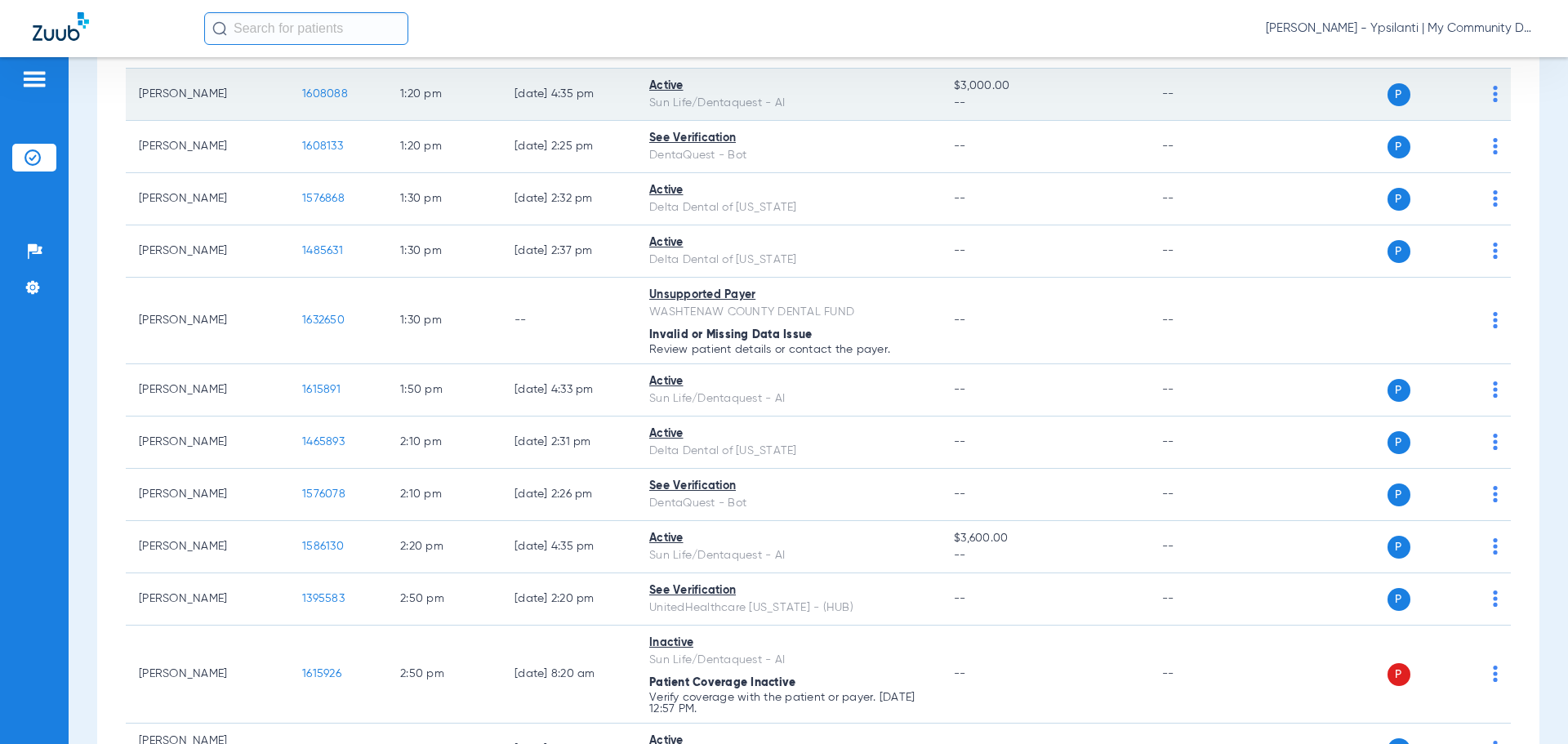
scroll to position [1933, 0]
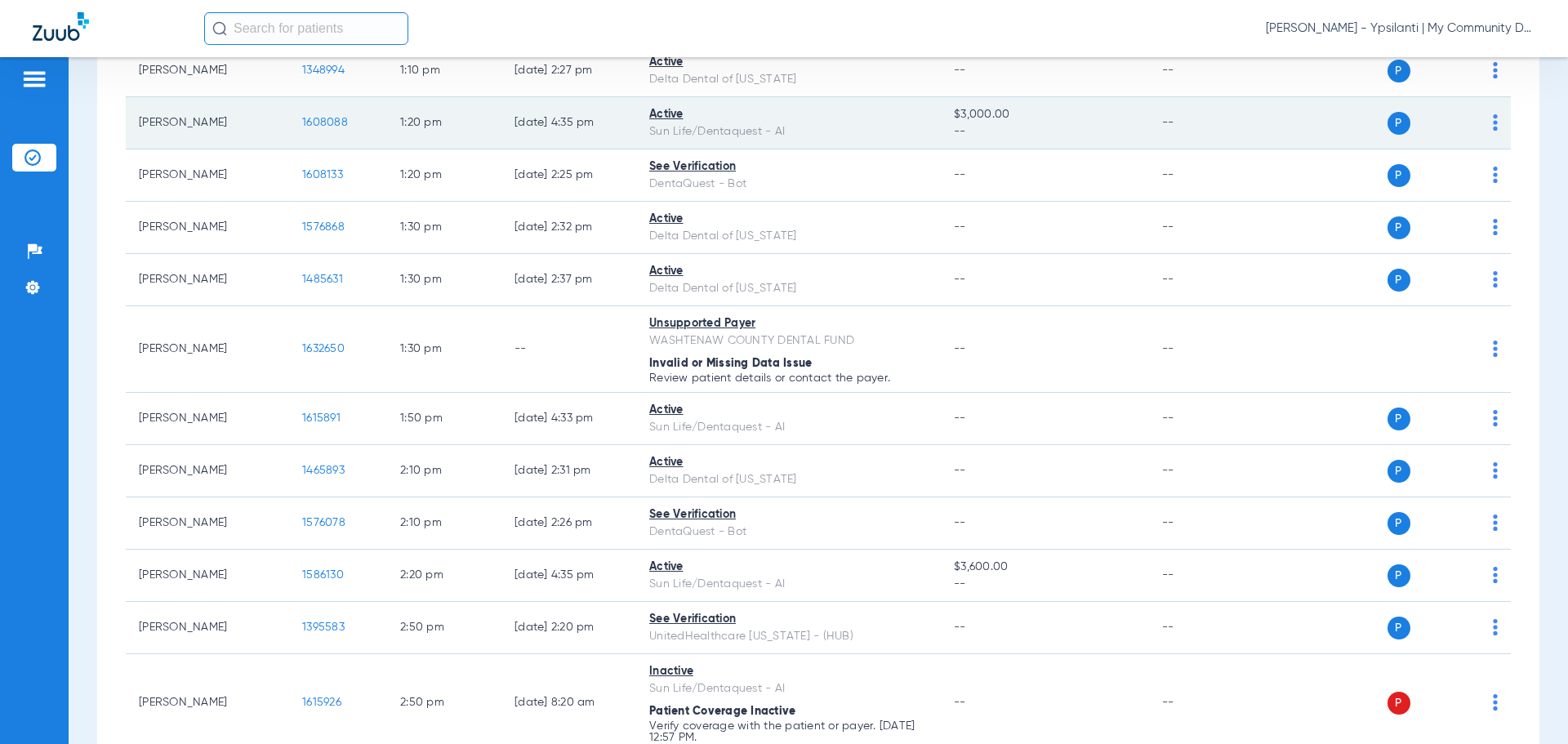
click at [324, 120] on span "1608088" at bounding box center [325, 122] width 45 height 11
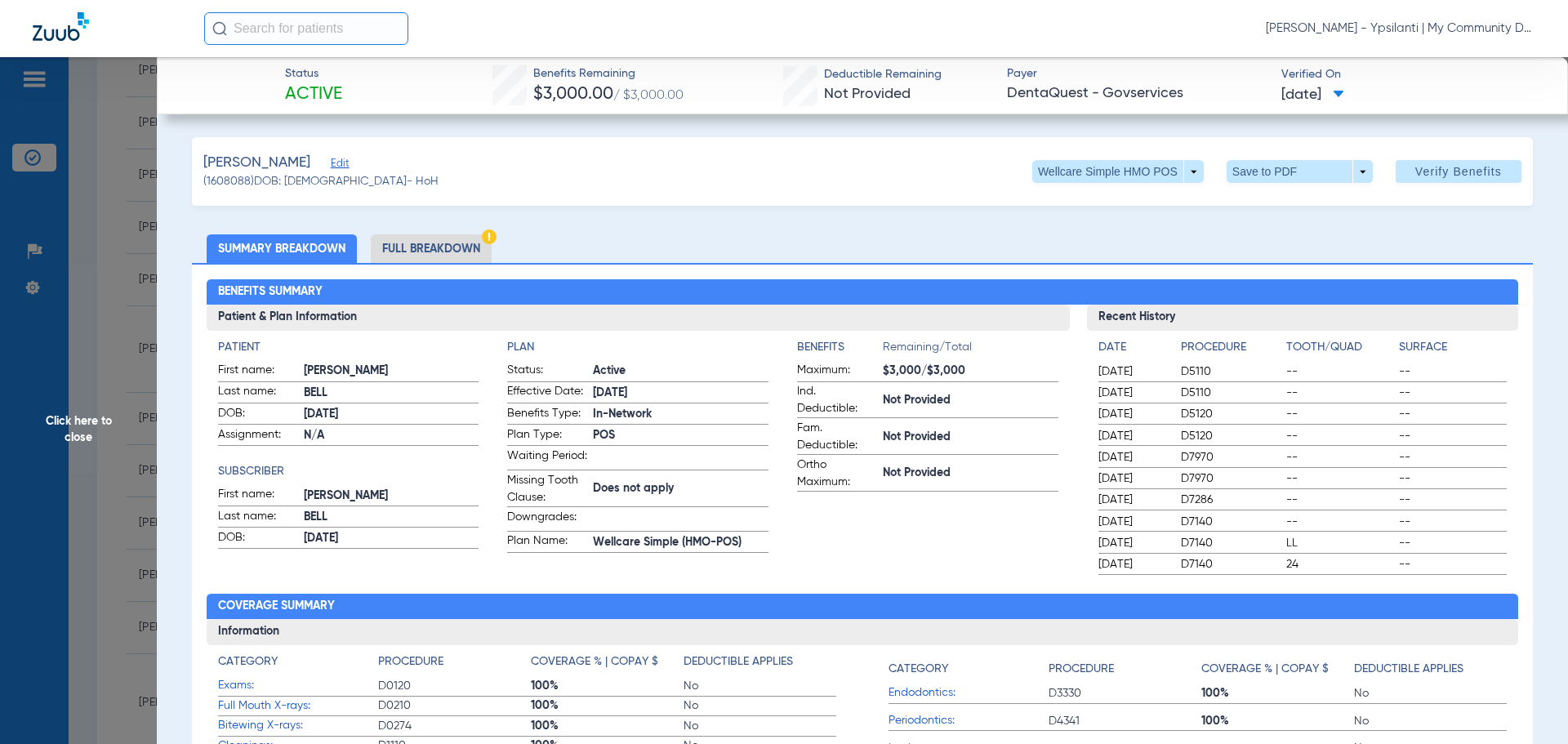
click at [440, 248] on li "Full Breakdown" at bounding box center [431, 249] width 121 height 28
